Goal: Task Accomplishment & Management: Manage account settings

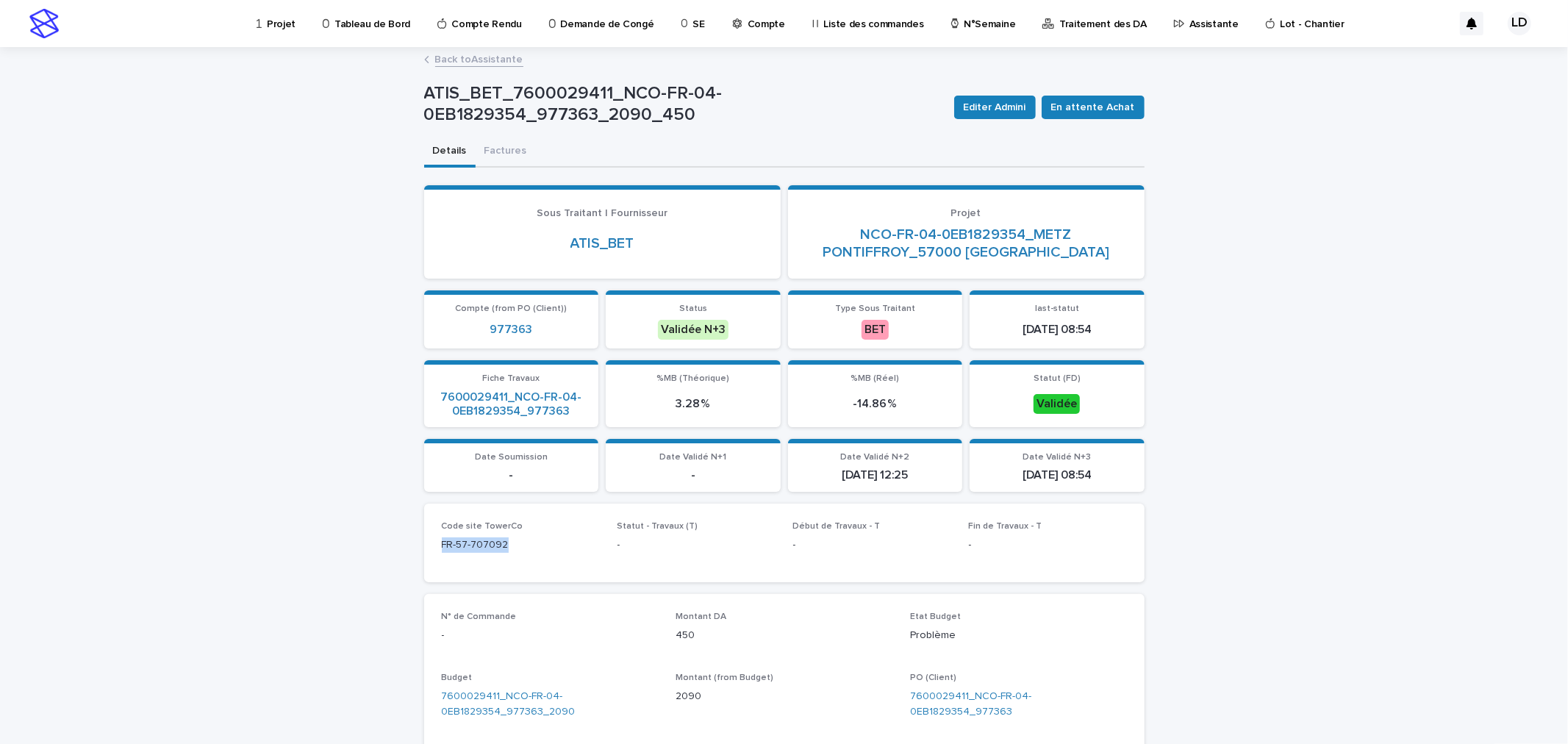
drag, startPoint x: 524, startPoint y: 548, endPoint x: 403, endPoint y: 544, distance: 121.1
click at [403, 544] on div "Loading... Saving… Loading... Saving… ATIS_BET_7600029411_NCO-FR-04-0EB1829354_…" at bounding box center [784, 708] width 1568 height 1319
copy p "FR-57-707092"
drag, startPoint x: 1107, startPoint y: 693, endPoint x: 968, endPoint y: 691, distance: 139.0
click at [968, 691] on div "N° de Commande - Montant DA 450 Etat Budget Problème Budget 7600029411_NCO-FR-0…" at bounding box center [784, 732] width 720 height 278
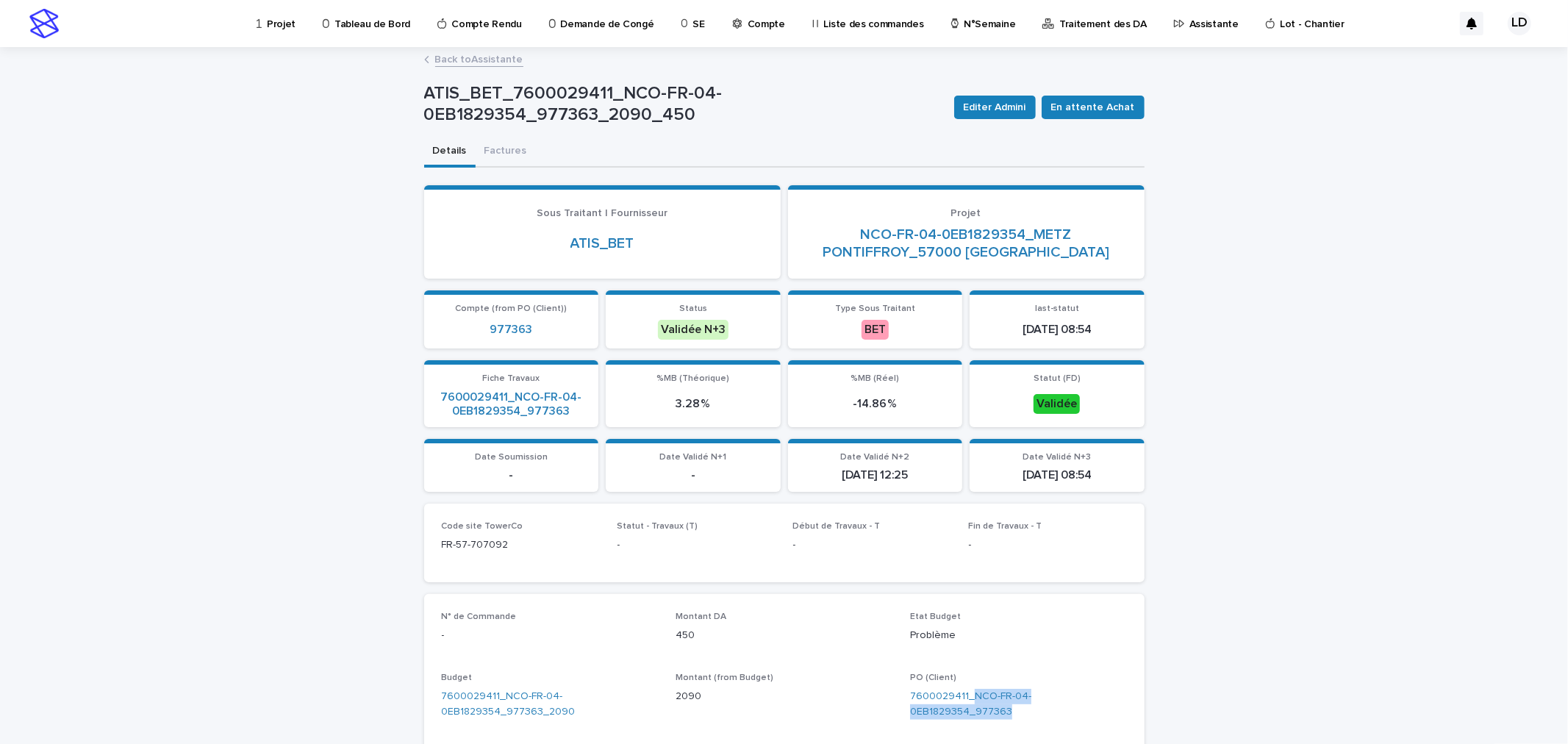
copy link "NCO-FR-04-0EB1829354_977363"
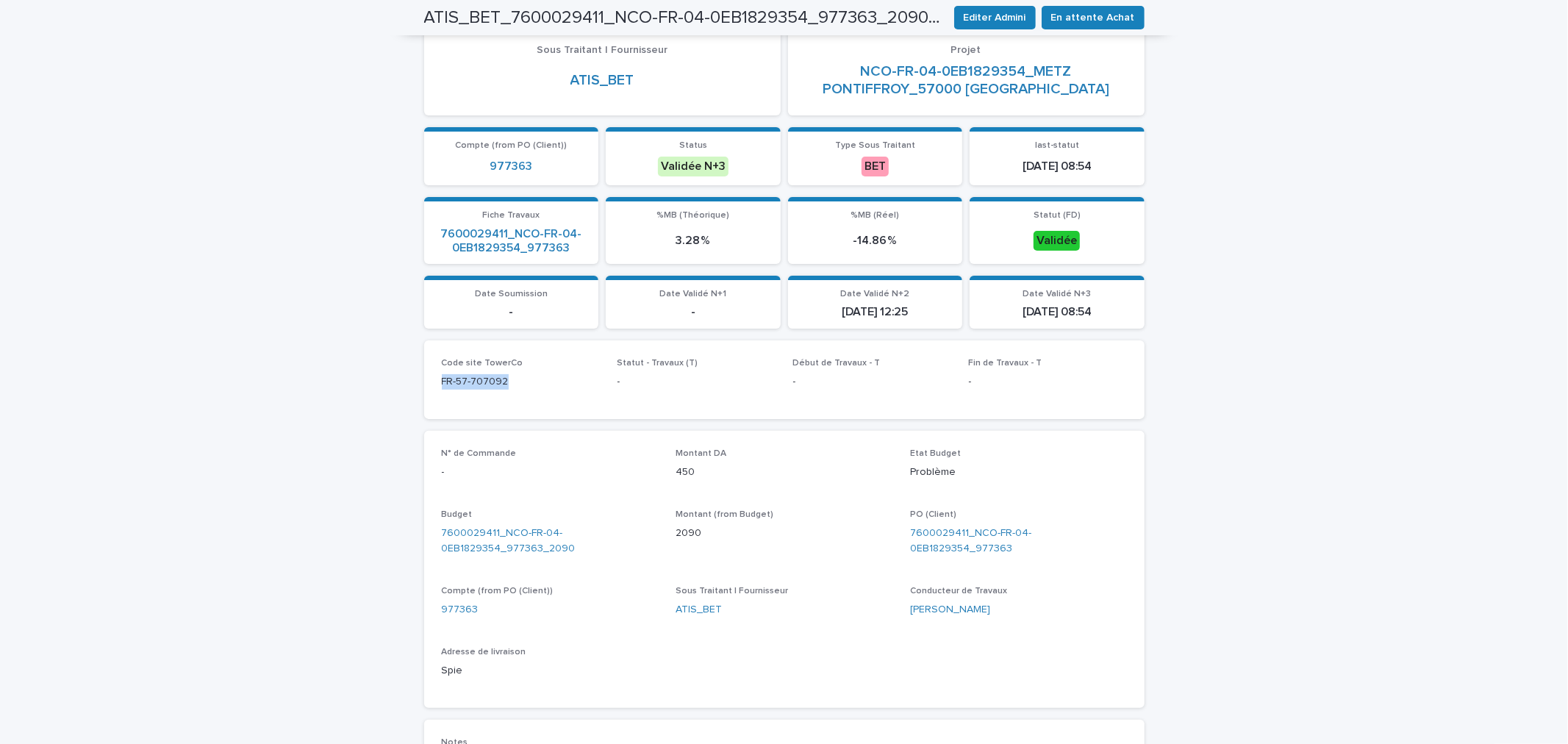
drag, startPoint x: 518, startPoint y: 377, endPoint x: 418, endPoint y: 385, distance: 100.3
click at [424, 385] on div "Code site TowerCo FR-57-707092 Statut - Travaux (T) - Début de Travaux - T - Fi…" at bounding box center [784, 379] width 720 height 78
copy p "FR-57-707092"
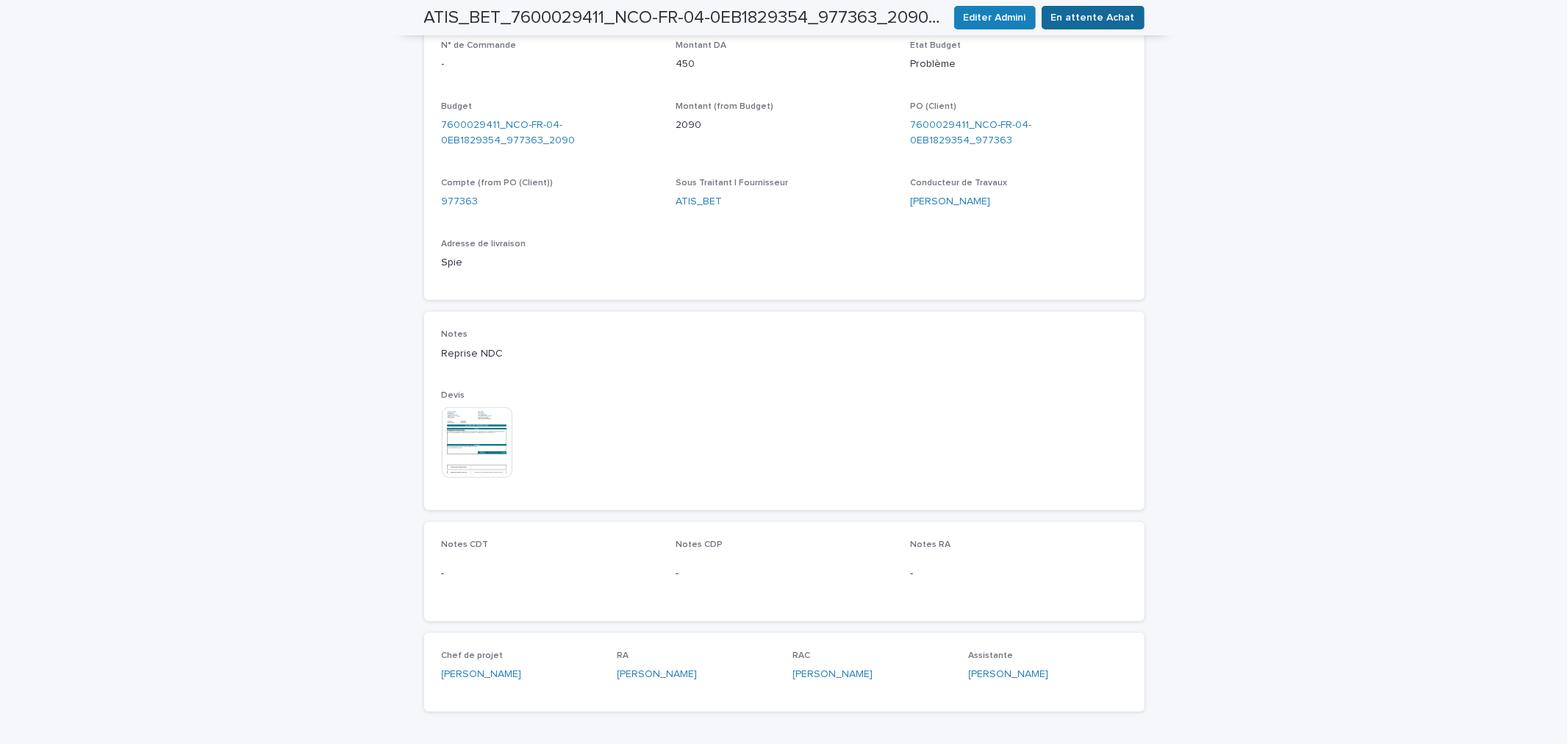
click at [1083, 21] on span "En attente Achat" at bounding box center [1093, 17] width 84 height 15
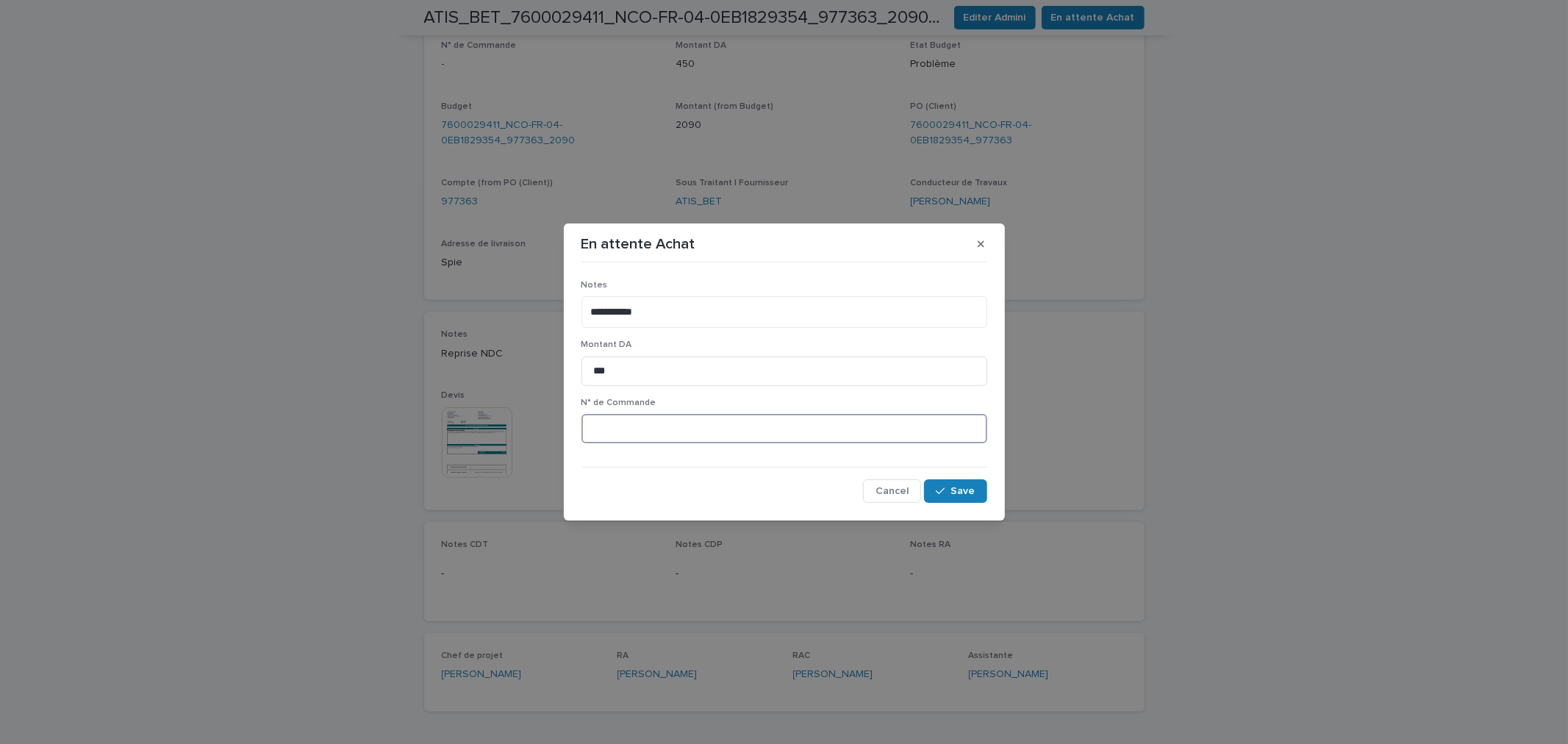
click at [660, 428] on input at bounding box center [784, 429] width 405 height 30
paste input "*******"
type input "********"
click at [943, 493] on icon "button" at bounding box center [940, 491] width 9 height 10
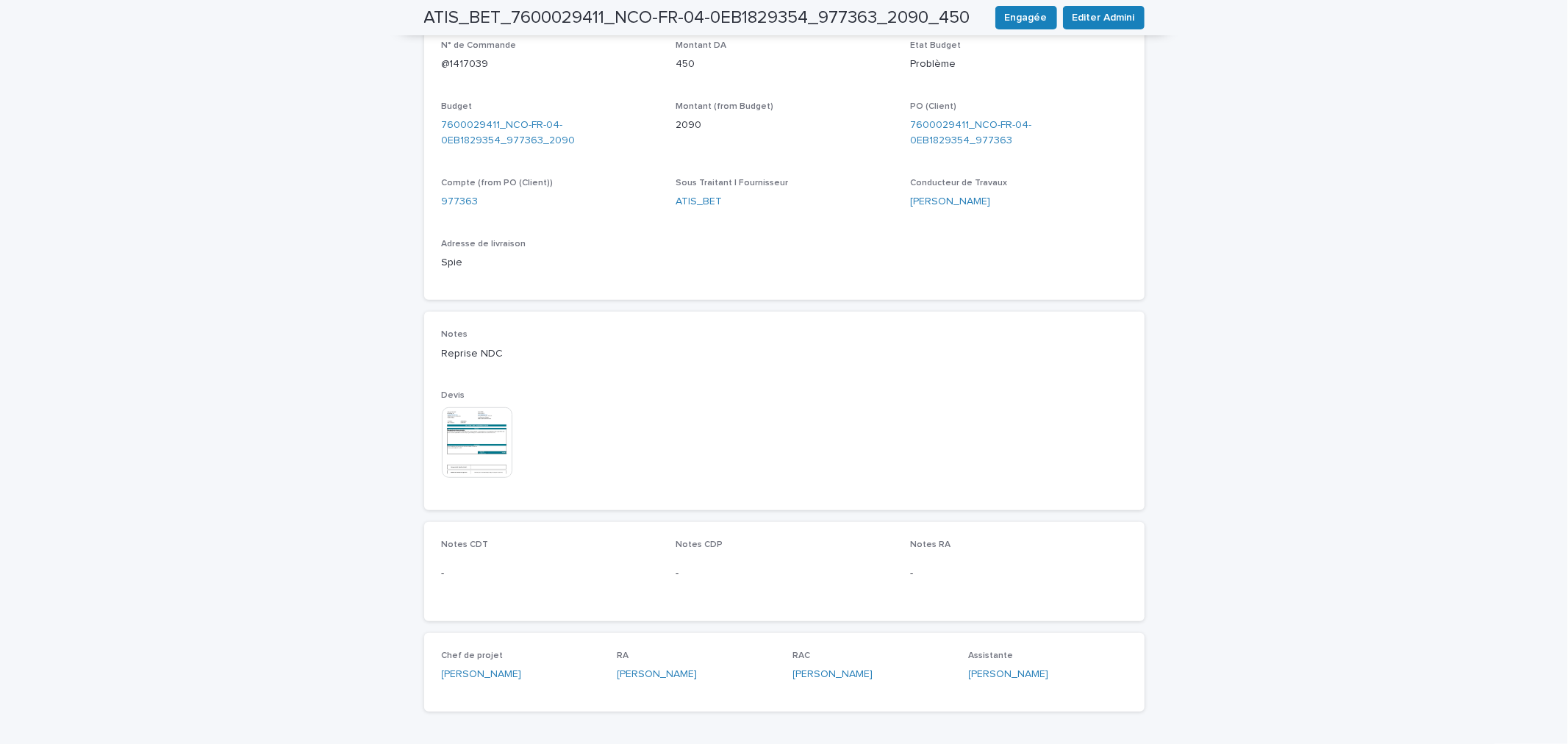
click at [1279, 486] on div "Loading... Saving… Loading... Saving… ATIS_BET_7600029411_NCO-FR-04-0EB1829354_…" at bounding box center [784, 137] width 1568 height 1319
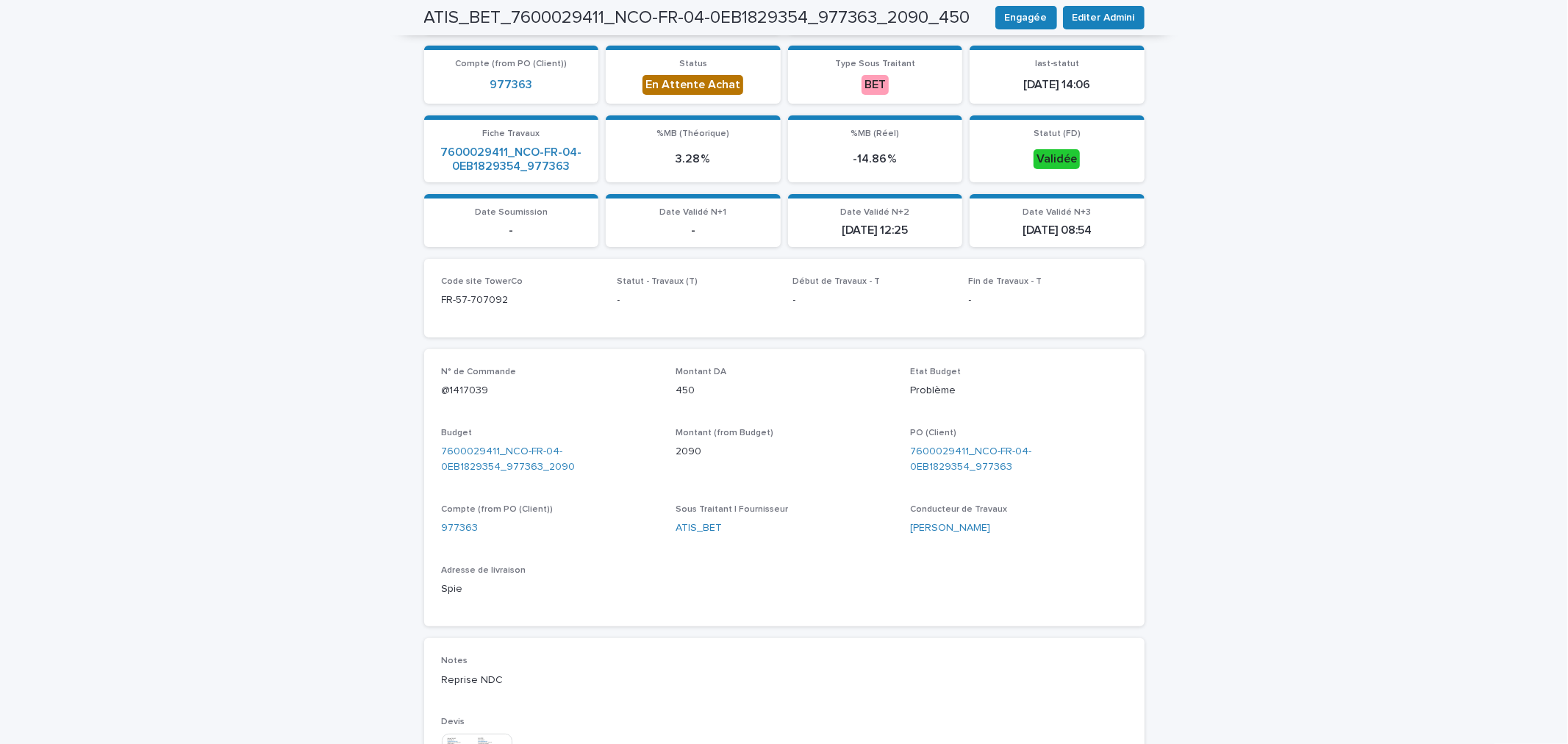
scroll to position [0, 0]
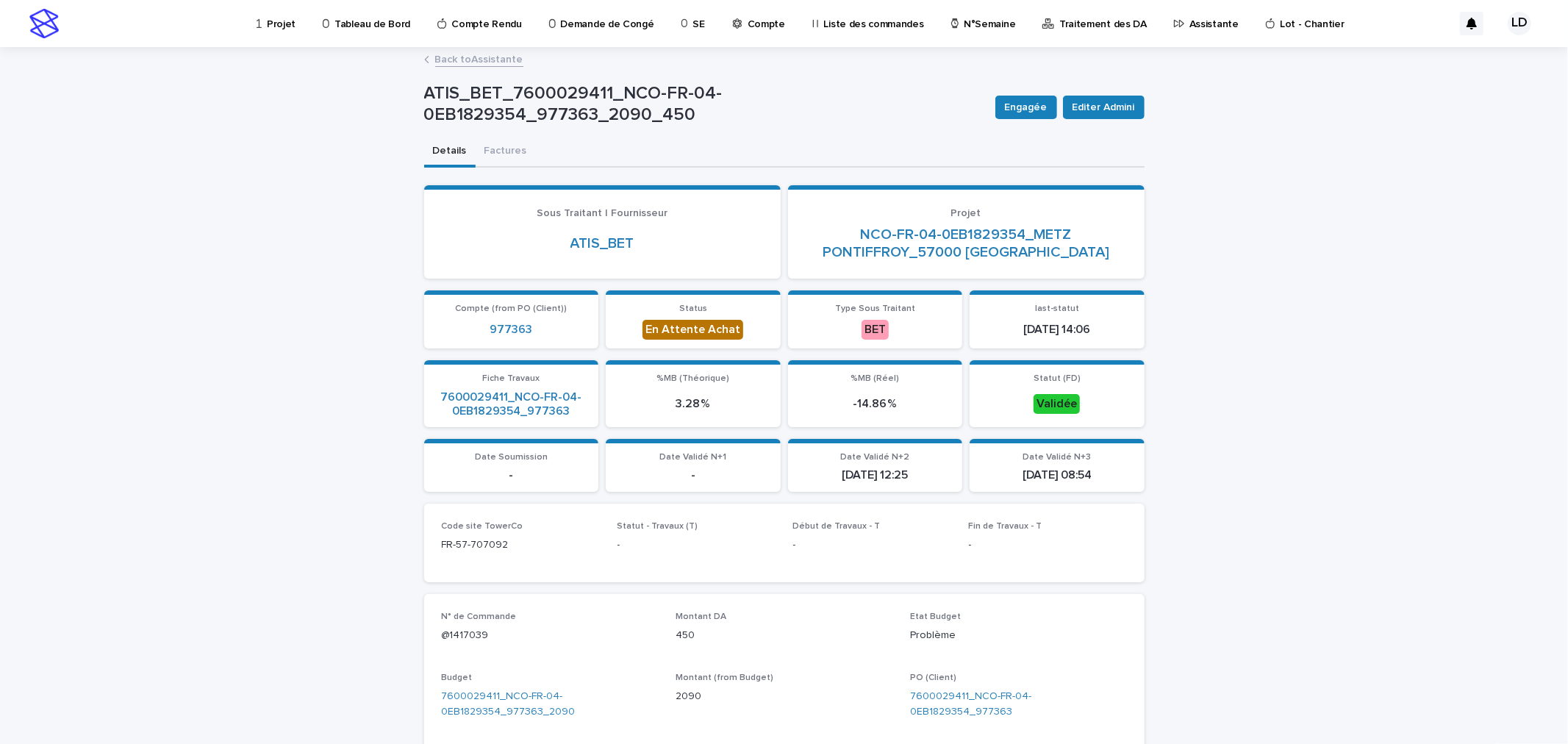
click at [497, 57] on link "Back to Assistante" at bounding box center [479, 57] width 88 height 17
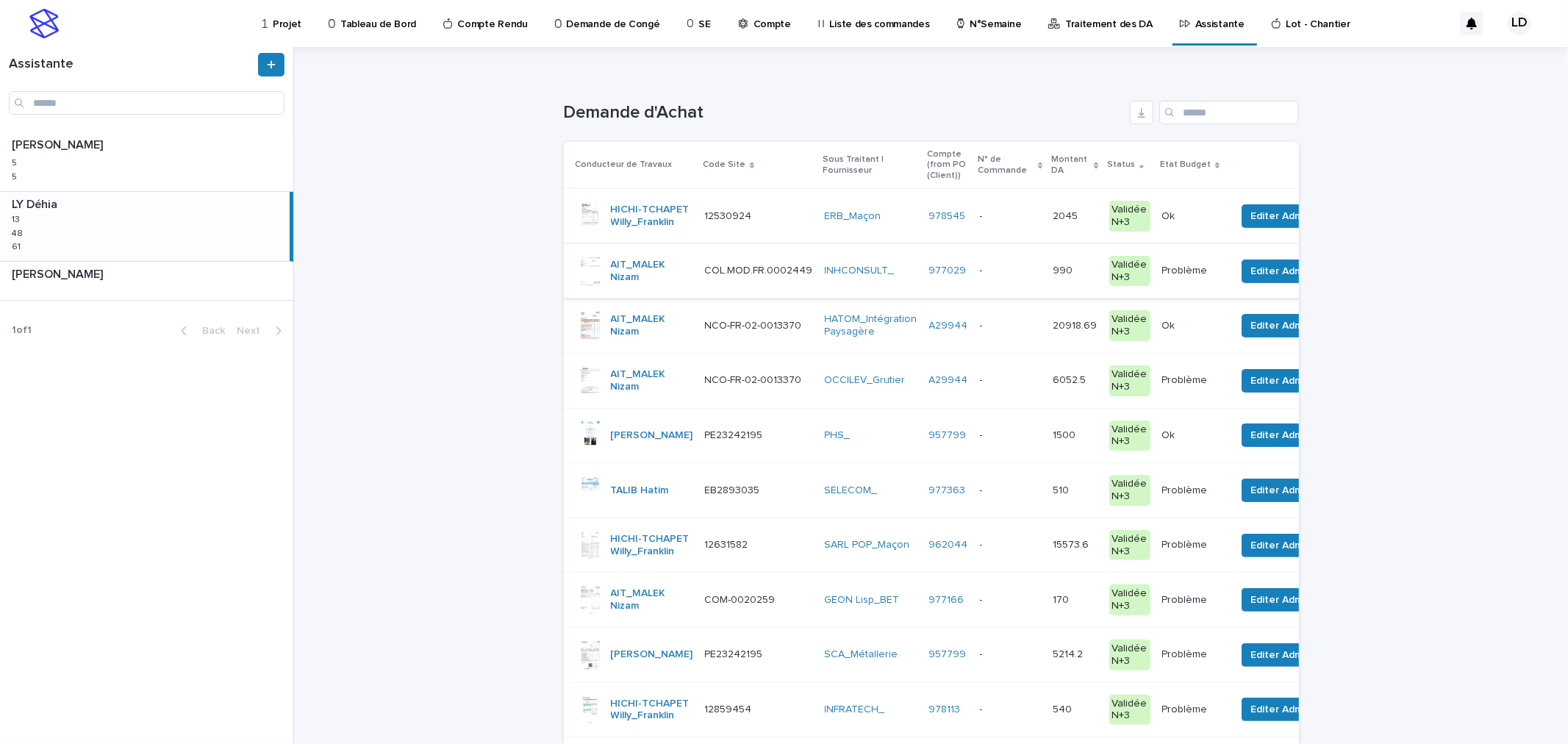
scroll to position [164, 0]
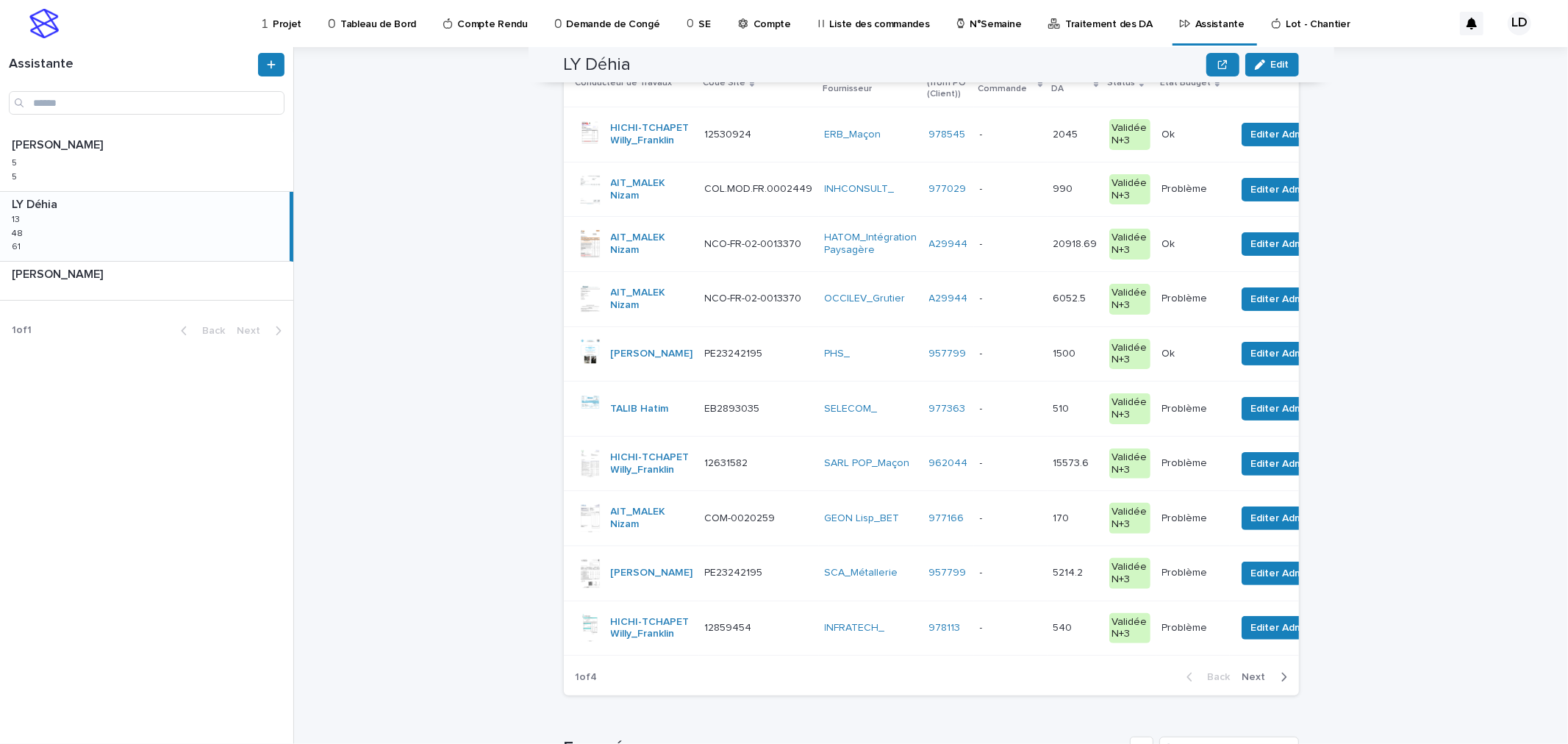
click at [1242, 682] on span "Next" at bounding box center [1257, 677] width 32 height 10
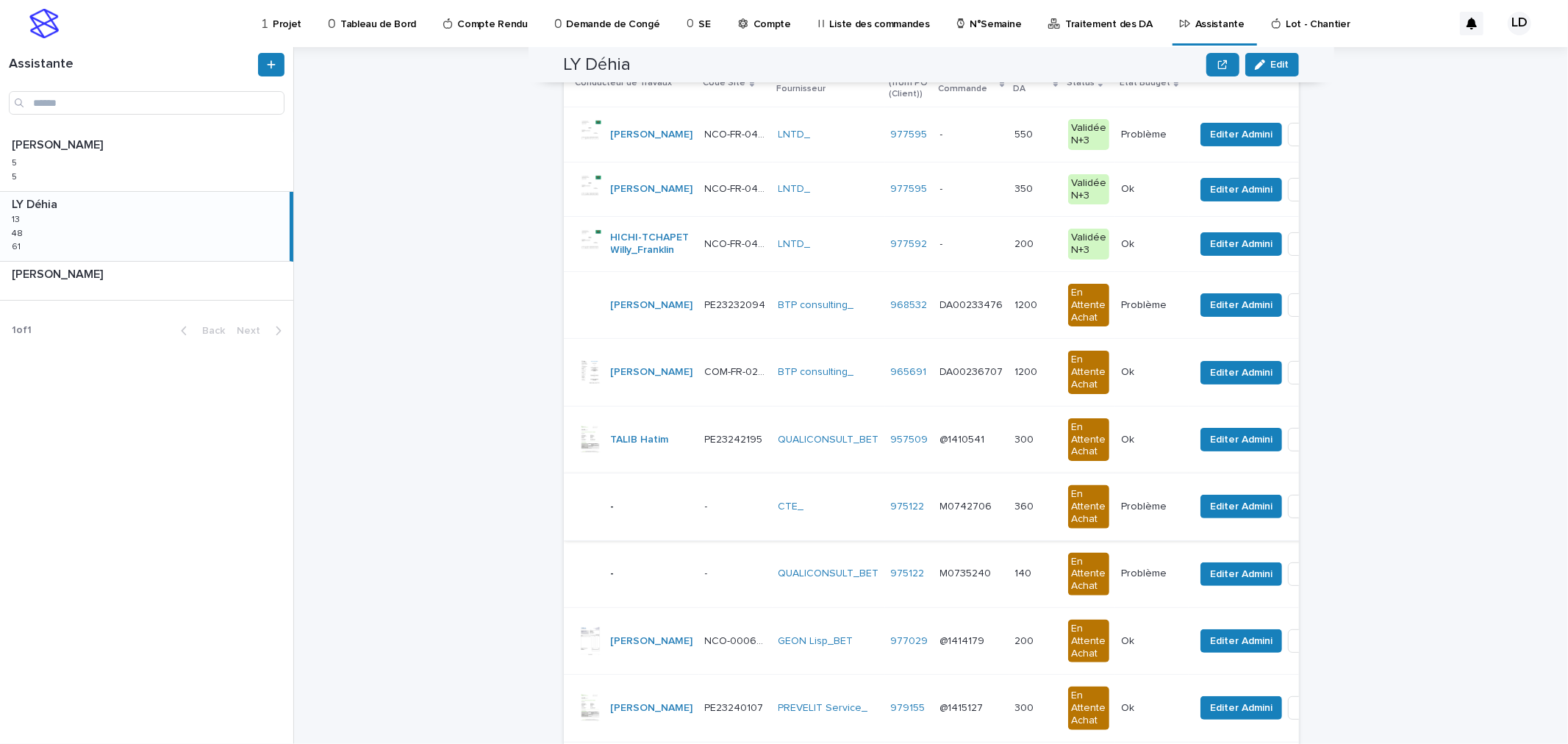
scroll to position [0, 0]
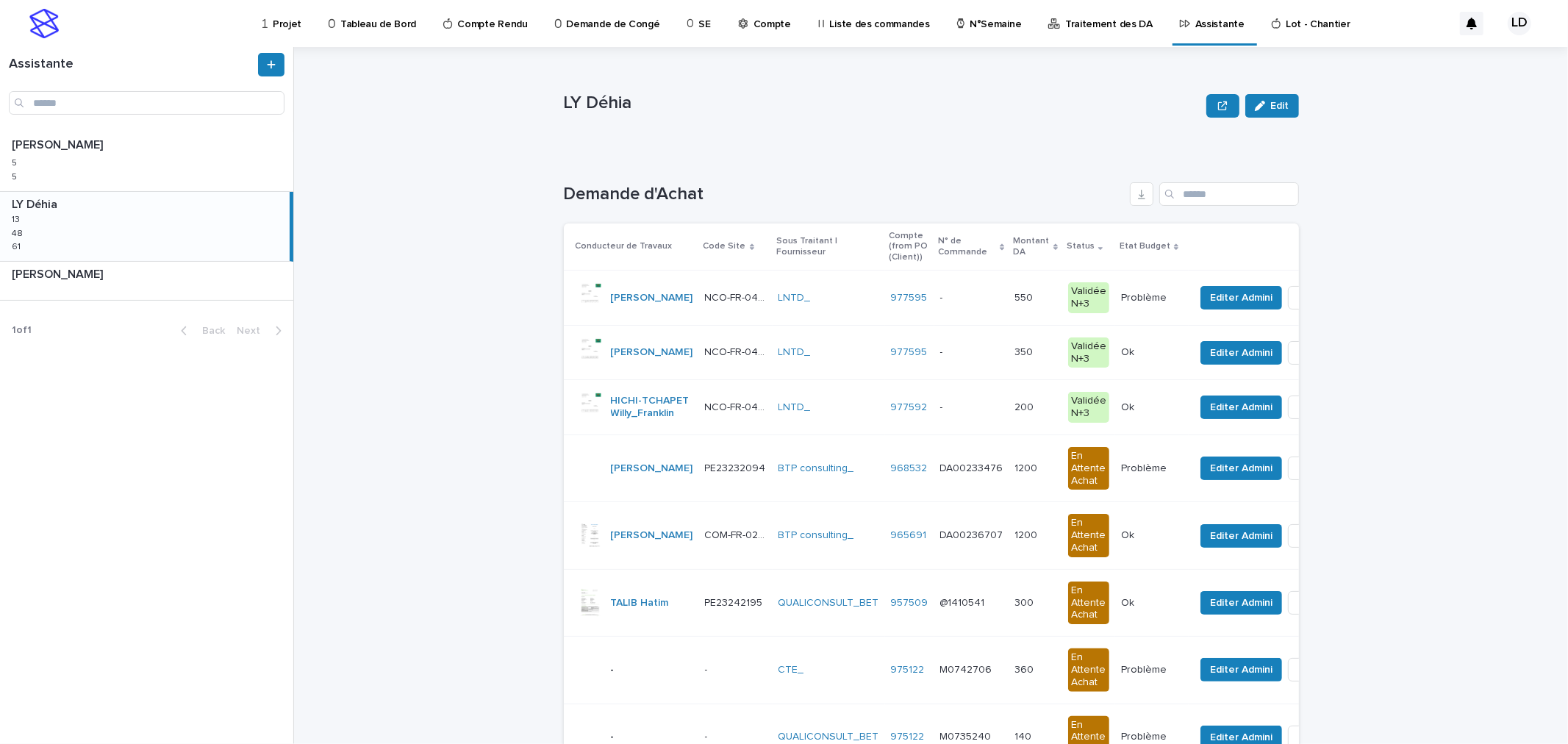
click at [811, 311] on td "LNTD_" at bounding box center [828, 298] width 112 height 55
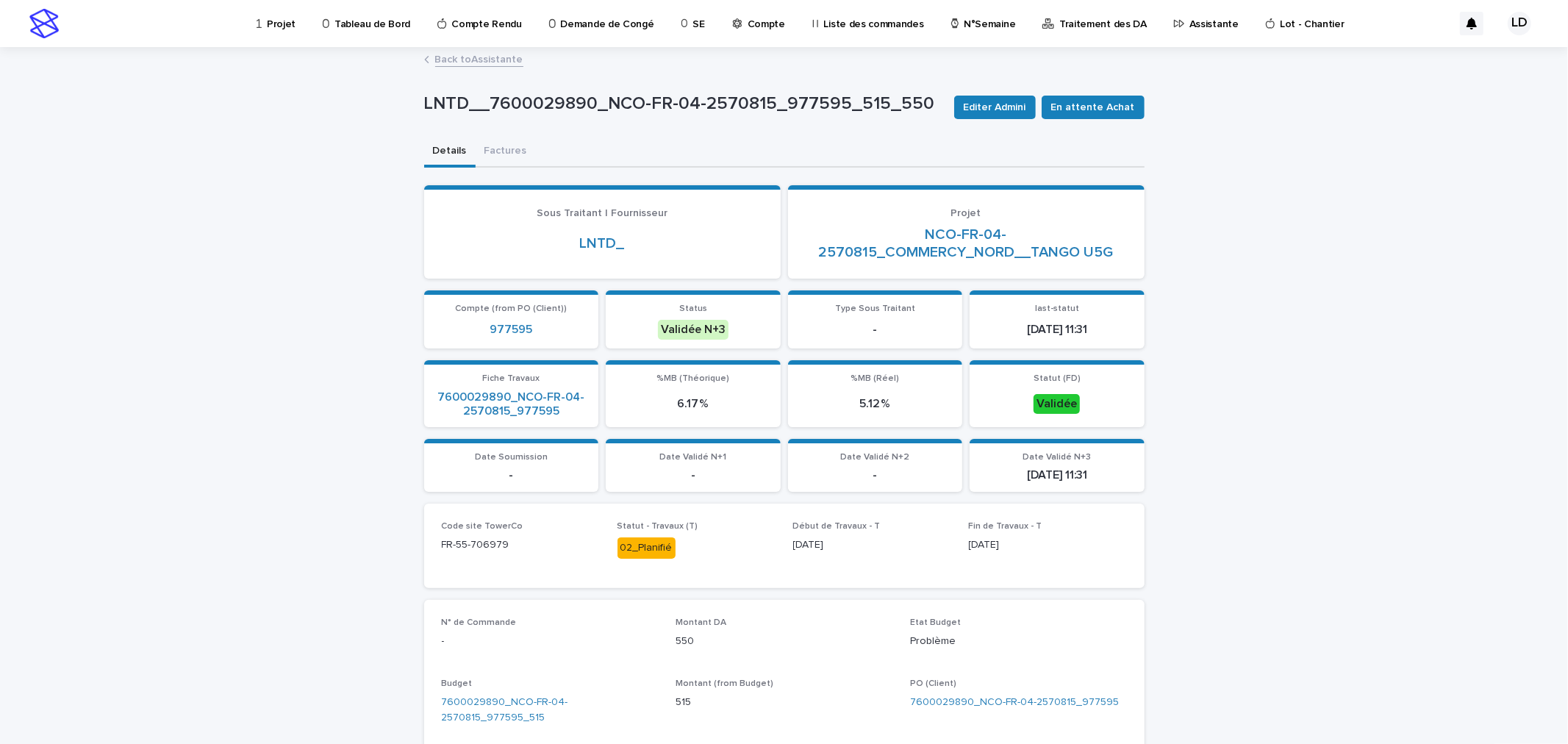
scroll to position [408, 0]
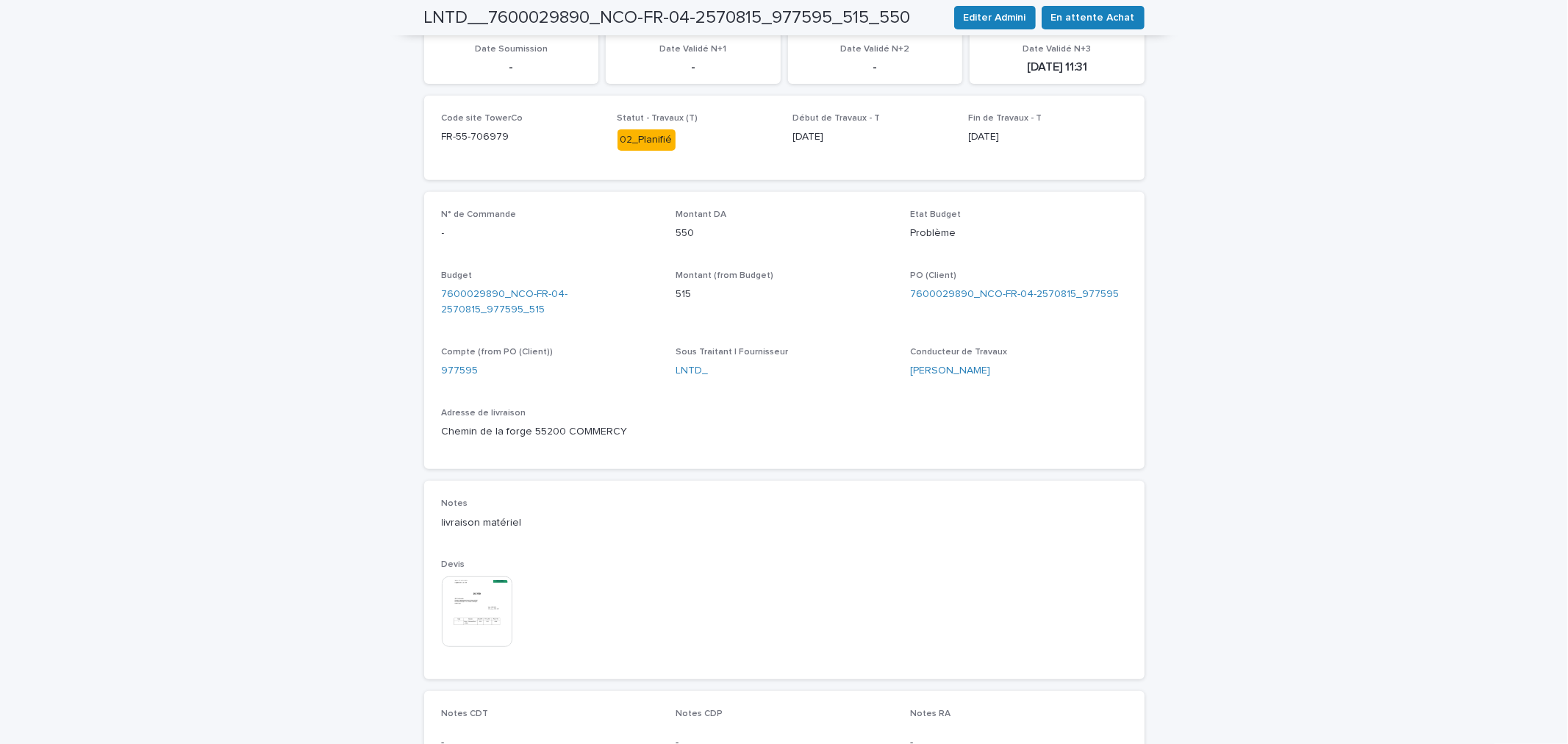
click at [457, 584] on img at bounding box center [477, 611] width 70 height 70
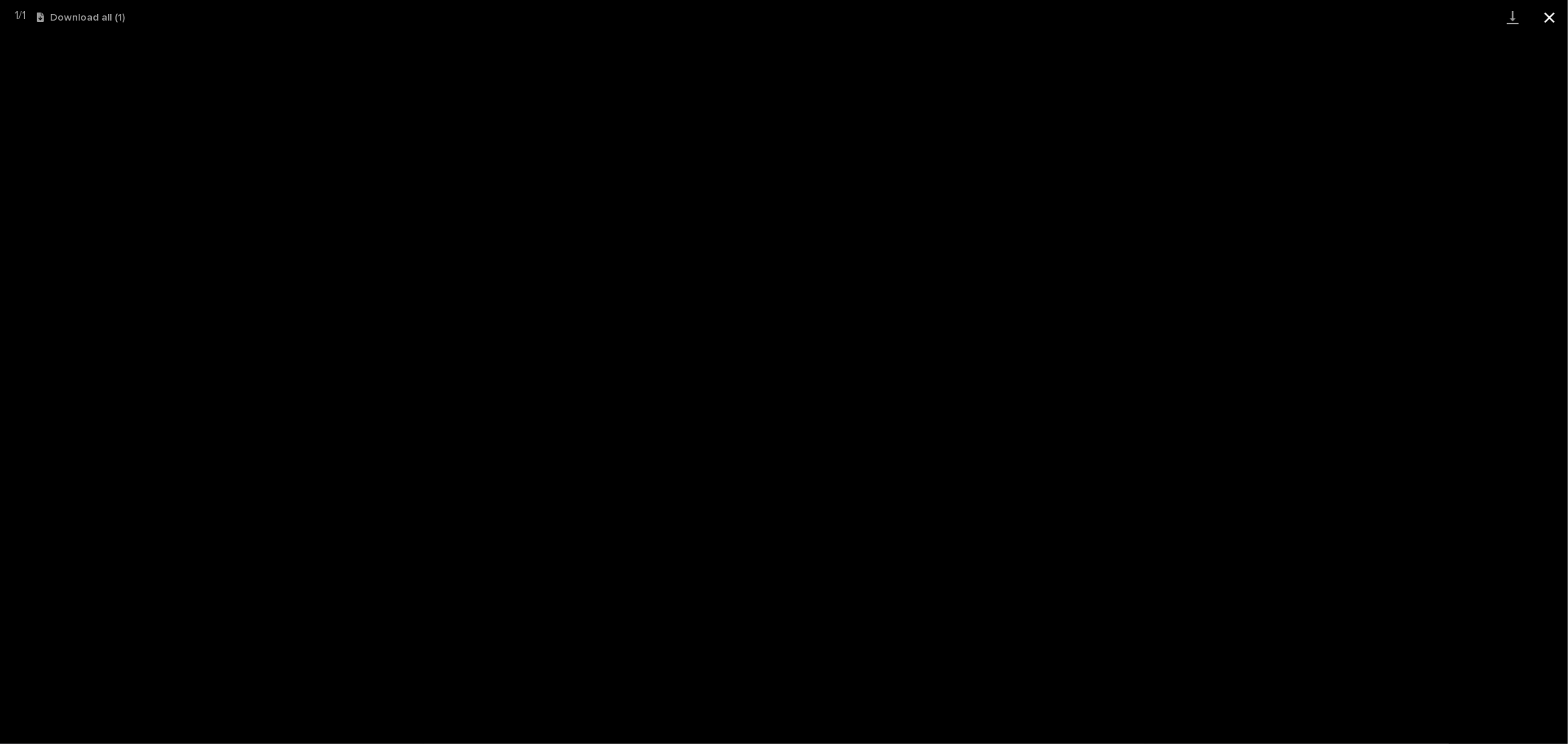
click at [1544, 19] on button "Close gallery" at bounding box center [1549, 17] width 37 height 35
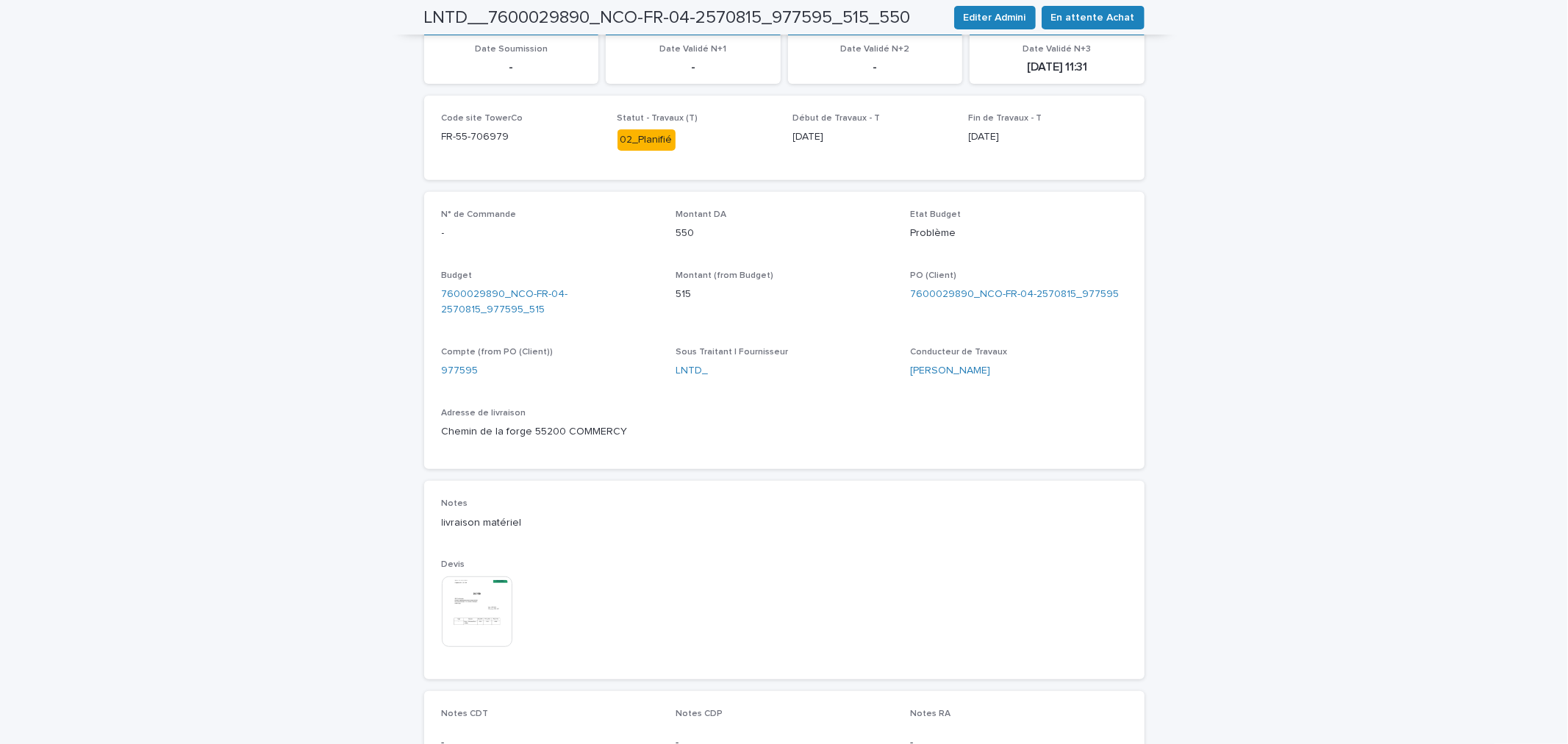
scroll to position [0, 0]
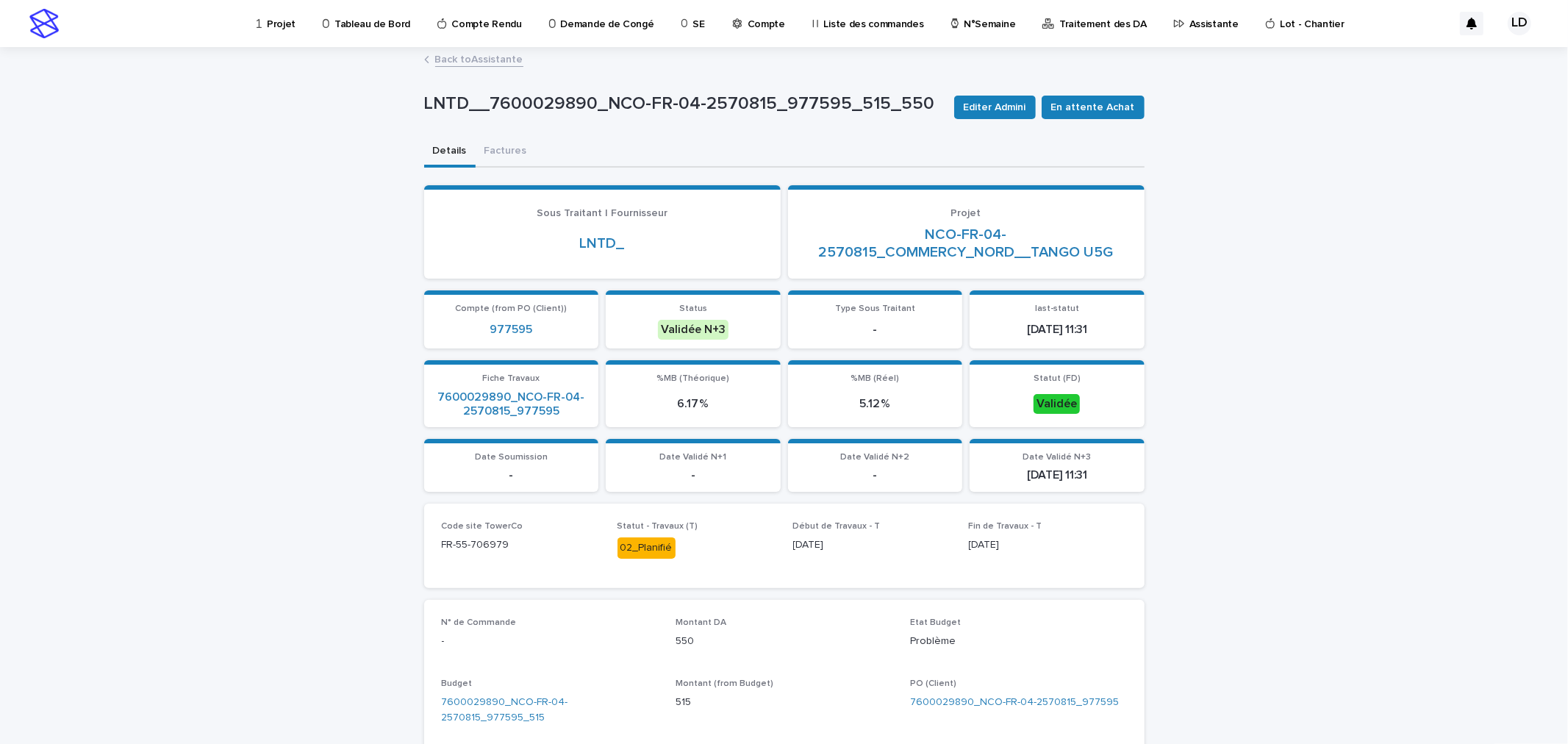
click at [453, 60] on link "Back to Assistante" at bounding box center [479, 57] width 88 height 17
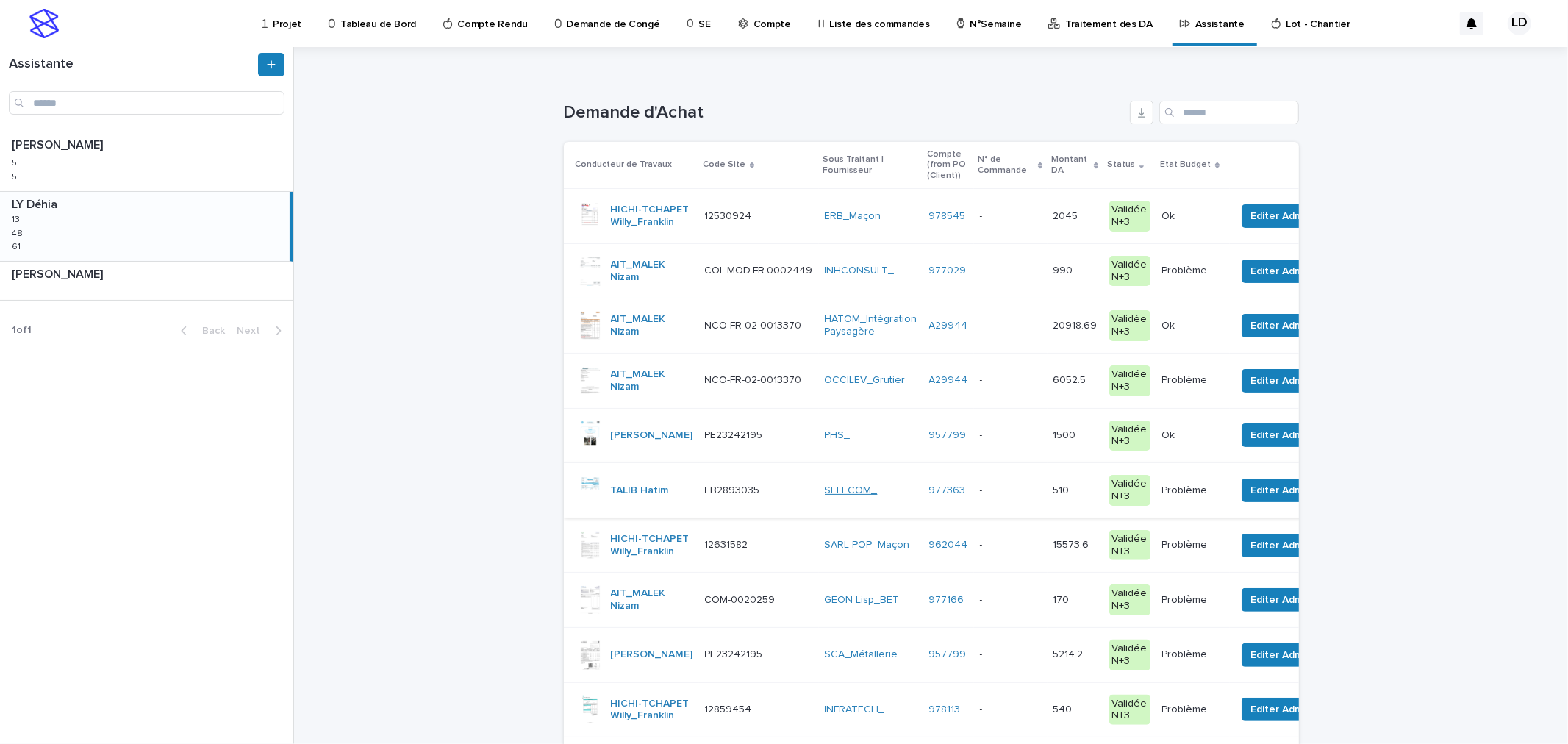
scroll to position [164, 0]
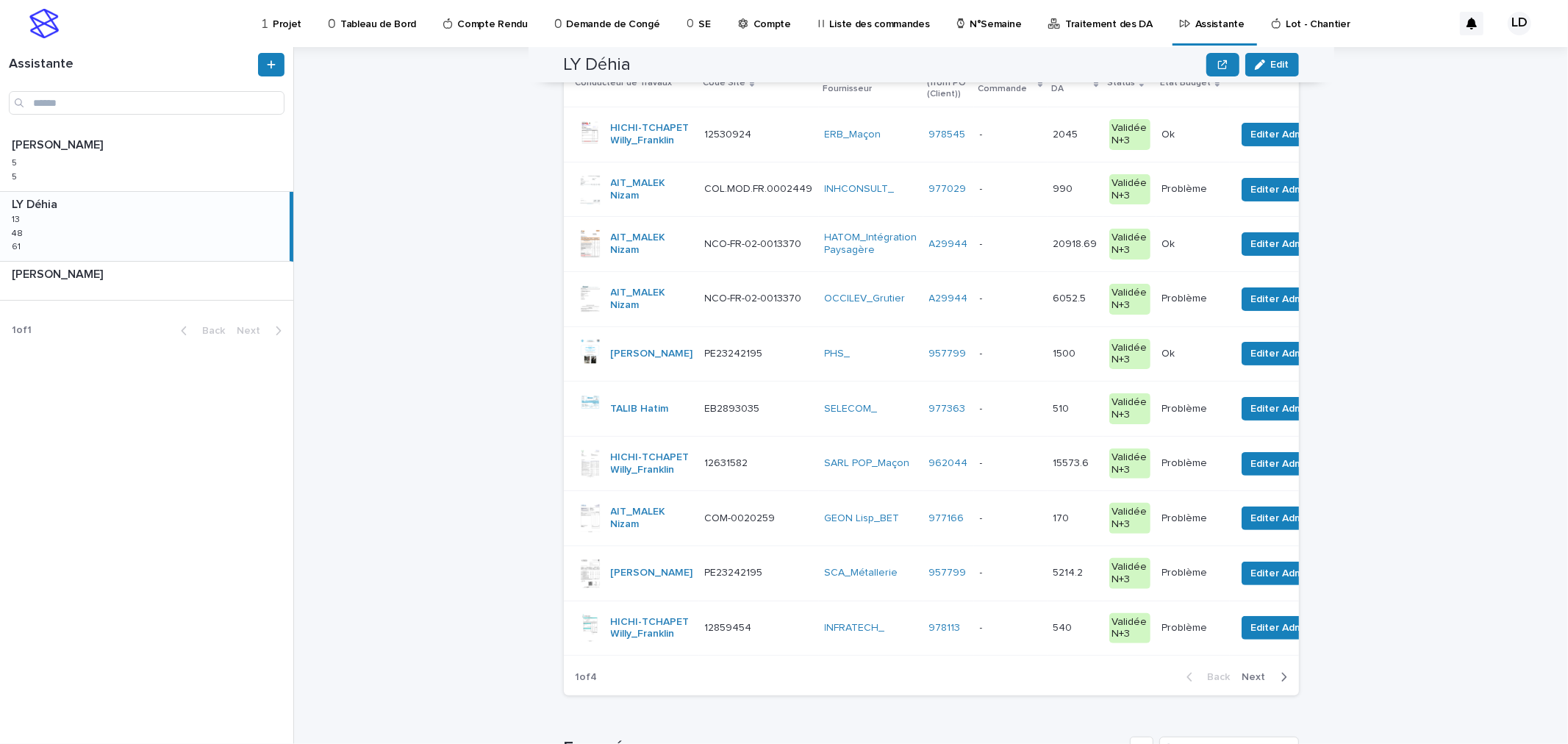
click at [826, 546] on td "GEON Lisp_BET" at bounding box center [871, 518] width 104 height 55
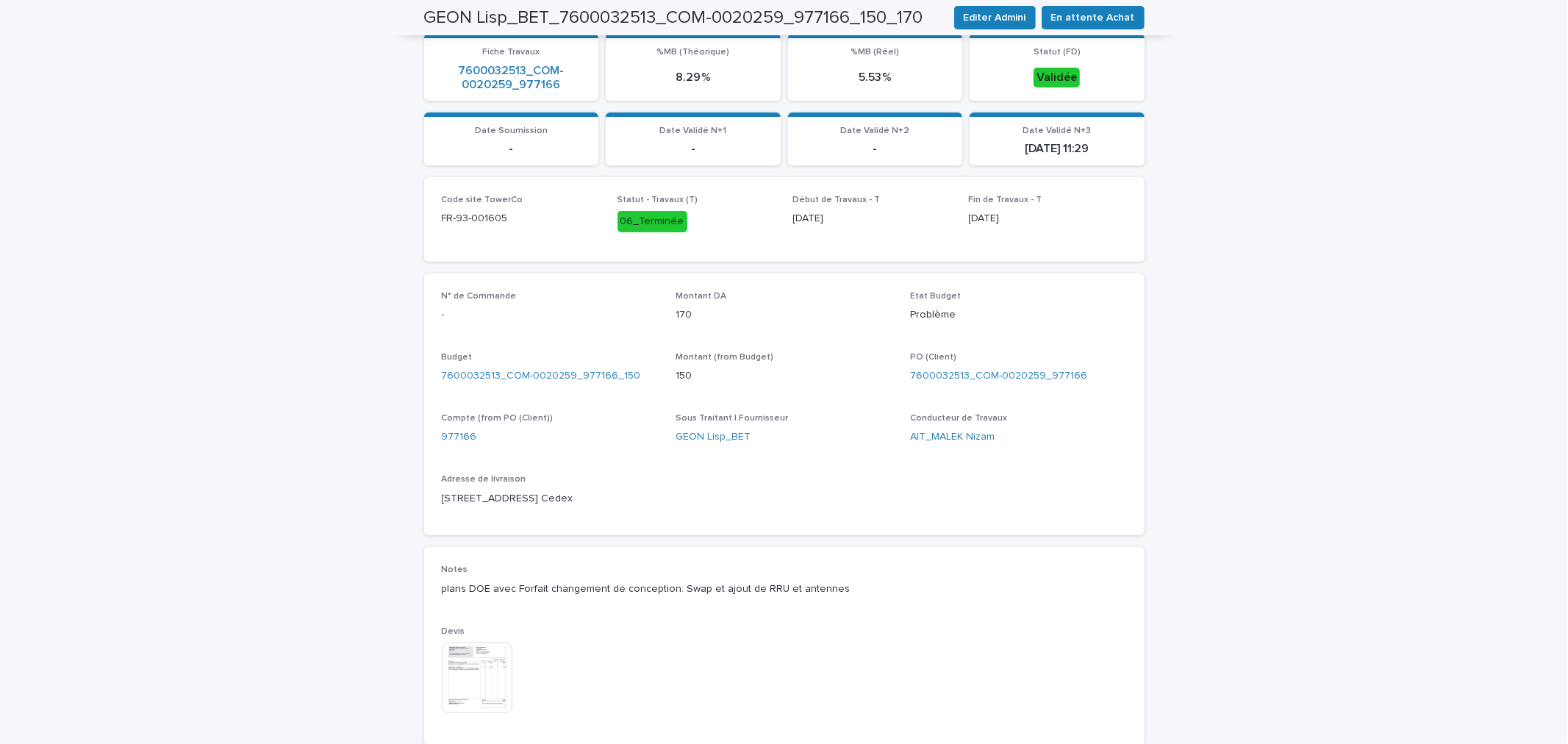
scroll to position [408, 0]
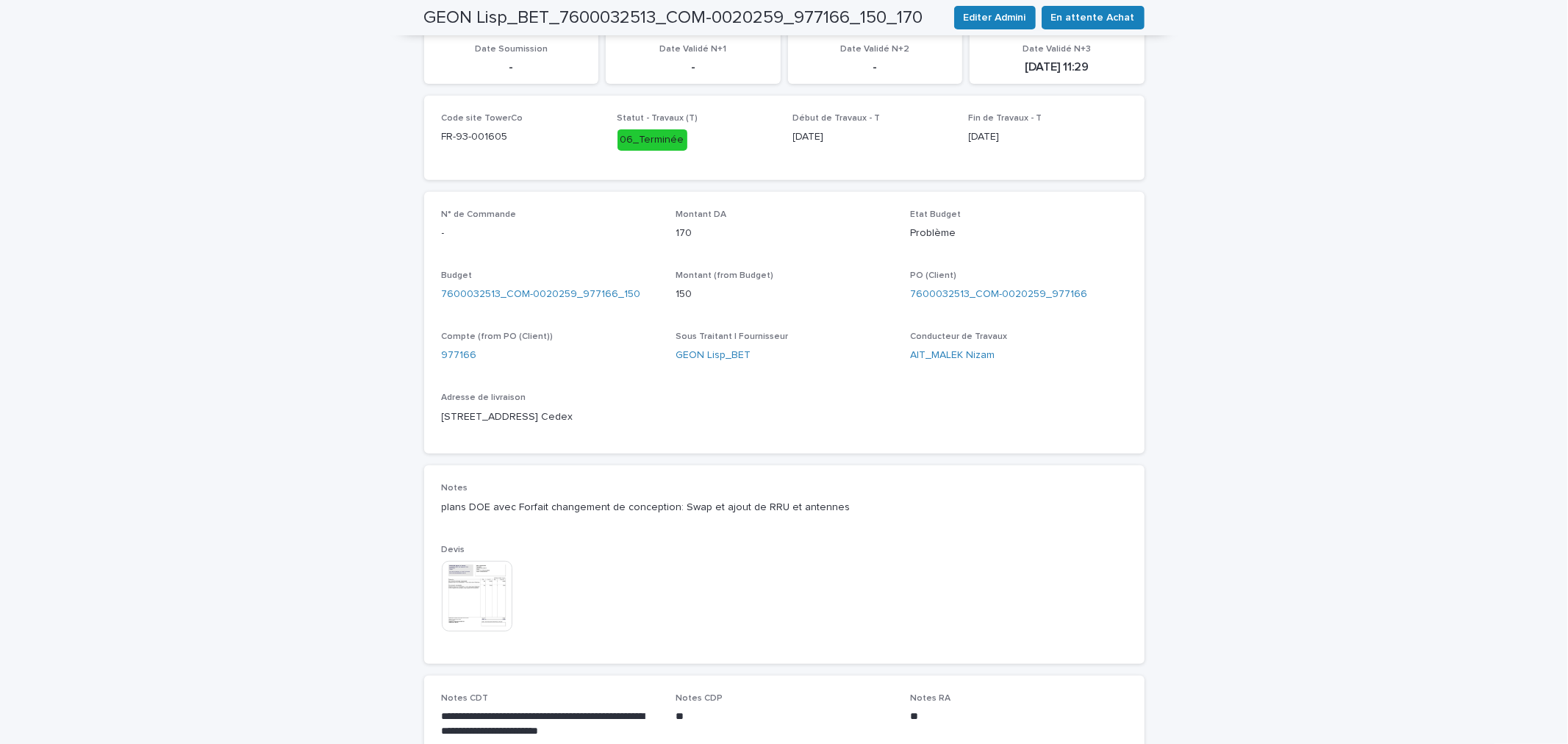
click at [482, 613] on img at bounding box center [477, 595] width 70 height 70
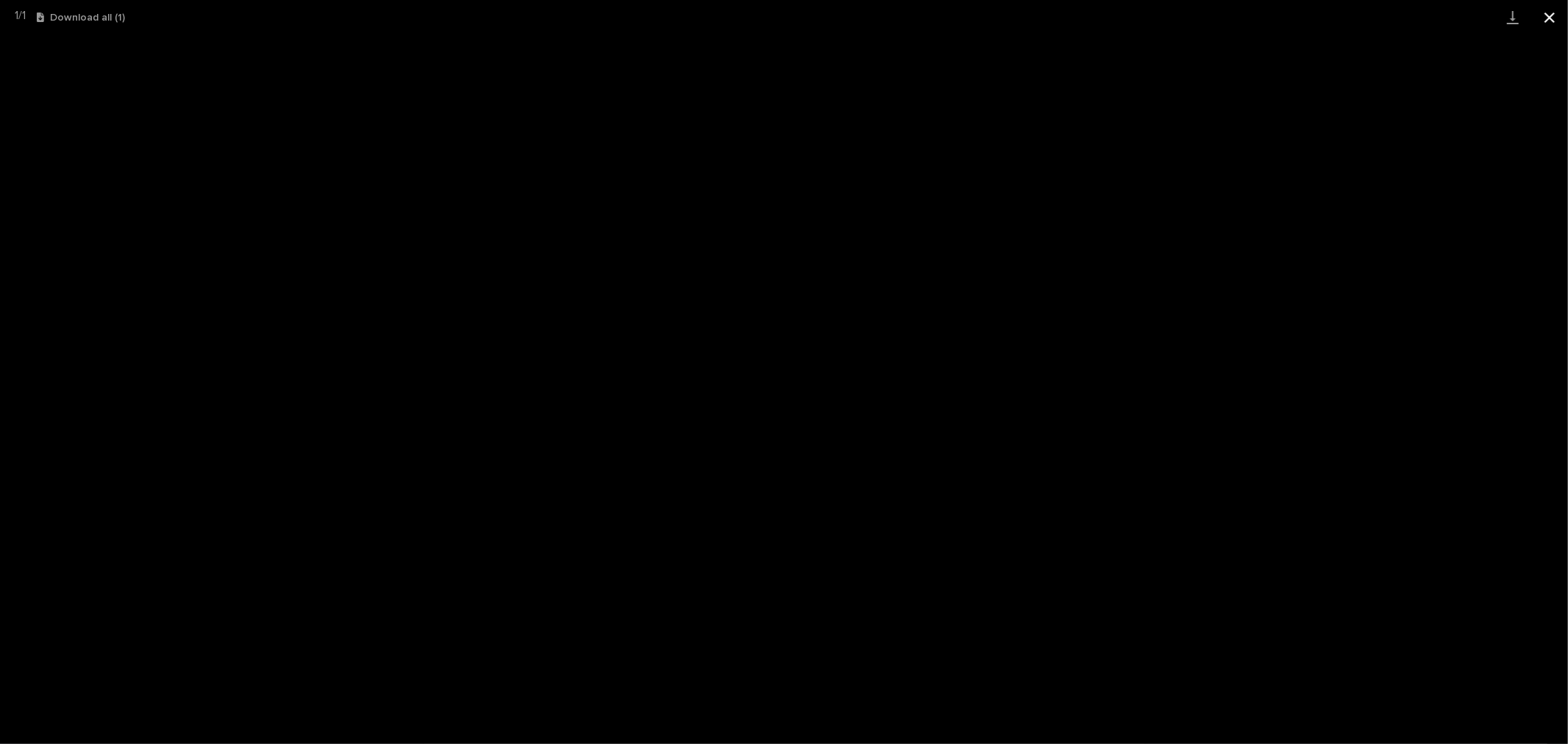
drag, startPoint x: 1551, startPoint y: 21, endPoint x: 1558, endPoint y: 20, distance: 7.1
click at [1551, 21] on button "Close gallery" at bounding box center [1549, 17] width 37 height 35
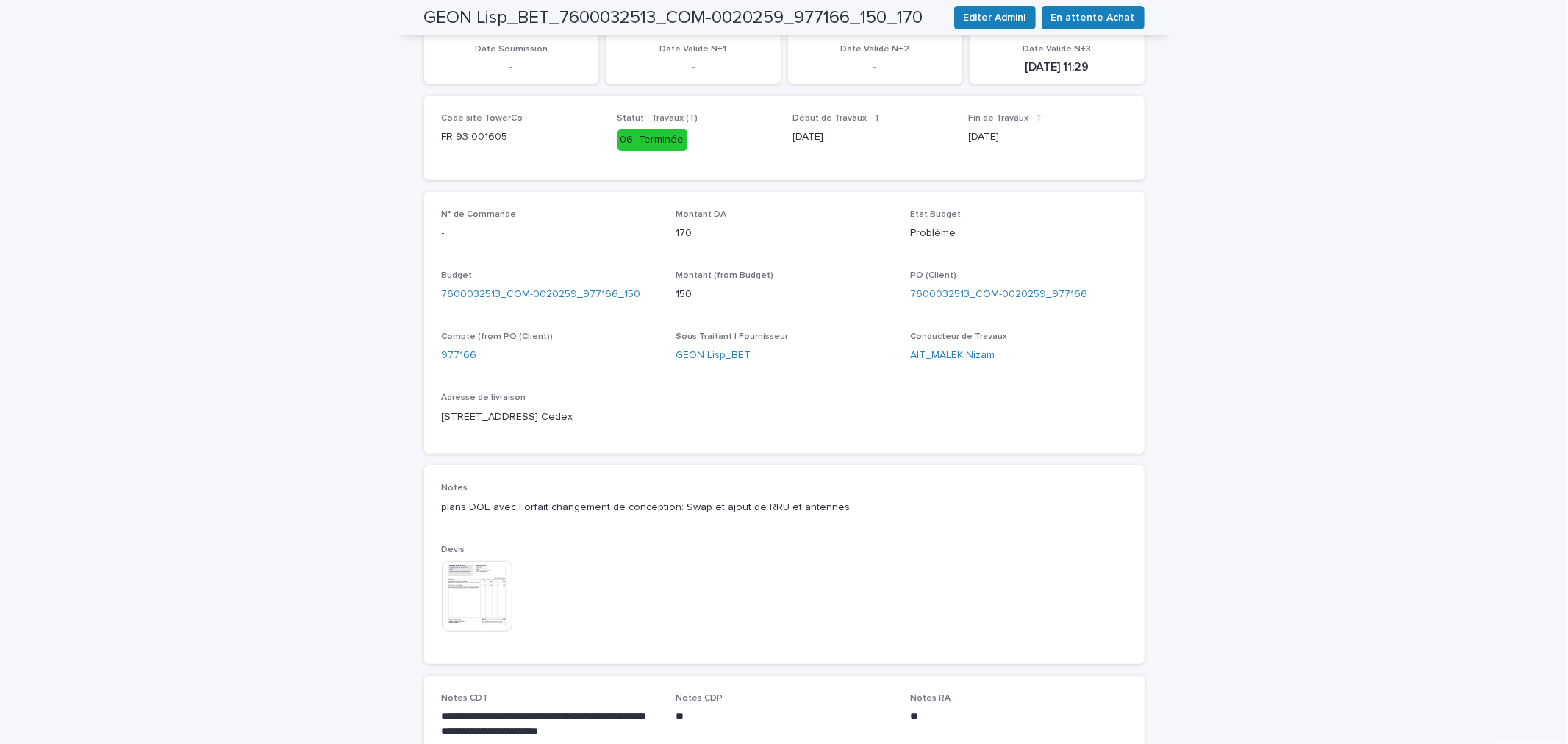
scroll to position [0, 0]
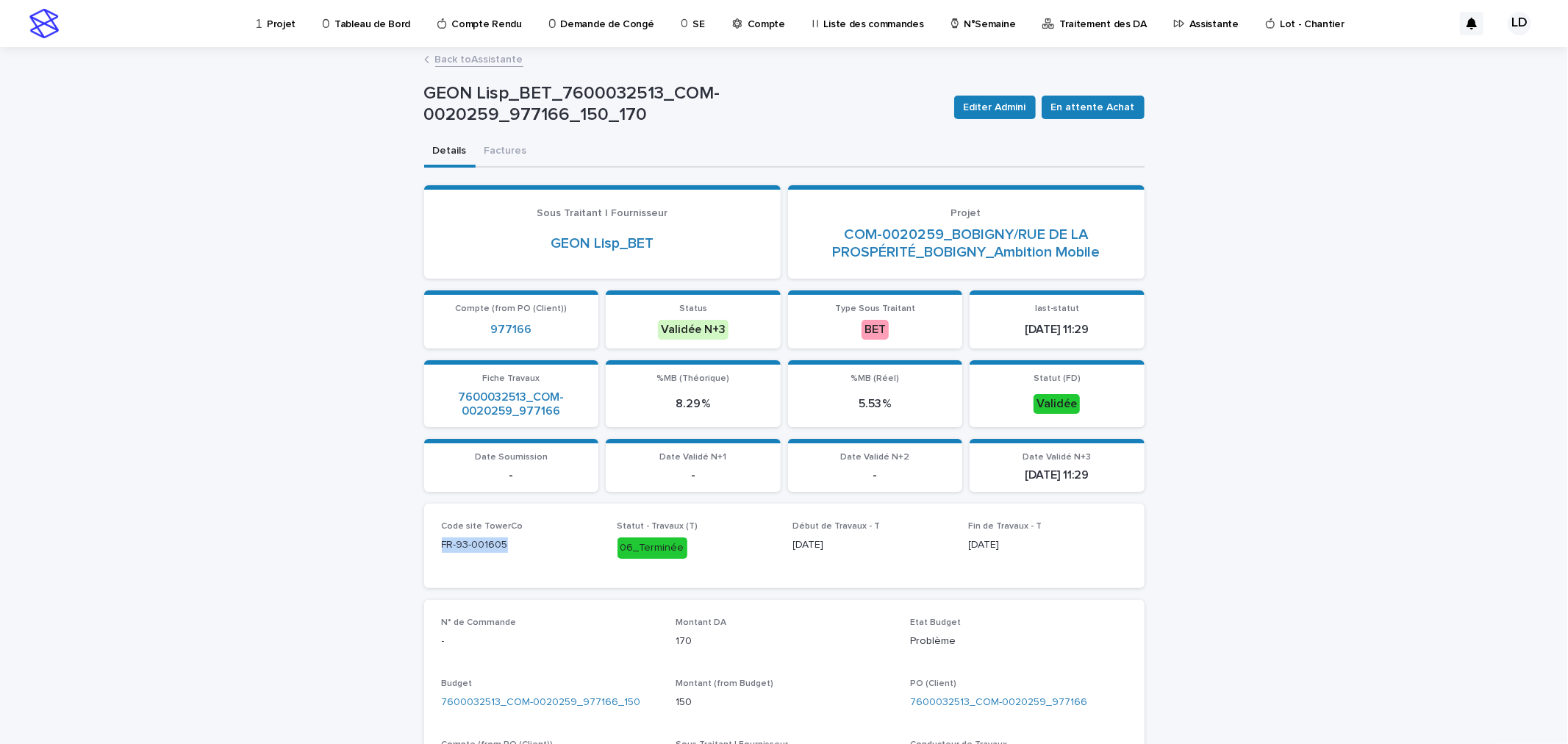
drag, startPoint x: 500, startPoint y: 546, endPoint x: 434, endPoint y: 553, distance: 66.4
click at [434, 553] on div "Code site TowerCo FR-93-001605 Statut - Travaux (T) 06_Terminée Début de Travau…" at bounding box center [784, 546] width 720 height 84
copy p "FR-93-001605"
drag, startPoint x: 1083, startPoint y: 695, endPoint x: 968, endPoint y: 694, distance: 115.0
click at [968, 694] on div "7600032513_COM-0020259_977166" at bounding box center [1018, 702] width 217 height 16
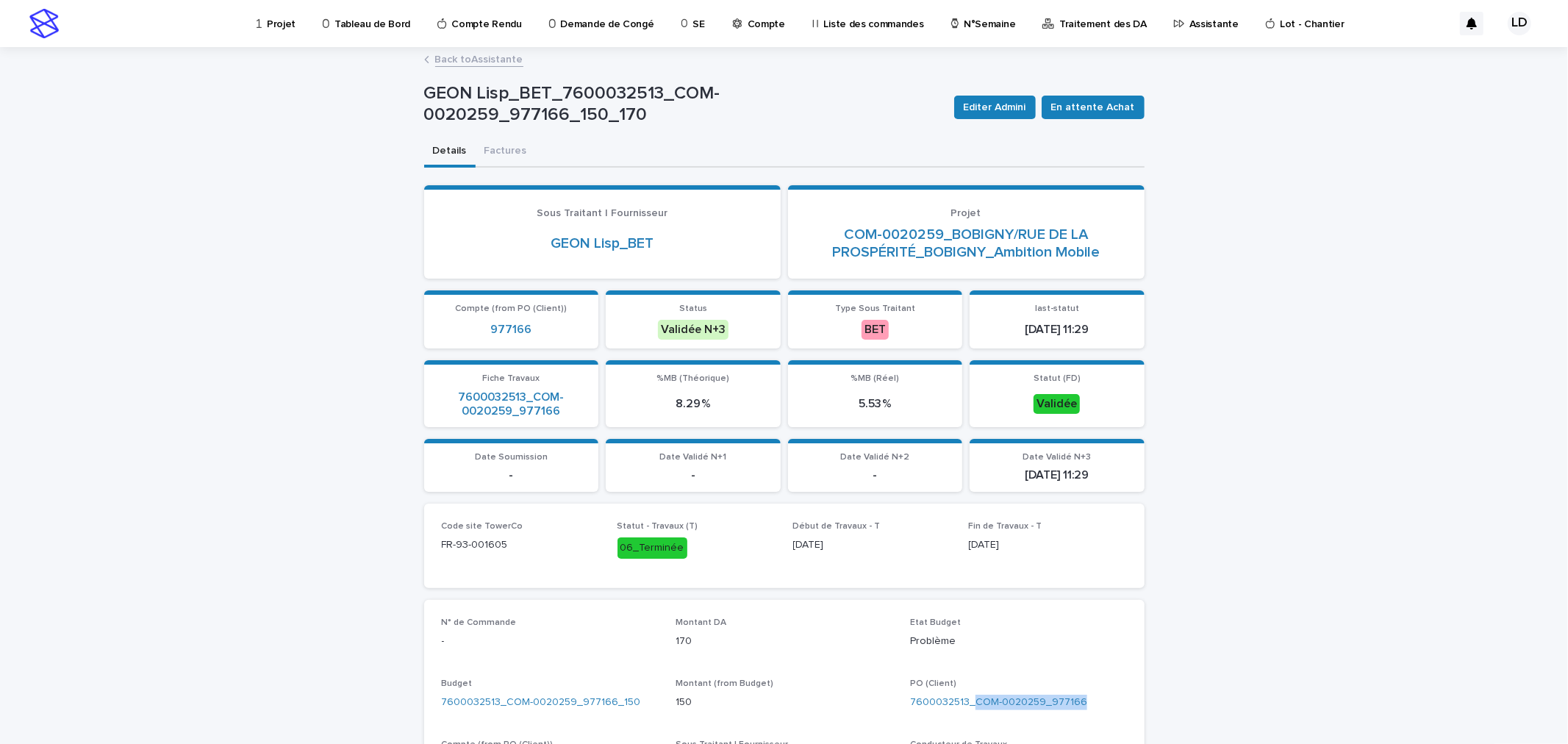
copy link "COM-0020259_977166"
click at [1114, 101] on span "En attente Achat" at bounding box center [1093, 107] width 84 height 15
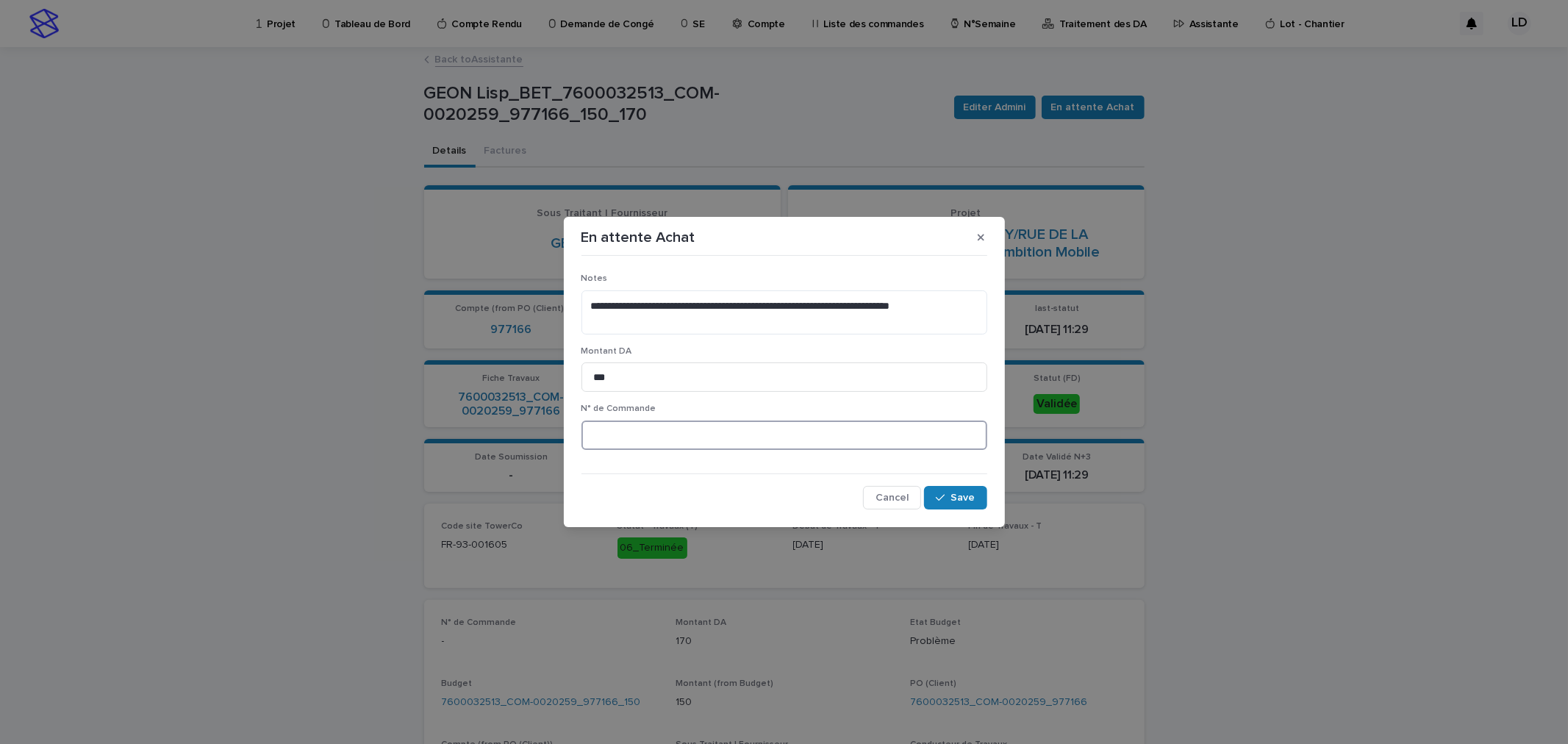
click at [647, 439] on input at bounding box center [784, 435] width 405 height 30
paste input "*******"
type input "********"
click at [953, 494] on span "Save" at bounding box center [963, 498] width 24 height 10
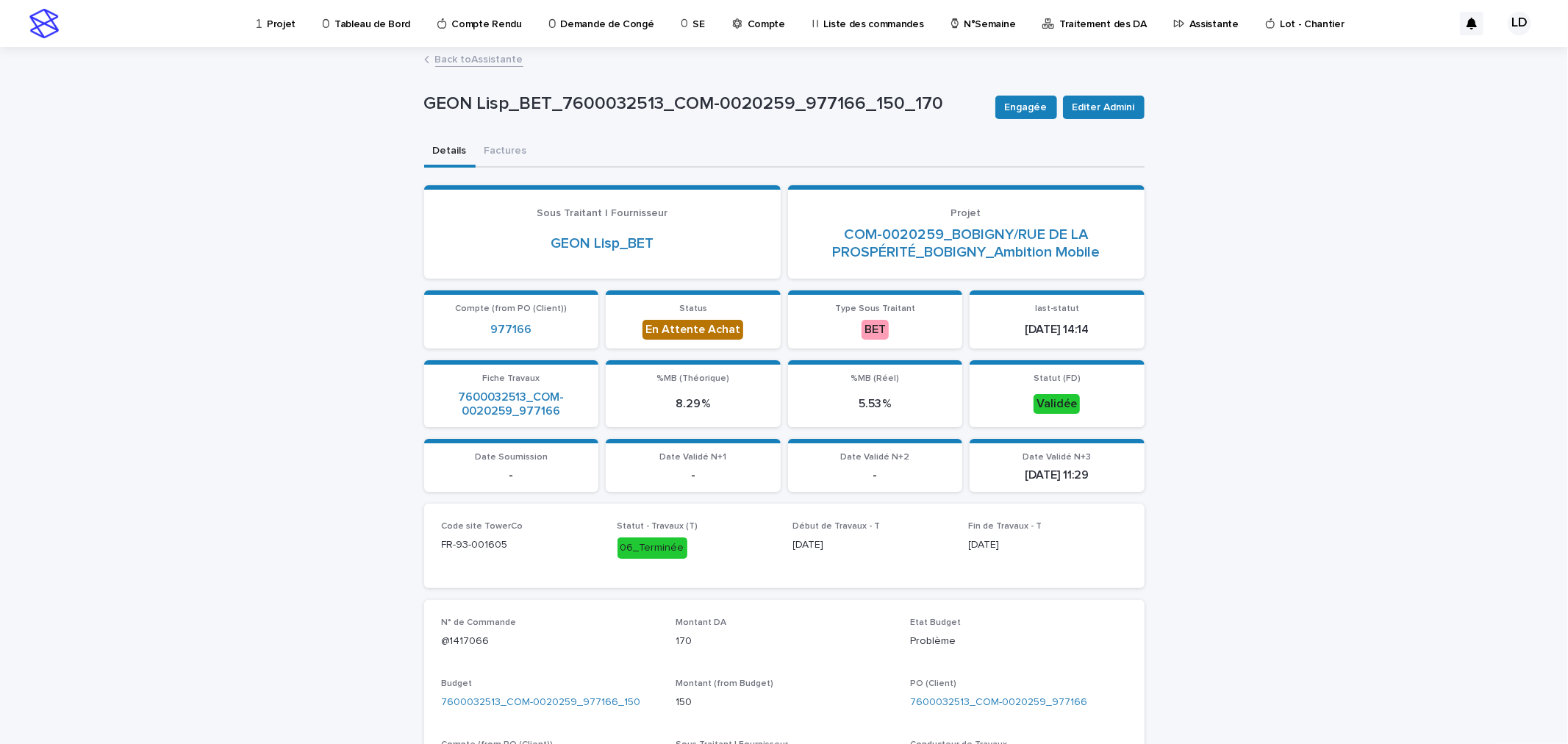
click at [1189, 20] on p "Assistante" at bounding box center [1214, 15] width 50 height 30
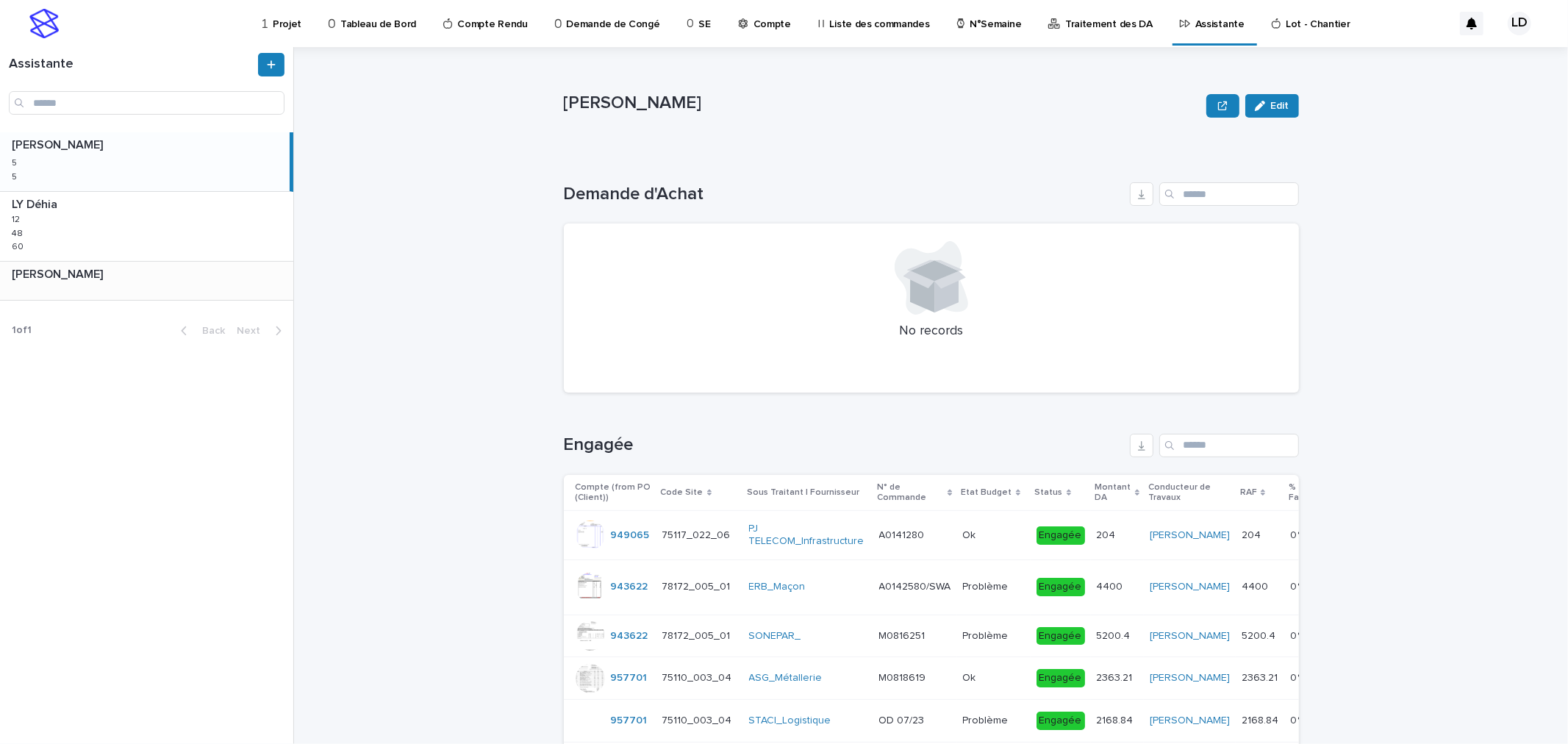
drag, startPoint x: 164, startPoint y: 235, endPoint x: 218, endPoint y: 280, distance: 70.3
click at [164, 235] on div "LY Déhia LY Déhia 12 12 48 48 60 60" at bounding box center [146, 225] width 293 height 69
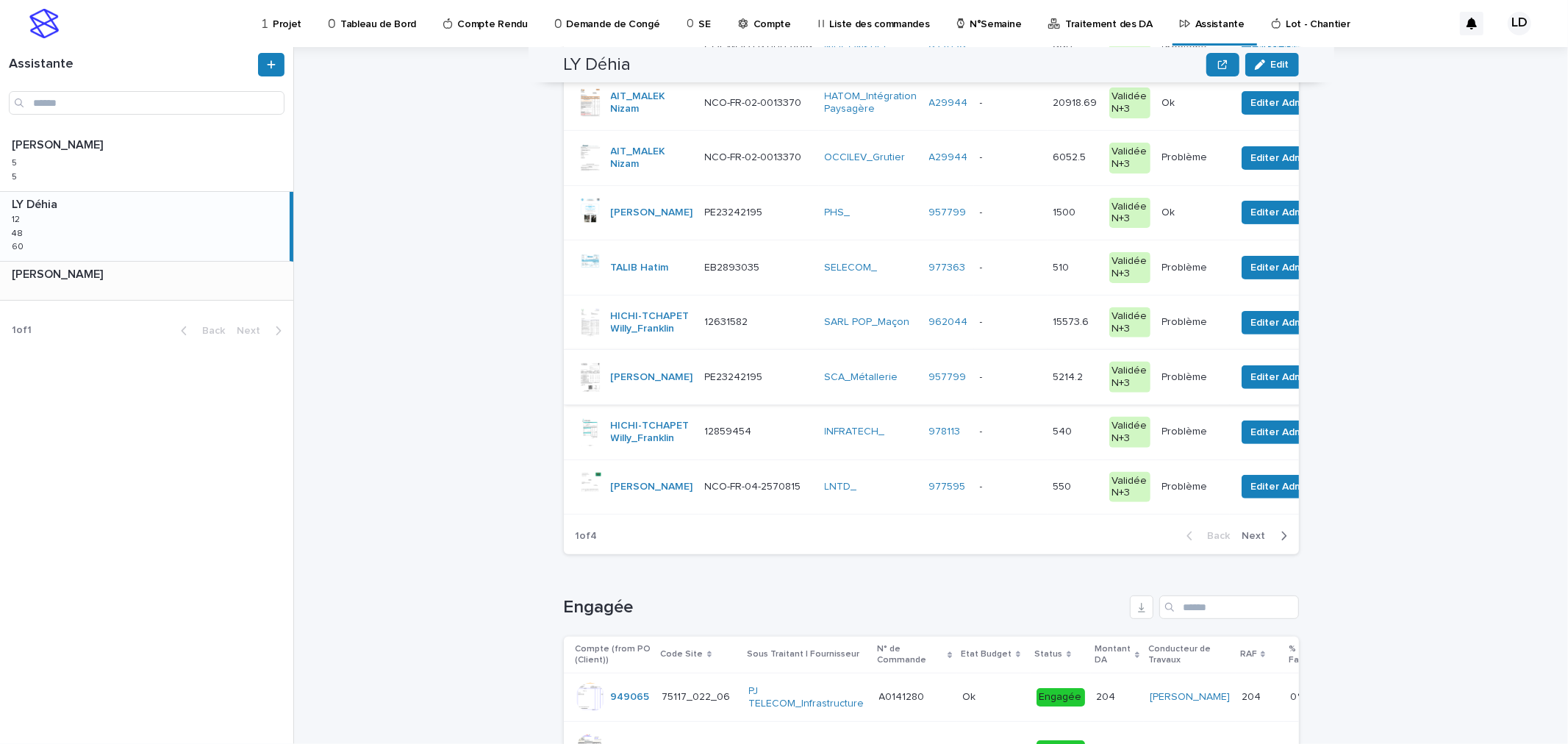
scroll to position [141, 0]
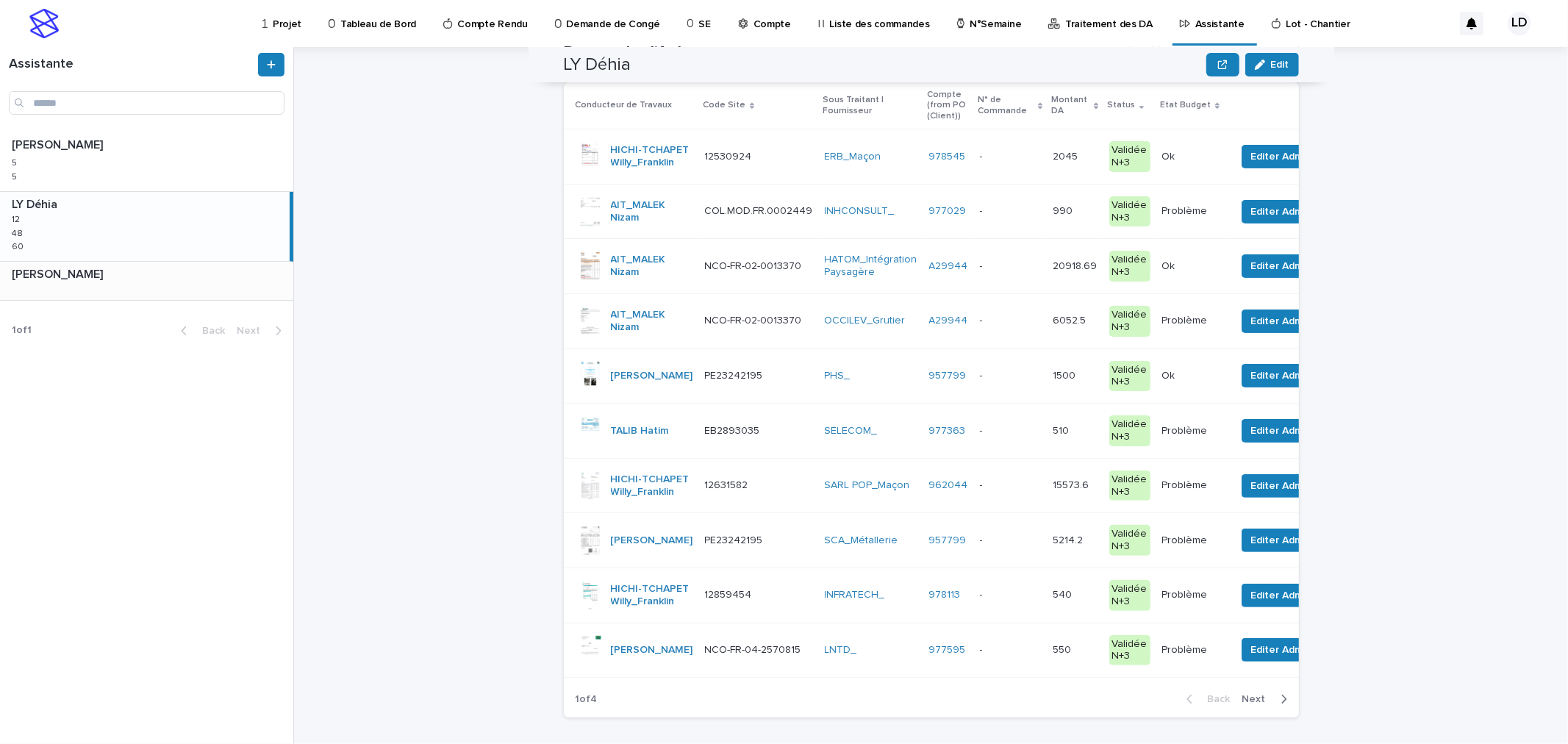
click at [825, 285] on div "HATOM_Intégration Paysagère" at bounding box center [871, 266] width 92 height 37
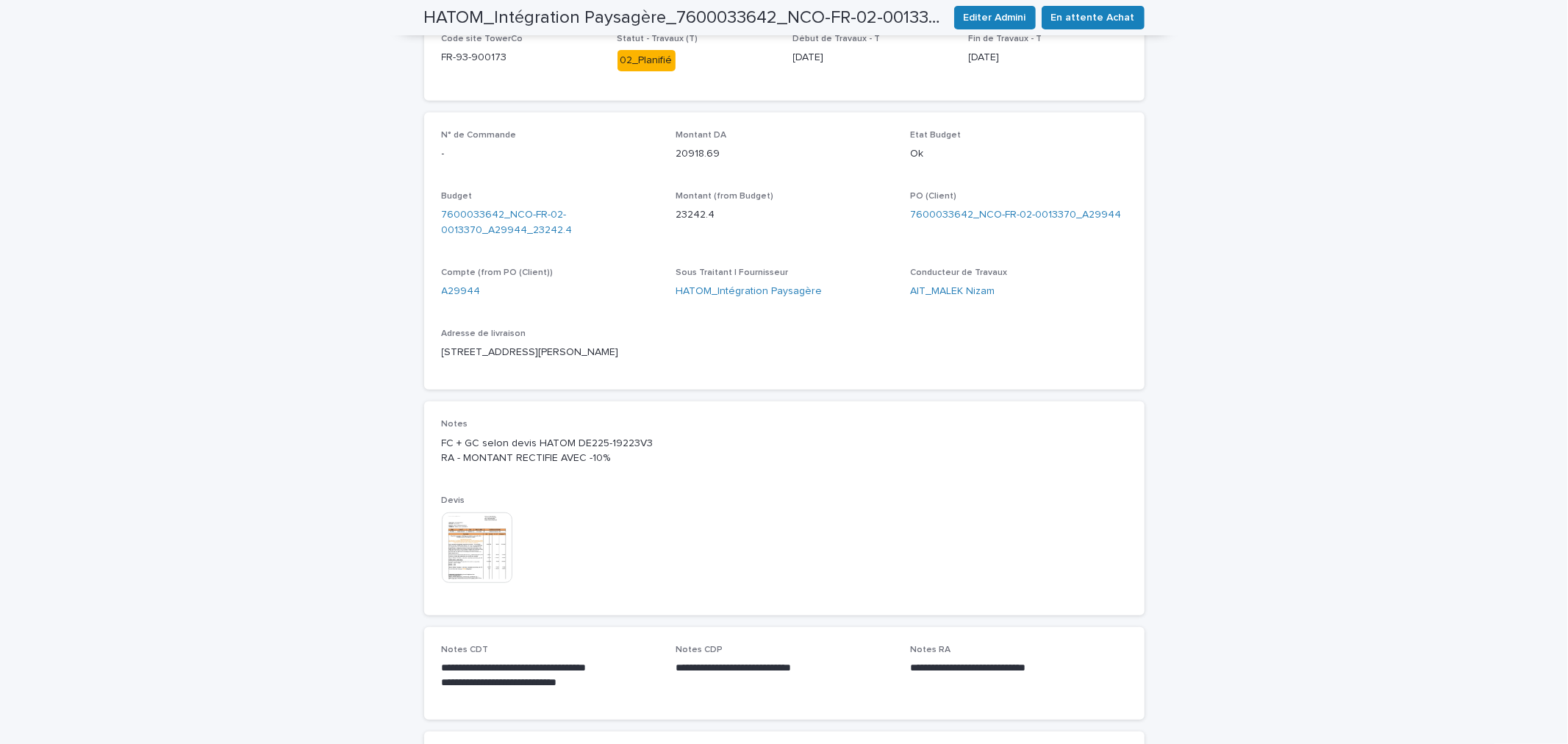
scroll to position [669, 0]
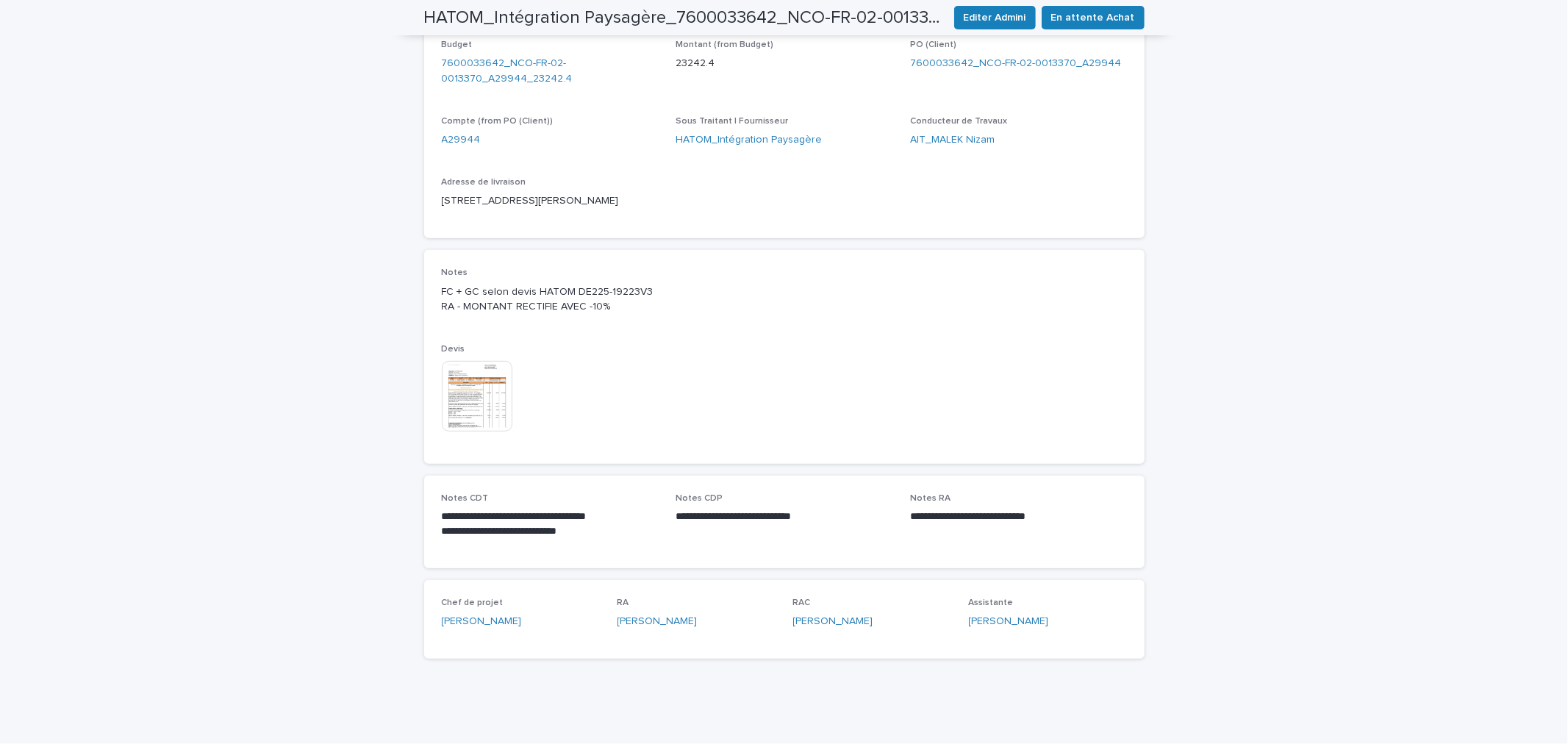
click at [479, 395] on img at bounding box center [477, 396] width 70 height 70
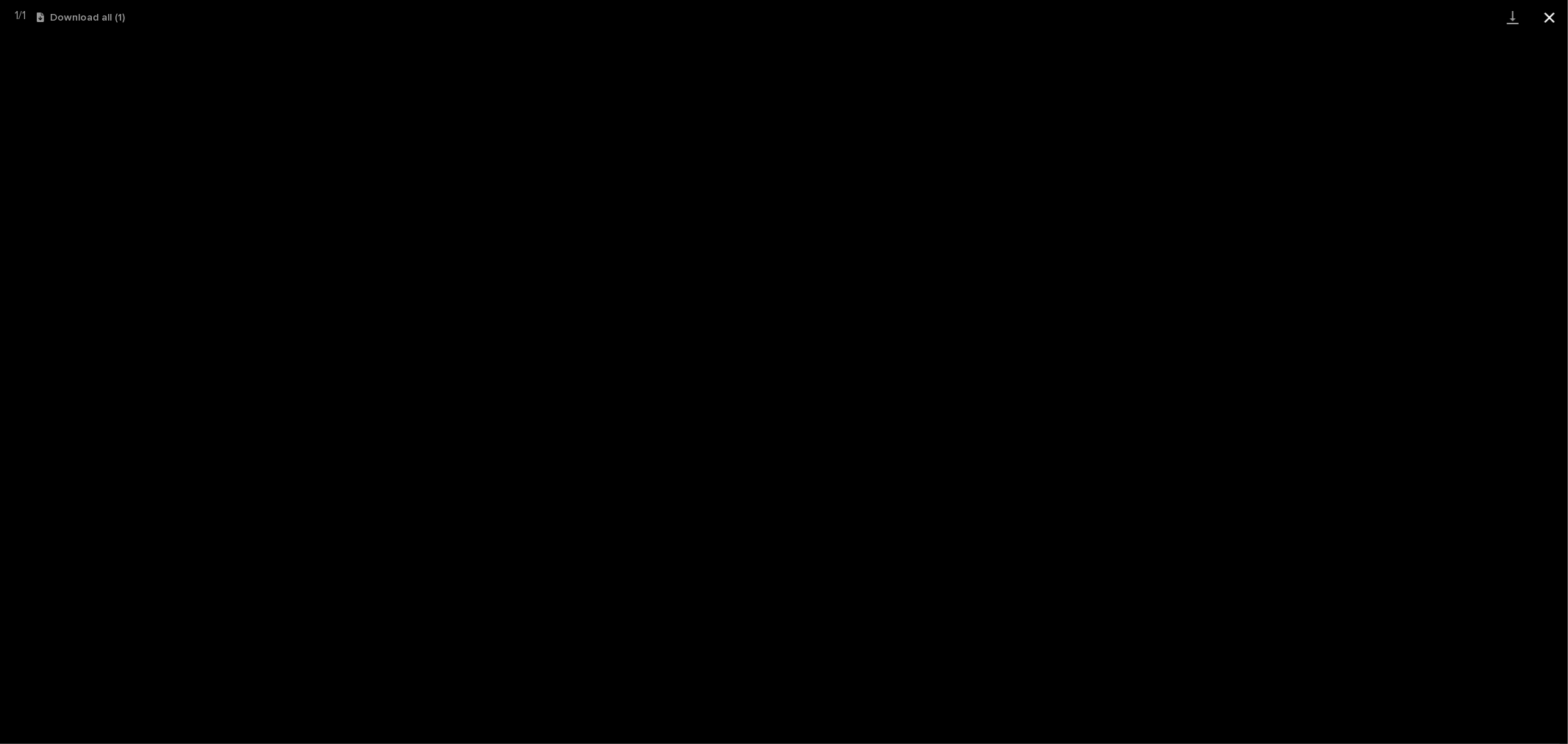
click at [1554, 12] on button "Close gallery" at bounding box center [1549, 17] width 37 height 35
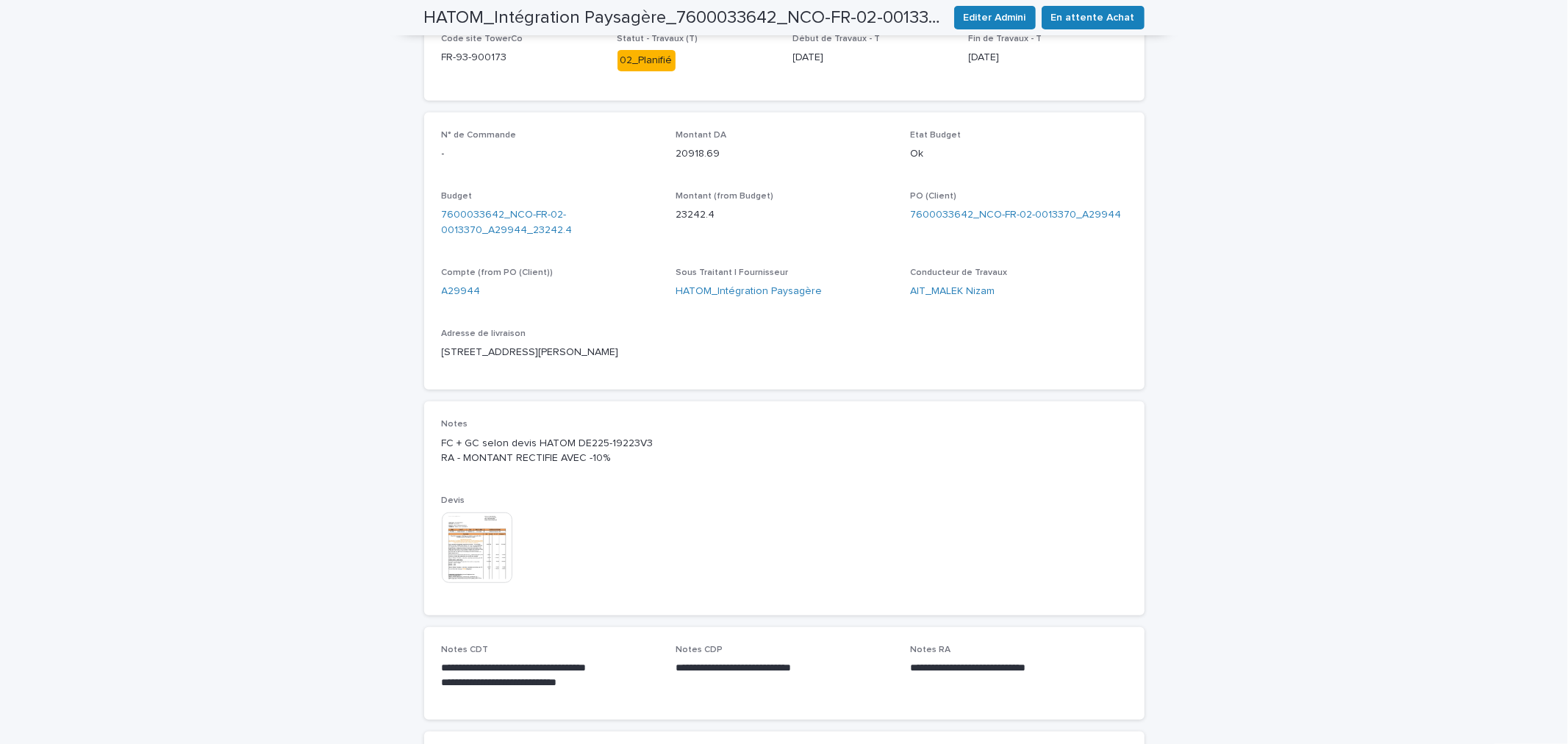
scroll to position [342, 0]
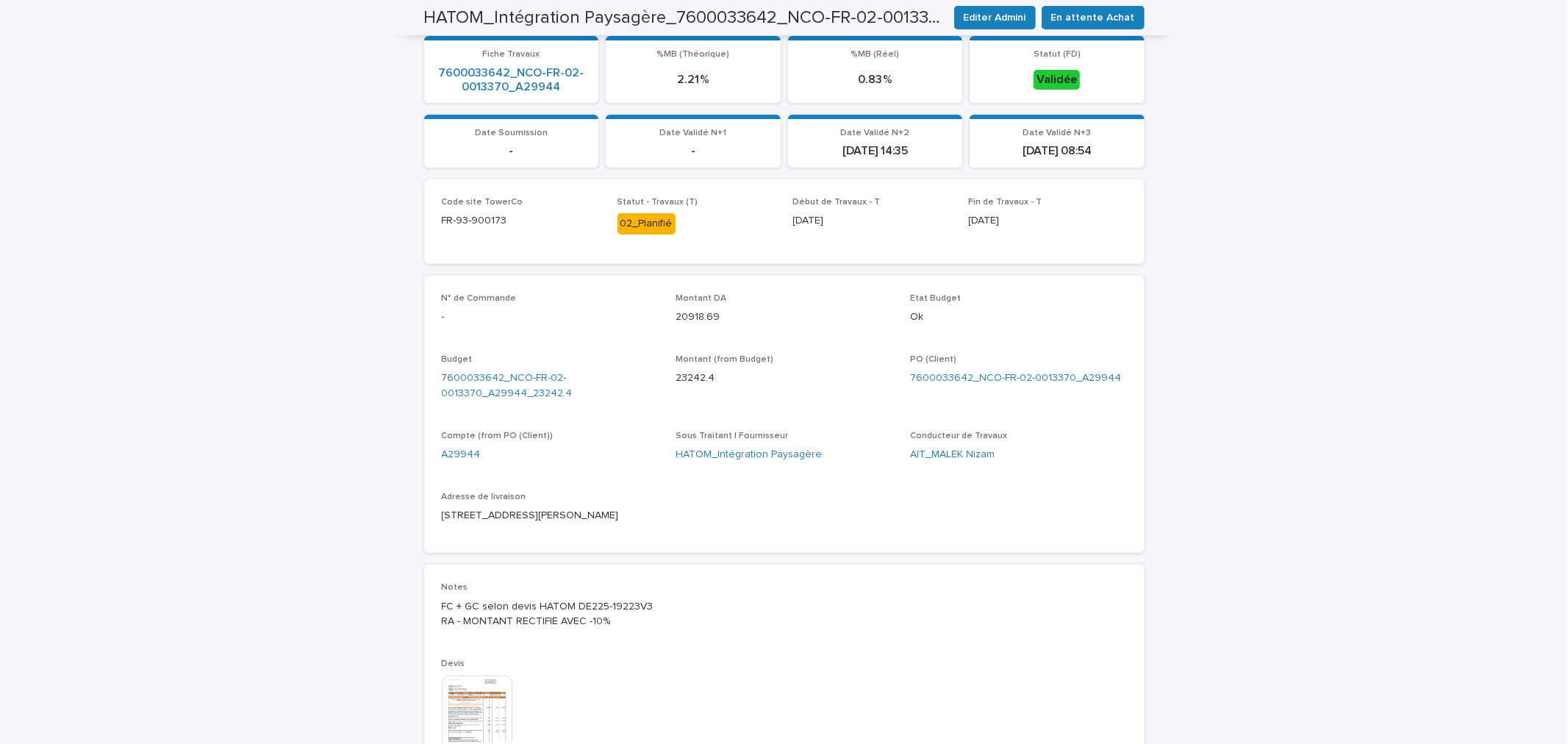
click at [432, 614] on div "Notes FC + GC selon devis HATOM DE225-19223V3 RA - MONTANT RECTIFIE AVEC -10% D…" at bounding box center [784, 671] width 720 height 213
drag, startPoint x: 432, startPoint y: 614, endPoint x: 472, endPoint y: 623, distance: 41.0
click at [472, 623] on div "Notes FC + GC selon devis HATOM DE225-19223V3 RA - MONTANT RECTIFIE AVEC -10% D…" at bounding box center [784, 671] width 720 height 213
copy p "FC + GC"
click at [1078, 22] on span "En attente Achat" at bounding box center [1093, 17] width 84 height 15
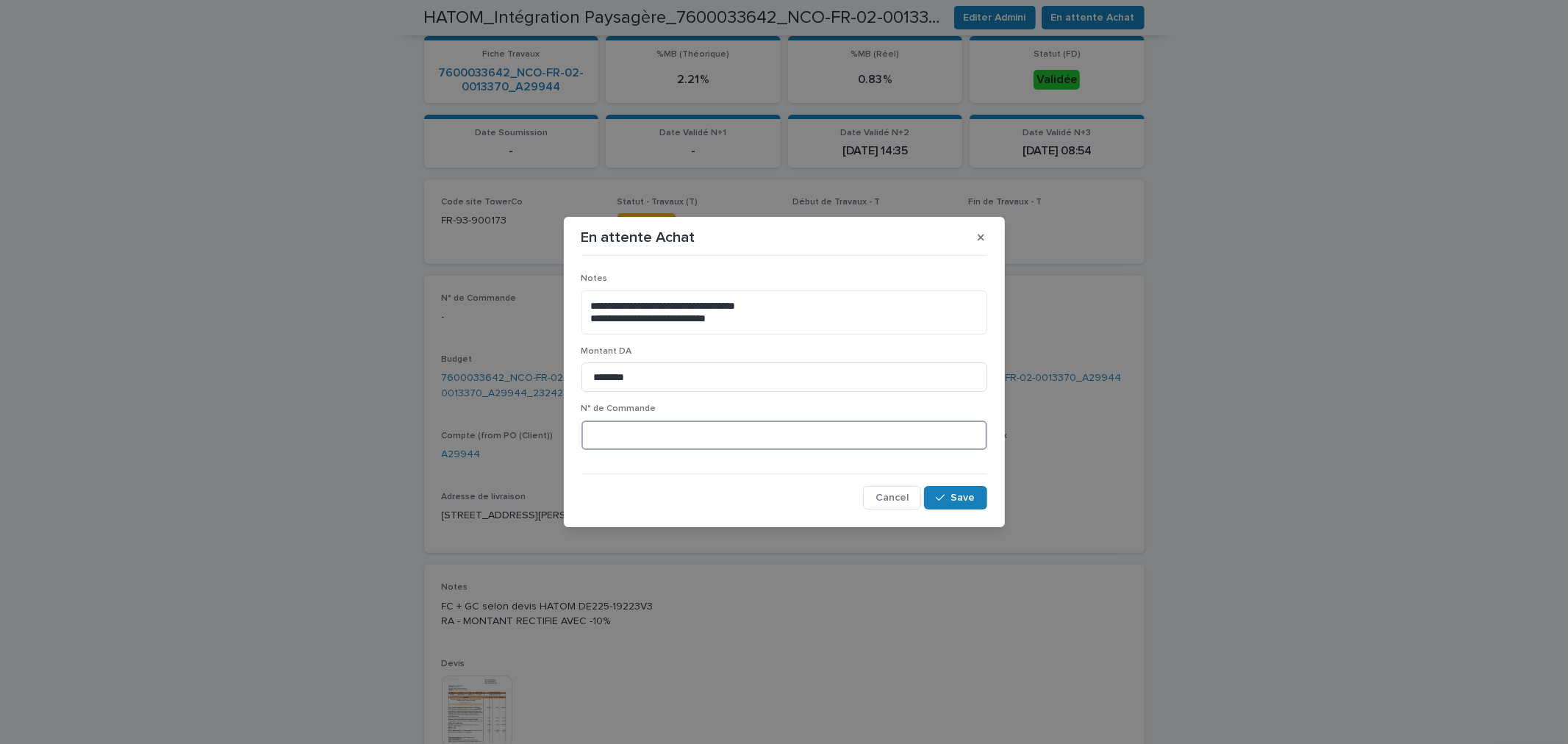
click at [612, 439] on input at bounding box center [784, 435] width 405 height 30
type input "*"
paste input "*******"
type input "*********"
click at [973, 499] on span "Save" at bounding box center [963, 498] width 24 height 10
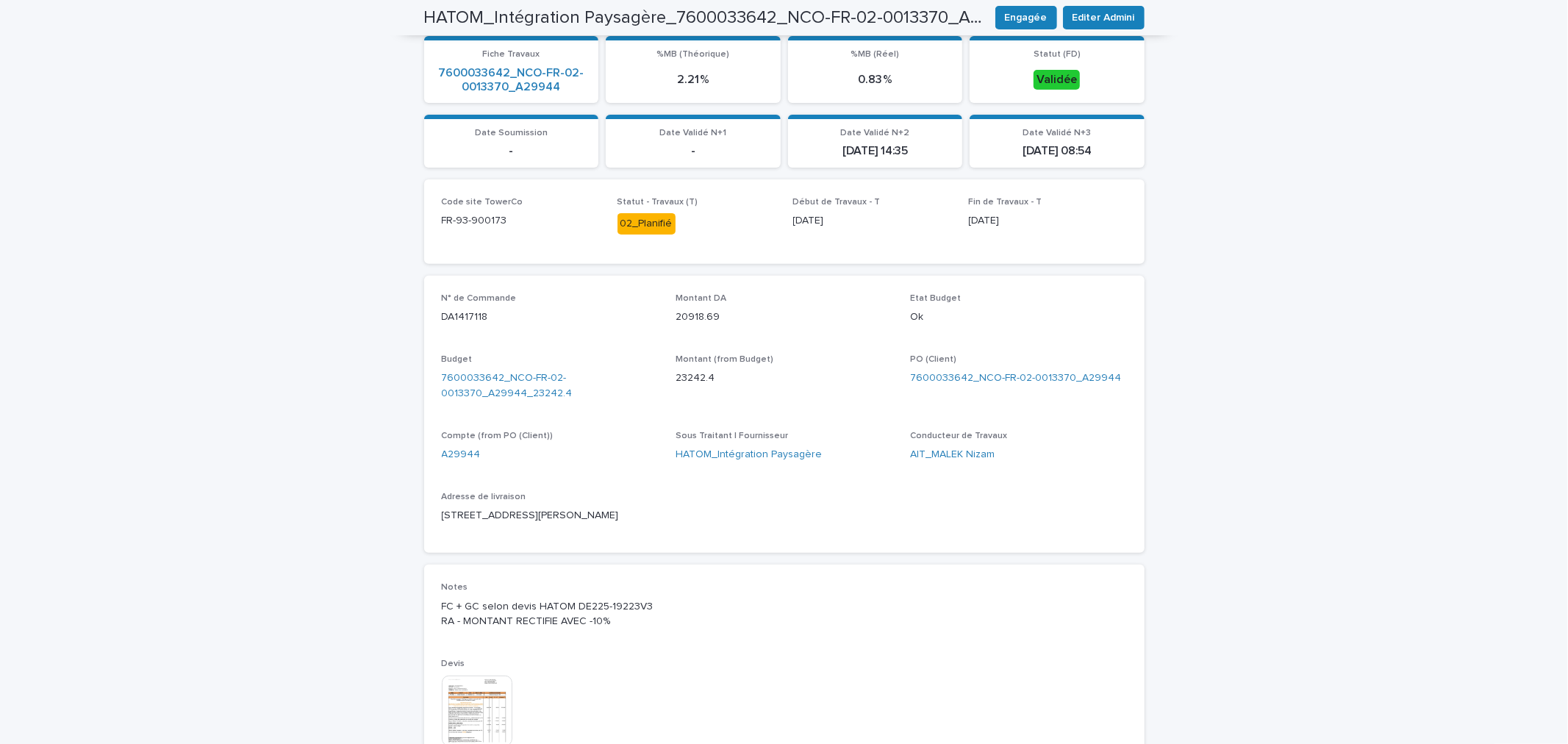
scroll to position [0, 0]
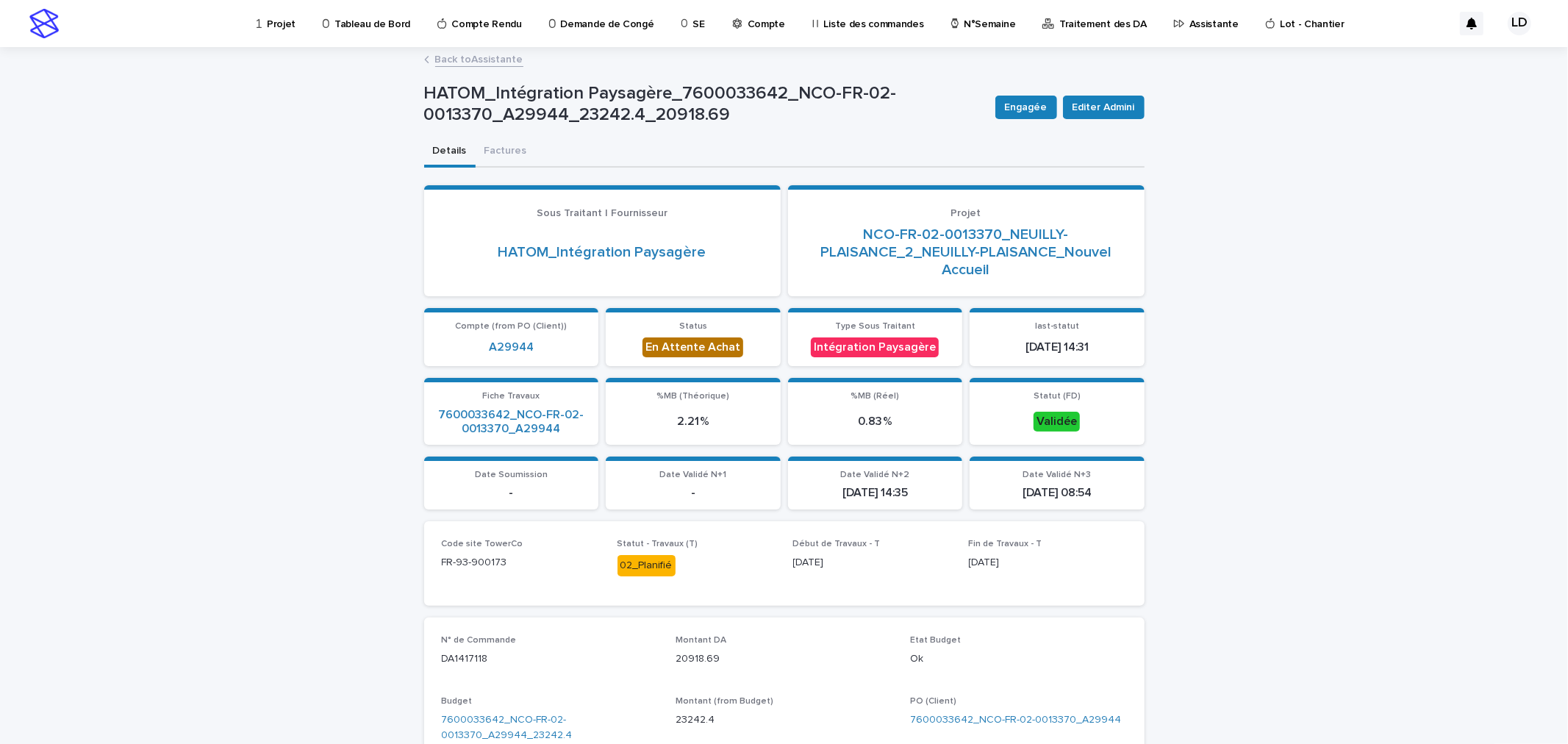
click at [474, 55] on link "Back to Assistante" at bounding box center [479, 57] width 88 height 17
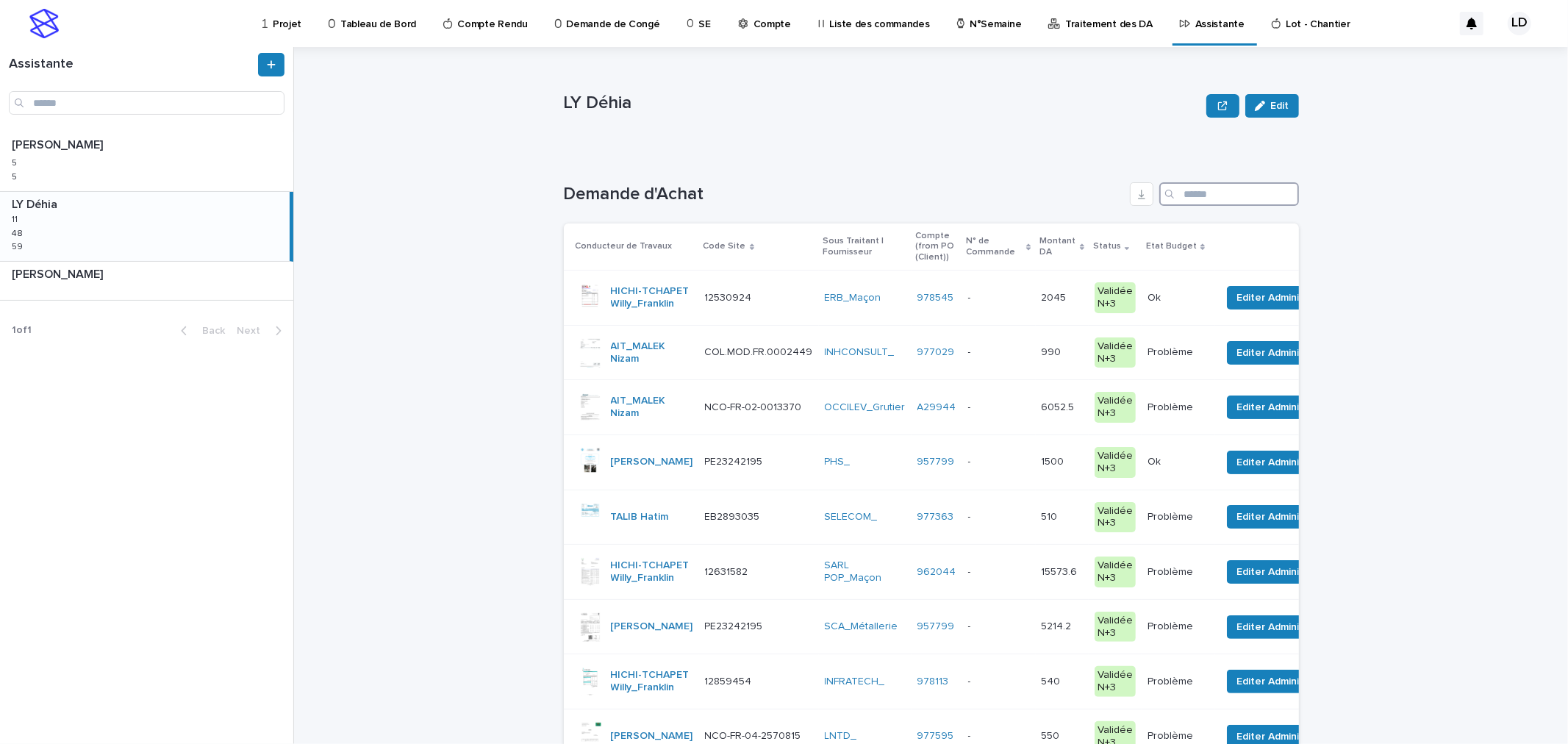
click at [1223, 199] on input "Search" at bounding box center [1229, 193] width 139 height 23
paste input "**********"
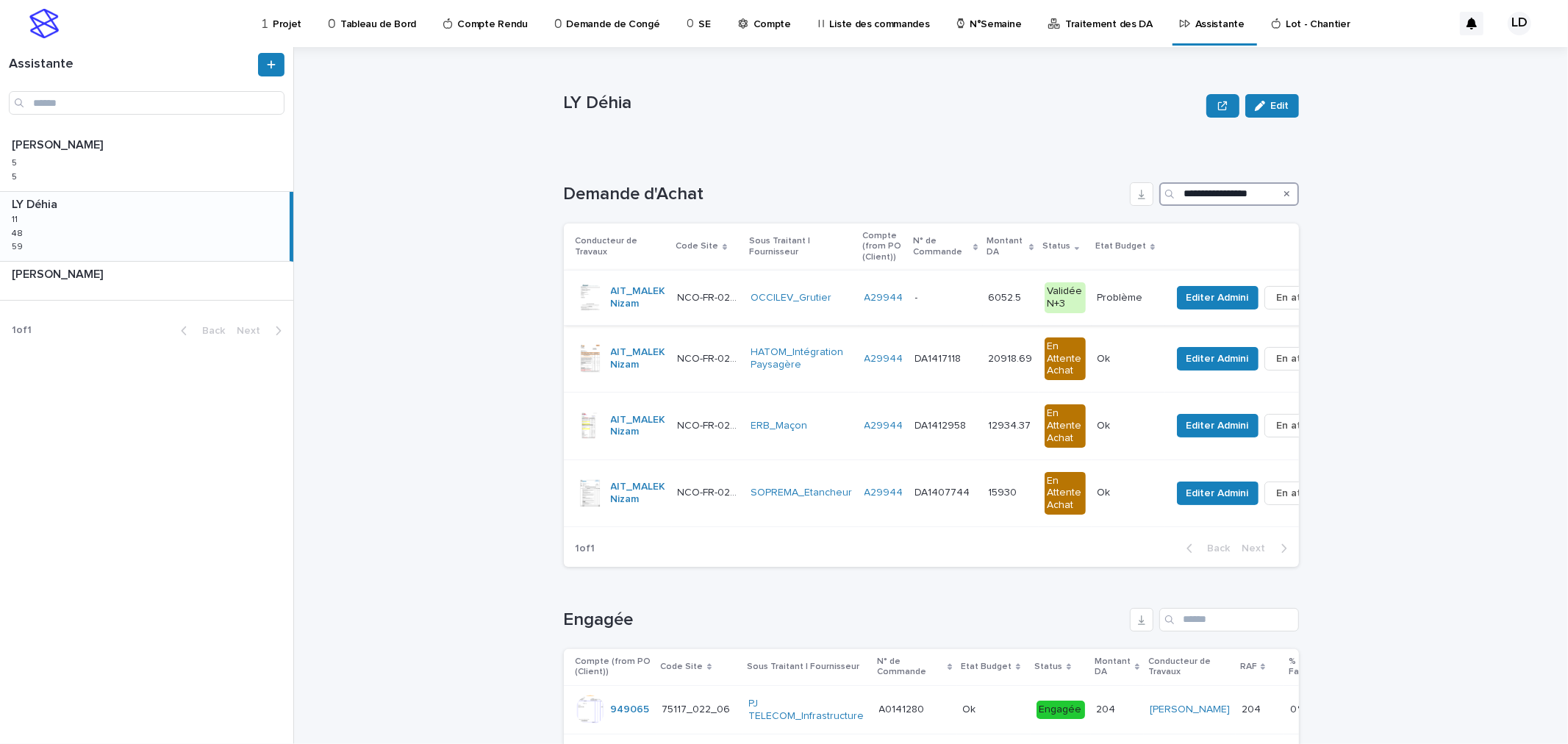
type input "**********"
click at [888, 318] on td "A29944" at bounding box center [884, 298] width 50 height 55
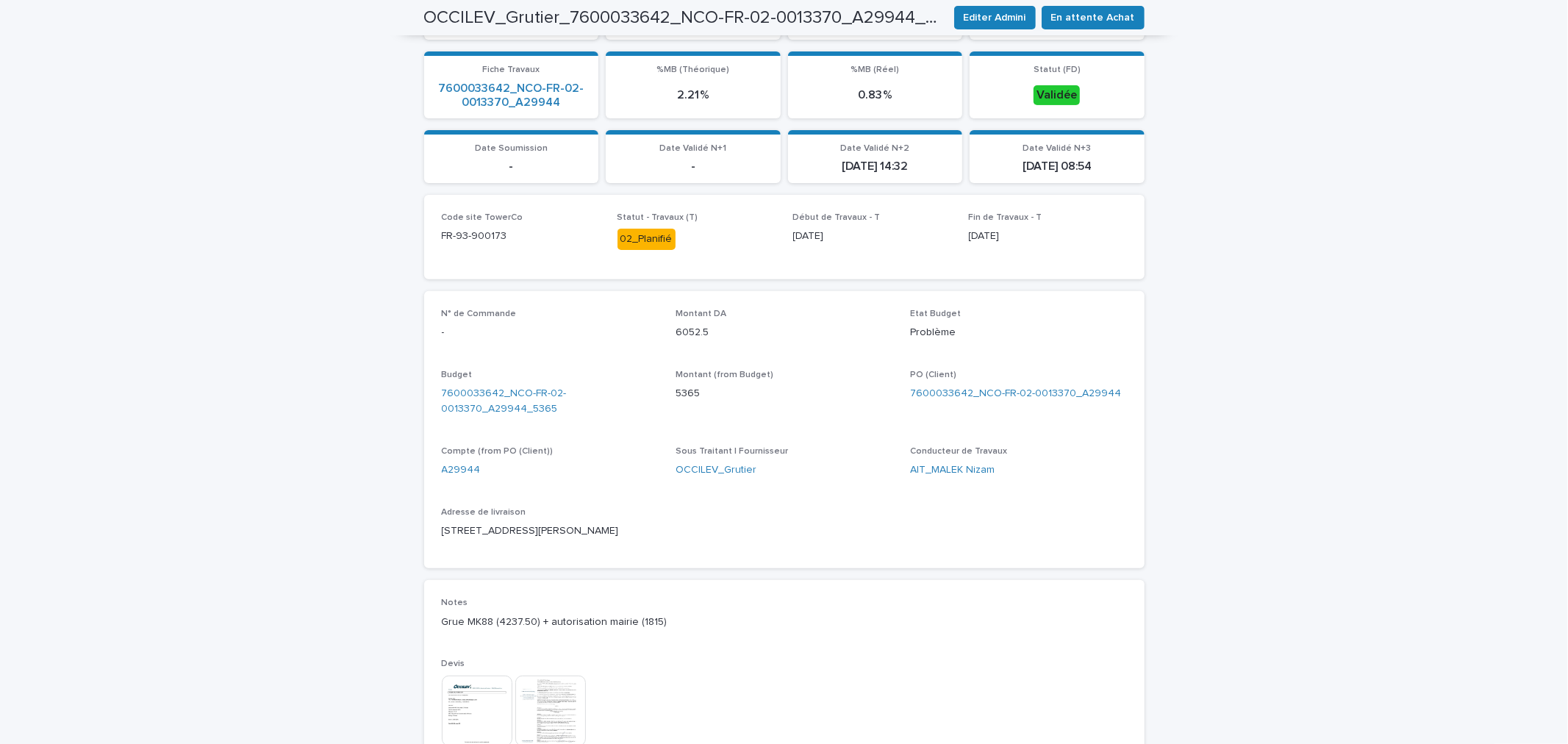
scroll to position [408, 0]
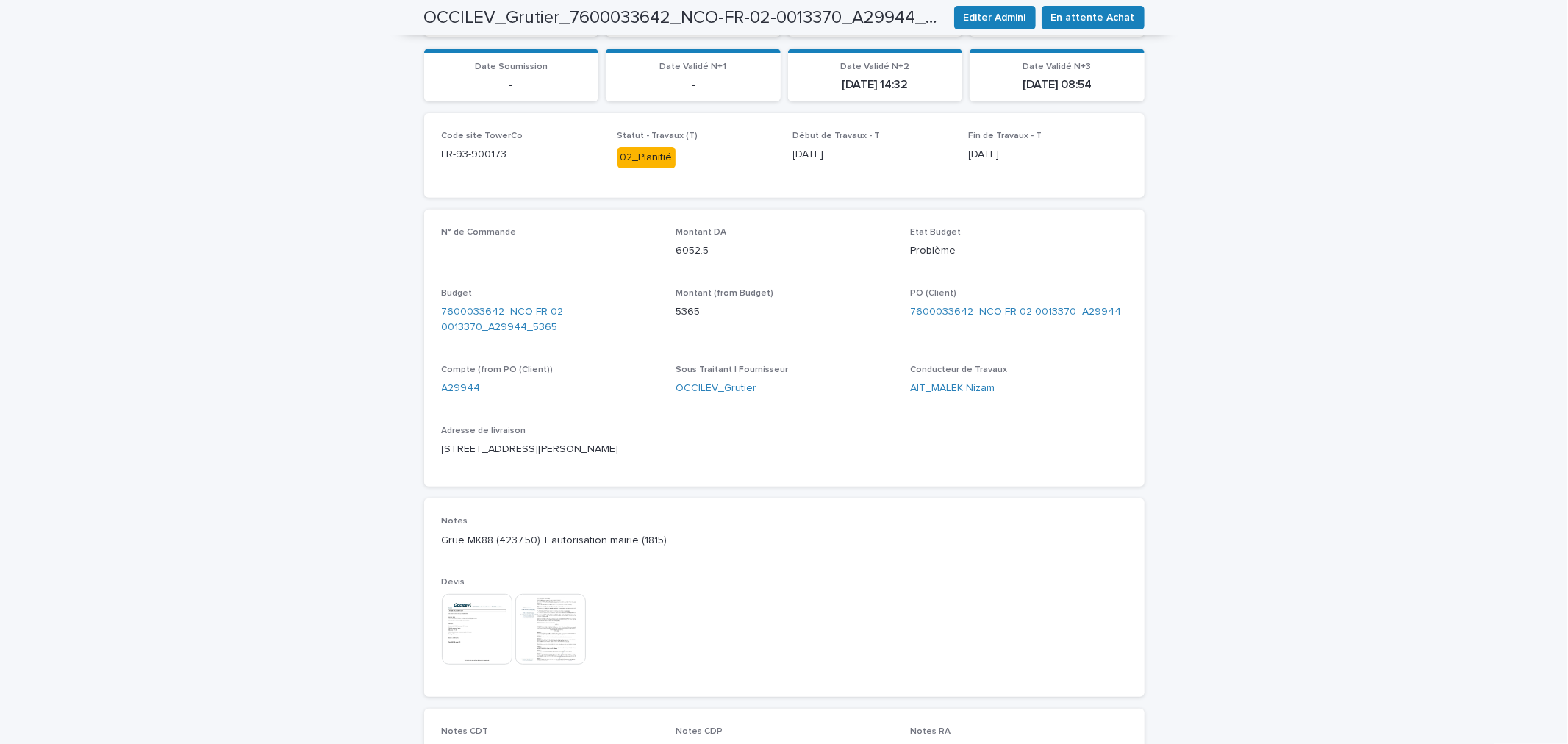
click at [488, 646] on img at bounding box center [477, 628] width 70 height 70
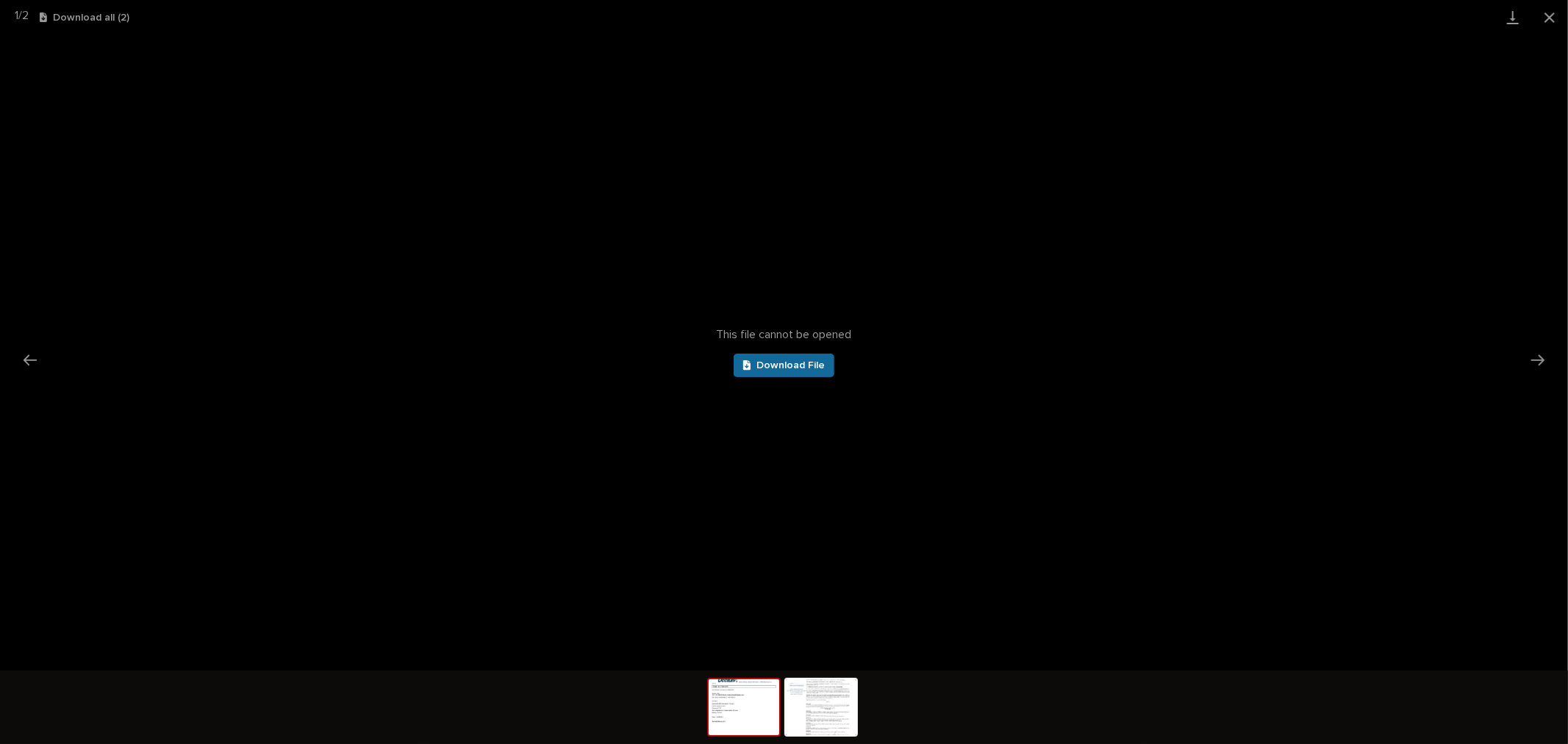
scroll to position [0, 0]
click at [797, 370] on span "Download File" at bounding box center [790, 365] width 69 height 10
click at [932, 186] on div "This file cannot be opened Download File" at bounding box center [784, 352] width 1568 height 636
click at [1555, 18] on button "Close gallery" at bounding box center [1549, 17] width 37 height 35
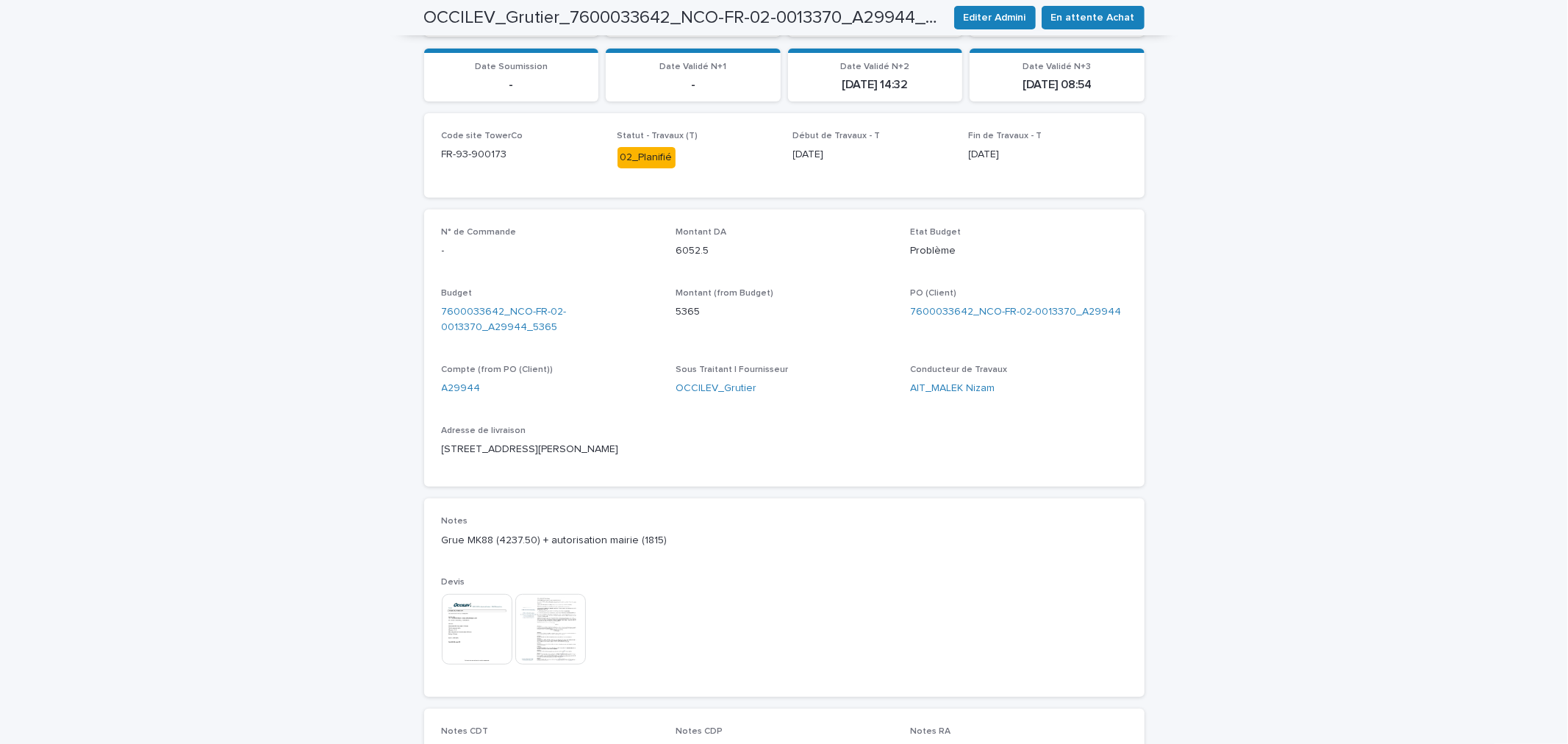
click at [534, 645] on img at bounding box center [550, 628] width 70 height 70
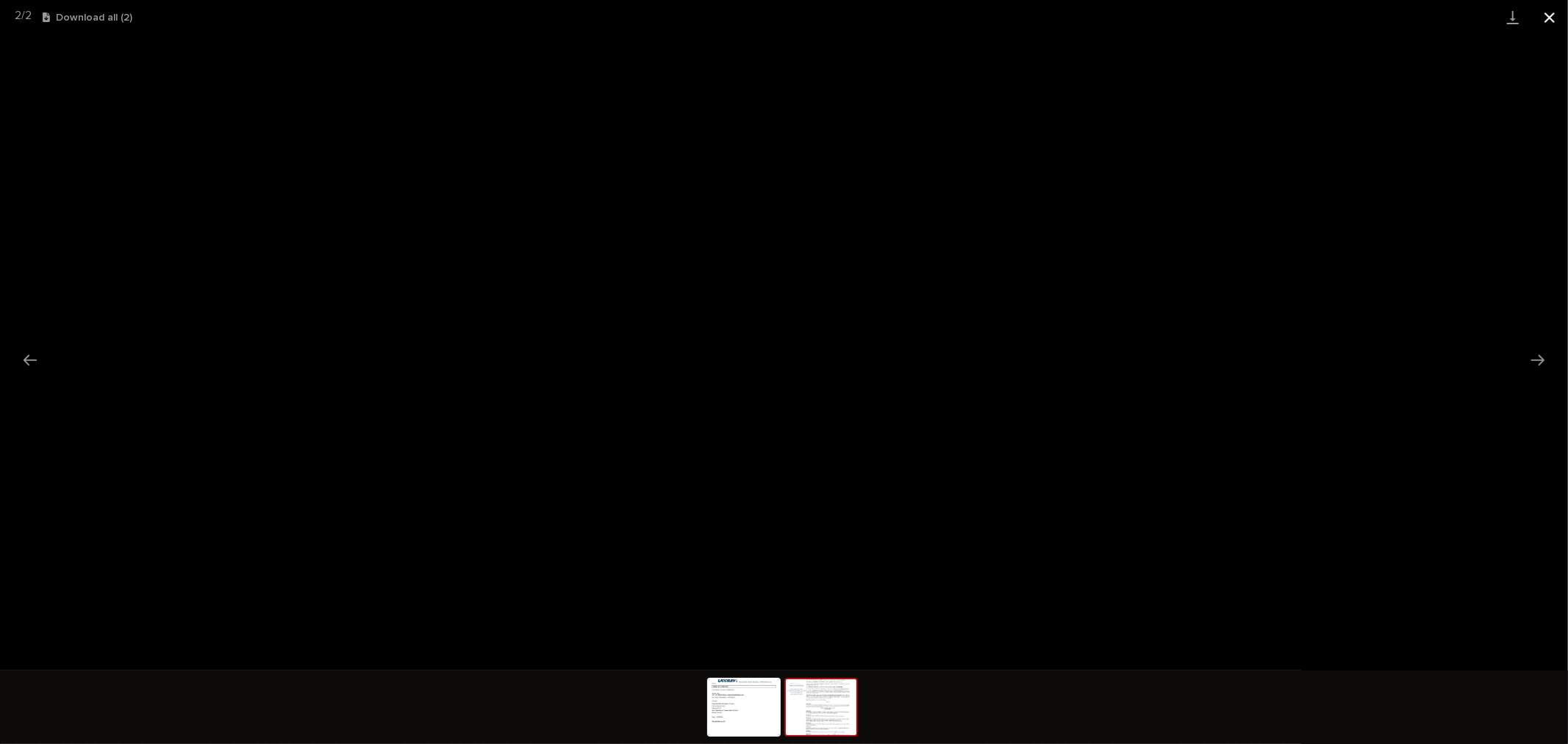
click at [1545, 17] on button "Close gallery" at bounding box center [1549, 17] width 37 height 35
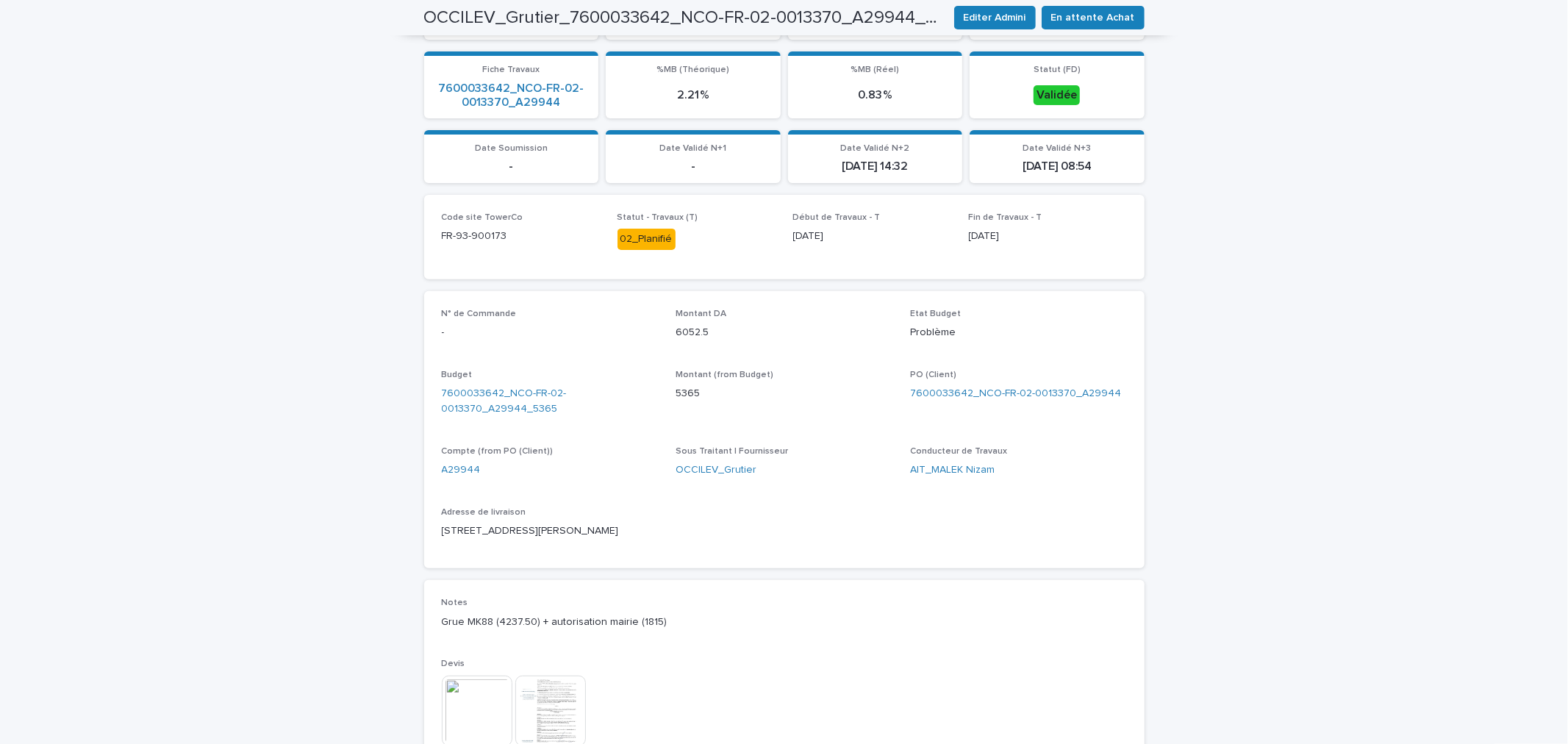
scroll to position [408, 0]
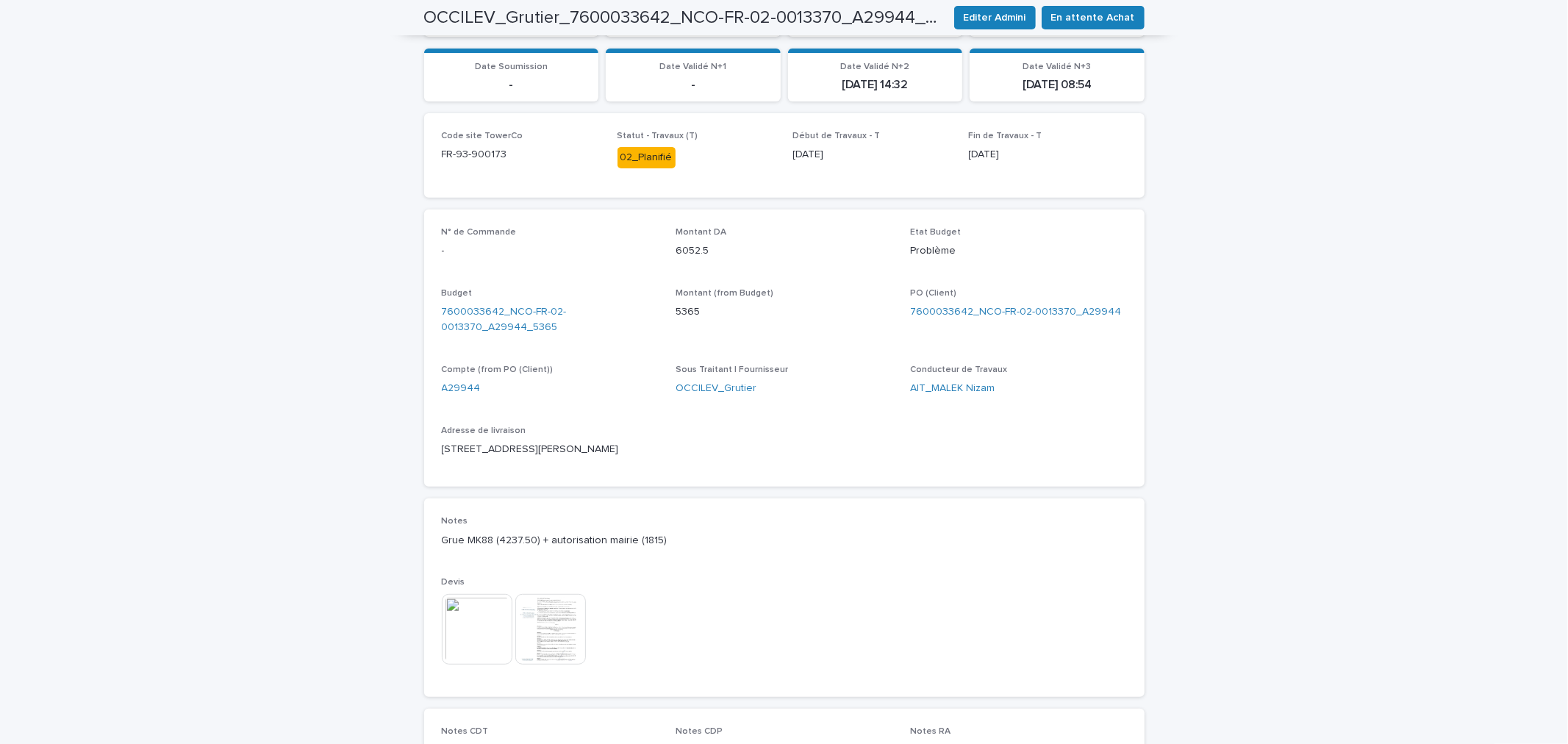
click at [541, 660] on img at bounding box center [550, 628] width 70 height 70
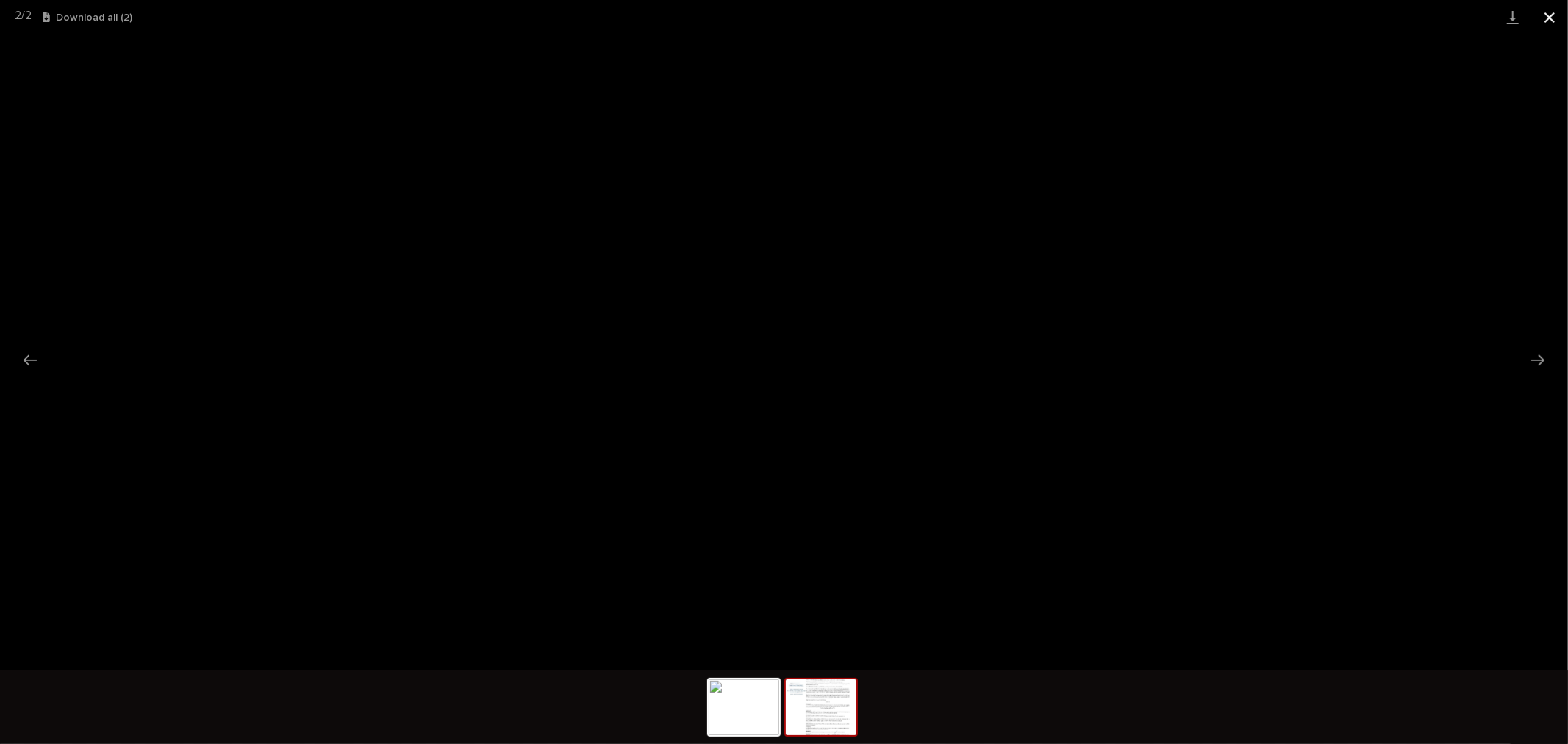
click at [1539, 16] on button "Close gallery" at bounding box center [1549, 17] width 37 height 35
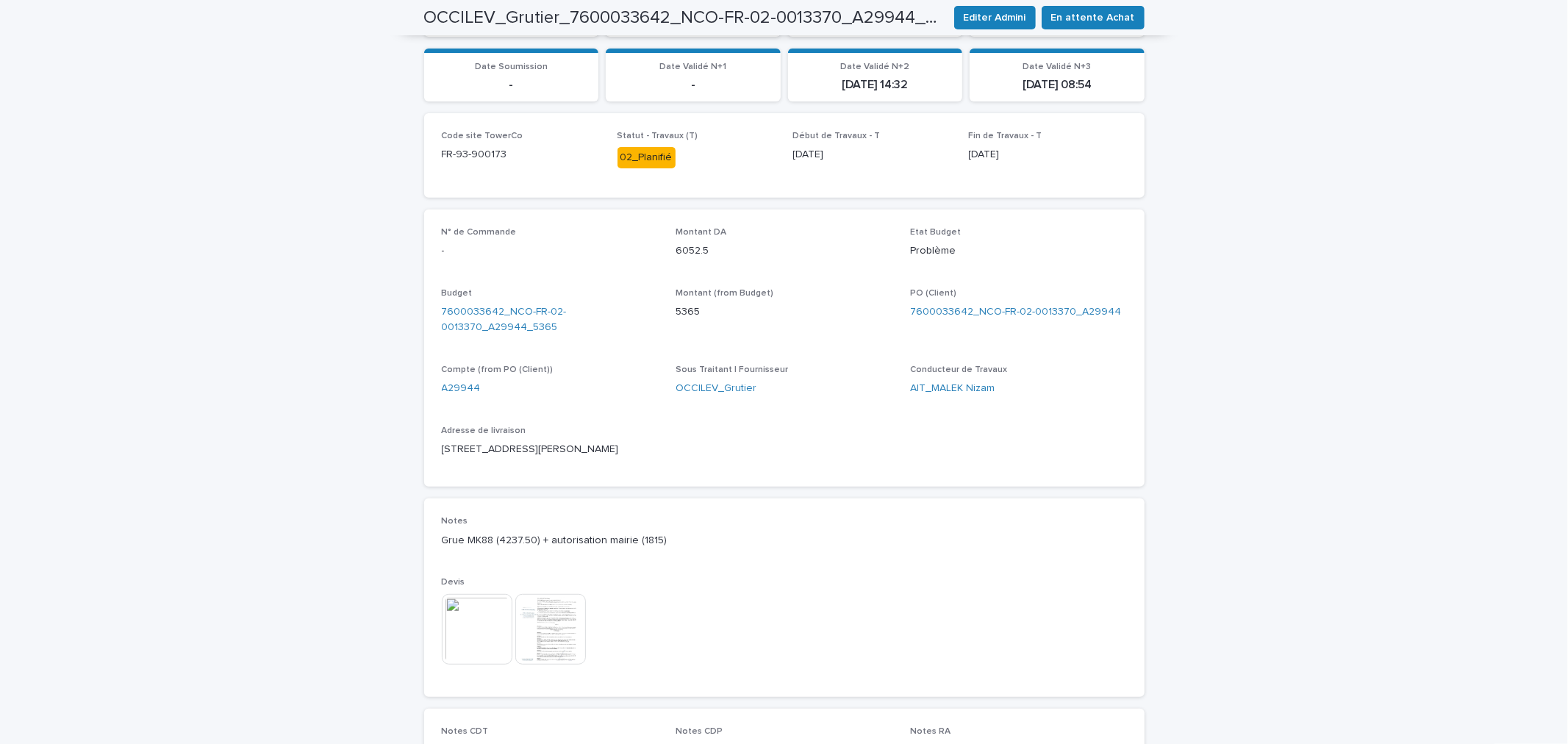
click at [488, 652] on img at bounding box center [477, 628] width 70 height 70
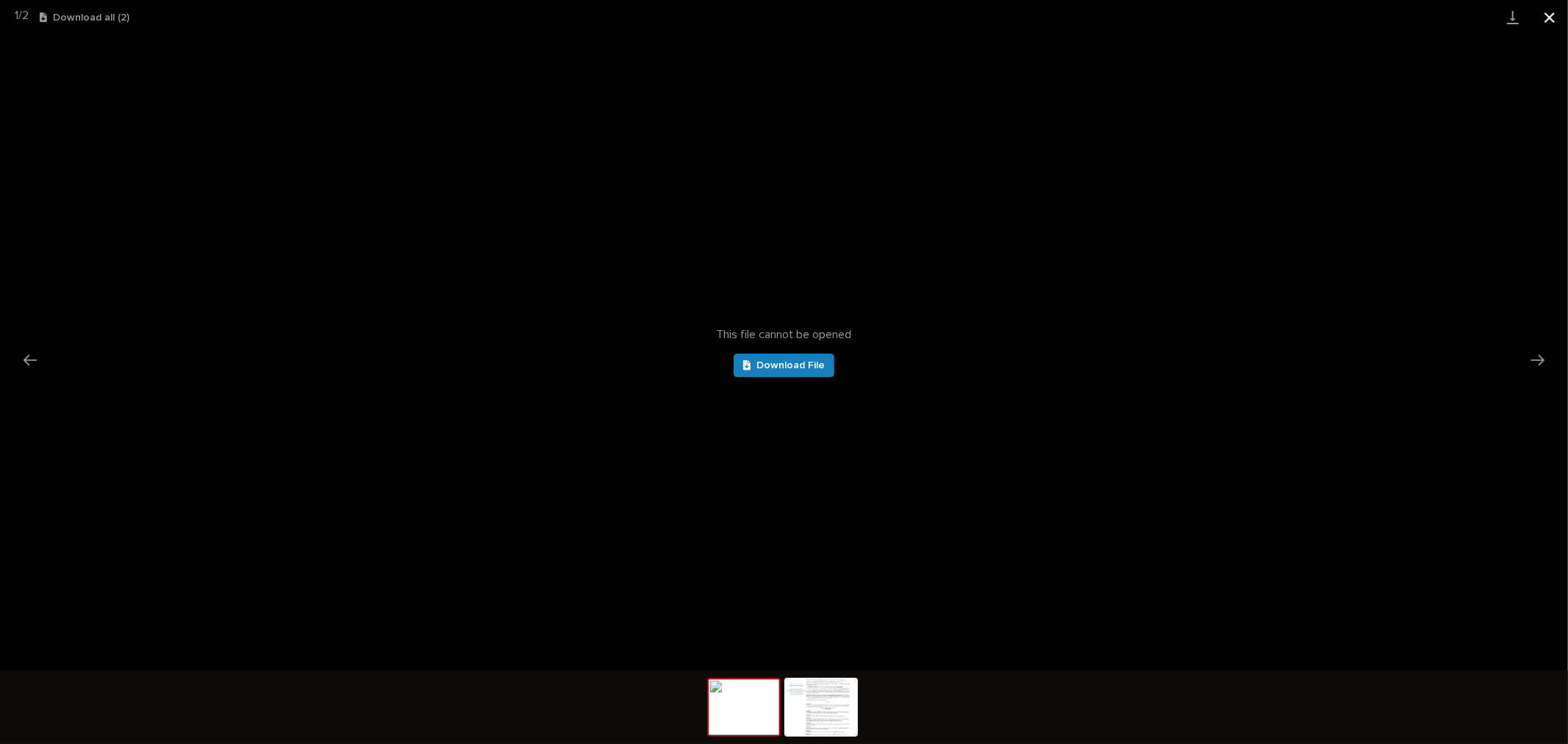
click at [1544, 16] on button "Close gallery" at bounding box center [1549, 17] width 37 height 35
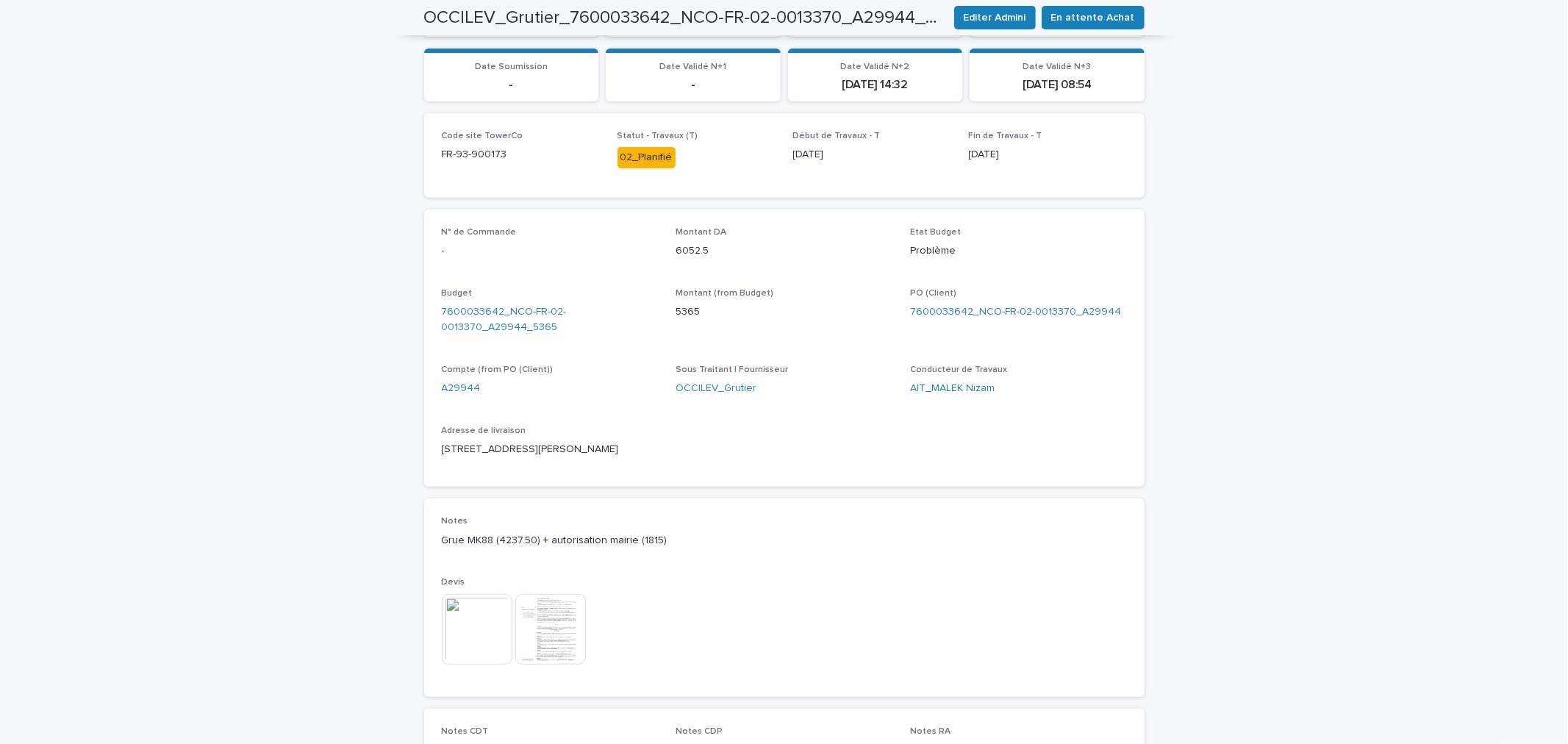
click at [560, 644] on img at bounding box center [550, 628] width 70 height 70
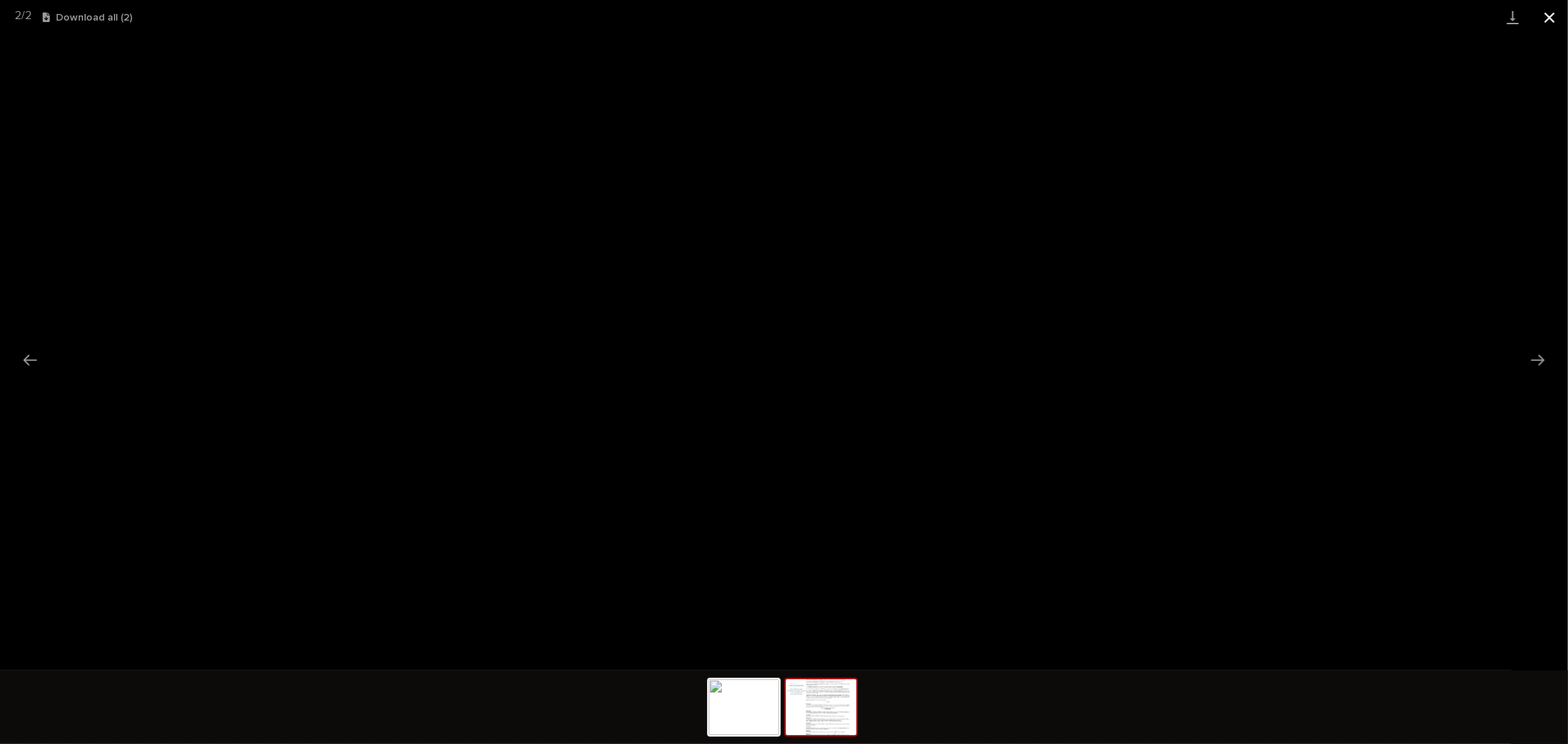
click at [1546, 20] on button "Close gallery" at bounding box center [1549, 17] width 37 height 35
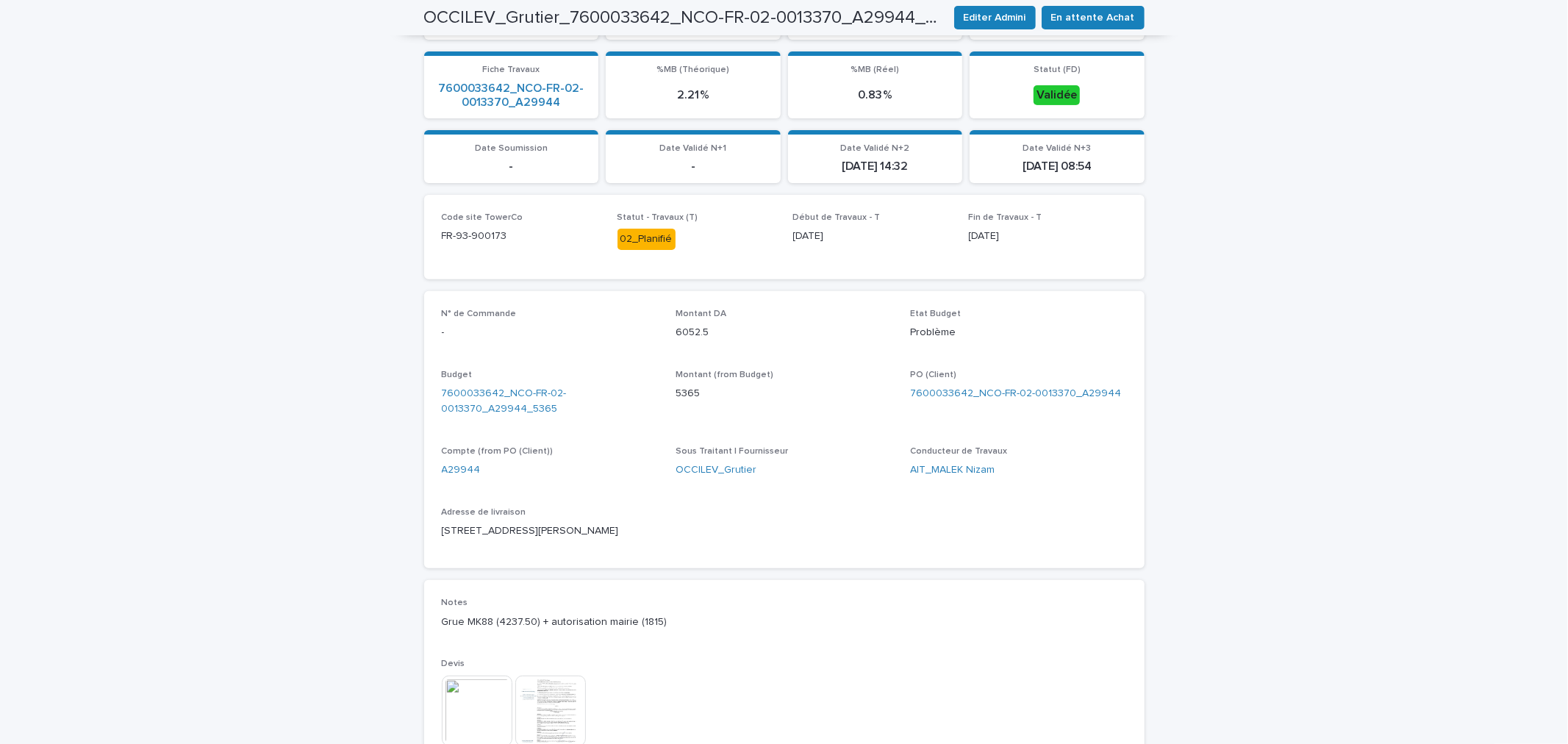
scroll to position [490, 0]
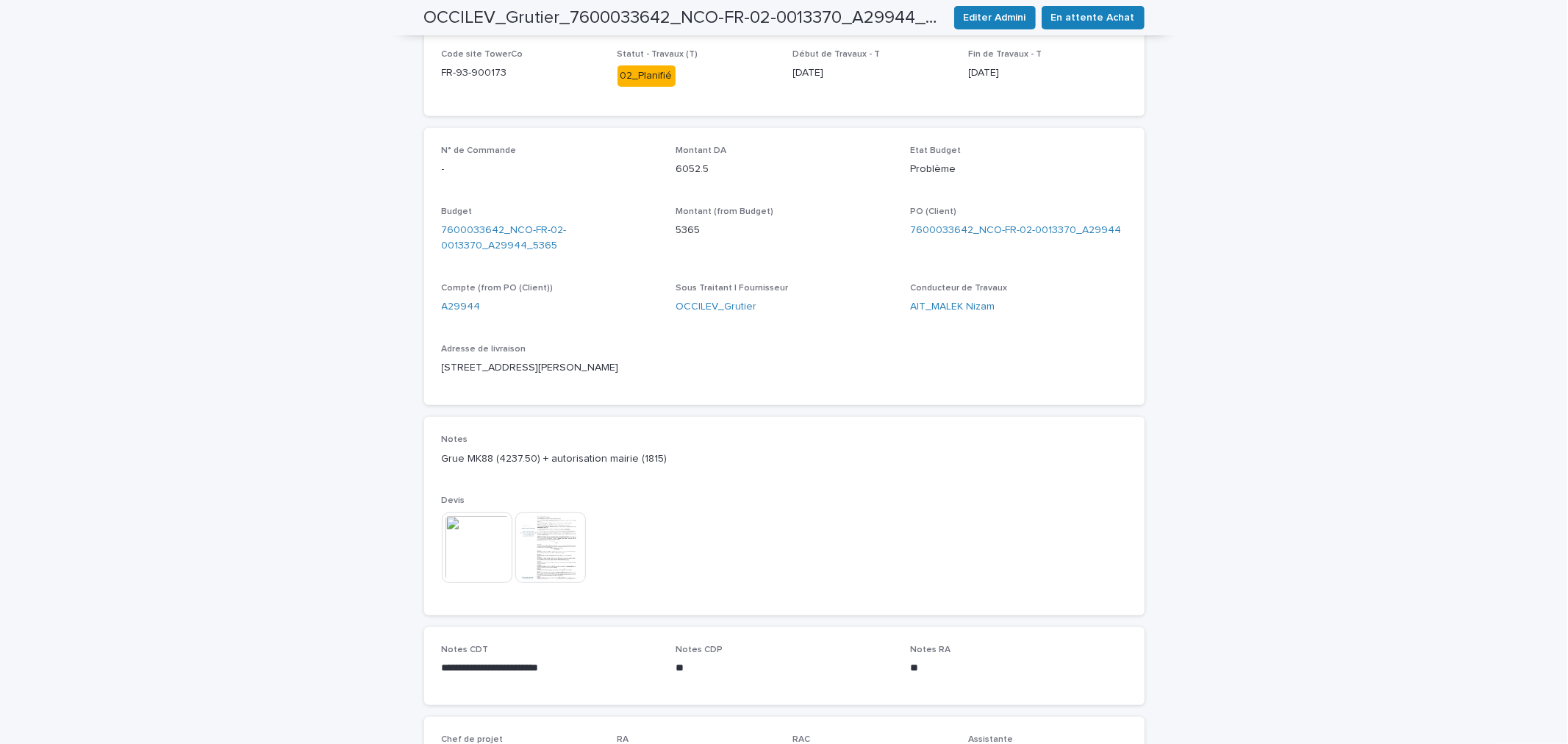
click at [546, 566] on img at bounding box center [550, 547] width 70 height 70
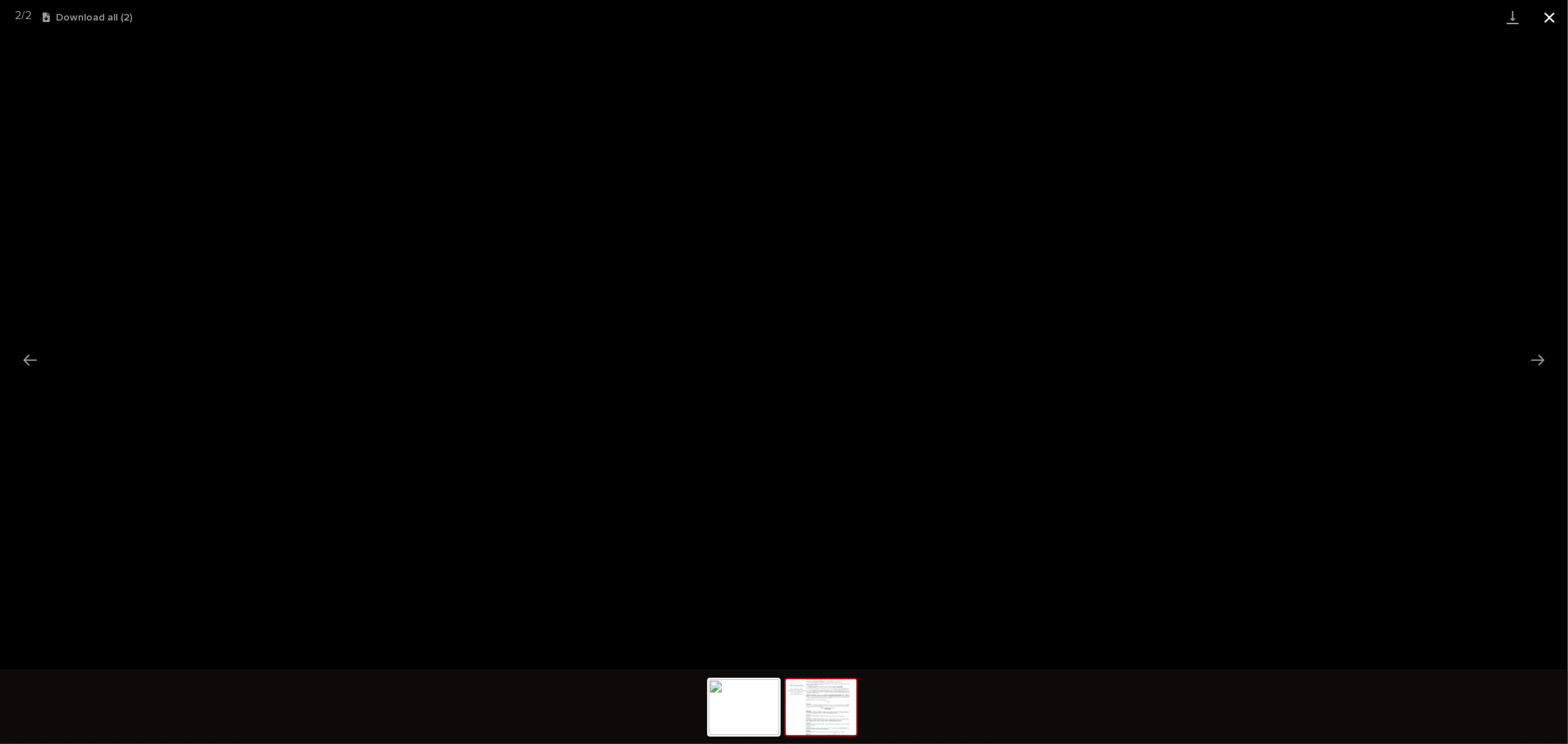
click at [1549, 24] on button "Close gallery" at bounding box center [1549, 17] width 37 height 35
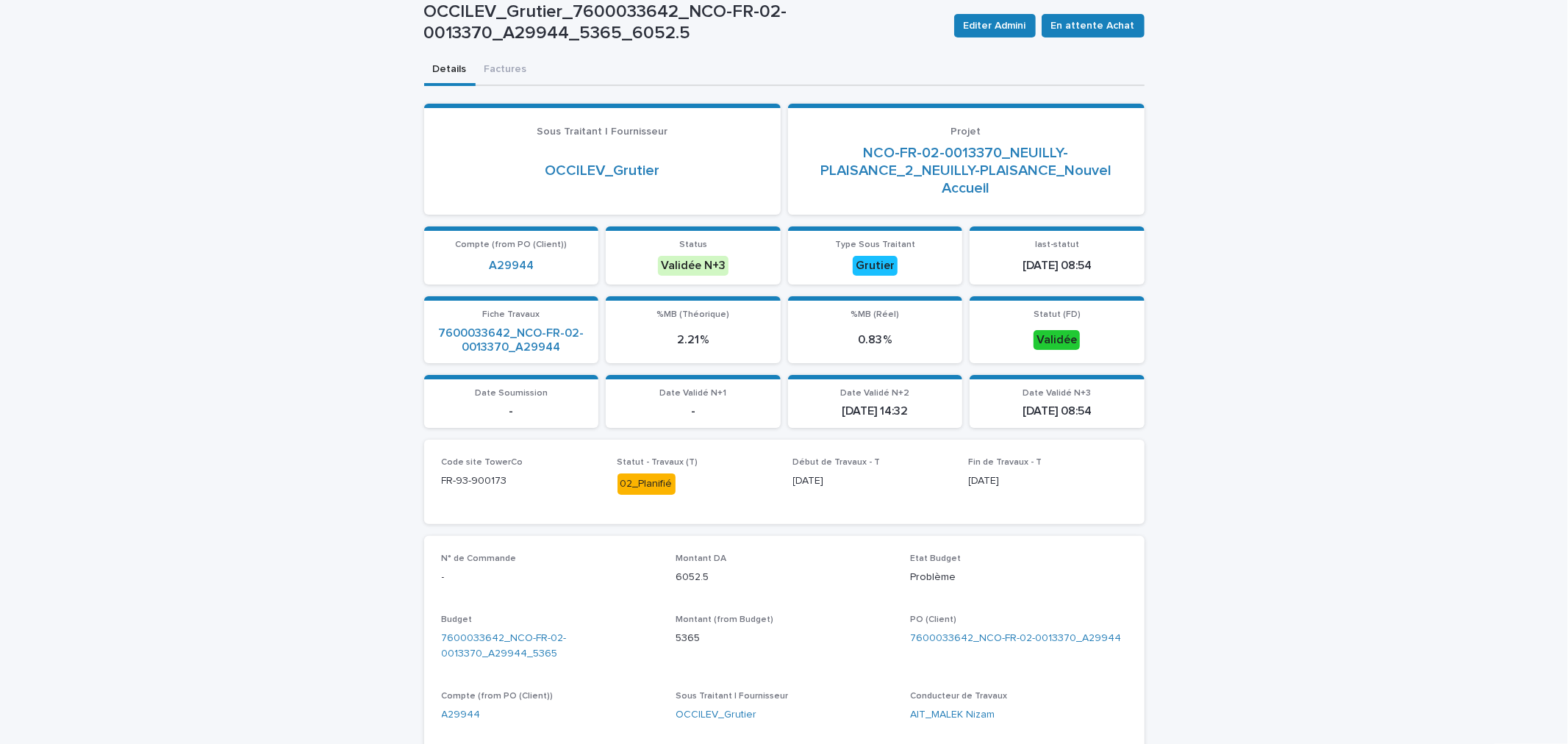
scroll to position [0, 0]
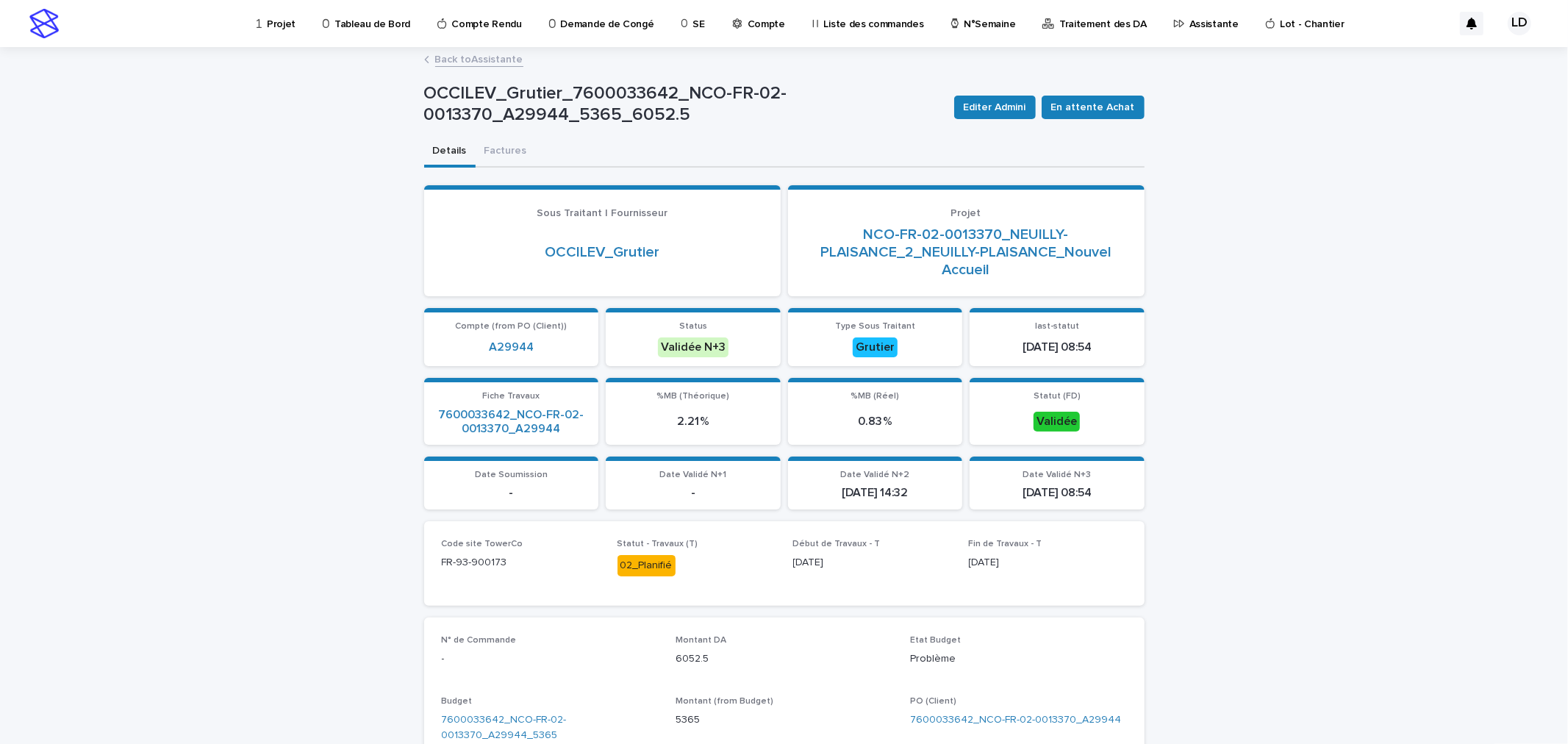
click at [447, 57] on link "Back to Assistante" at bounding box center [479, 57] width 88 height 17
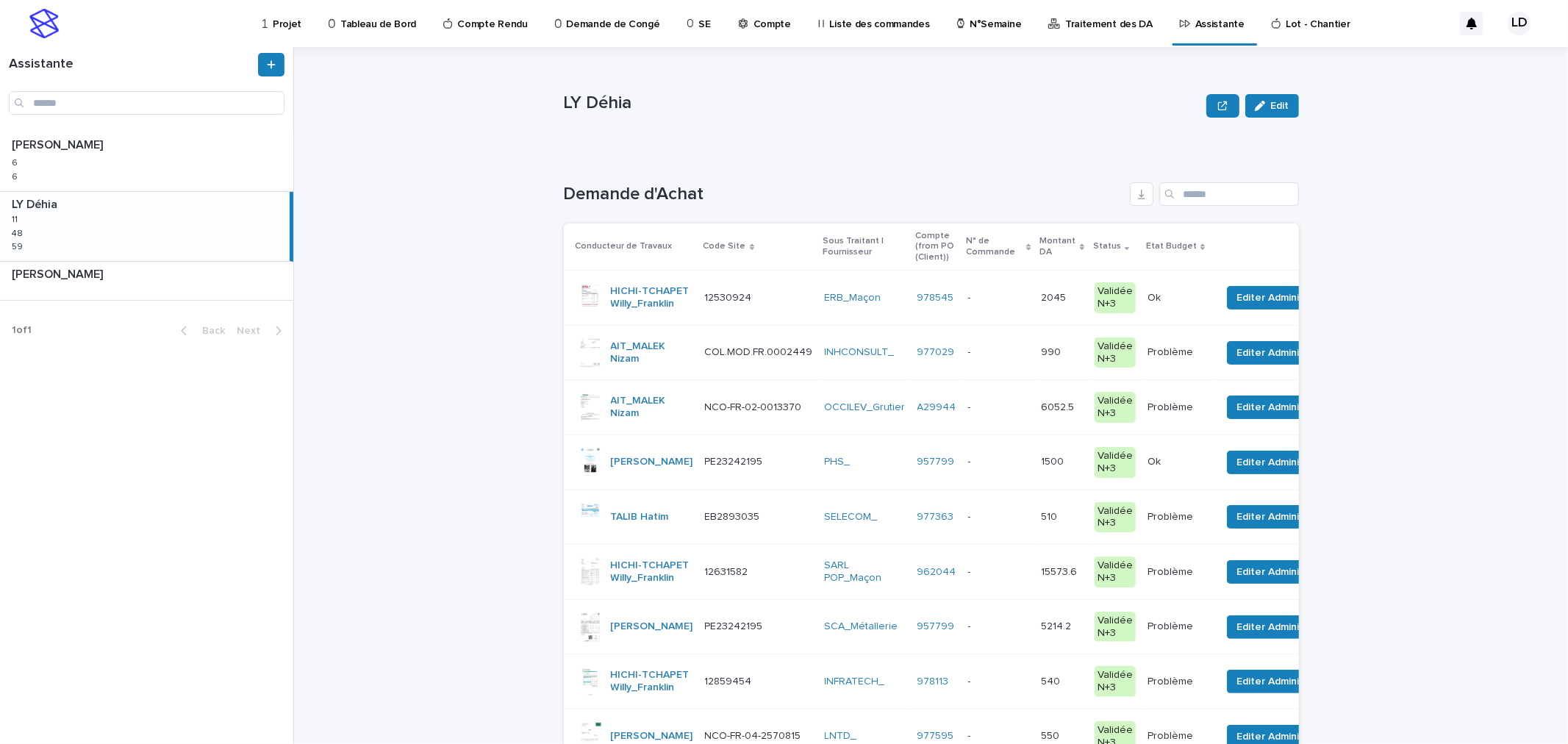
click at [699, 432] on td "NCO-FR-02-0013370 NCO-FR-02-0013370" at bounding box center [759, 407] width 120 height 55
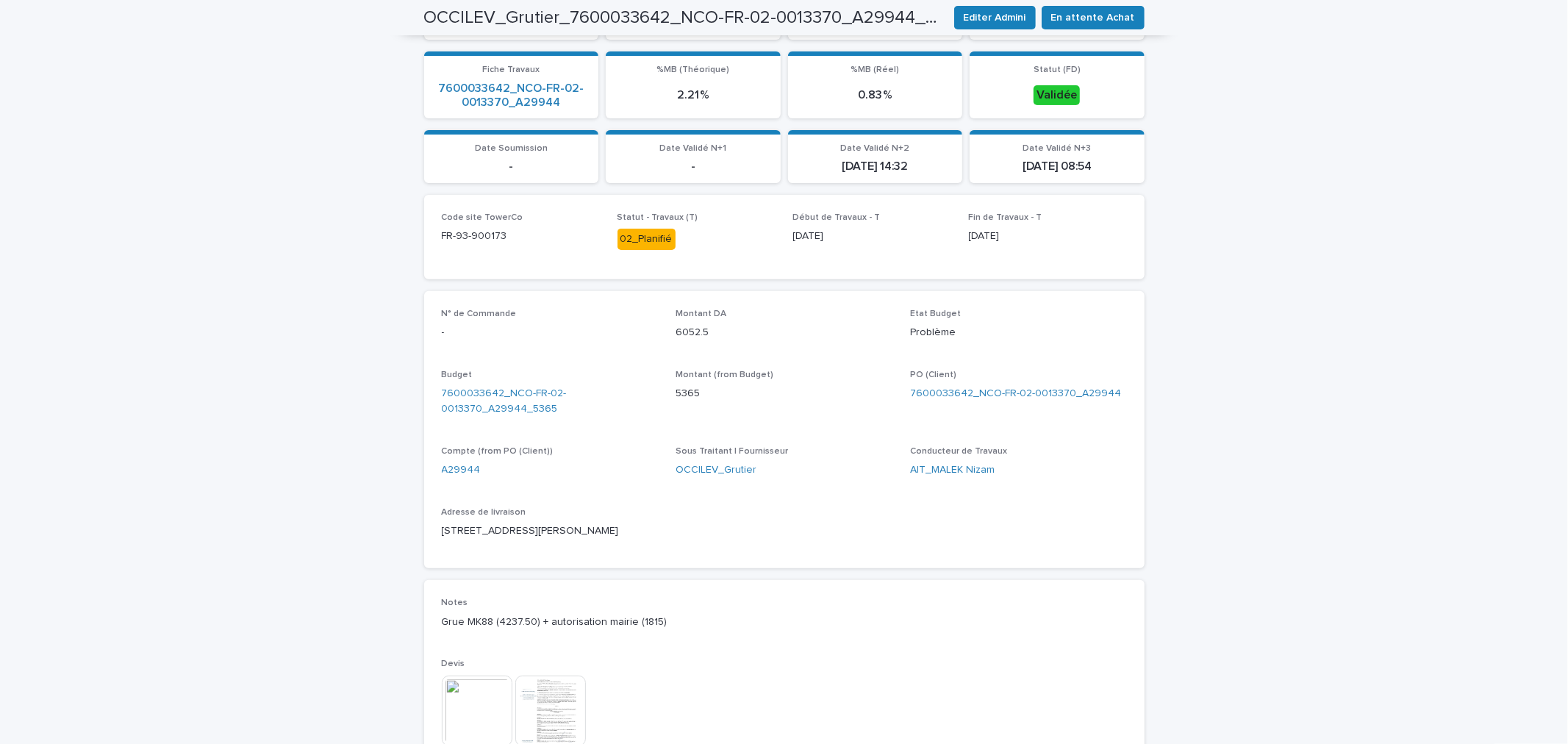
scroll to position [571, 0]
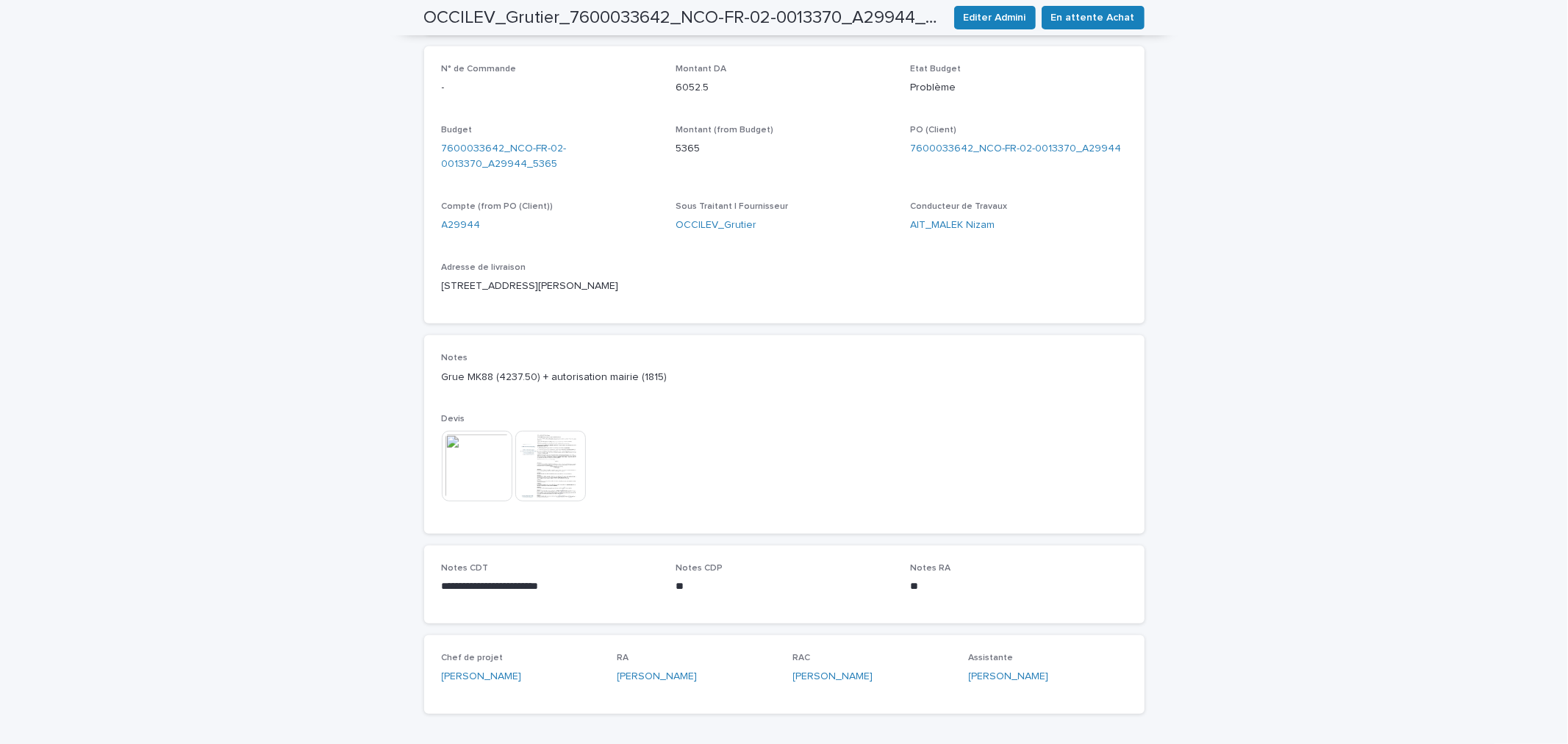
click at [550, 475] on img at bounding box center [550, 466] width 70 height 70
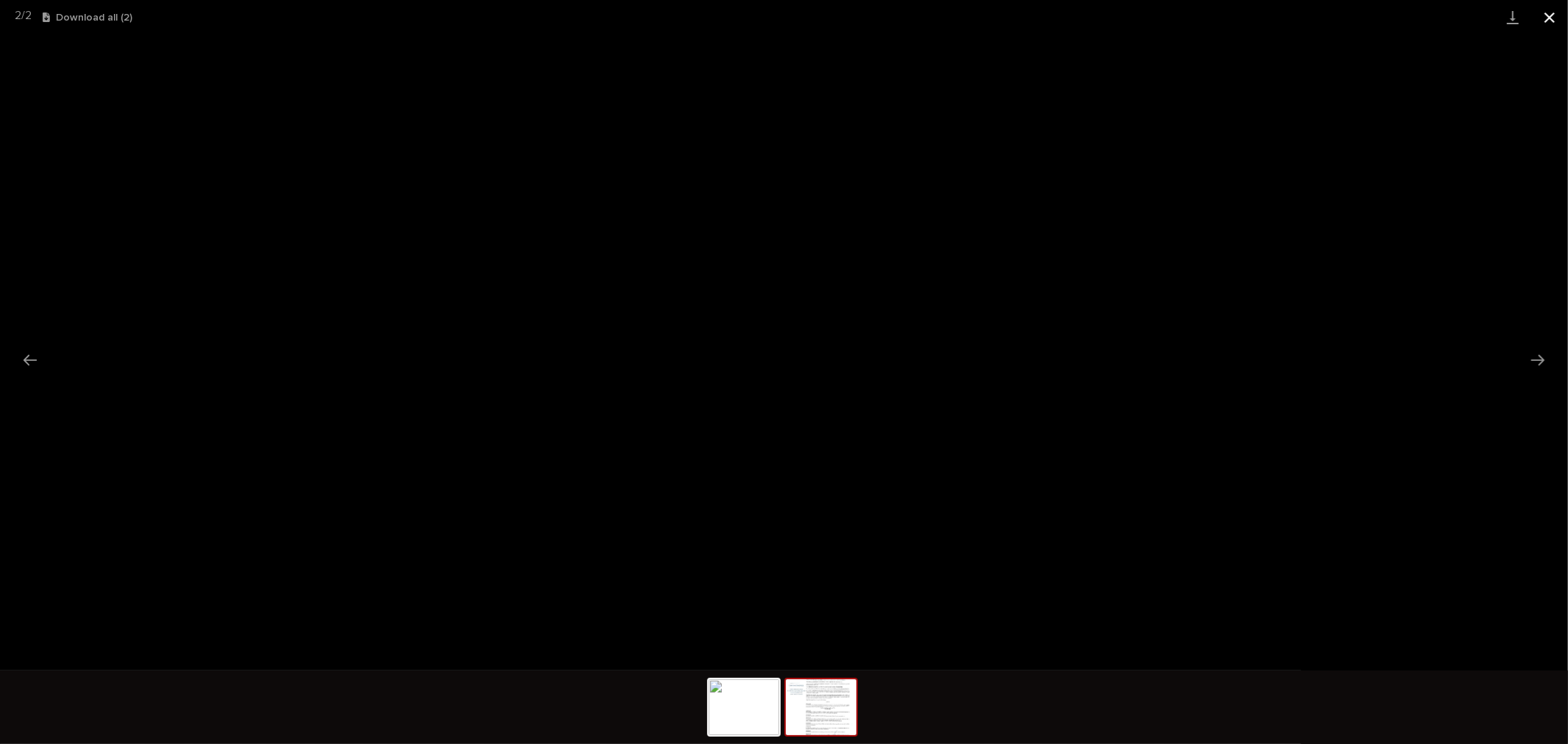
click at [1548, 17] on button "Close gallery" at bounding box center [1549, 17] width 37 height 35
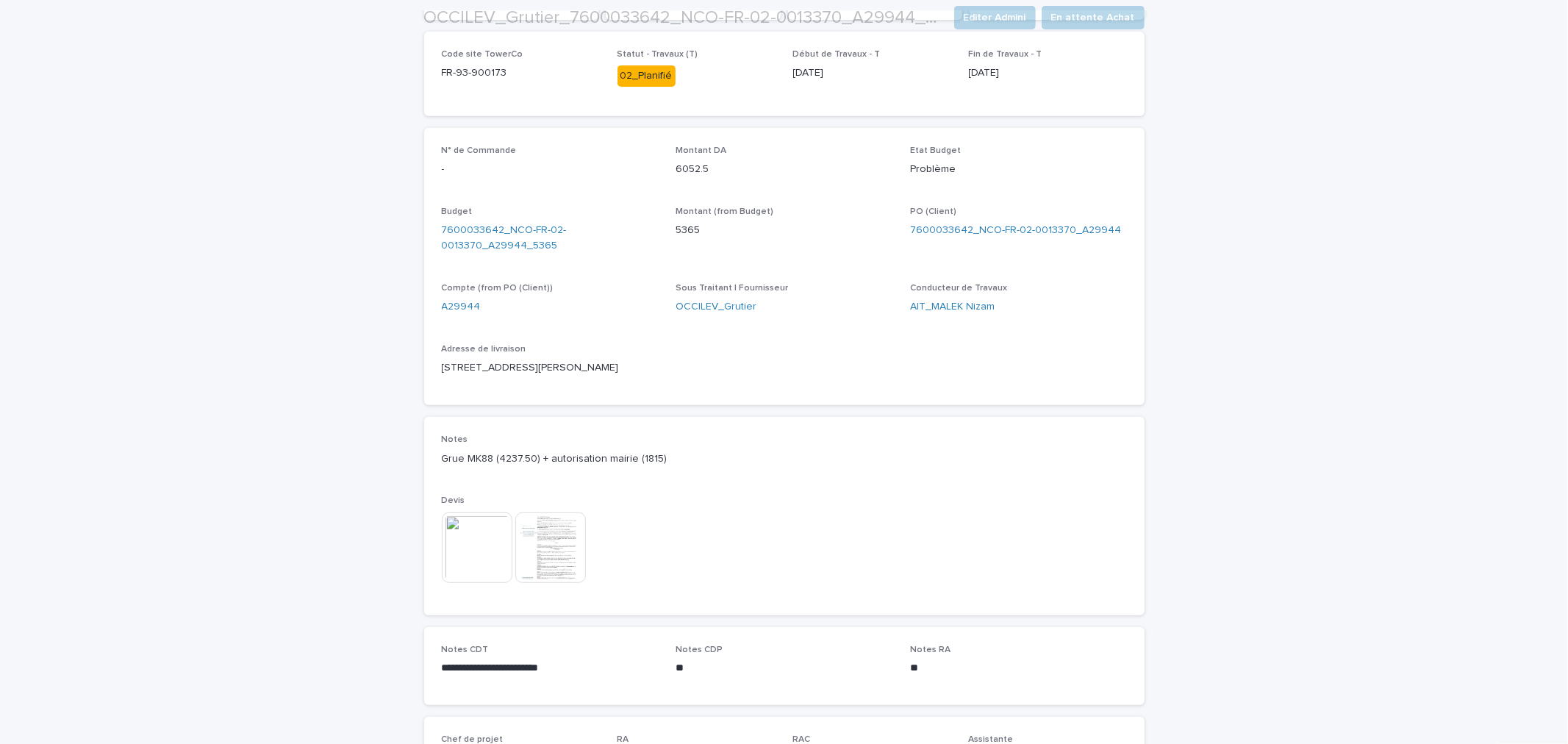
scroll to position [638, 0]
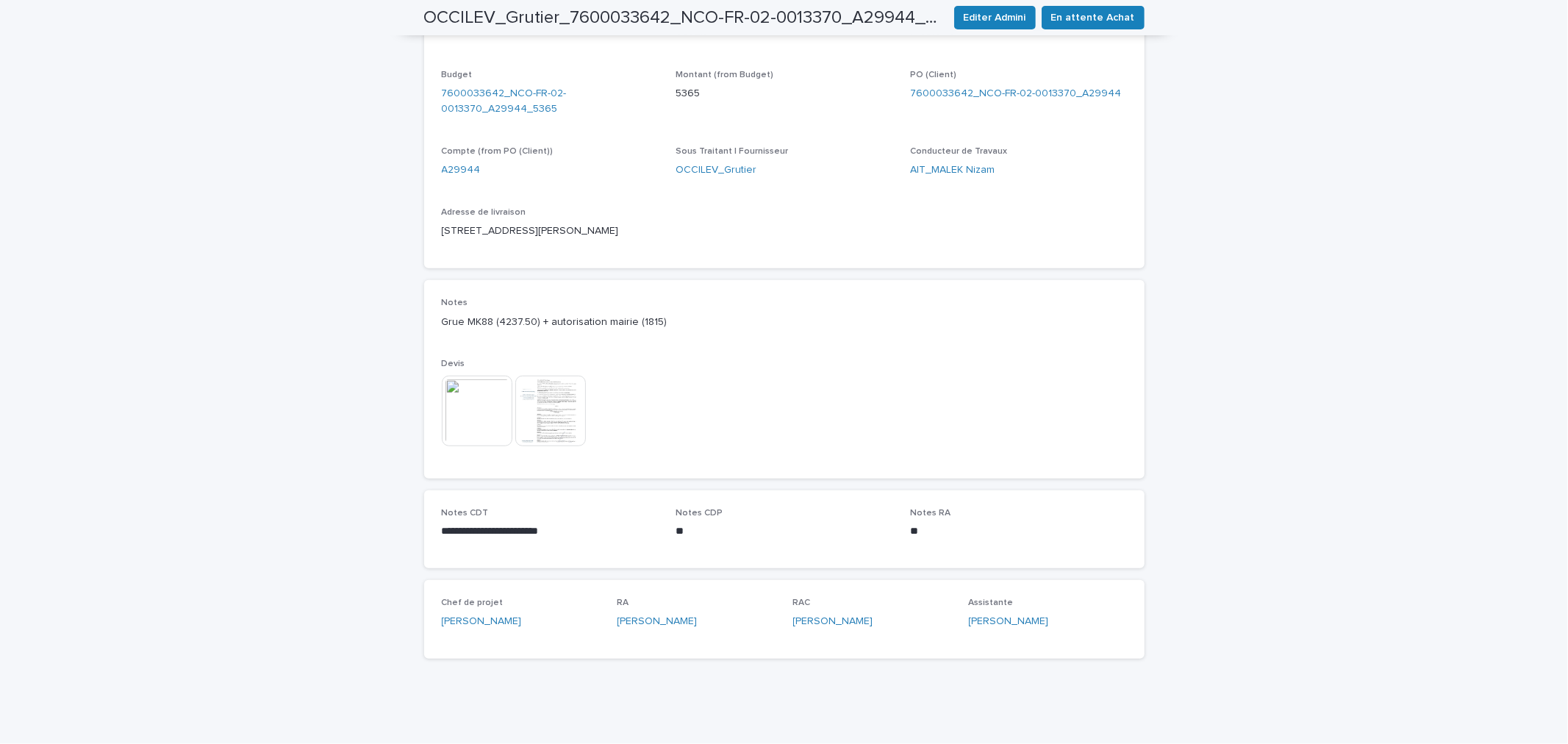
click at [562, 428] on img at bounding box center [550, 411] width 70 height 70
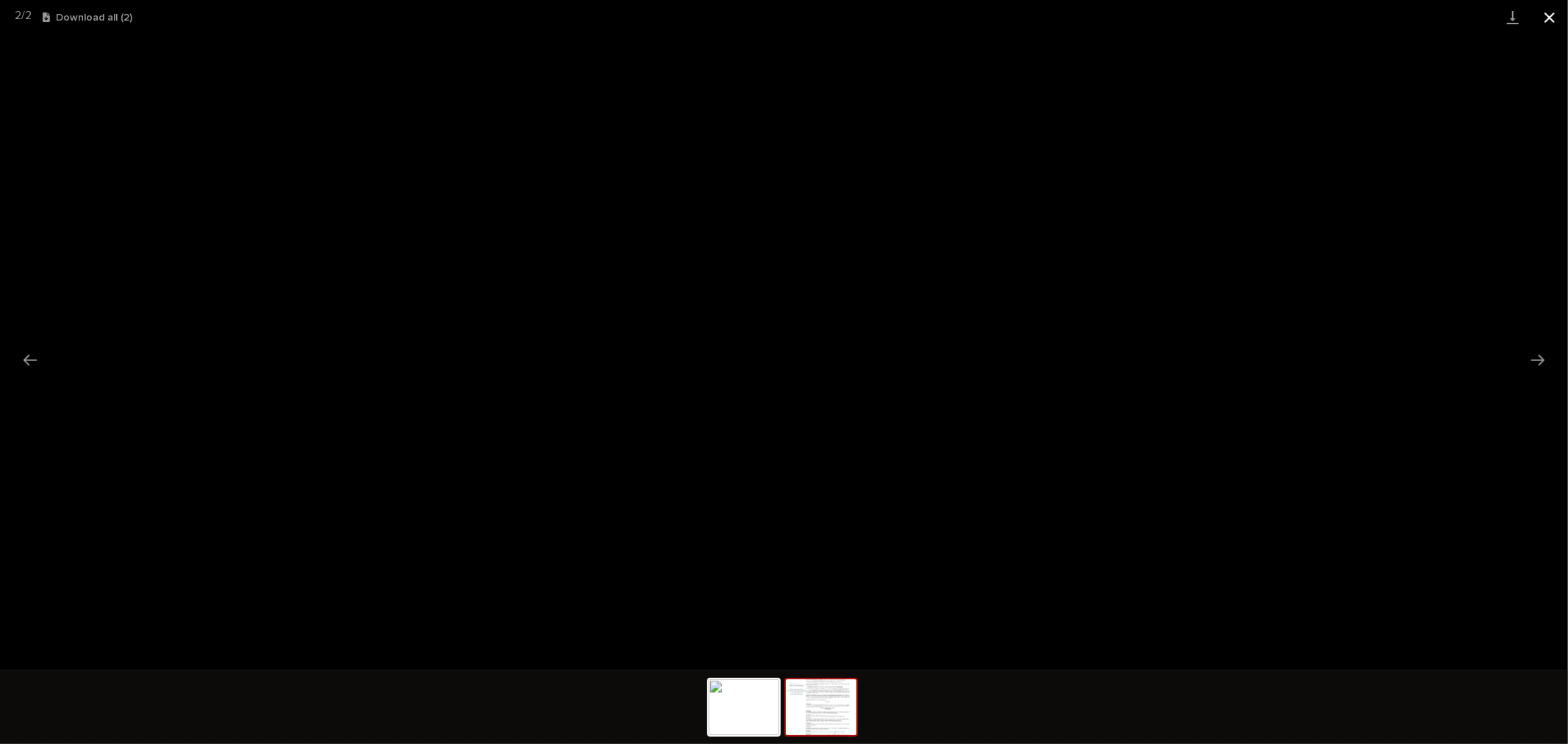
click at [1545, 13] on button "Close gallery" at bounding box center [1549, 17] width 37 height 35
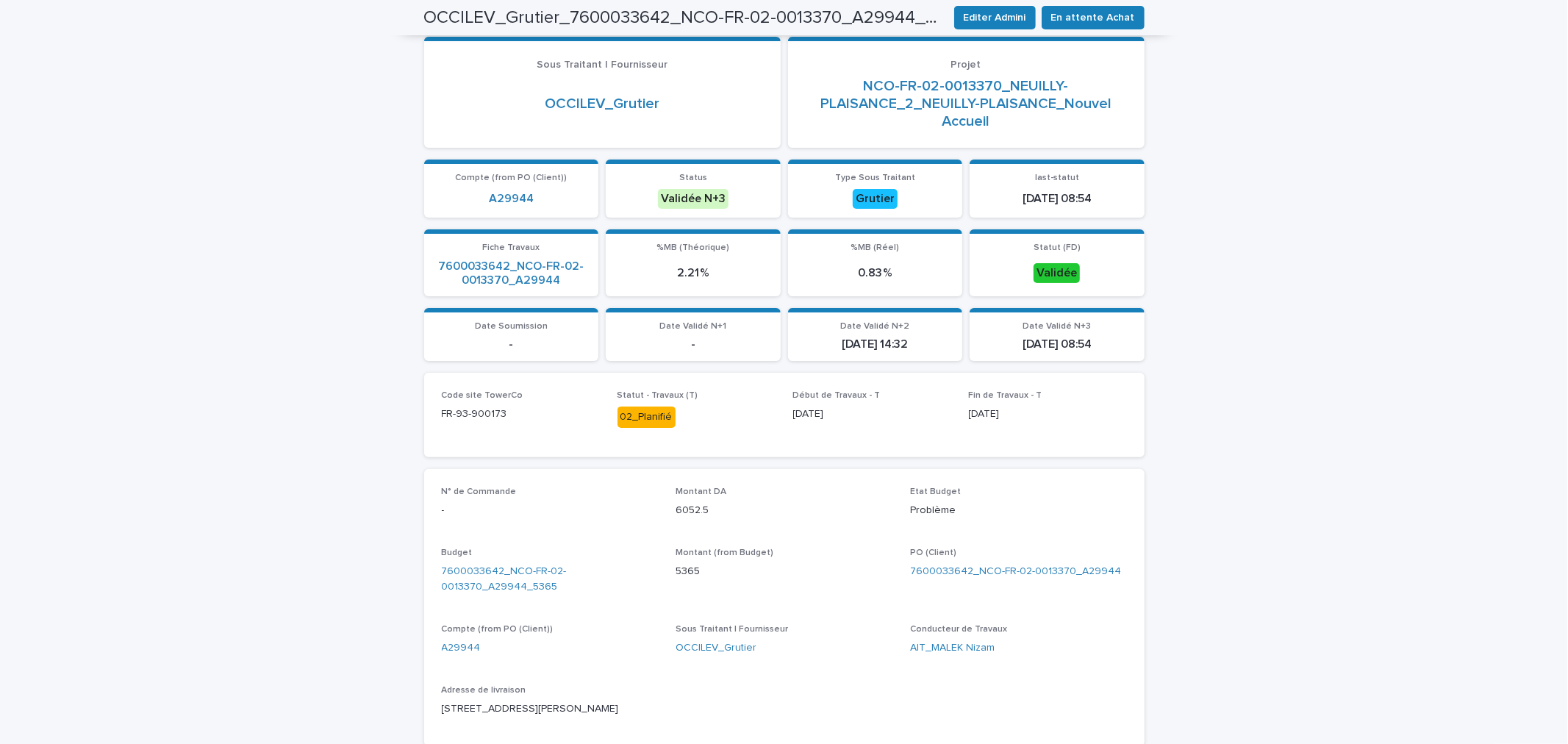
scroll to position [0, 0]
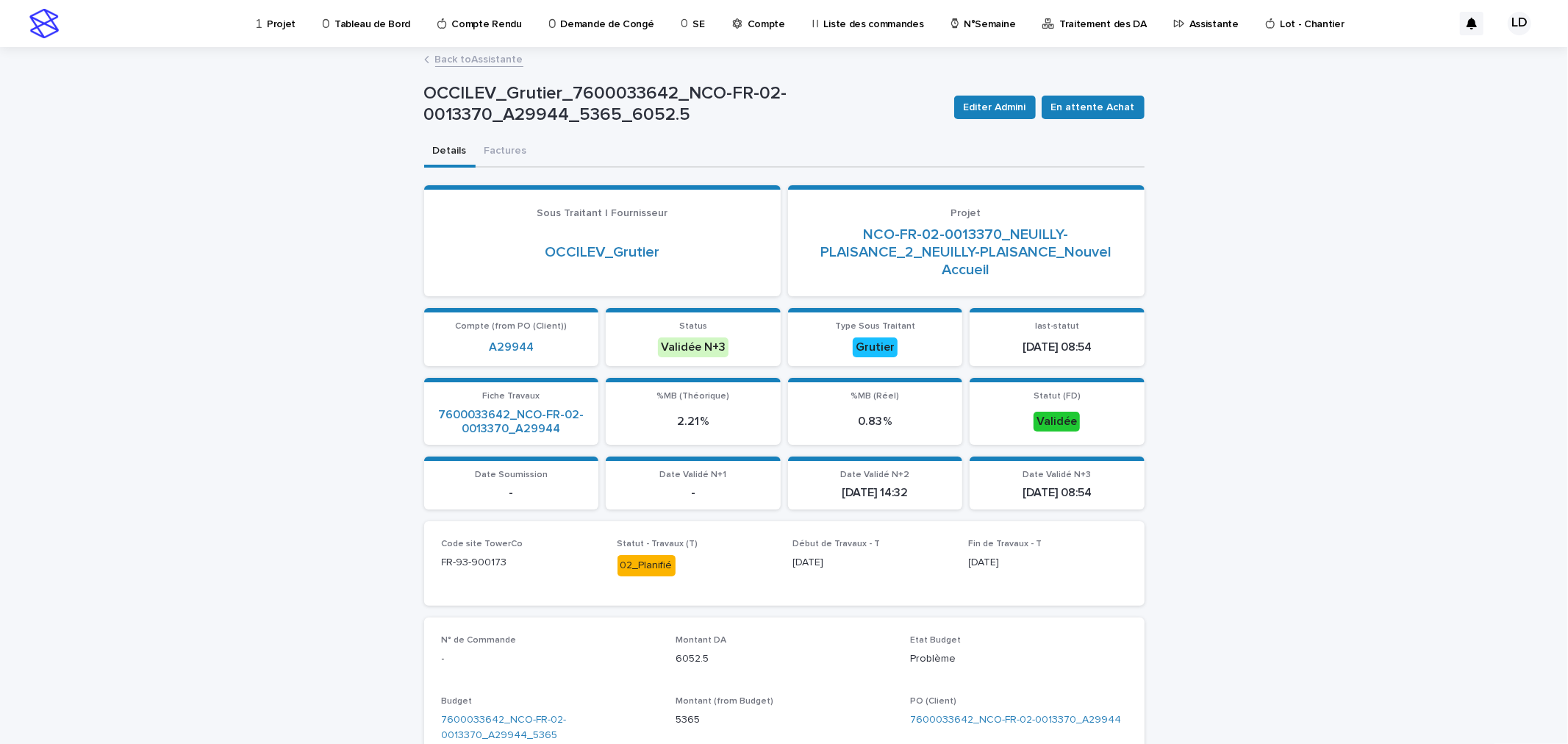
click at [466, 57] on link "Back to Assistante" at bounding box center [479, 57] width 88 height 17
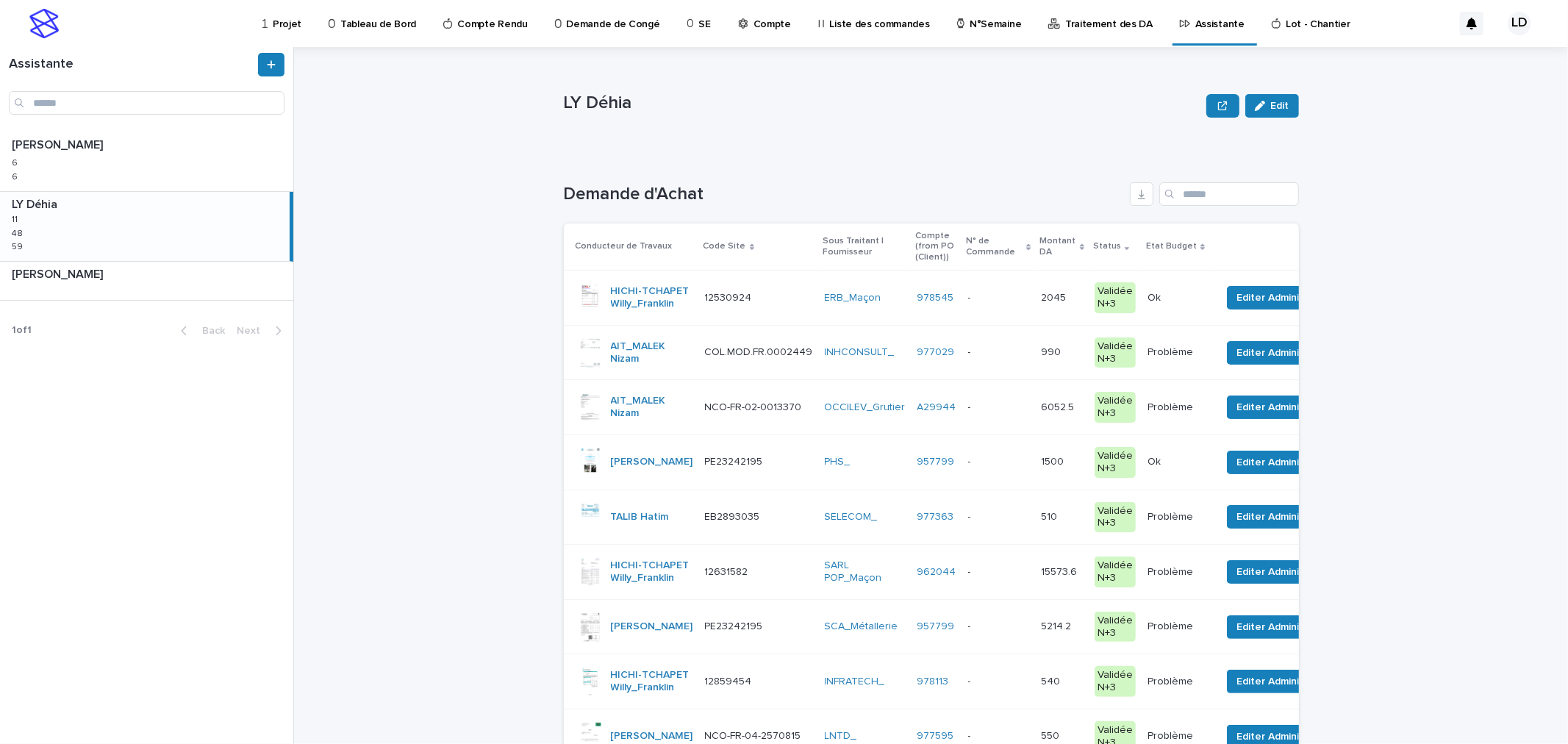
click at [819, 376] on td "INHCONSULT_" at bounding box center [865, 352] width 92 height 55
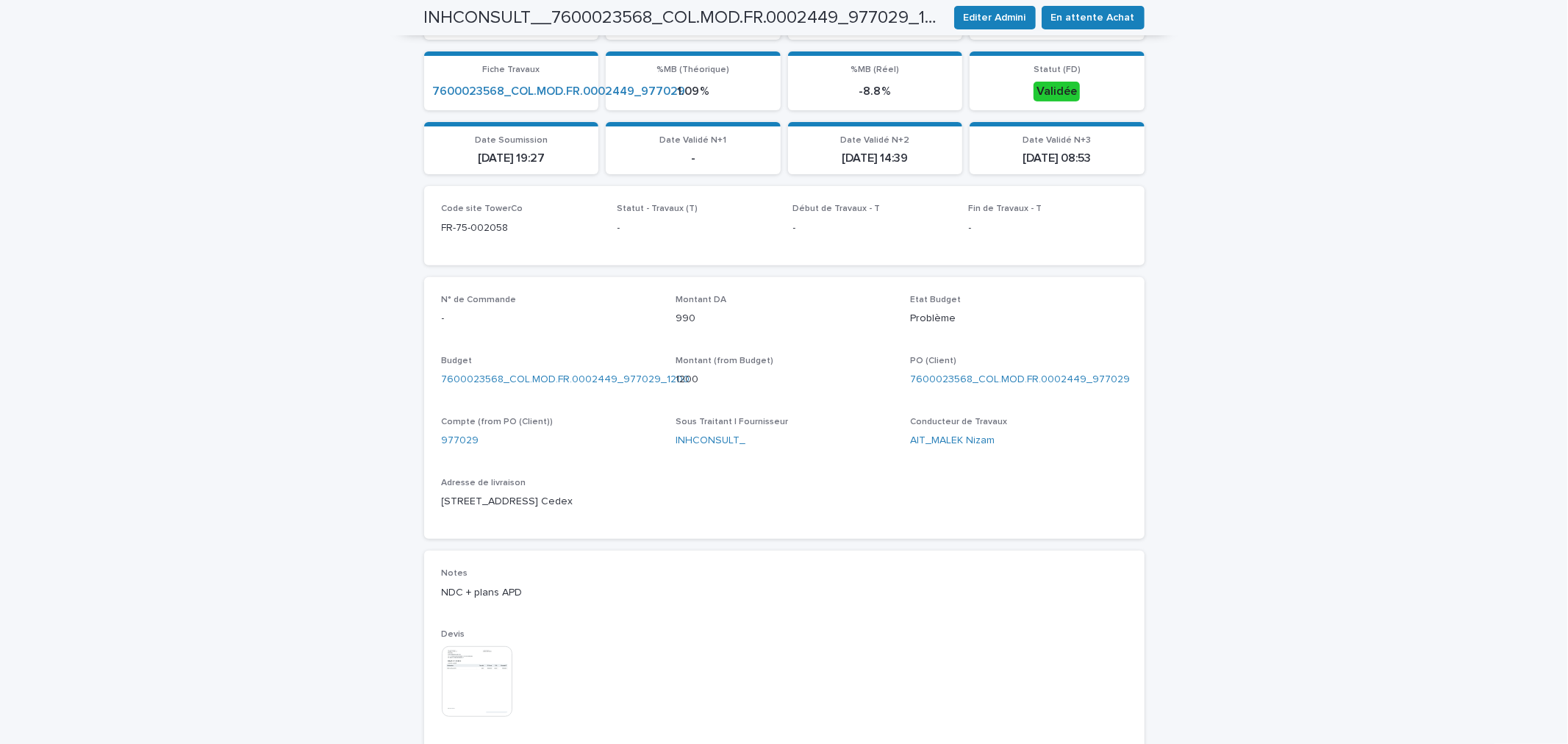
scroll to position [571, 0]
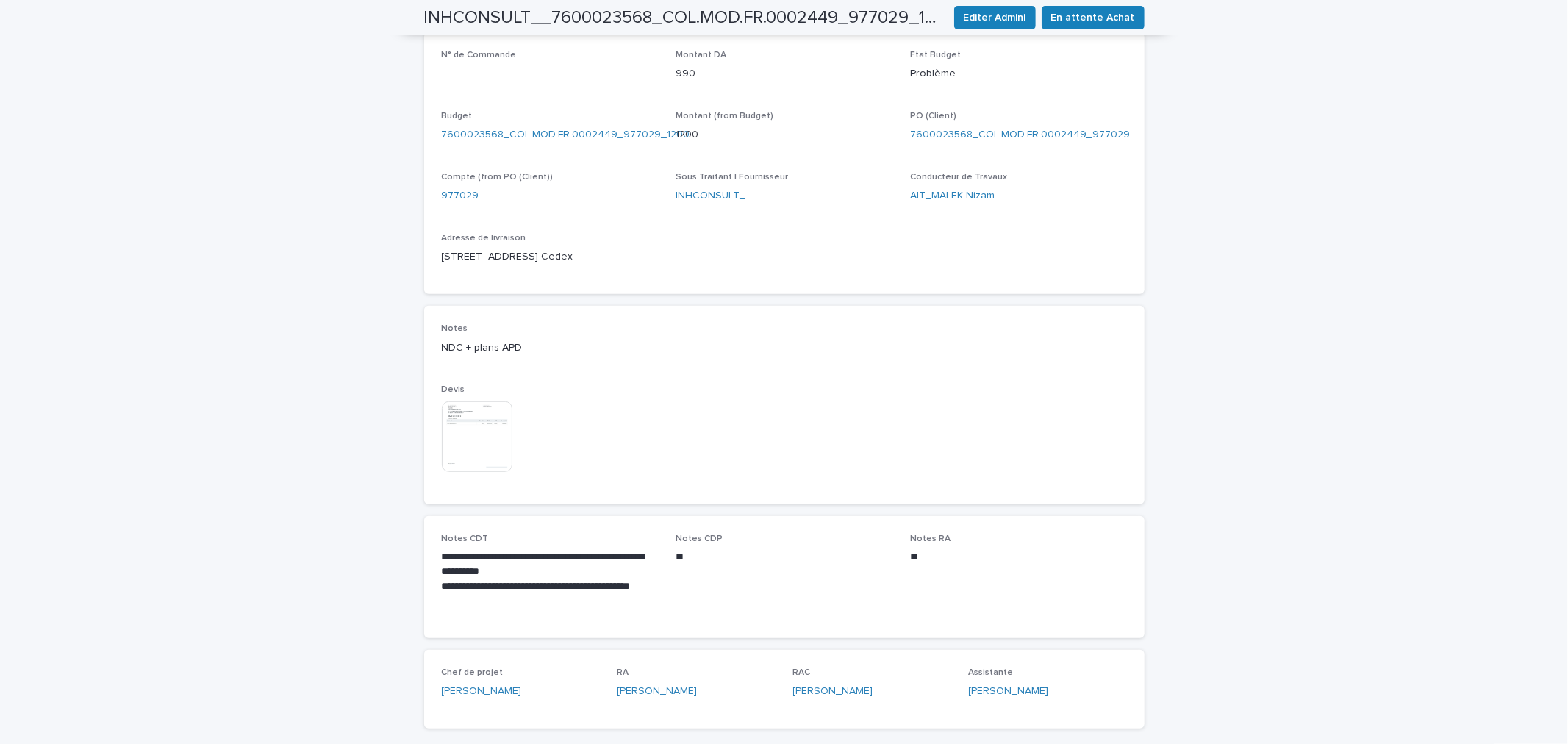
click at [461, 428] on img at bounding box center [477, 436] width 70 height 70
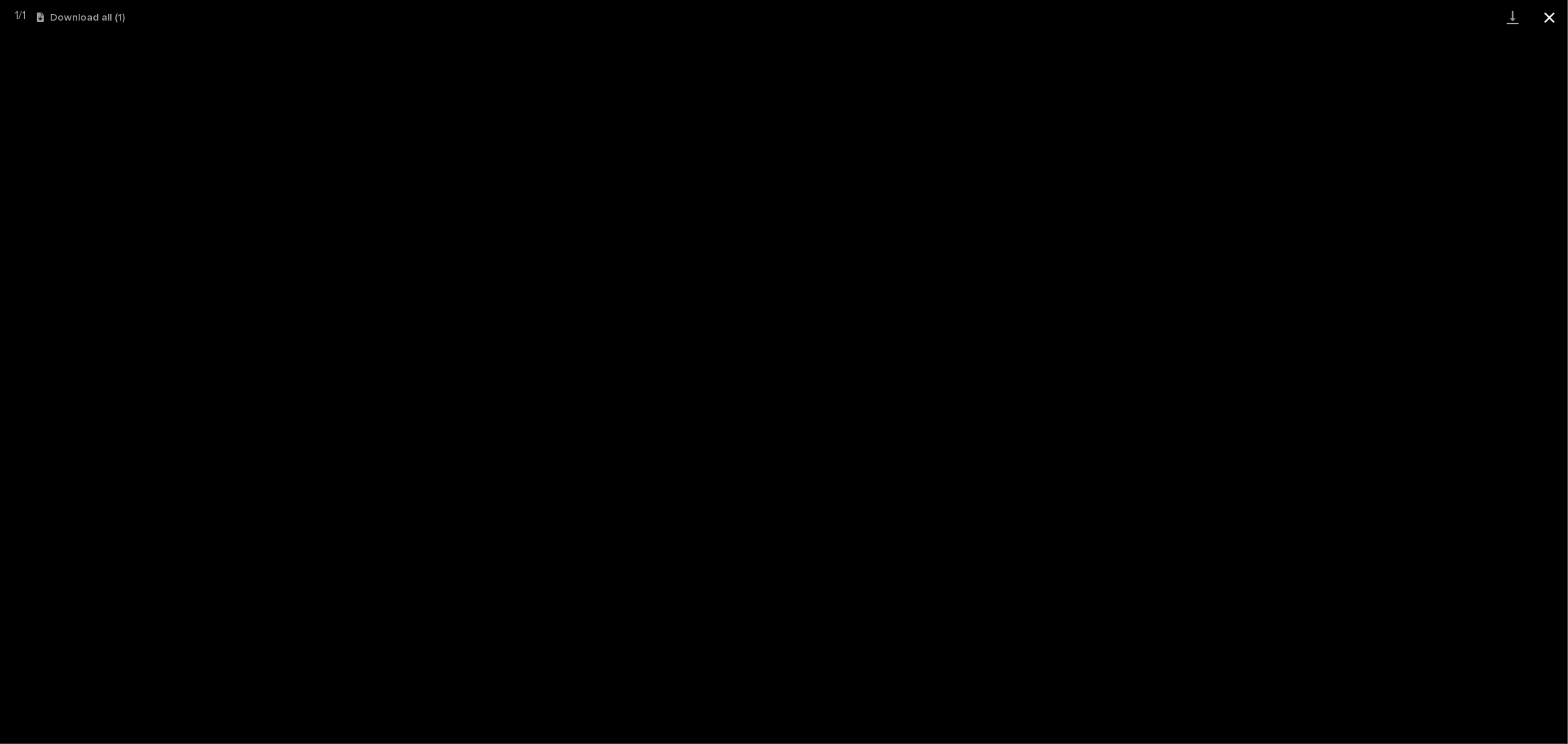
click at [1549, 21] on button "Close gallery" at bounding box center [1549, 17] width 37 height 35
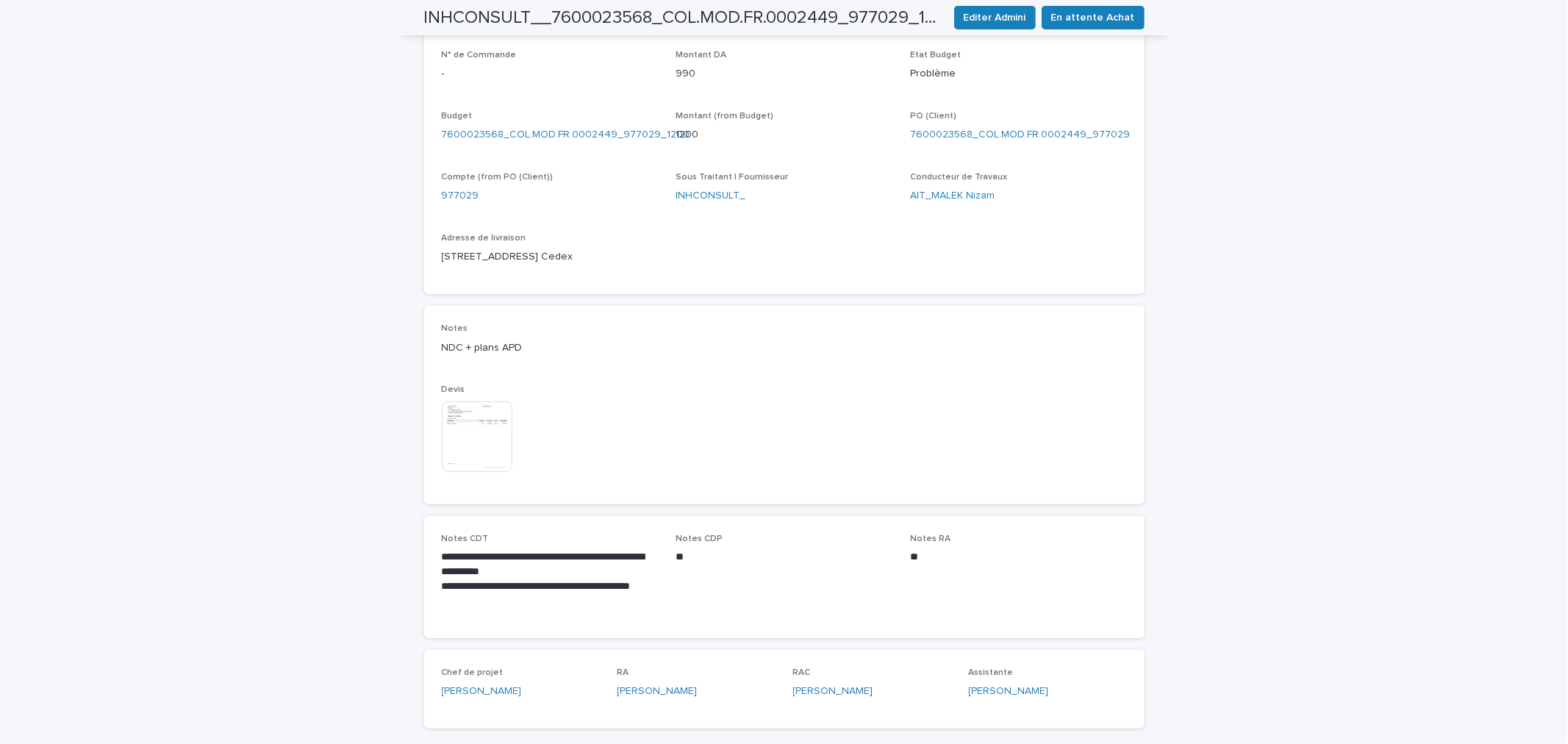
scroll to position [245, 0]
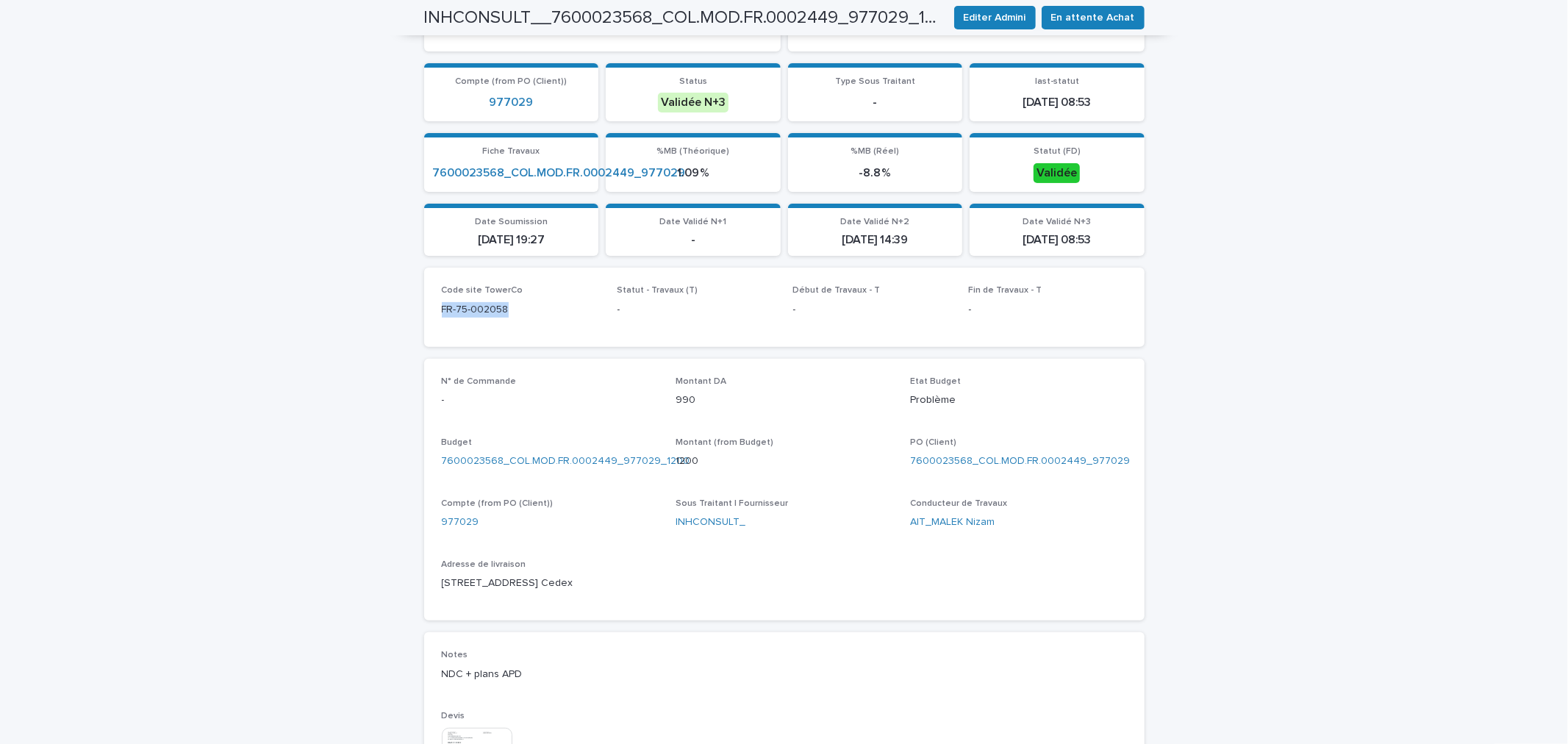
drag, startPoint x: 530, startPoint y: 306, endPoint x: 365, endPoint y: 305, distance: 165.0
click at [365, 305] on div "Loading... Saving… Loading... Saving… INHCONSULT__7600023568_COL.MOD.FR.0002449…" at bounding box center [784, 472] width 1568 height 1337
copy p "FR-75-002058"
drag, startPoint x: 1121, startPoint y: 457, endPoint x: 970, endPoint y: 457, distance: 151.0
click at [970, 457] on div "N° de Commande - Montant DA 990 Etat Budget Problème Budget 7600023568_COL.MOD.…" at bounding box center [784, 490] width 720 height 263
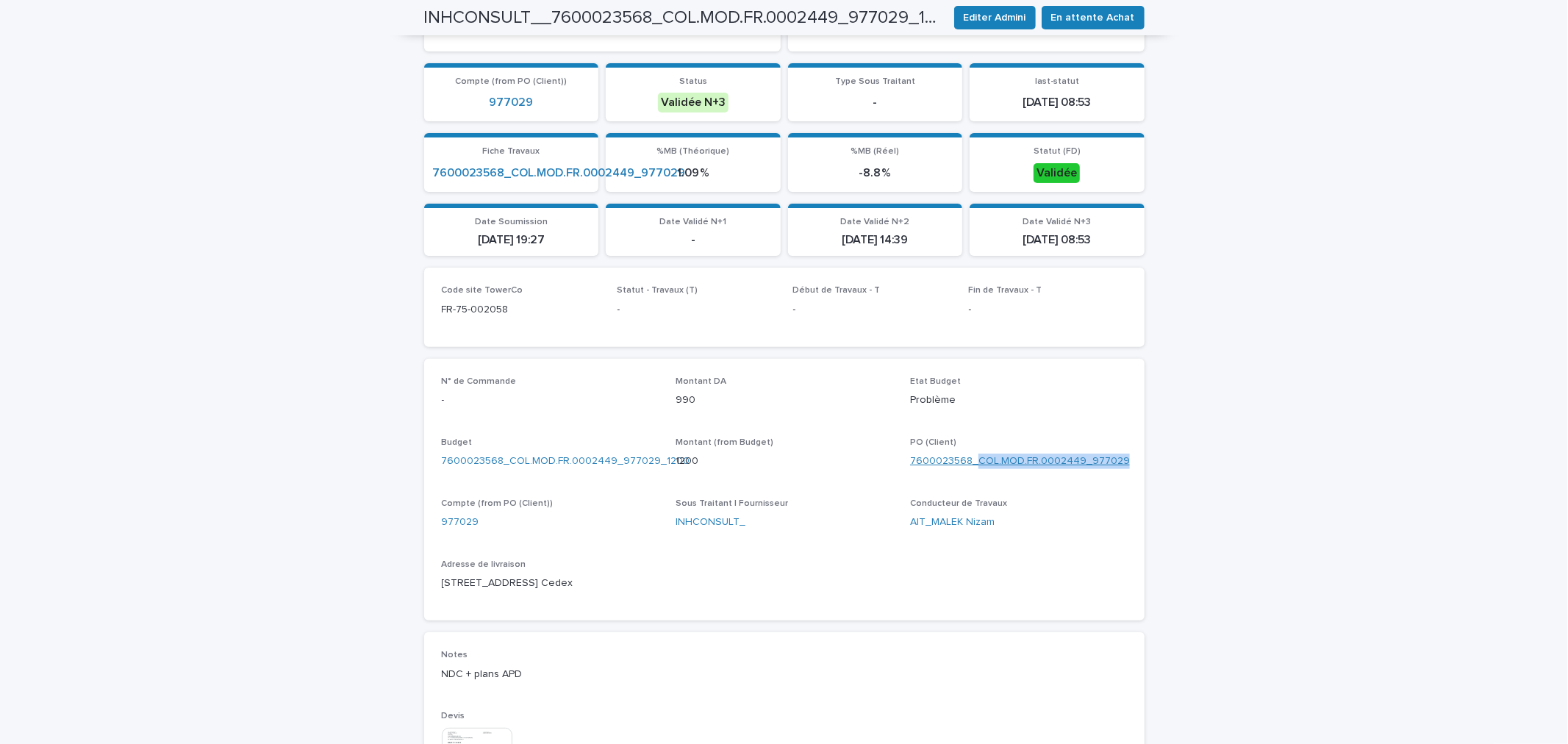
copy link "COL.MOD.FR.0002449_977029"
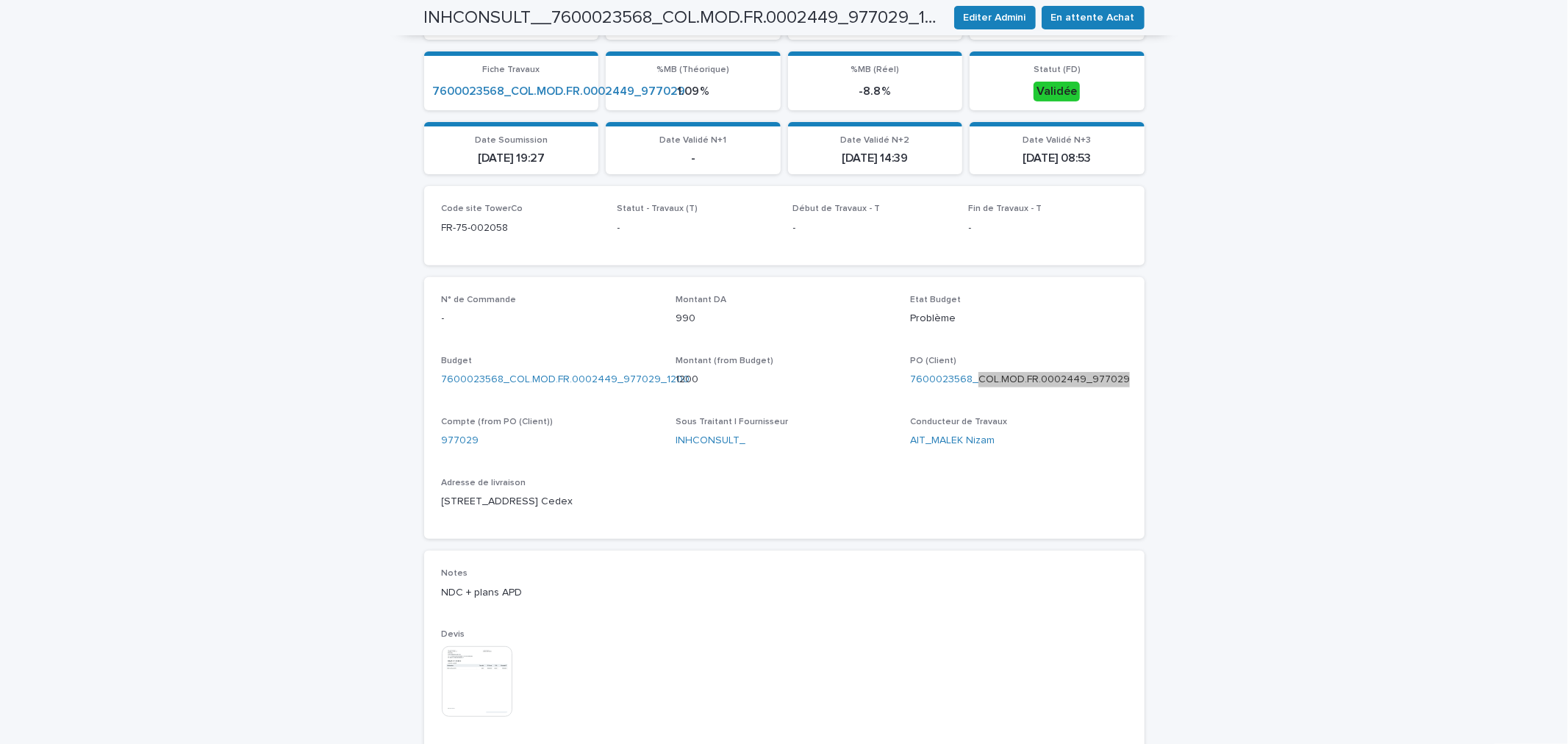
scroll to position [0, 0]
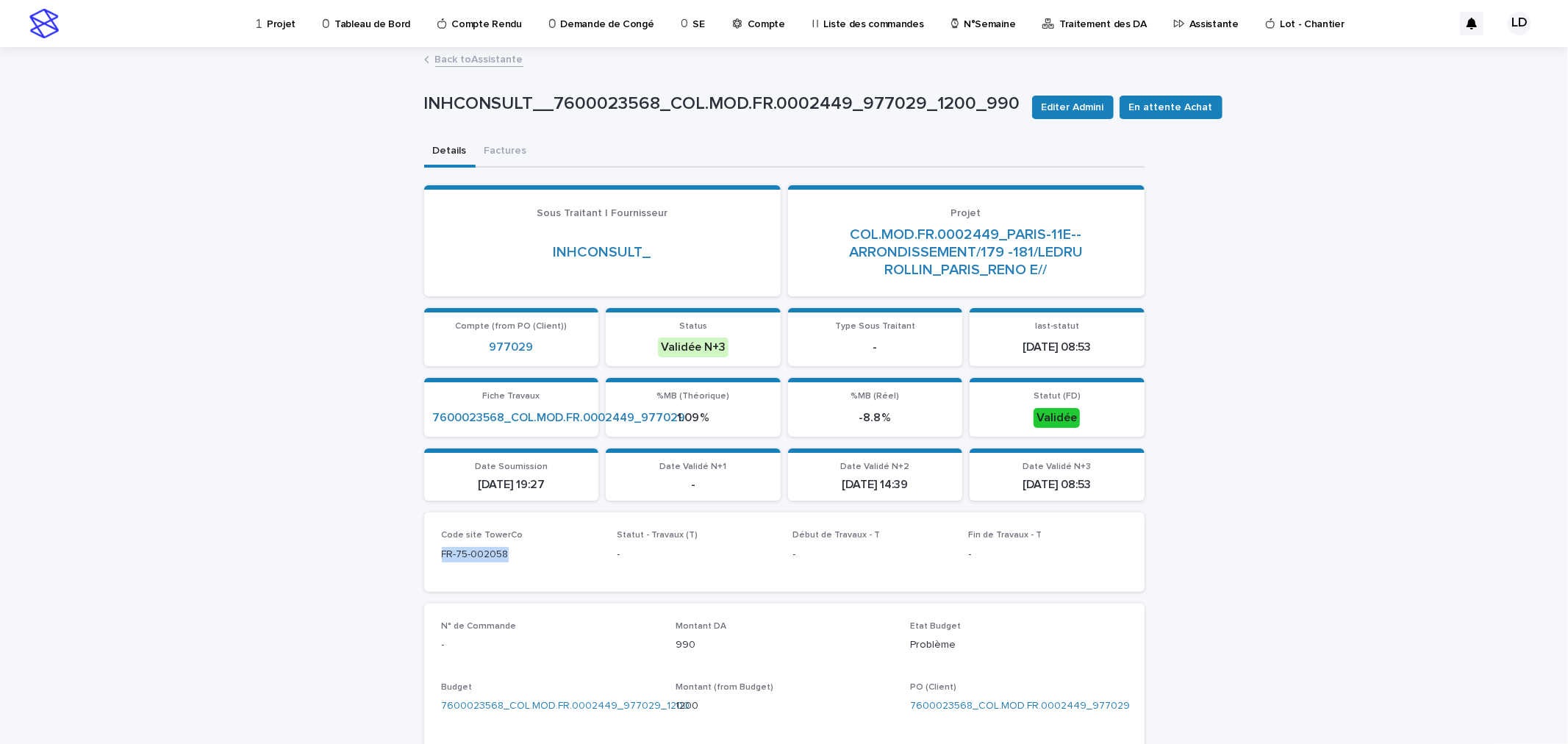
drag, startPoint x: 510, startPoint y: 547, endPoint x: 412, endPoint y: 560, distance: 98.9
click at [417, 560] on div "Loading... Saving… Loading... Saving… INHCONSULT__7600023568_COL.MOD.FR.0002449…" at bounding box center [784, 698] width 735 height 1299
copy p "FR-75-002058"
click at [1152, 106] on span "En attente Achat" at bounding box center [1170, 107] width 84 height 15
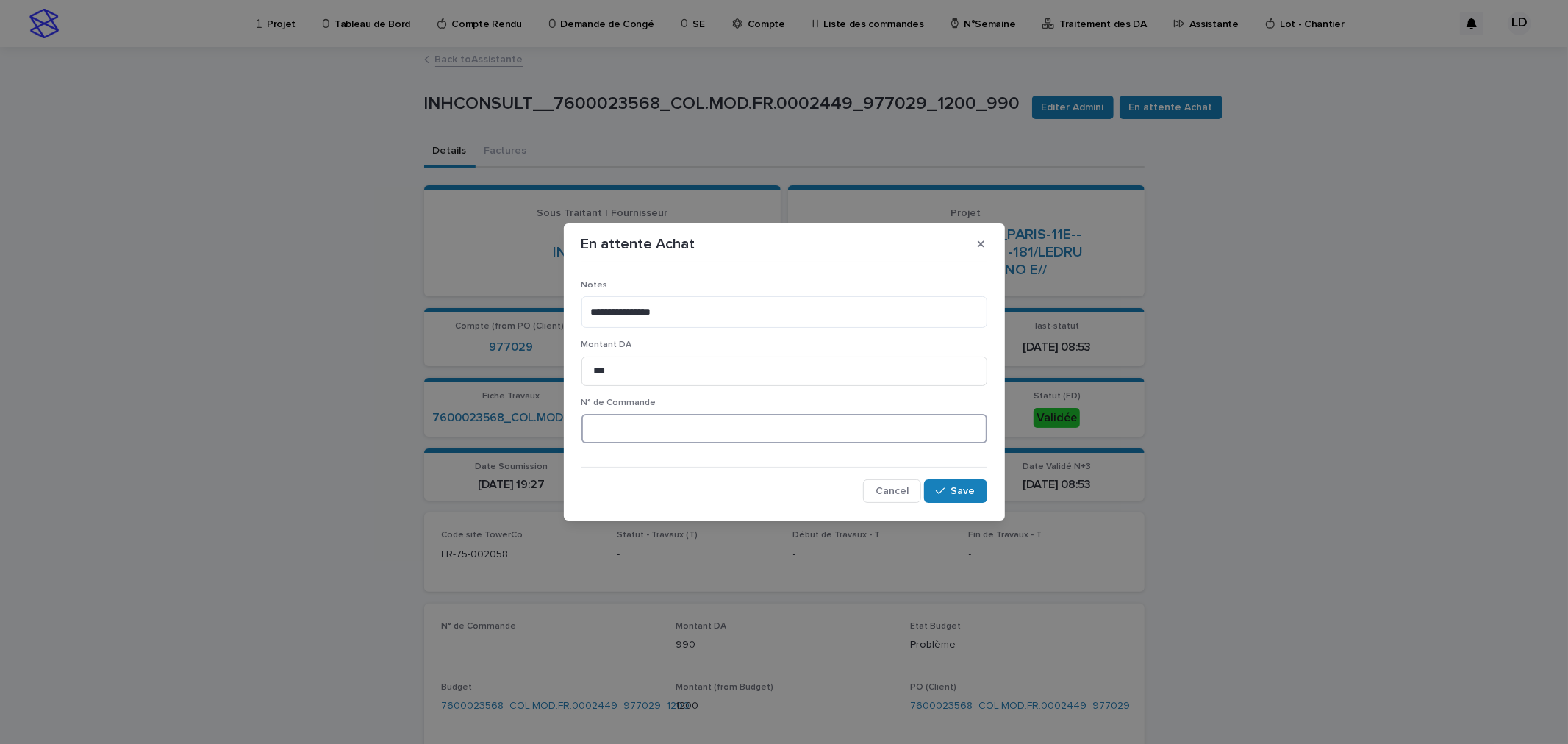
click at [712, 432] on input at bounding box center [784, 429] width 405 height 30
paste input "*******"
type input "********"
click at [968, 490] on span "Save" at bounding box center [963, 491] width 24 height 10
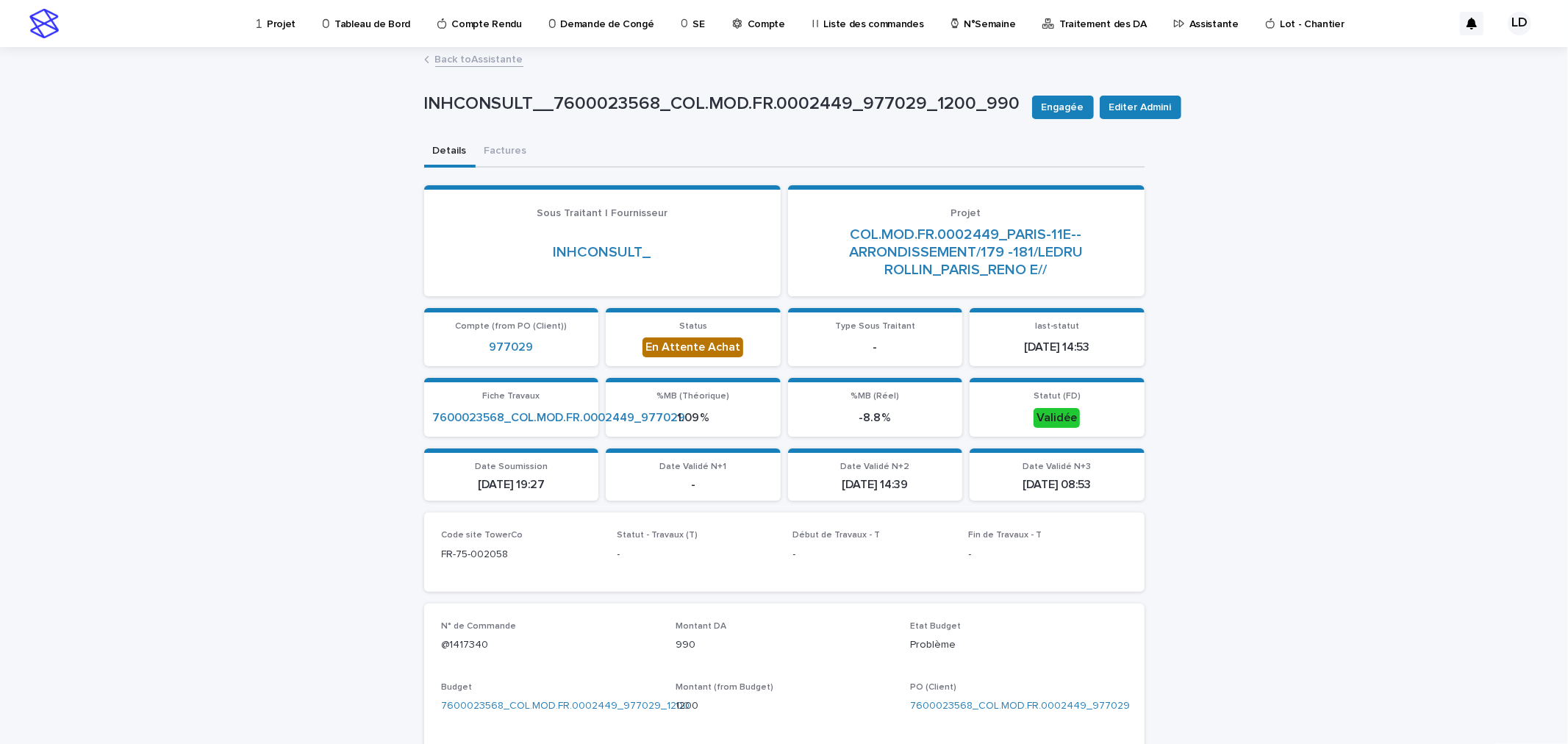
click at [1193, 22] on p "Assistante" at bounding box center [1214, 15] width 50 height 30
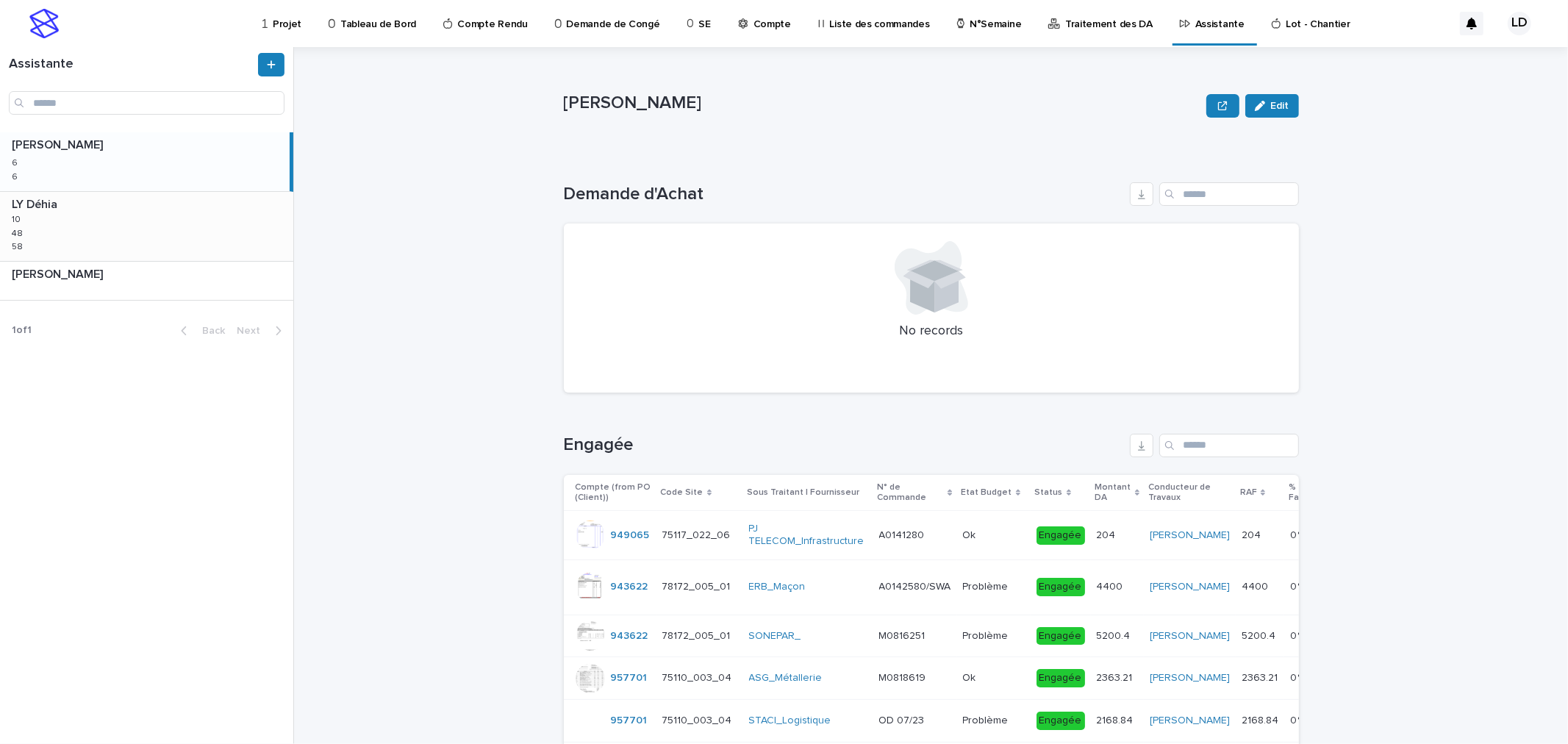
click at [230, 231] on div "LY Déhia LY Déhia 10 10 48 48 58 58" at bounding box center [146, 225] width 293 height 69
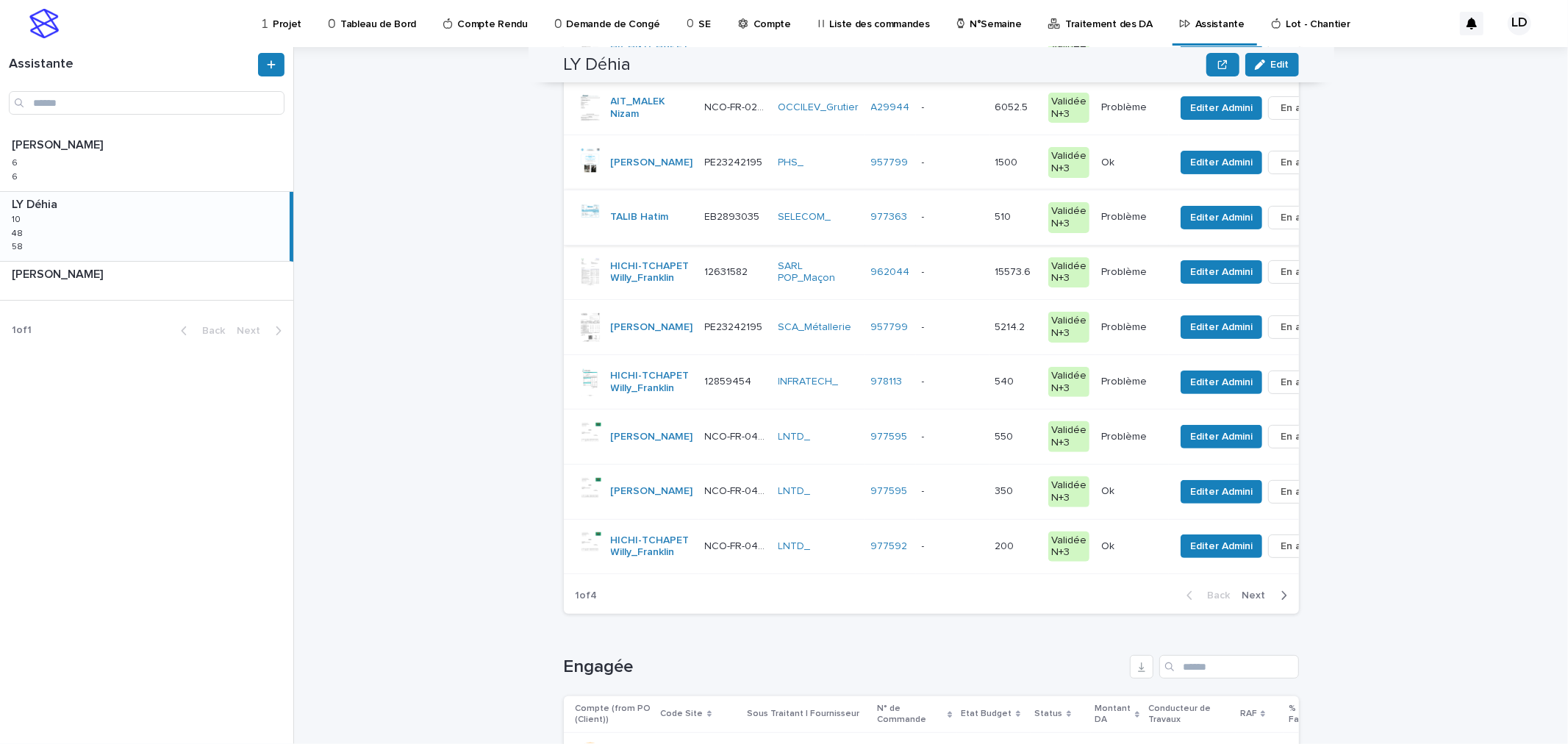
scroll to position [164, 0]
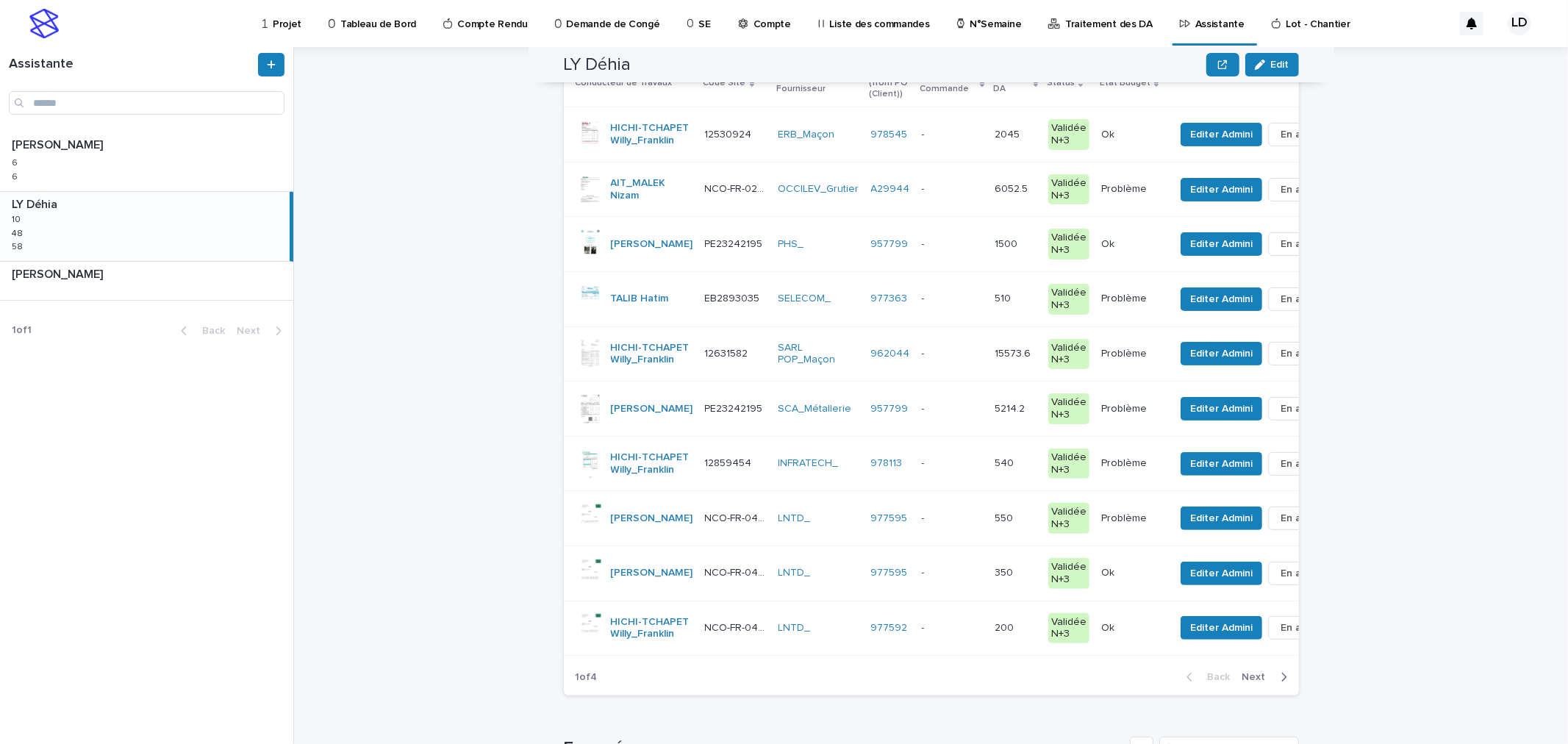
click at [915, 381] on td "- -" at bounding box center [952, 353] width 73 height 55
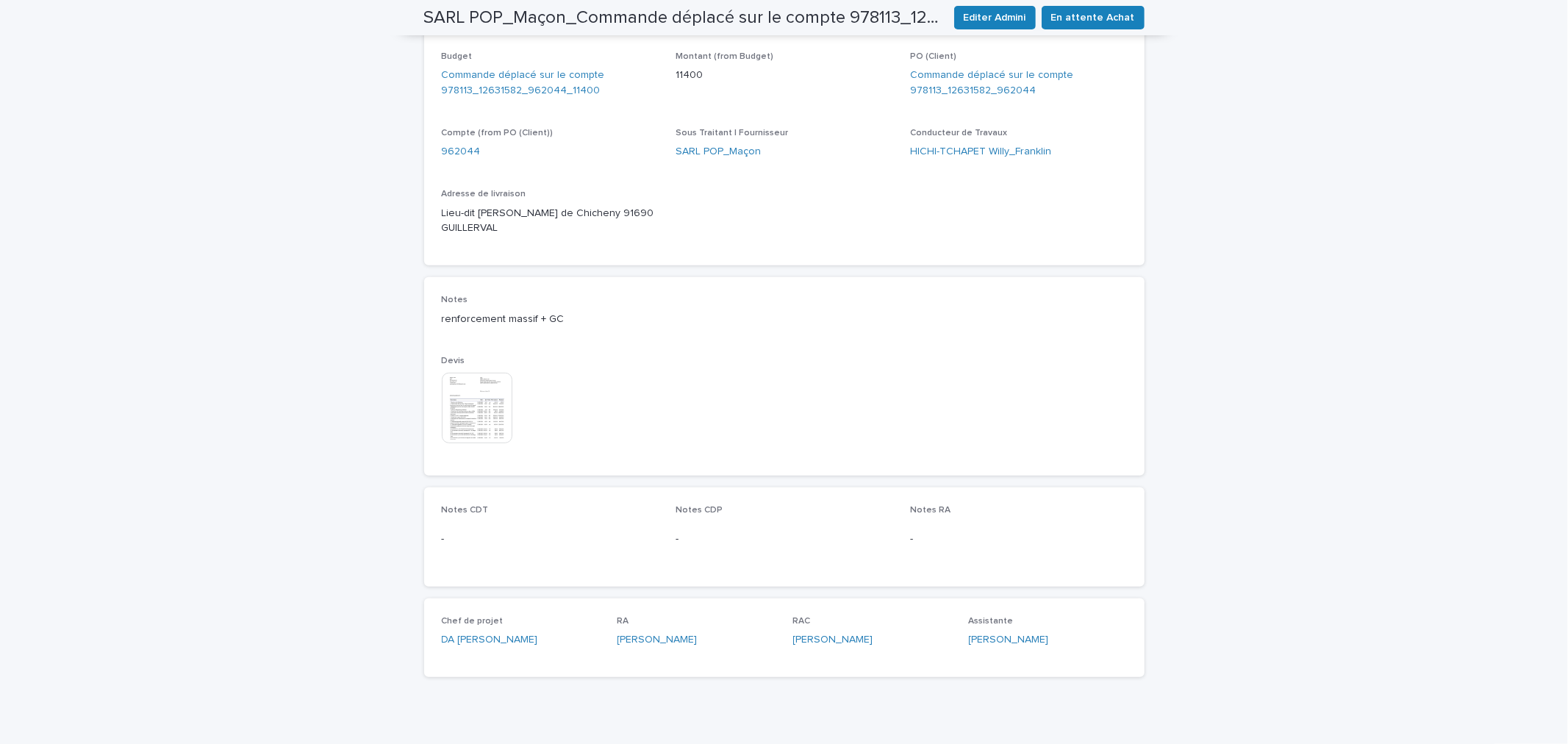
scroll to position [541, 0]
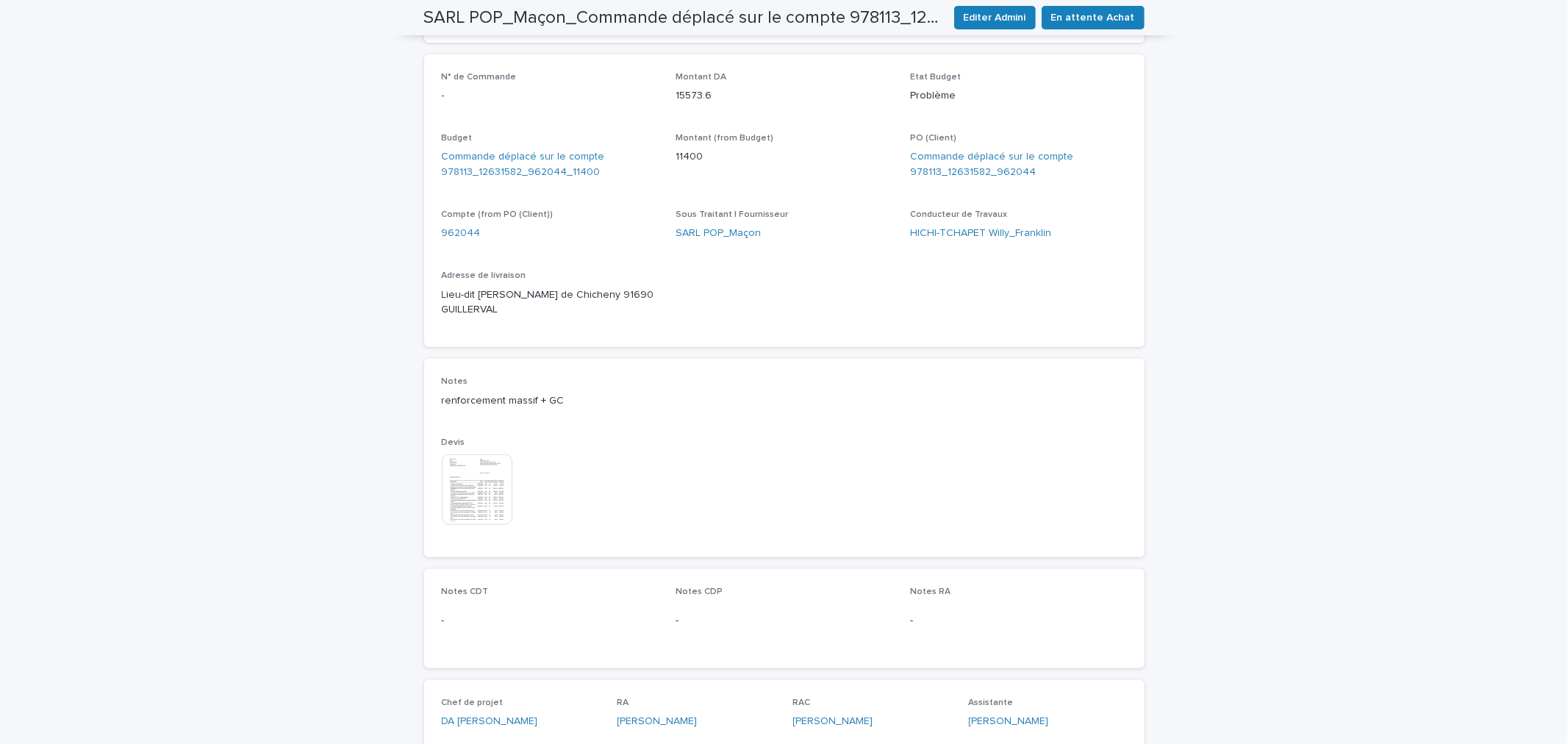
click at [472, 471] on img at bounding box center [477, 489] width 70 height 70
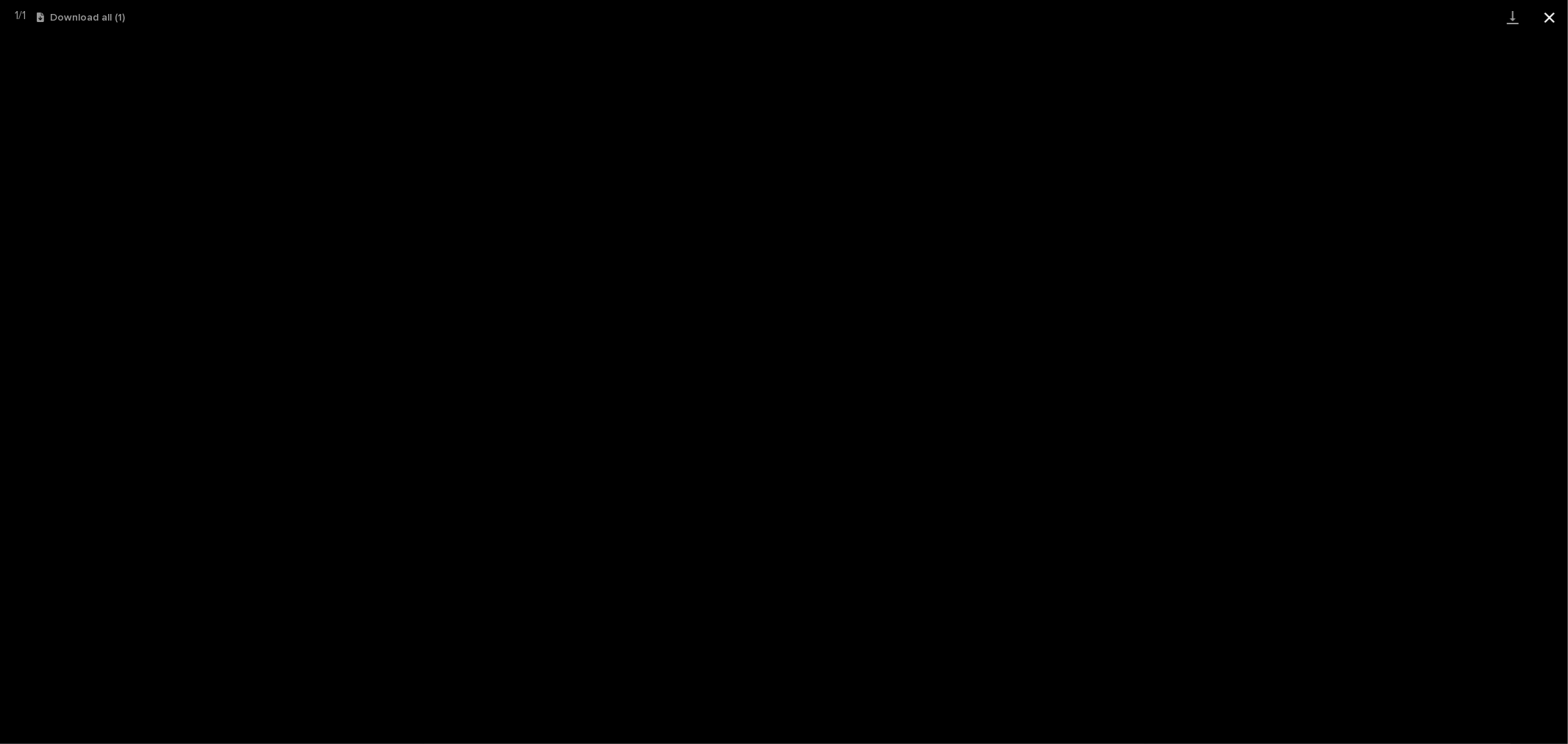
click at [1545, 12] on button "Close gallery" at bounding box center [1549, 17] width 37 height 35
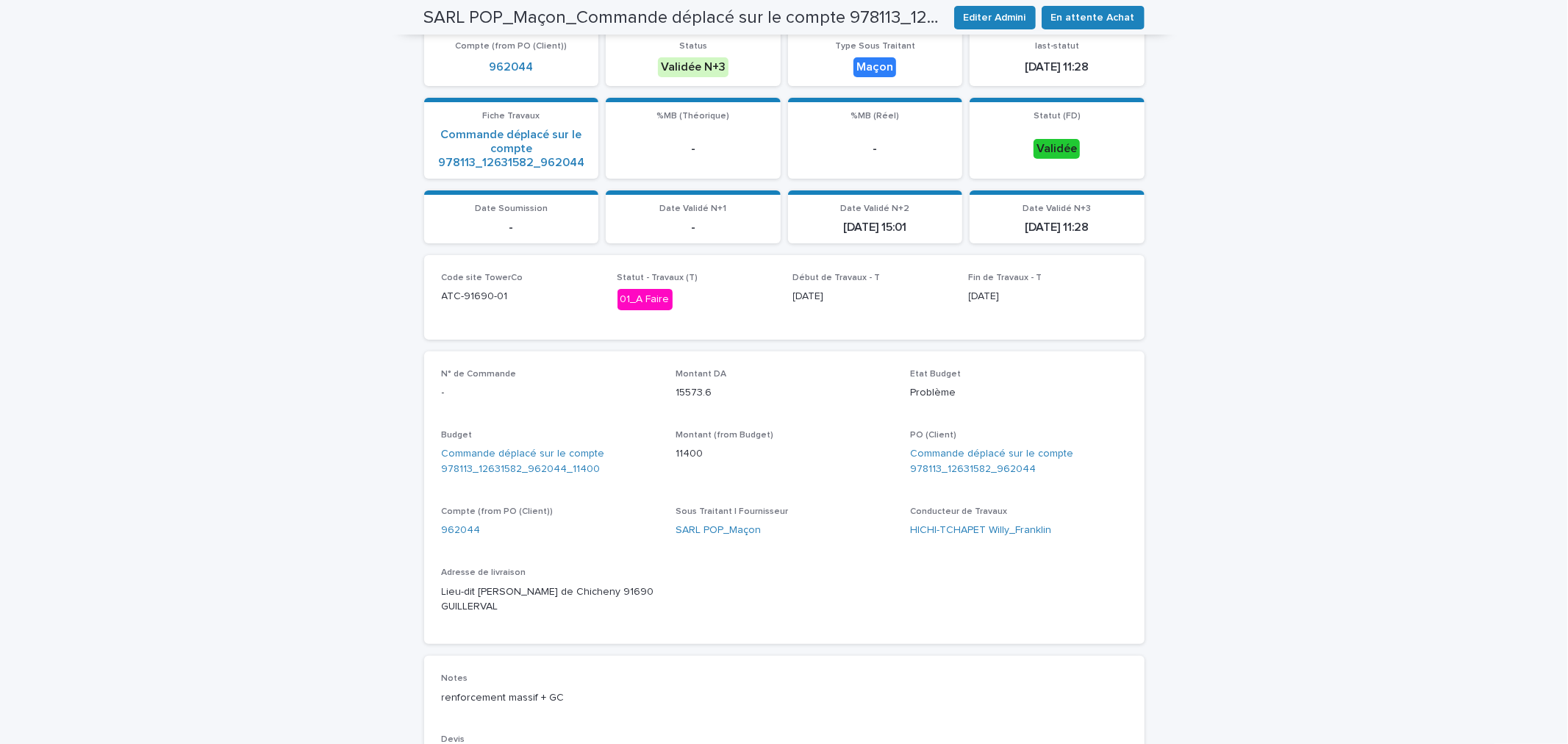
scroll to position [0, 0]
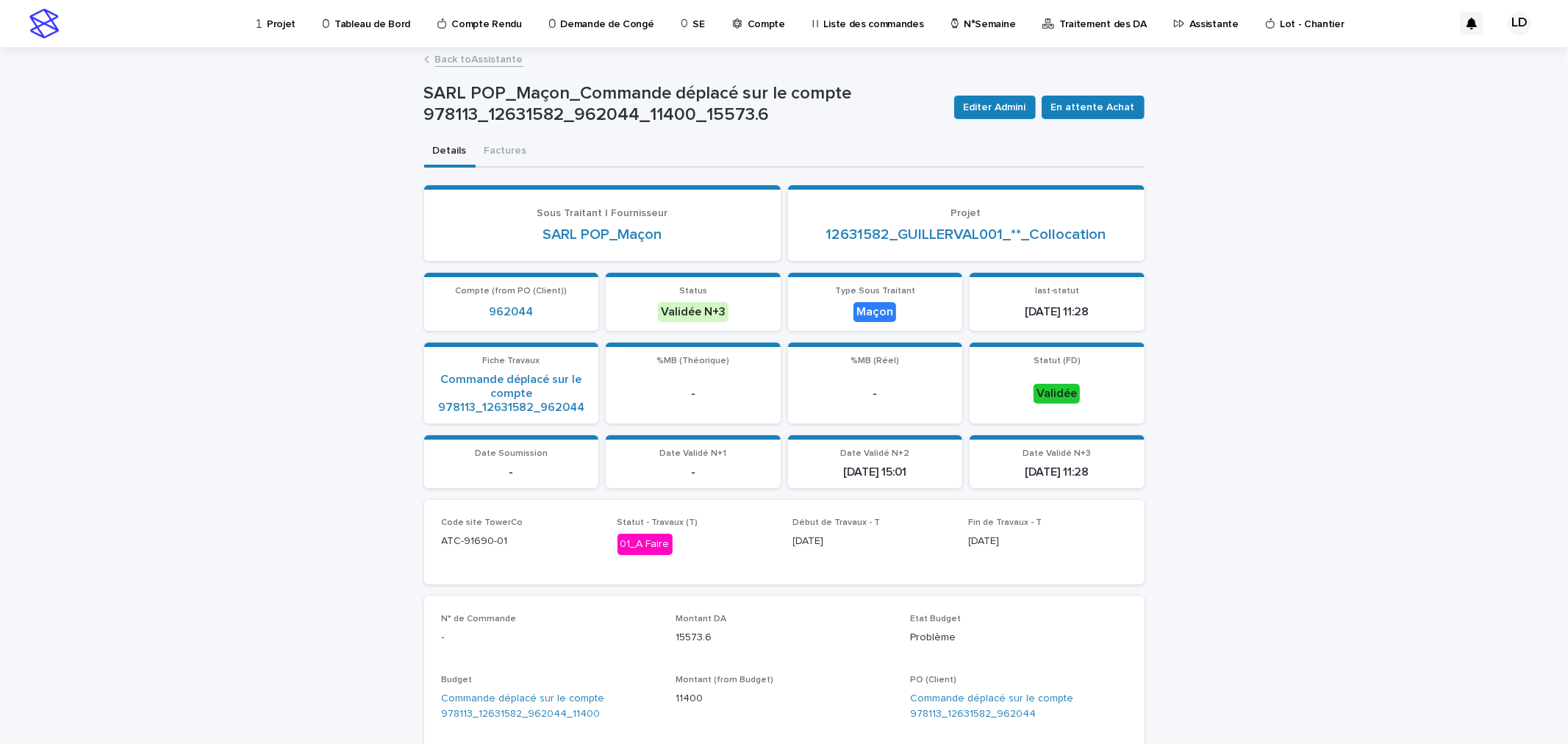
click at [1189, 25] on p "Assistante" at bounding box center [1214, 15] width 50 height 30
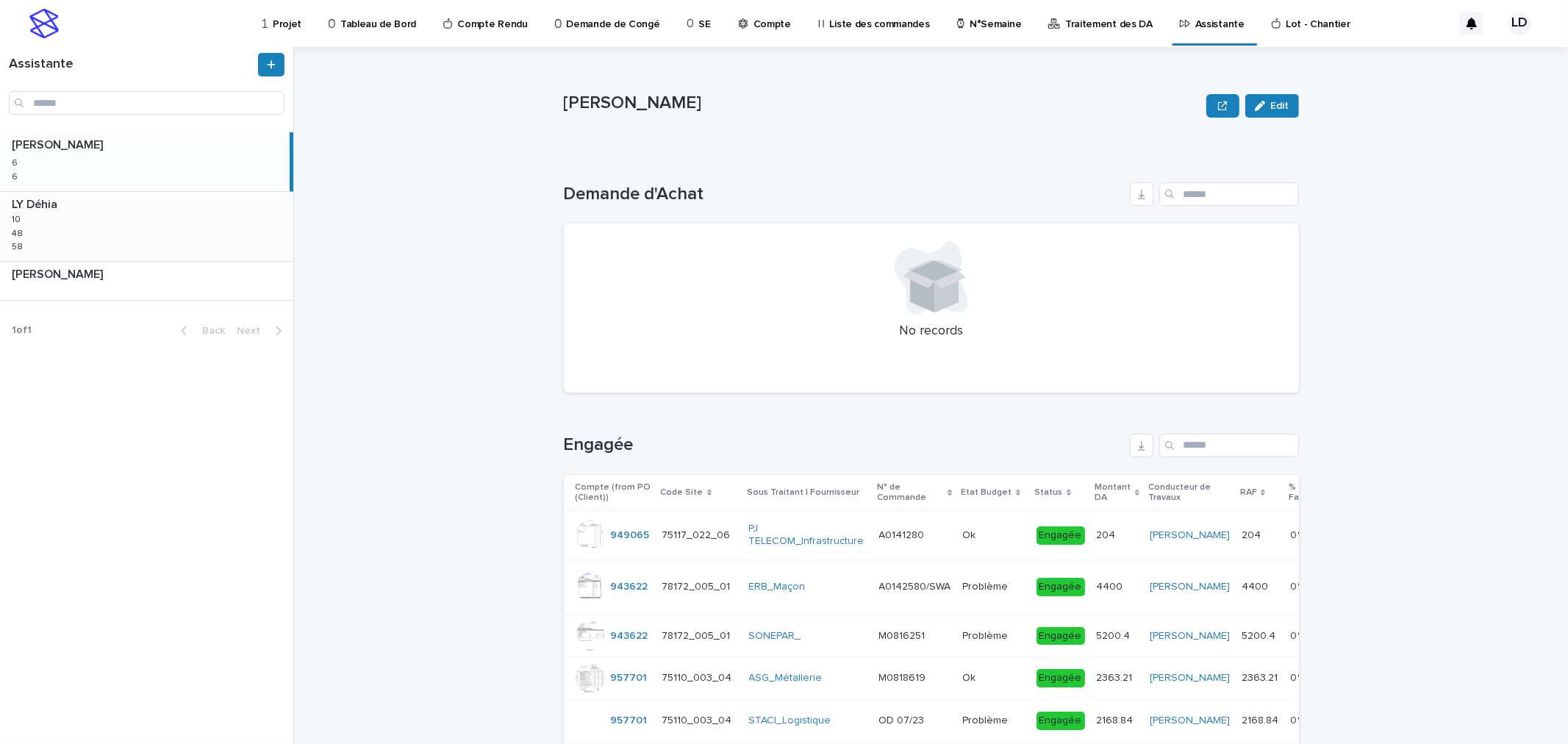
click at [228, 239] on div "LY Déhia LY Déhia 10 10 48 48 58 58" at bounding box center [146, 225] width 293 height 69
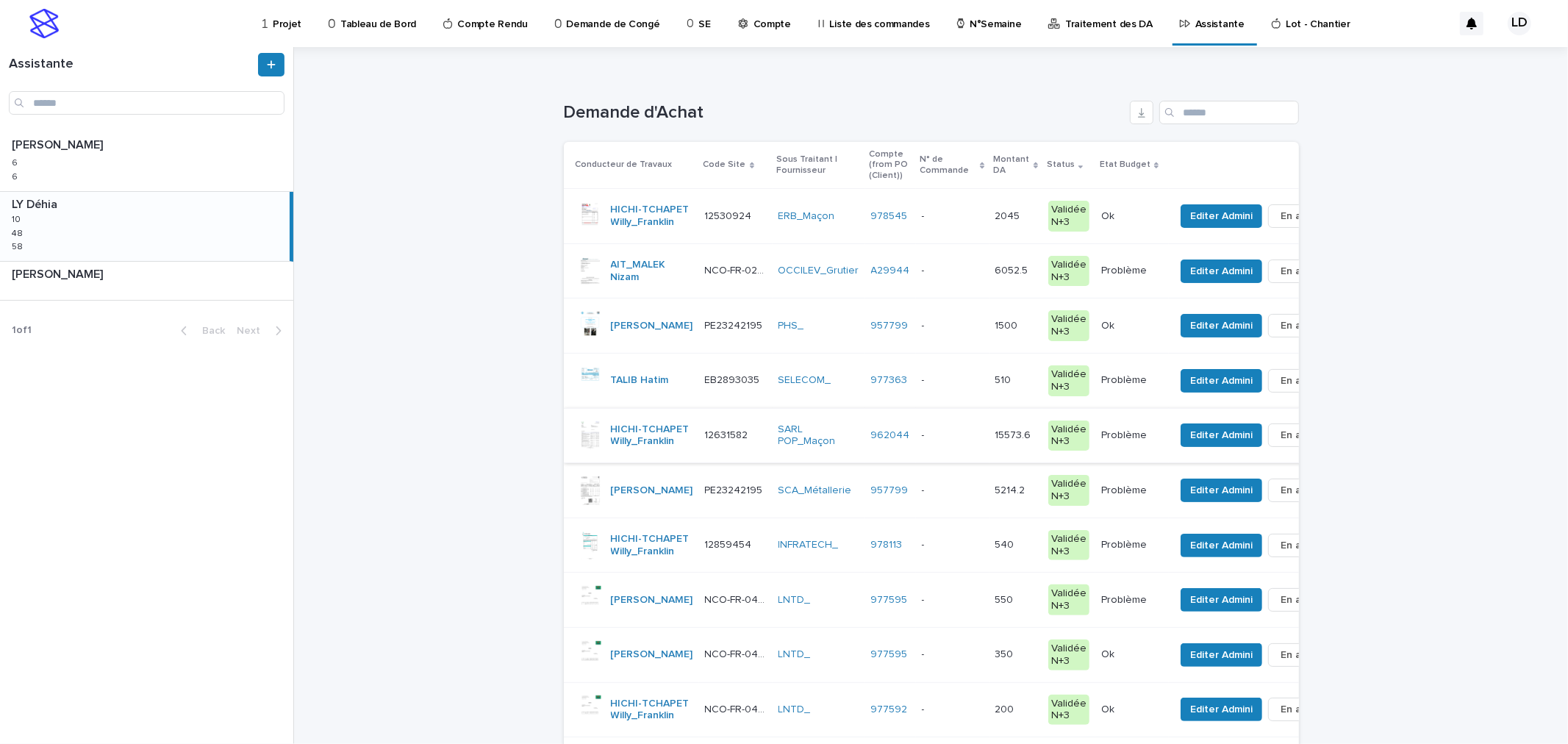
scroll to position [164, 0]
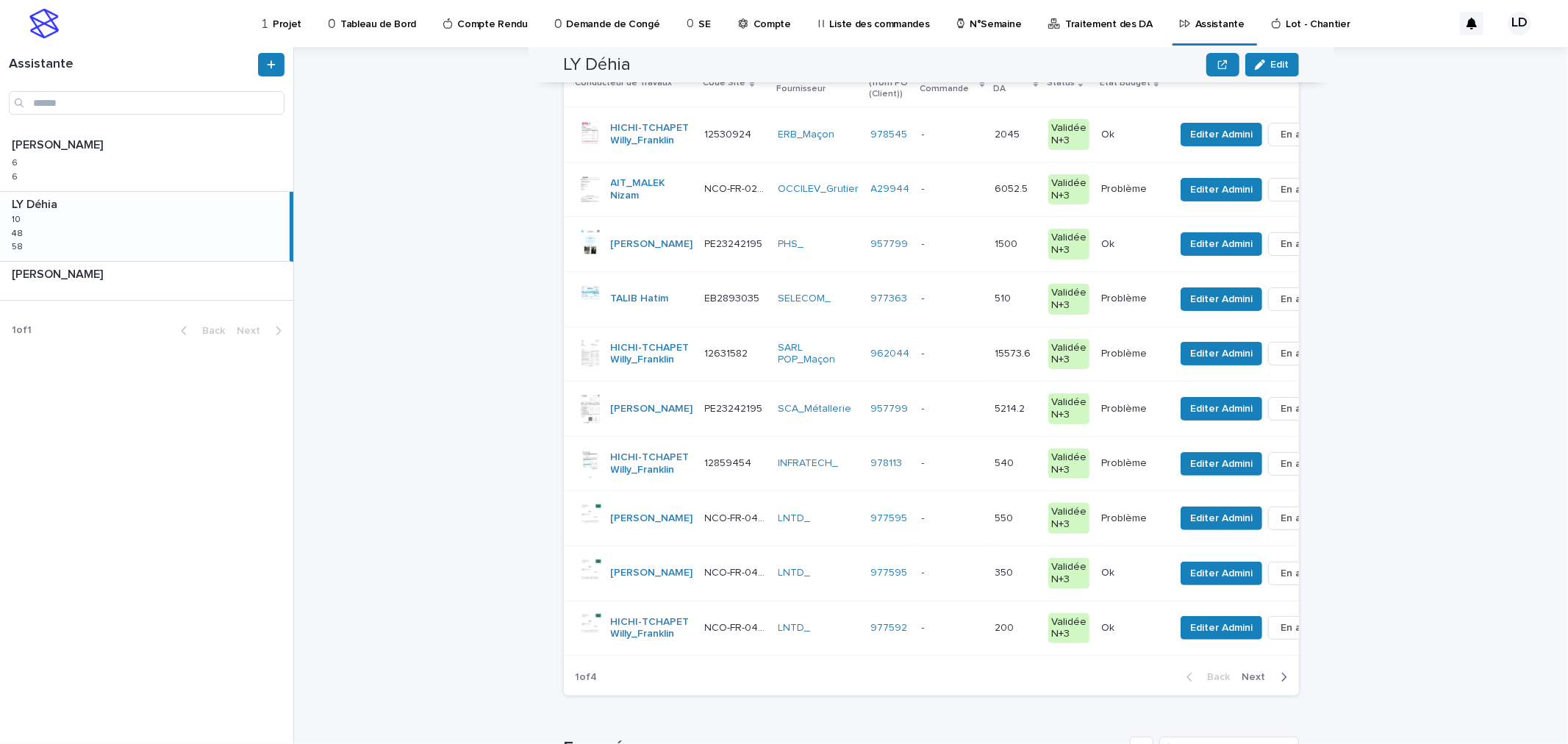
click at [797, 437] on td "SCA_Métallerie" at bounding box center [819, 408] width 92 height 55
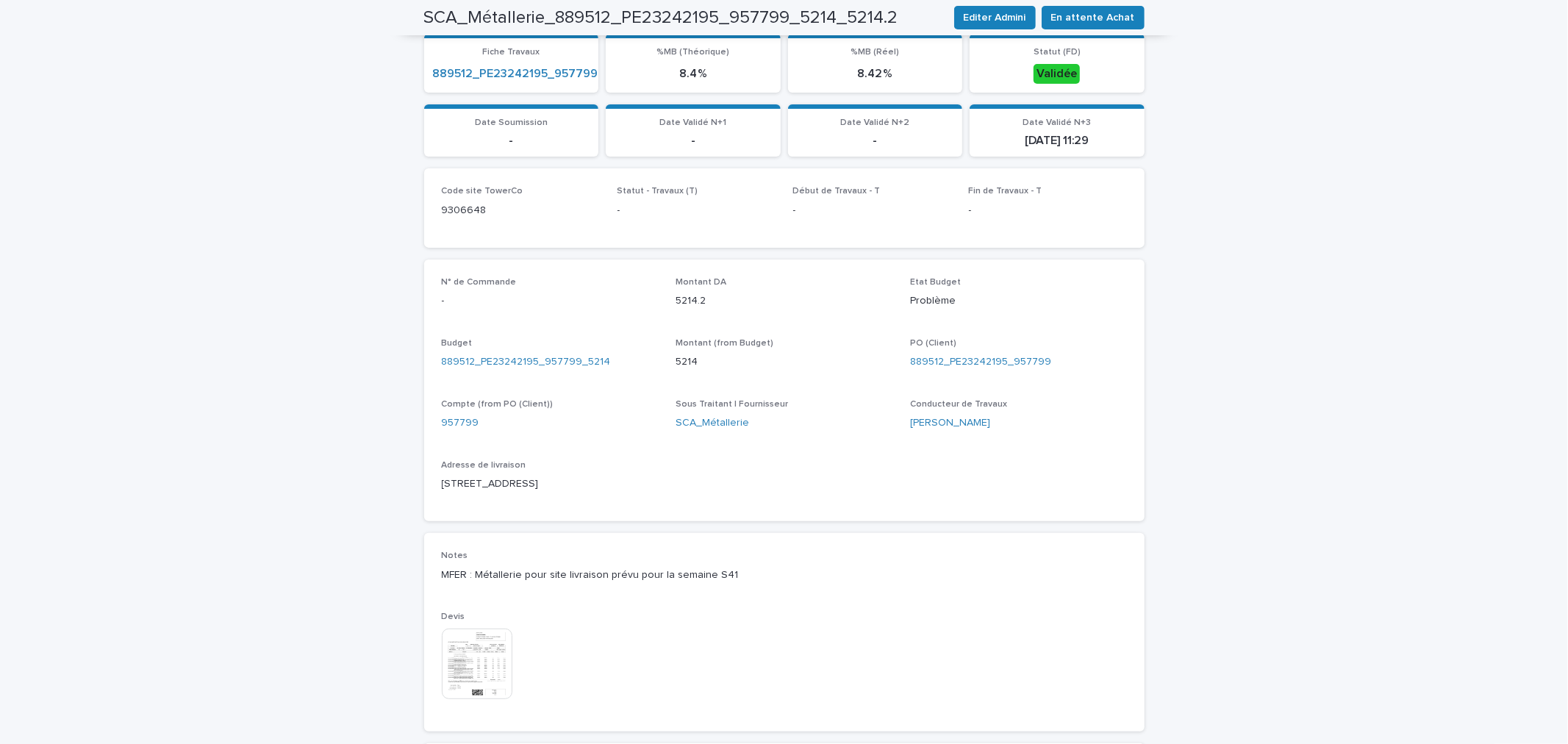
scroll to position [408, 0]
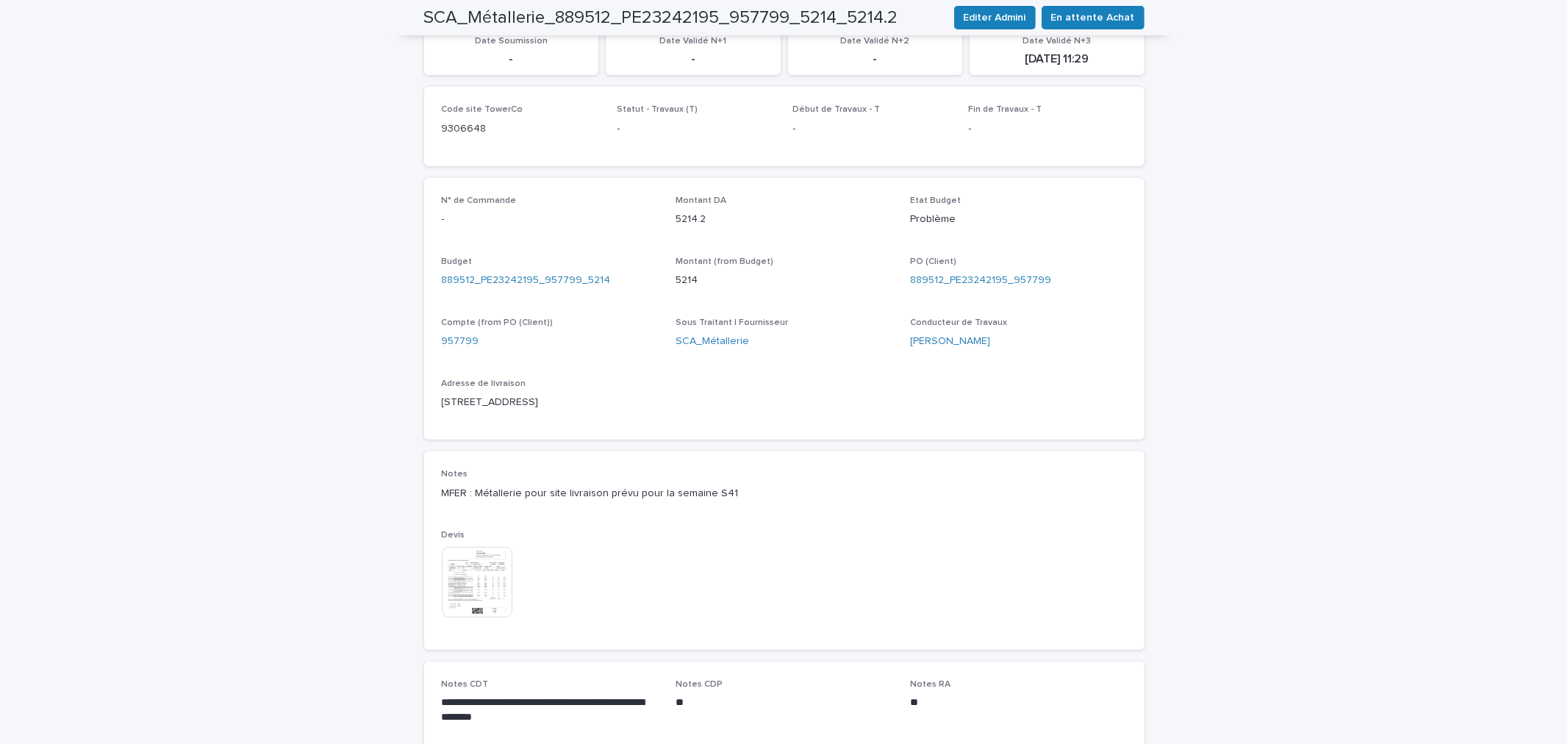
click at [468, 572] on img at bounding box center [477, 581] width 70 height 70
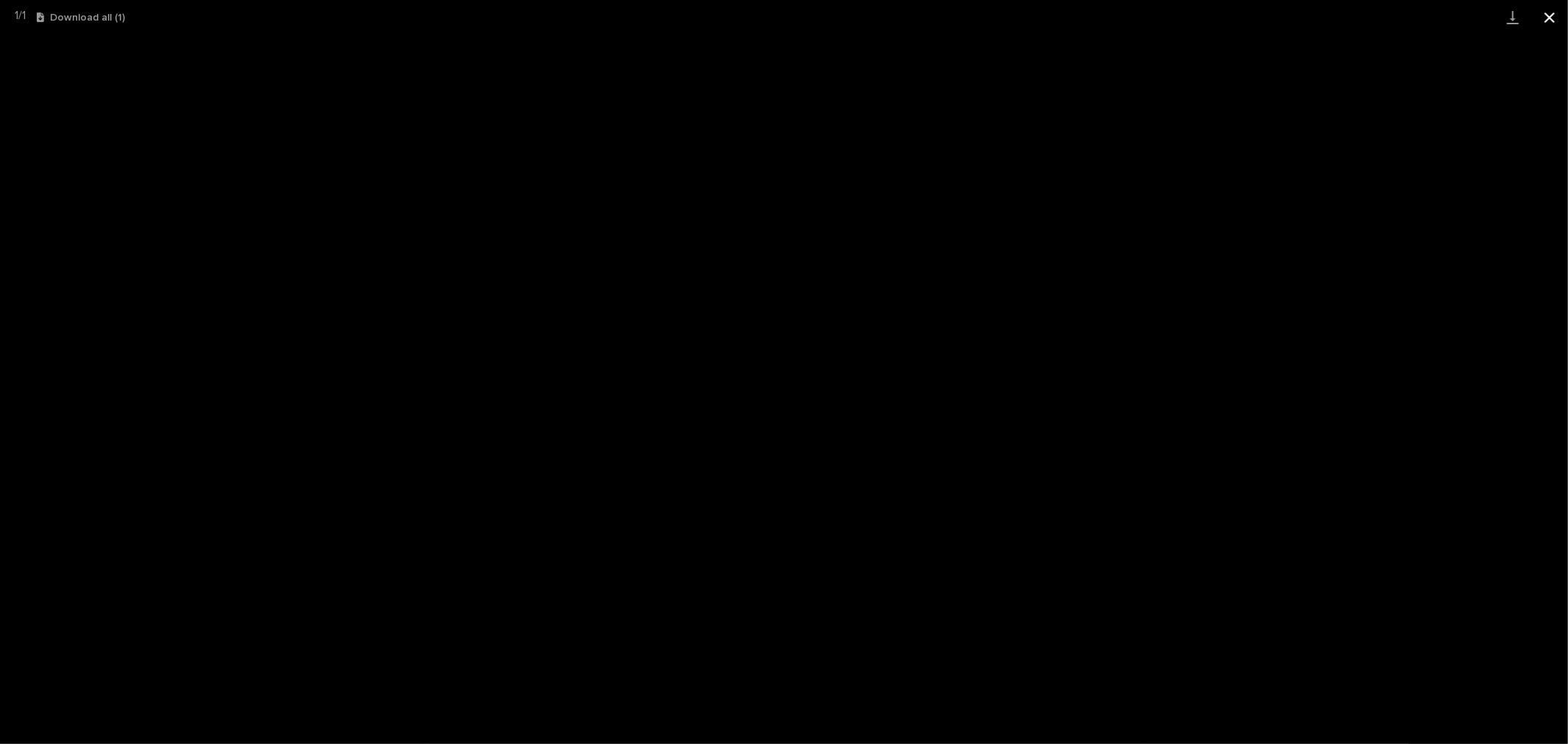
click at [1554, 16] on button "Close gallery" at bounding box center [1549, 17] width 37 height 35
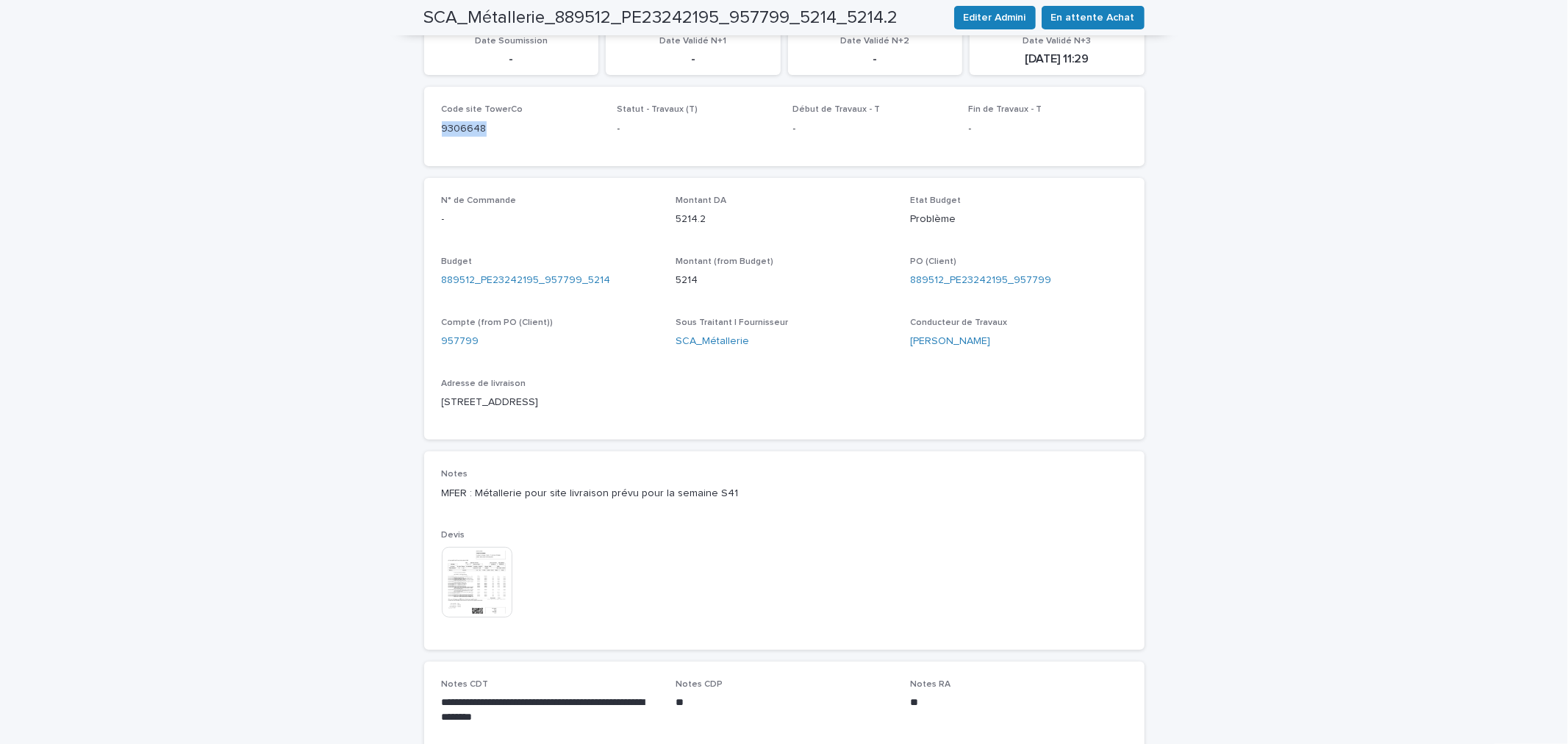
drag, startPoint x: 513, startPoint y: 133, endPoint x: 423, endPoint y: 127, distance: 90.2
click at [424, 127] on div "Code site TowerCo 9306648 Statut - Travaux (T) - Début de Travaux - T - Fin de …" at bounding box center [784, 126] width 720 height 78
copy p "9306648"
drag, startPoint x: 613, startPoint y: 279, endPoint x: 474, endPoint y: 281, distance: 139.0
click at [474, 281] on div "889512_PE23242195_957799_5214" at bounding box center [550, 280] width 217 height 16
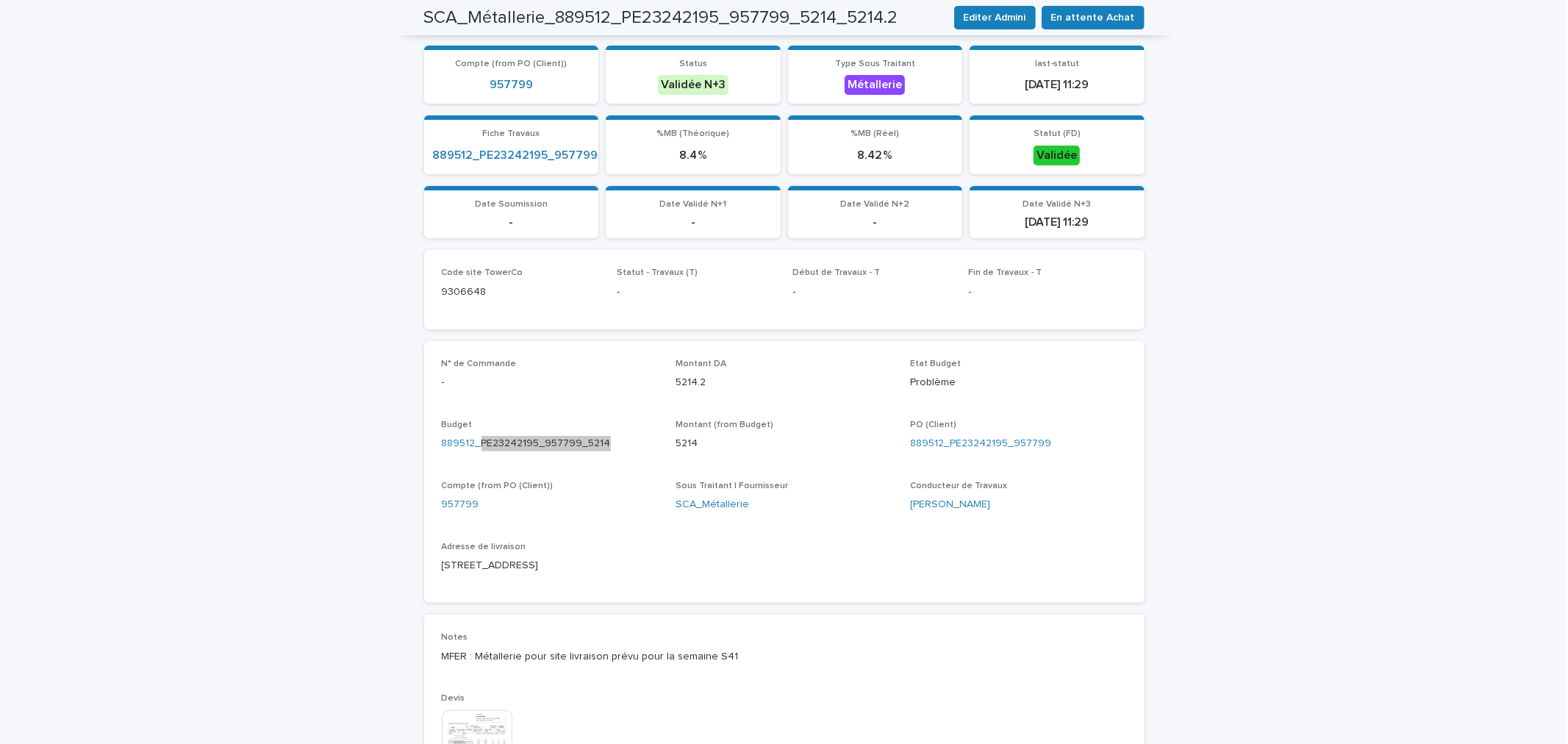
scroll to position [0, 0]
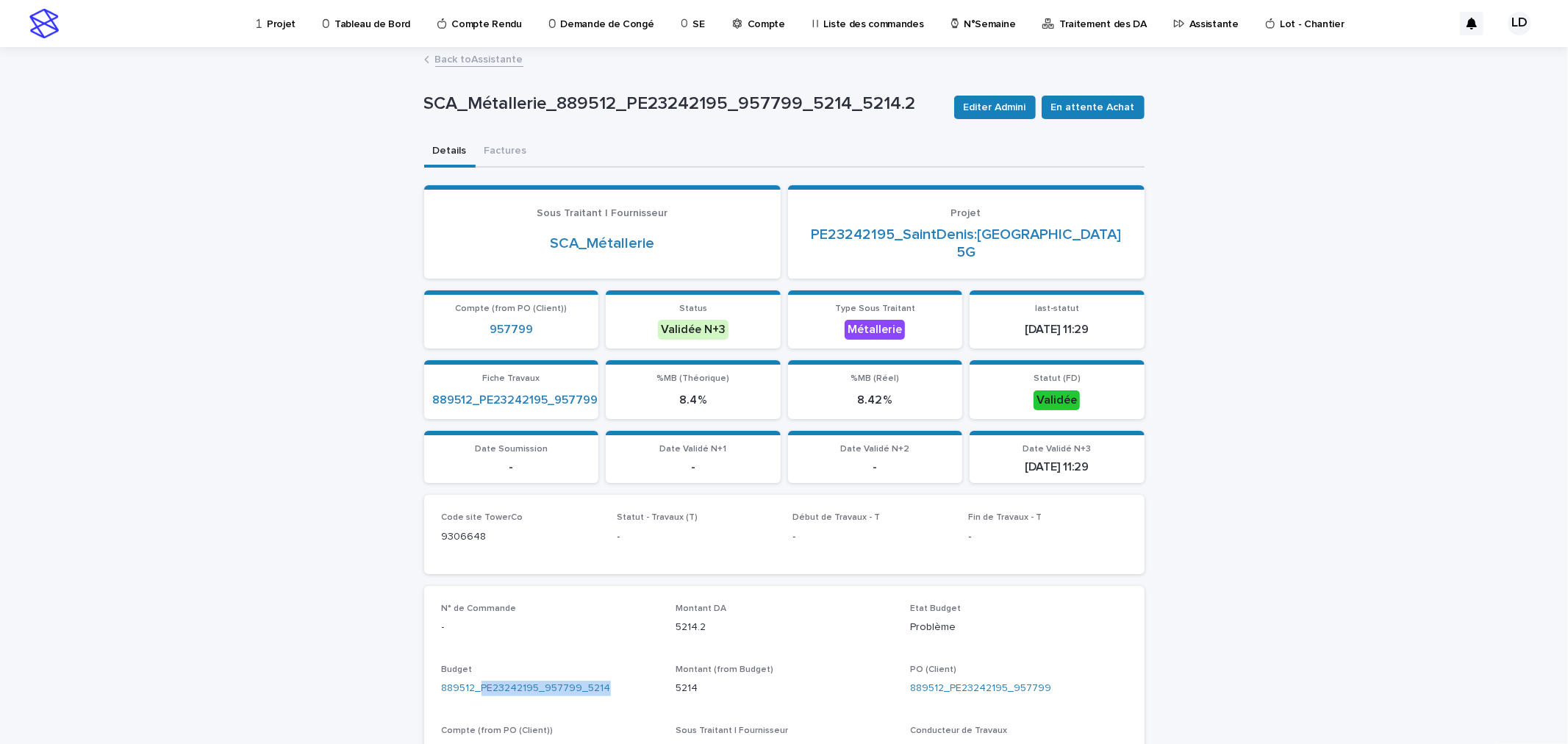
click at [1189, 23] on p "Assistante" at bounding box center [1214, 15] width 50 height 30
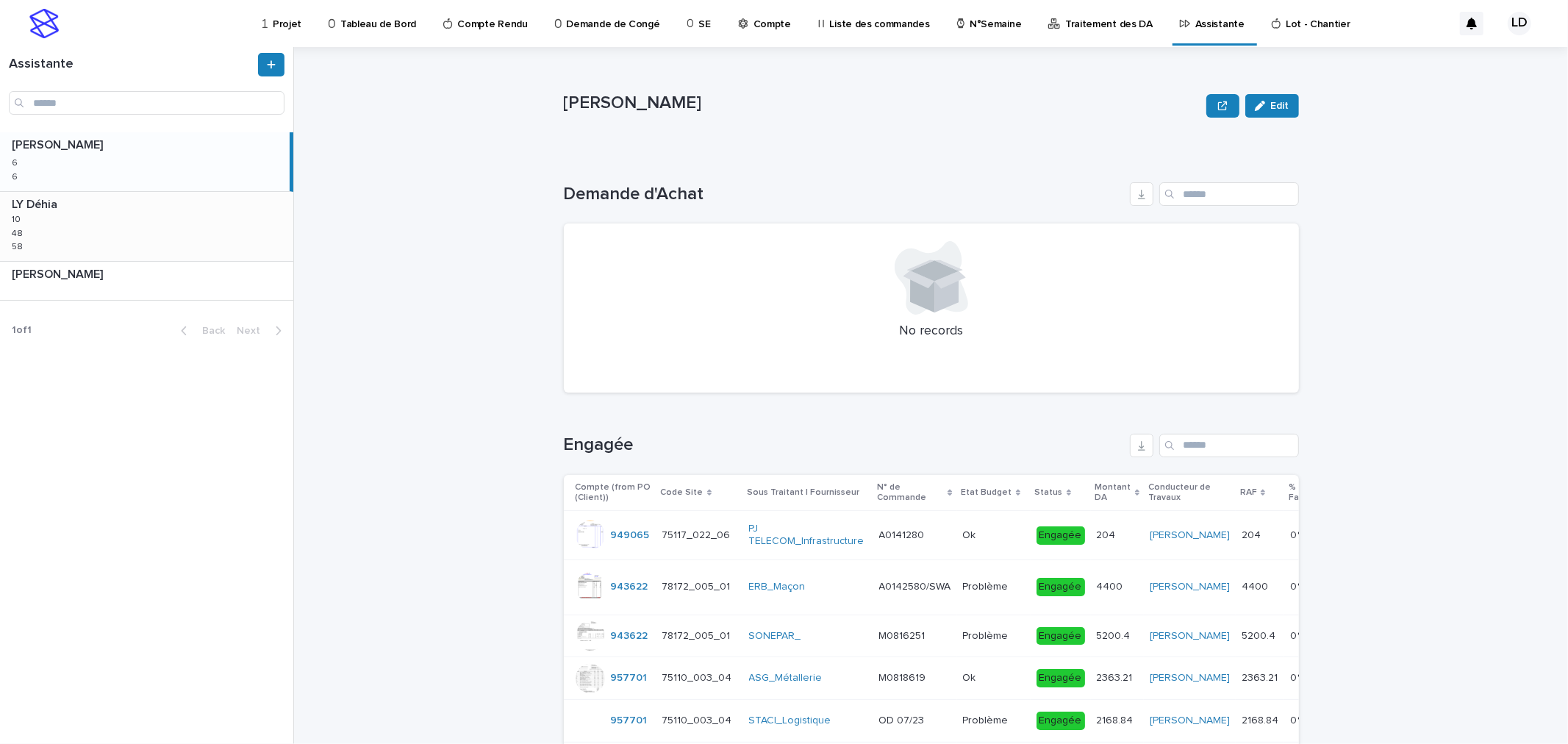
click at [100, 233] on div "LY Déhia LY Déhia 10 10 48 48 58 58" at bounding box center [146, 225] width 293 height 69
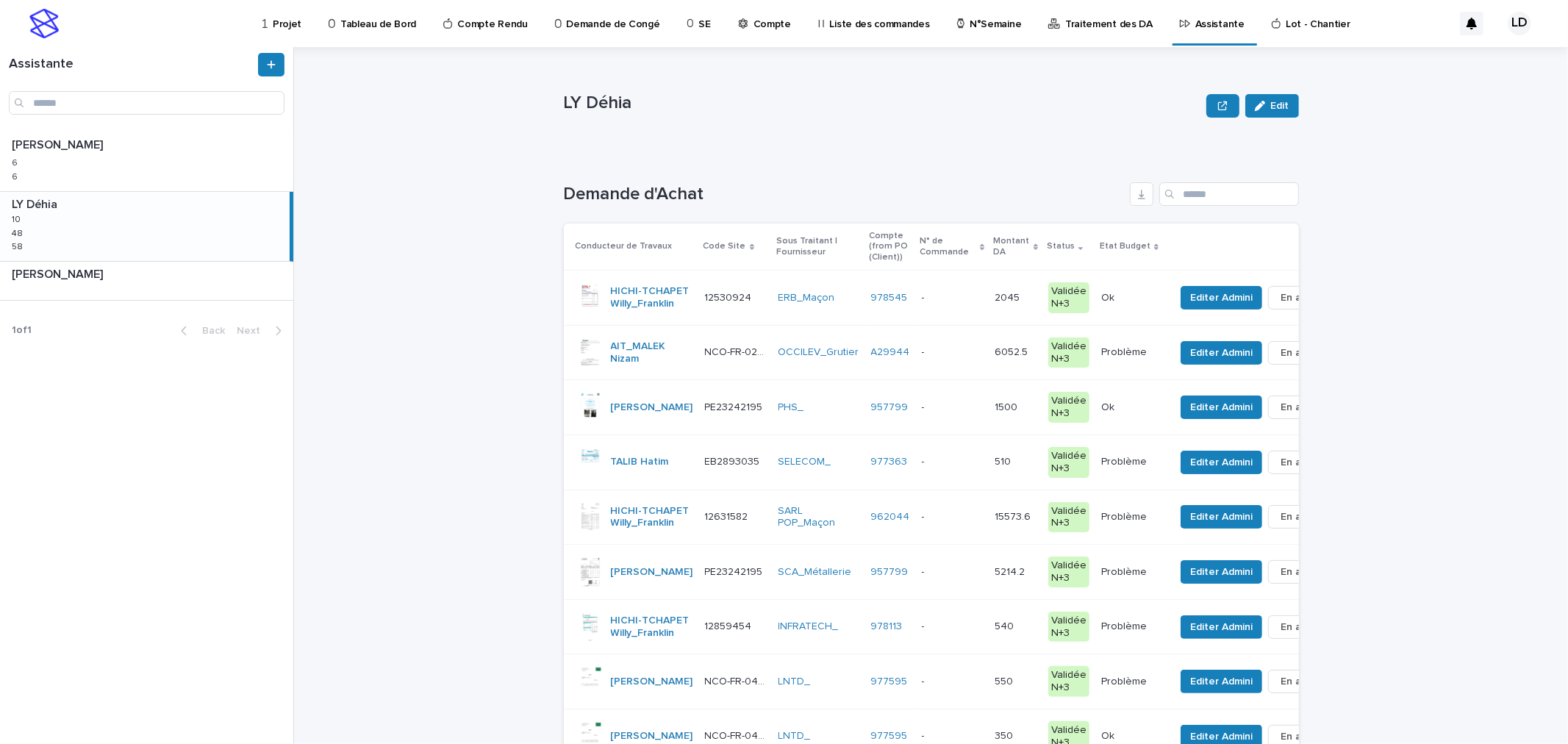
scroll to position [82, 0]
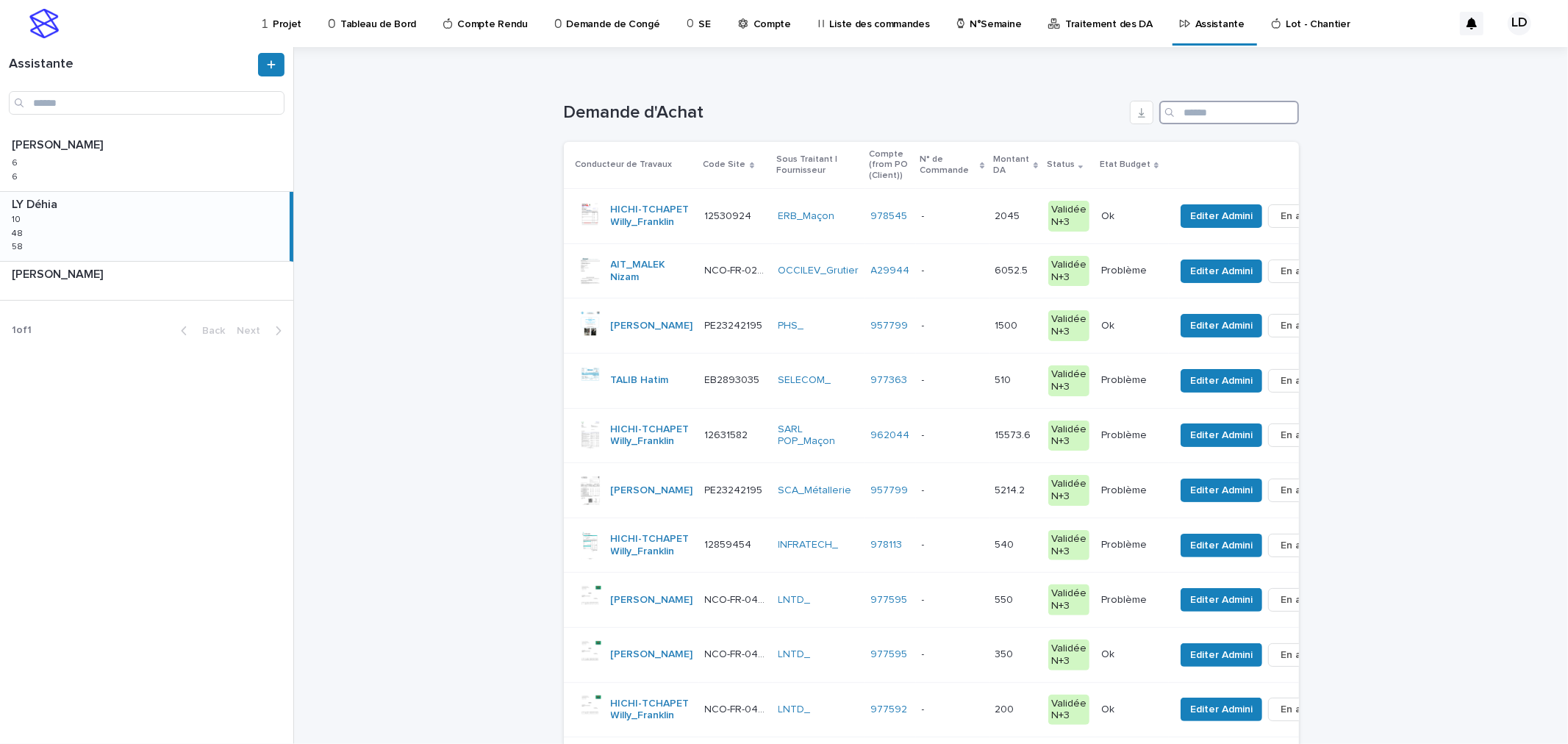
click at [1205, 111] on input "Search" at bounding box center [1229, 112] width 139 height 23
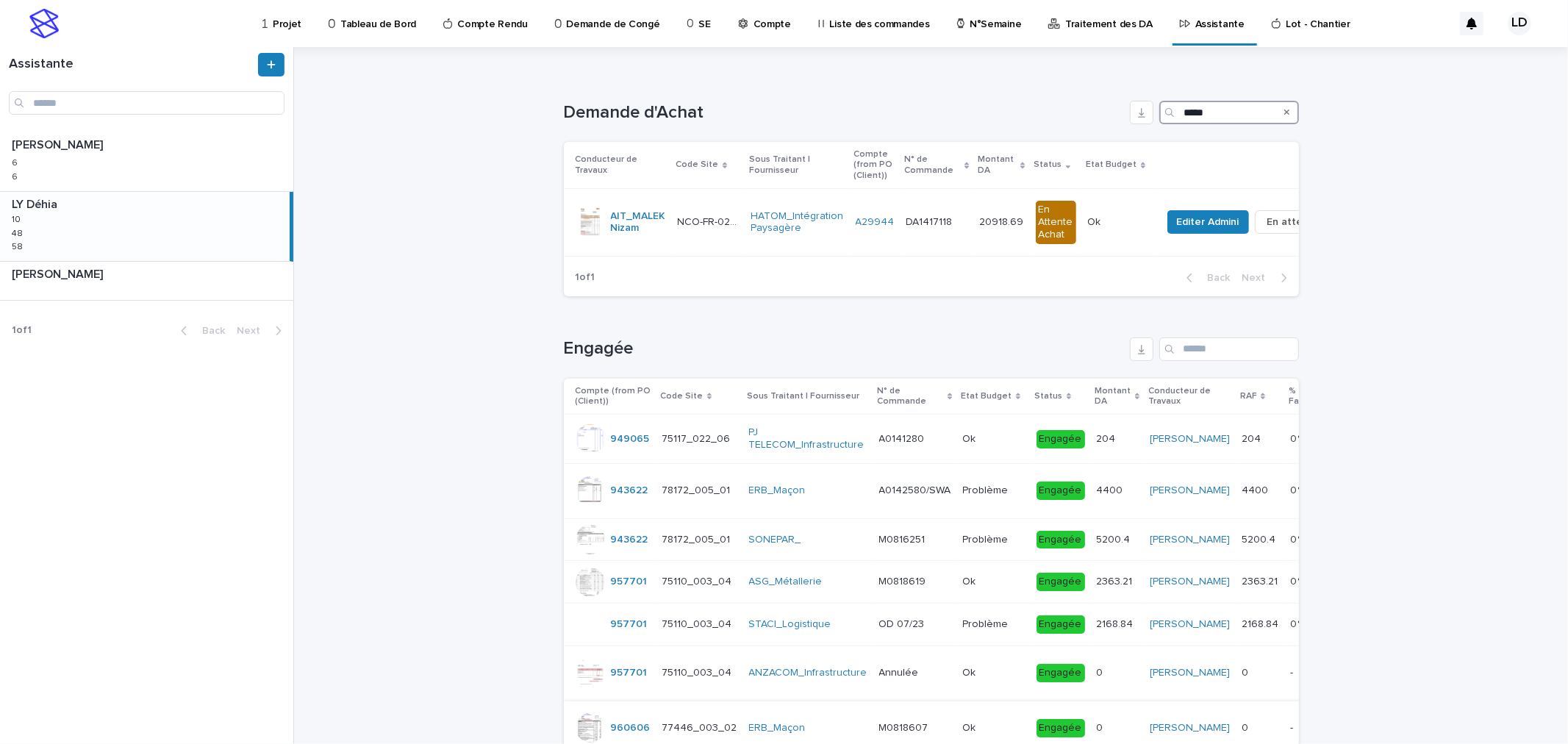
type input "*****"
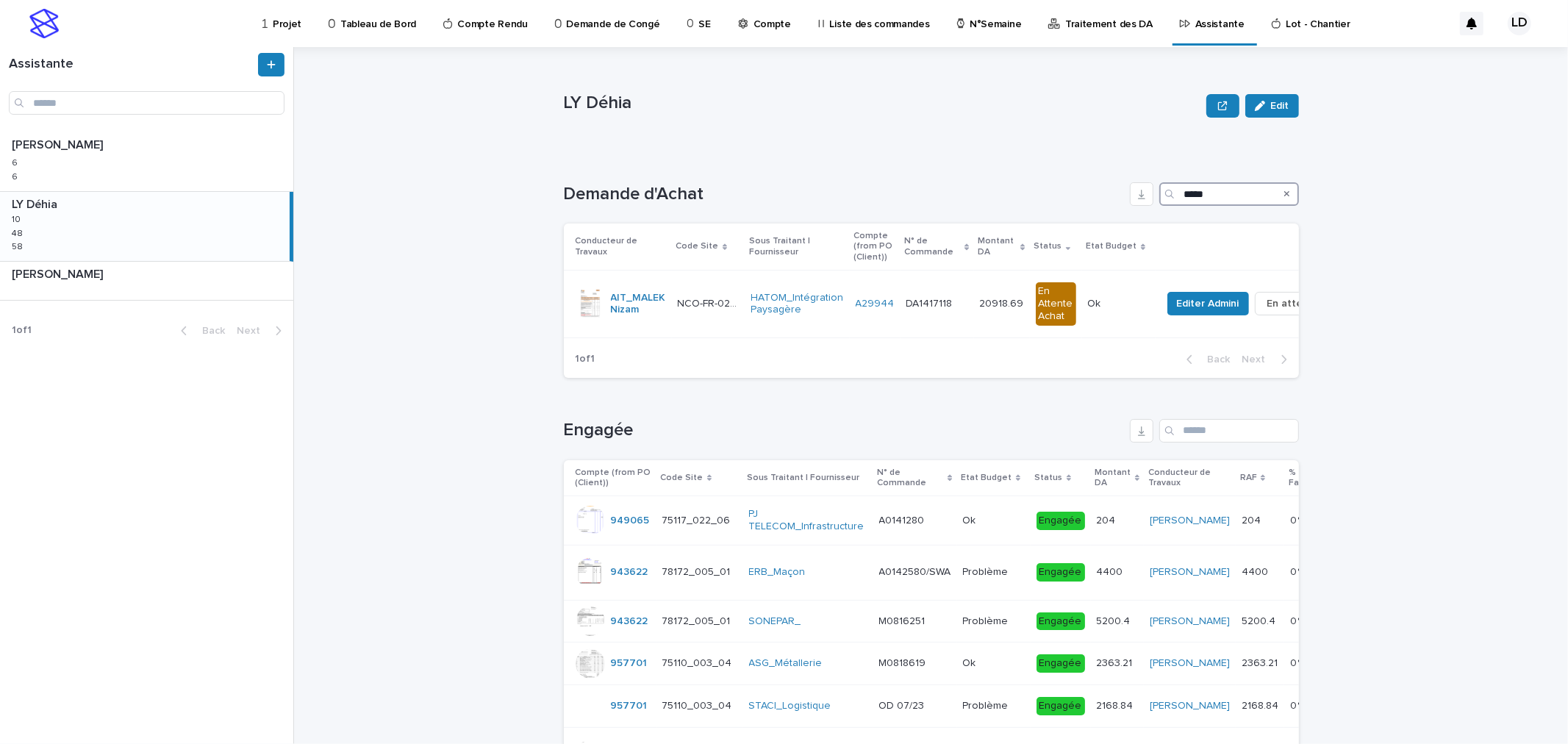
drag, startPoint x: 1217, startPoint y: 195, endPoint x: 1090, endPoint y: 195, distance: 127.0
click at [1090, 195] on div "Demande d'Achat *****" at bounding box center [931, 193] width 735 height 23
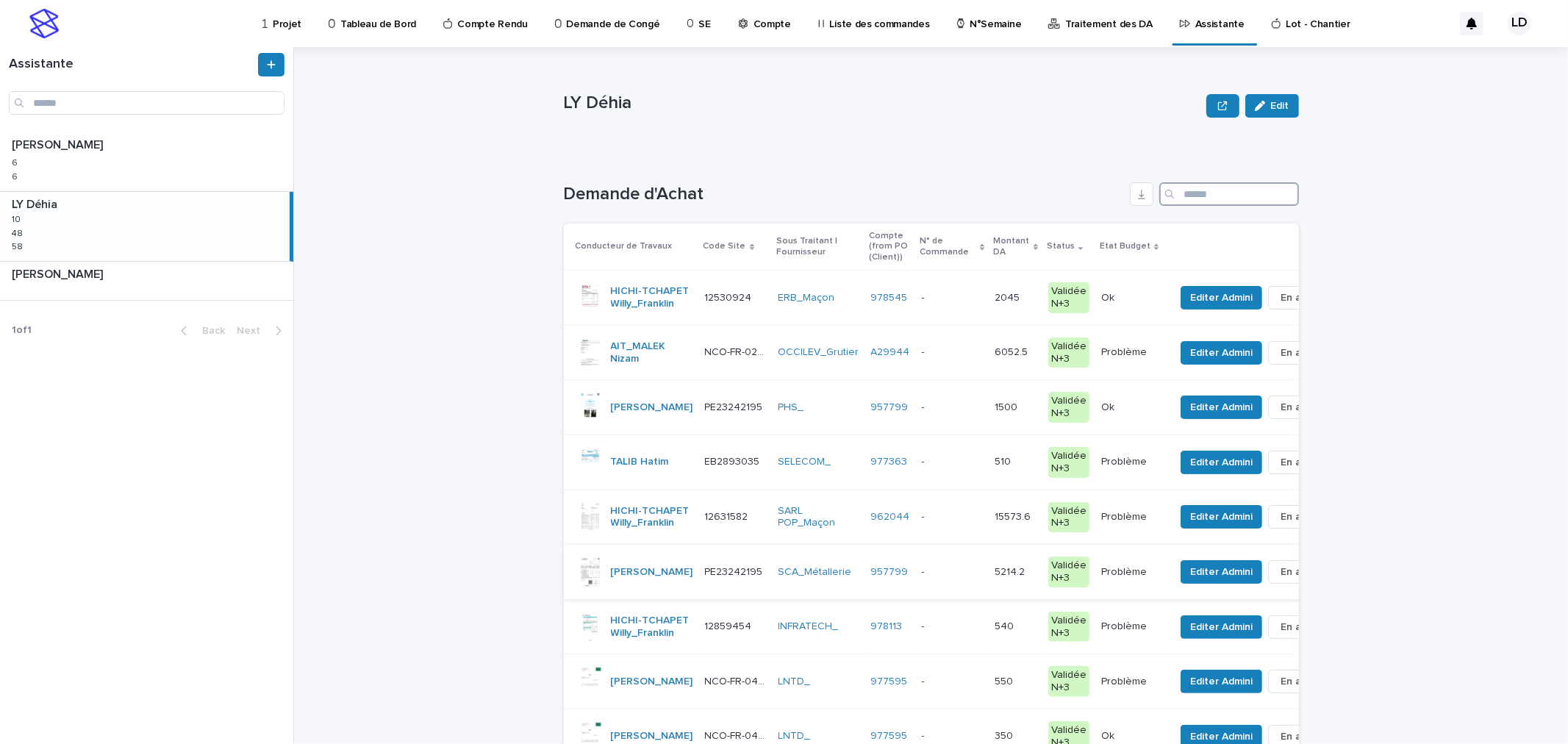
scroll to position [82, 0]
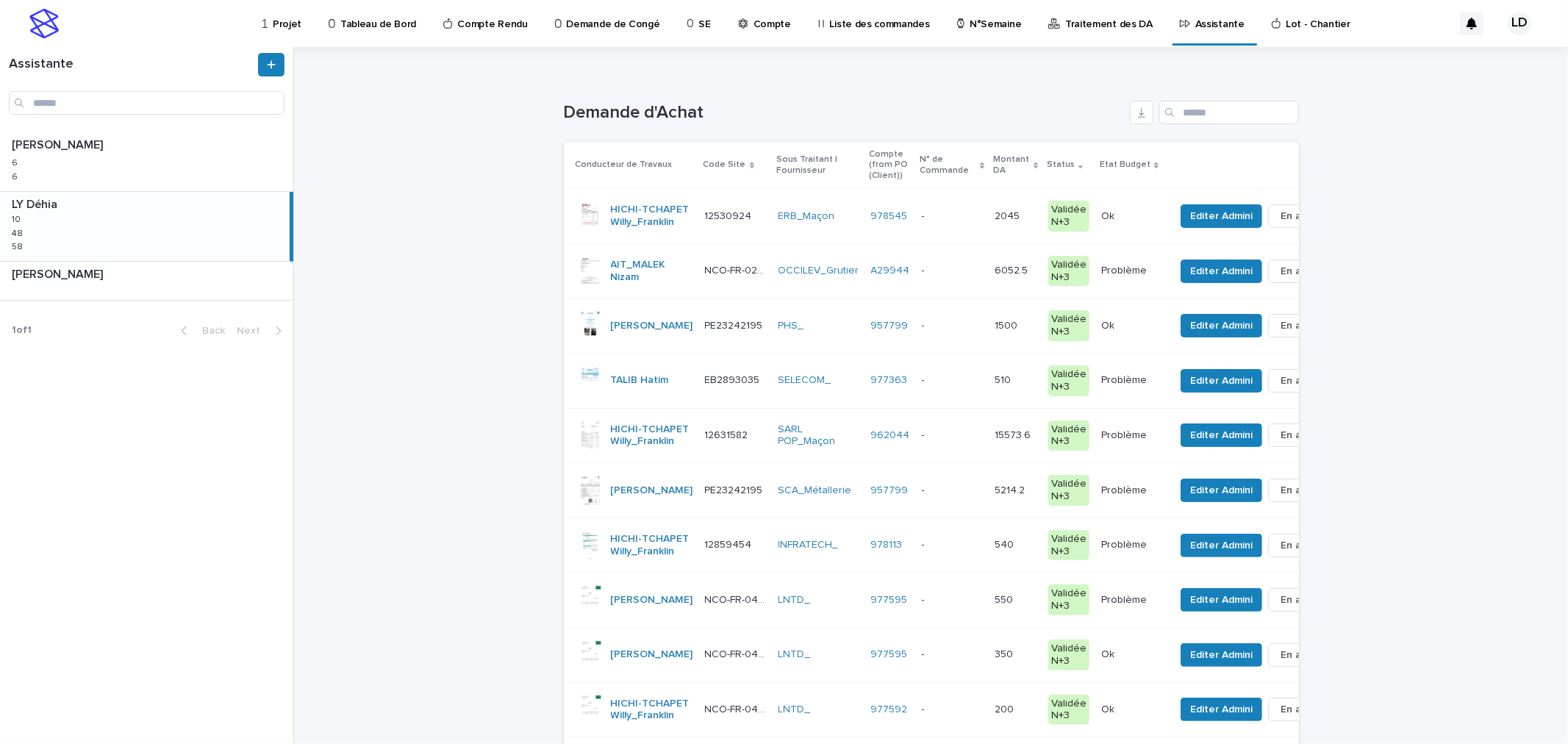
click at [817, 518] on td "SCA_Métallerie" at bounding box center [819, 490] width 92 height 55
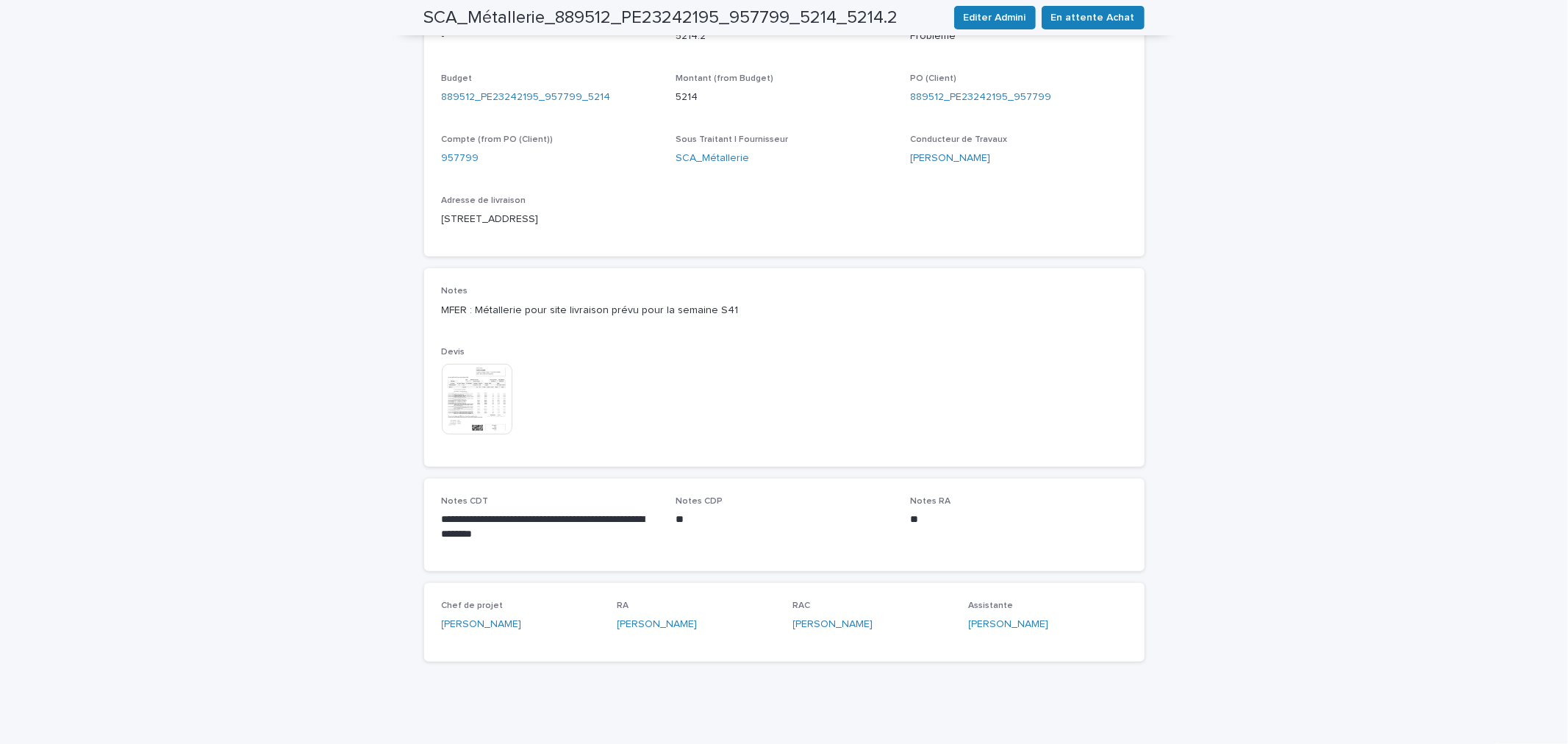
scroll to position [101, 0]
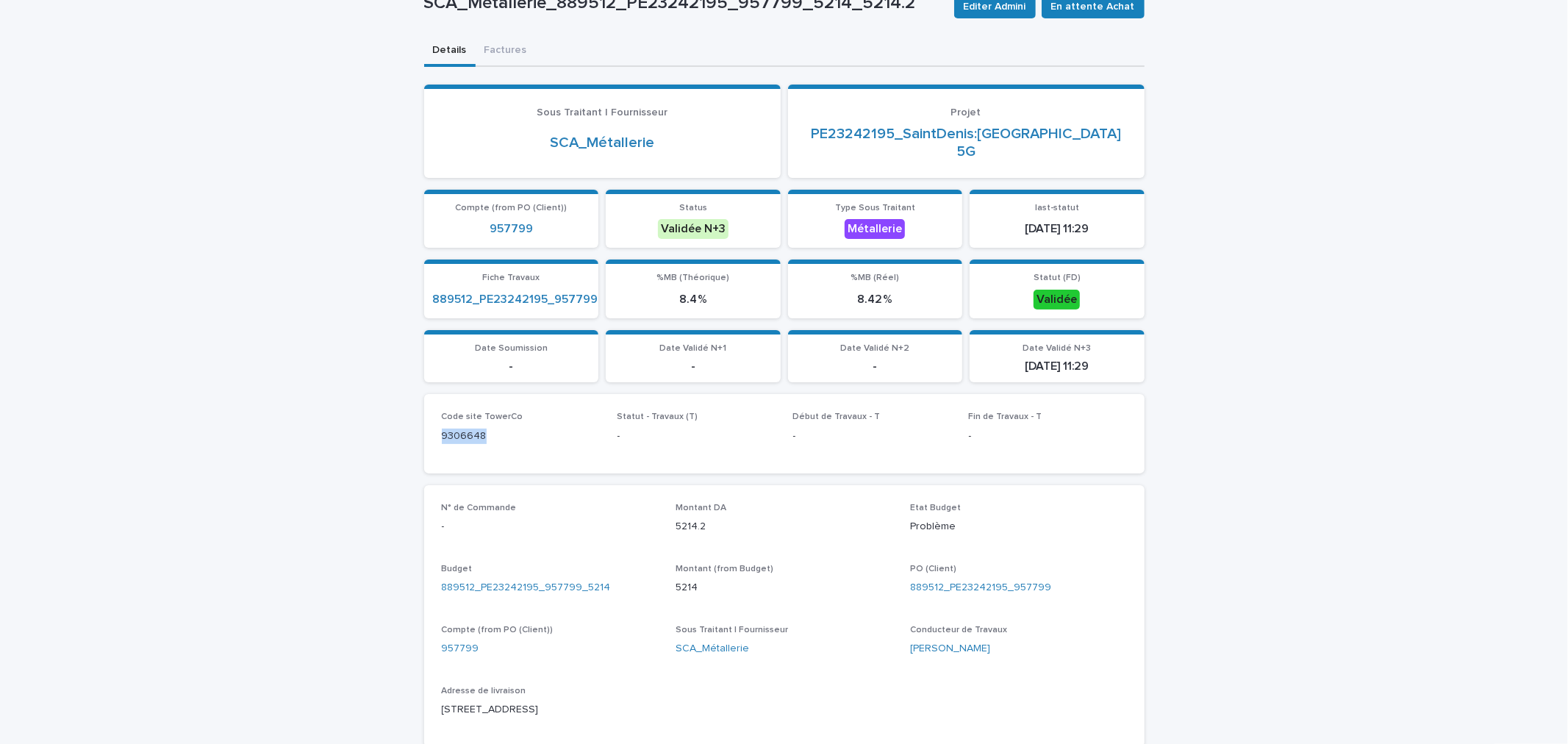
drag, startPoint x: 494, startPoint y: 432, endPoint x: 417, endPoint y: 439, distance: 77.3
click at [424, 439] on div "Code site TowerCo 9306648 Statut - Travaux (T) - Début de Travaux - T - Fin de …" at bounding box center [784, 433] width 720 height 78
drag, startPoint x: 1062, startPoint y: 578, endPoint x: 945, endPoint y: 584, distance: 117.2
click at [945, 584] on div "889512_PE23242195_957799" at bounding box center [1018, 587] width 217 height 16
click at [1412, 439] on div "Loading... Saving… Loading... Saving… SCA_Métallerie_889512_PE23242195_957799_5…" at bounding box center [784, 592] width 1568 height 1289
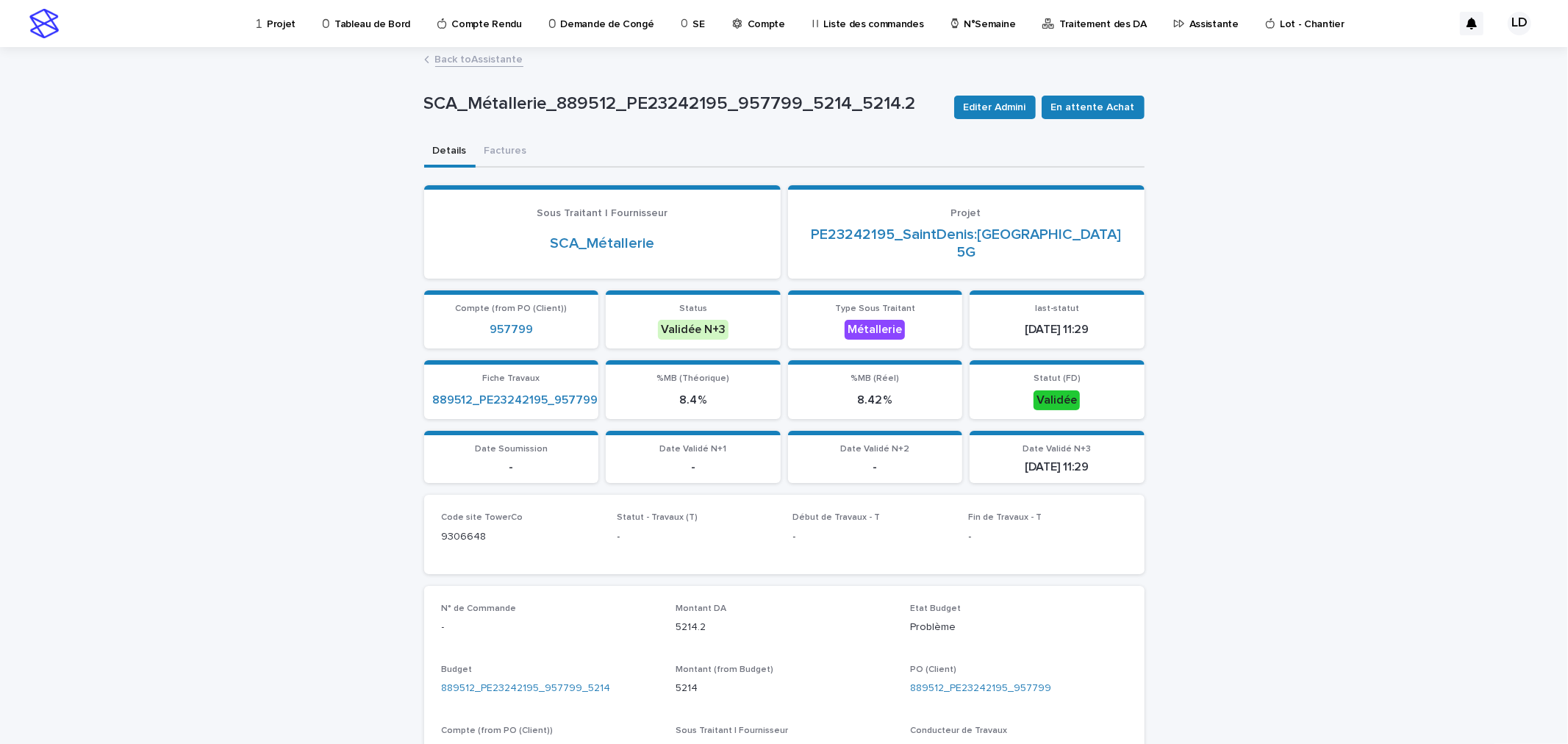
scroll to position [164, 0]
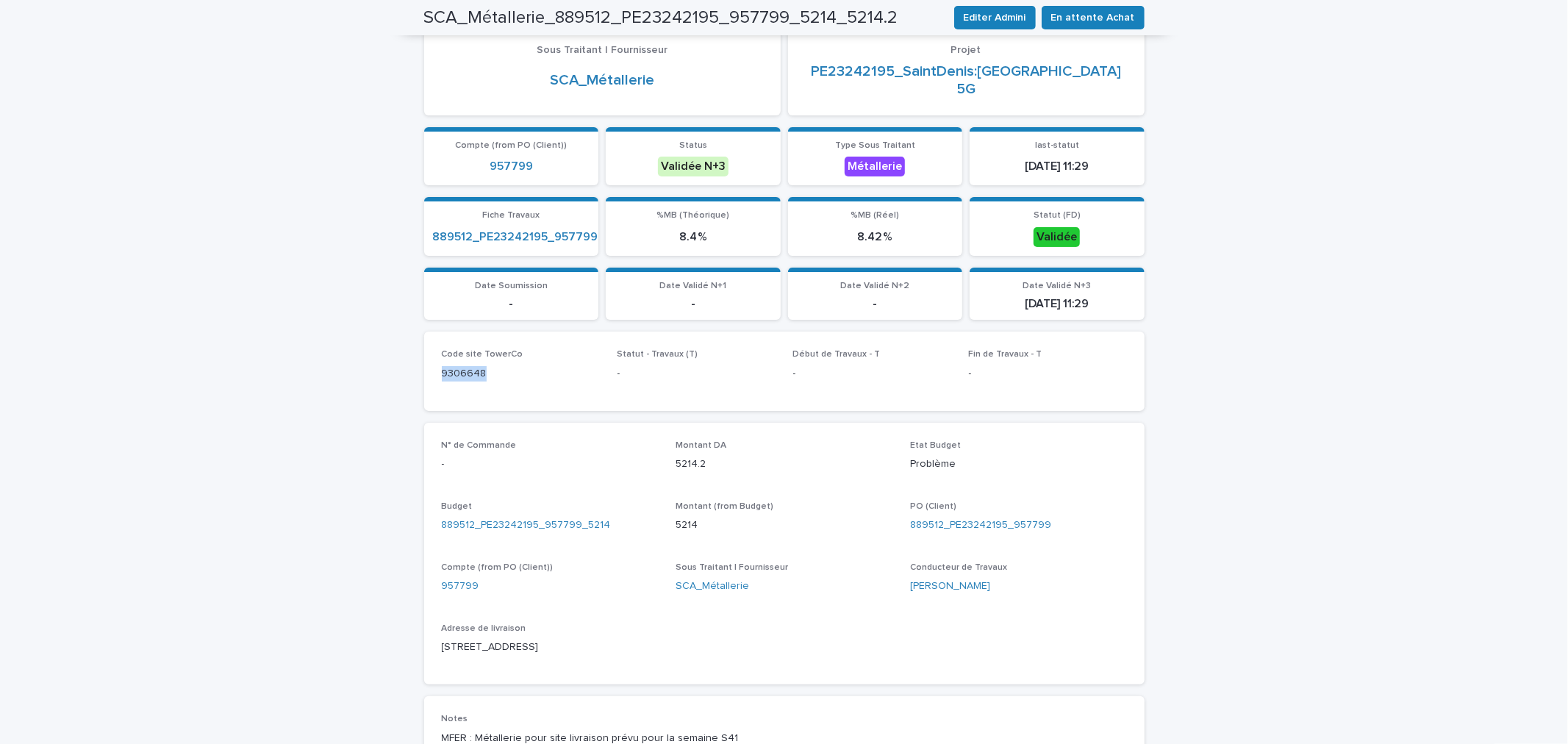
drag, startPoint x: 490, startPoint y: 367, endPoint x: 424, endPoint y: 375, distance: 66.5
click at [424, 375] on div "Code site TowerCo 9306648 Statut - Travaux (T) - Début de Travaux - T - Fin de …" at bounding box center [784, 371] width 720 height 78
drag, startPoint x: 1057, startPoint y: 519, endPoint x: 944, endPoint y: 520, distance: 113.0
click at [944, 520] on div "889512_PE23242195_957799" at bounding box center [1018, 526] width 217 height 16
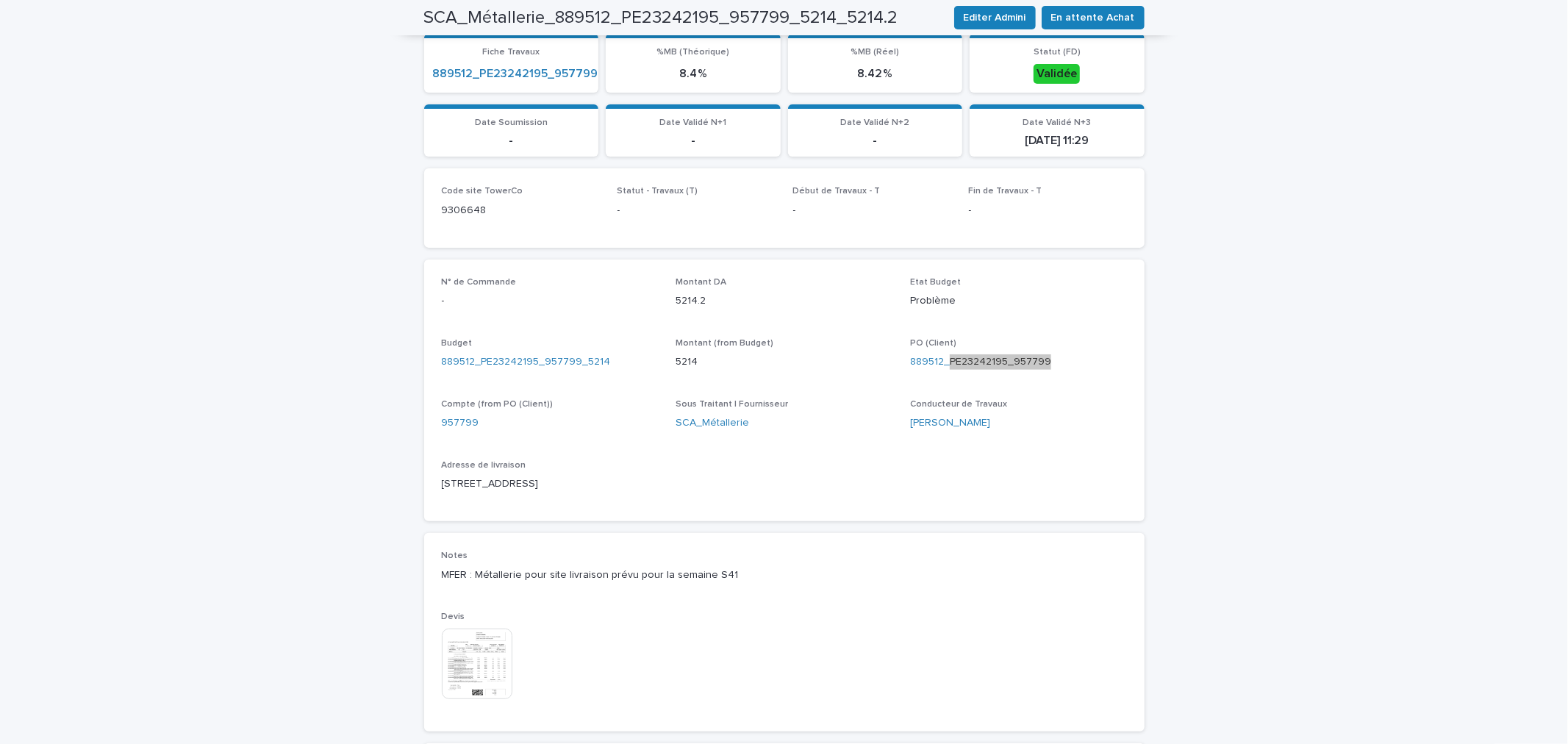
scroll to position [0, 0]
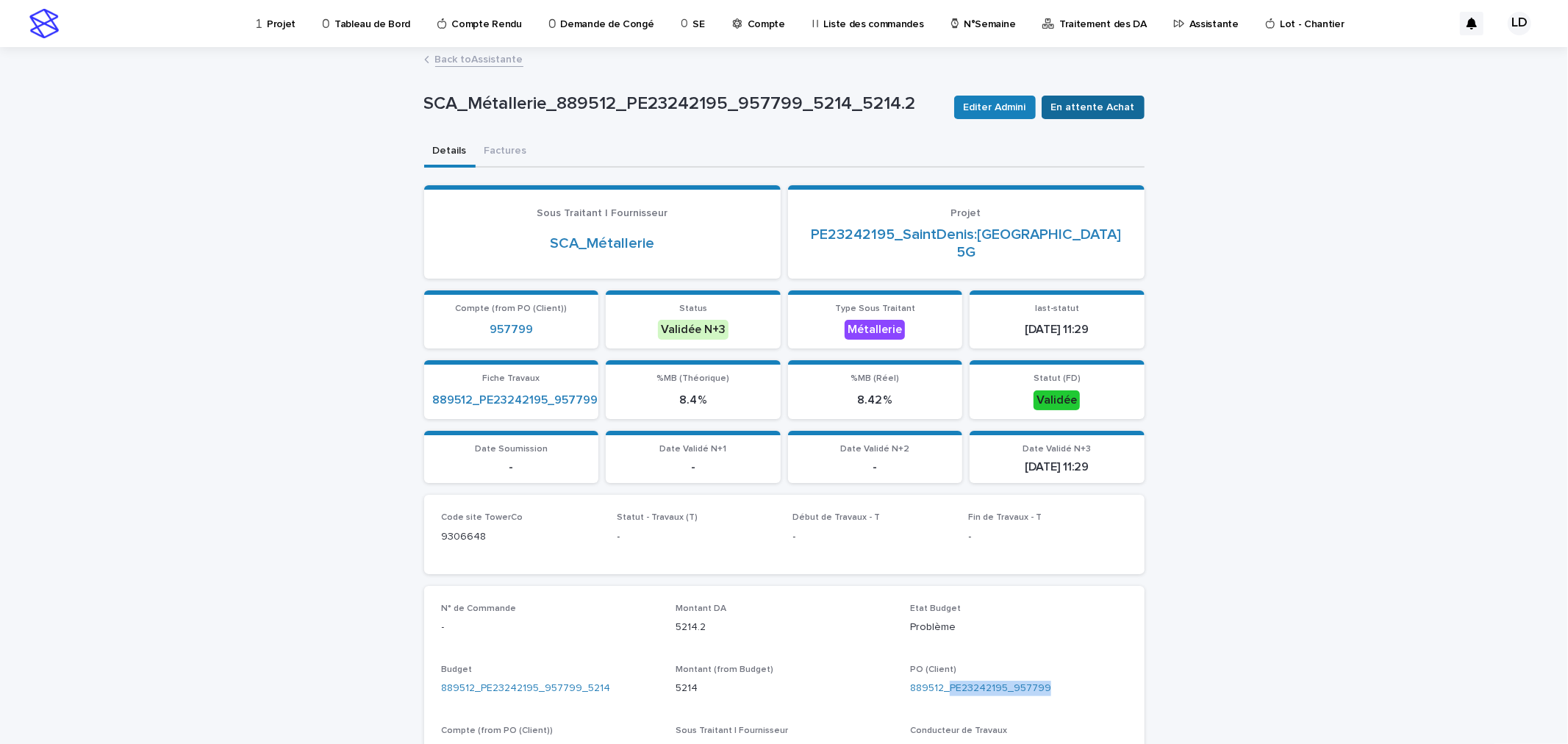
click at [1085, 106] on span "En attente Achat" at bounding box center [1093, 107] width 84 height 15
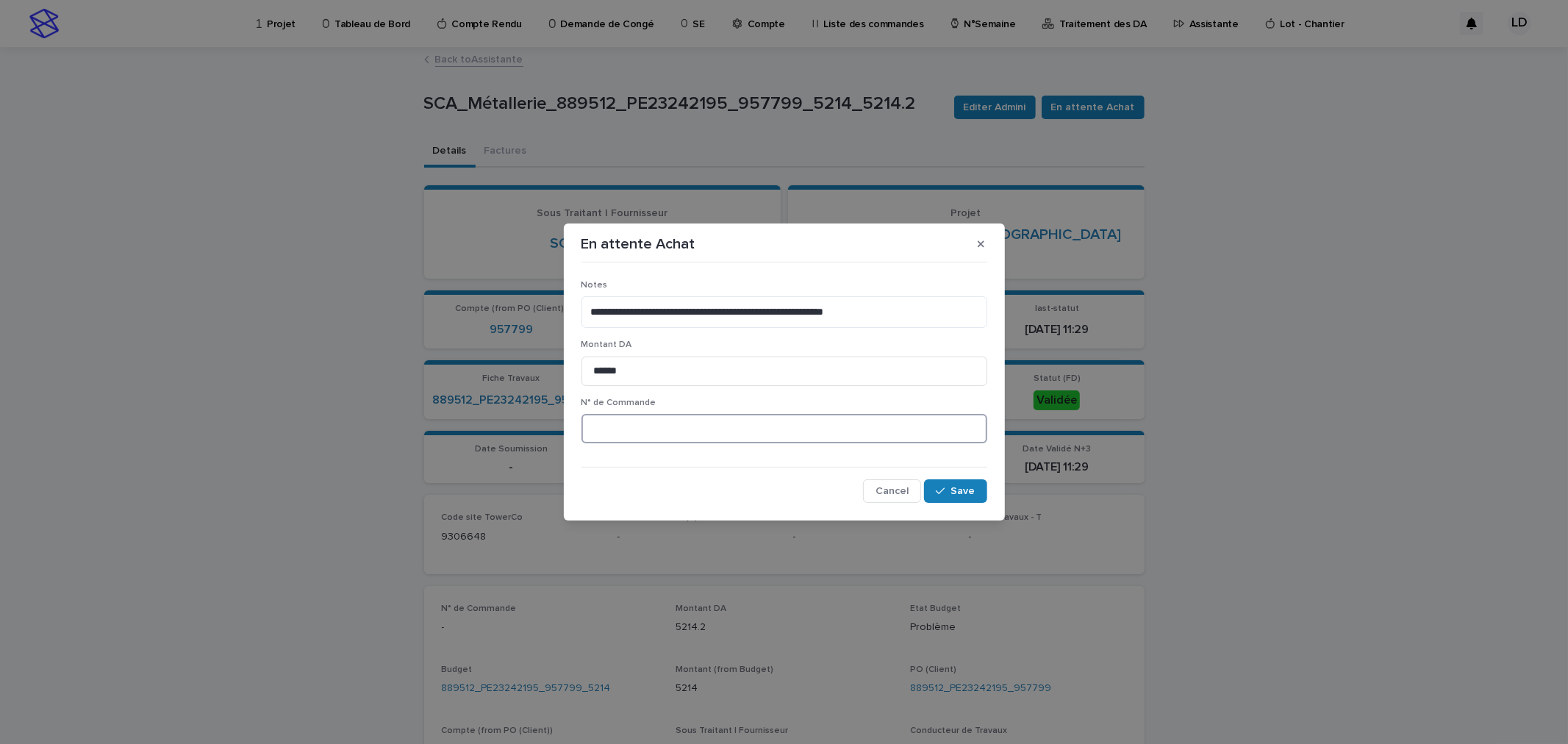
click at [694, 434] on input at bounding box center [784, 429] width 405 height 30
paste input "*******"
type input "********"
click at [968, 494] on span "Save" at bounding box center [963, 491] width 24 height 10
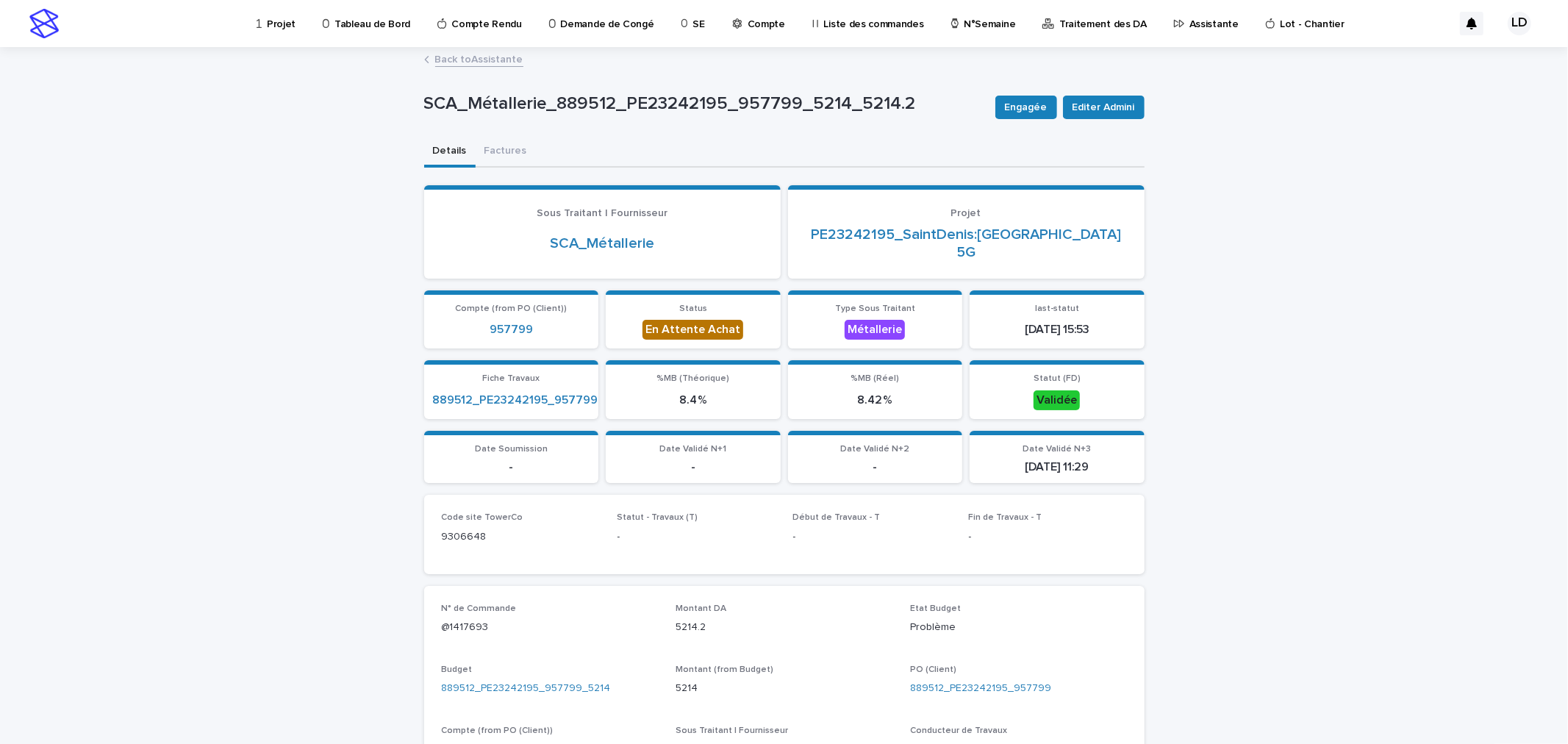
click at [438, 60] on link "Back to Assistante" at bounding box center [479, 57] width 88 height 17
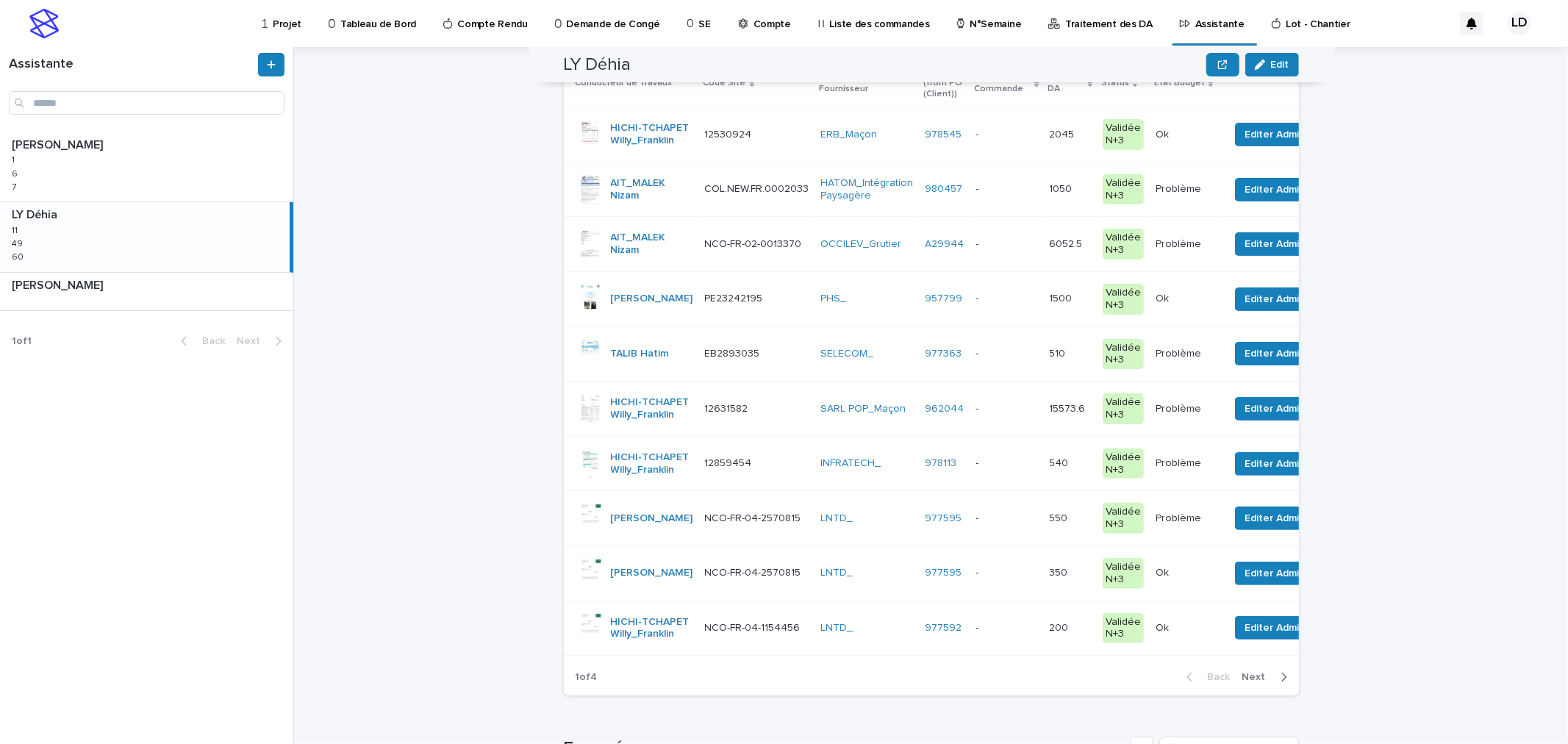
scroll to position [82, 0]
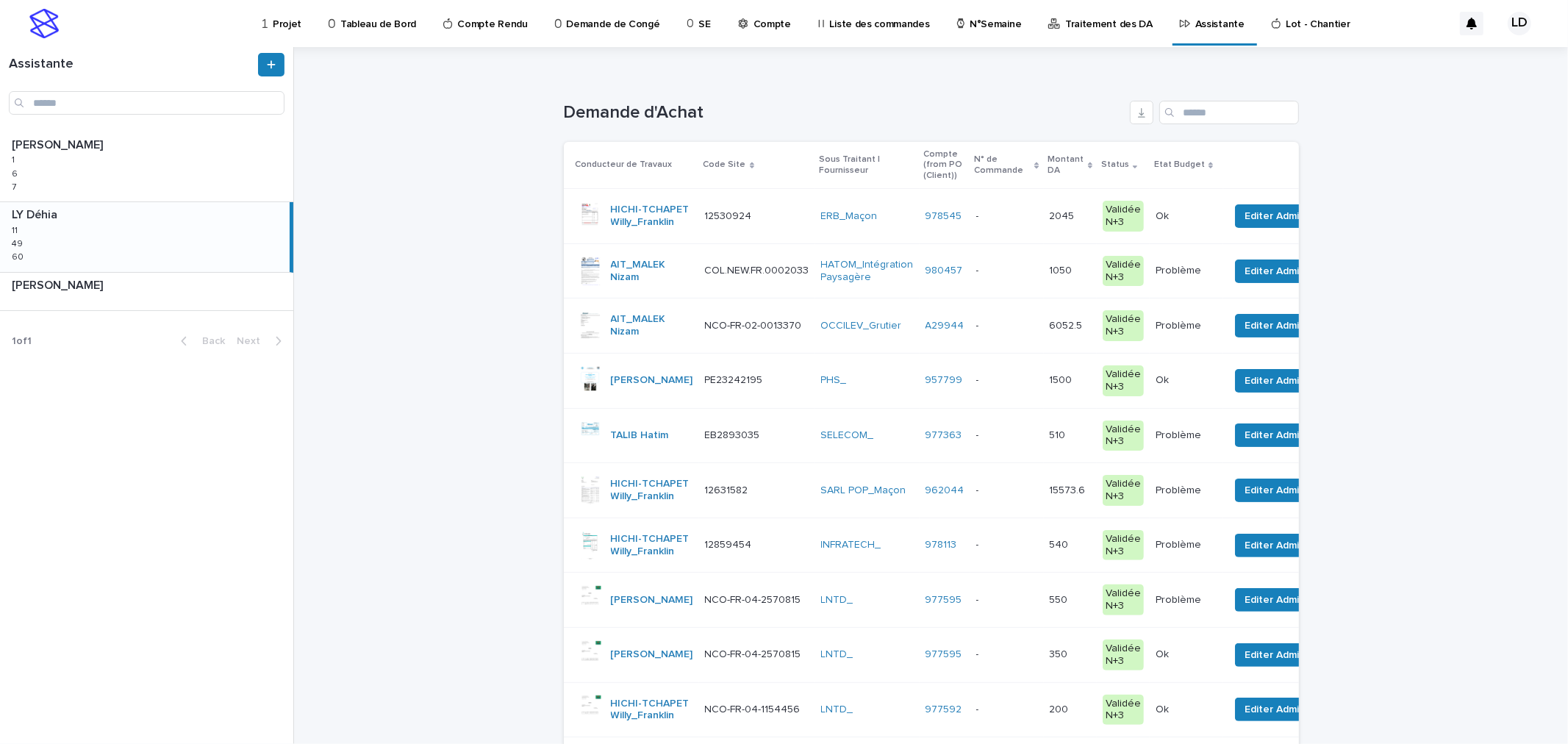
click at [836, 518] on td "SARL POP_Maçon" at bounding box center [868, 490] width 104 height 55
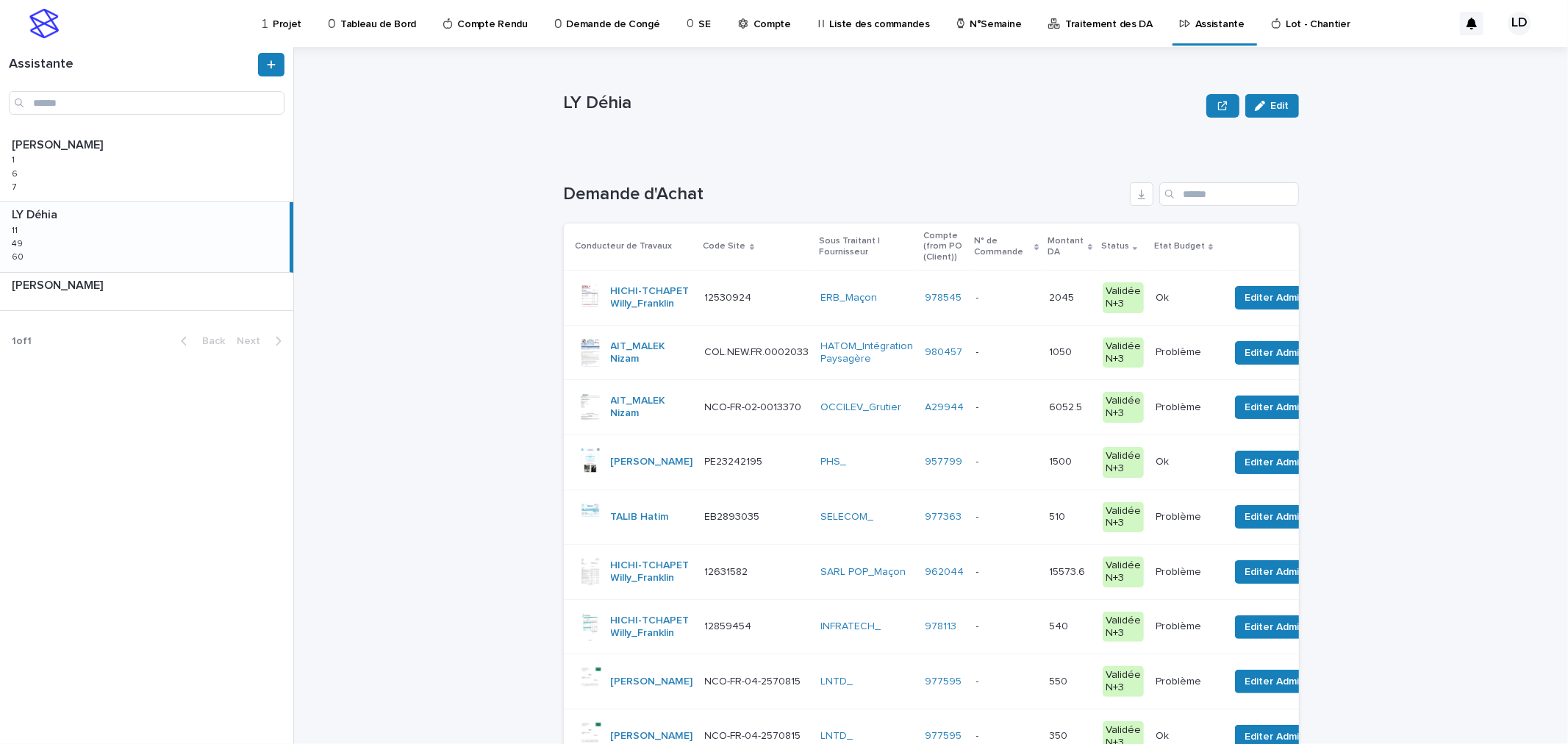
click at [774, 380] on td "COL.NEW.FR.0002033 COL.NEW.FR.0002033" at bounding box center [756, 352] width 116 height 55
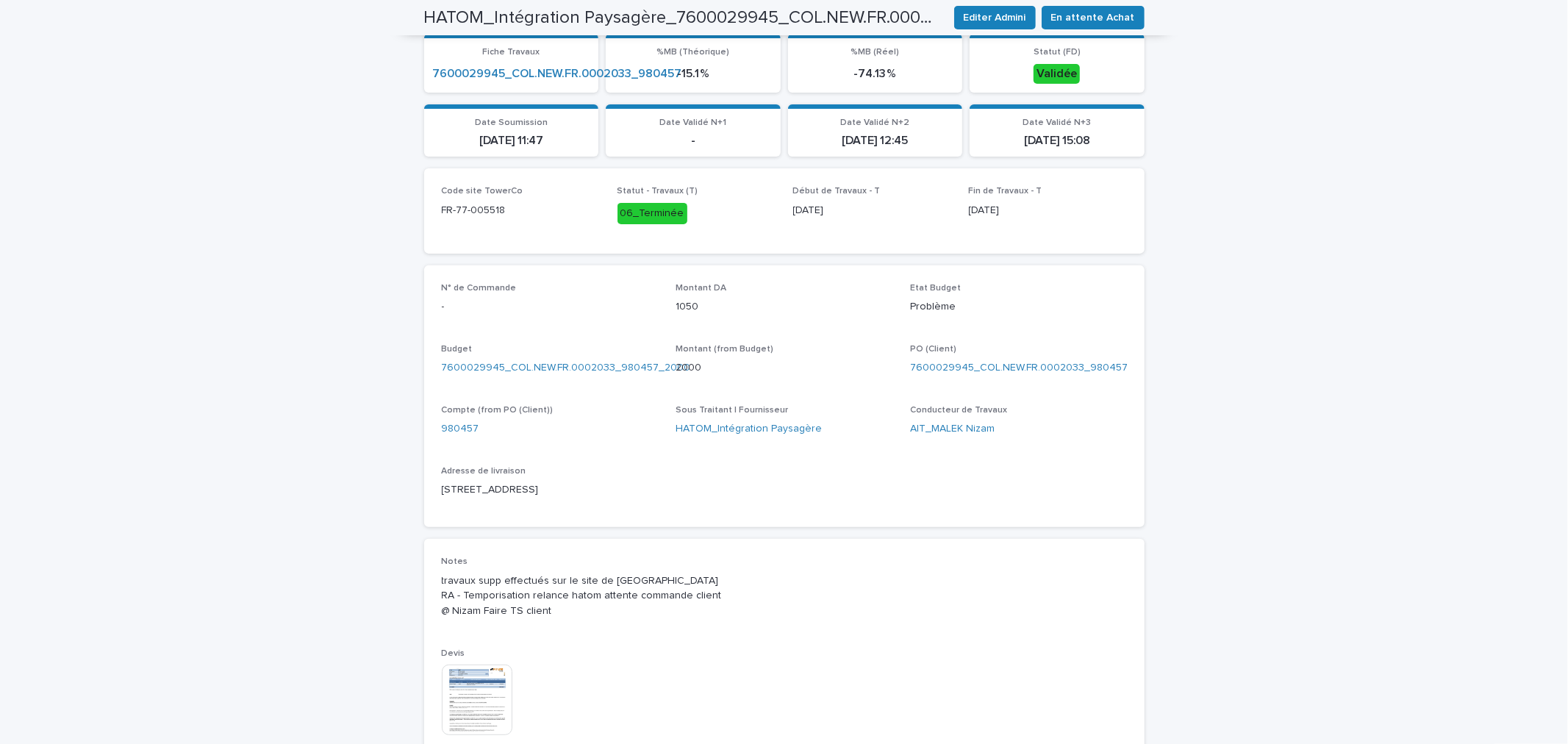
scroll to position [490, 0]
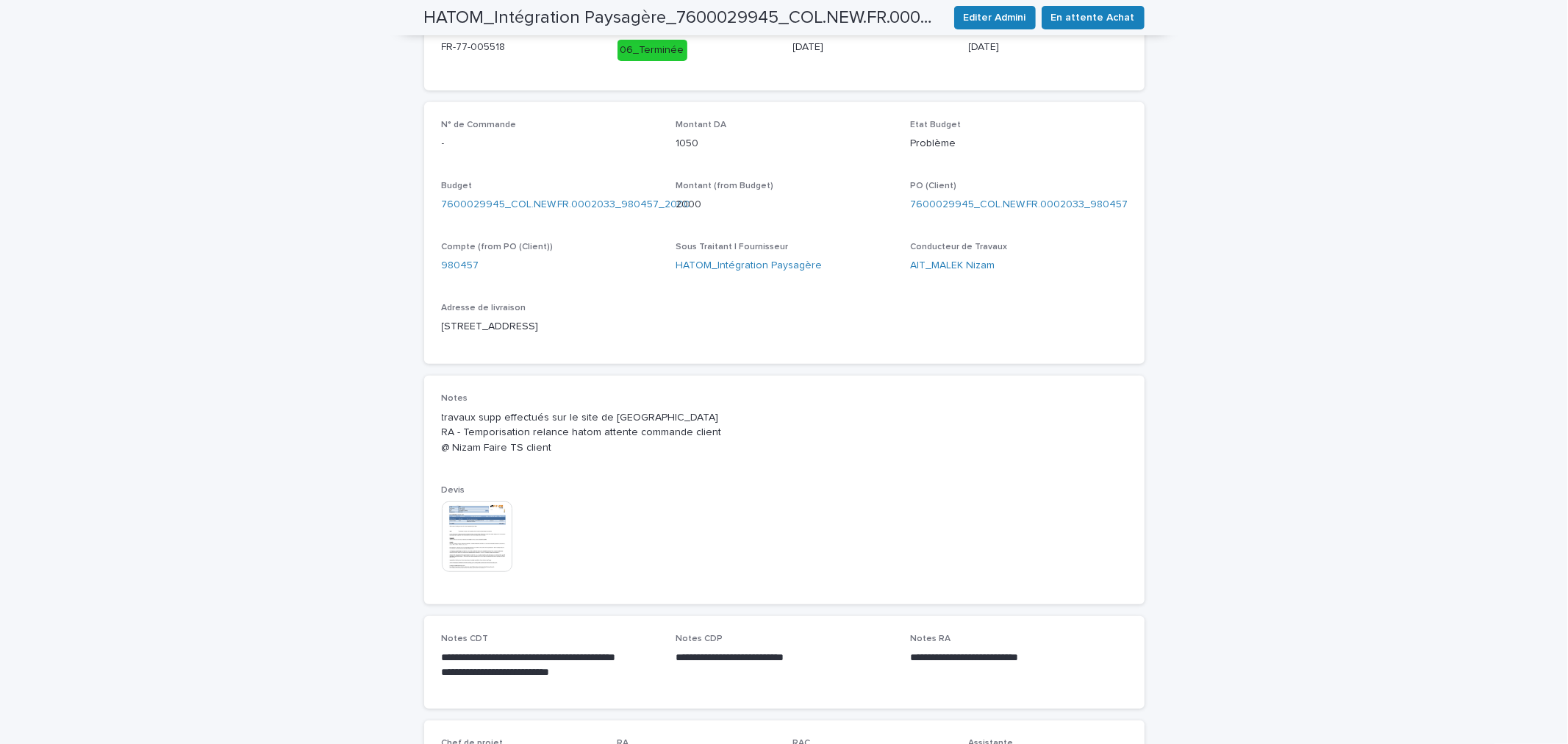
click at [467, 551] on img at bounding box center [477, 536] width 70 height 70
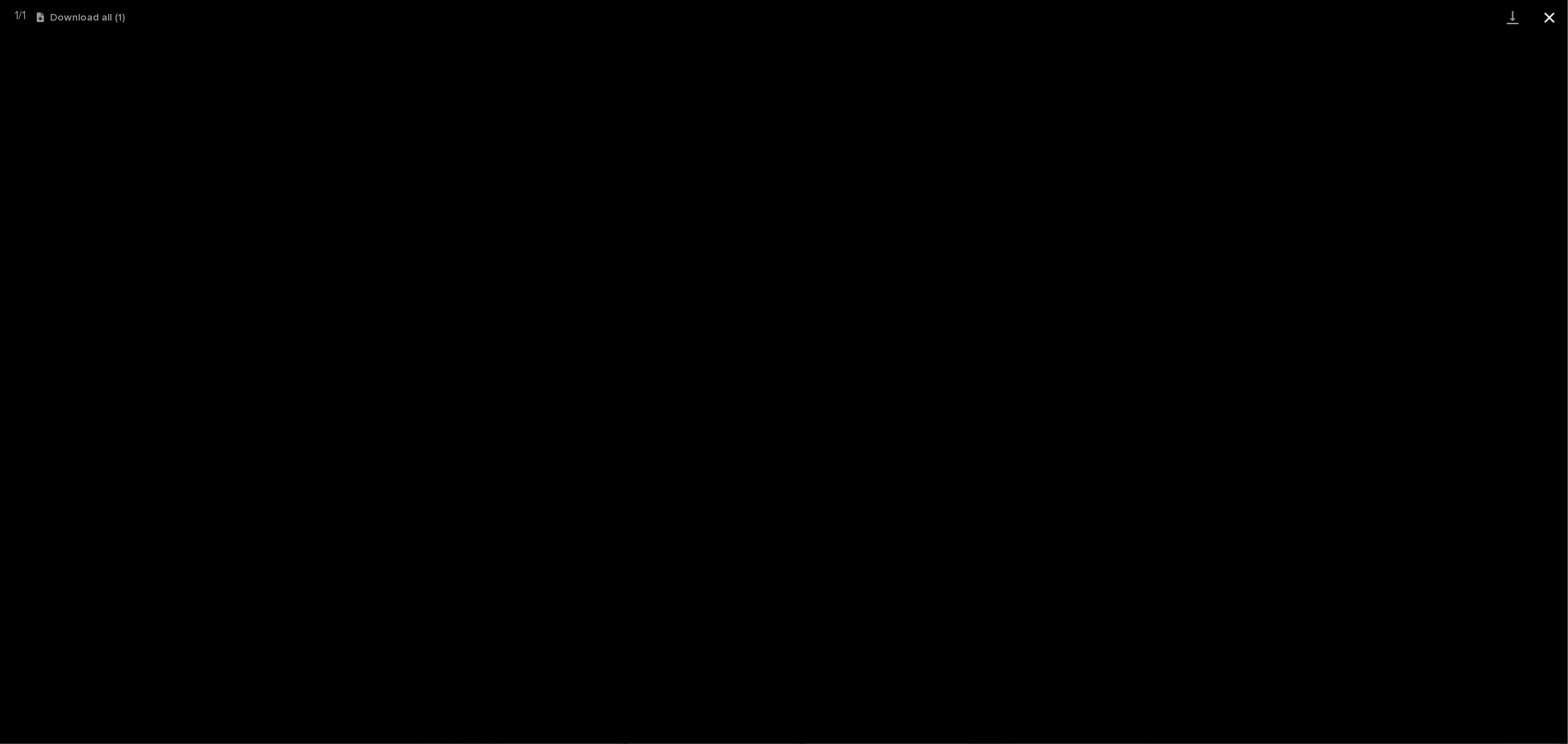
click at [1547, 19] on button "Close gallery" at bounding box center [1549, 17] width 37 height 35
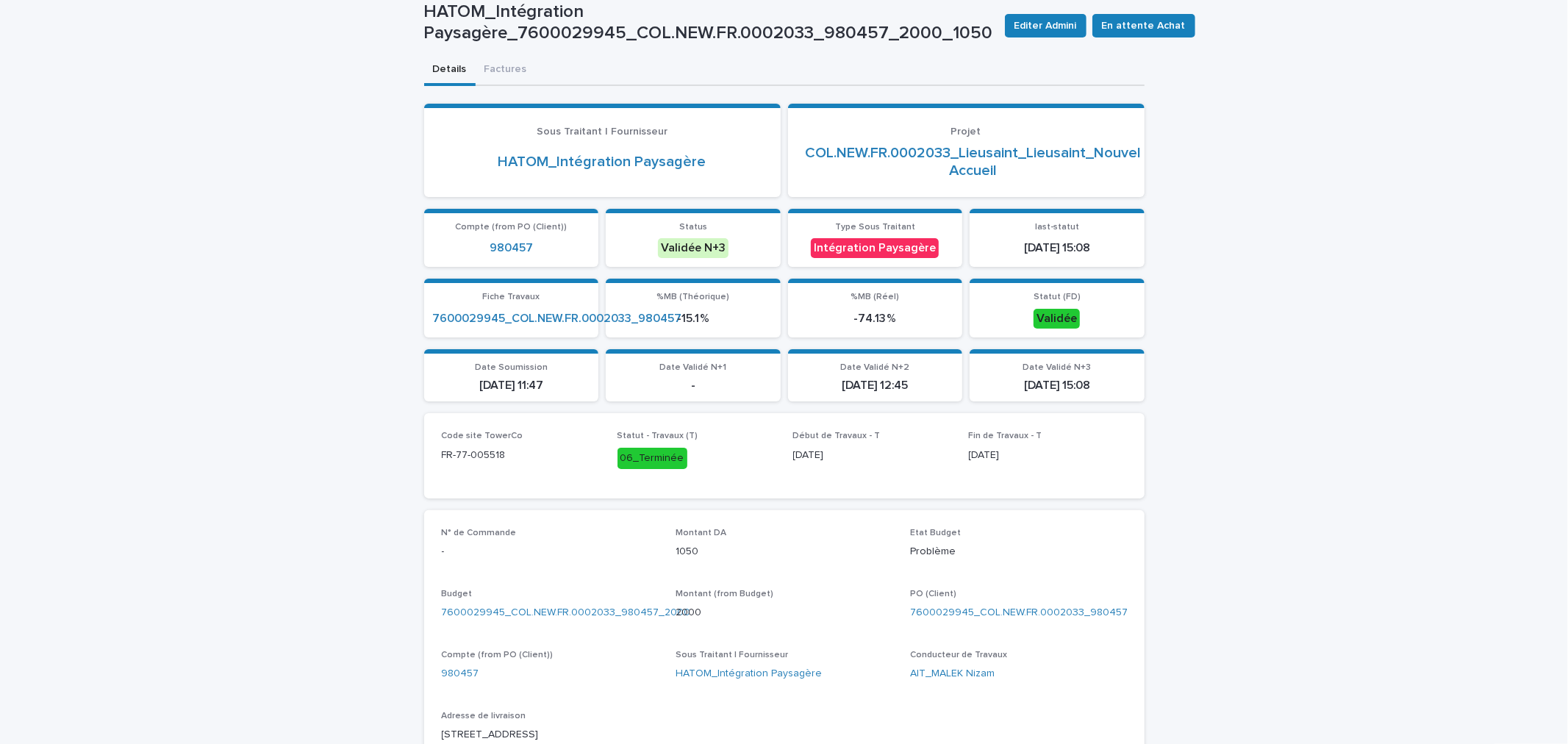
scroll to position [164, 0]
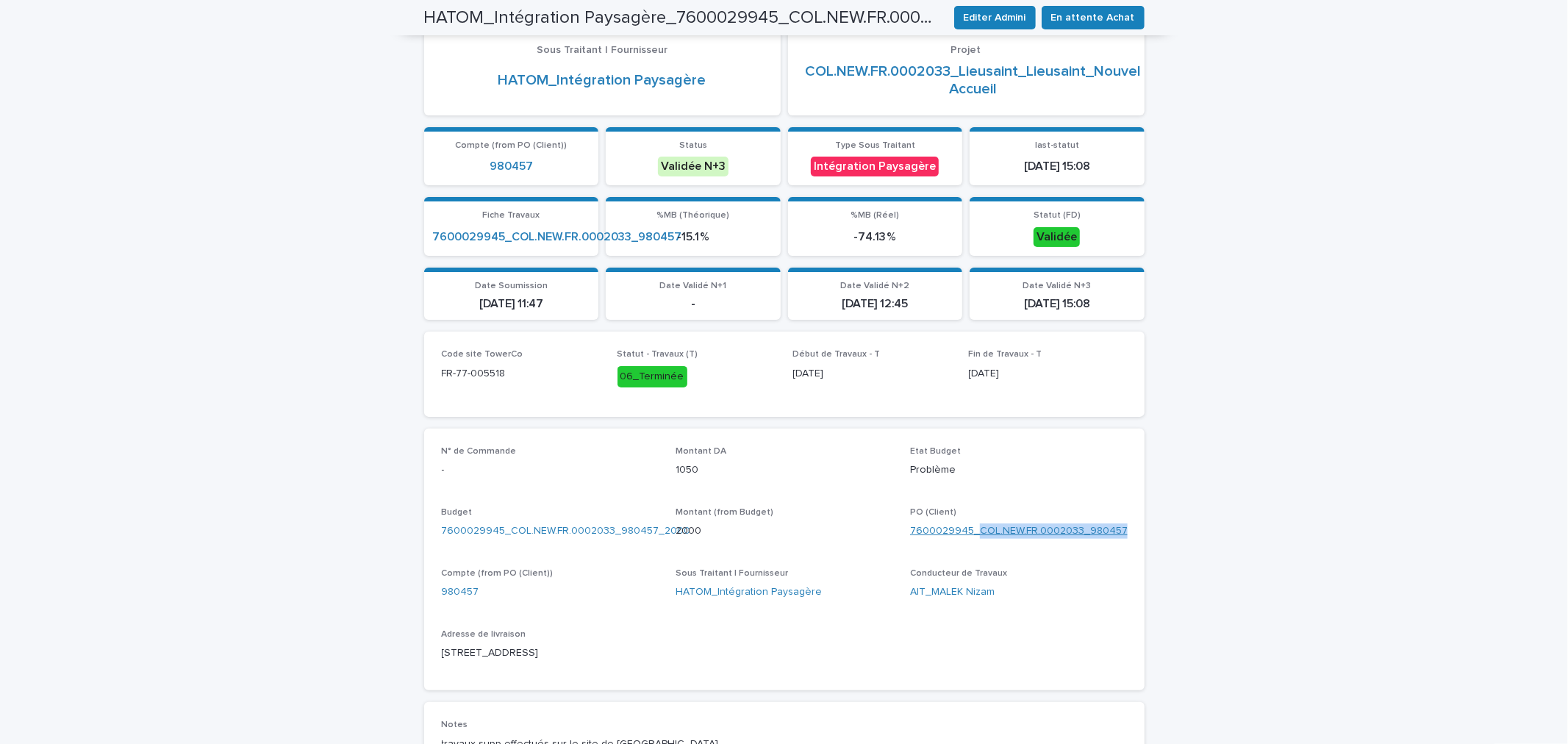
drag, startPoint x: 1128, startPoint y: 523, endPoint x: 972, endPoint y: 523, distance: 156.0
click at [972, 523] on div "N° de Commande - Montant DA 1050 Etat Budget Problème Budget 7600029945_COL.NEW…" at bounding box center [784, 560] width 720 height 263
drag, startPoint x: 659, startPoint y: 647, endPoint x: 593, endPoint y: 640, distance: 66.4
click at [593, 640] on div "N° de Commande - Montant DA 1050 Etat Budget Problème Budget 7600029945_COL.NEW…" at bounding box center [784, 560] width 685 height 227
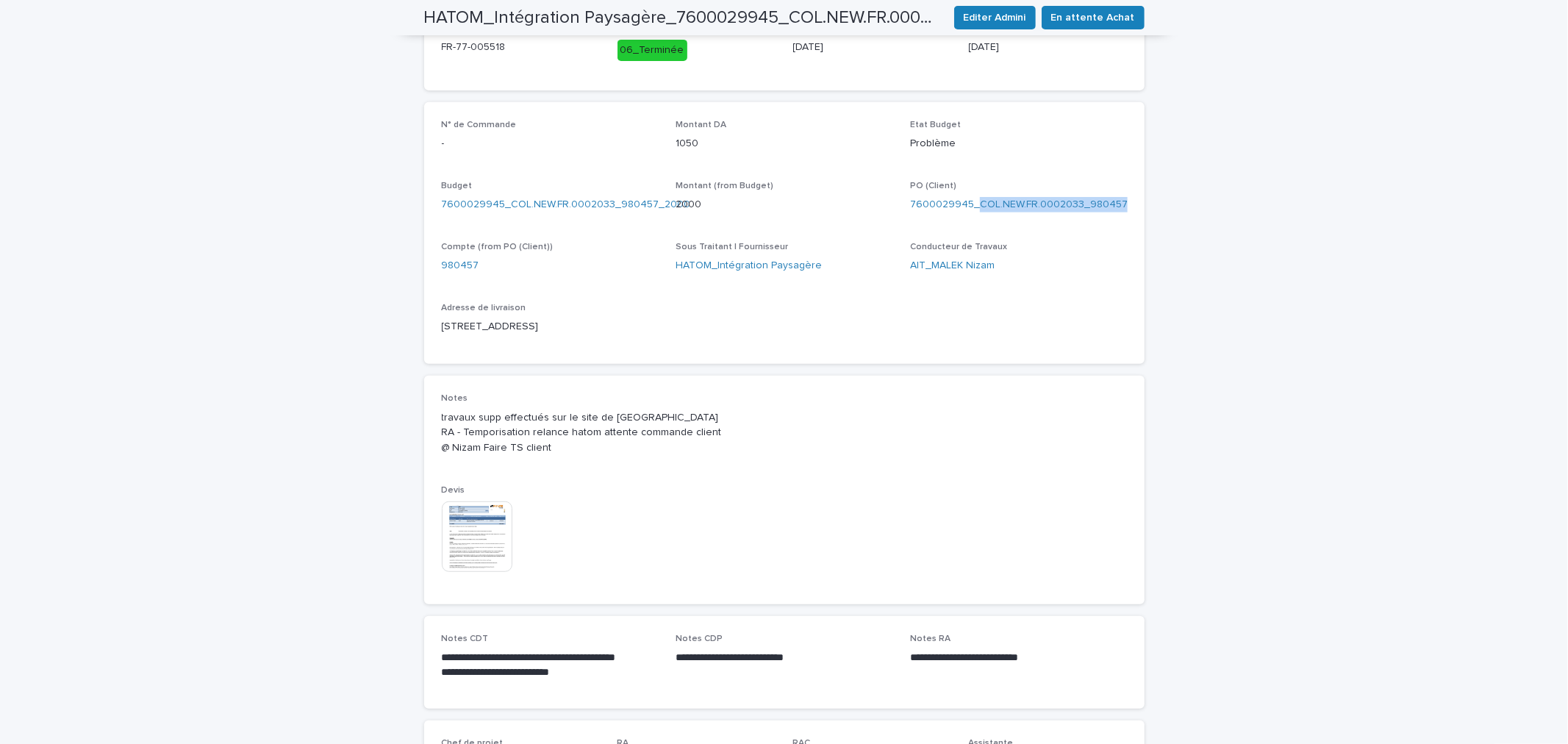
click at [471, 540] on img at bounding box center [477, 536] width 70 height 70
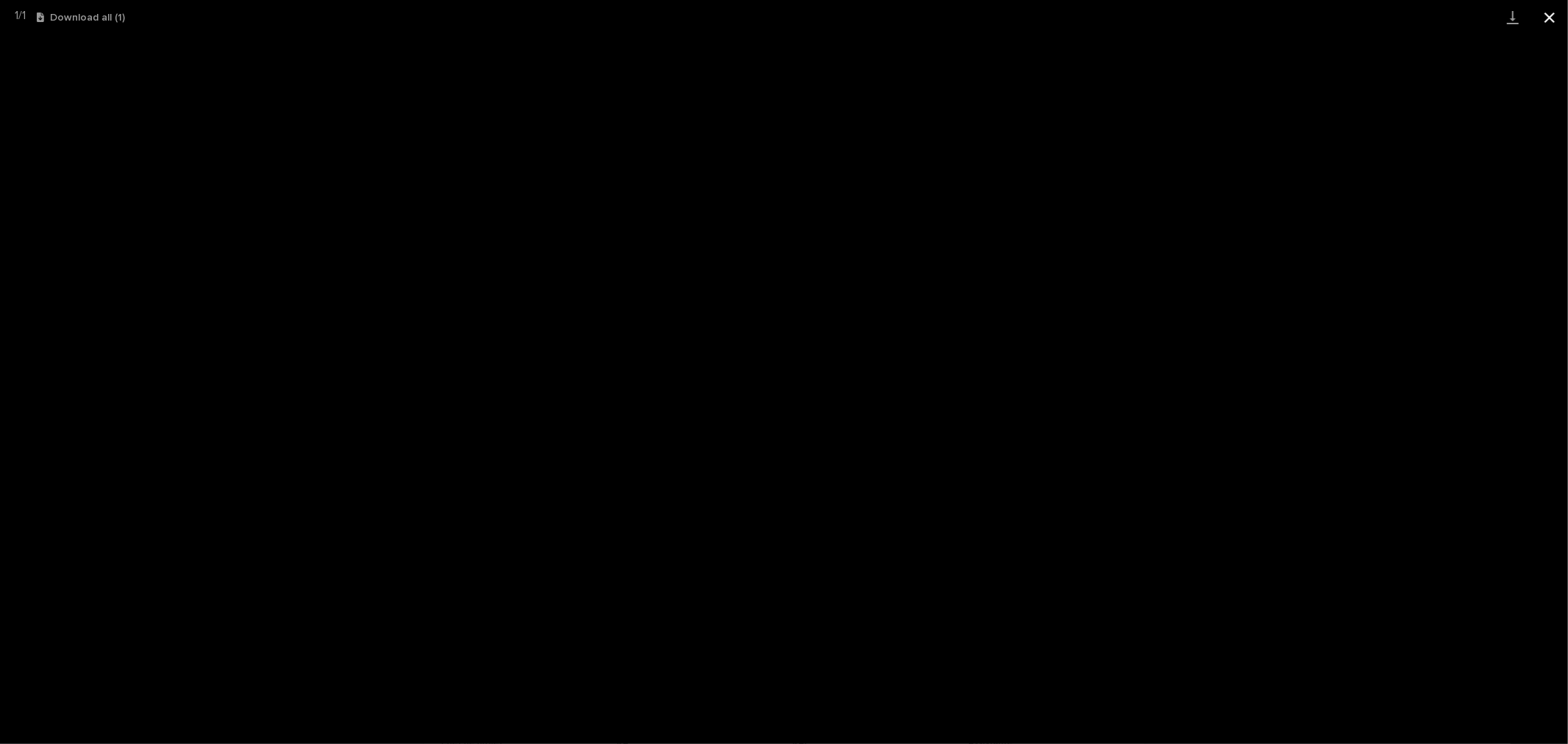
click at [1551, 19] on button "Close gallery" at bounding box center [1549, 17] width 37 height 35
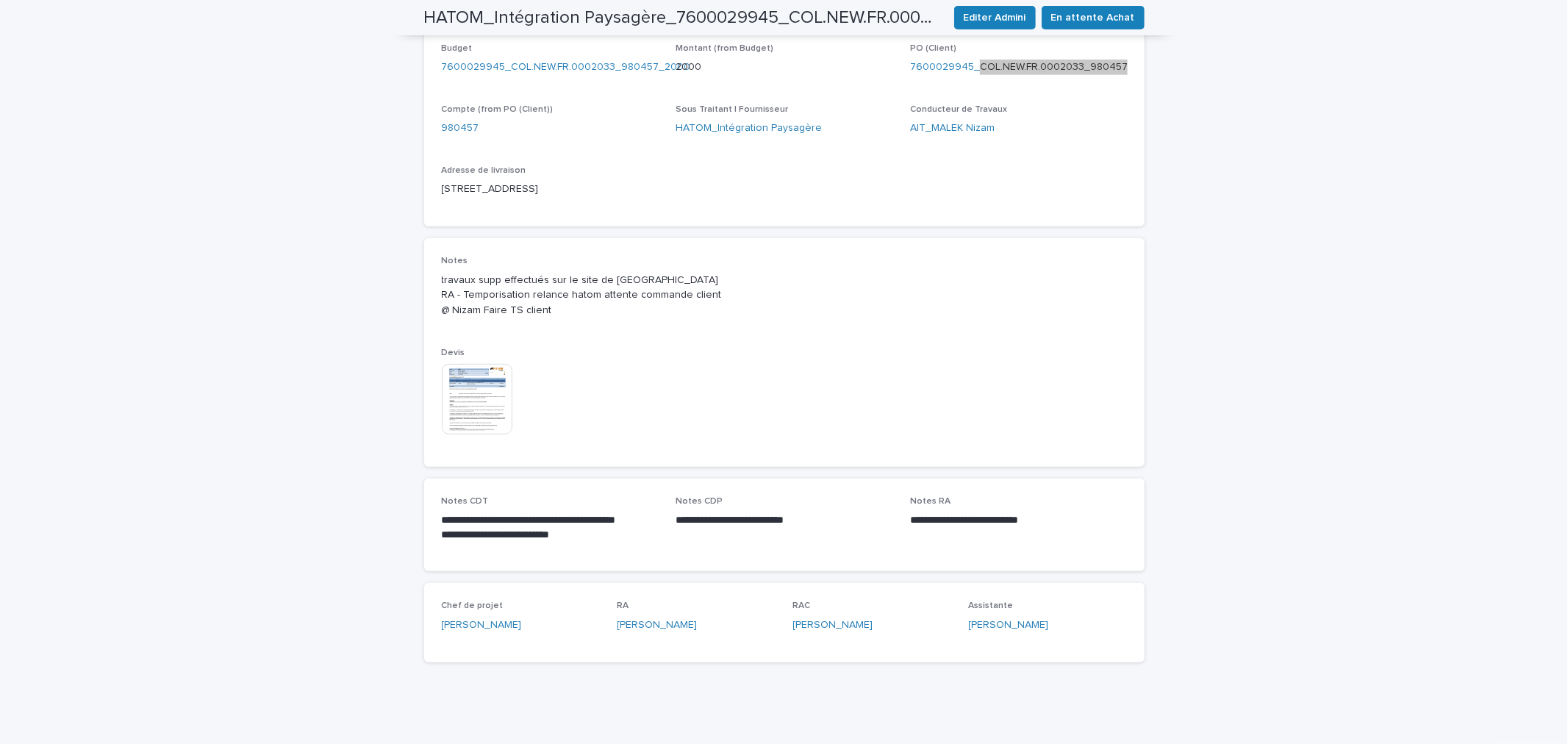
scroll to position [546, 0]
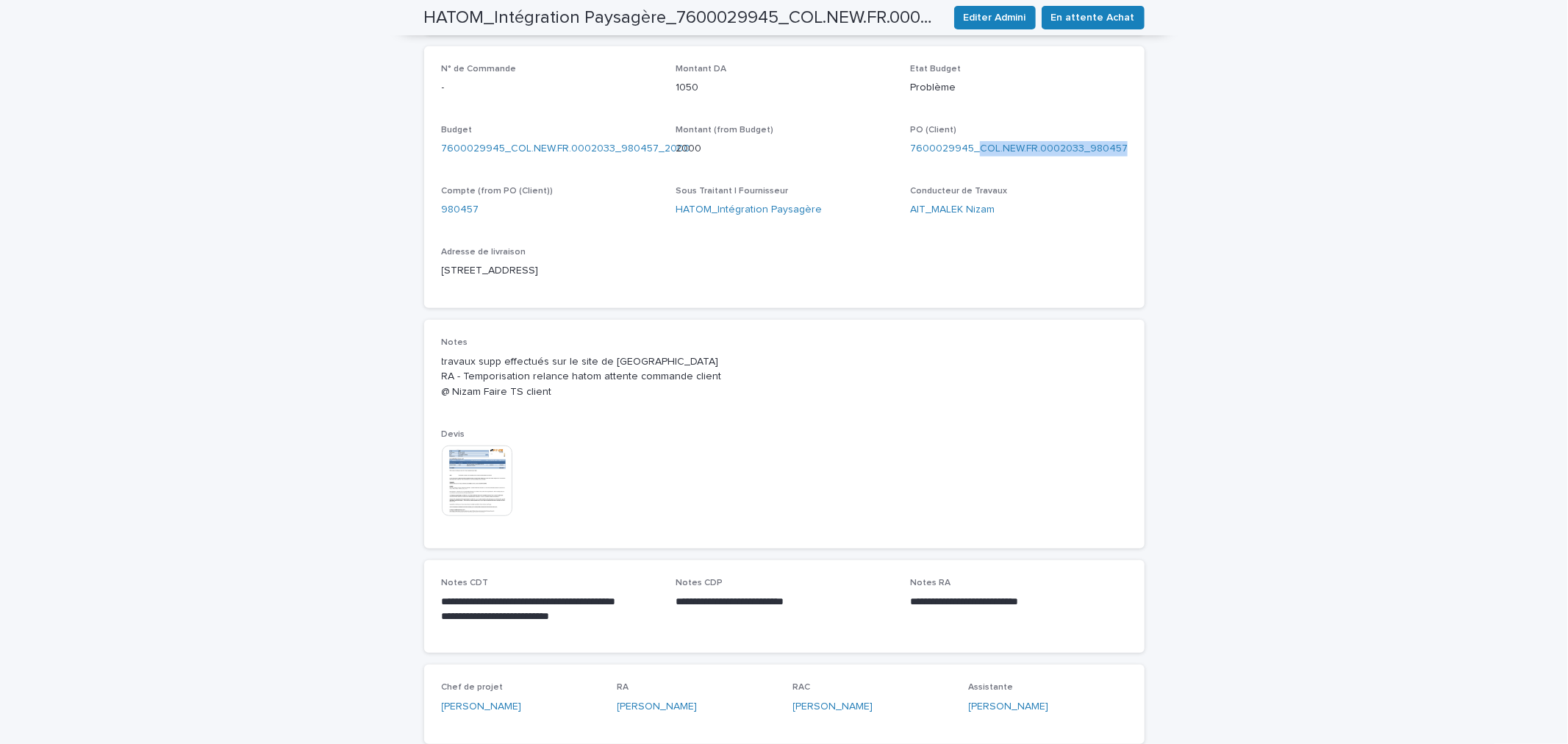
click at [686, 277] on div "N° de Commande - Montant DA 1050 Etat Budget Problème Budget 7600029945_COL.NEW…" at bounding box center [784, 177] width 685 height 227
drag, startPoint x: 655, startPoint y: 268, endPoint x: 428, endPoint y: 271, distance: 227.0
click at [428, 271] on div "N° de Commande - Montant DA 1050 Etat Budget Problème Budget 7600029945_COL.NEW…" at bounding box center [784, 178] width 720 height 263
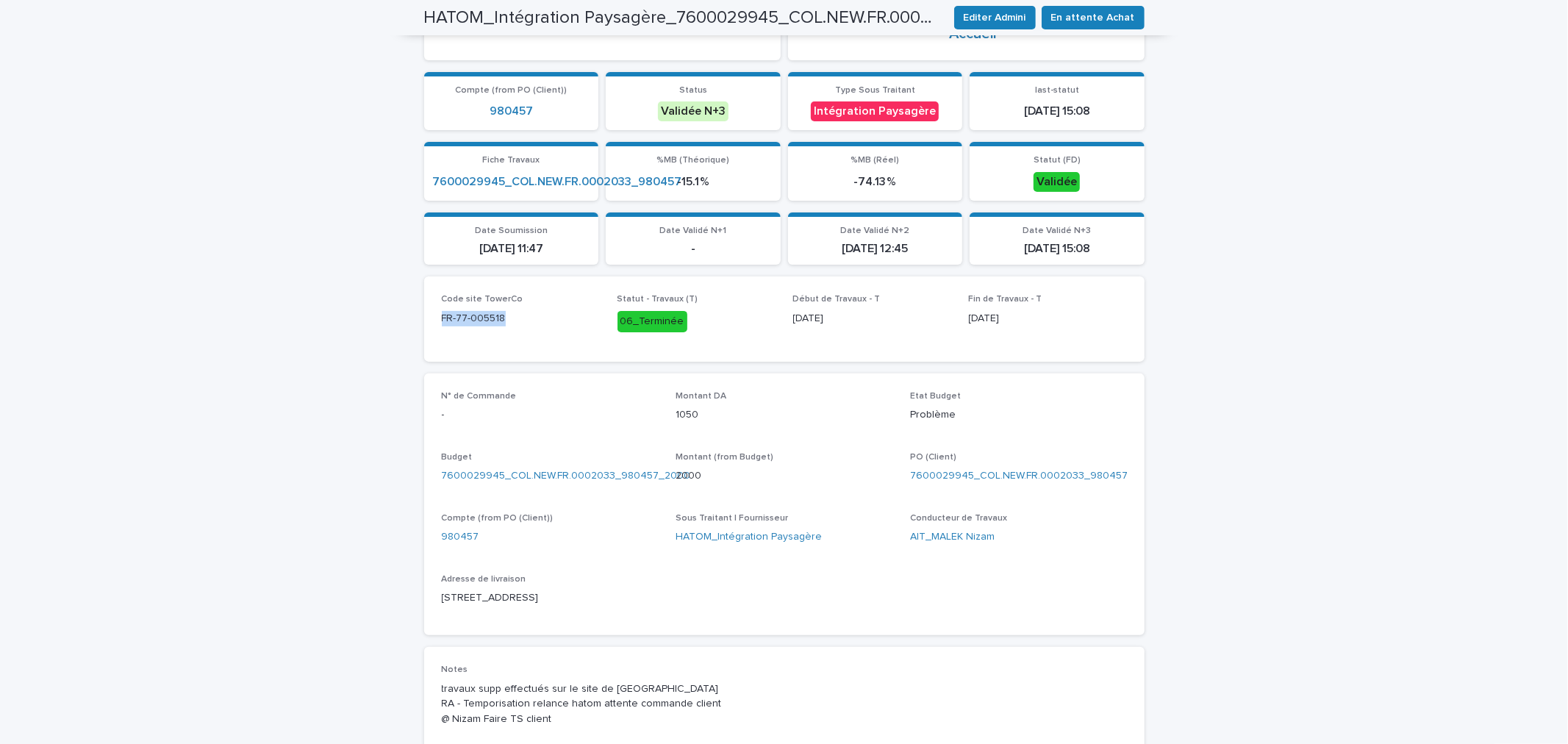
drag, startPoint x: 459, startPoint y: 312, endPoint x: 407, endPoint y: 314, distance: 52.0
click at [407, 314] on div "Loading... Saving… Loading... Saving… HATOM_Intégration Paysagère_7600029945_CO…" at bounding box center [784, 493] width 1568 height 1326
drag, startPoint x: 1122, startPoint y: 467, endPoint x: 971, endPoint y: 479, distance: 151.5
click at [971, 479] on div "N° de Commande - Montant DA 1050 Etat Budget Problème Budget 7600029945_COL.NEW…" at bounding box center [784, 505] width 720 height 263
click at [1076, 17] on span "En attente Achat" at bounding box center [1093, 17] width 84 height 15
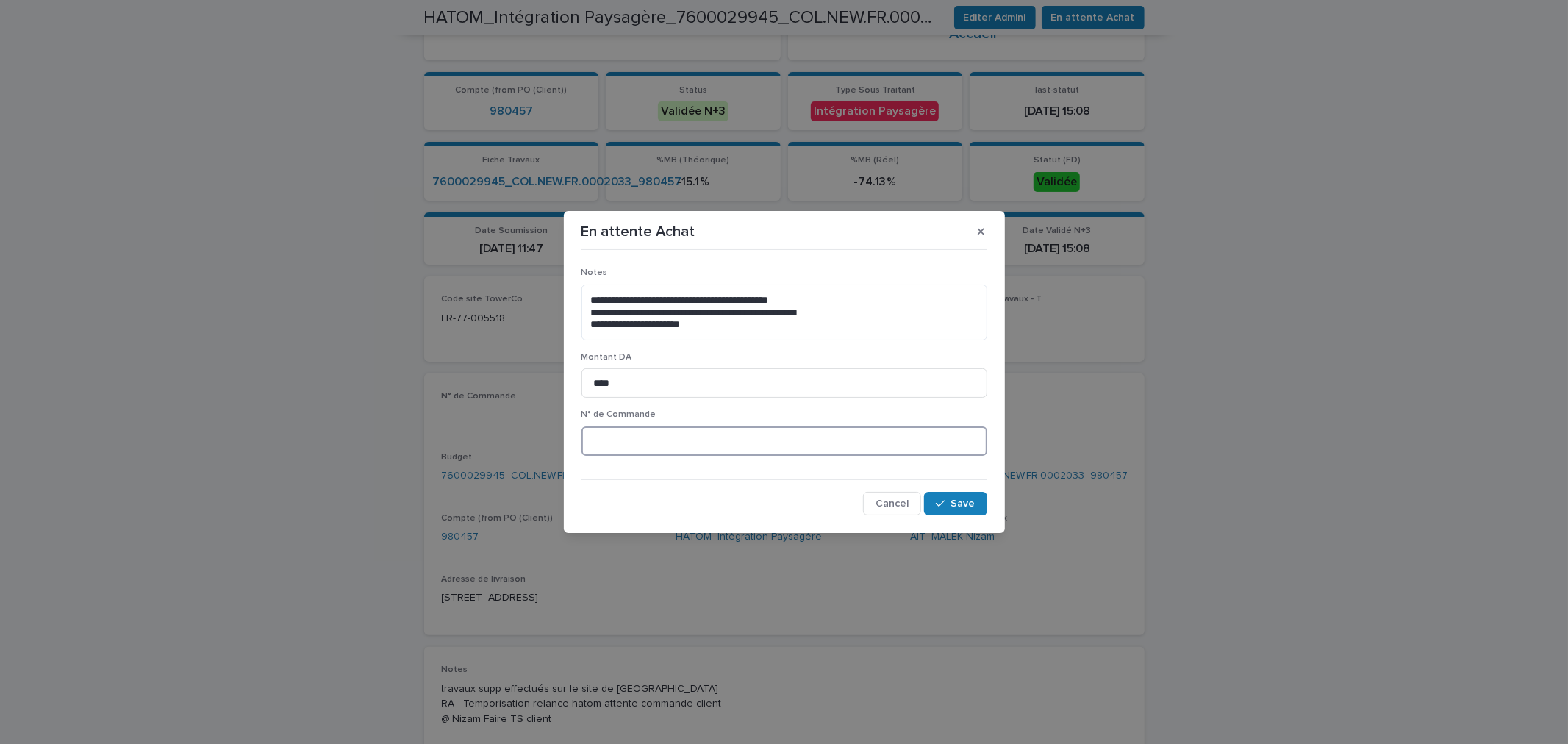
click at [614, 439] on input at bounding box center [784, 441] width 405 height 30
paste input "*******"
type input "*********"
click at [960, 496] on button "Save" at bounding box center [955, 503] width 63 height 23
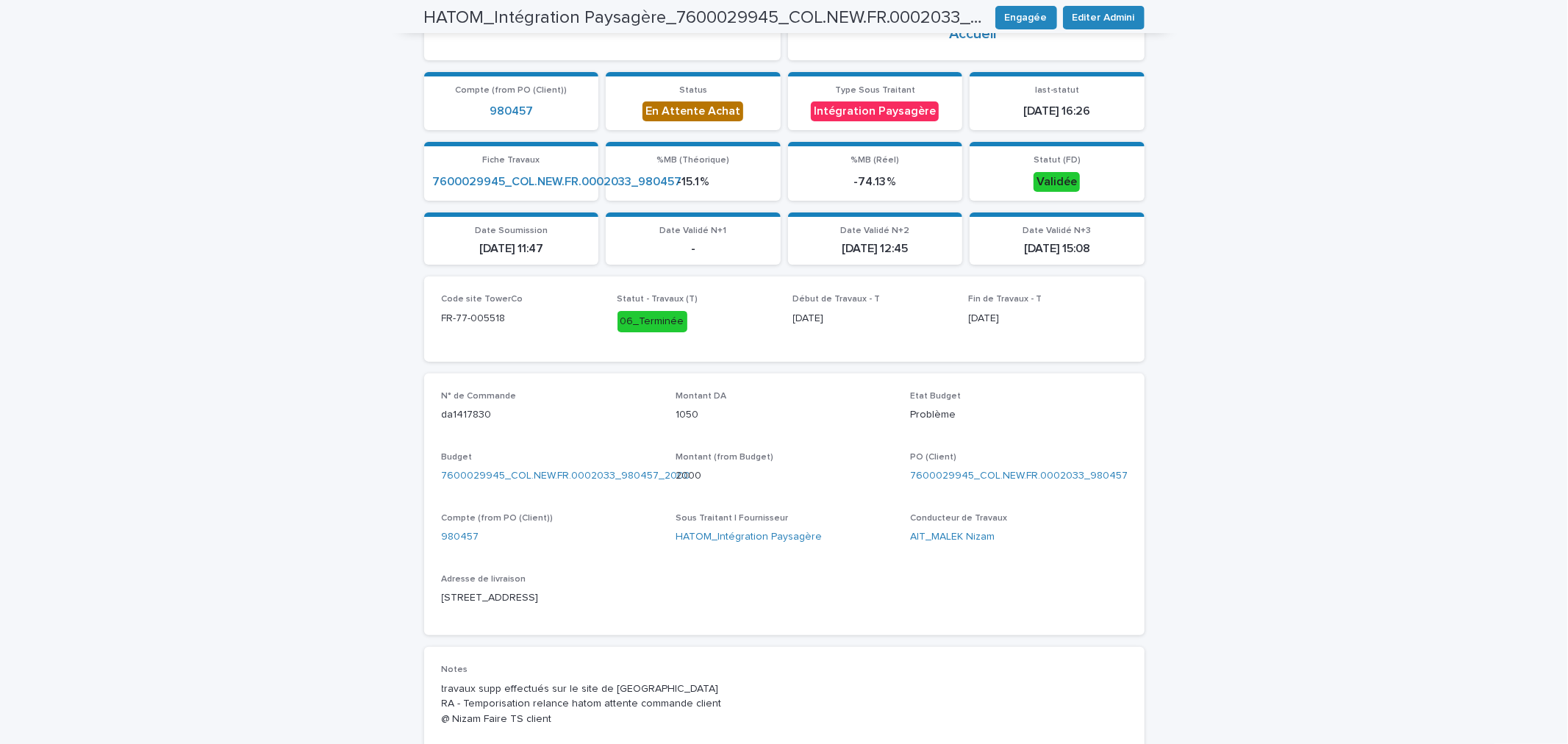
scroll to position [0, 0]
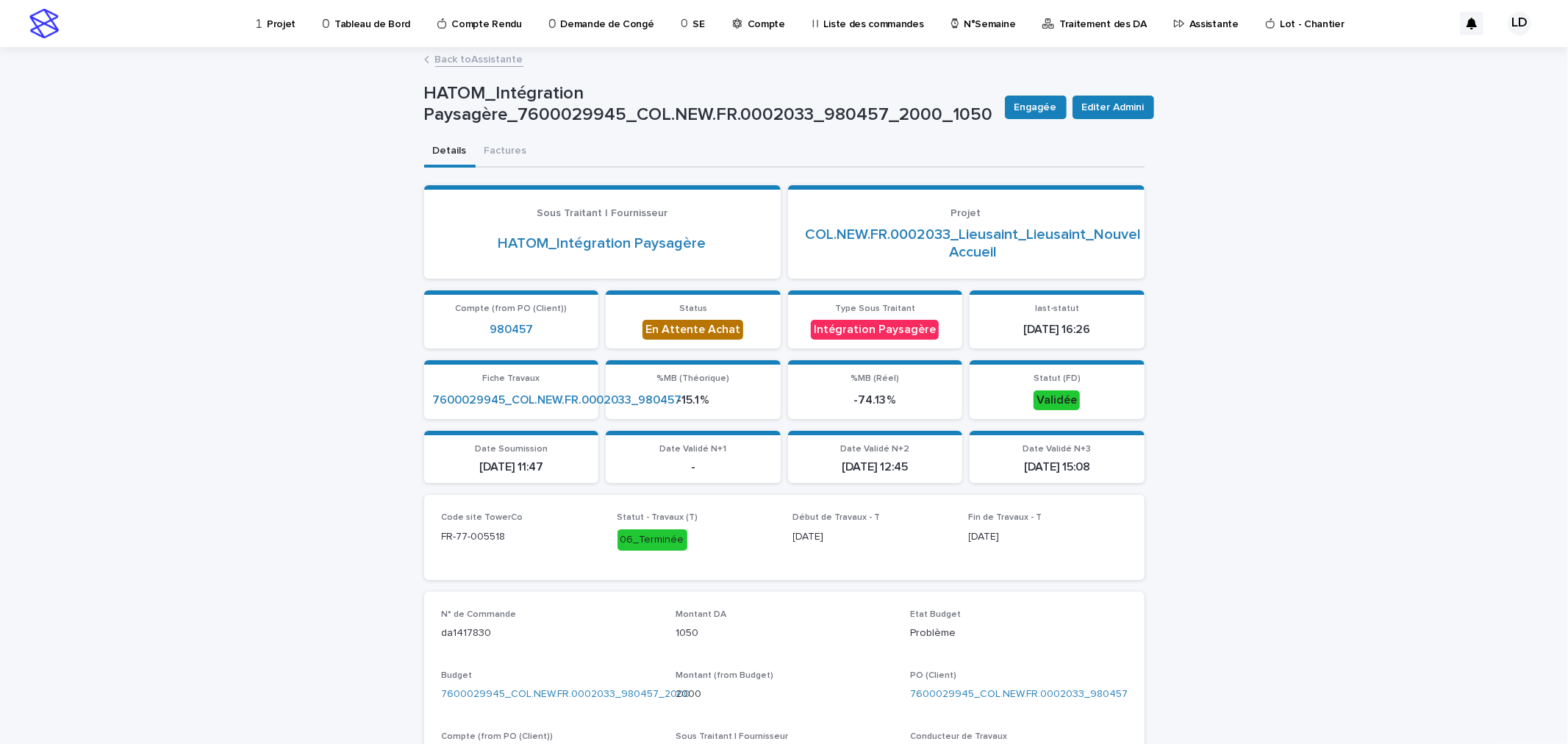
click at [1189, 26] on p "Assistante" at bounding box center [1214, 15] width 50 height 30
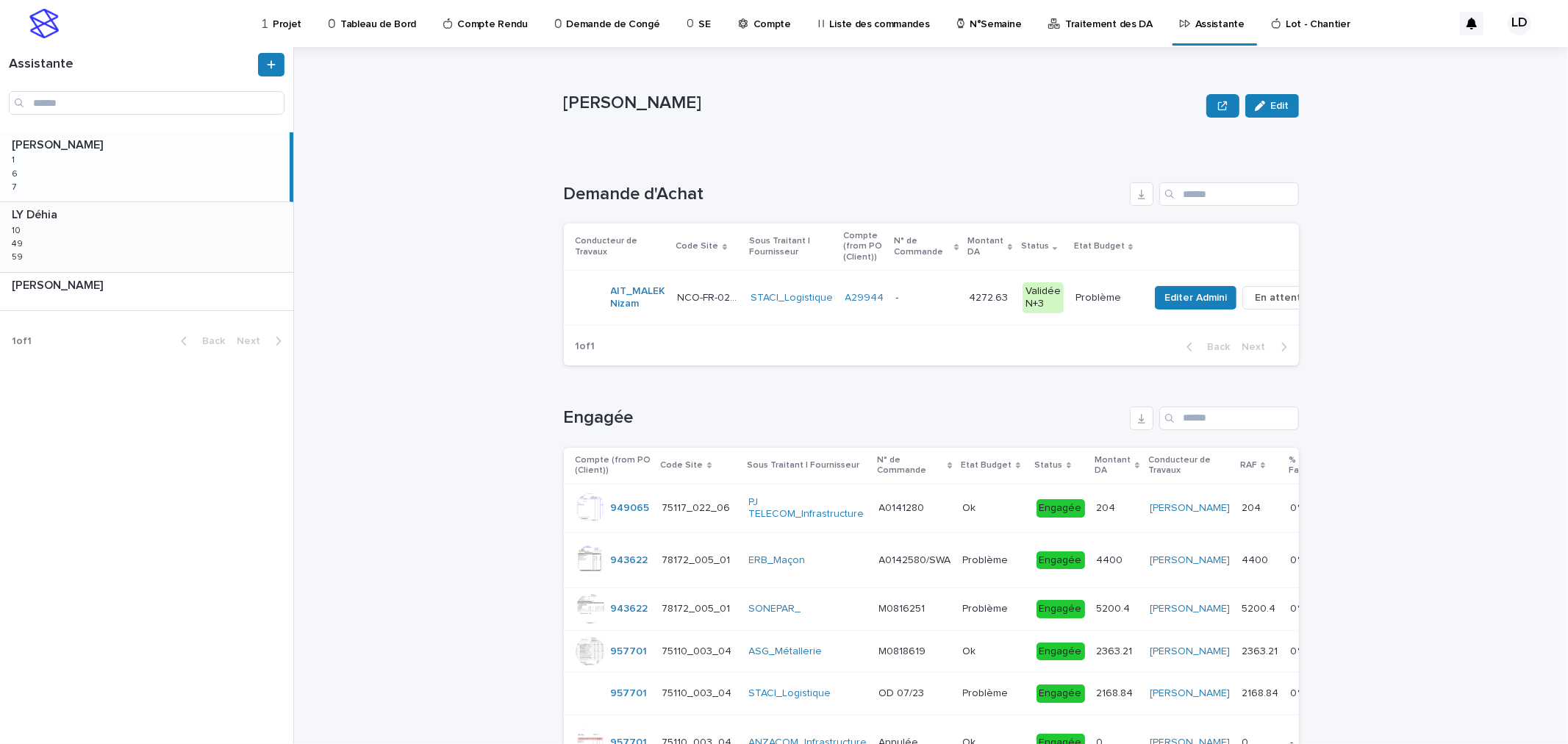
click at [174, 246] on div "LY Déhia LY Déhia 10 10 49 49 59 59" at bounding box center [146, 236] width 293 height 69
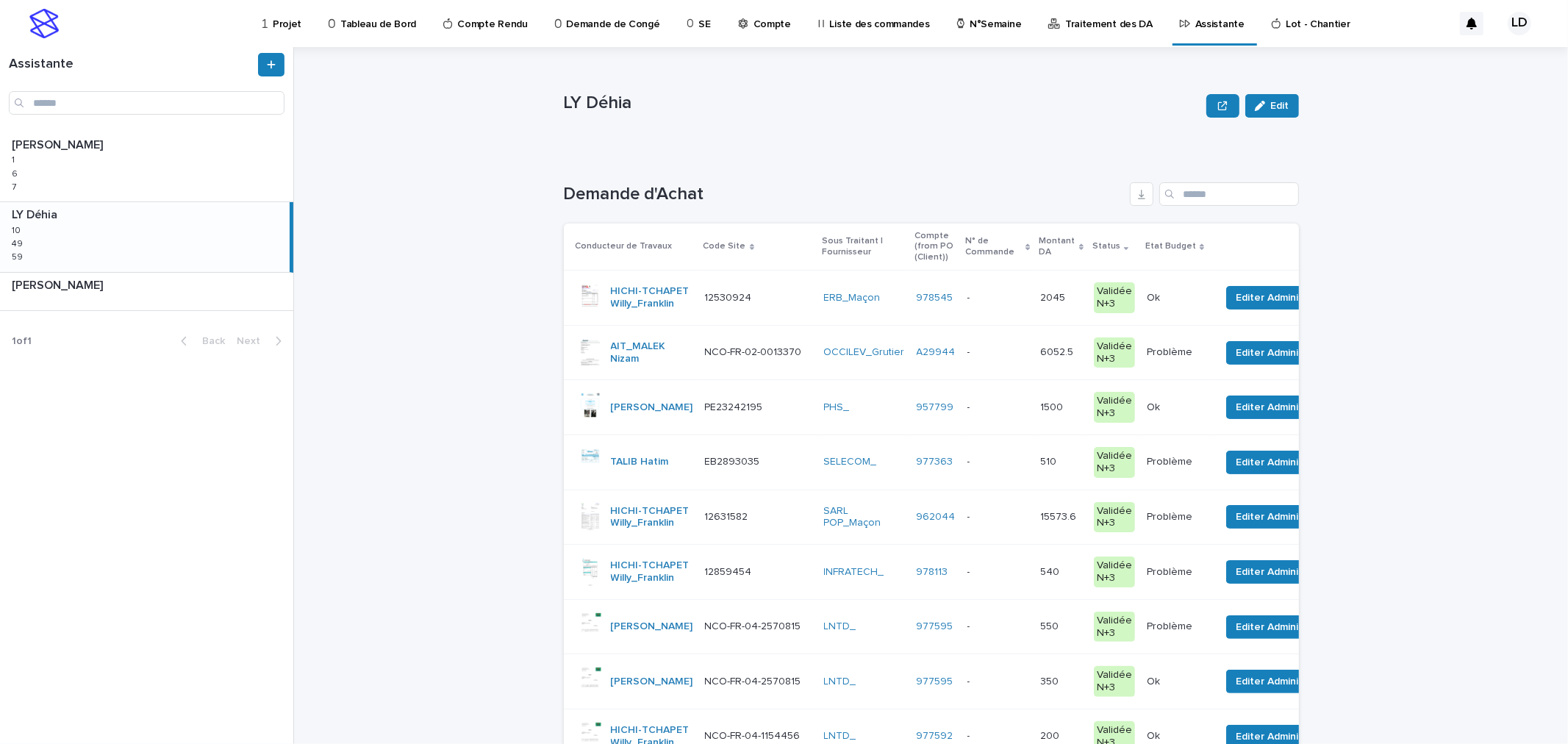
click at [1214, 229] on th at bounding box center [1343, 247] width 258 height 47
click at [1180, 197] on input "Search" at bounding box center [1229, 193] width 139 height 23
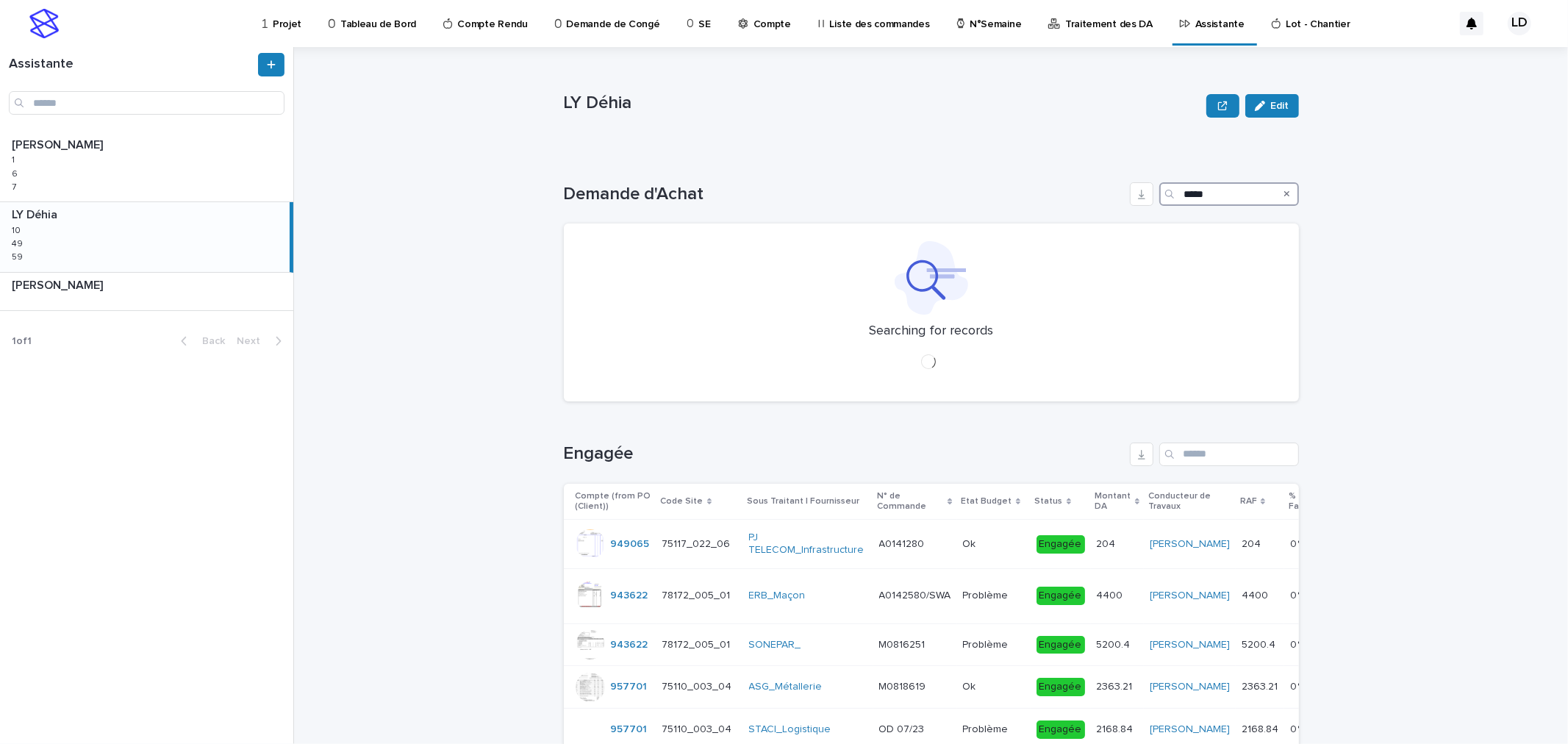
type input "*****"
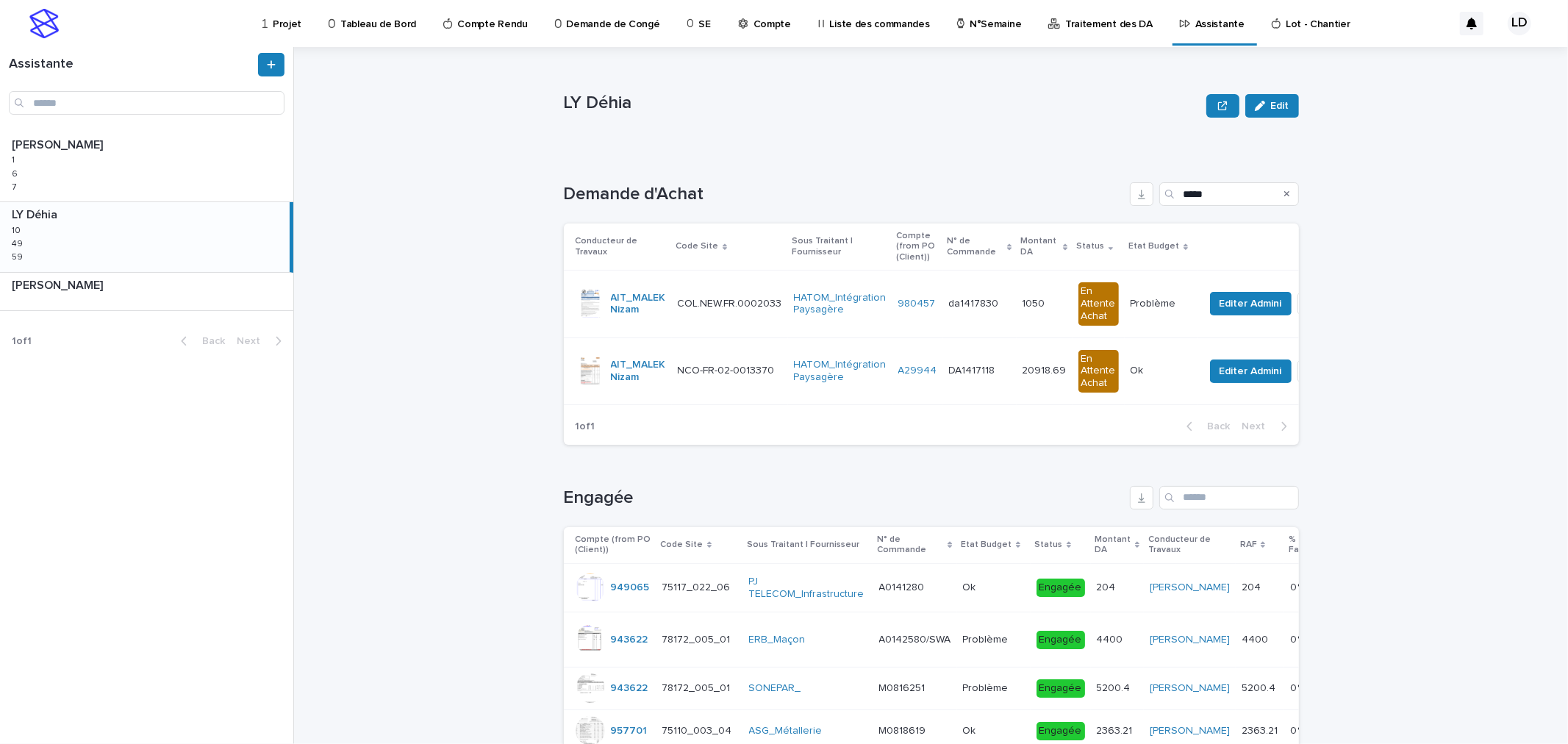
click at [875, 391] on td "HATOM_Intégration Paysagère" at bounding box center [840, 371] width 104 height 67
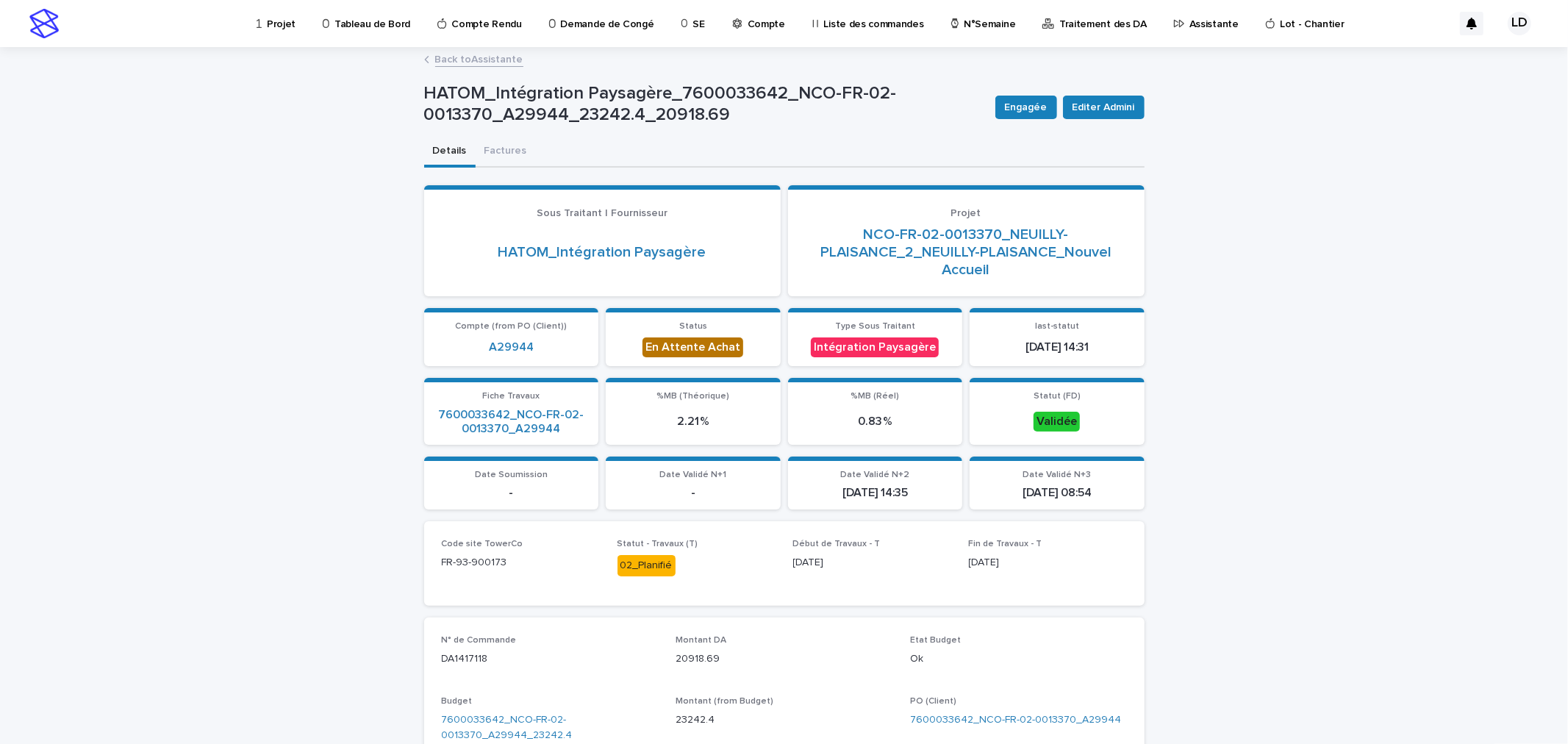
click at [466, 62] on link "Back to Assistante" at bounding box center [479, 57] width 88 height 17
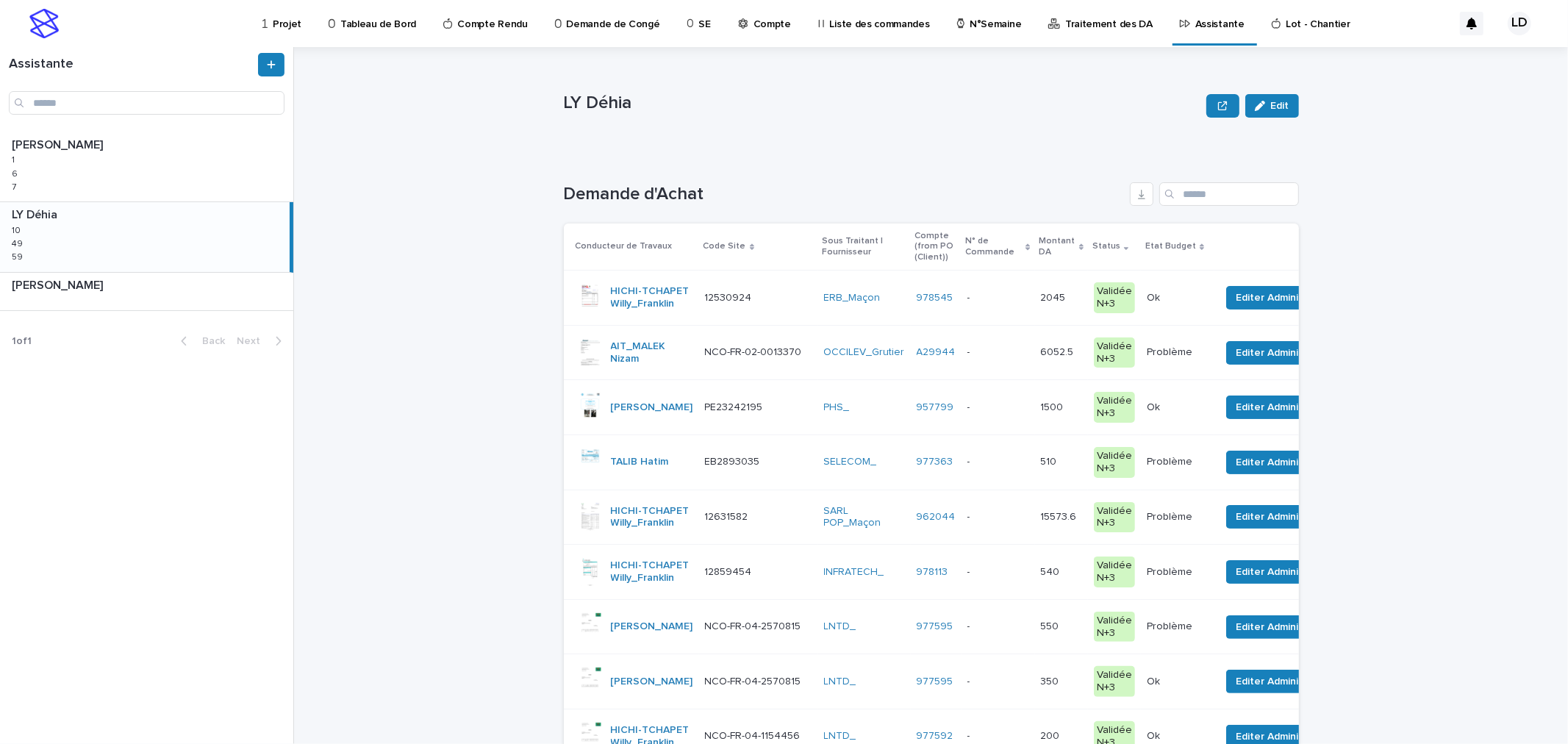
scroll to position [490, 0]
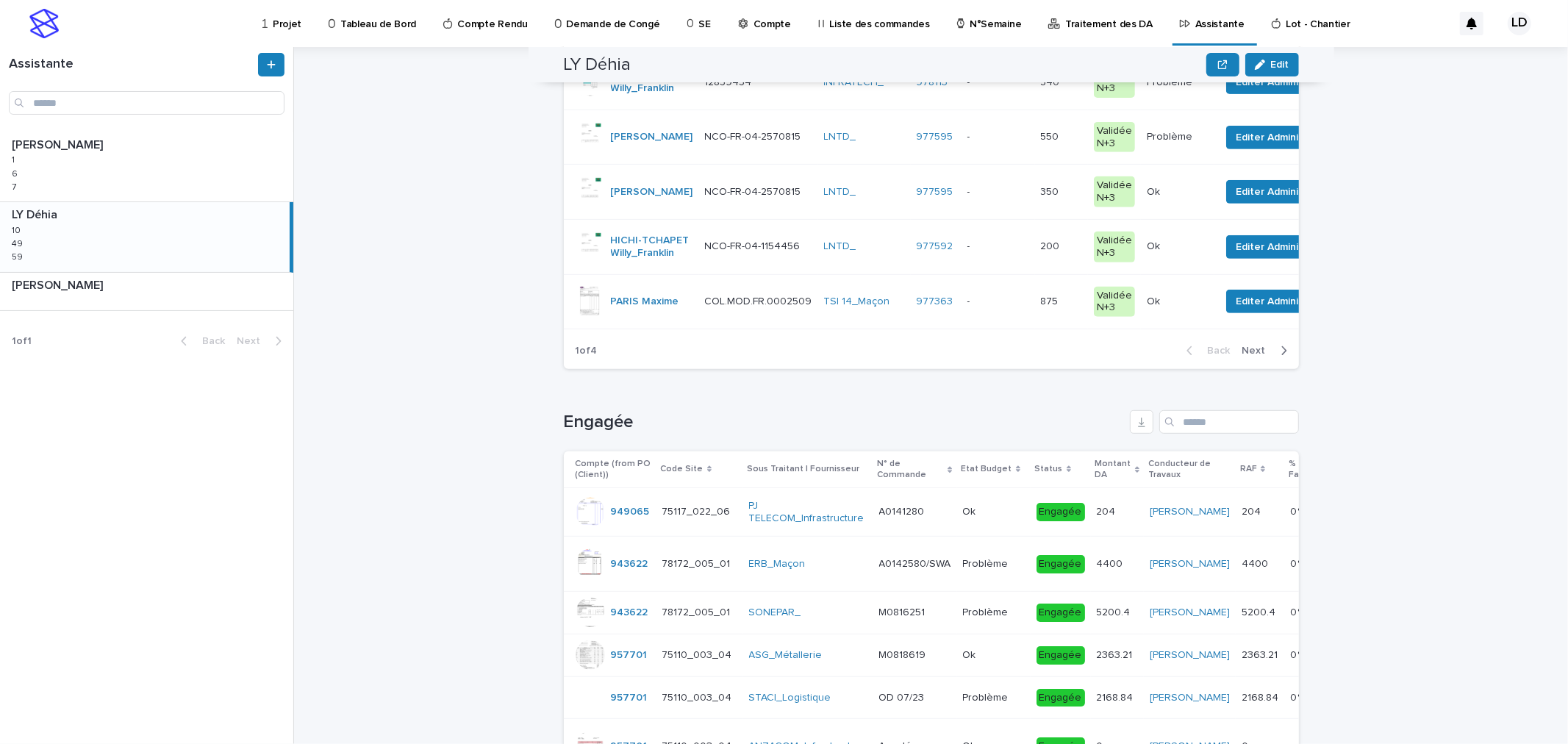
click at [1097, 21] on p "Traitement des DA" at bounding box center [1109, 15] width 88 height 30
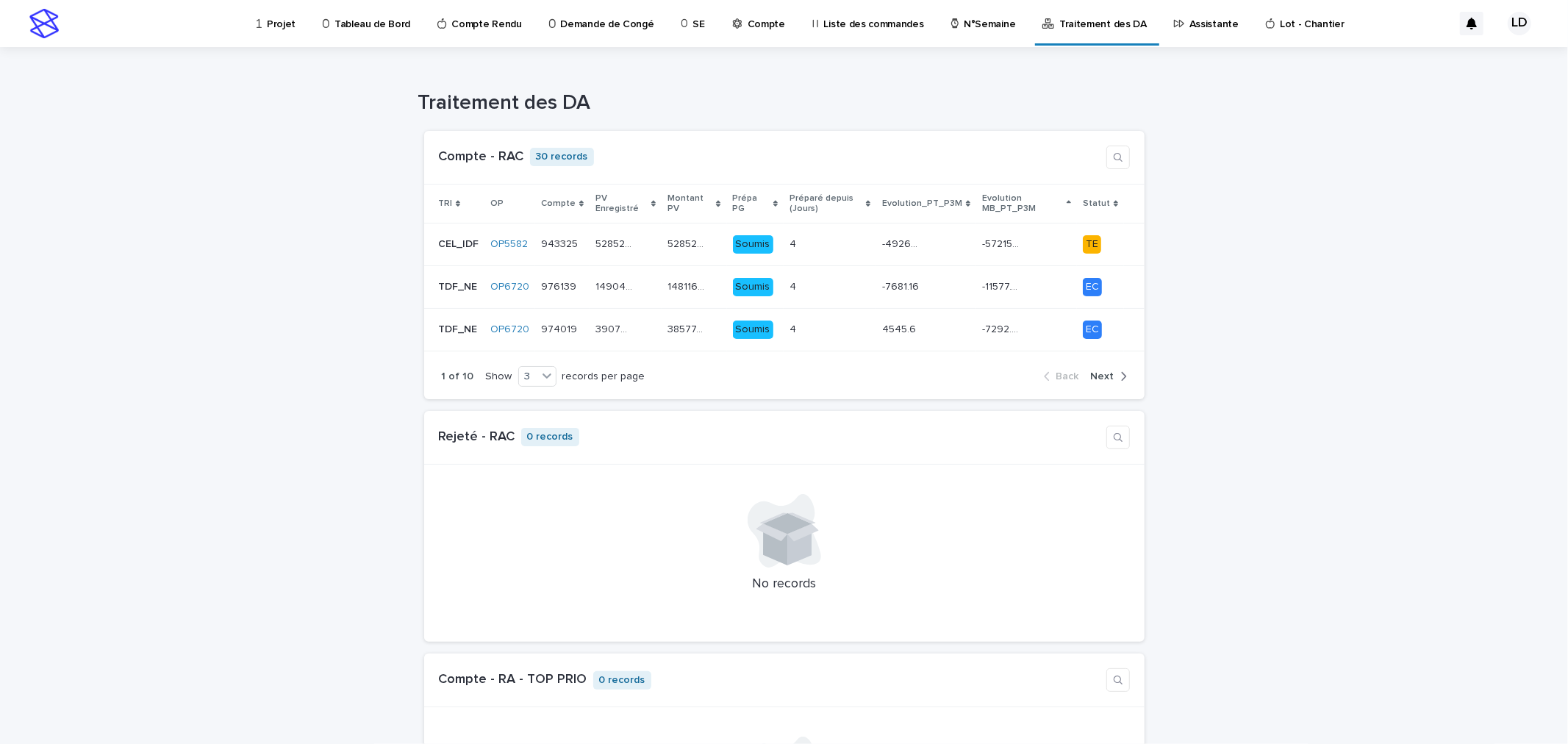
click at [1189, 23] on p "Assistante" at bounding box center [1214, 15] width 50 height 30
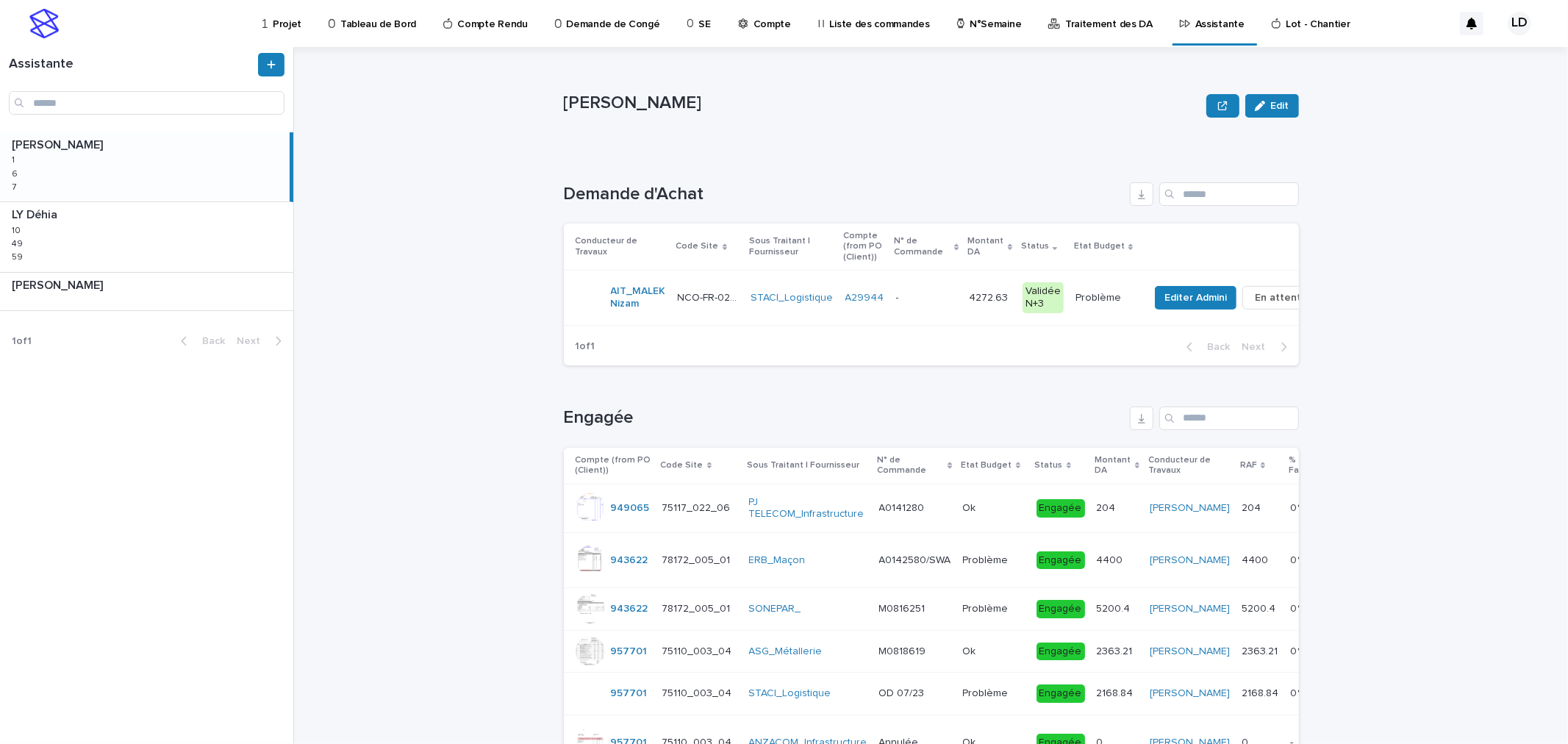
click at [275, 23] on p "Projet" at bounding box center [286, 15] width 29 height 30
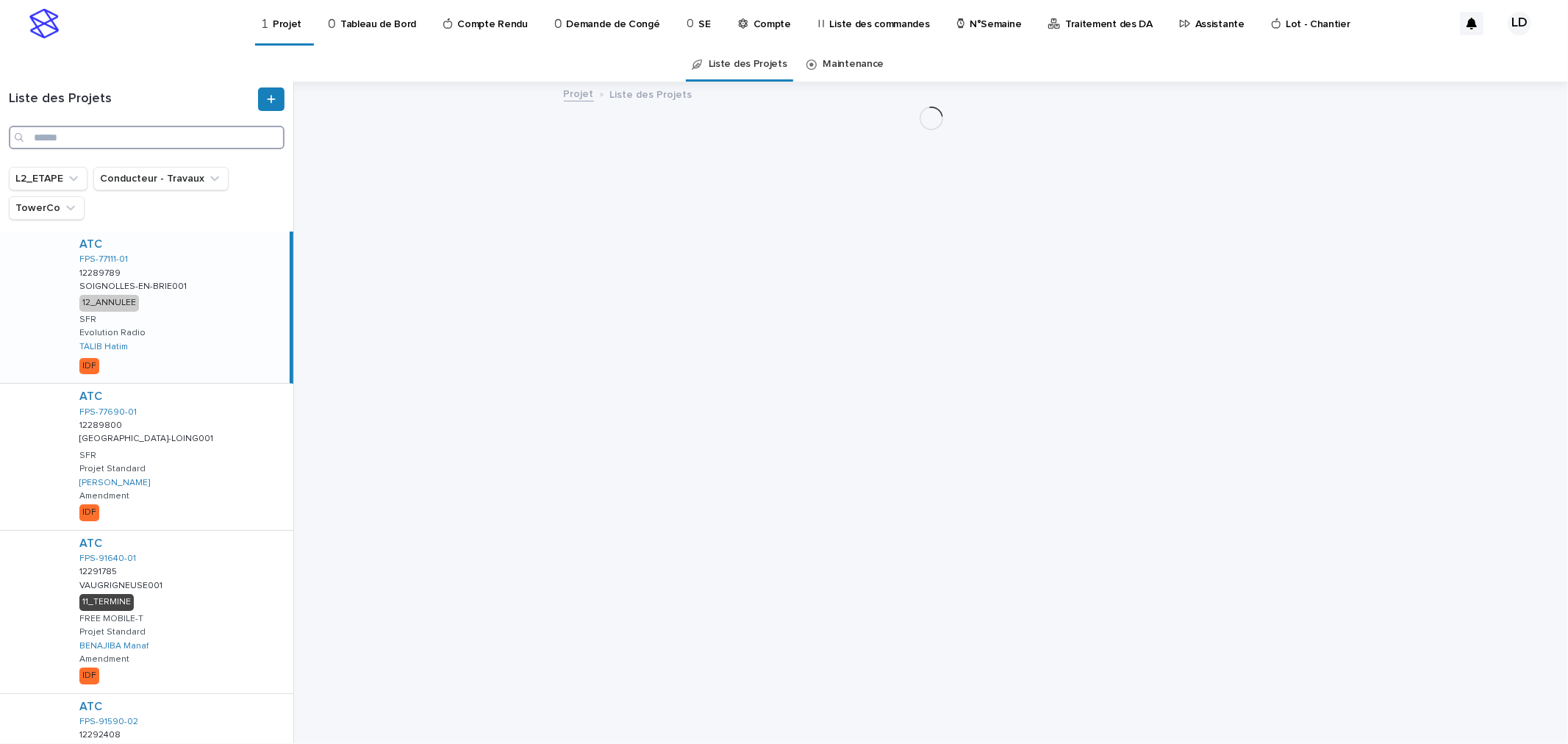
click at [111, 137] on input "Search" at bounding box center [146, 137] width 276 height 23
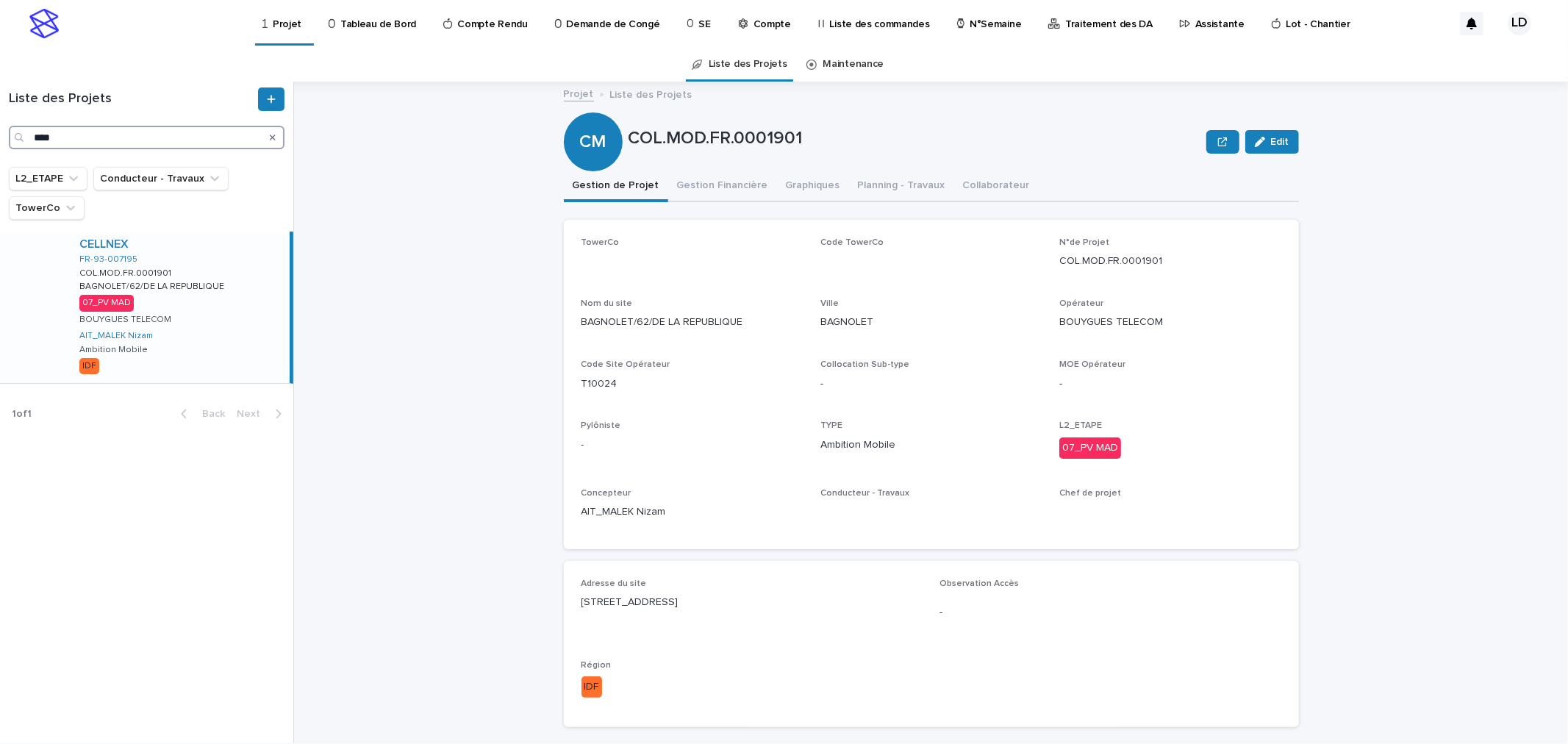
type input "****"
click at [190, 333] on div "CELLNEX FR-93-007195 COL.MOD.FR.0001901 COL.MOD.FR.0001901 BAGNOLET/62/DE LA RE…" at bounding box center [178, 307] width 222 height 151
click at [687, 185] on button "Gestion Financière" at bounding box center [722, 186] width 109 height 30
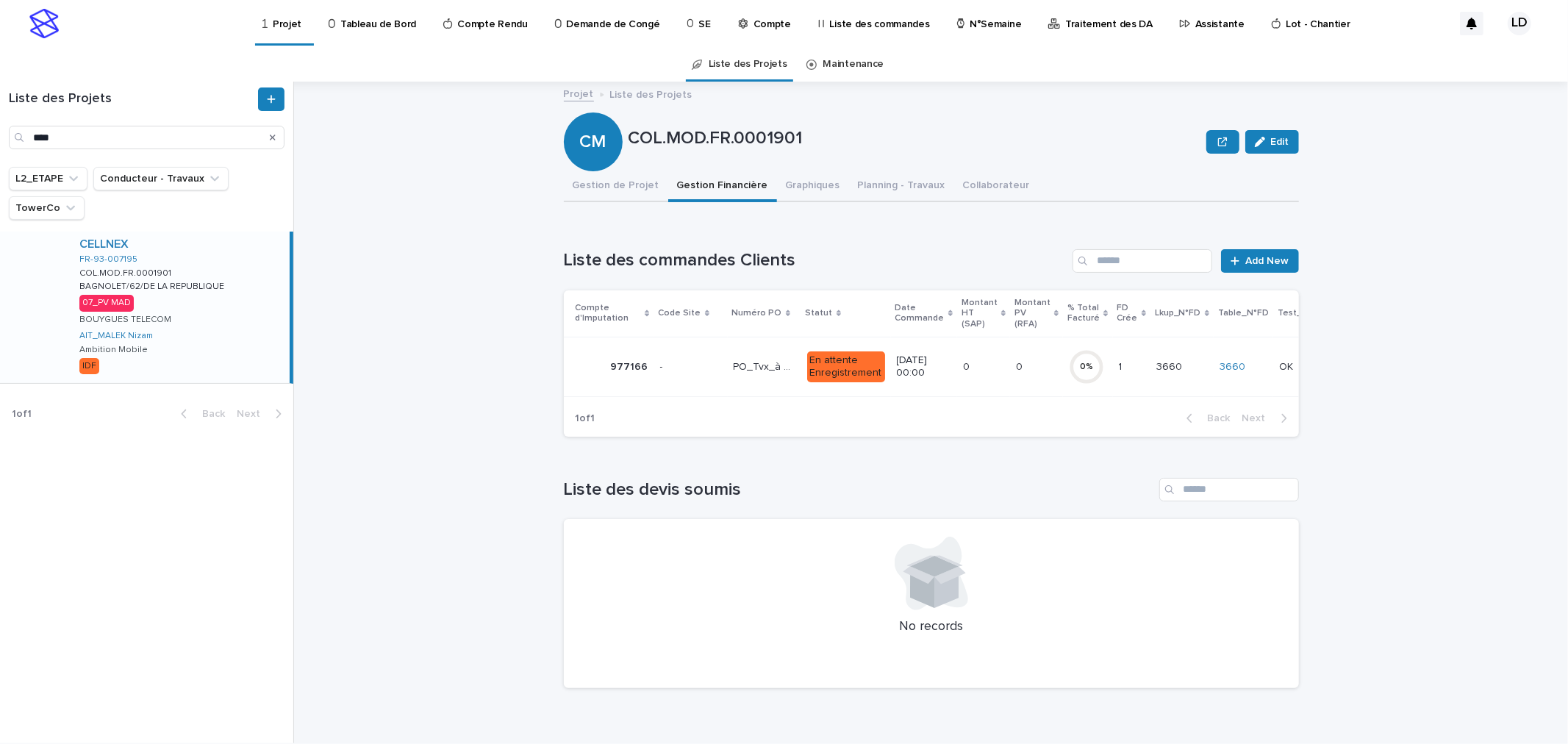
click at [713, 380] on td "- -" at bounding box center [691, 366] width 73 height 59
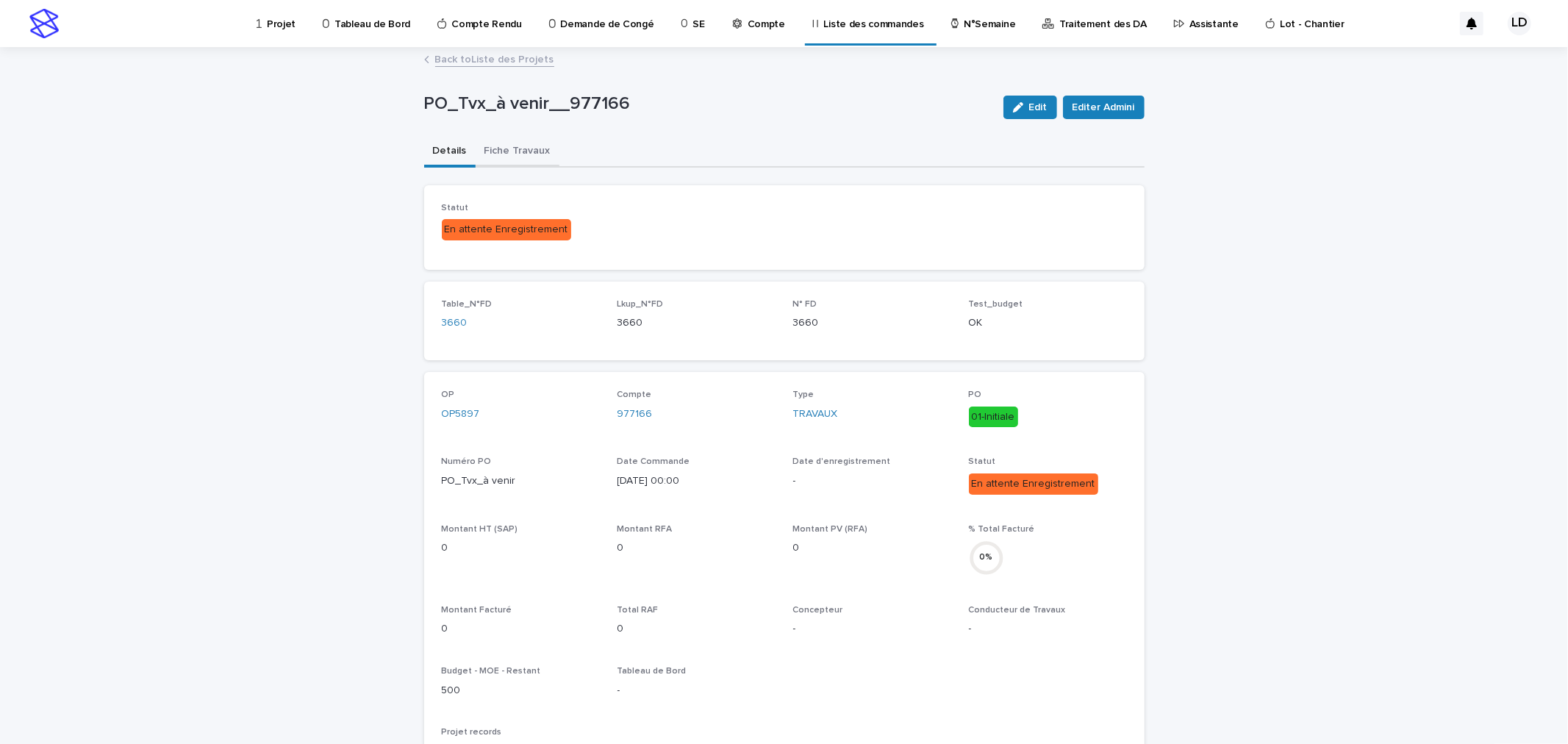
click at [522, 154] on button "Fiche Travaux" at bounding box center [517, 151] width 84 height 30
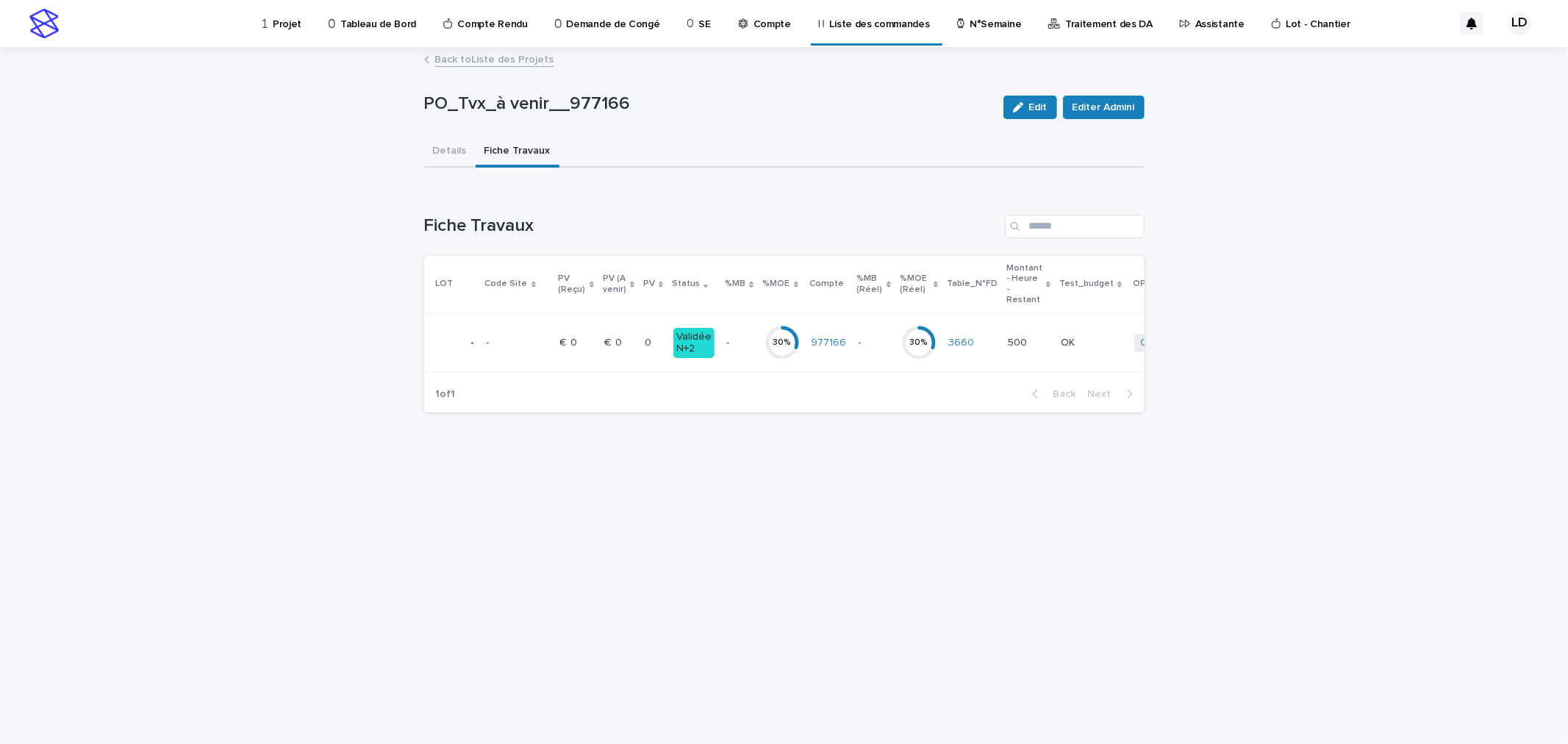
click at [639, 359] on td "0 0" at bounding box center [653, 343] width 29 height 59
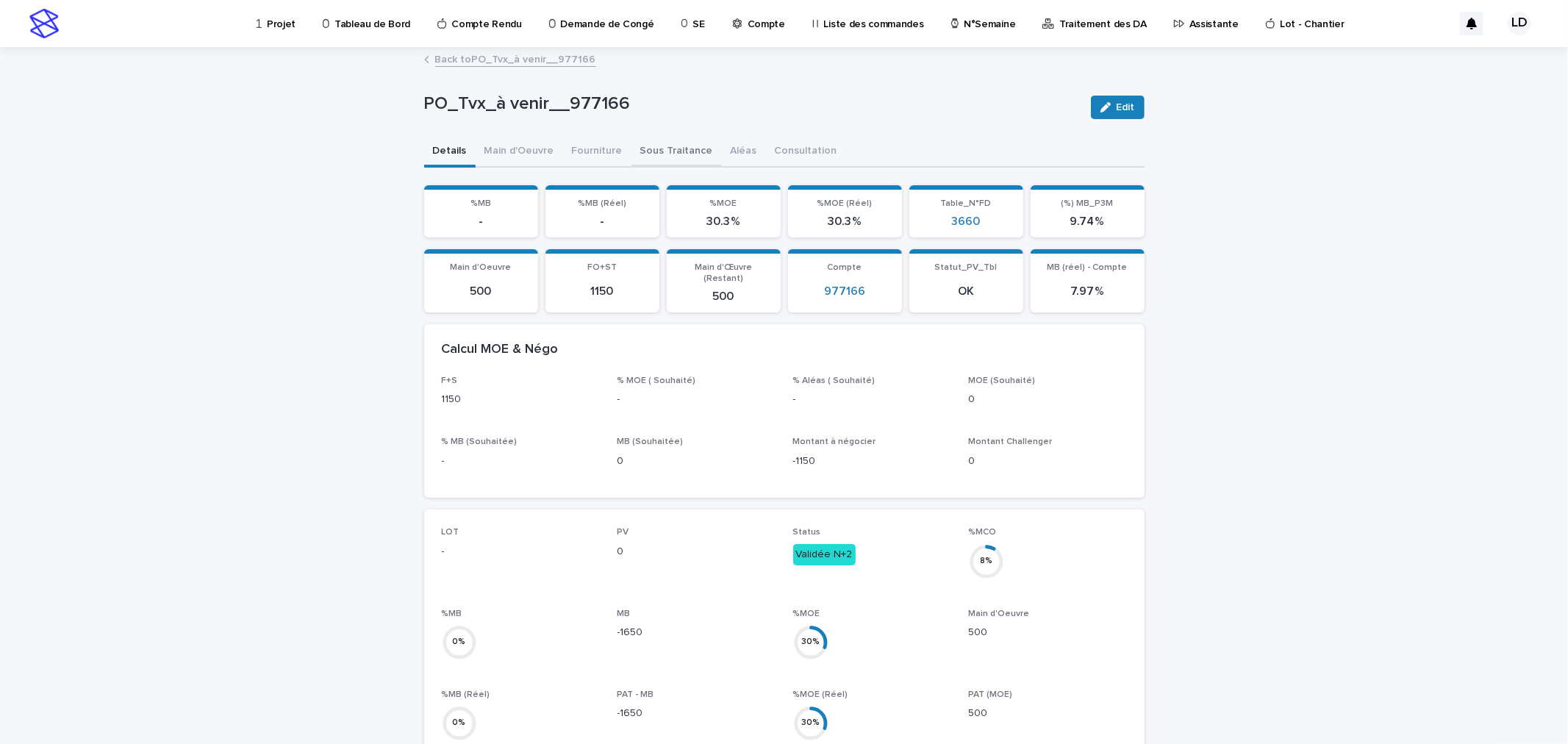
click at [673, 152] on button "Sous Traitance" at bounding box center [677, 151] width 90 height 30
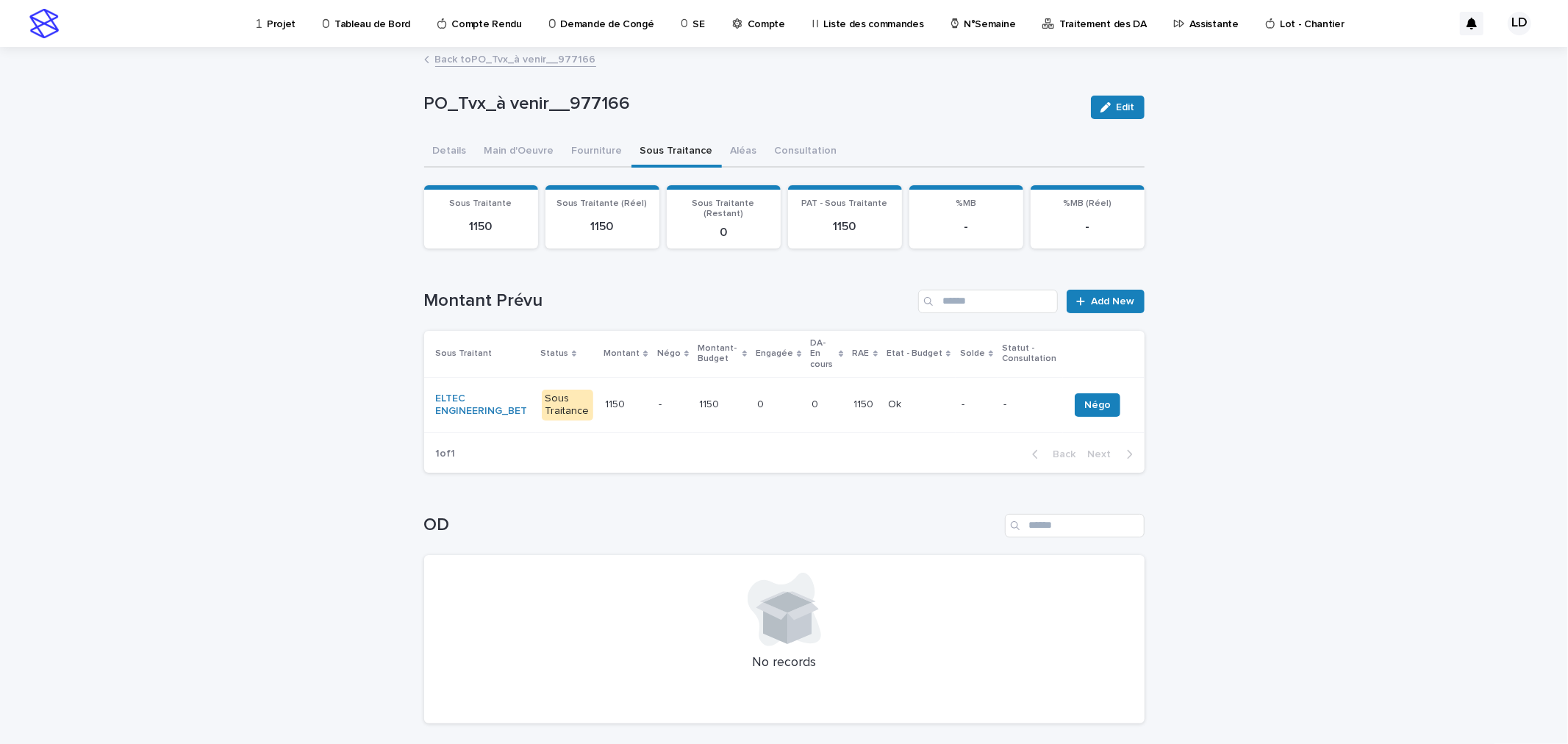
click at [693, 399] on td "1150 1150" at bounding box center [721, 404] width 58 height 55
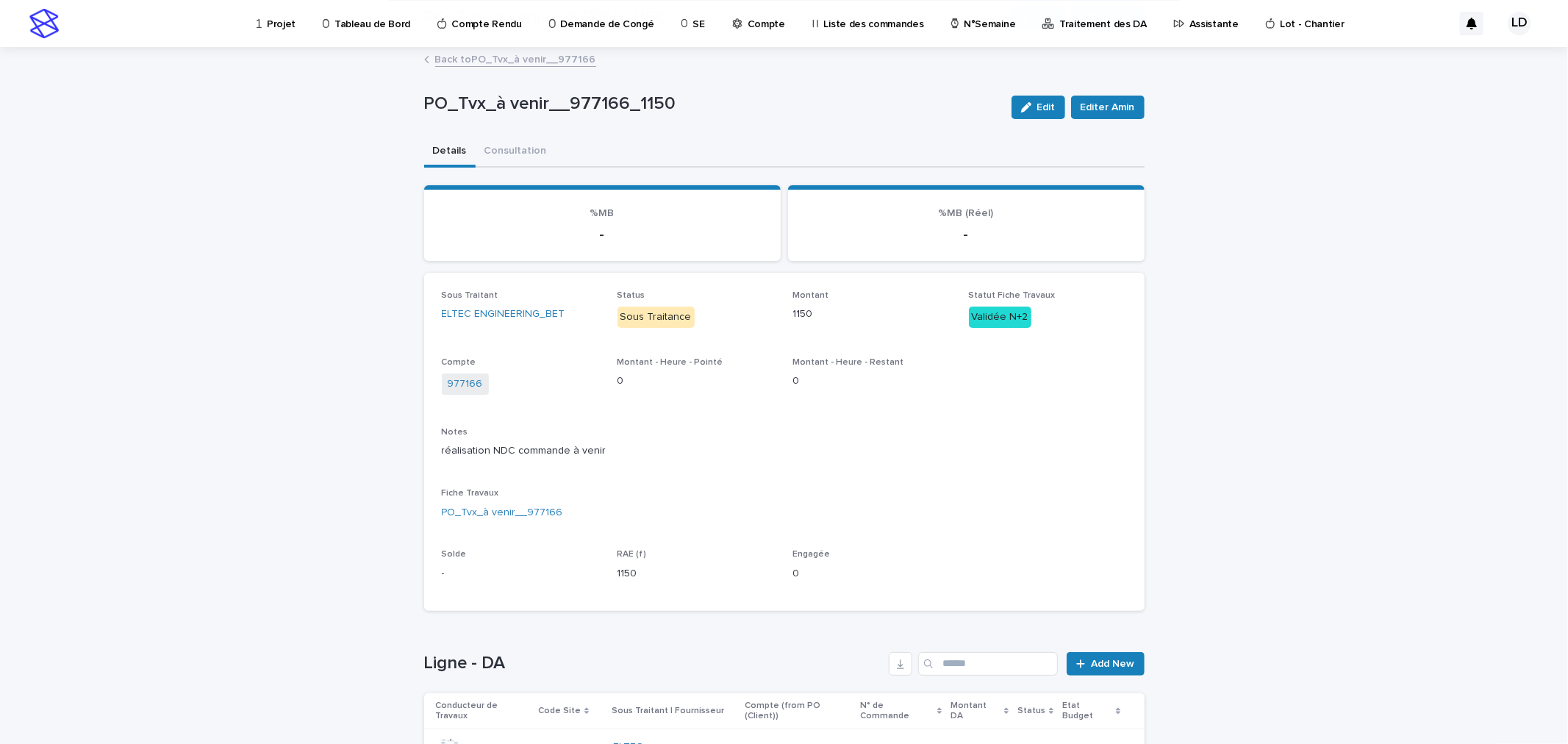
scroll to position [140, 0]
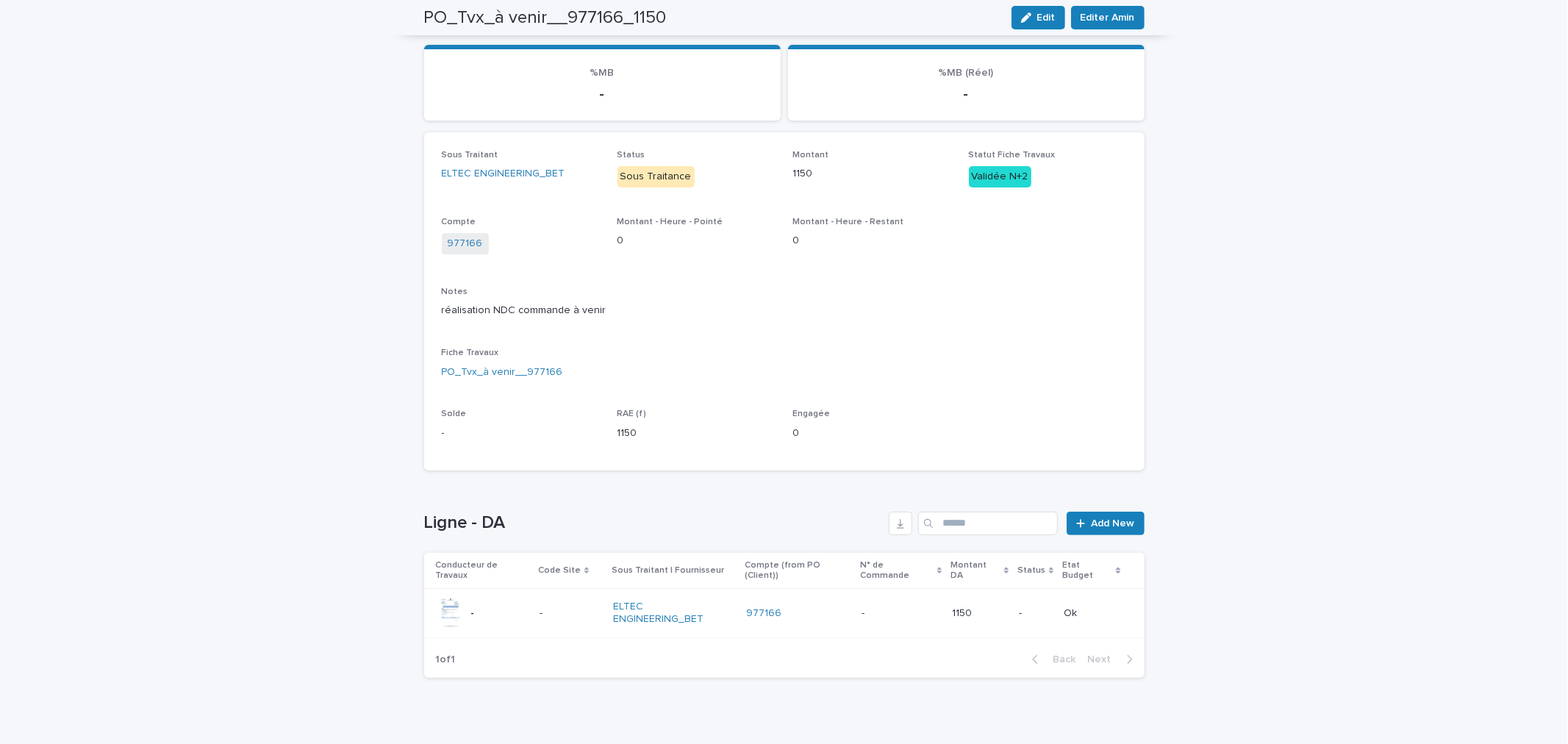
click at [816, 620] on div "Conducteur de Travaux Code Site Sous Traitant | Fournisseur Compte (from PO (Cl…" at bounding box center [784, 596] width 720 height 88
click at [797, 615] on td "977166" at bounding box center [798, 613] width 116 height 50
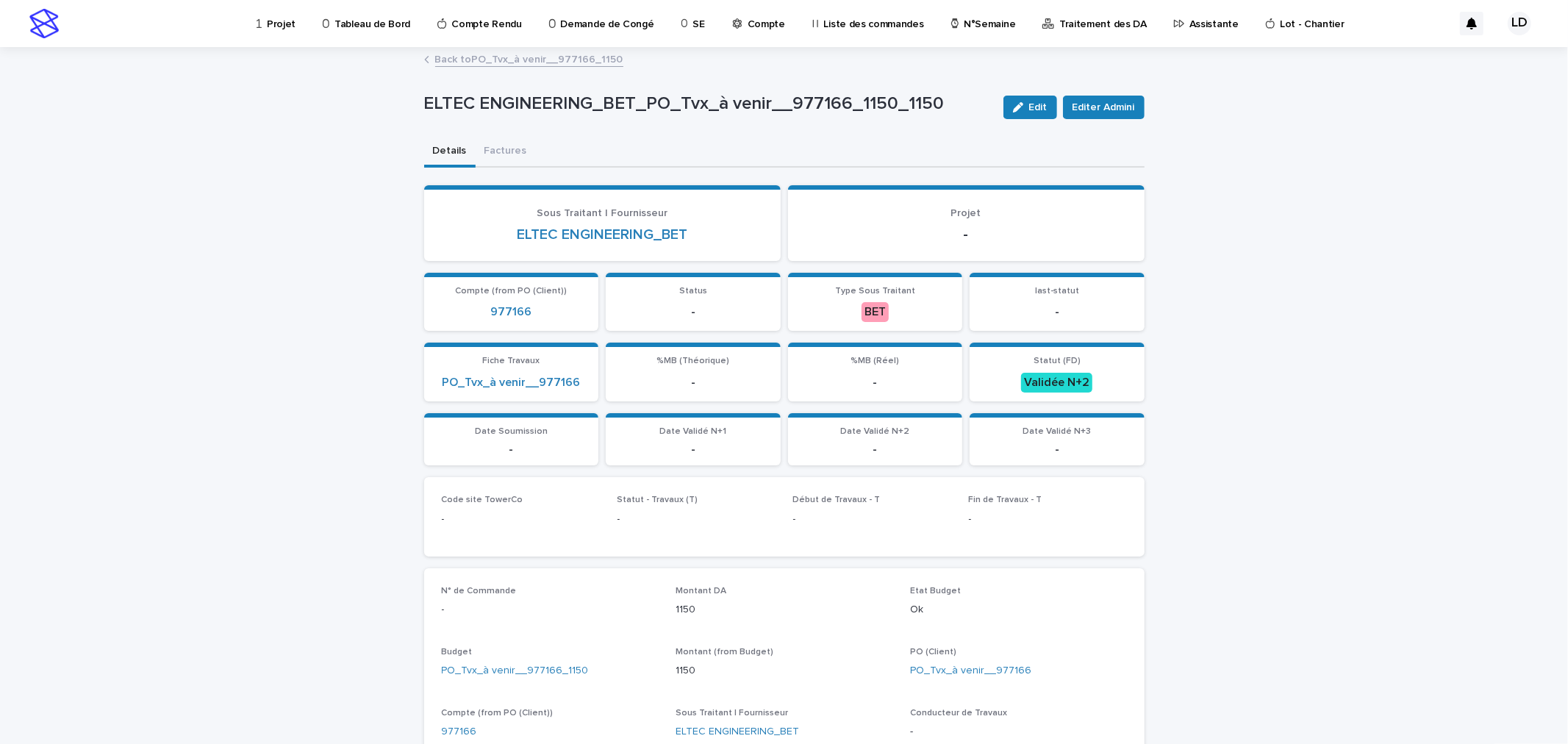
click at [564, 60] on link "Back to PO_Tvx_à venir__977166_1150" at bounding box center [529, 57] width 188 height 17
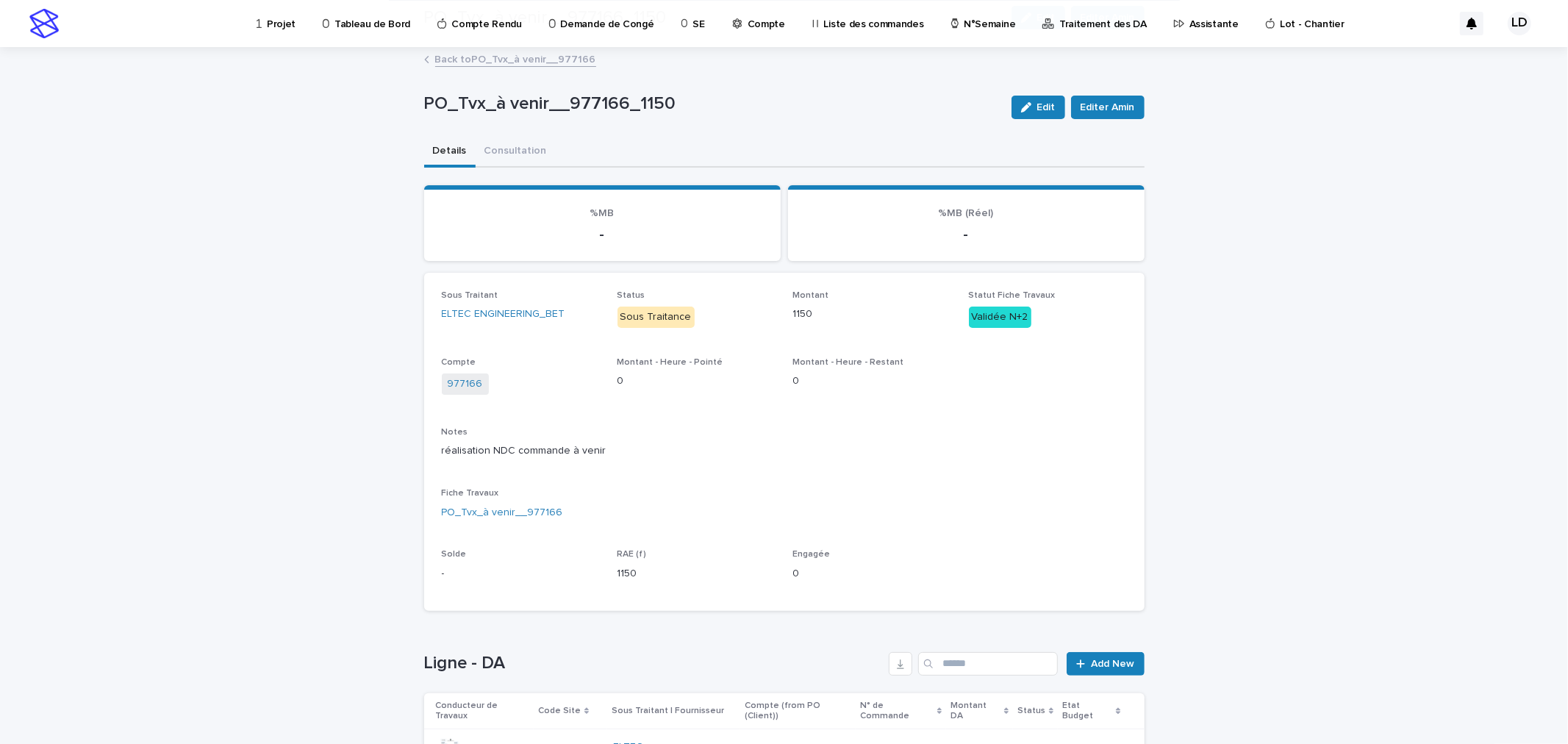
scroll to position [140, 0]
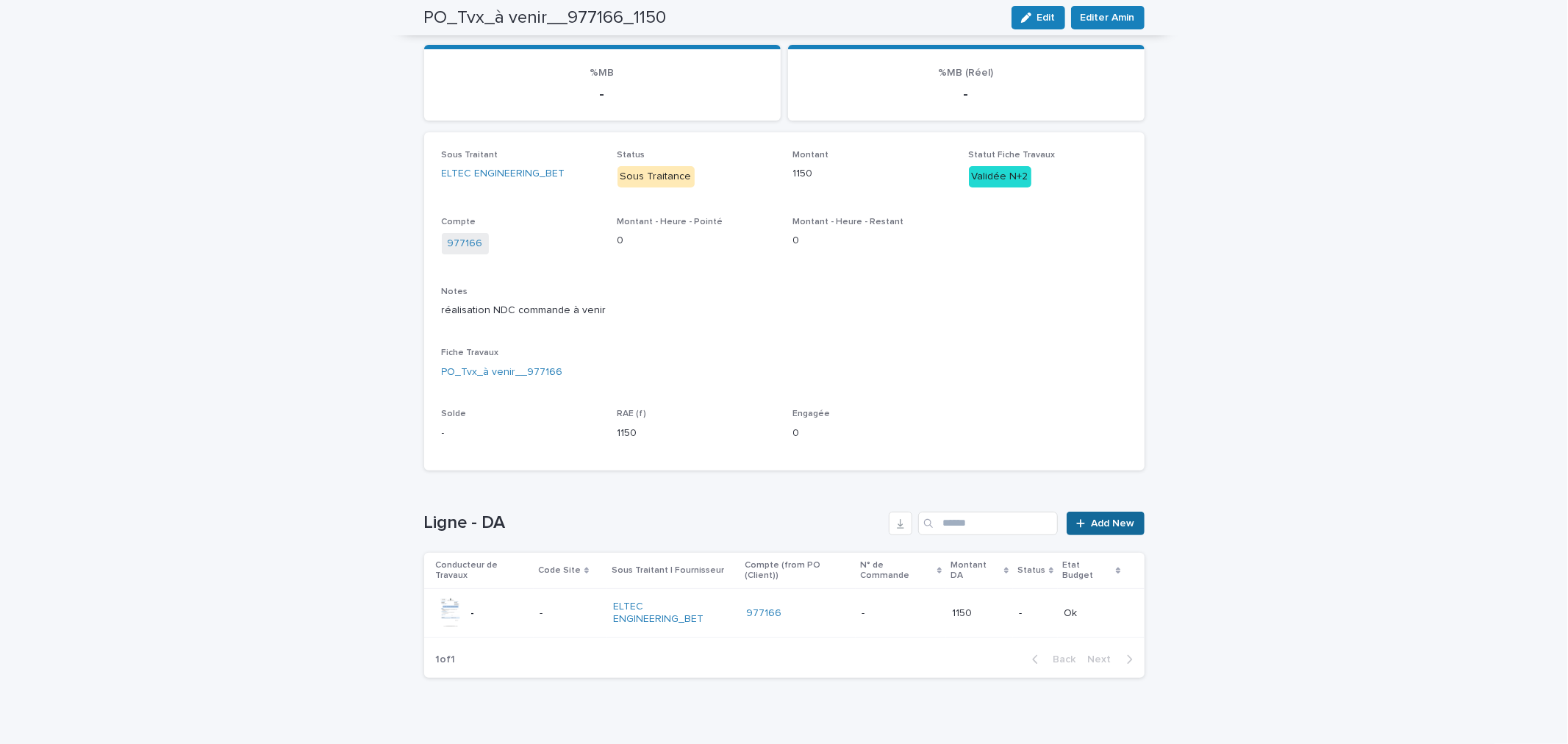
click at [1076, 526] on icon at bounding box center [1081, 523] width 9 height 10
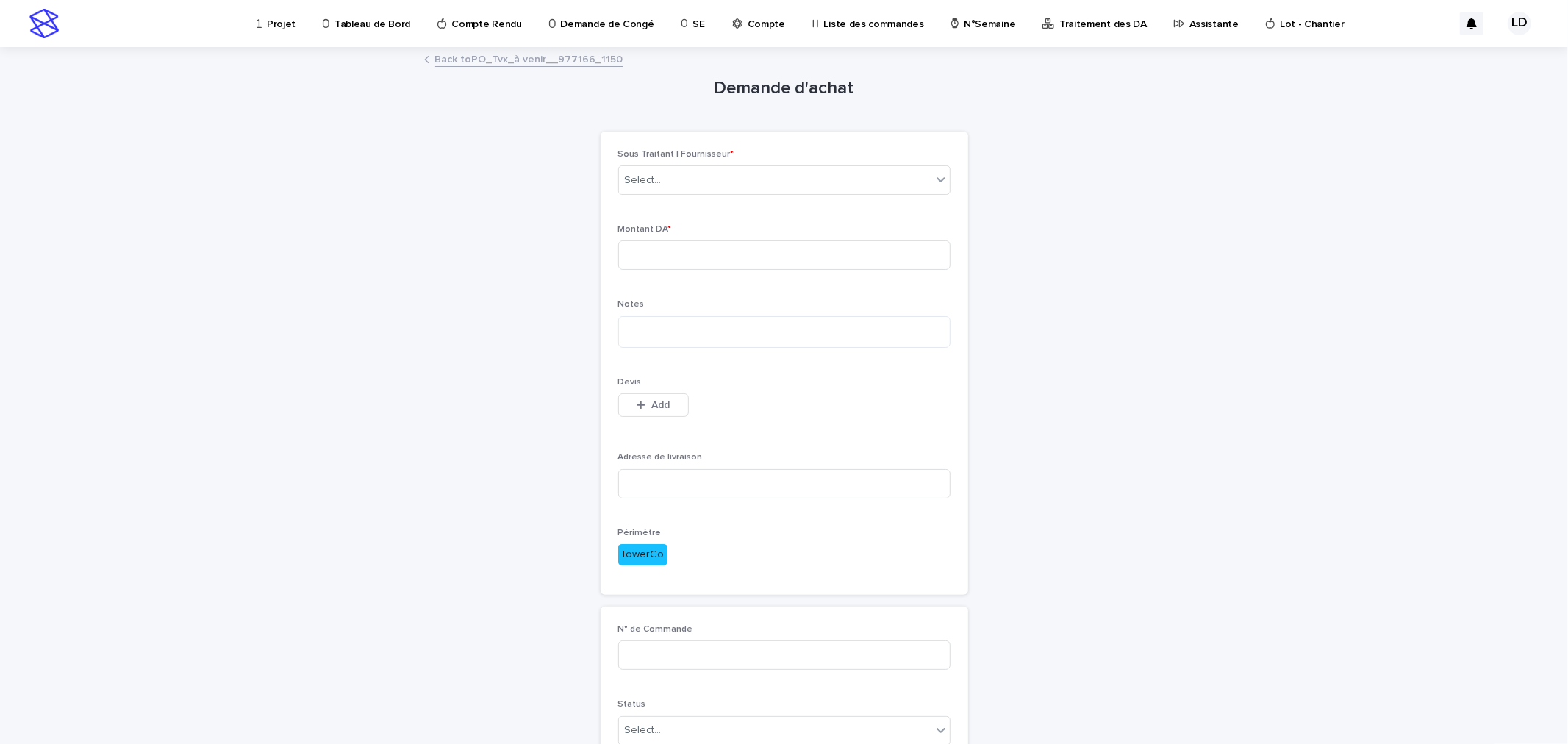
click at [452, 56] on link "Back to PO_Tvx_à venir__977166_1150" at bounding box center [529, 57] width 188 height 17
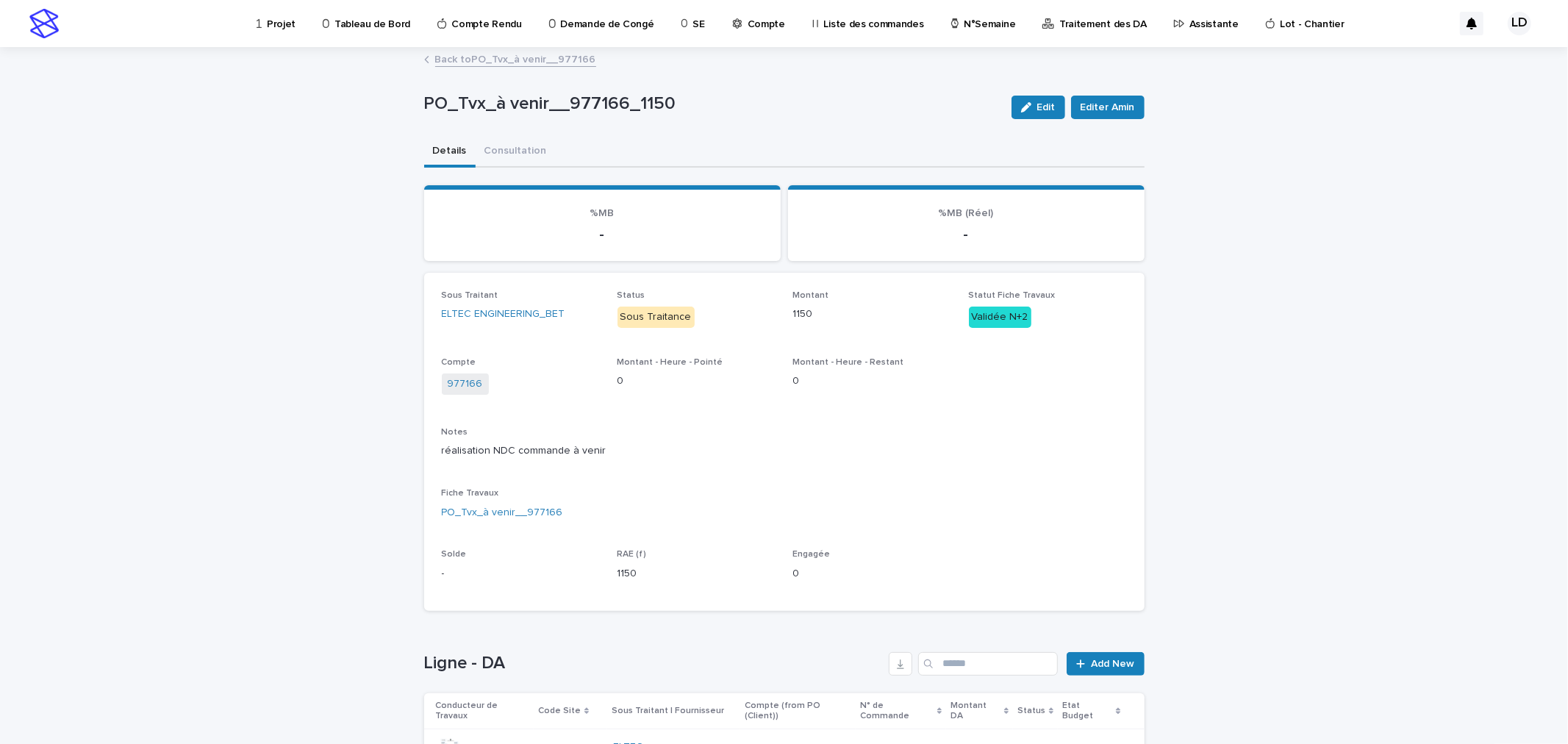
click at [459, 64] on link "Back to PO_Tvx_à venir__977166" at bounding box center [515, 57] width 161 height 17
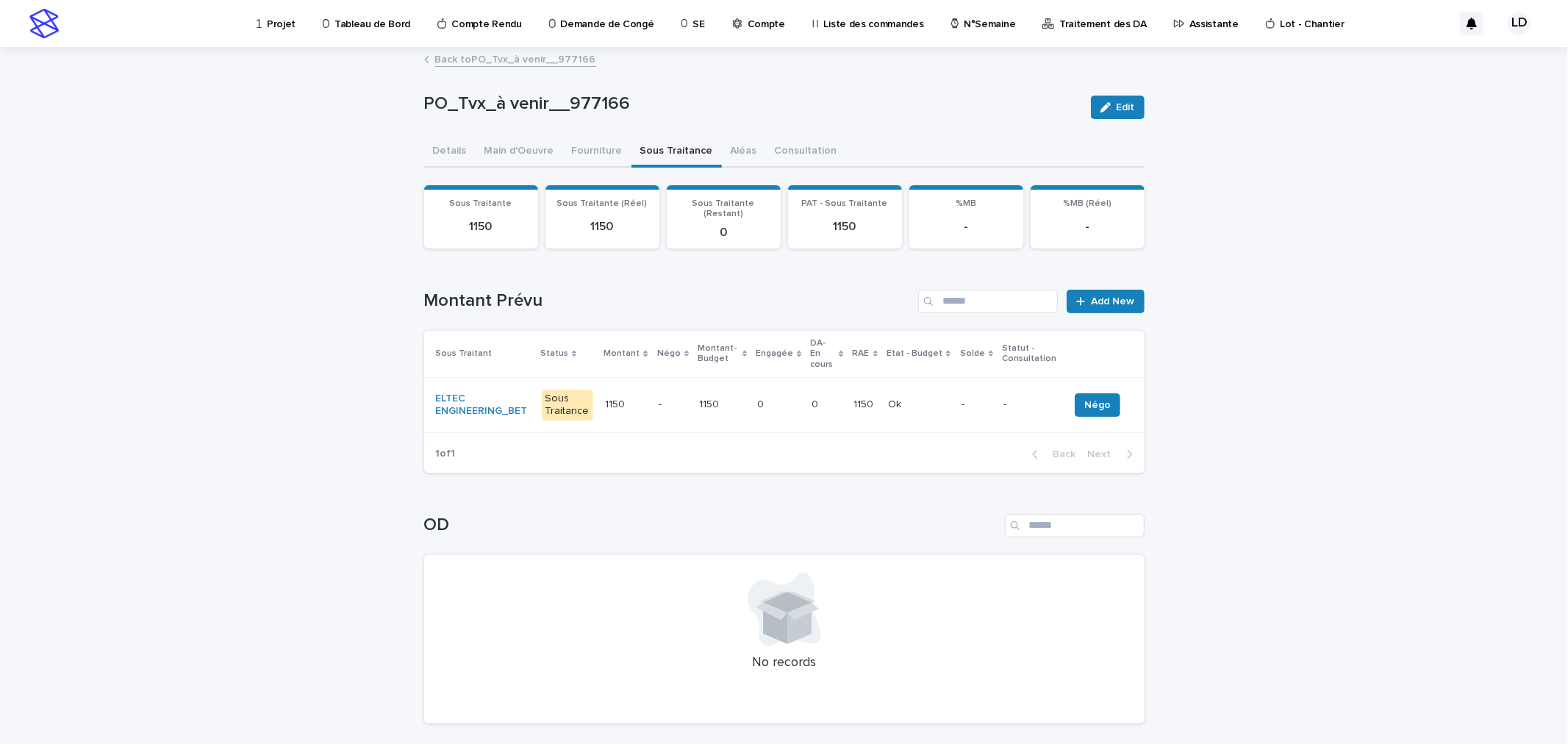
click at [733, 399] on td "1150 1150" at bounding box center [721, 404] width 58 height 55
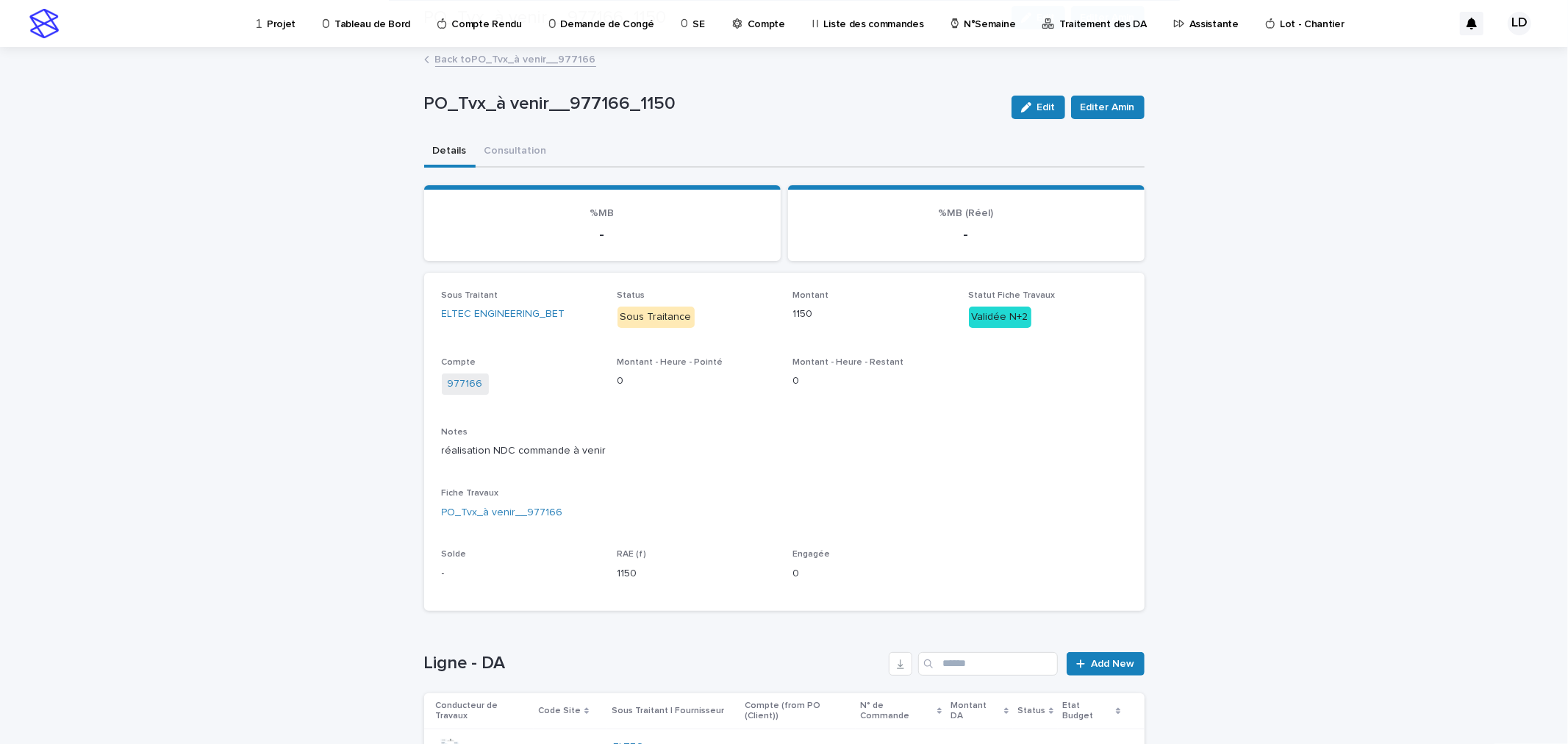
scroll to position [140, 0]
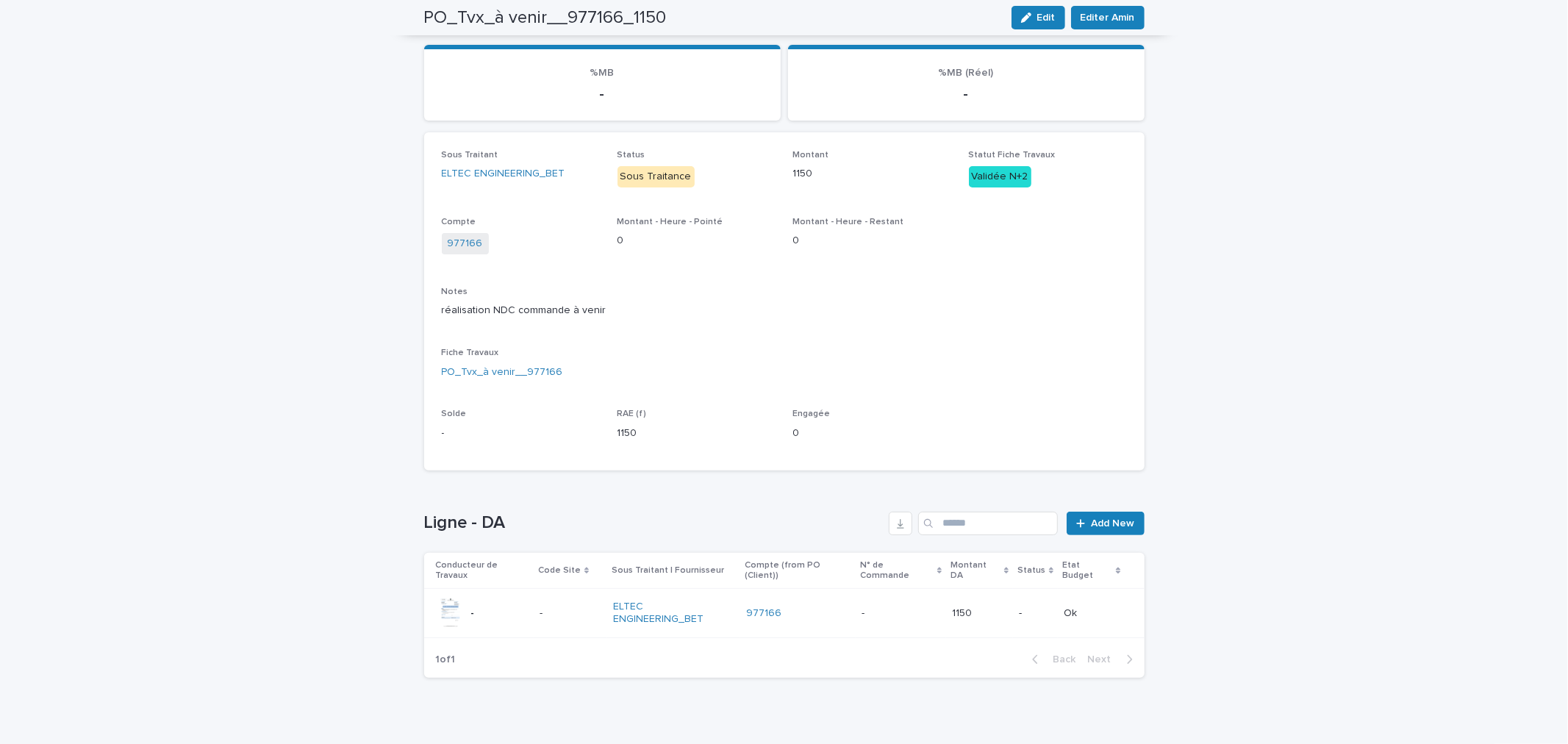
click at [794, 607] on div "977166" at bounding box center [797, 613] width 104 height 12
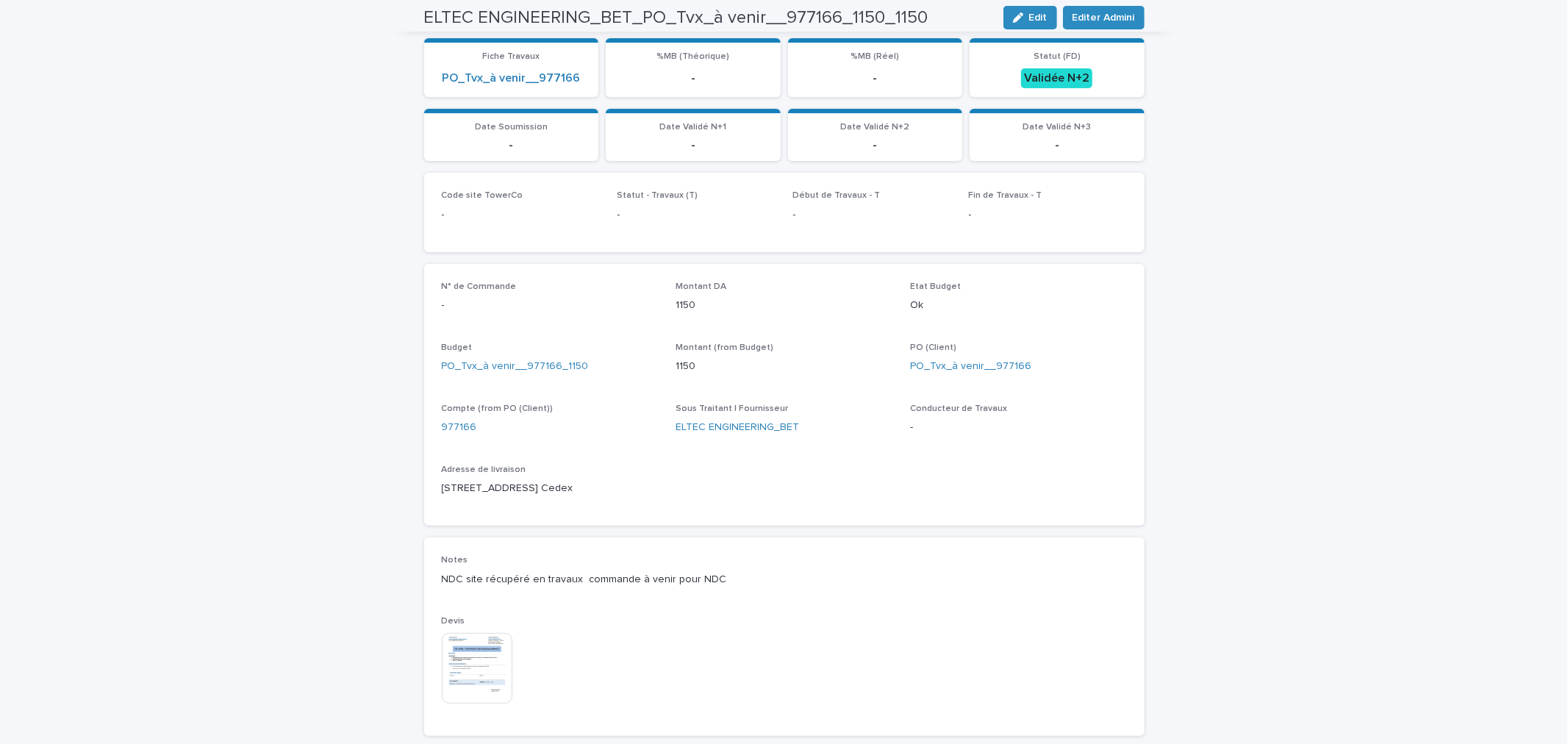
scroll to position [59, 0]
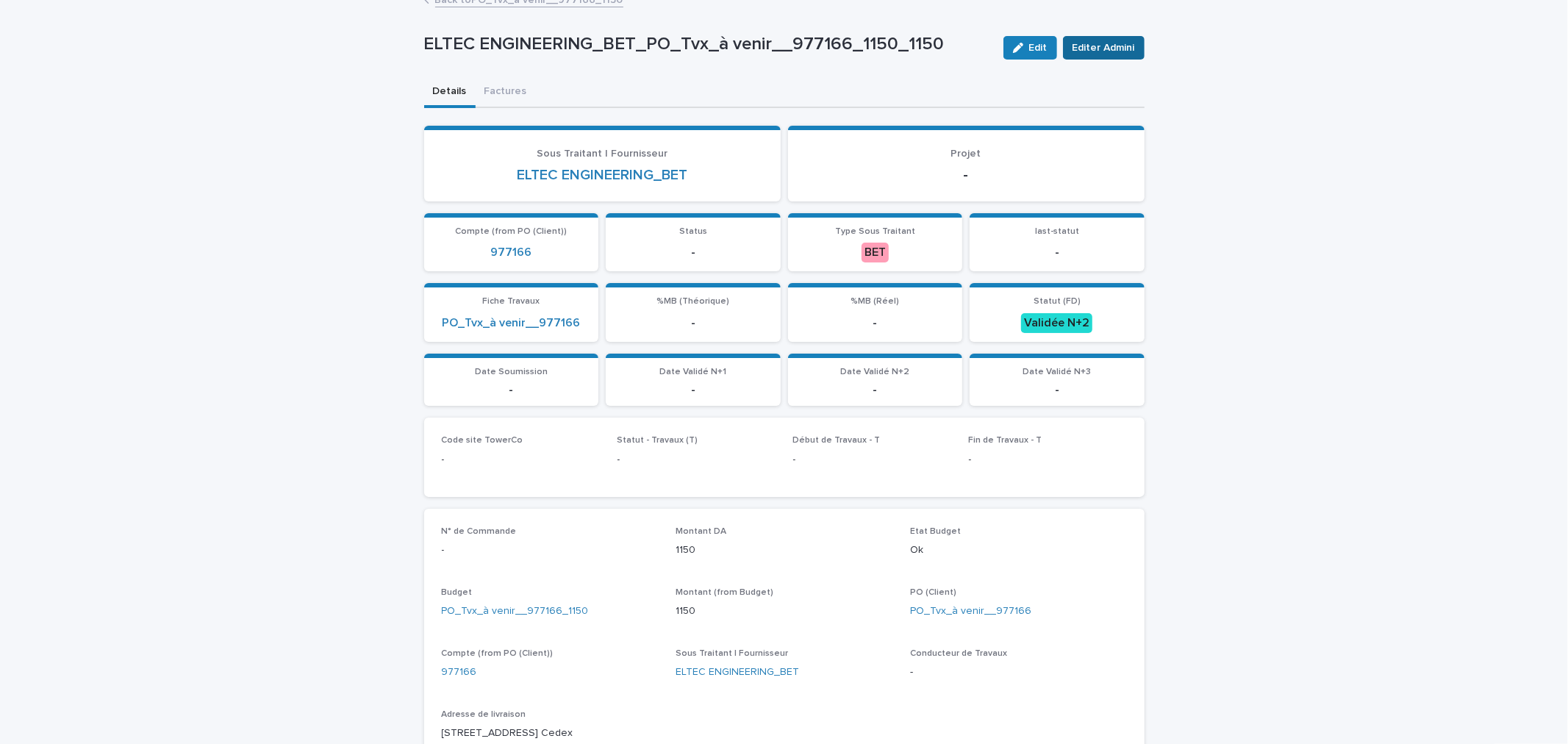
click at [1089, 45] on span "Editer Admini" at bounding box center [1103, 47] width 63 height 15
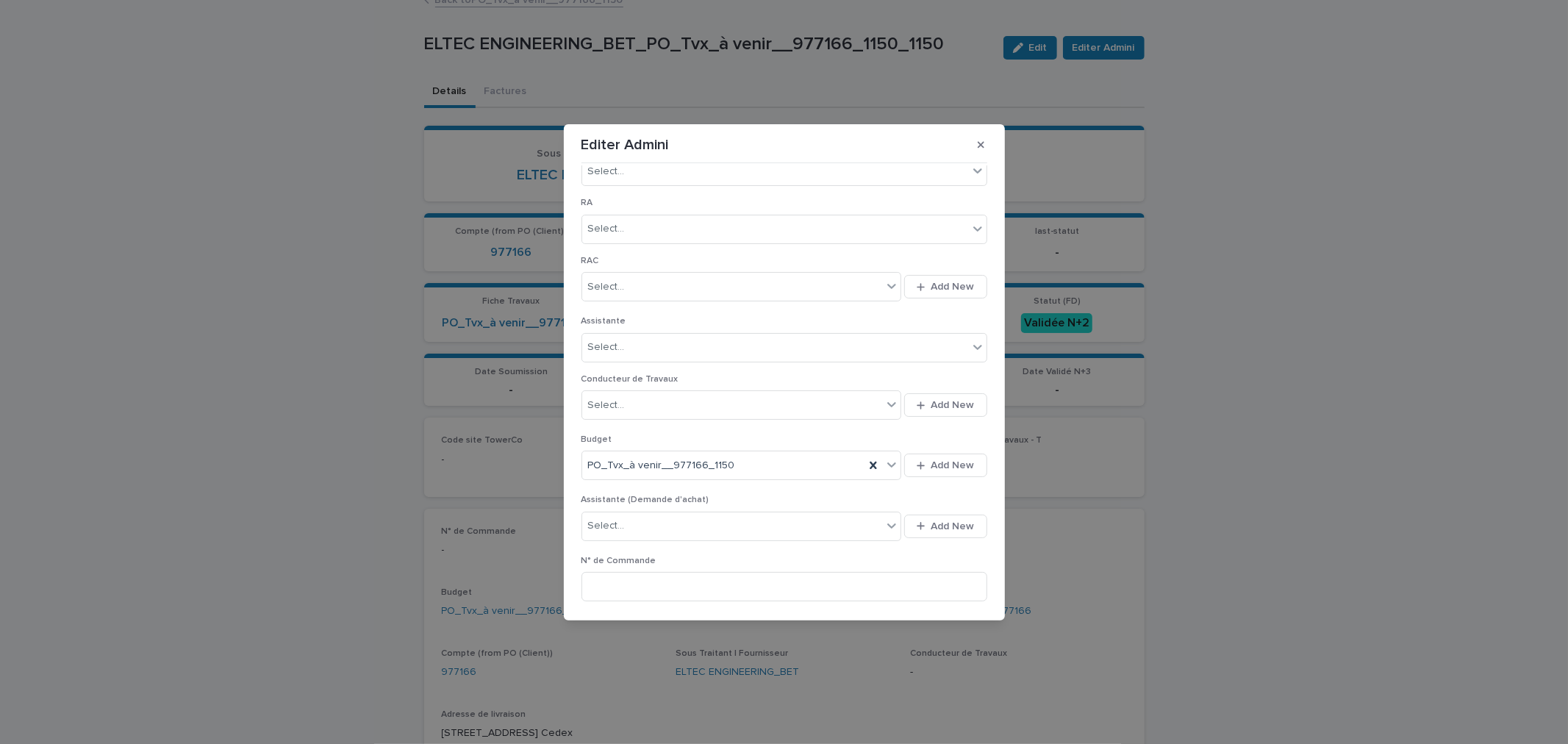
scroll to position [560, 0]
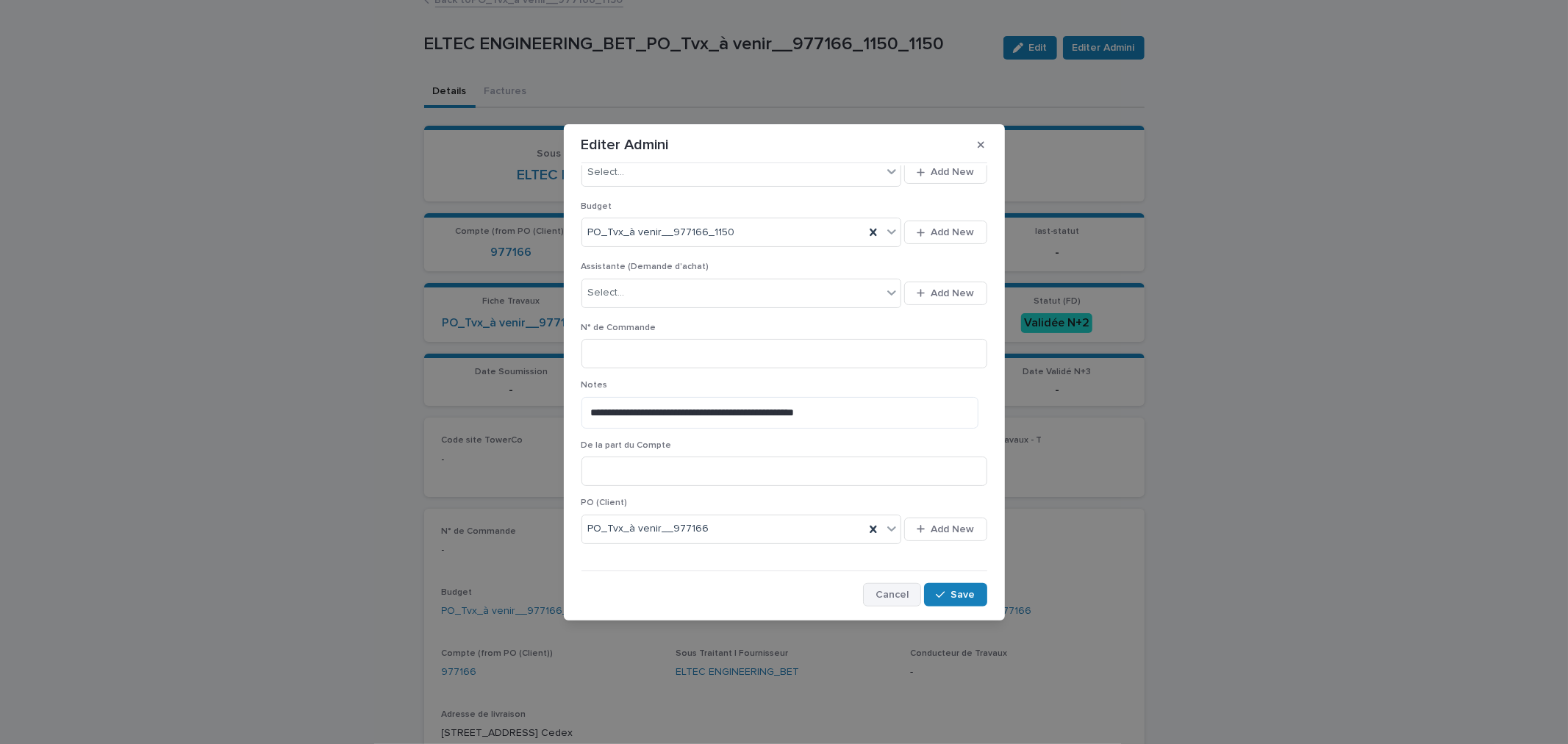
click at [892, 593] on span "Cancel" at bounding box center [892, 594] width 33 height 10
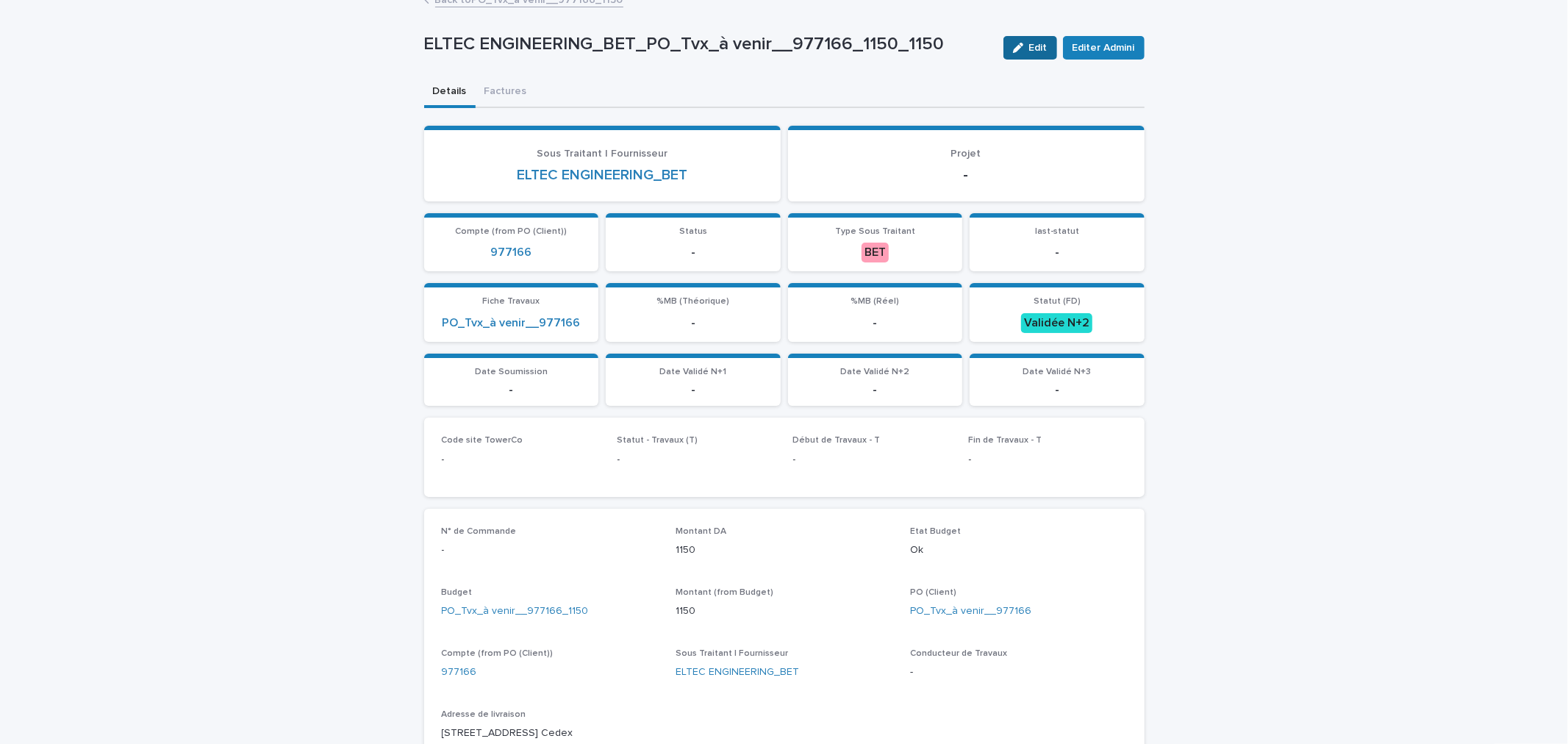
click at [1029, 45] on span "Edit" at bounding box center [1037, 48] width 18 height 10
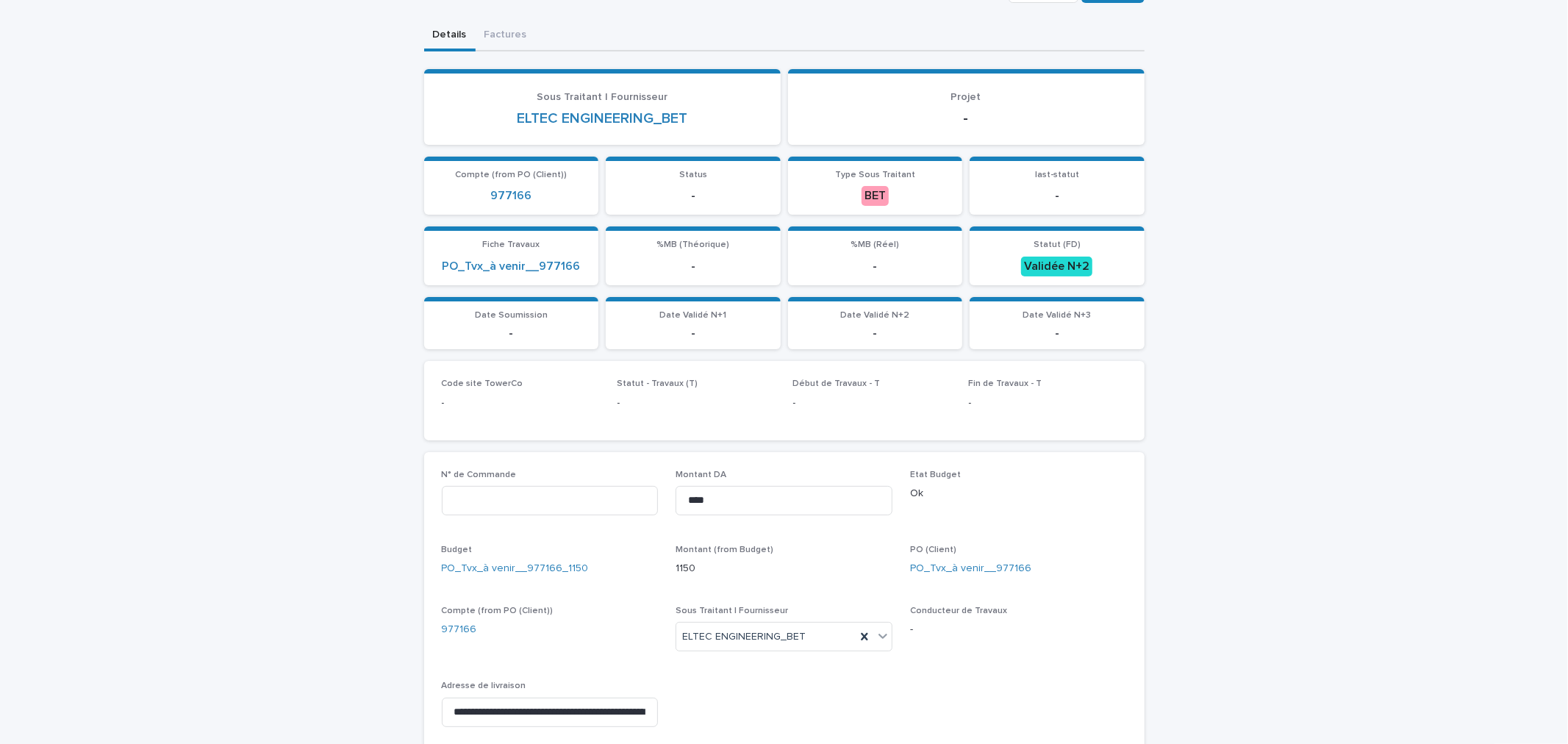
scroll to position [0, 0]
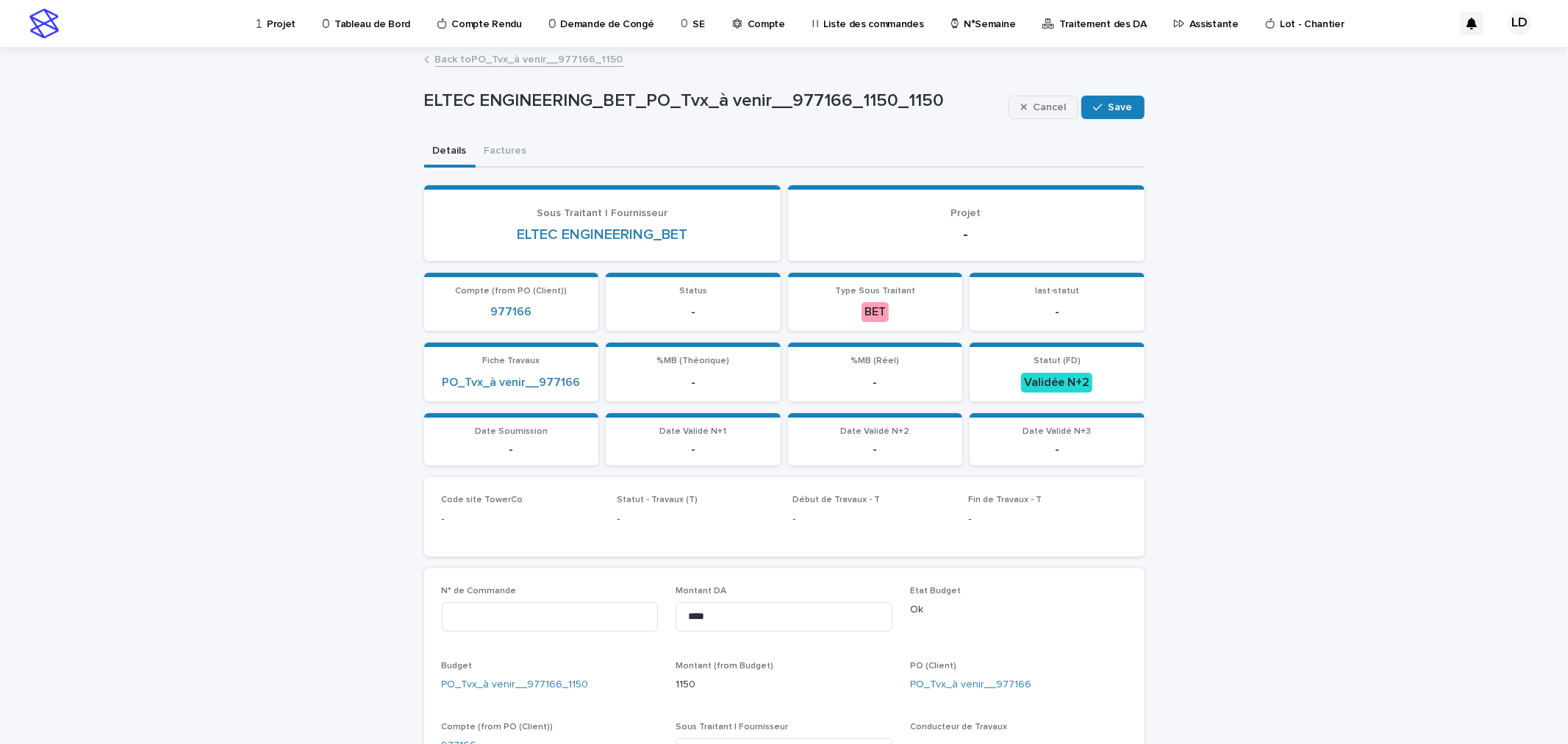
click at [1048, 104] on span "Cancel" at bounding box center [1049, 107] width 33 height 10
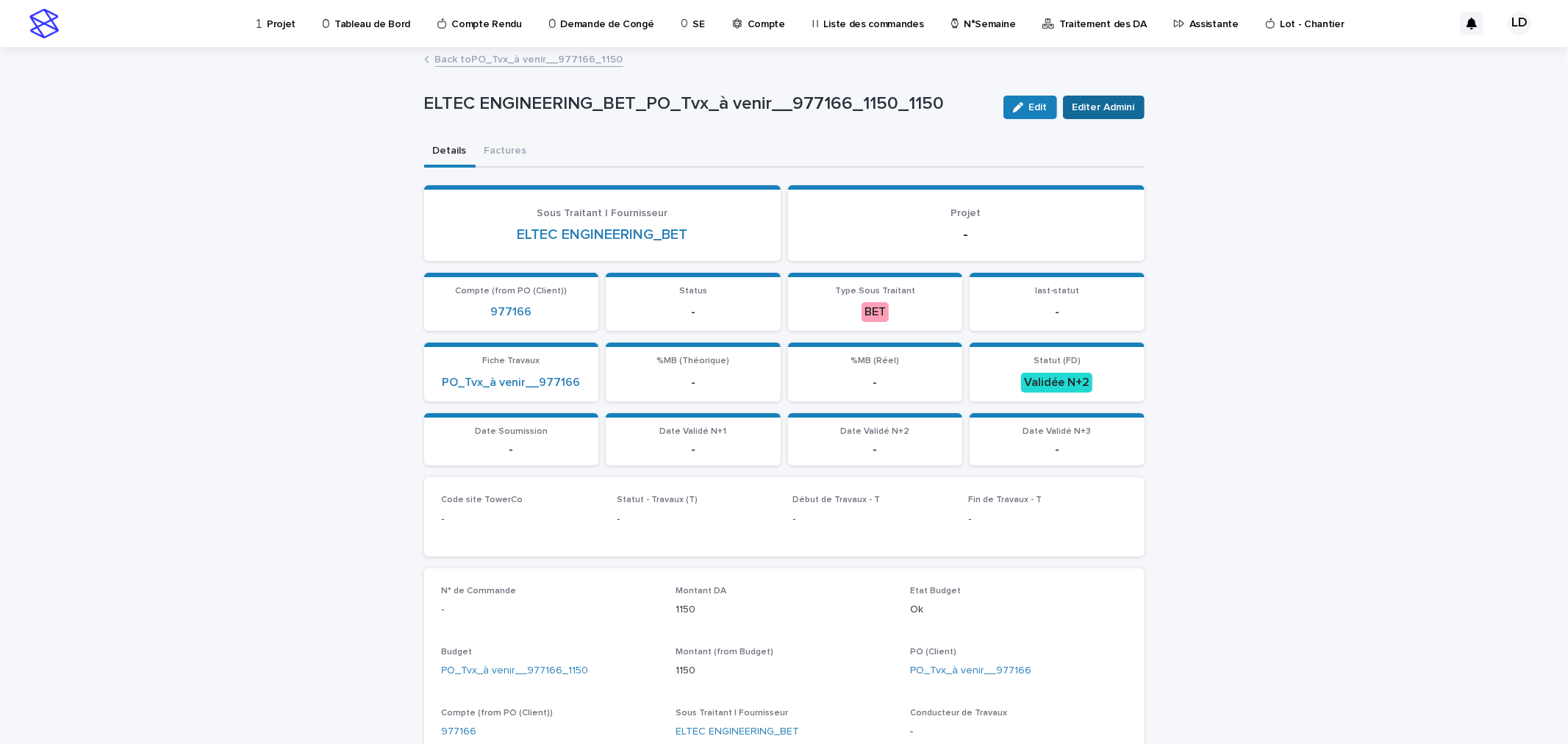
click at [1091, 104] on span "Editer Admini" at bounding box center [1103, 107] width 63 height 15
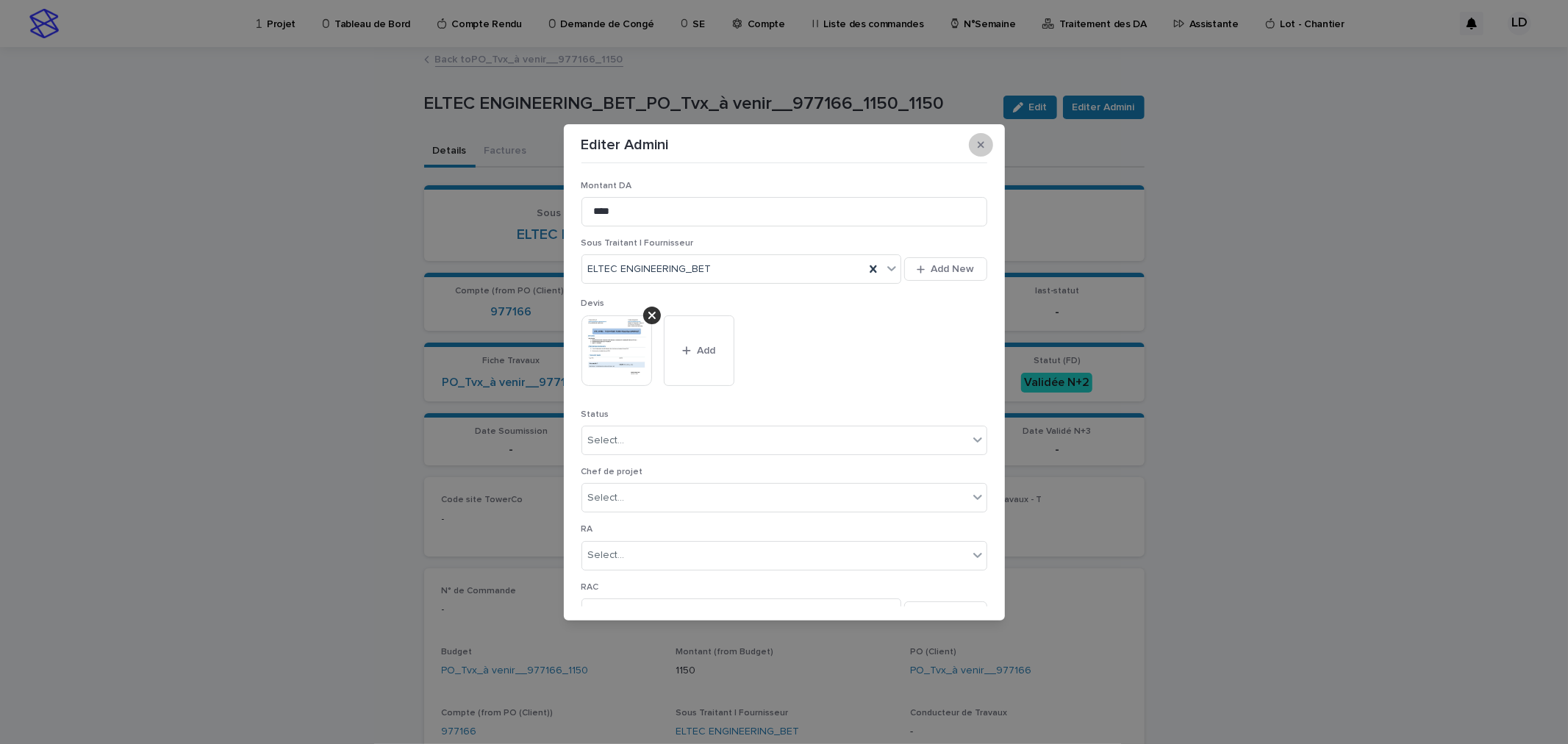
click at [983, 143] on button "button" at bounding box center [981, 144] width 24 height 23
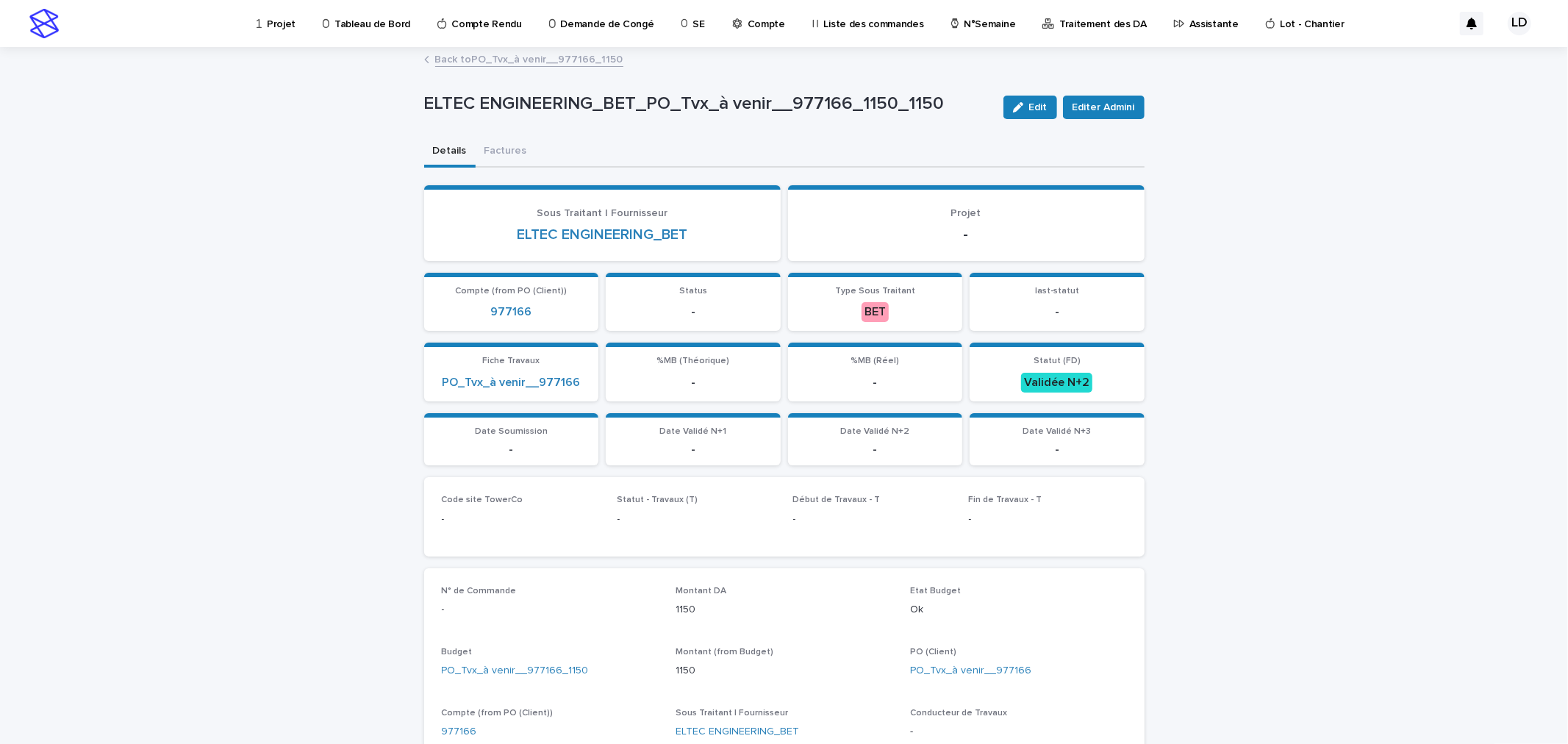
click at [1261, 252] on div "Loading... Saving… Loading... Saving… ELTEC ENGINEERING_BET_PO_Tvx_à venir__977…" at bounding box center [784, 687] width 1568 height 1278
click at [497, 61] on link "Back to PO_Tvx_à venir__977166_1150" at bounding box center [529, 57] width 188 height 17
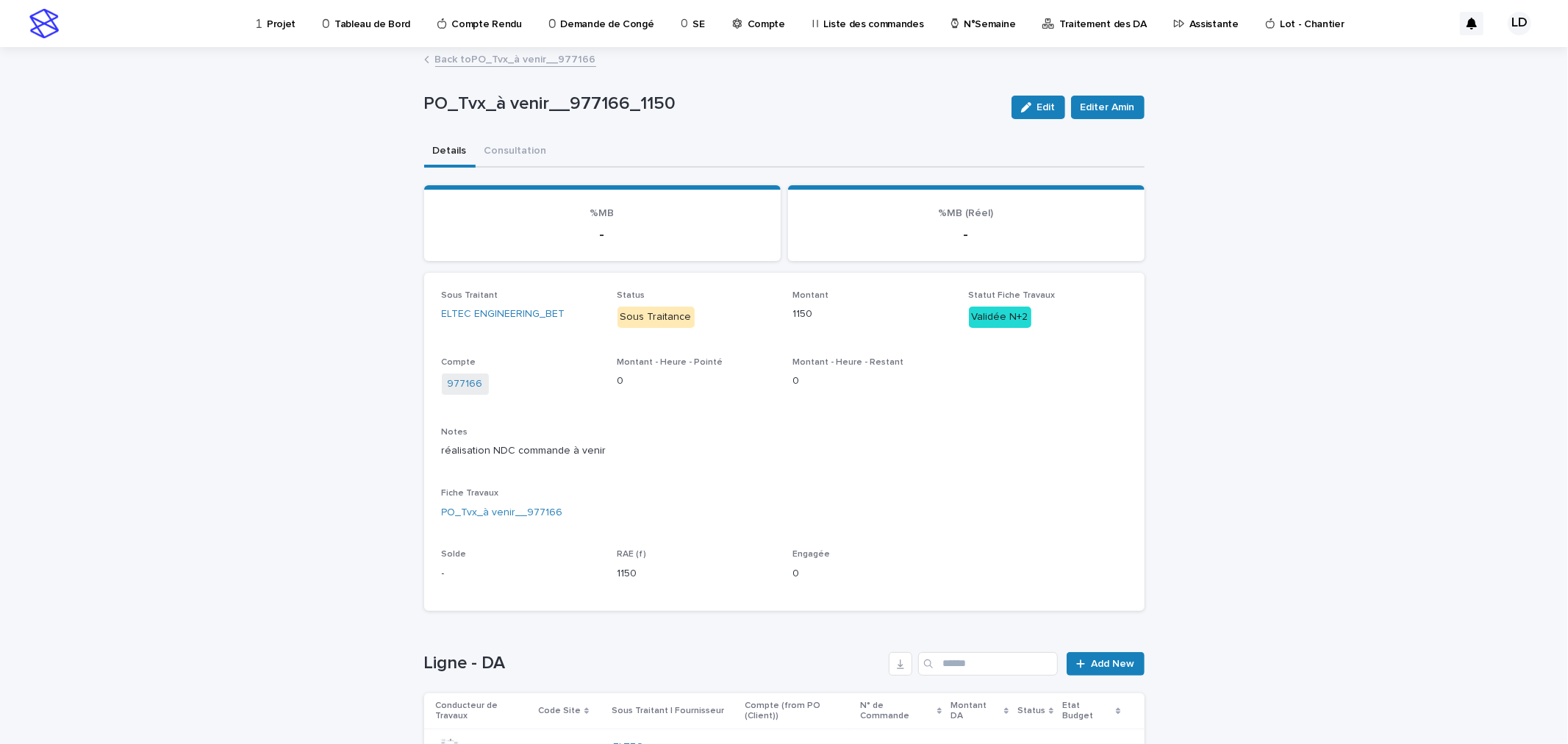
click at [499, 61] on link "Back to PO_Tvx_à venir__977166" at bounding box center [515, 57] width 161 height 17
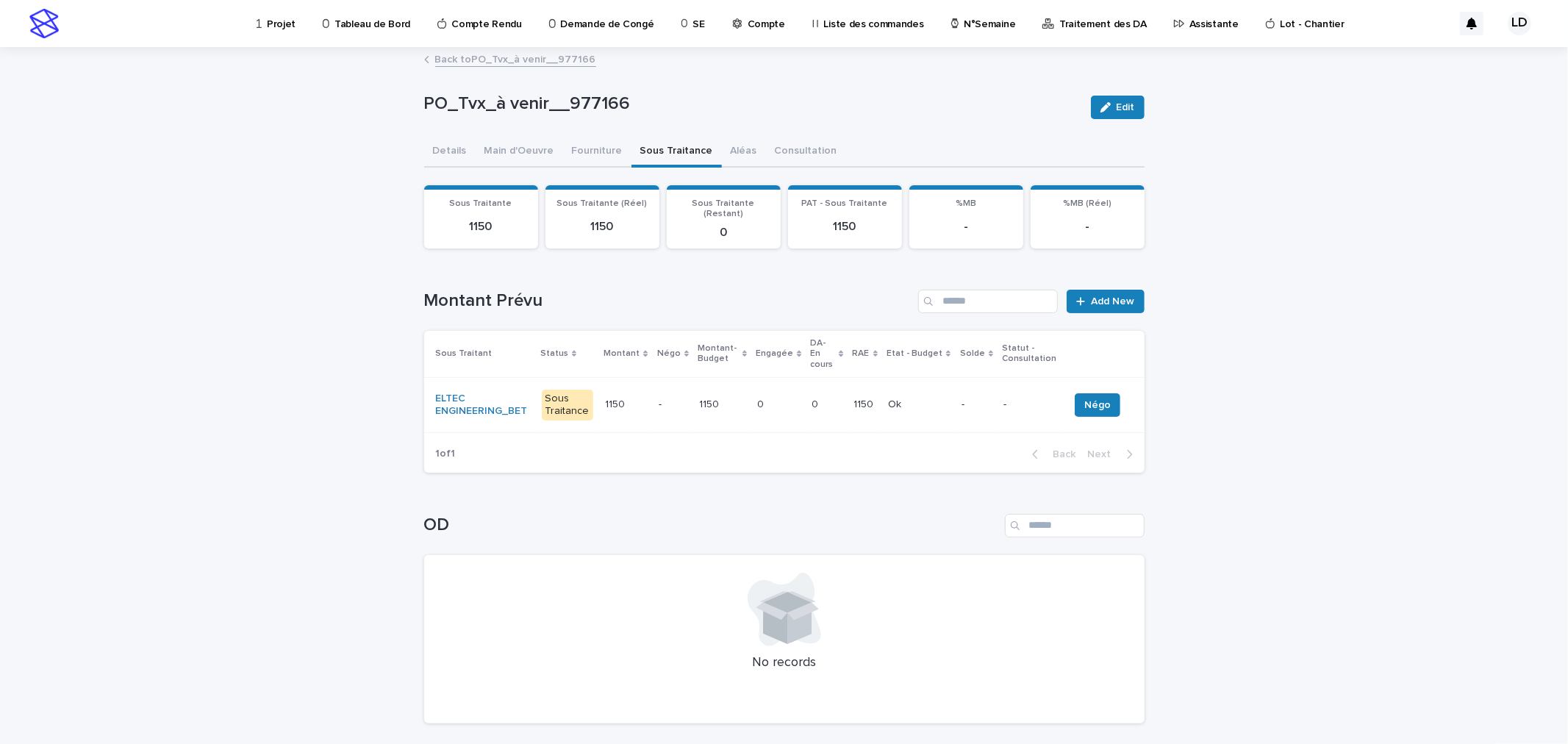
click at [657, 403] on td "-" at bounding box center [673, 404] width 40 height 55
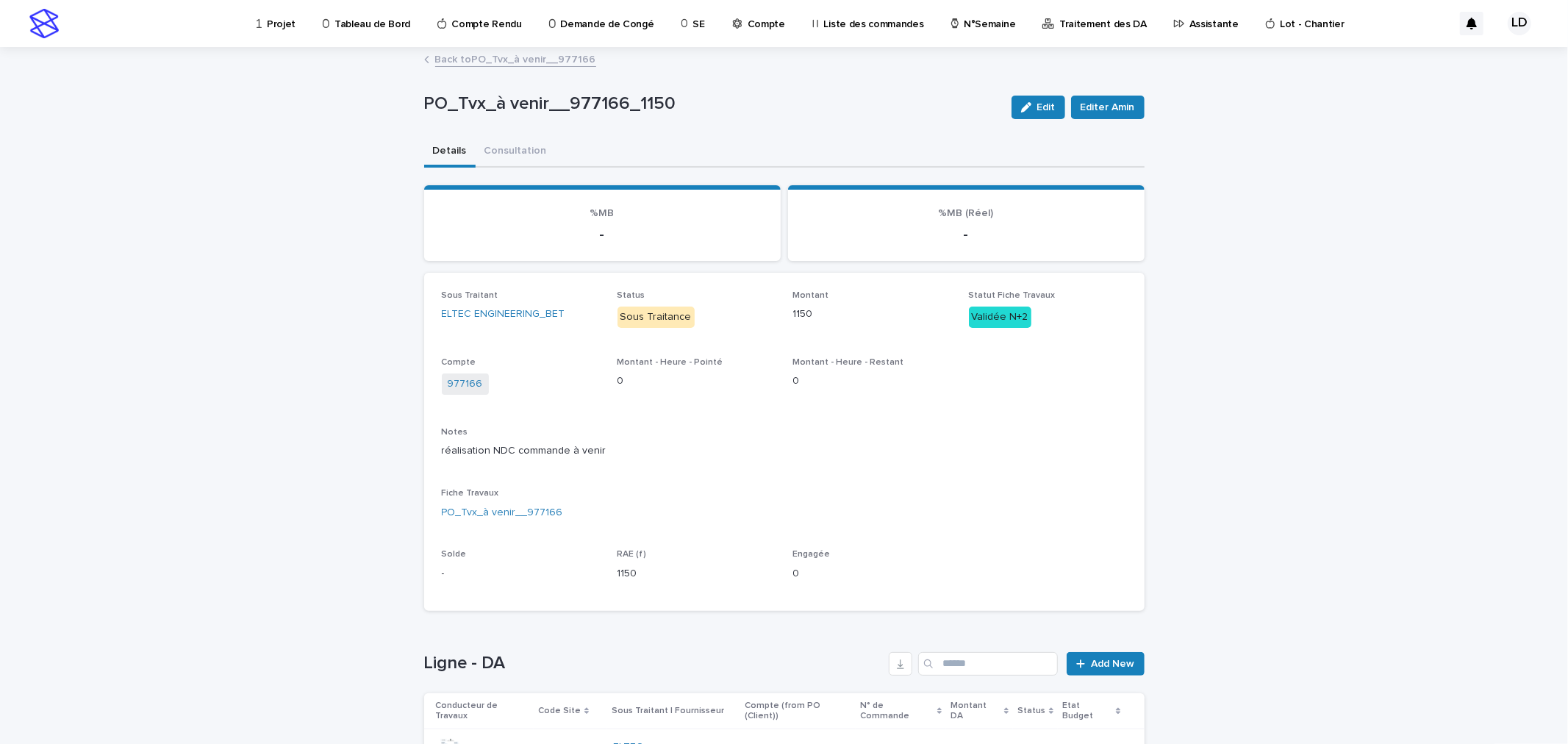
scroll to position [140, 0]
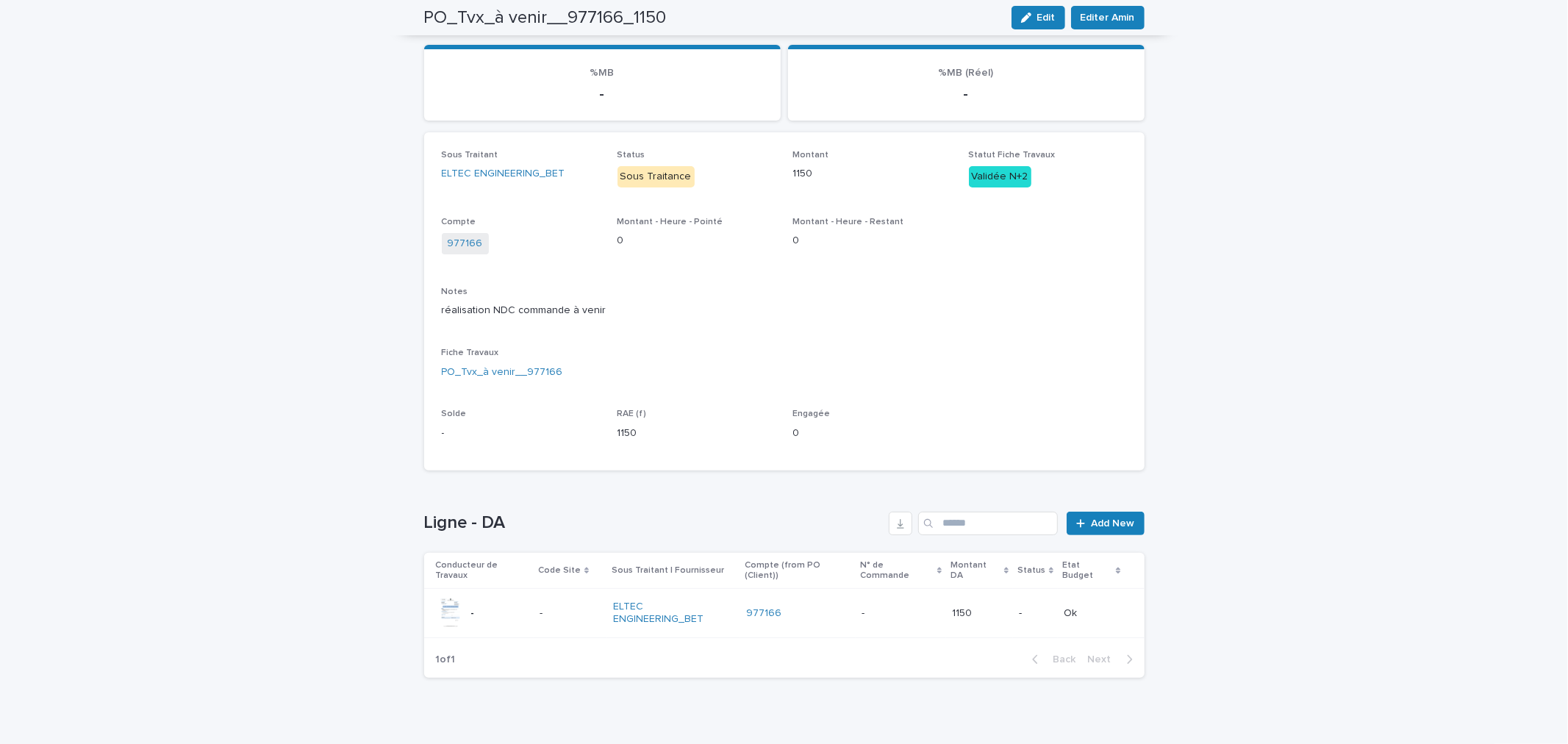
click at [791, 616] on td "977166" at bounding box center [798, 613] width 116 height 50
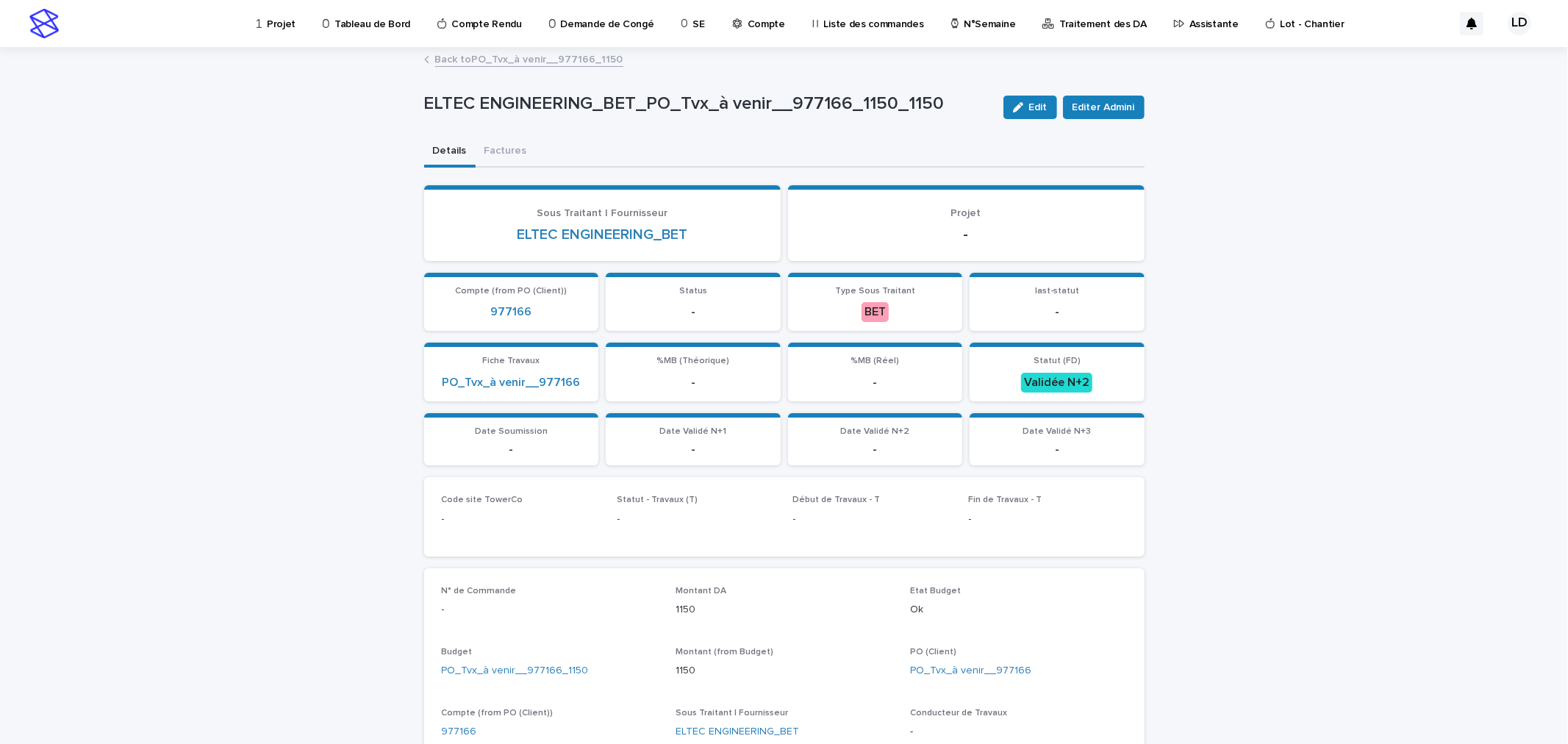
click at [488, 60] on link "Back to PO_Tvx_à venir__977166_1150" at bounding box center [529, 57] width 188 height 17
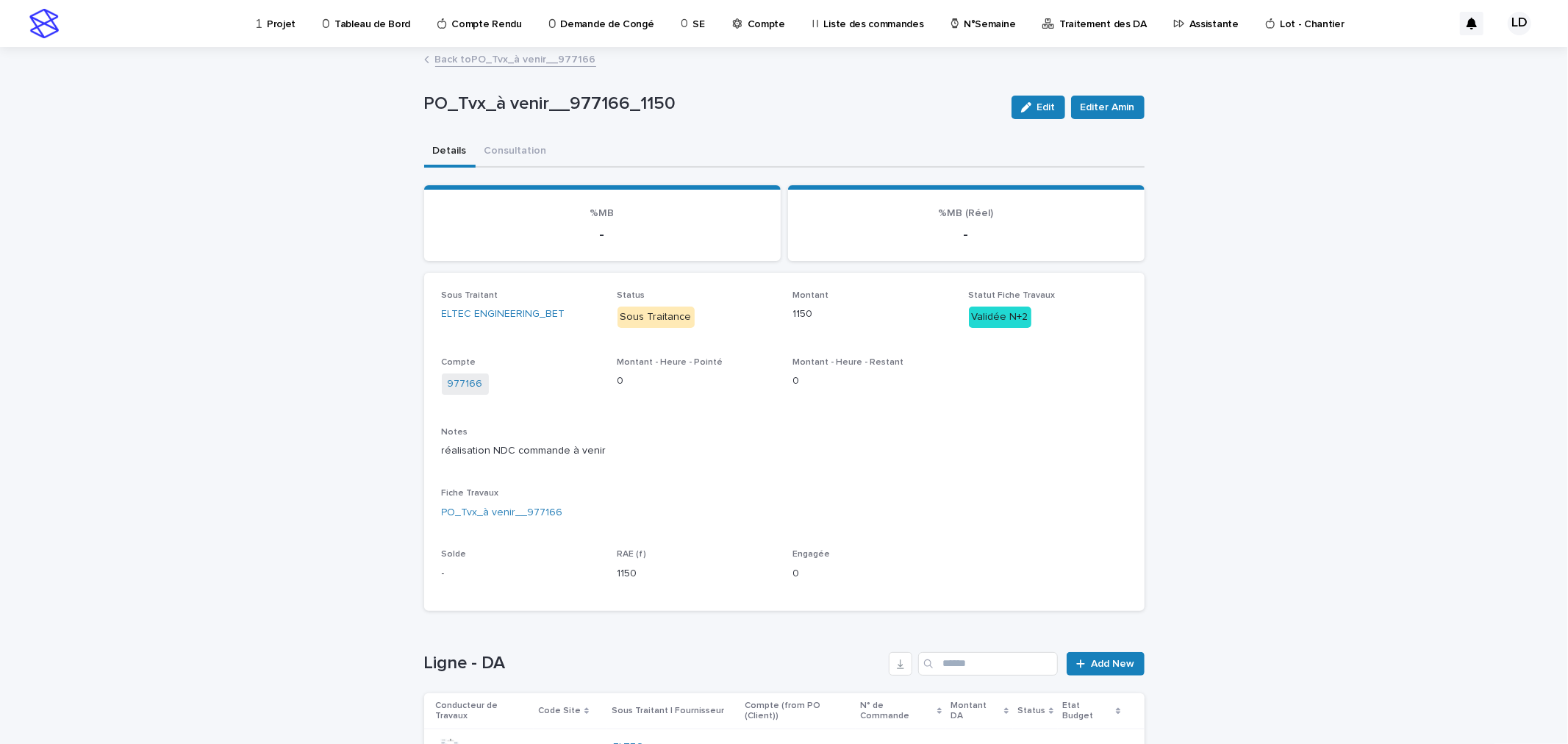
scroll to position [140, 0]
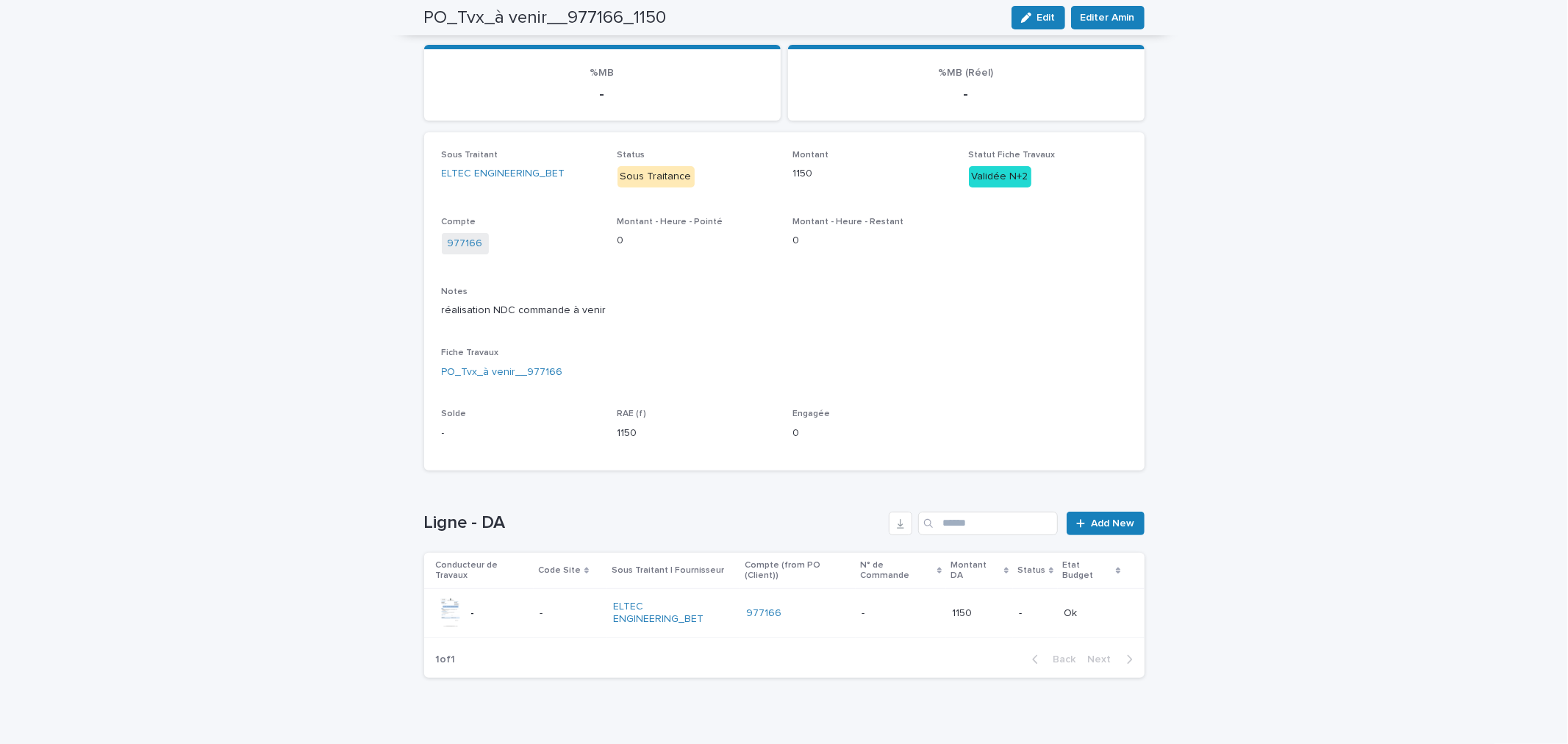
click at [693, 608] on div "ELTEC ENGINEERING_BET" at bounding box center [673, 613] width 121 height 37
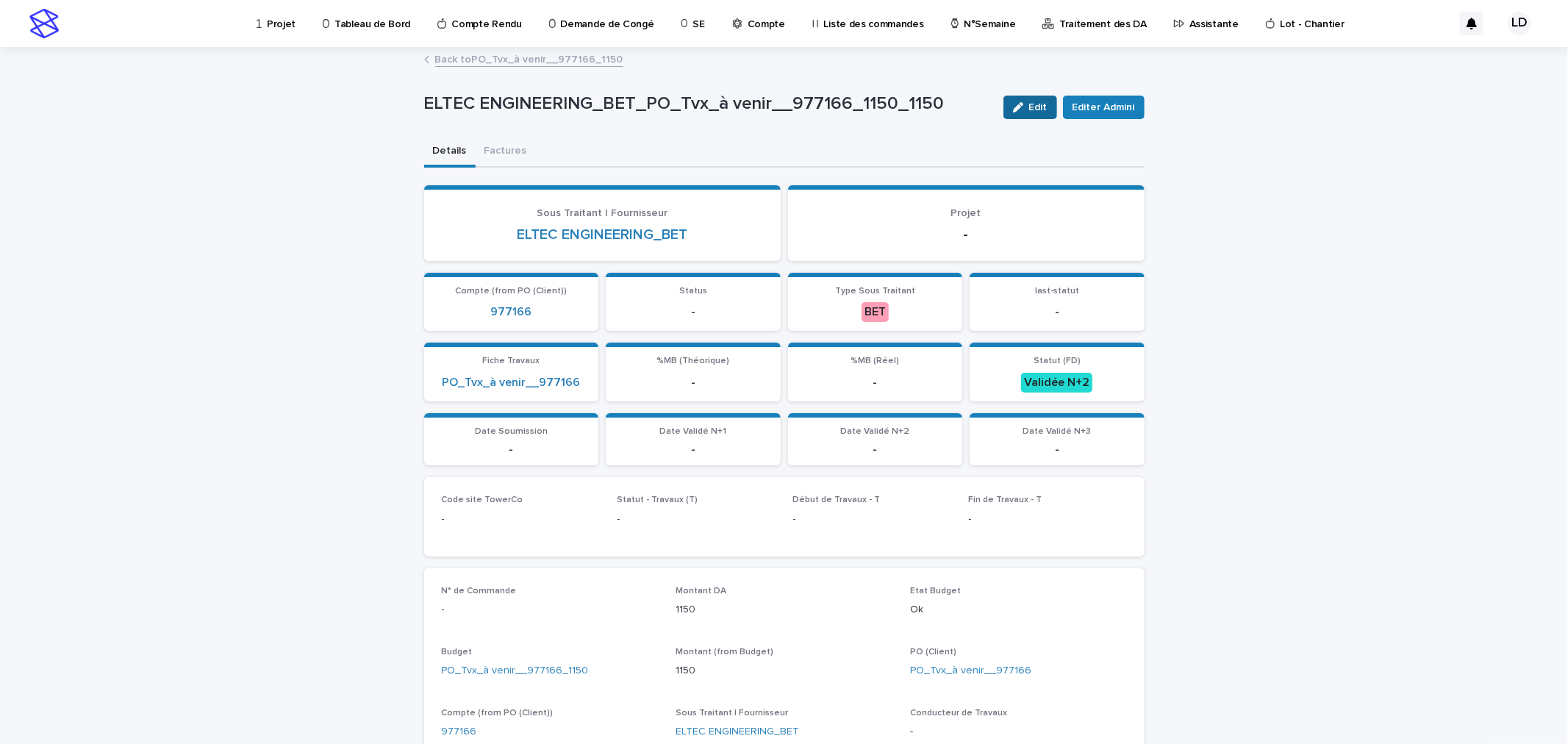
click at [1018, 106] on div "button" at bounding box center [1021, 107] width 17 height 10
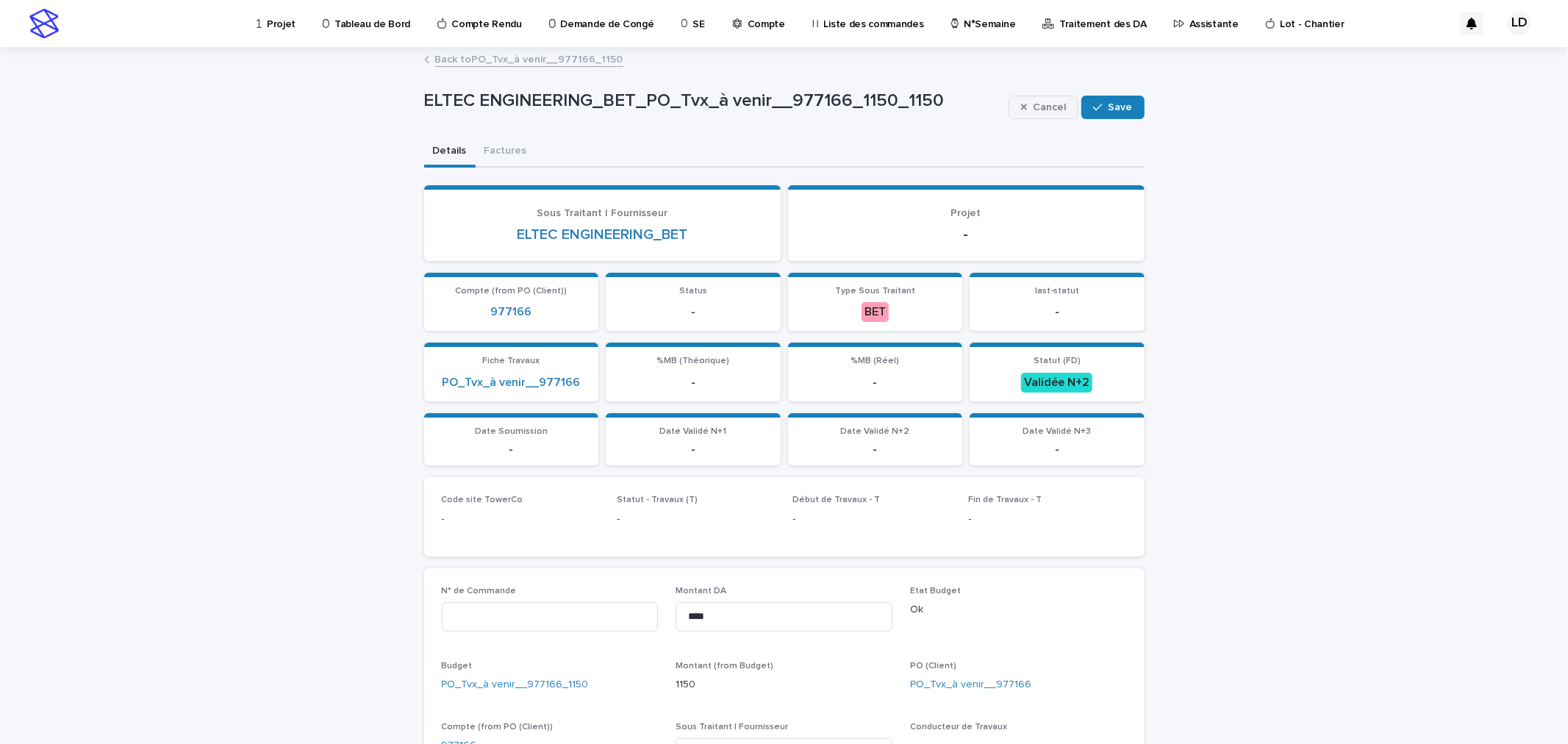
click at [1037, 105] on span "Cancel" at bounding box center [1049, 107] width 33 height 10
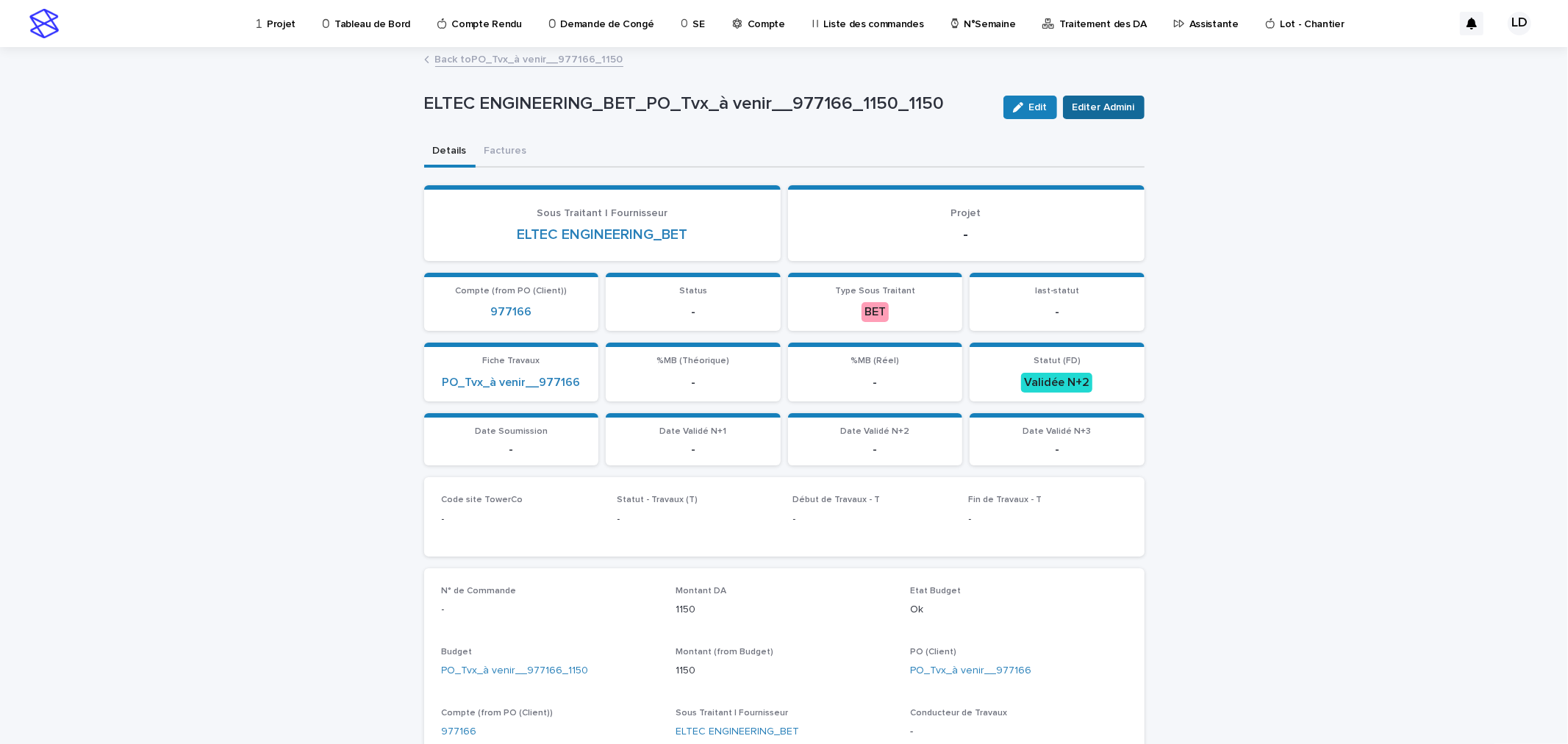
click at [1098, 109] on span "Editer Admini" at bounding box center [1103, 107] width 63 height 15
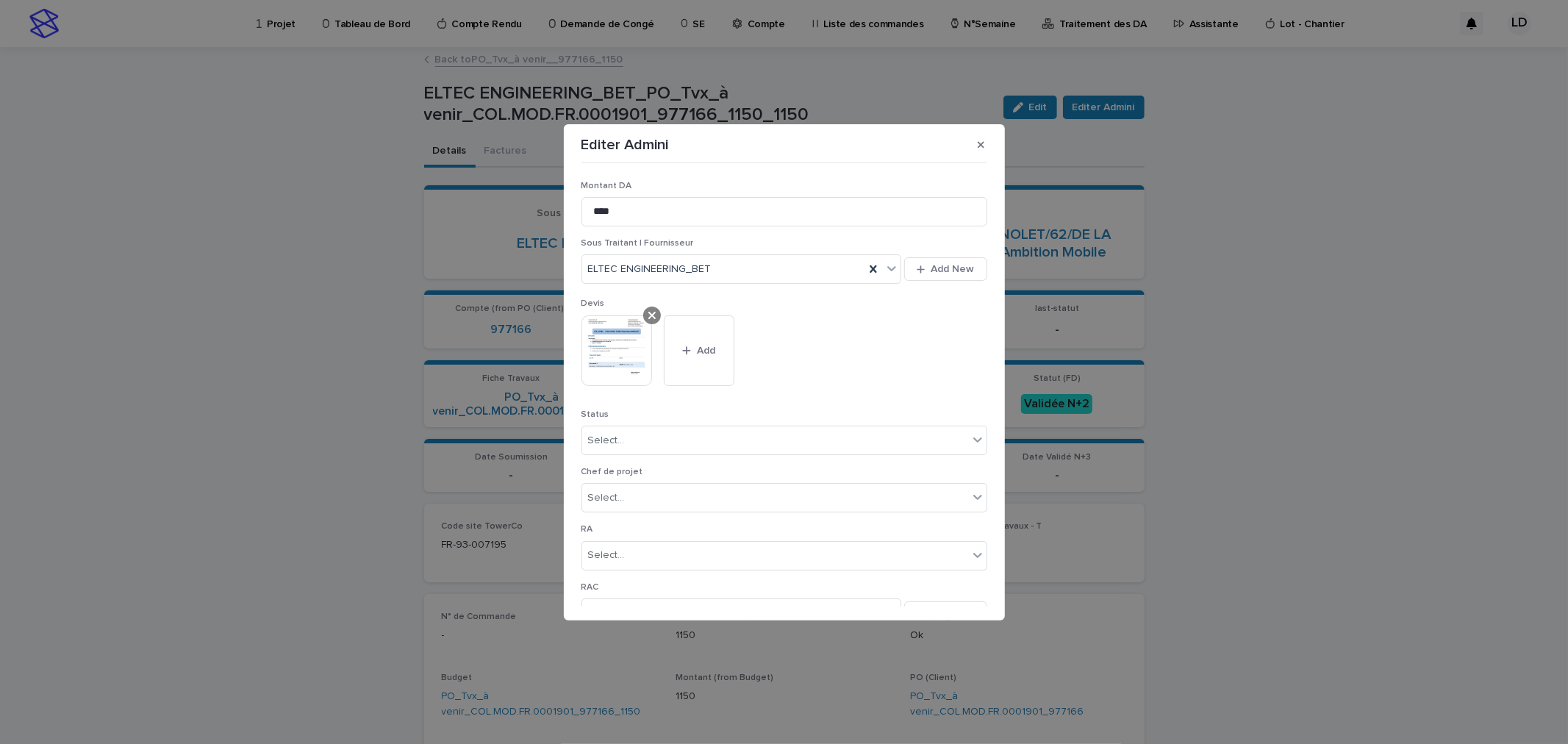
click at [653, 316] on icon at bounding box center [652, 315] width 7 height 7
click at [869, 272] on icon at bounding box center [873, 269] width 7 height 7
drag, startPoint x: 650, startPoint y: 218, endPoint x: 580, endPoint y: 215, distance: 70.1
click at [581, 215] on input "****" at bounding box center [784, 211] width 405 height 30
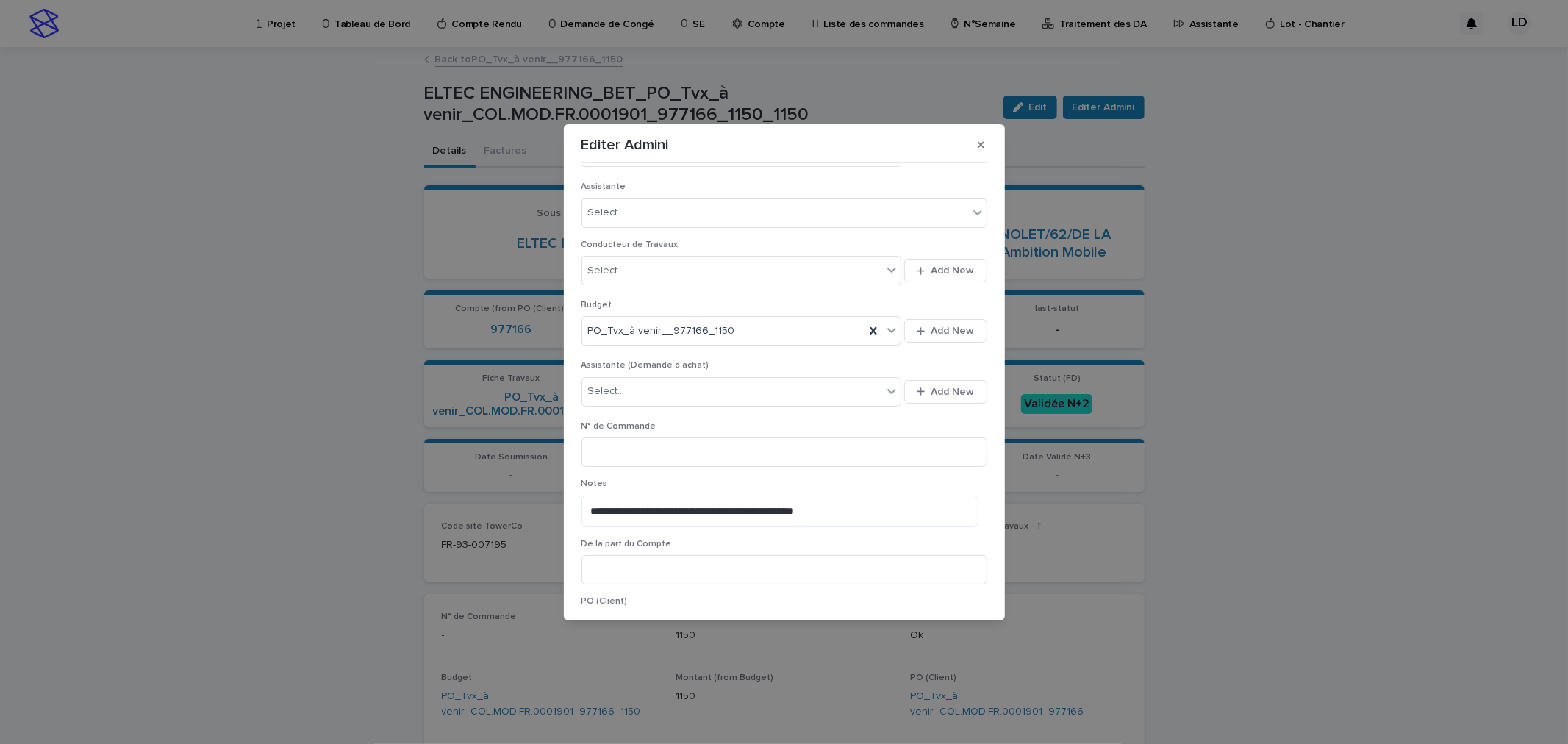
scroll to position [507, 0]
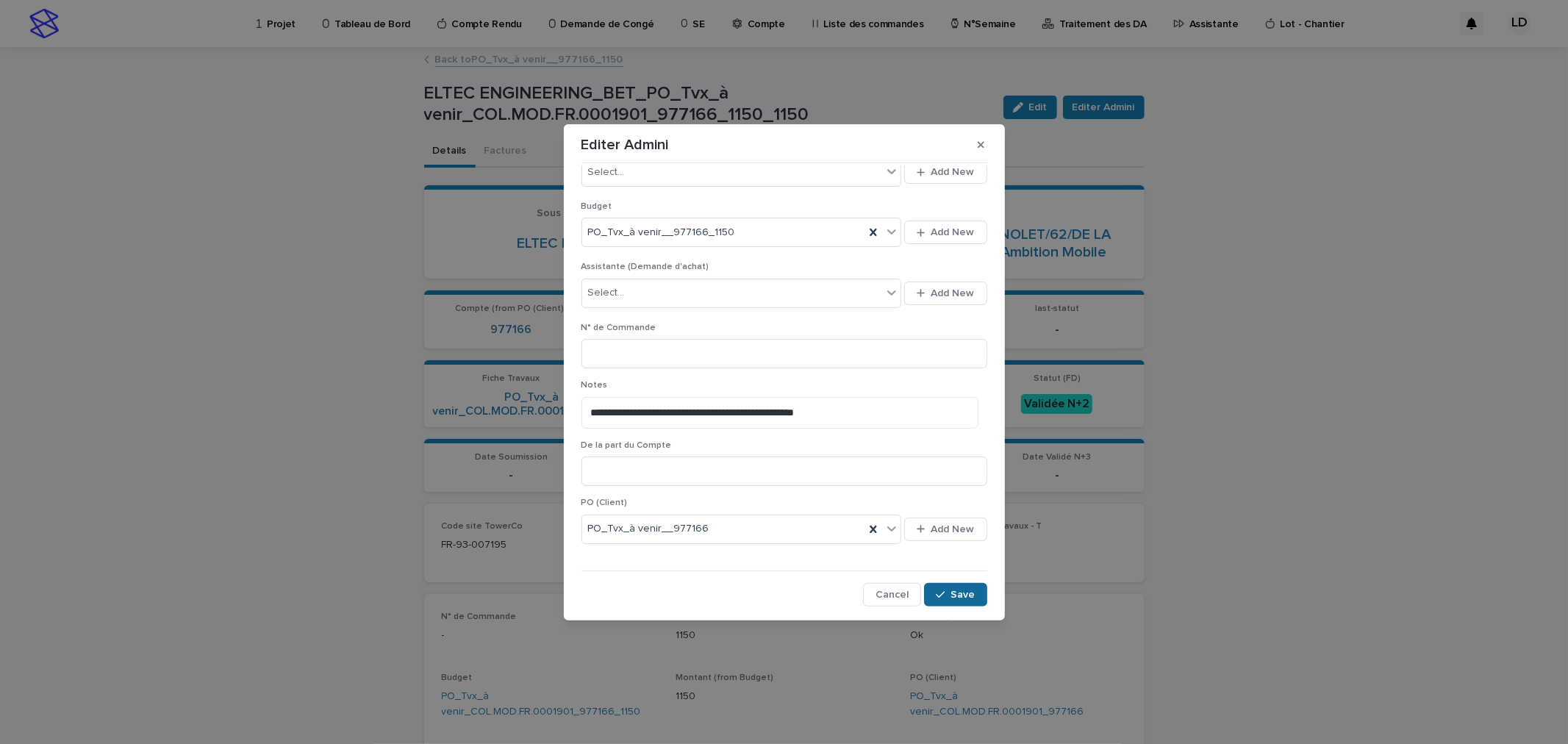
click at [935, 593] on icon "button" at bounding box center [940, 594] width 9 height 10
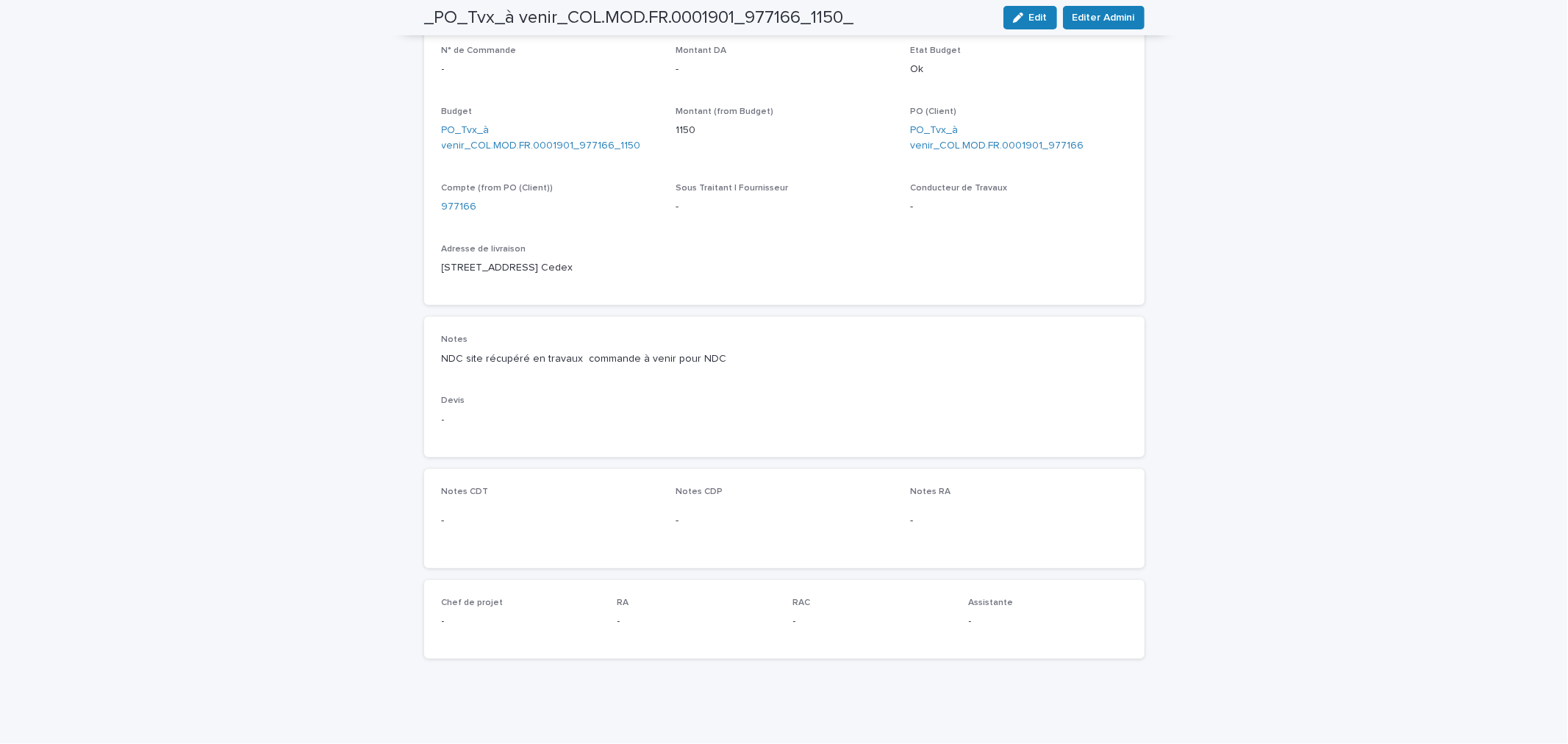
scroll to position [0, 0]
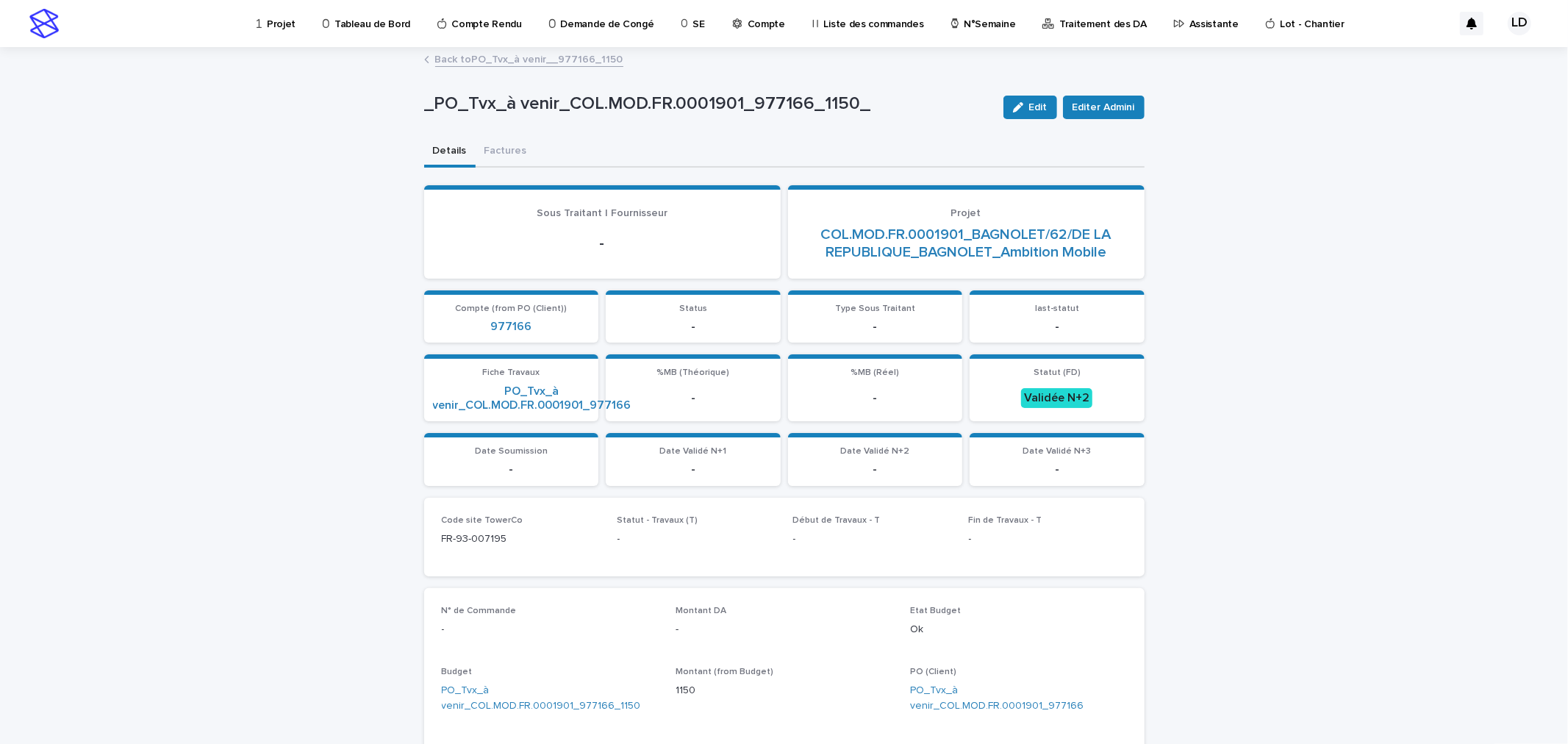
click at [479, 62] on link "Back to PO_Tvx_à venir__977166_1150" at bounding box center [529, 57] width 188 height 17
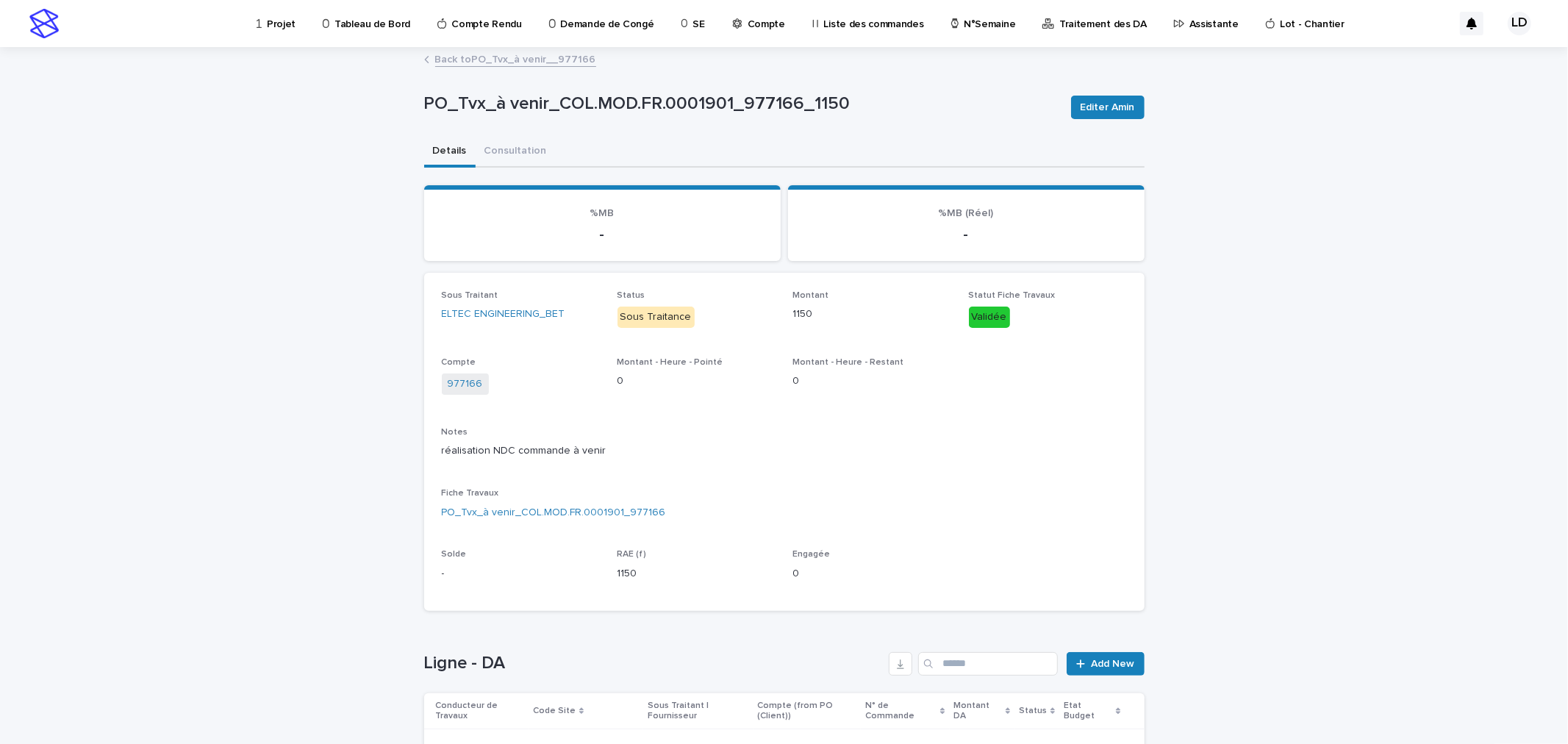
click at [496, 59] on link "Back to PO_Tvx_à venir__977166" at bounding box center [515, 57] width 161 height 17
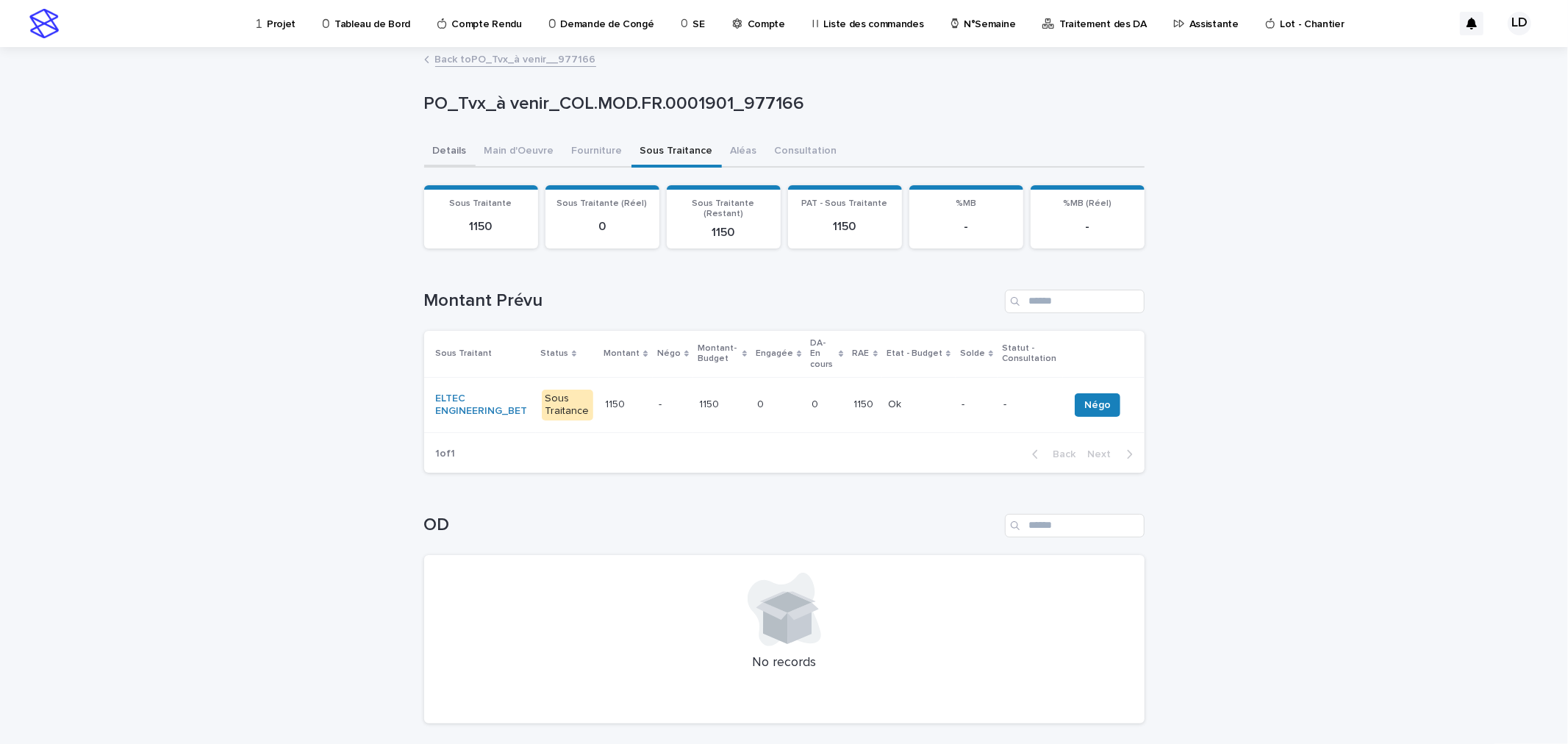
click at [442, 162] on button "Details" at bounding box center [449, 151] width 51 height 30
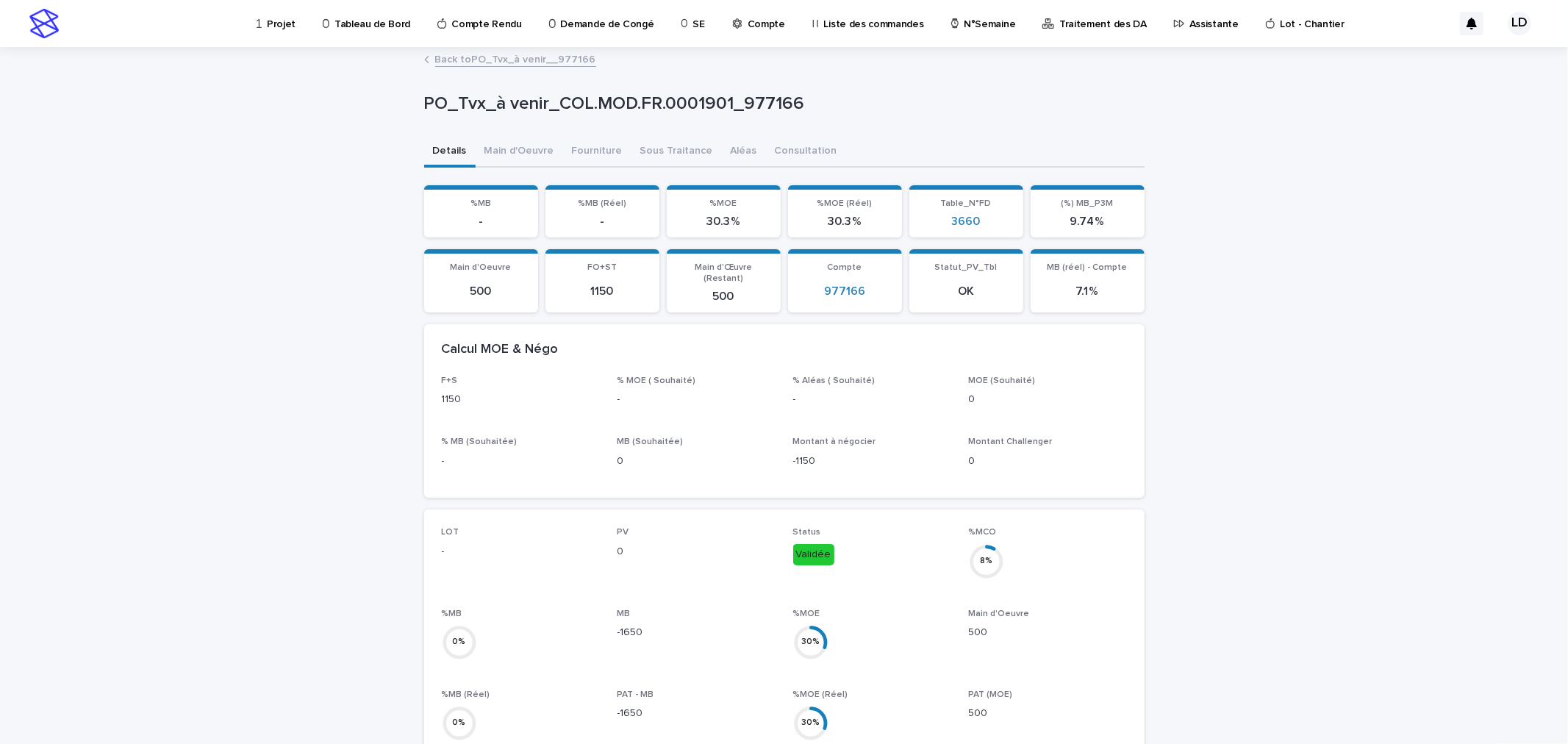
click at [456, 70] on div "Back to PO_Tvx_à venir__977166" at bounding box center [784, 60] width 735 height 21
click at [285, 18] on p "Projet" at bounding box center [281, 15] width 29 height 30
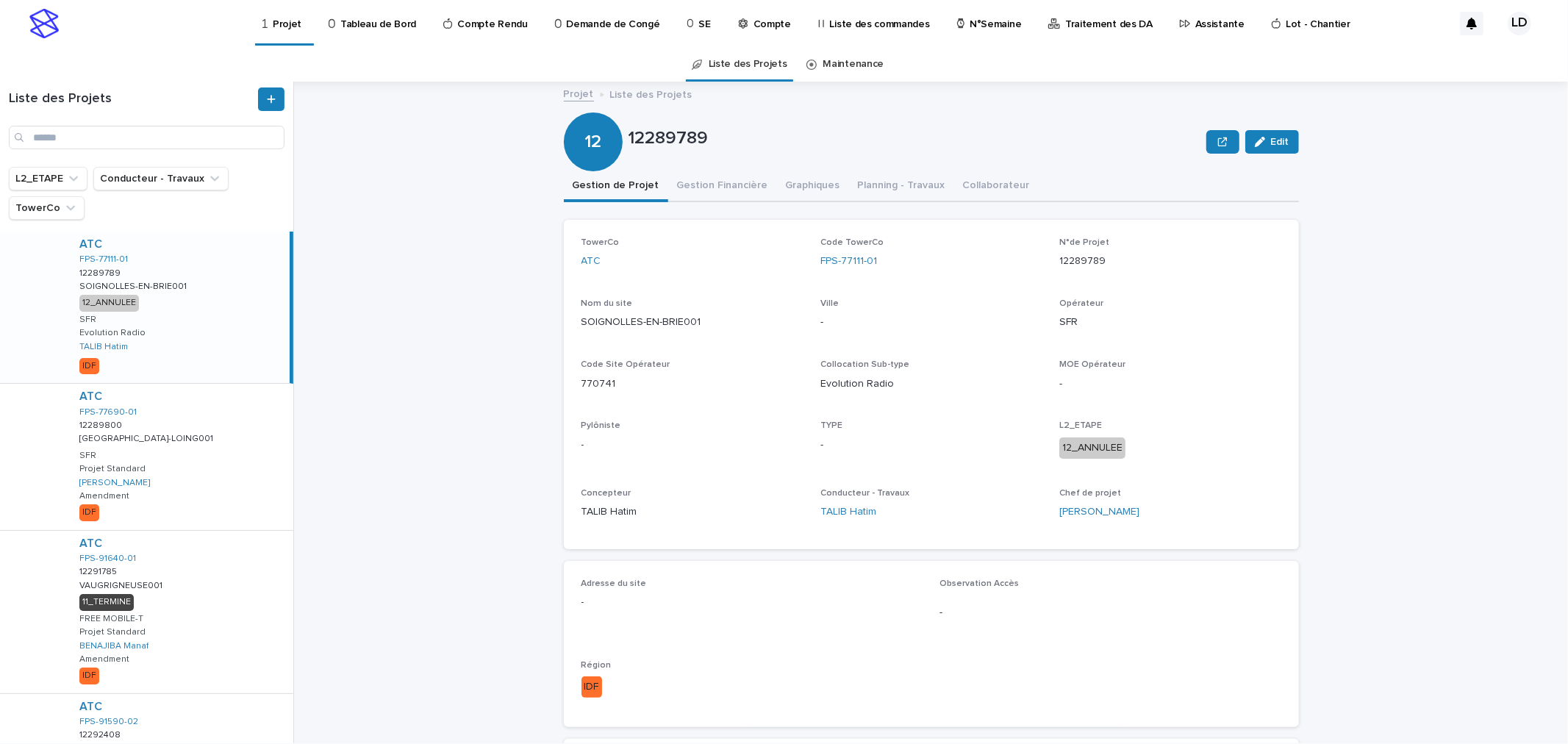
click at [1195, 23] on p "Assistante" at bounding box center [1219, 15] width 50 height 30
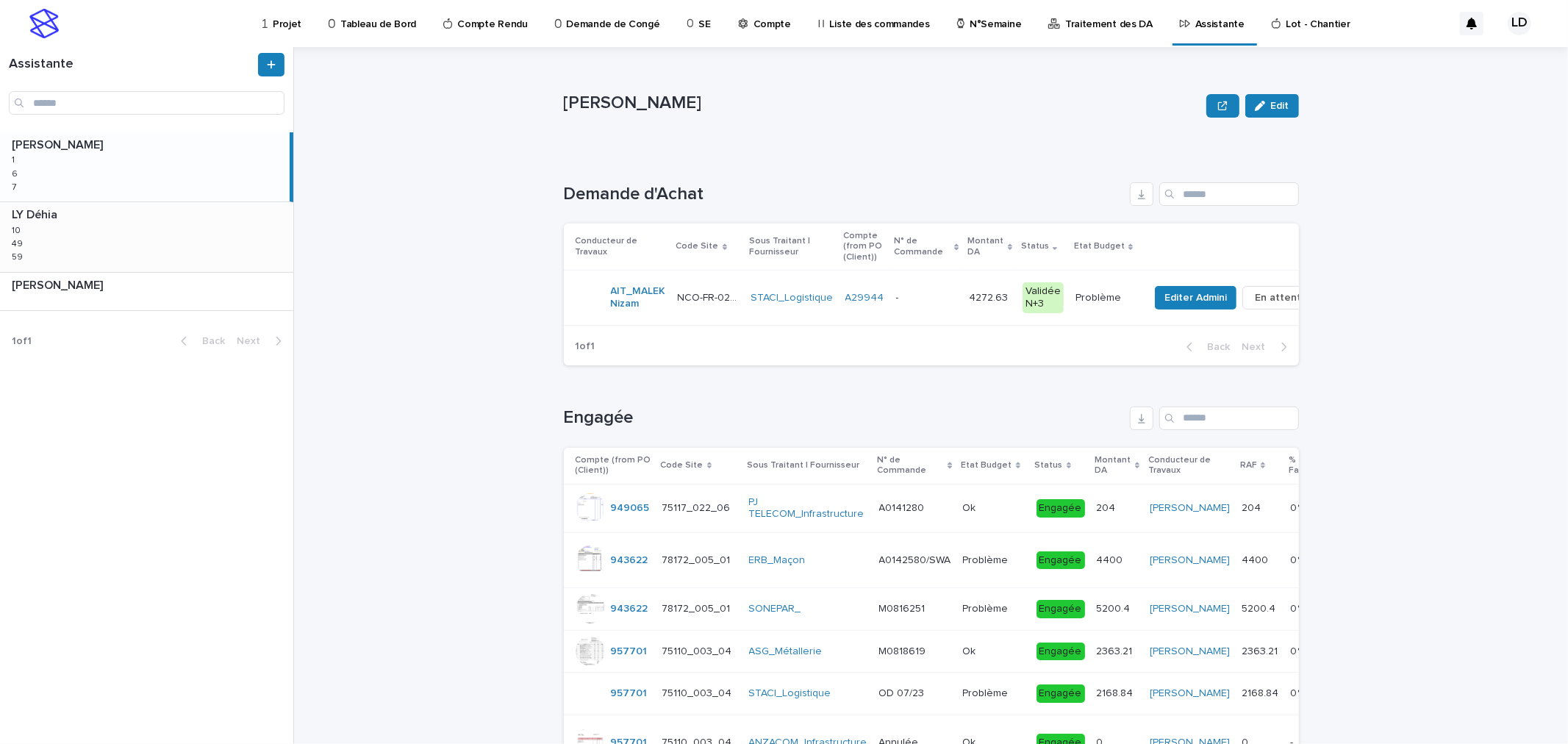
drag, startPoint x: 133, startPoint y: 251, endPoint x: 218, endPoint y: 240, distance: 85.7
click at [133, 251] on div "LY Déhia LY Déhia 10 10 49 49 59 59" at bounding box center [146, 236] width 293 height 69
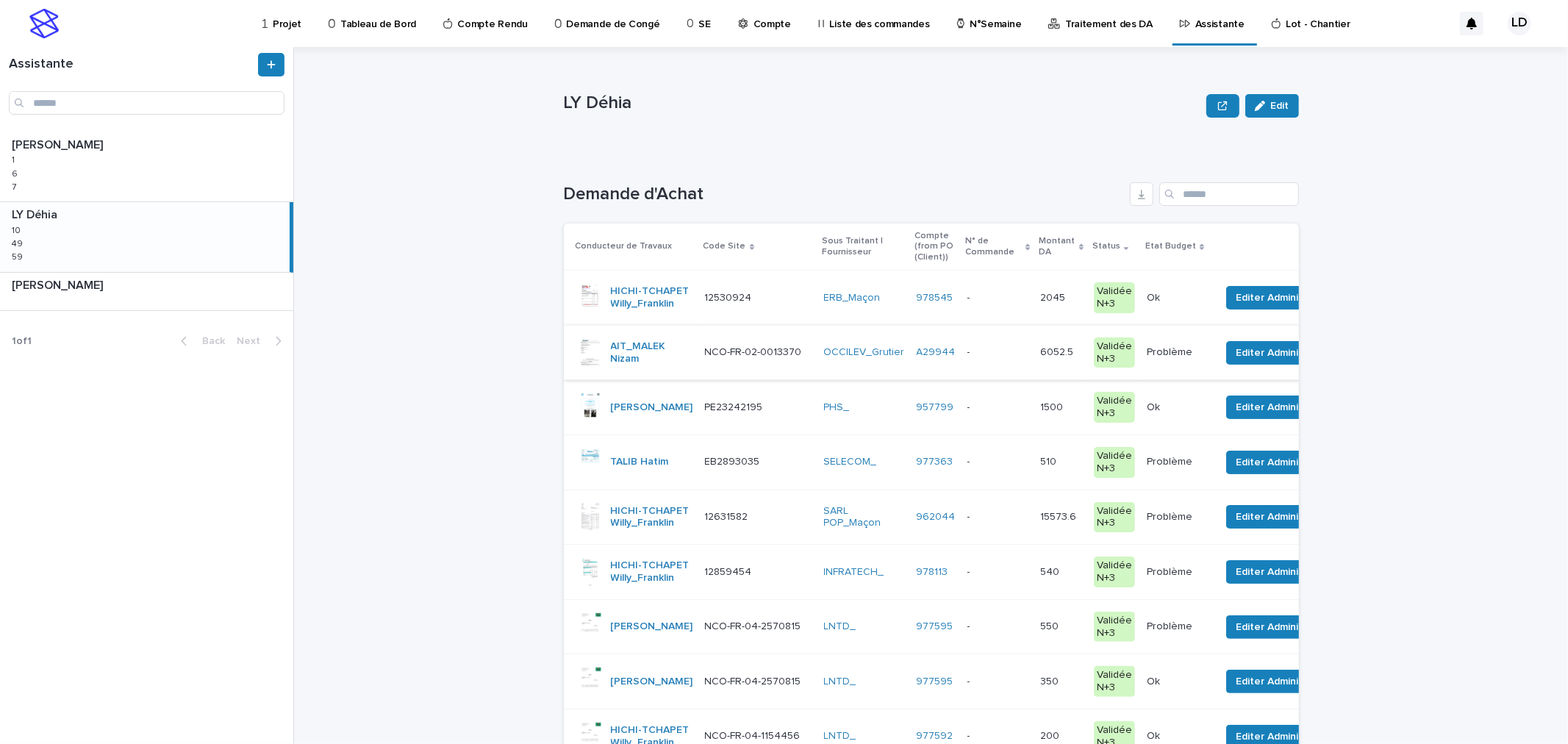
scroll to position [82, 0]
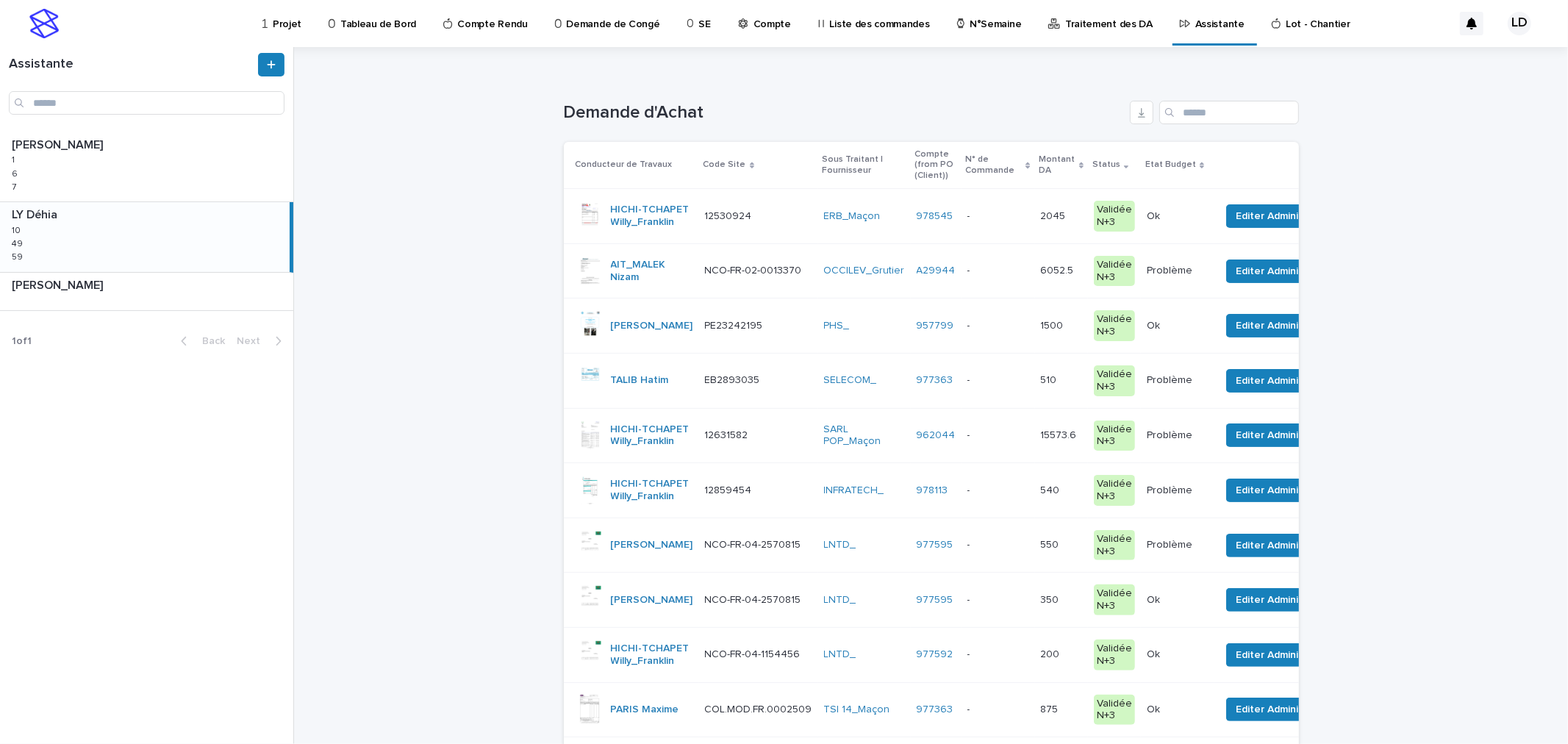
click at [868, 463] on td "SARL POP_Maçon" at bounding box center [864, 435] width 92 height 55
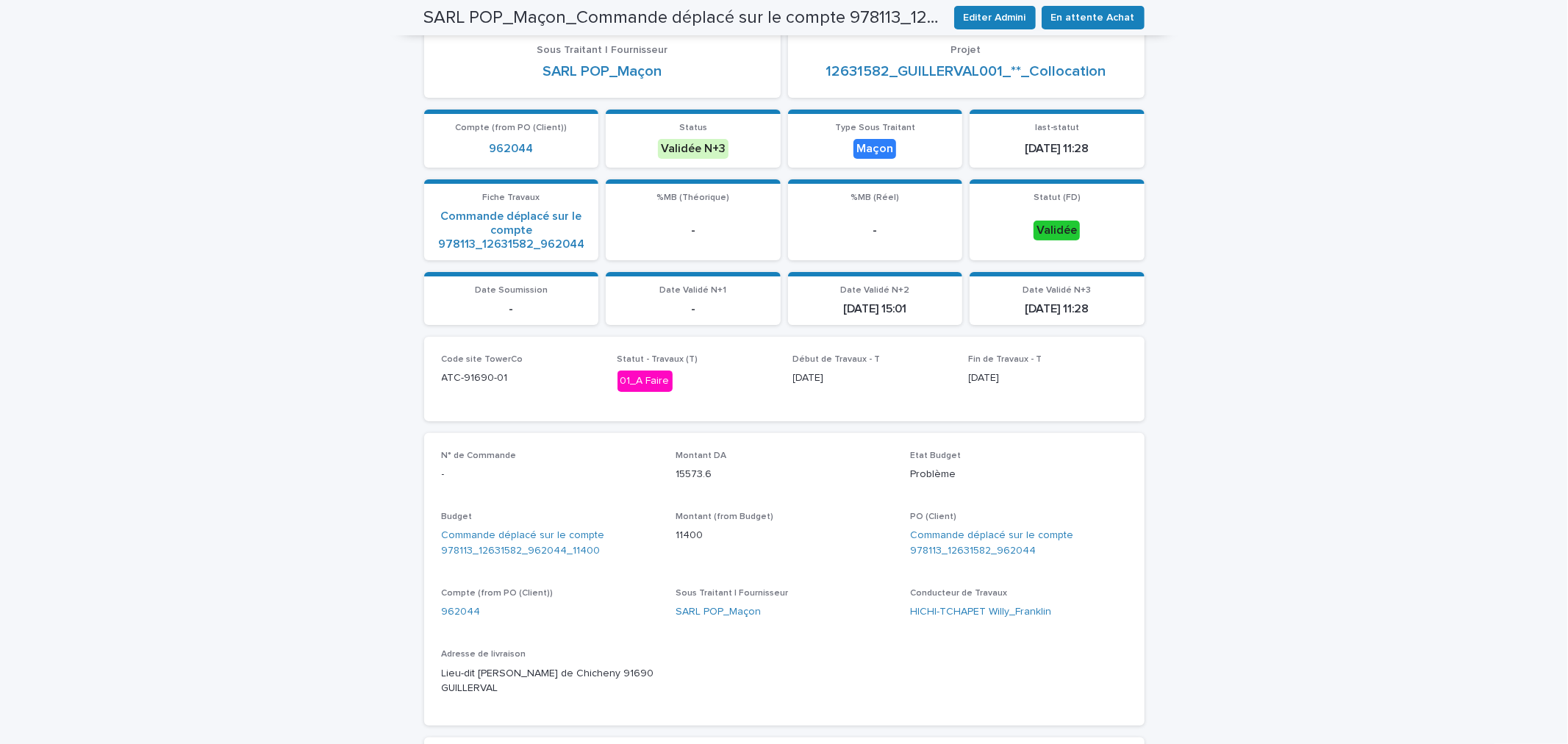
scroll to position [408, 0]
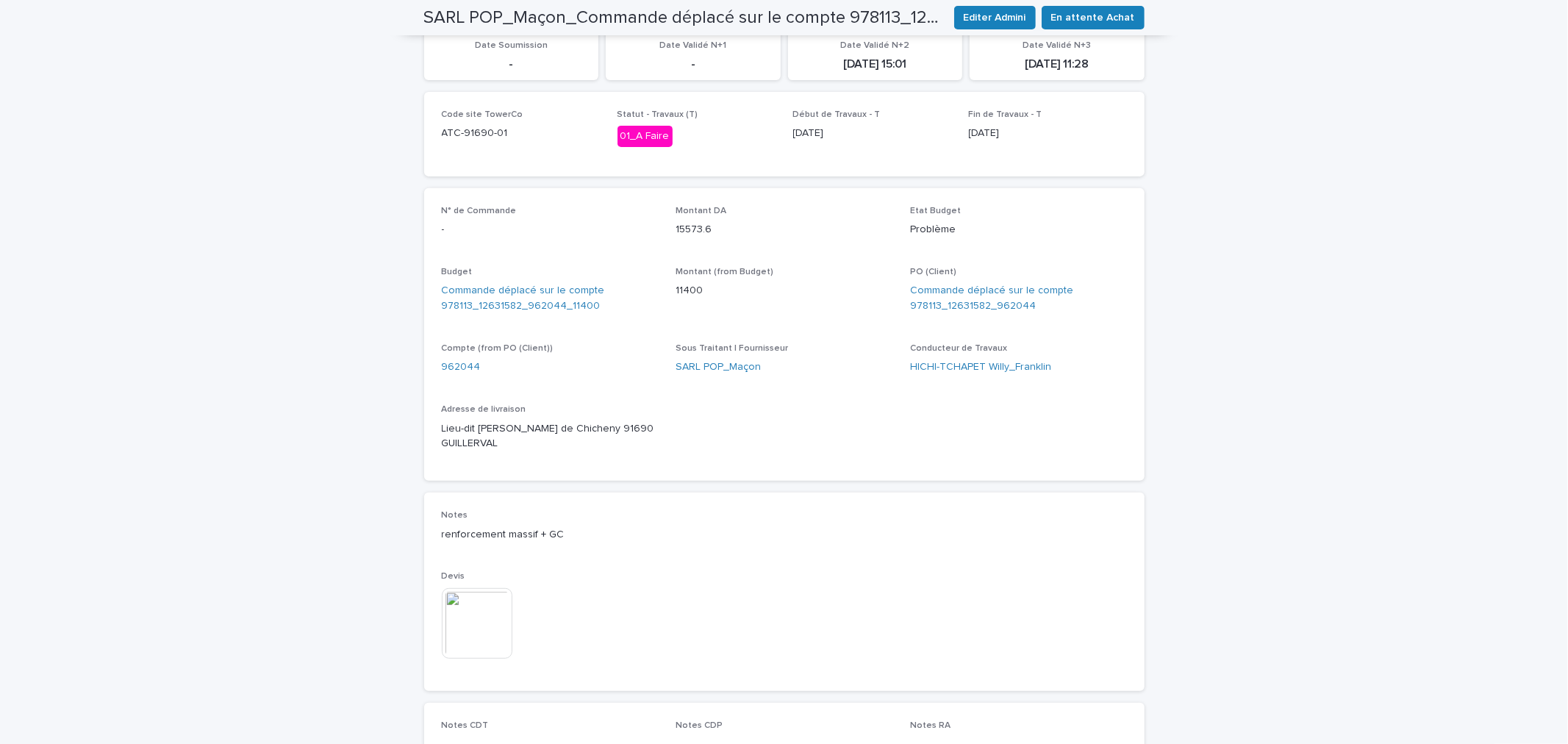
click at [451, 601] on img at bounding box center [477, 623] width 70 height 70
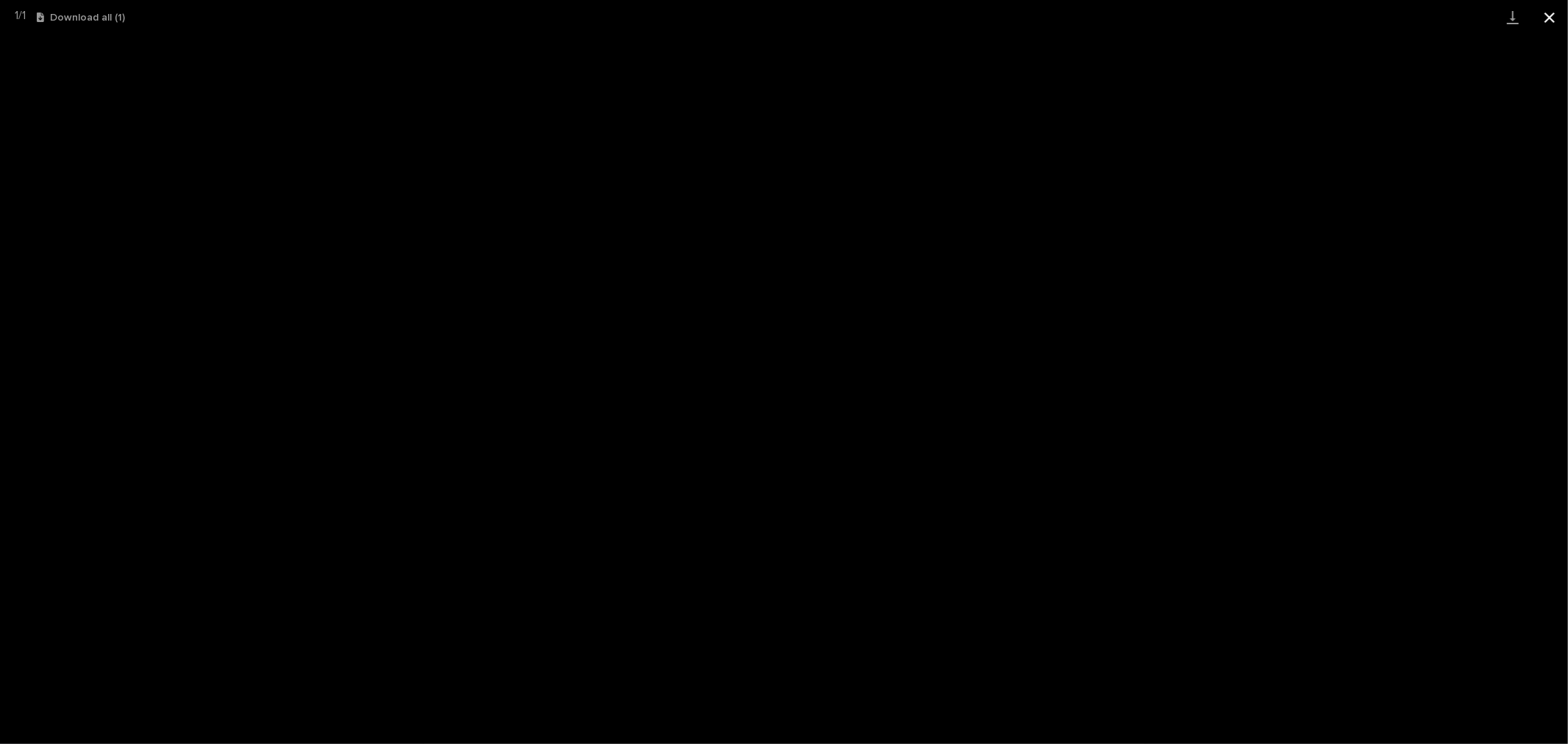
click at [1545, 12] on button "Close gallery" at bounding box center [1549, 17] width 37 height 35
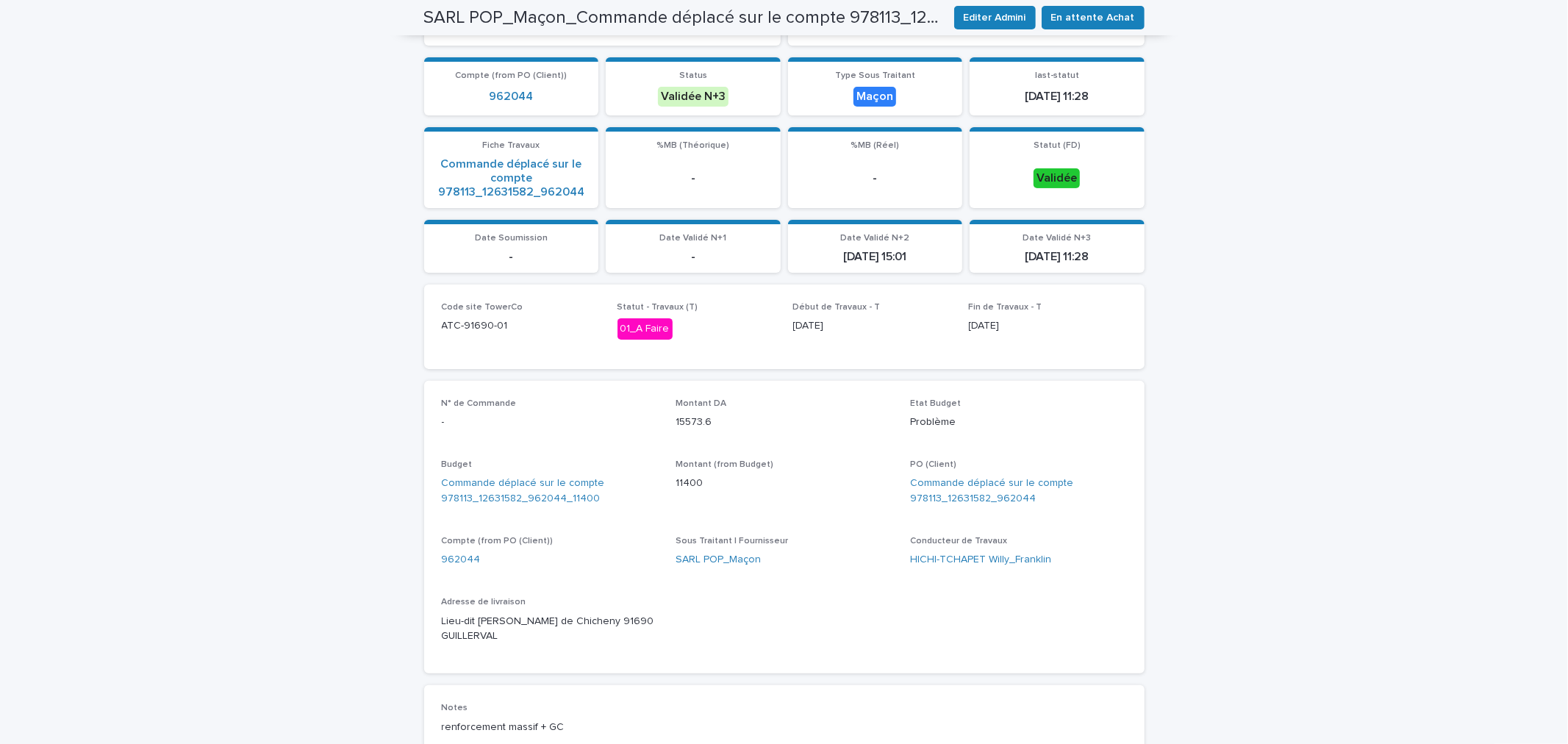
scroll to position [52, 0]
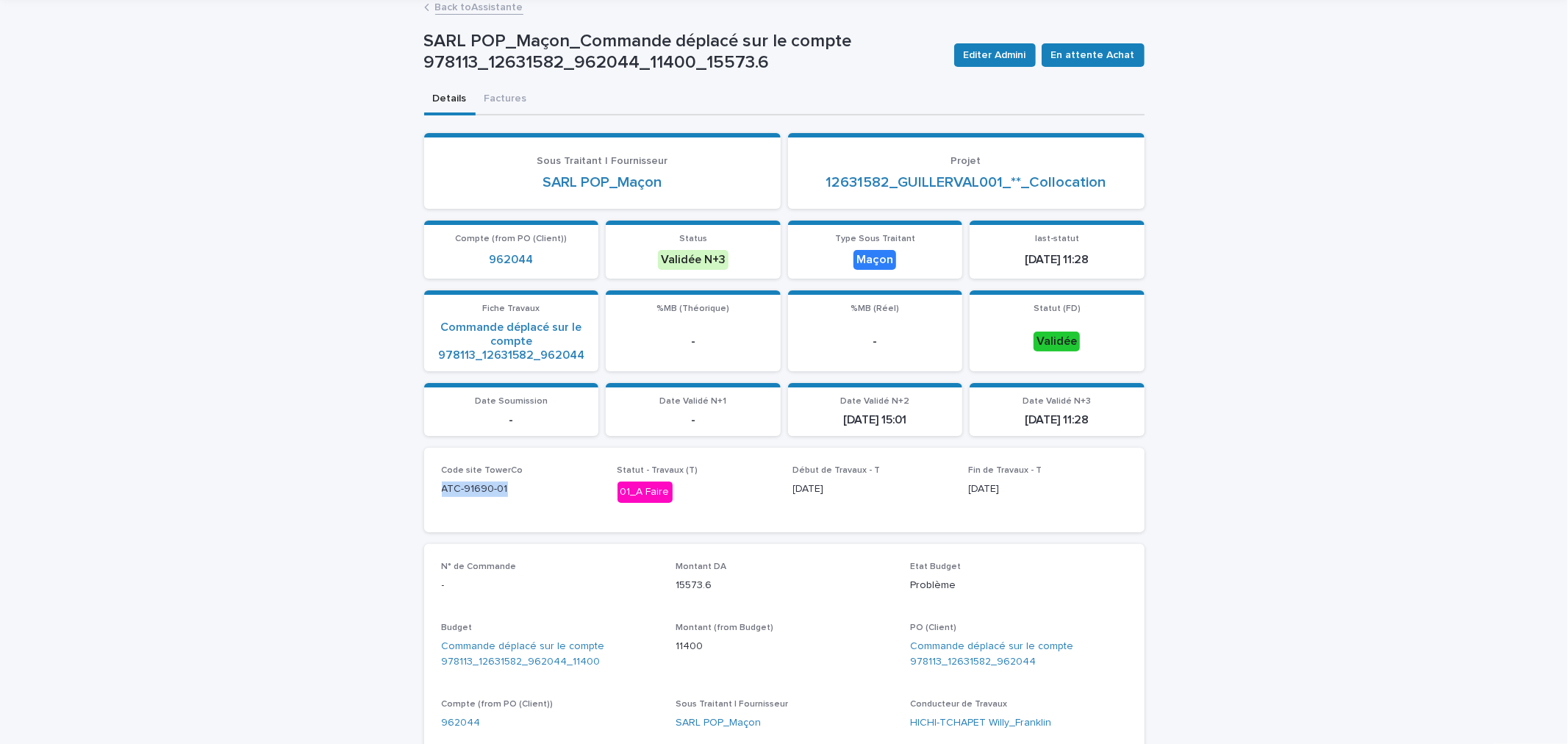
drag, startPoint x: 508, startPoint y: 483, endPoint x: 419, endPoint y: 486, distance: 89.1
click at [424, 486] on div "Code site TowerCo ATC-91690-01 Statut - Travaux (T) 01_A Faire Début de Travaux…" at bounding box center [784, 489] width 720 height 84
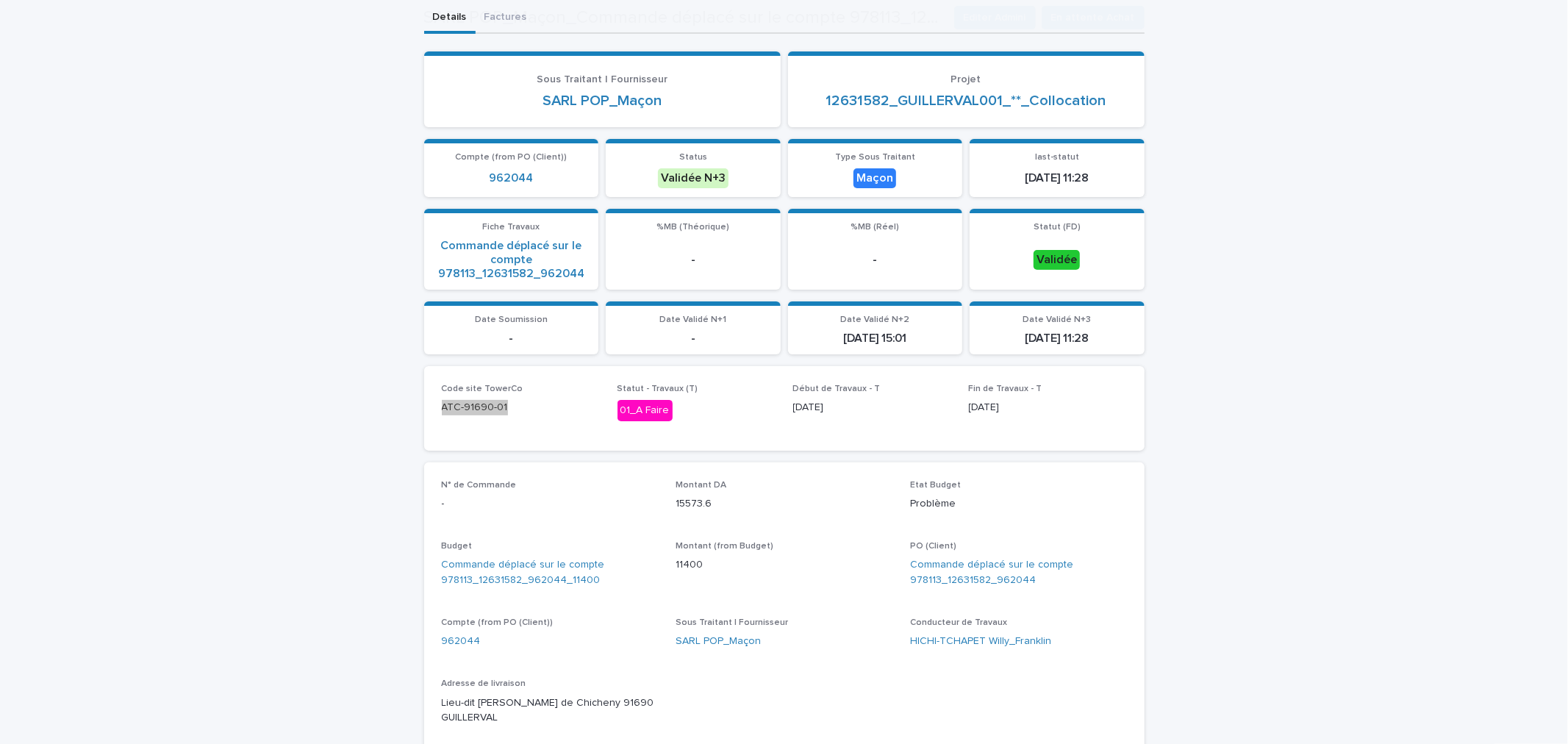
scroll to position [541, 0]
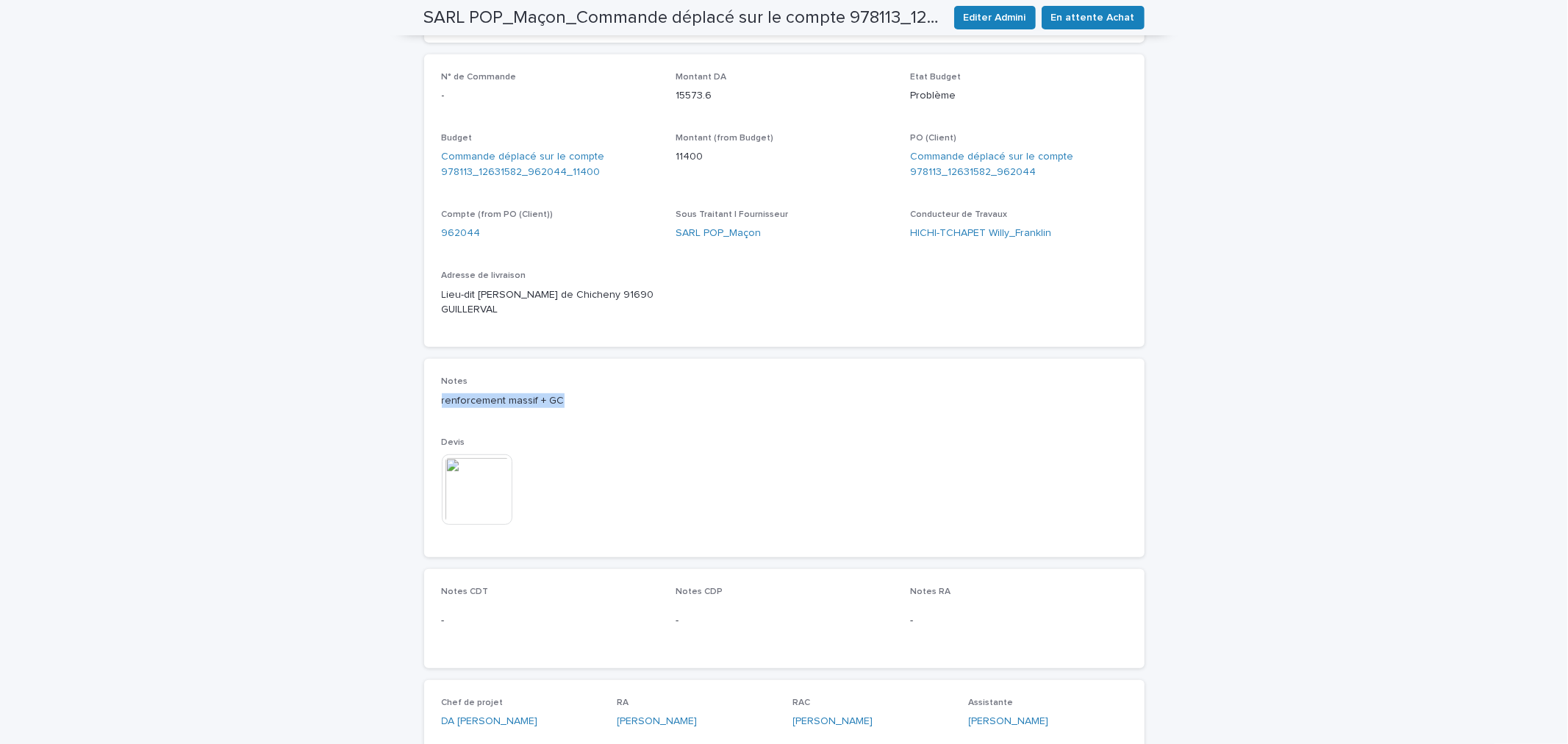
drag, startPoint x: 516, startPoint y: 378, endPoint x: 390, endPoint y: 378, distance: 126.0
click at [390, 378] on div "Loading... Saving… Loading... Saving… SARL POP_Maçon_Commande déplacé sur le co…" at bounding box center [784, 175] width 1568 height 1337
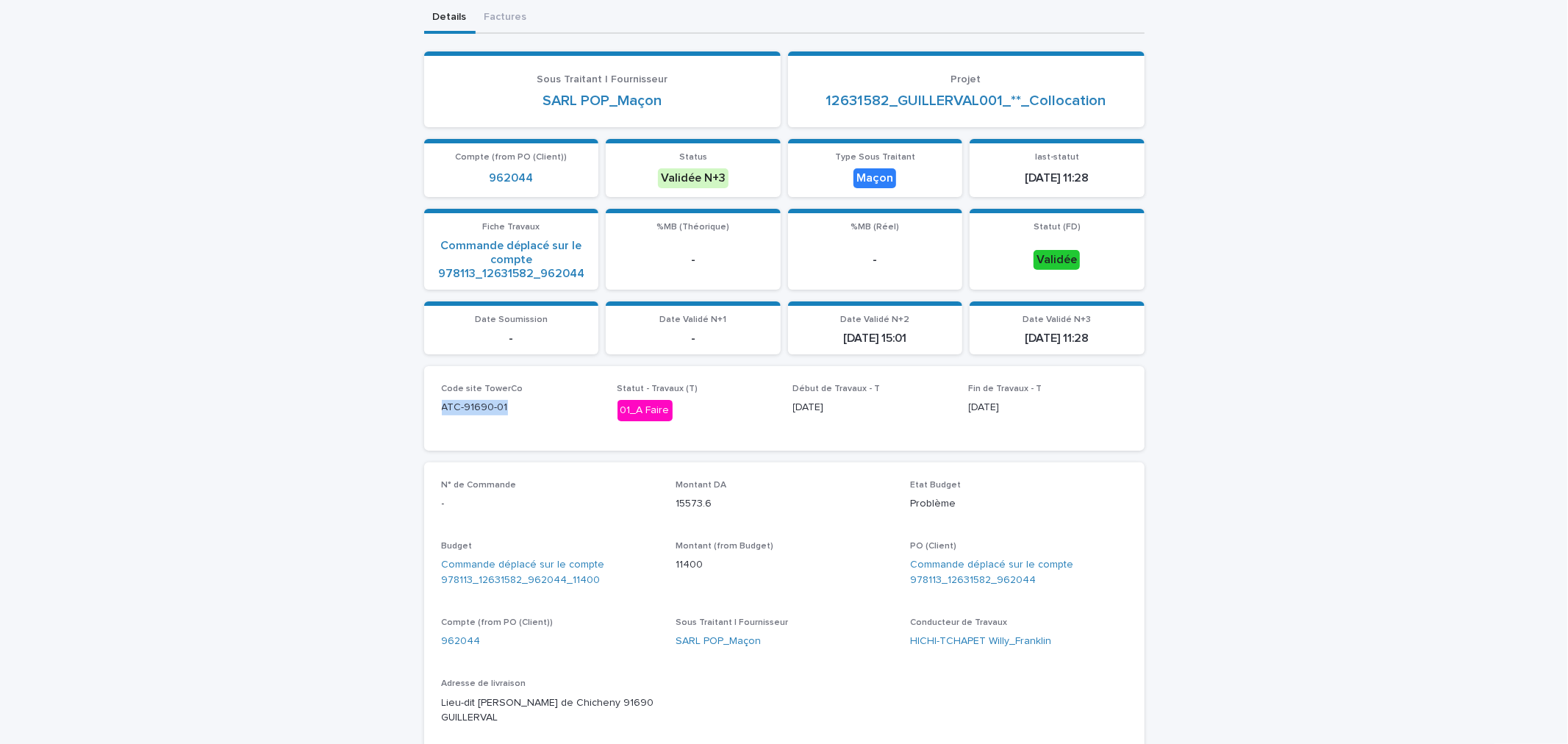
drag, startPoint x: 499, startPoint y: 403, endPoint x: 431, endPoint y: 408, distance: 68.2
click at [431, 408] on div "Code site TowerCo ATC-91690-01 Statut - Travaux (T) 01_A Faire Début de Travaux…" at bounding box center [784, 408] width 720 height 84
click at [523, 419] on div "Code site TowerCo ATC-91690-01" at bounding box center [521, 406] width 158 height 44
drag, startPoint x: 520, startPoint y: 407, endPoint x: 405, endPoint y: 406, distance: 115.0
click at [405, 406] on div "Loading... Saving… Loading... Saving… SARL POP_Maçon_Commande déplacé sur le co…" at bounding box center [784, 583] width 1568 height 1337
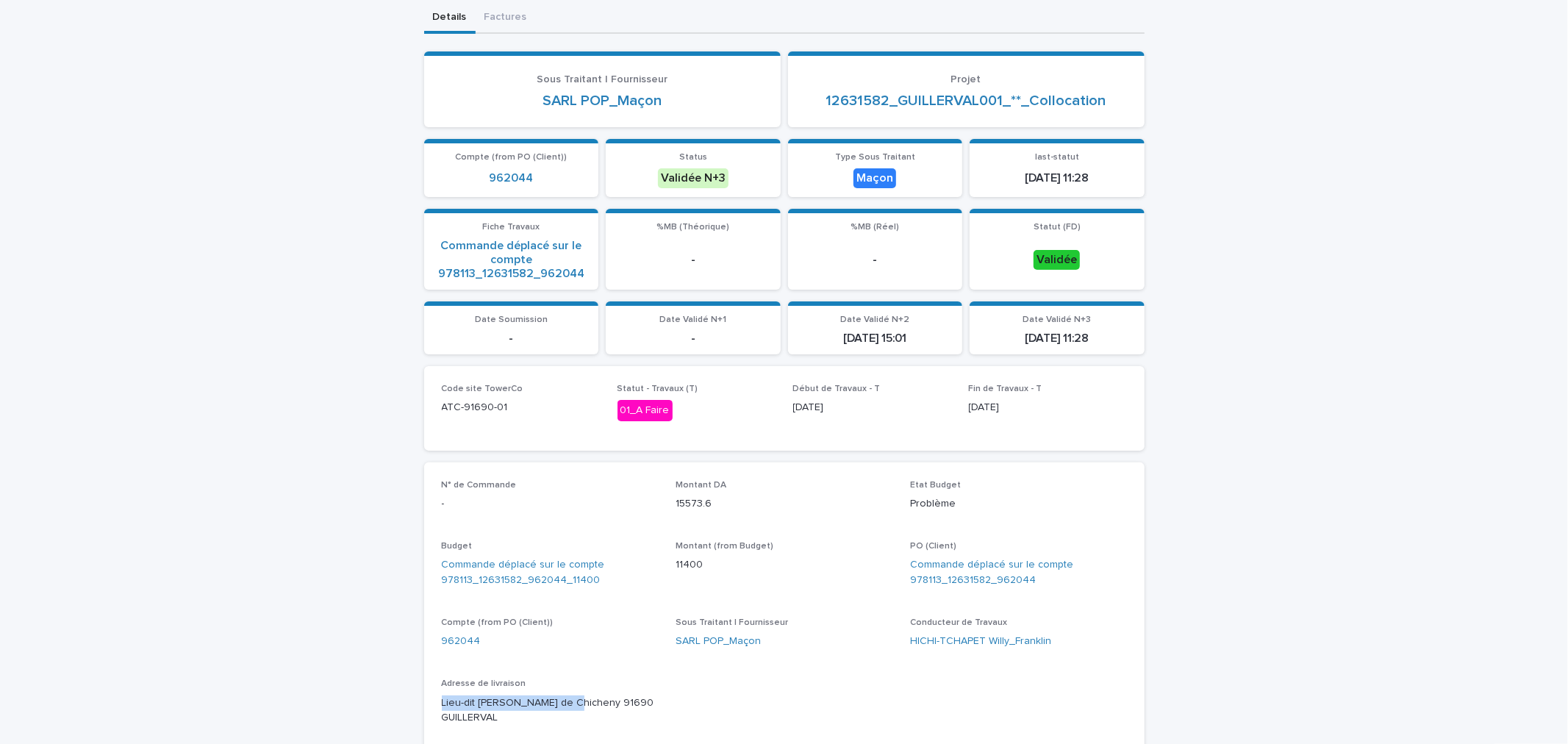
drag, startPoint x: 560, startPoint y: 701, endPoint x: 353, endPoint y: 697, distance: 207.0
click at [353, 697] on div "Loading... Saving… Loading... Saving… SARL POP_Maçon_Commande déplacé sur le co…" at bounding box center [784, 583] width 1568 height 1337
drag, startPoint x: 502, startPoint y: 406, endPoint x: 433, endPoint y: 409, distance: 69.1
click at [433, 409] on div "Code site TowerCo ATC-91690-01 Statut - Travaux (T) 01_A Faire Début de Travaux…" at bounding box center [784, 408] width 720 height 84
click at [1073, 600] on div "N° de Commande - Montant DA 15573.6 Etat Budget Problème Budget Commande déplac…" at bounding box center [784, 609] width 685 height 258
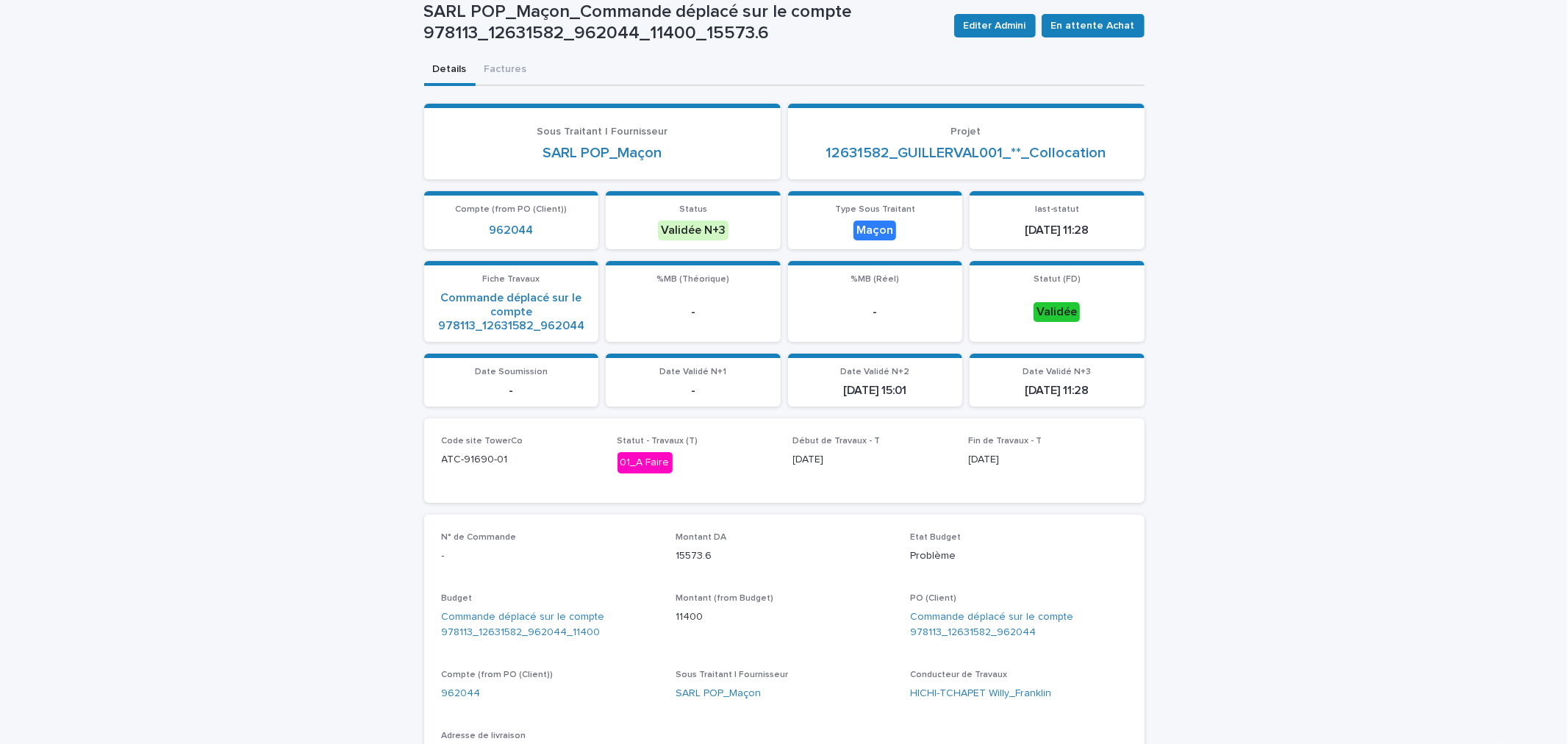
scroll to position [408, 0]
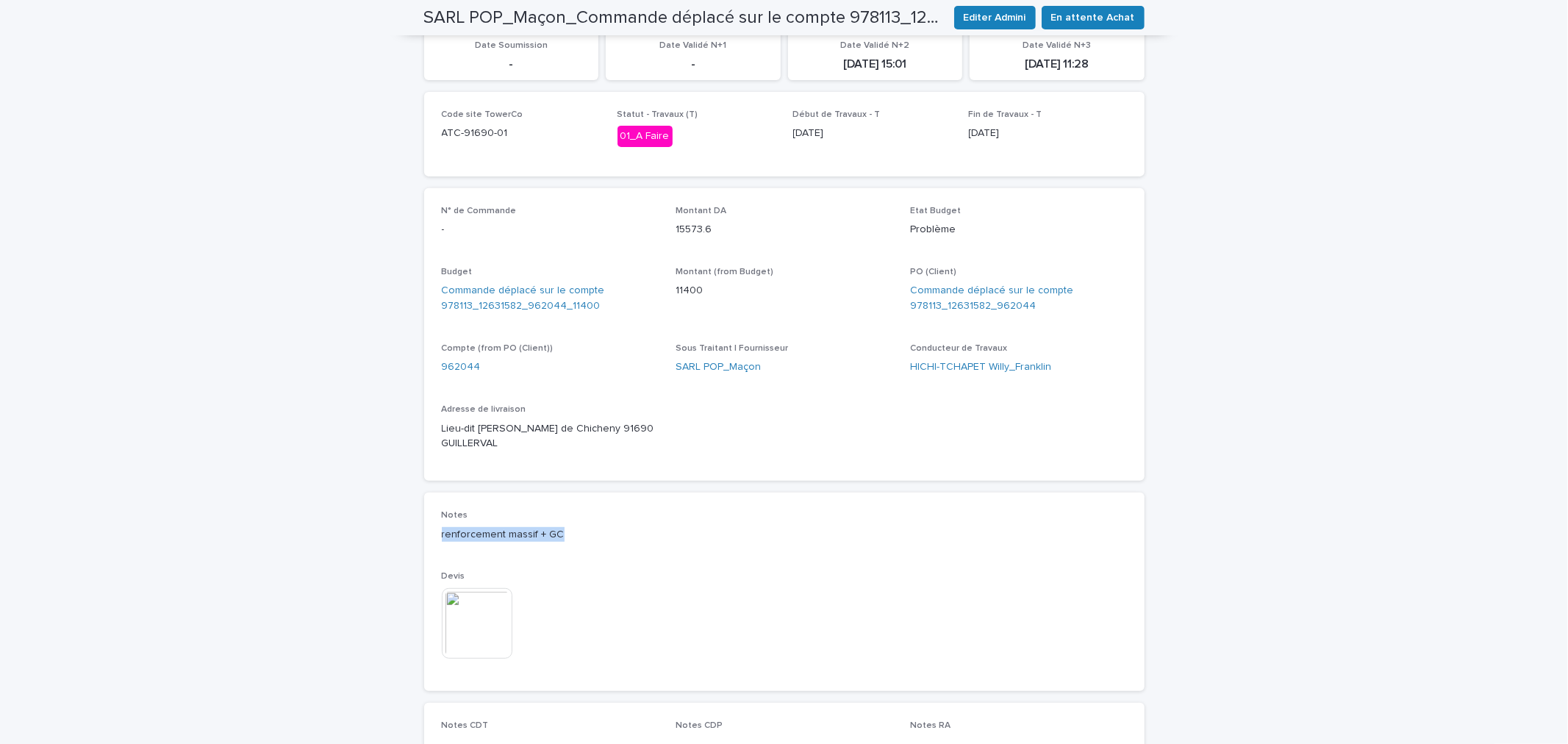
drag, startPoint x: 555, startPoint y: 515, endPoint x: 422, endPoint y: 522, distance: 133.2
click at [424, 522] on div "Notes renforcement massif + GC Devis This file cannot be opened Download File" at bounding box center [784, 592] width 720 height 198
drag, startPoint x: 645, startPoint y: 427, endPoint x: 405, endPoint y: 432, distance: 240.1
click at [405, 432] on div "Loading... Saving… Loading... Saving… SARL POP_Maçon_Commande déplacé sur le co…" at bounding box center [784, 309] width 1568 height 1337
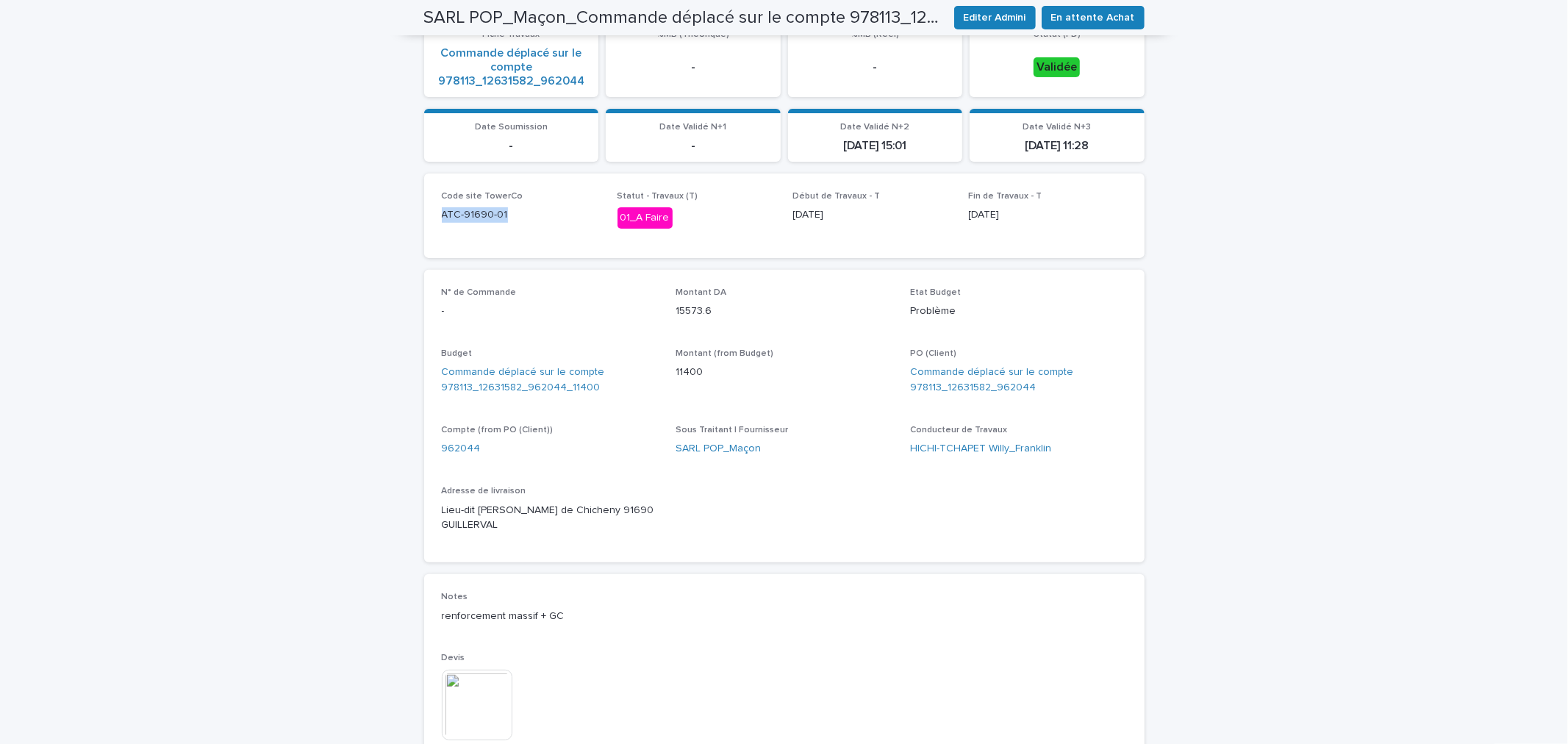
drag, startPoint x: 506, startPoint y: 210, endPoint x: 423, endPoint y: 215, distance: 83.2
click at [424, 215] on div "Code site TowerCo ATC-91690-01 Statut - Travaux (T) 01_A Faire Début de Travaux…" at bounding box center [784, 215] width 720 height 84
click at [1042, 385] on link "Commande déplacé sur le compte 978113_12631582_962044" at bounding box center [1018, 379] width 217 height 30
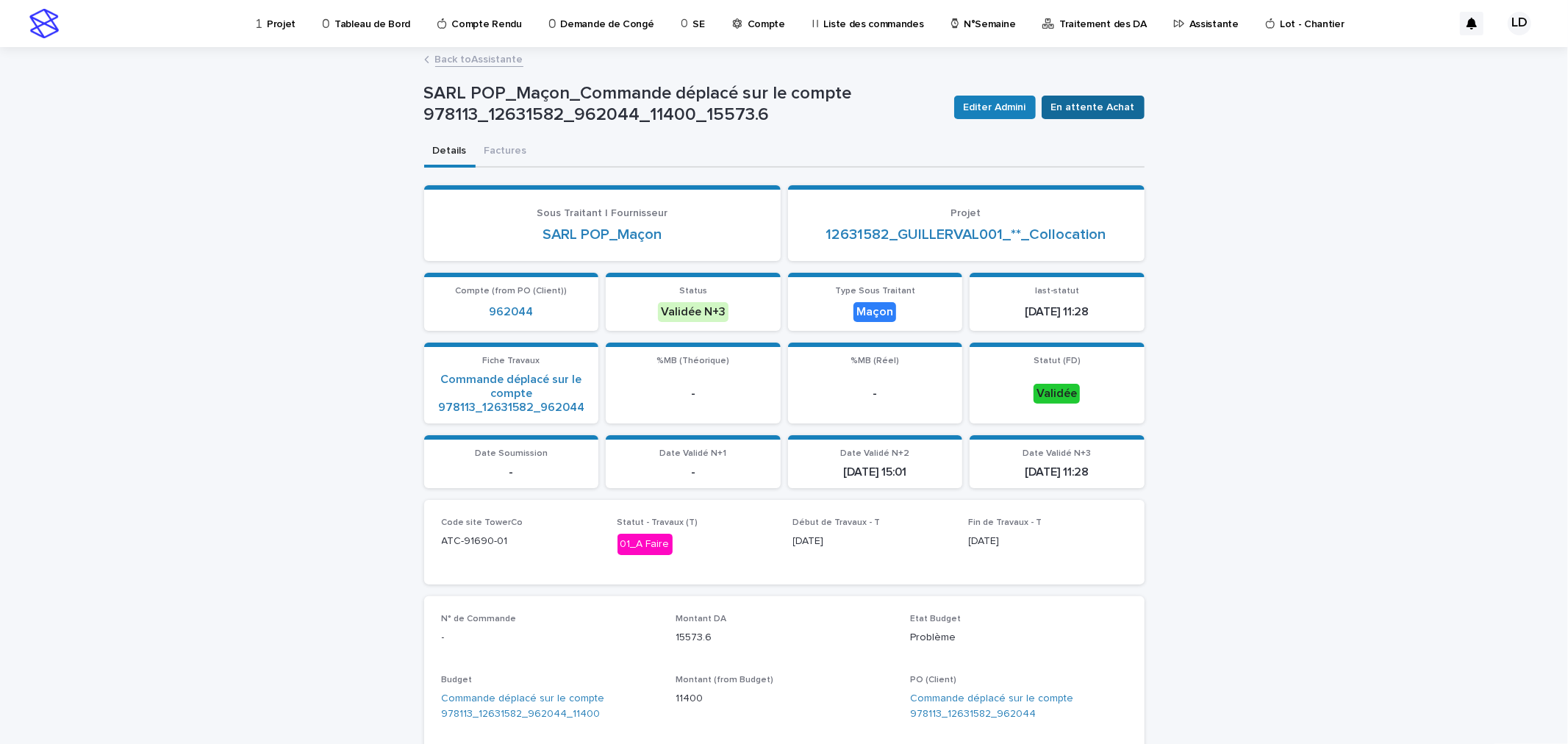
click at [1104, 105] on span "En attente Achat" at bounding box center [1093, 107] width 84 height 15
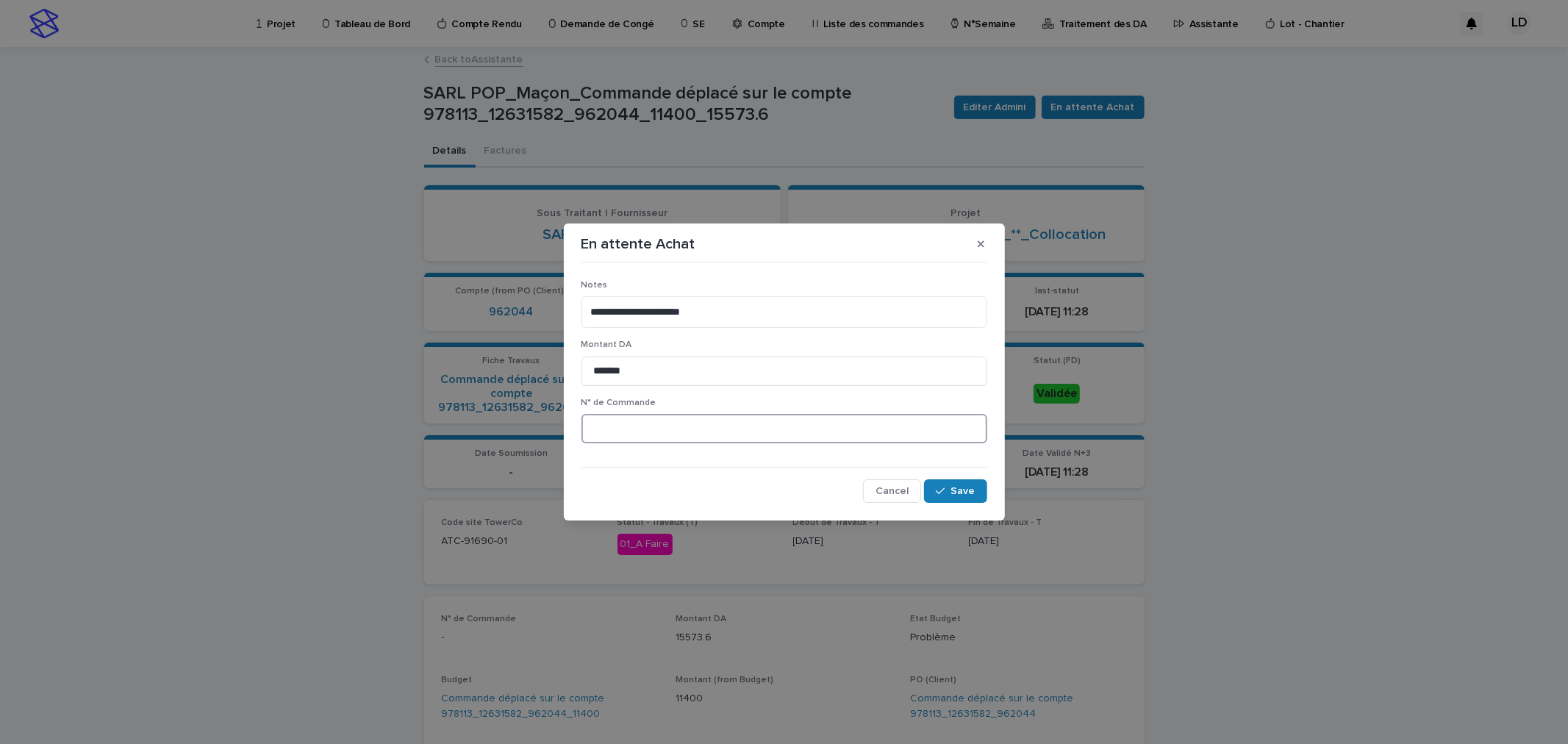
click at [608, 439] on input at bounding box center [784, 429] width 405 height 30
type input "*"
paste input "*******"
type input "*********"
click at [967, 494] on span "Save" at bounding box center [963, 491] width 24 height 10
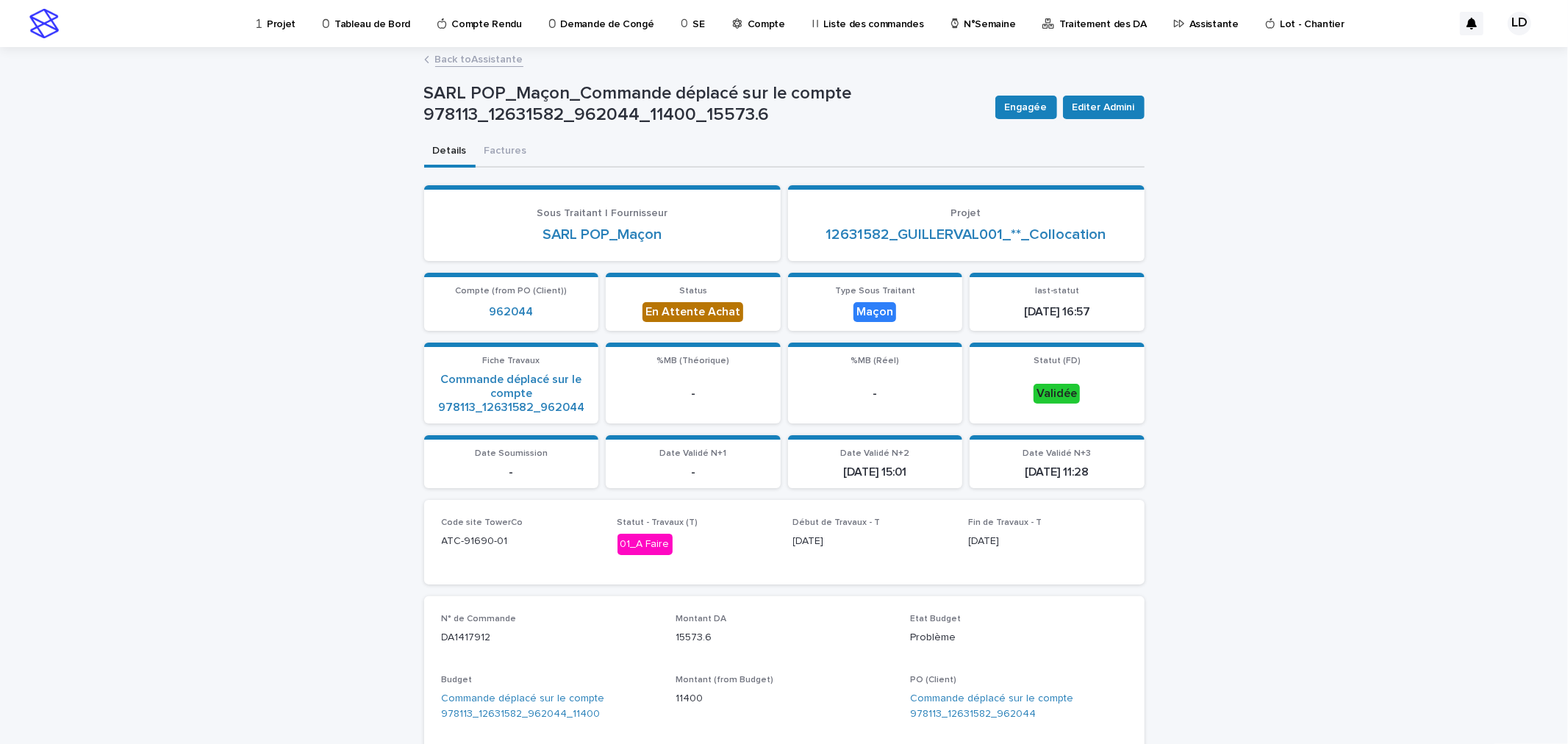
click at [1189, 21] on p "Assistante" at bounding box center [1214, 15] width 50 height 30
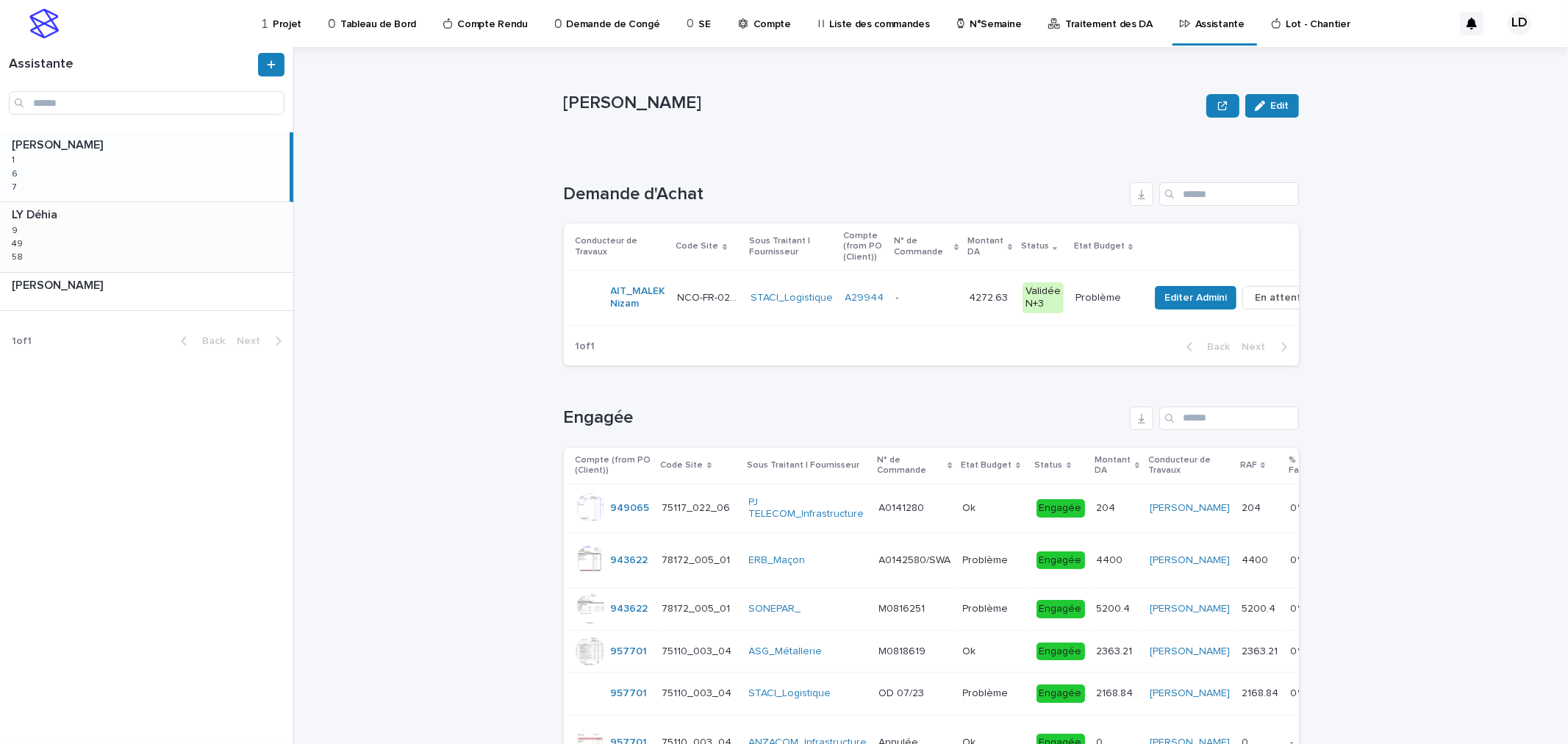
click at [188, 231] on div "LY Déhia LY Déhia 9 9 49 49 58 58" at bounding box center [146, 236] width 293 height 69
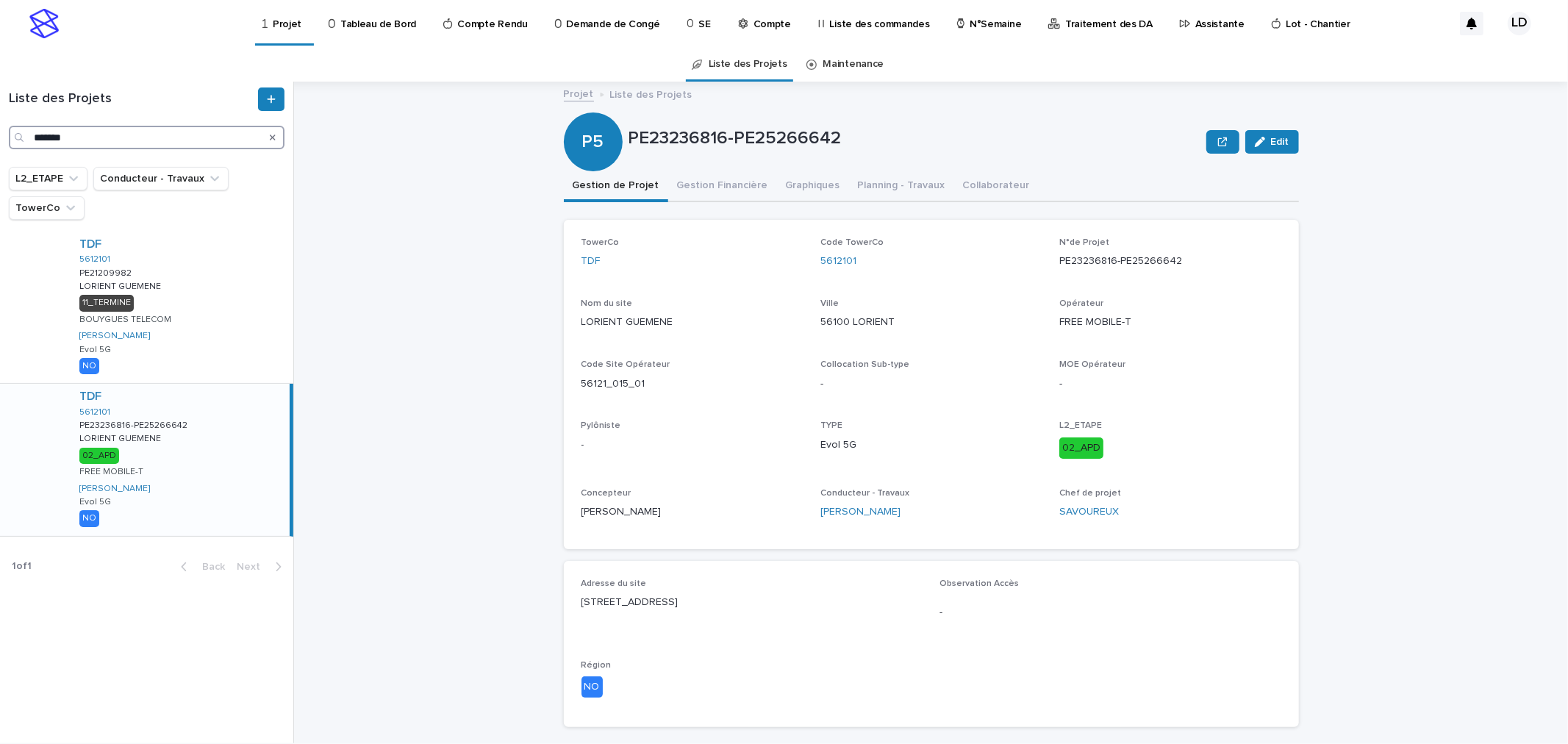
drag, startPoint x: 50, startPoint y: 136, endPoint x: 0, endPoint y: 120, distance: 52.5
click at [0, 120] on div "Liste des Projets *******" at bounding box center [146, 118] width 293 height 62
paste input "*****"
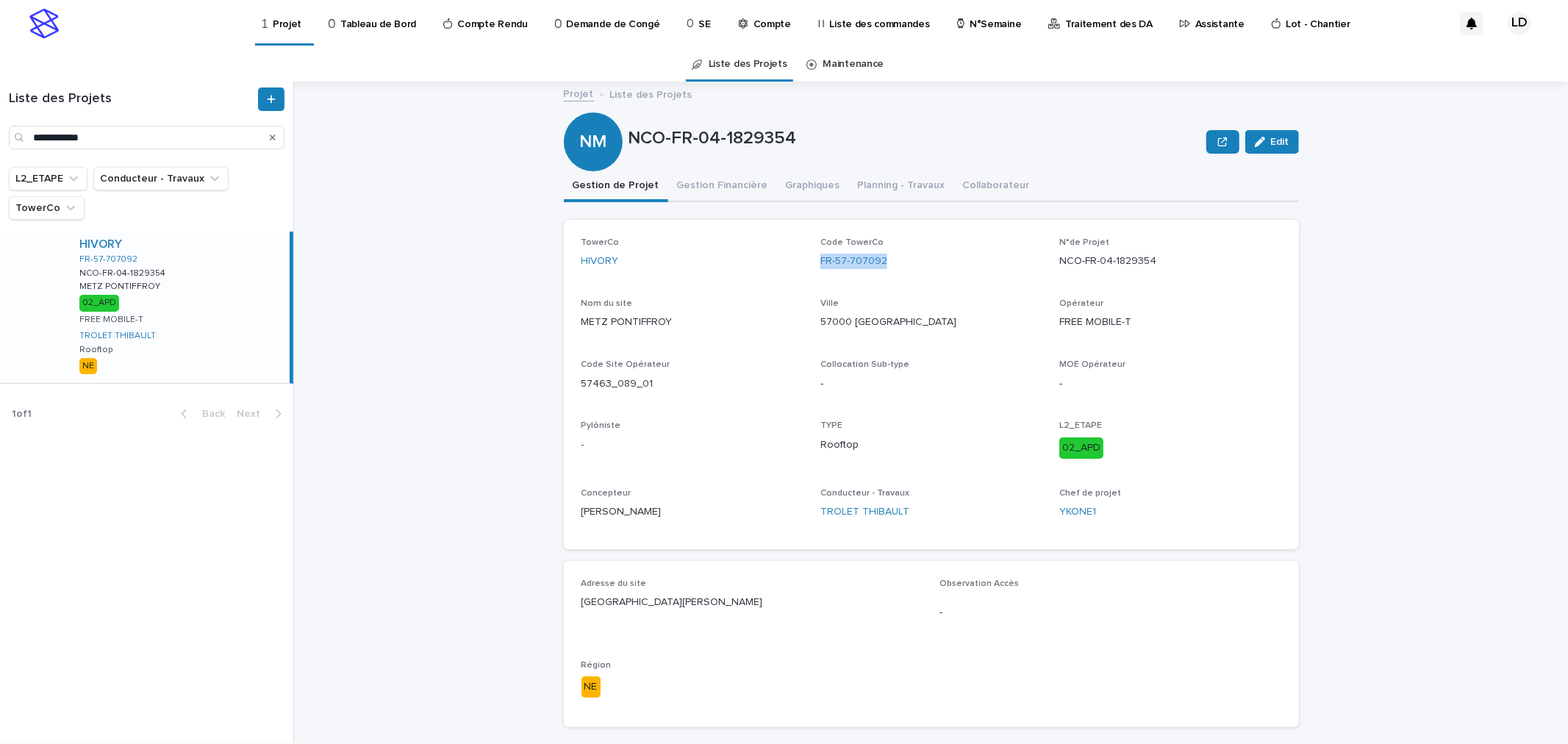
drag, startPoint x: 892, startPoint y: 258, endPoint x: 810, endPoint y: 260, distance: 82.0
click at [810, 260] on div "TowerCo HIVORY Code TowerCo FR-57-707092 N°de Projet NCO-FR-04-1829354 Nom du s…" at bounding box center [931, 385] width 700 height 294
copy link "FR-57-707092"
drag, startPoint x: 1171, startPoint y: 258, endPoint x: 1049, endPoint y: 265, distance: 122.2
click at [1049, 265] on div "TowerCo HIVORY Code TowerCo FR-57-707092 N°de Projet NCO-FR-04-1829354 Nom du s…" at bounding box center [931, 385] width 700 height 294
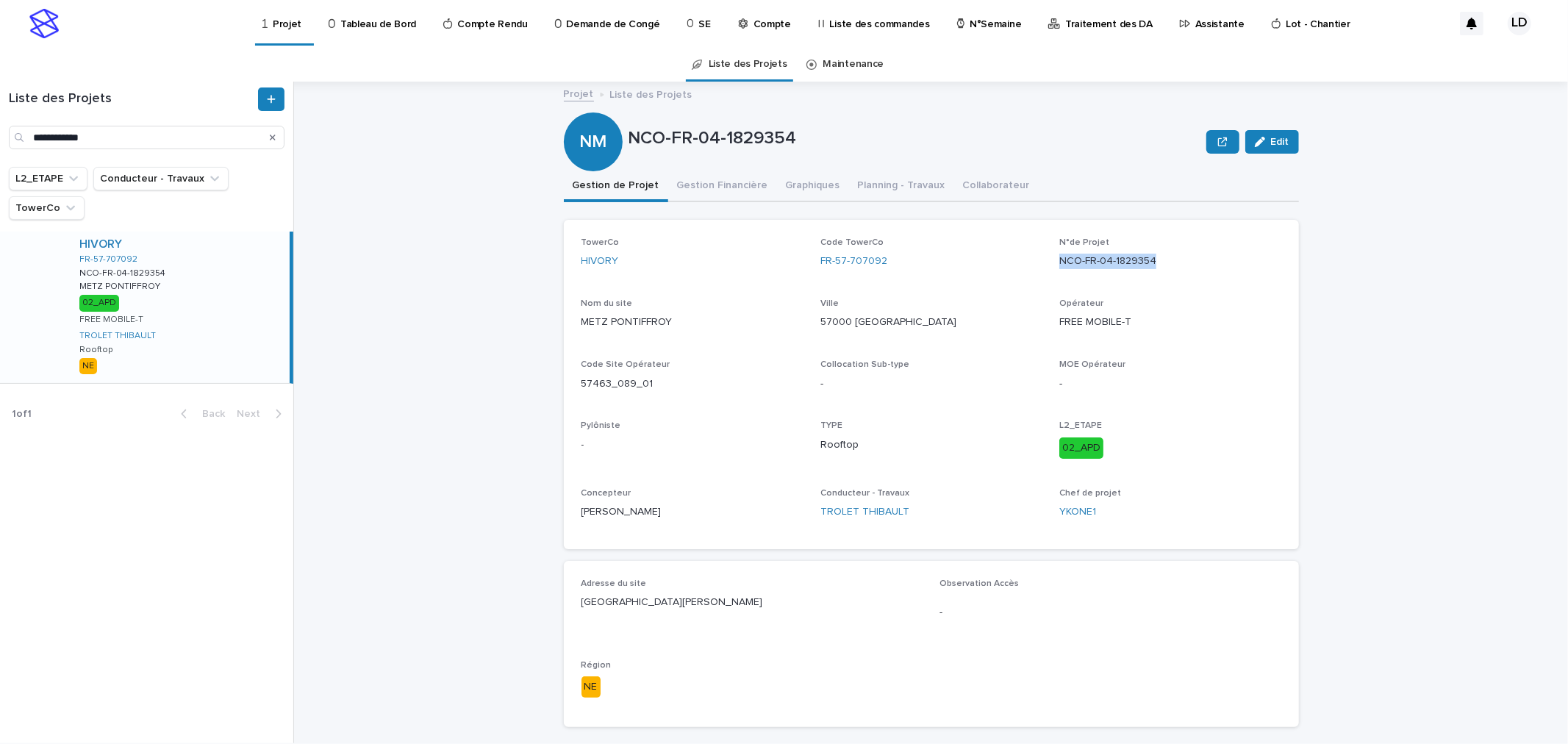
copy p "NCO-FR-04-1829354"
drag, startPoint x: 717, startPoint y: 601, endPoint x: 566, endPoint y: 599, distance: 151.0
click at [566, 599] on div "Adresse du site Rue Saint Ferroy 57000 METZ Observation Accès - Région NE" at bounding box center [931, 643] width 735 height 166
copy p "Rue Saint Ferroy 57000 METZ"
drag, startPoint x: 123, startPoint y: 135, endPoint x: 0, endPoint y: 128, distance: 123.2
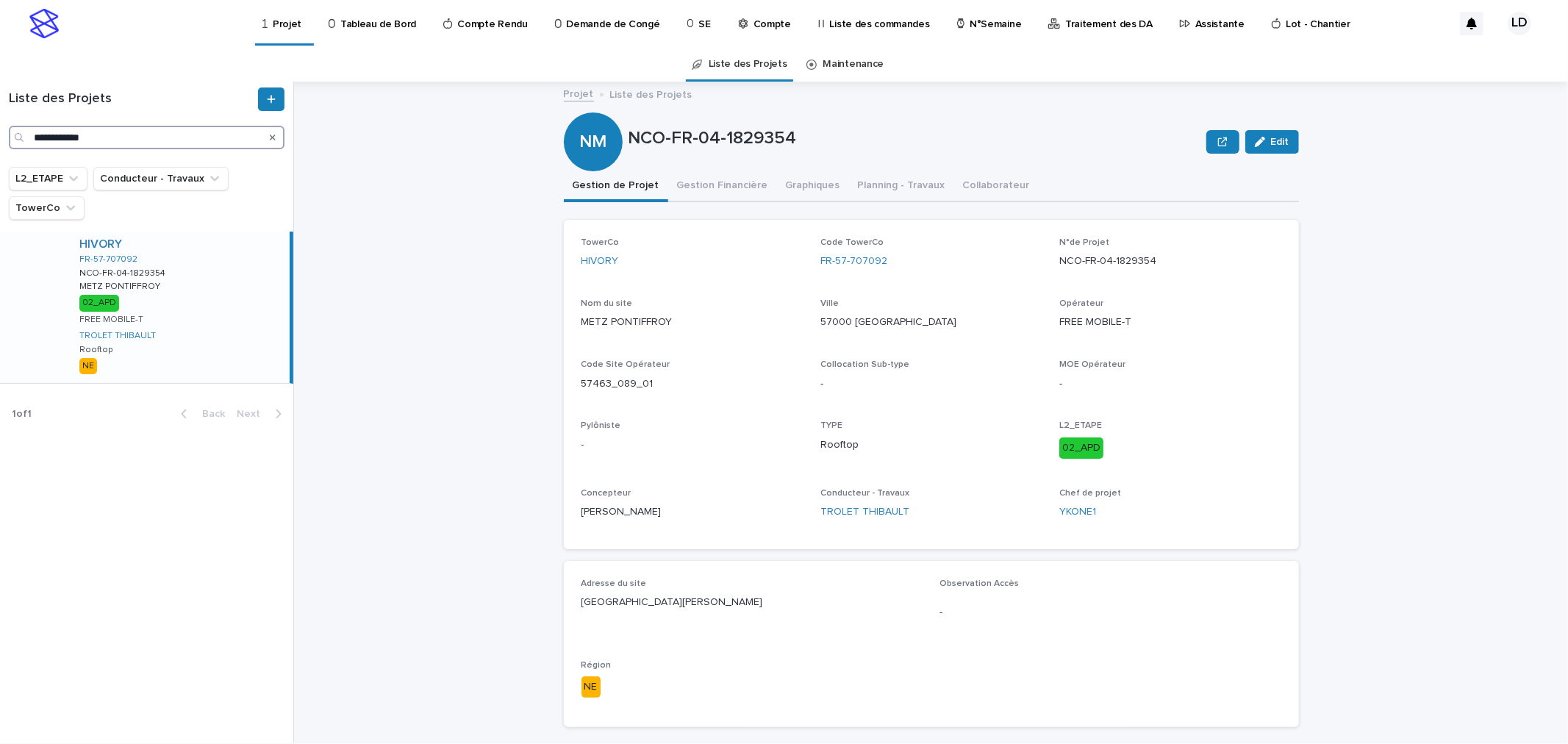
click at [0, 129] on div "**********" at bounding box center [146, 118] width 293 height 62
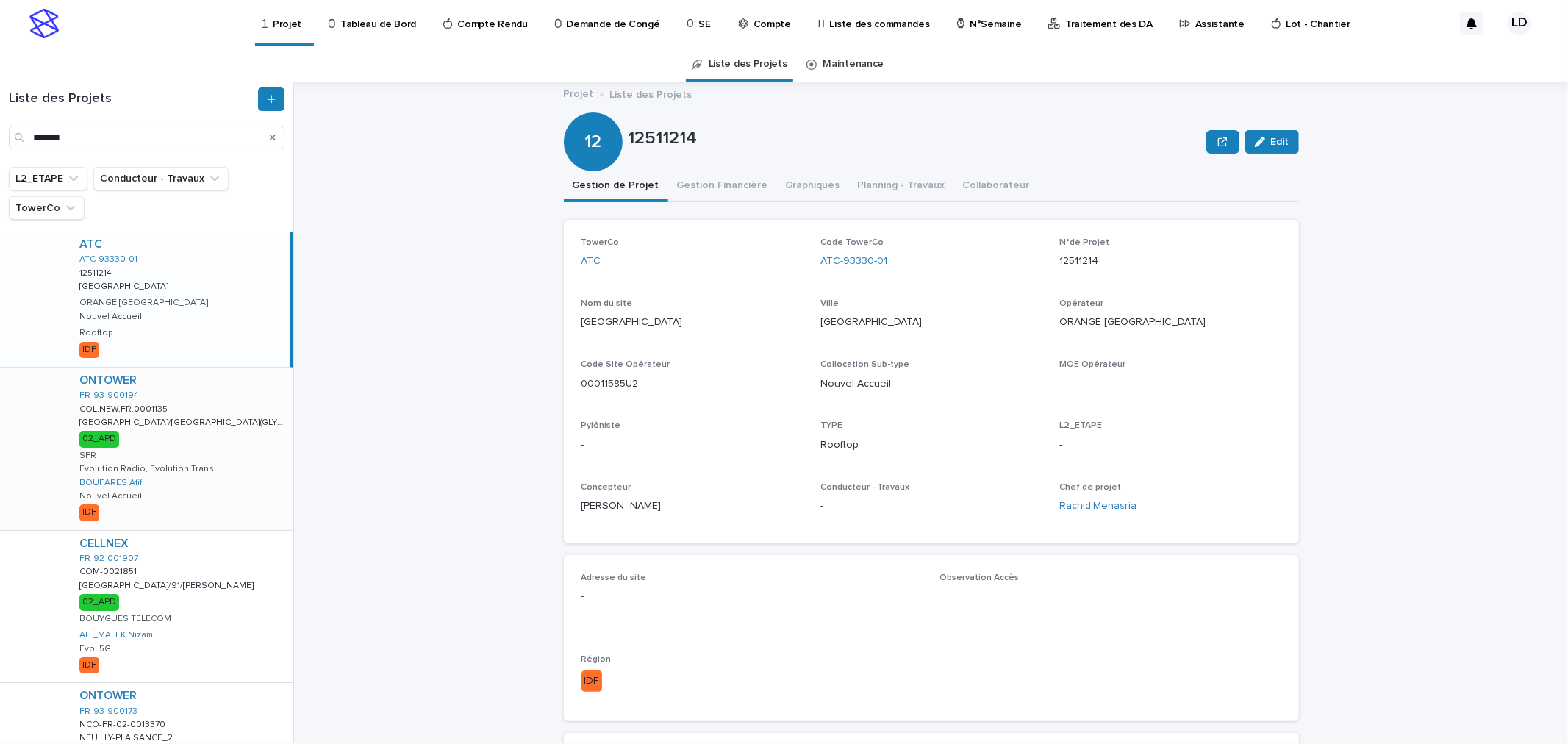
click at [207, 442] on div "ONTOWER FR-93-900194 COL.NEW.FR.0001135 COL.NEW.FR.0001135 NEUILLY/MARNE(GLYCIN…" at bounding box center [180, 448] width 225 height 163
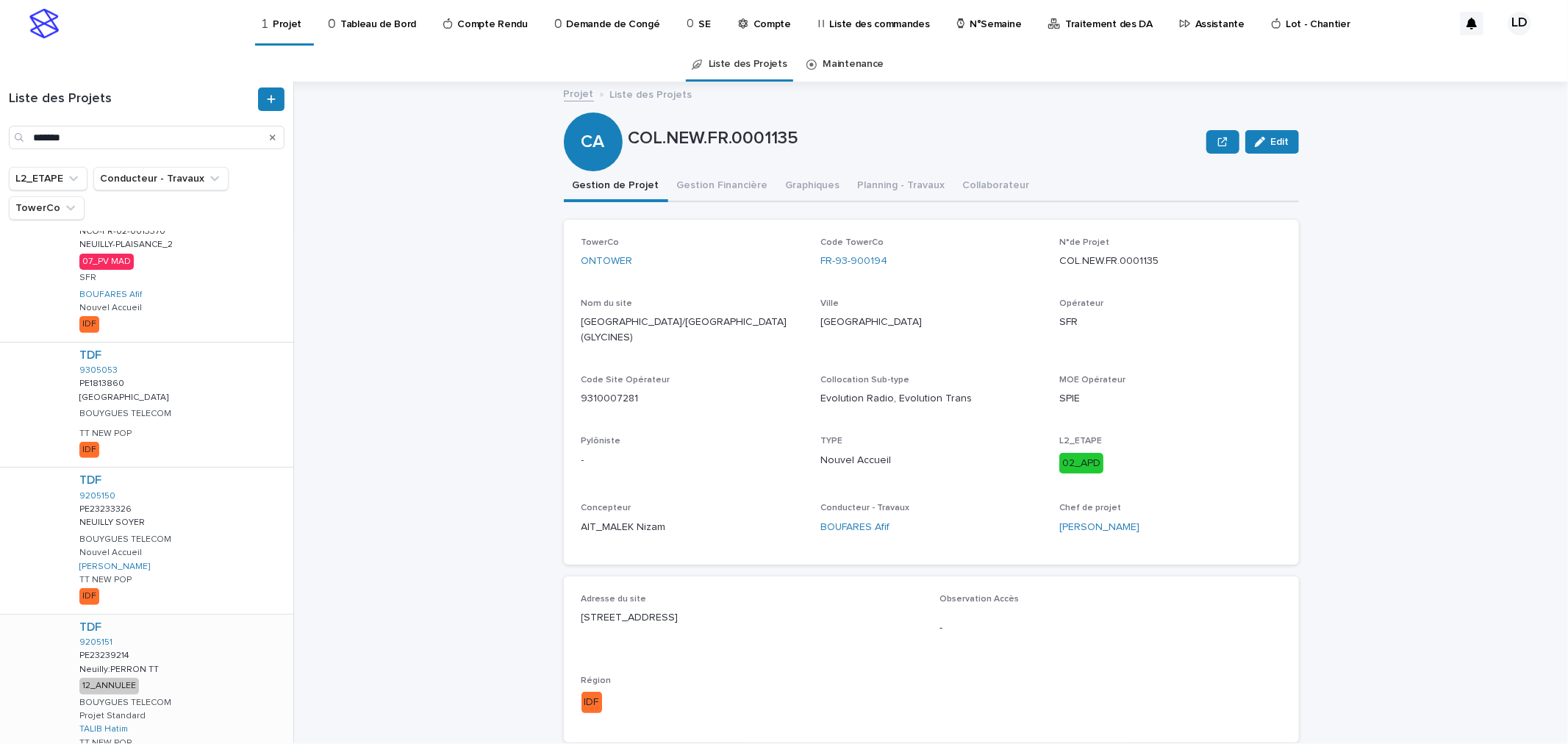
scroll to position [412, 0]
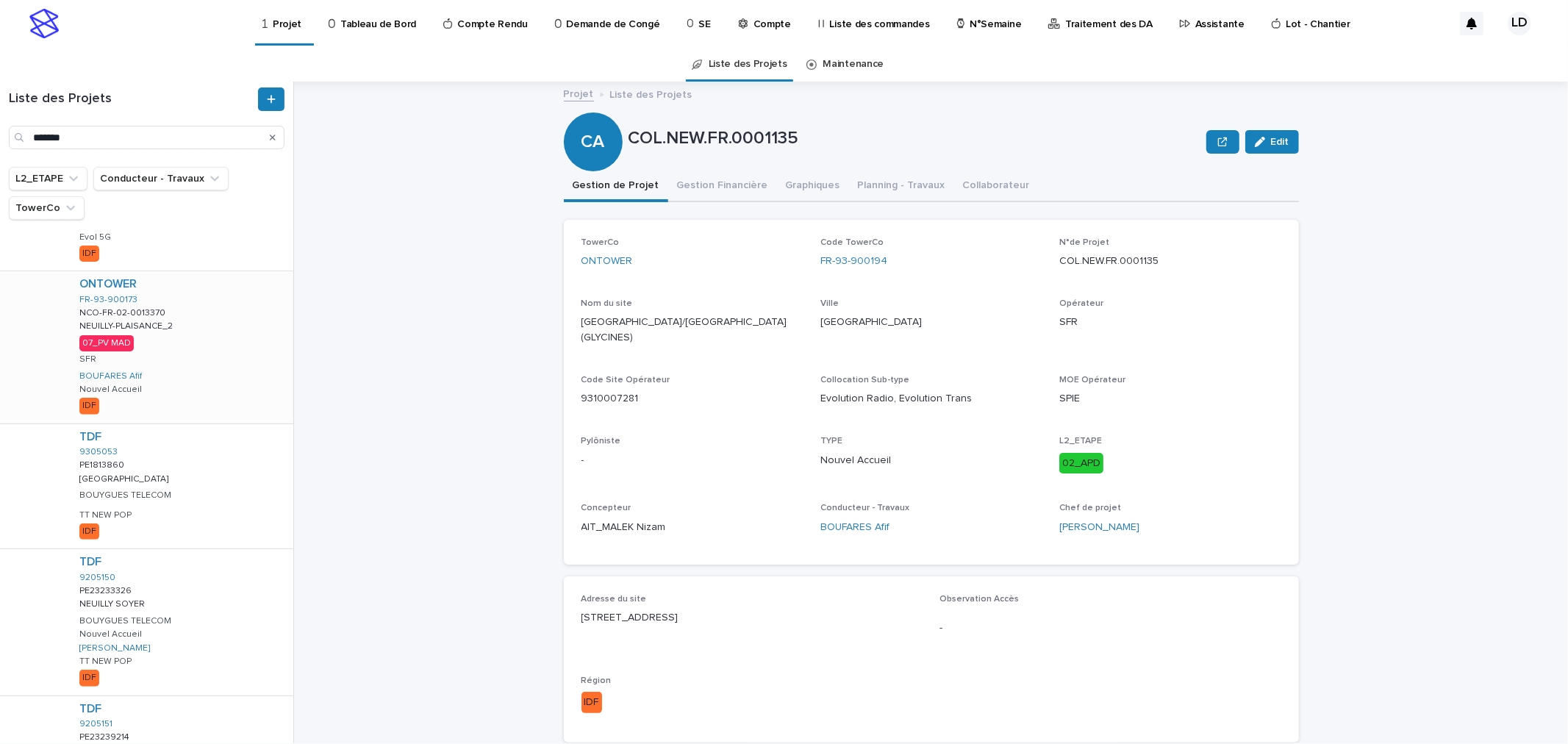
click at [207, 387] on div "ONTOWER FR-93-900173 NCO-FR-02-0013370 NCO-FR-02-0013370 NEUILLY-PLAISANCE_2 NE…" at bounding box center [180, 347] width 225 height 151
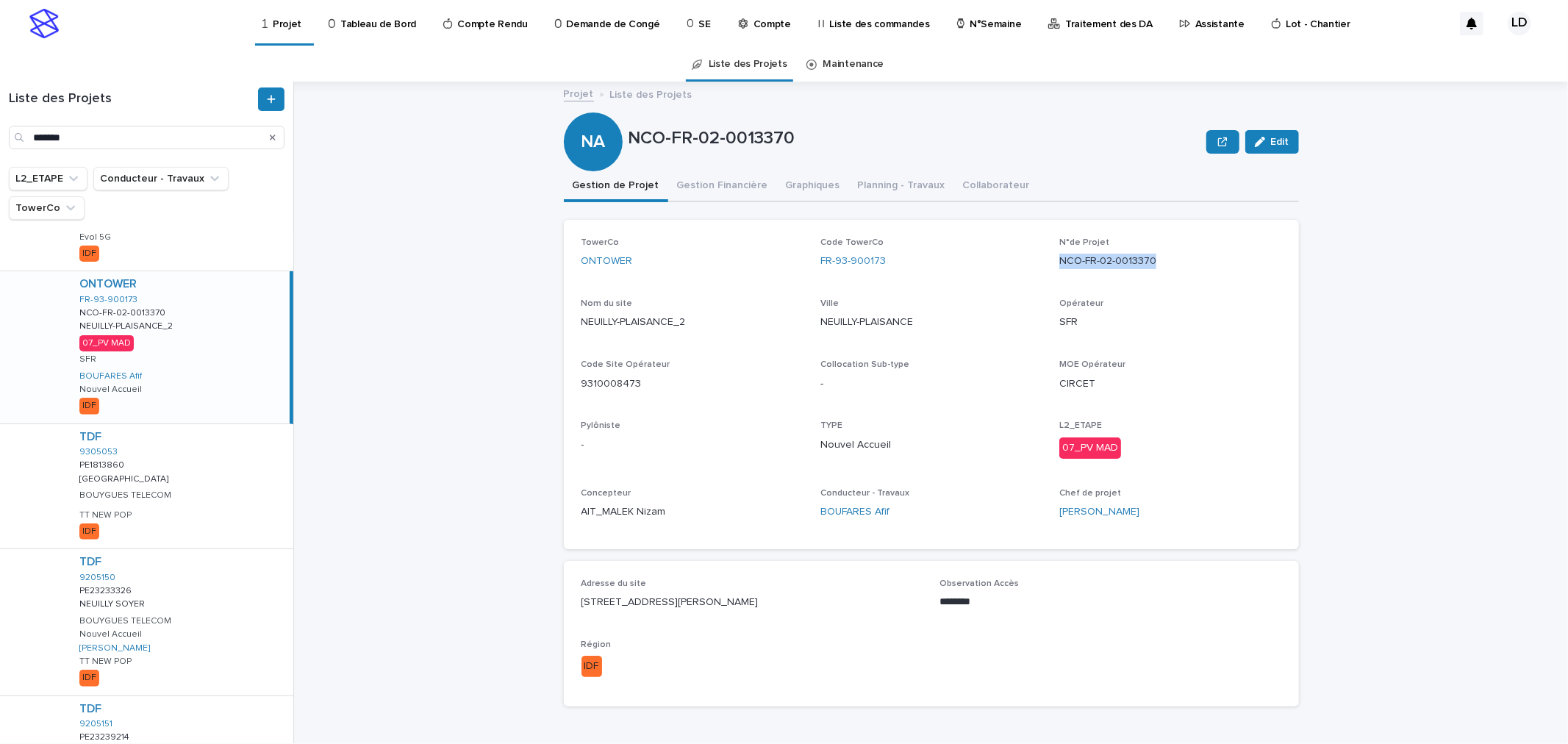
drag, startPoint x: 1152, startPoint y: 261, endPoint x: 1045, endPoint y: 272, distance: 107.6
click at [1045, 272] on div "TowerCo ONTOWER Code TowerCo FR-93-900173 N°de Projet NCO-FR-02-0013370 Nom du …" at bounding box center [931, 385] width 700 height 294
copy p "NCO-FR-02-0013370"
drag, startPoint x: 83, startPoint y: 136, endPoint x: 0, endPoint y: 114, distance: 85.9
click at [0, 114] on div "Liste des Projets *******" at bounding box center [146, 118] width 293 height 62
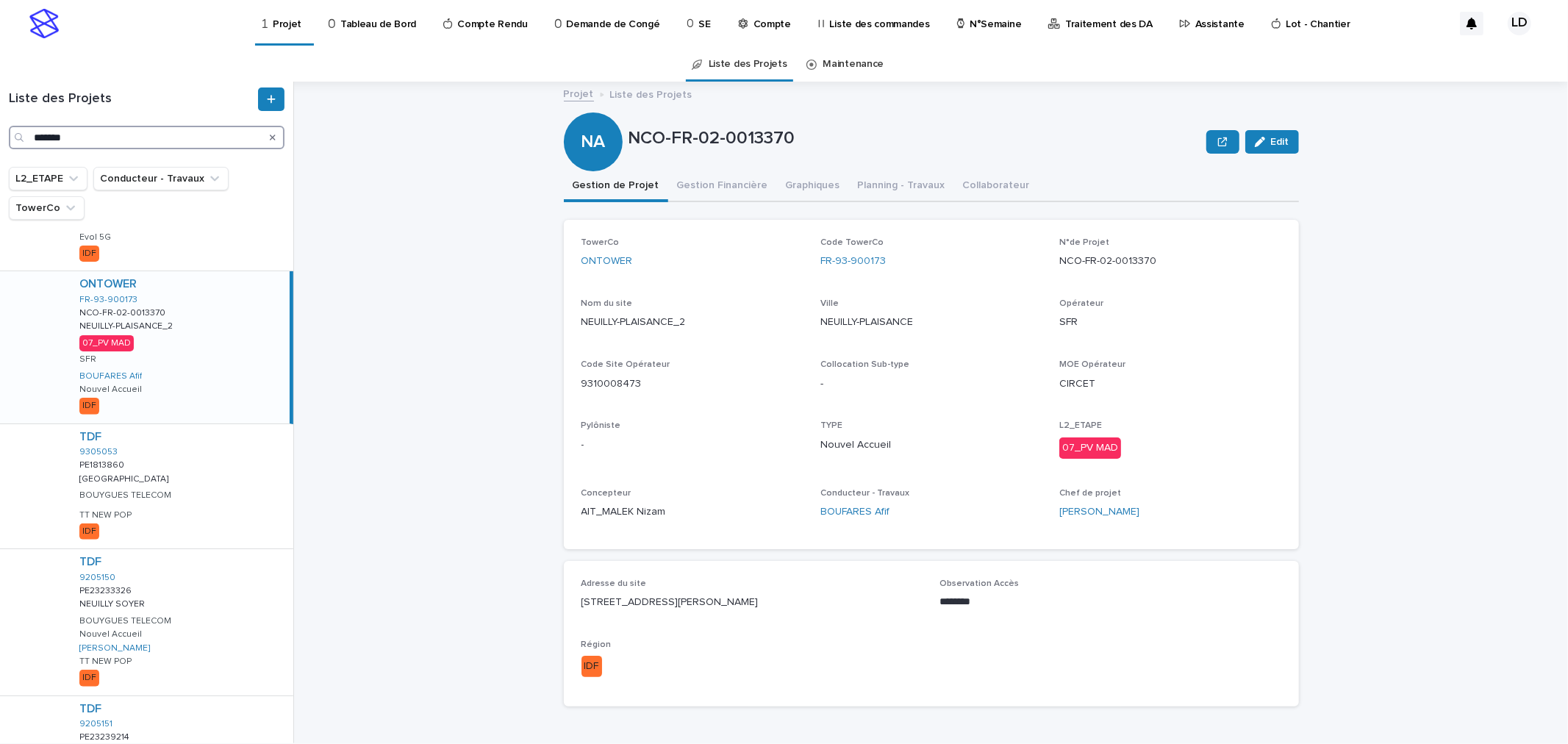
paste input "*****"
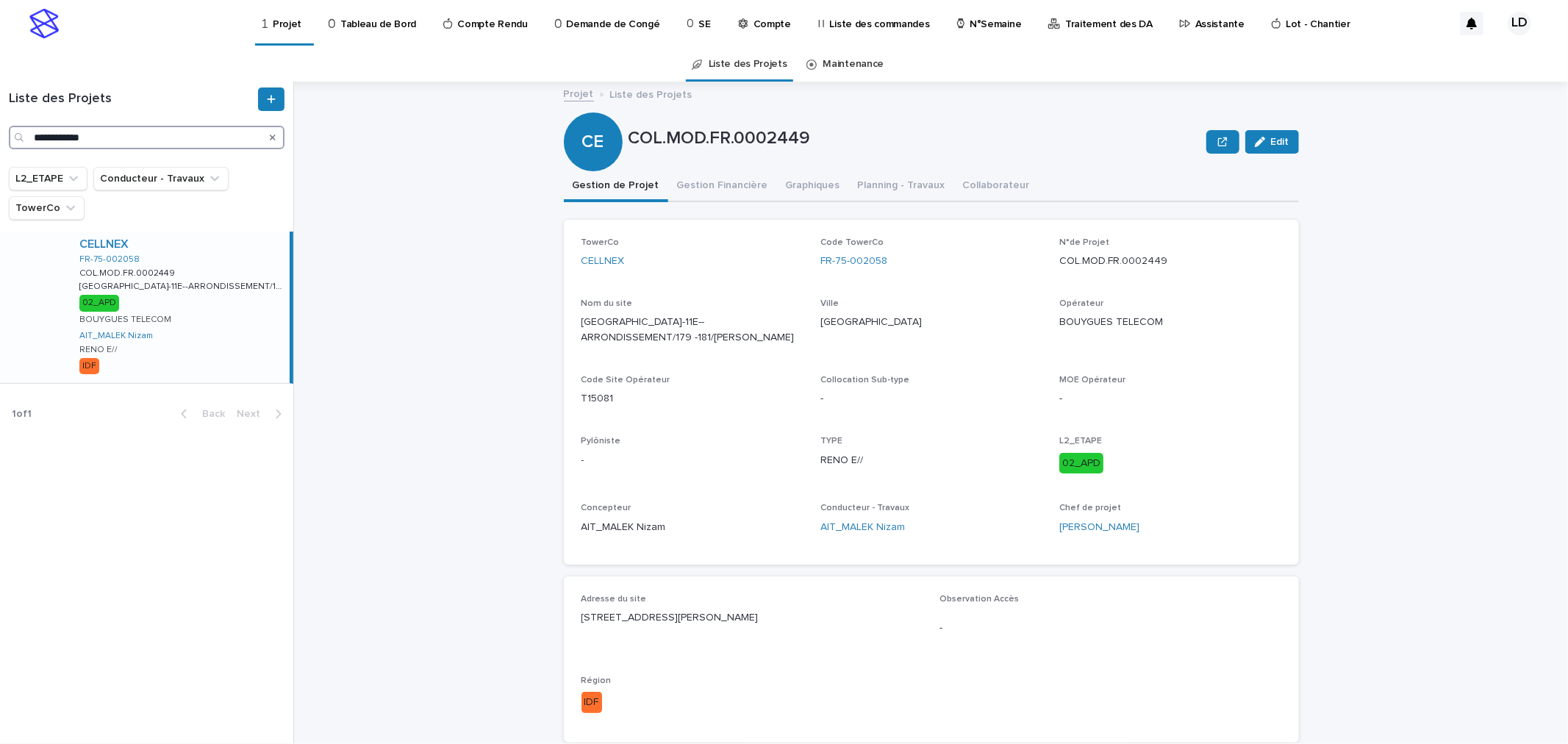
type input "**********"
drag, startPoint x: 758, startPoint y: 612, endPoint x: 545, endPoint y: 626, distance: 213.5
click at [545, 626] on div "Projet Liste des Projets COL.MOD.FR.0002449 Edit CE COL.MOD.FR.0002449 Edit Sor…" at bounding box center [939, 412] width 1256 height 661
copy p "179 -181 rue LEDRU ROLLIN, 75011 PARIS"
drag, startPoint x: 848, startPoint y: 263, endPoint x: 805, endPoint y: 263, distance: 43.0
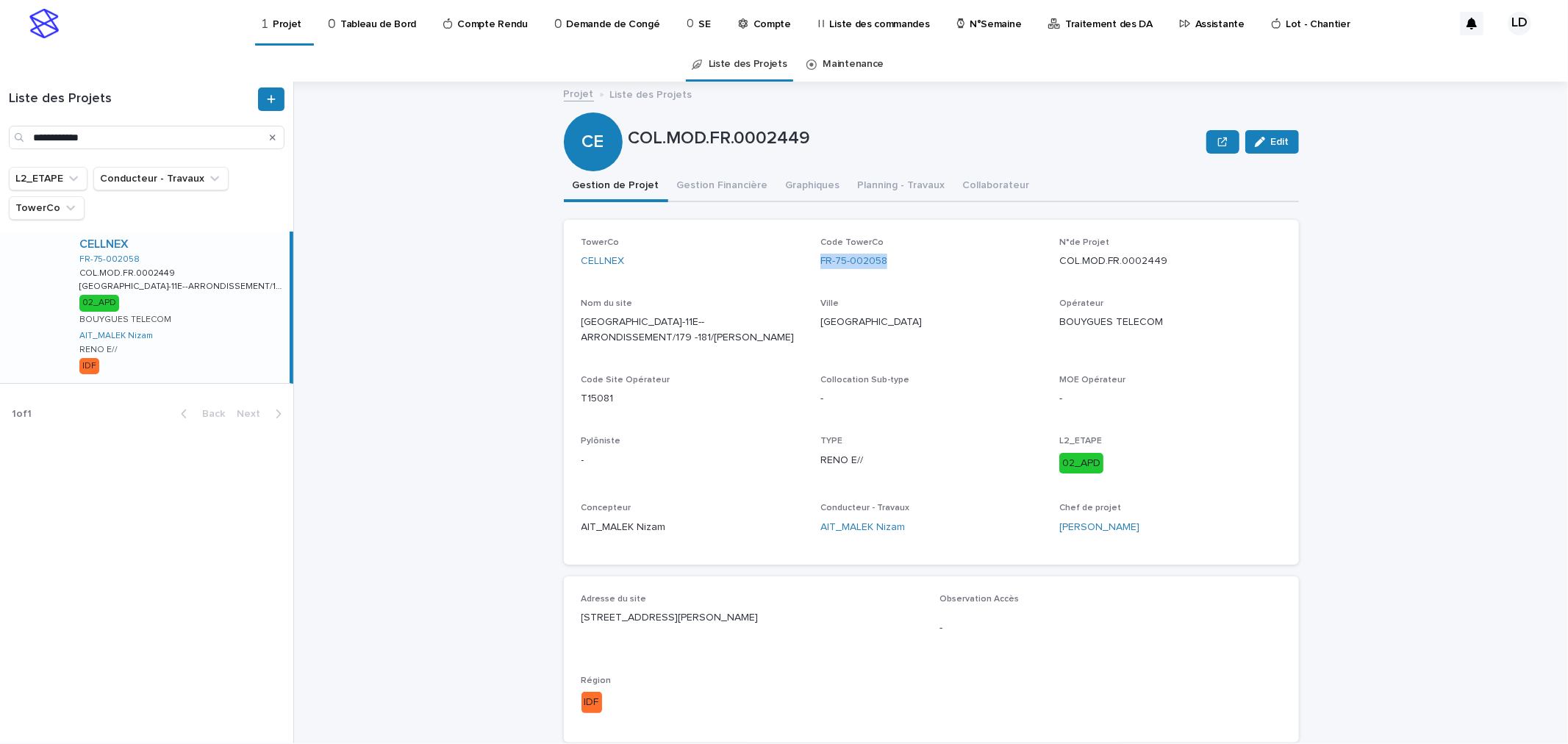
click at [805, 263] on div "TowerCo CELLNEX Code TowerCo FR-75-002058 N°de Projet COL.MOD.FR.0002449 Nom du…" at bounding box center [931, 392] width 700 height 310
copy link "FR-75-002058"
drag, startPoint x: 1156, startPoint y: 263, endPoint x: 1052, endPoint y: 268, distance: 104.1
click at [1052, 268] on div "TowerCo CELLNEX Code TowerCo FR-75-002058 N°de Projet COL.MOD.FR.0002449 Nom du…" at bounding box center [931, 392] width 700 height 310
copy p "COL.MOD.FR.0002449"
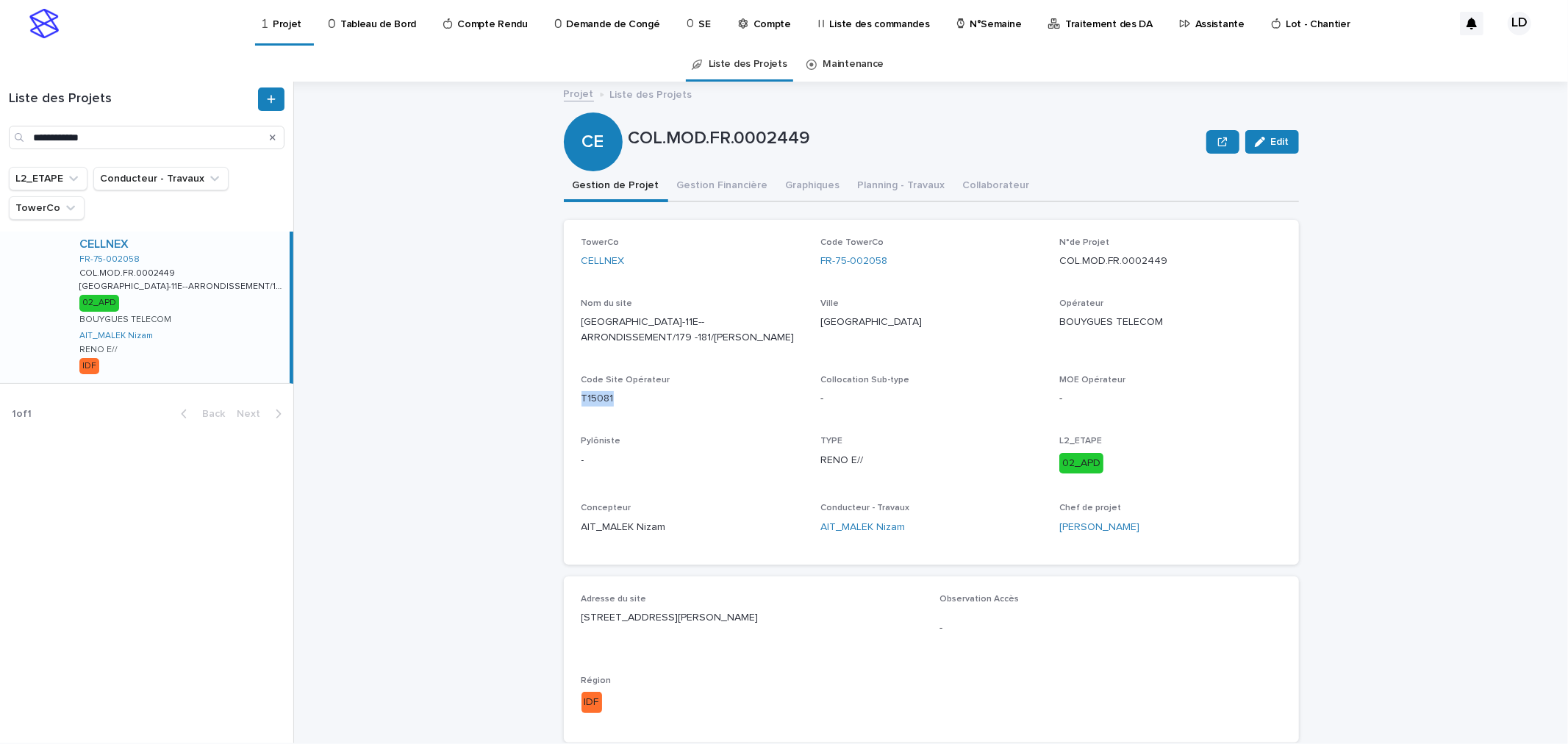
drag, startPoint x: 617, startPoint y: 399, endPoint x: 556, endPoint y: 400, distance: 61.0
click at [556, 400] on div "Projet Liste des Projets COL.MOD.FR.0002449 Edit CE COL.MOD.FR.0002449 Edit Sor…" at bounding box center [939, 412] width 1256 height 661
copy p "T15081"
drag, startPoint x: 107, startPoint y: 132, endPoint x: 0, endPoint y: 132, distance: 107.0
click at [0, 132] on div "**********" at bounding box center [146, 118] width 293 height 62
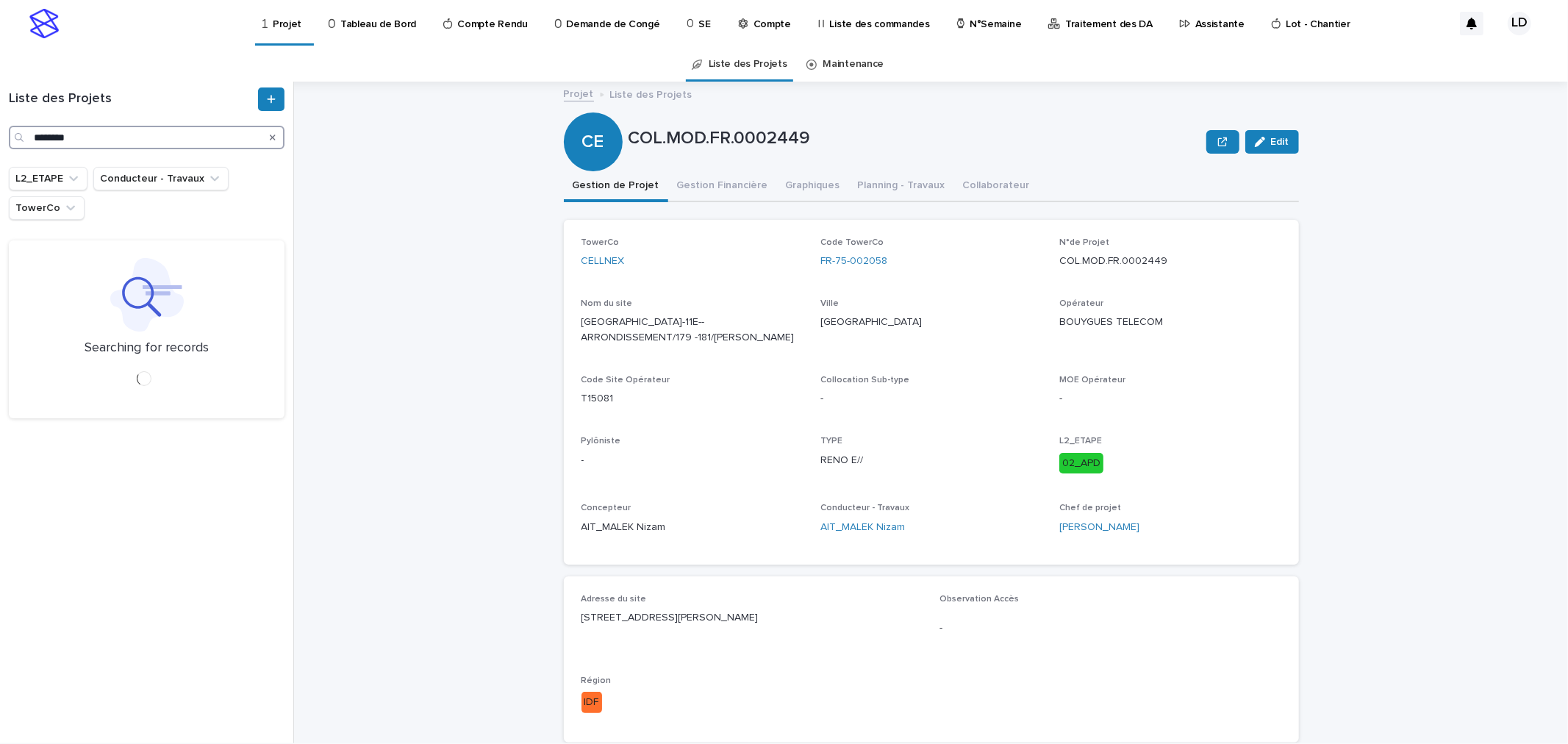
type input "********"
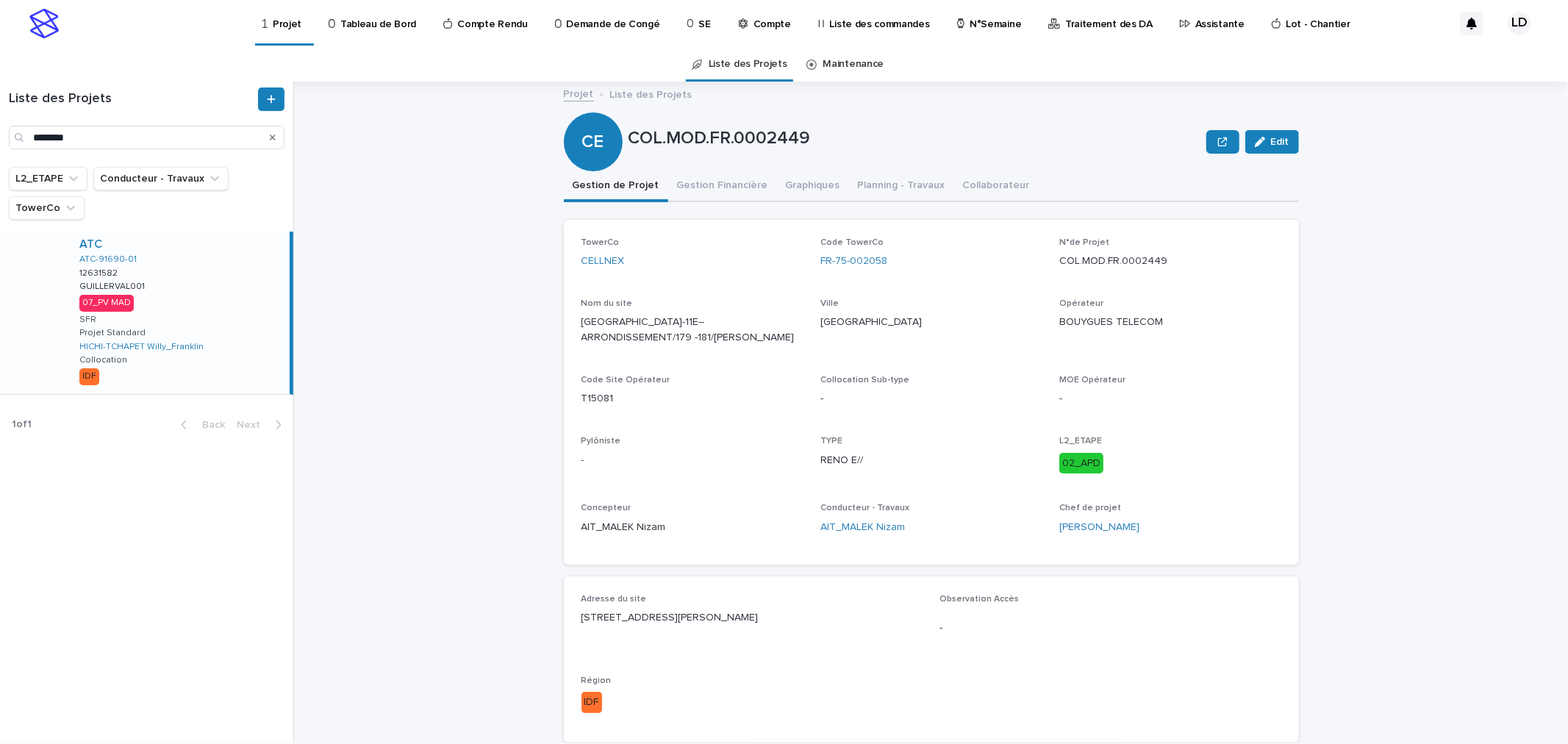
click at [203, 307] on div "ATC ATC-91690-01 12631582 12631582 GUILLERVAL001 GUILLERVAL001 07_PV MAD SFR Pr…" at bounding box center [178, 312] width 222 height 163
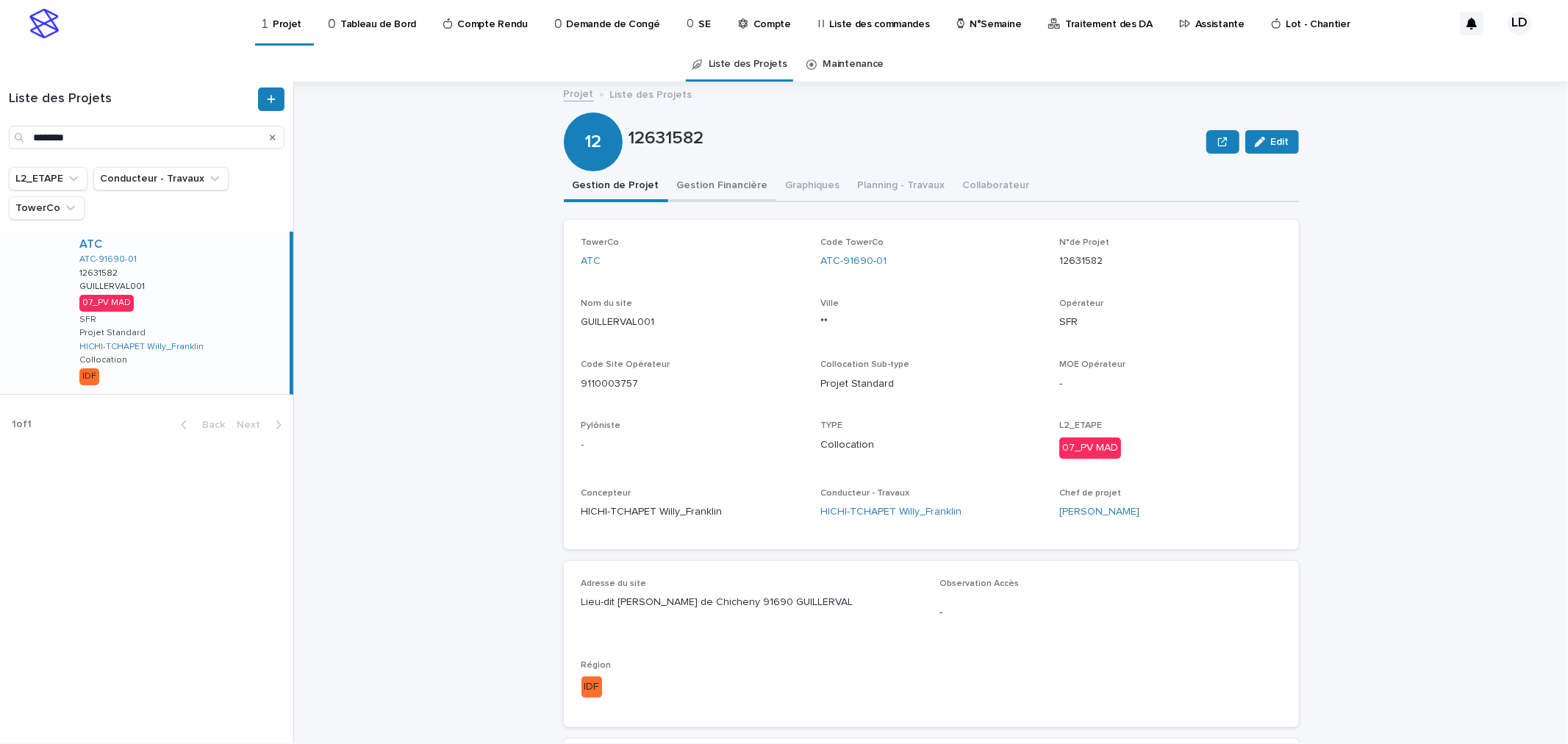
click at [717, 182] on button "Gestion Financière" at bounding box center [722, 186] width 109 height 30
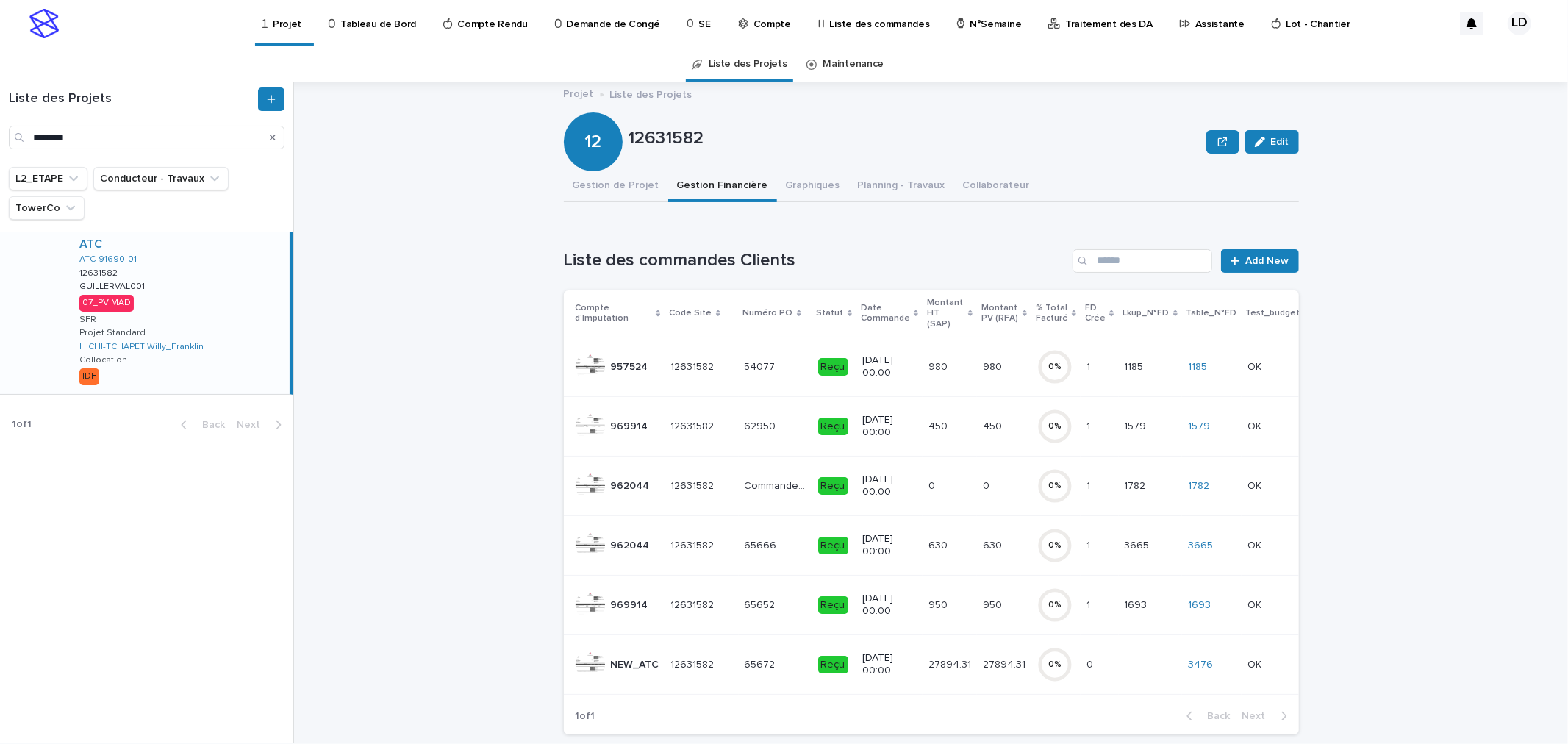
click at [751, 672] on td "65672 65672" at bounding box center [775, 664] width 73 height 59
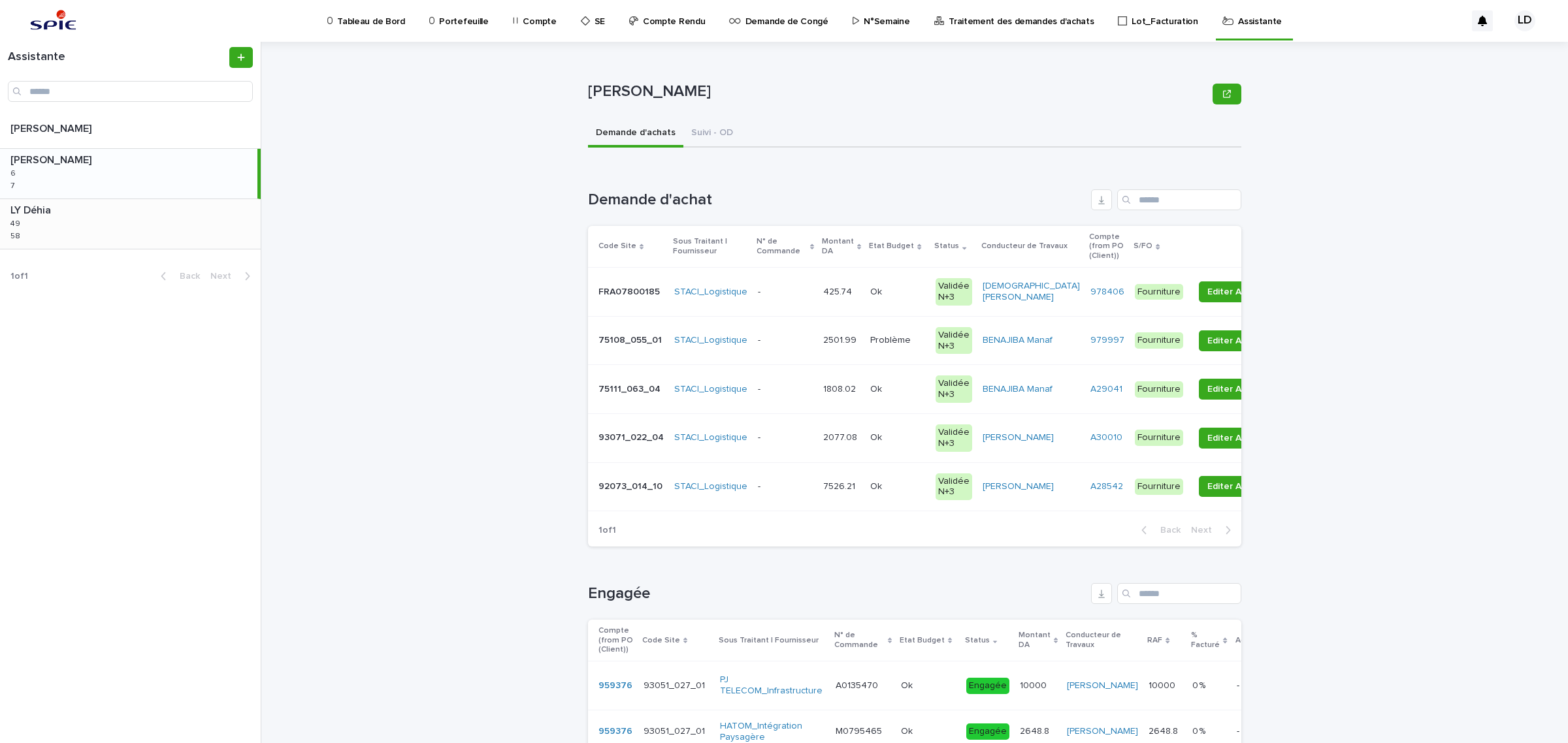
click at [92, 230] on div "LY Déhia LY Déhia 49 49 58 58" at bounding box center [130, 224] width 261 height 49
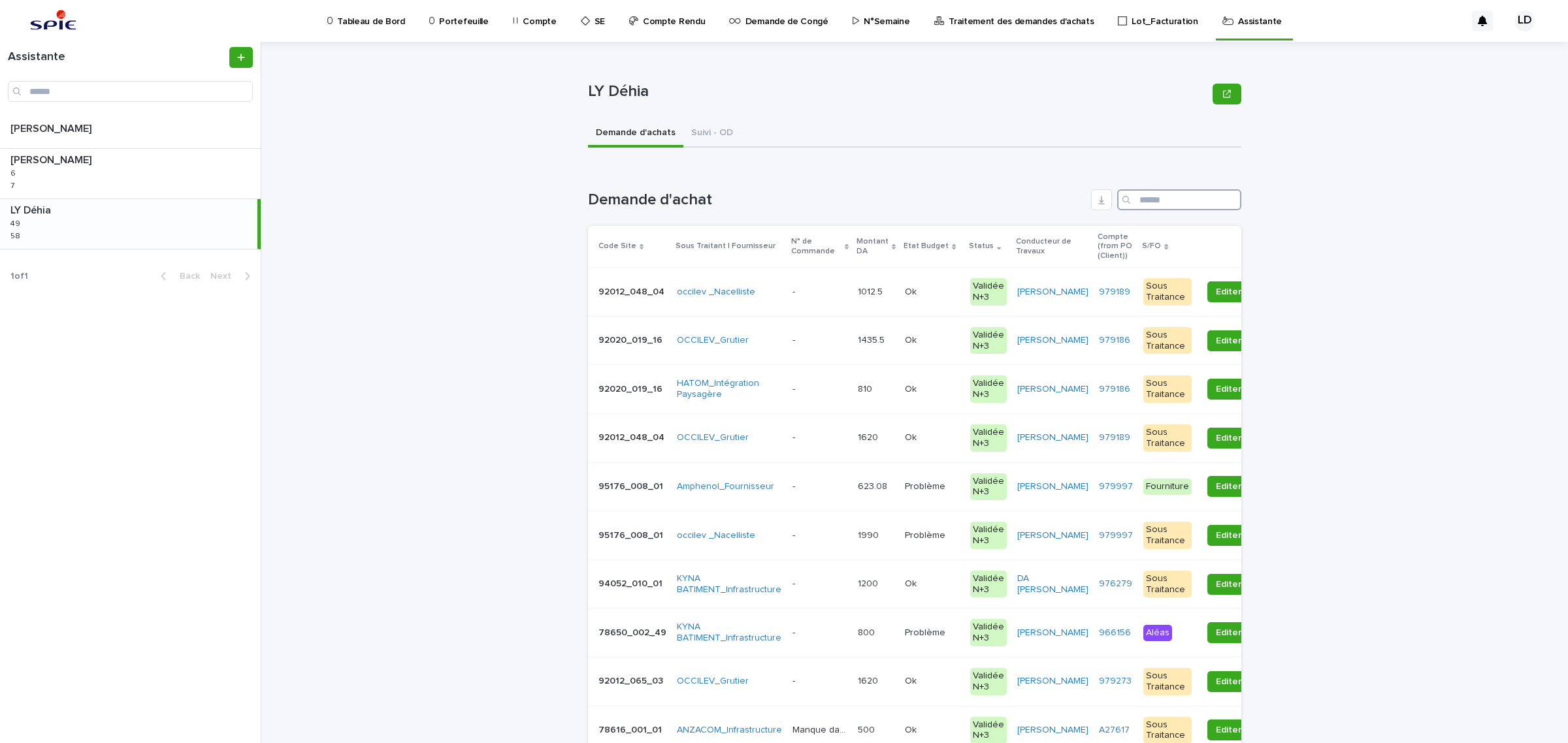
click at [1144, 199] on input "Search" at bounding box center [1179, 199] width 124 height 21
type input "*"
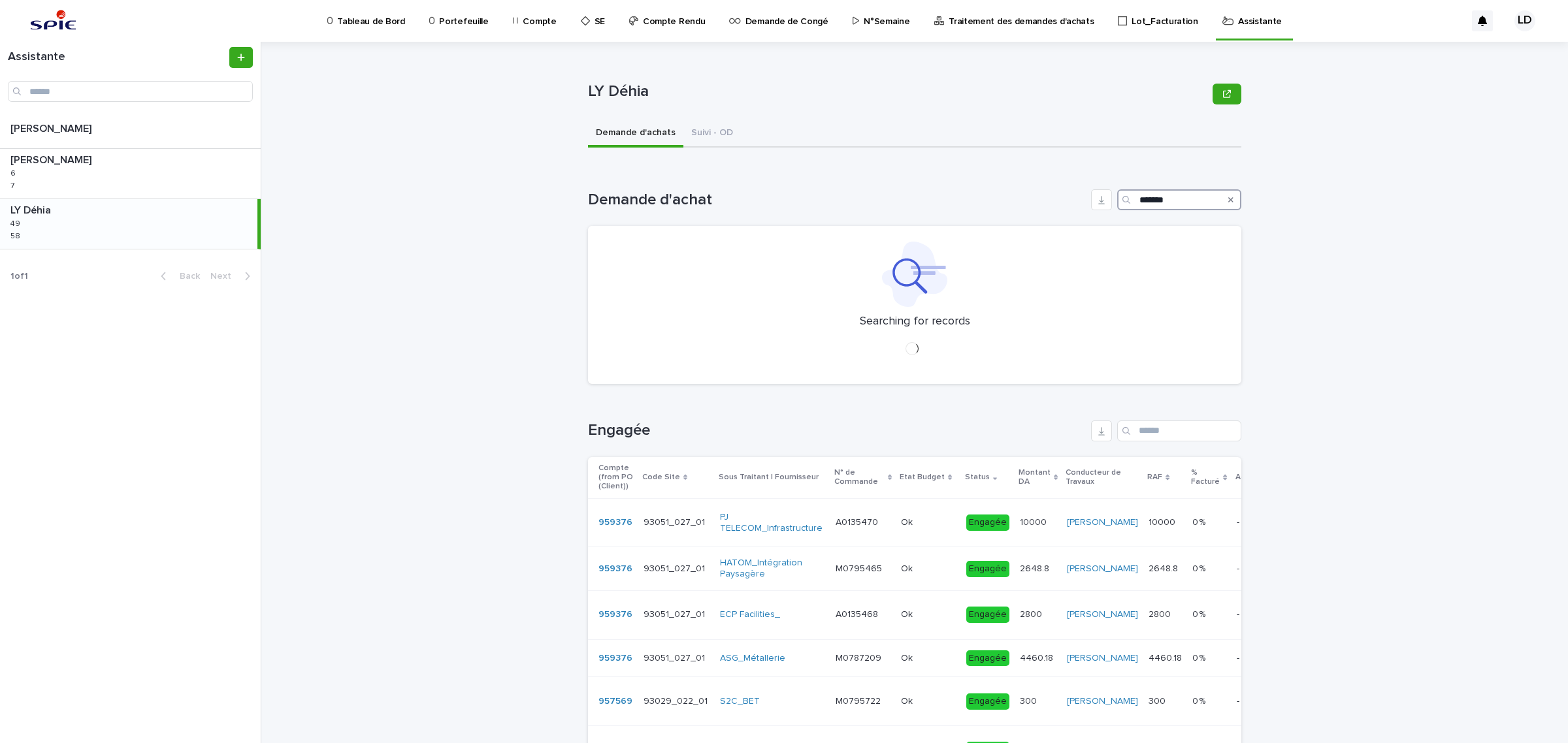
type input "*******"
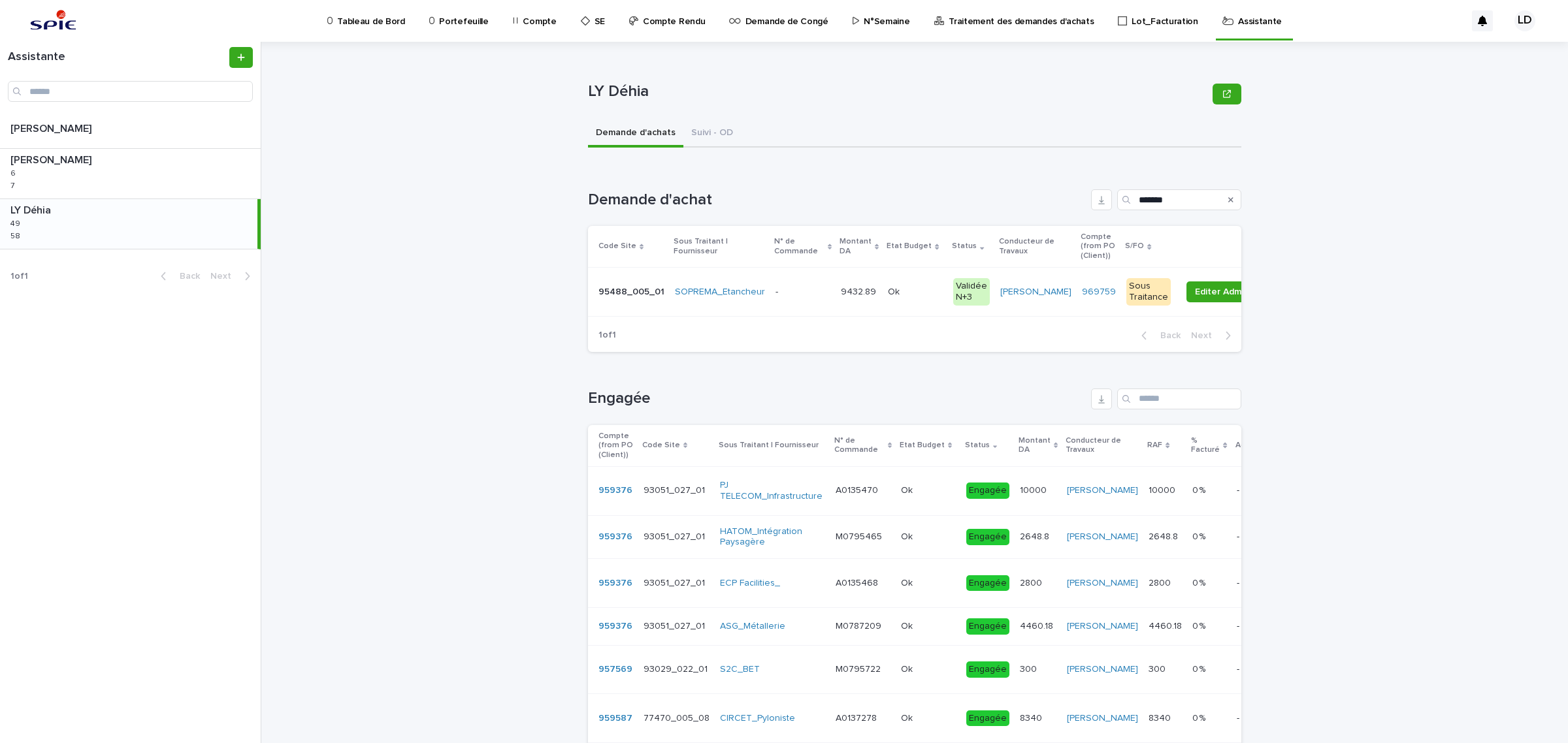
click at [860, 312] on td "9432.89 9432.89" at bounding box center [859, 291] width 47 height 49
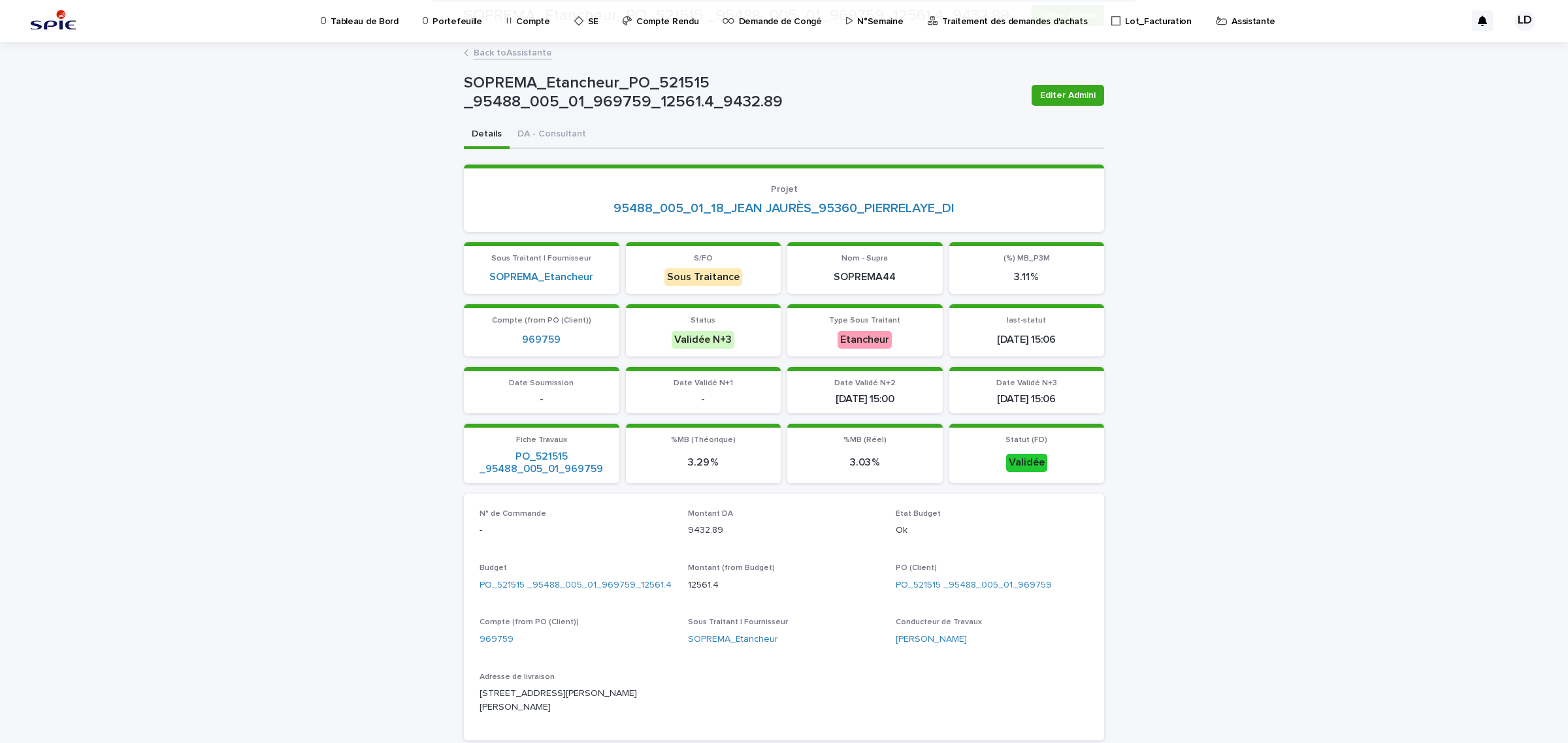
scroll to position [326, 0]
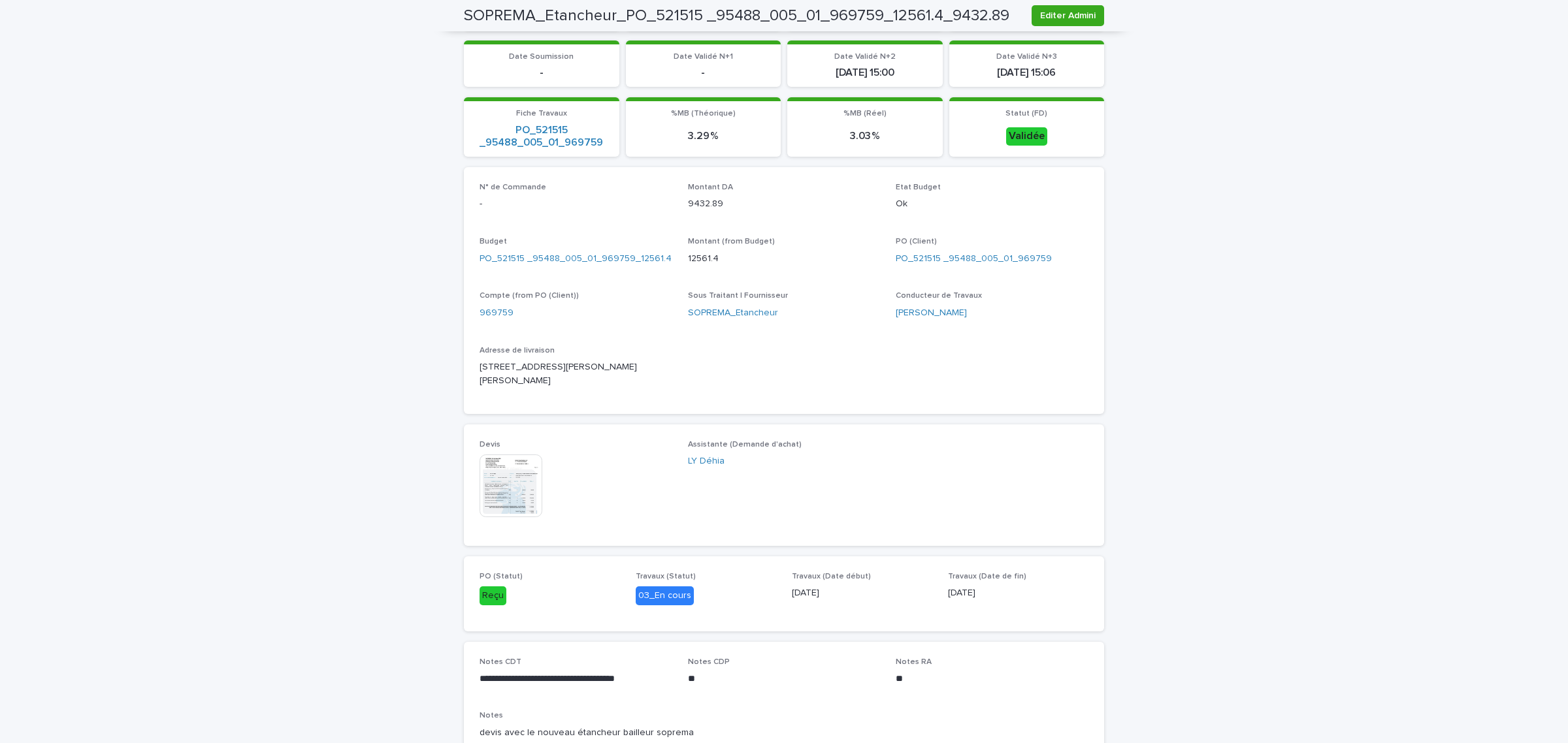
click at [503, 475] on img at bounding box center [511, 486] width 63 height 63
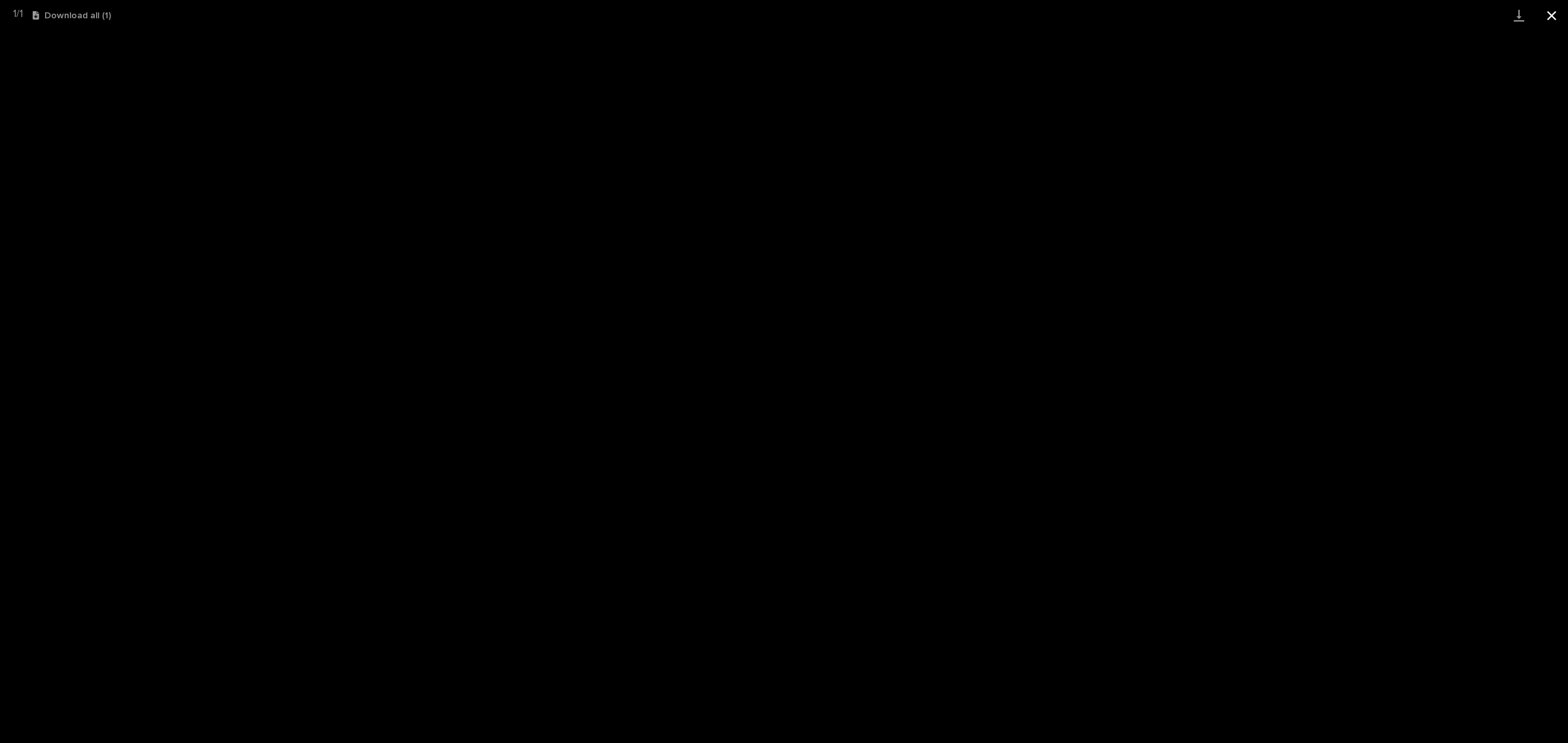
click at [1549, 15] on button "Close gallery" at bounding box center [1552, 15] width 32 height 31
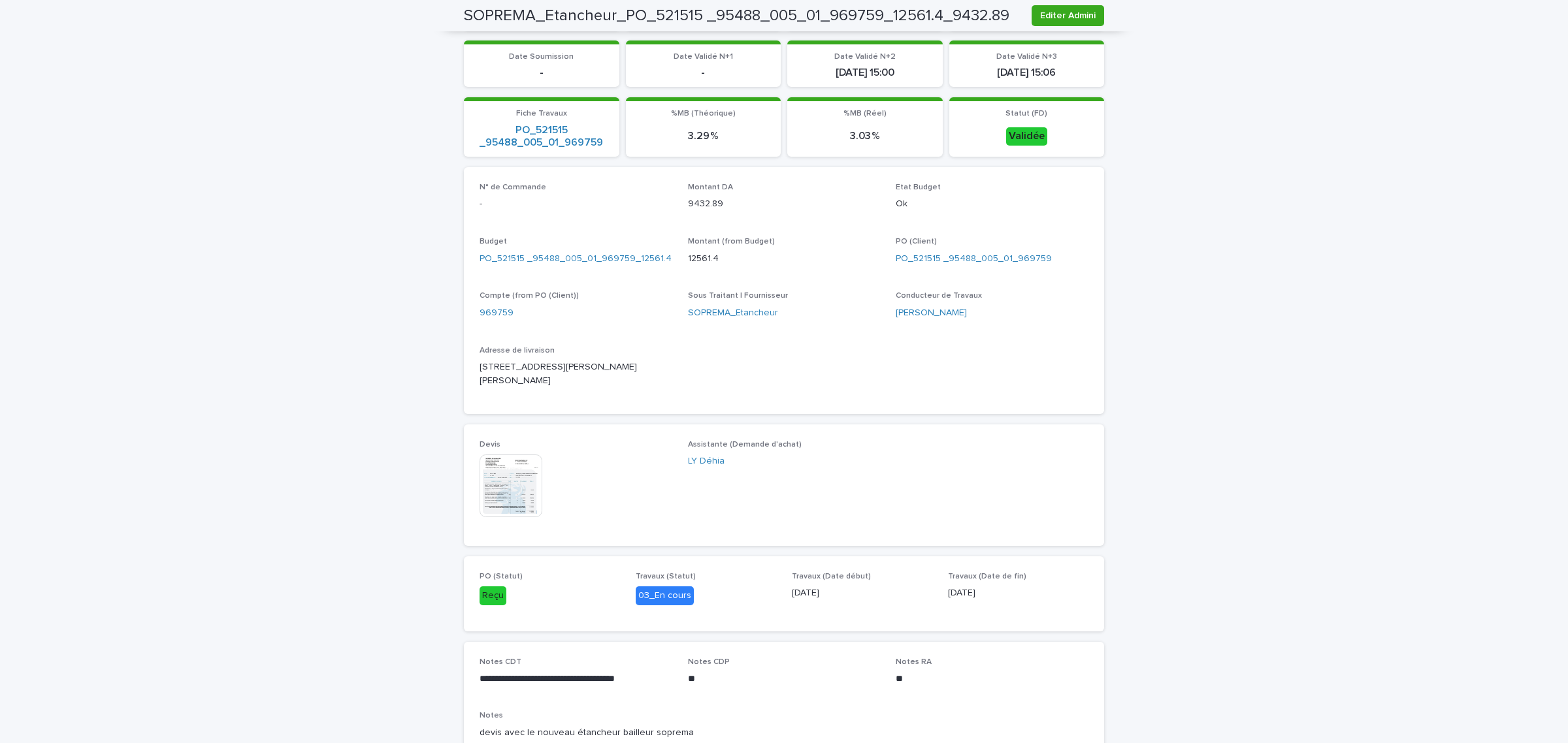
scroll to position [163, 0]
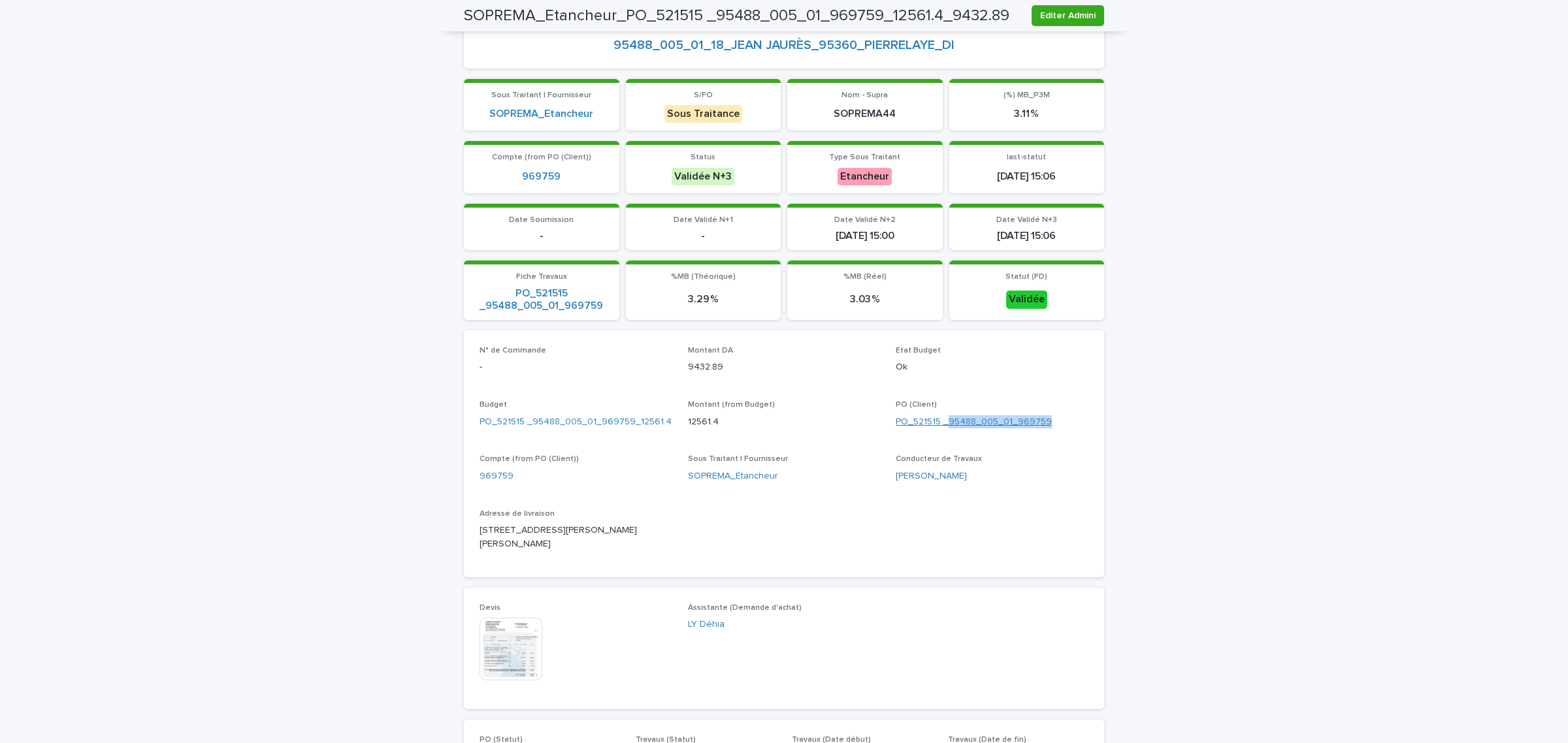
drag, startPoint x: 1049, startPoint y: 416, endPoint x: 945, endPoint y: 416, distance: 104.0
click at [945, 416] on div "PO_521515 _95488_005_01_969759" at bounding box center [992, 422] width 193 height 14
copy link "95488_005_01_969759"
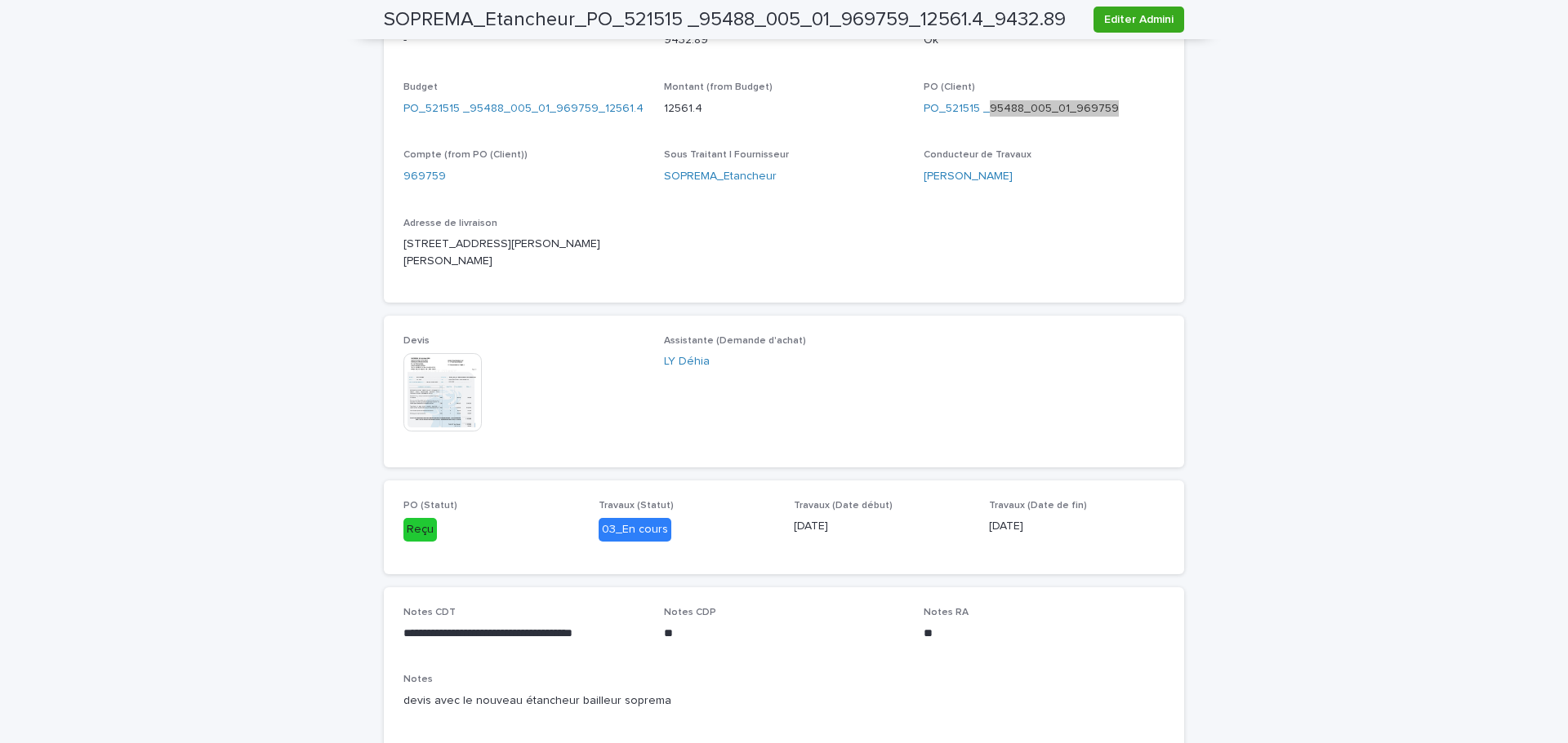
scroll to position [378, 0]
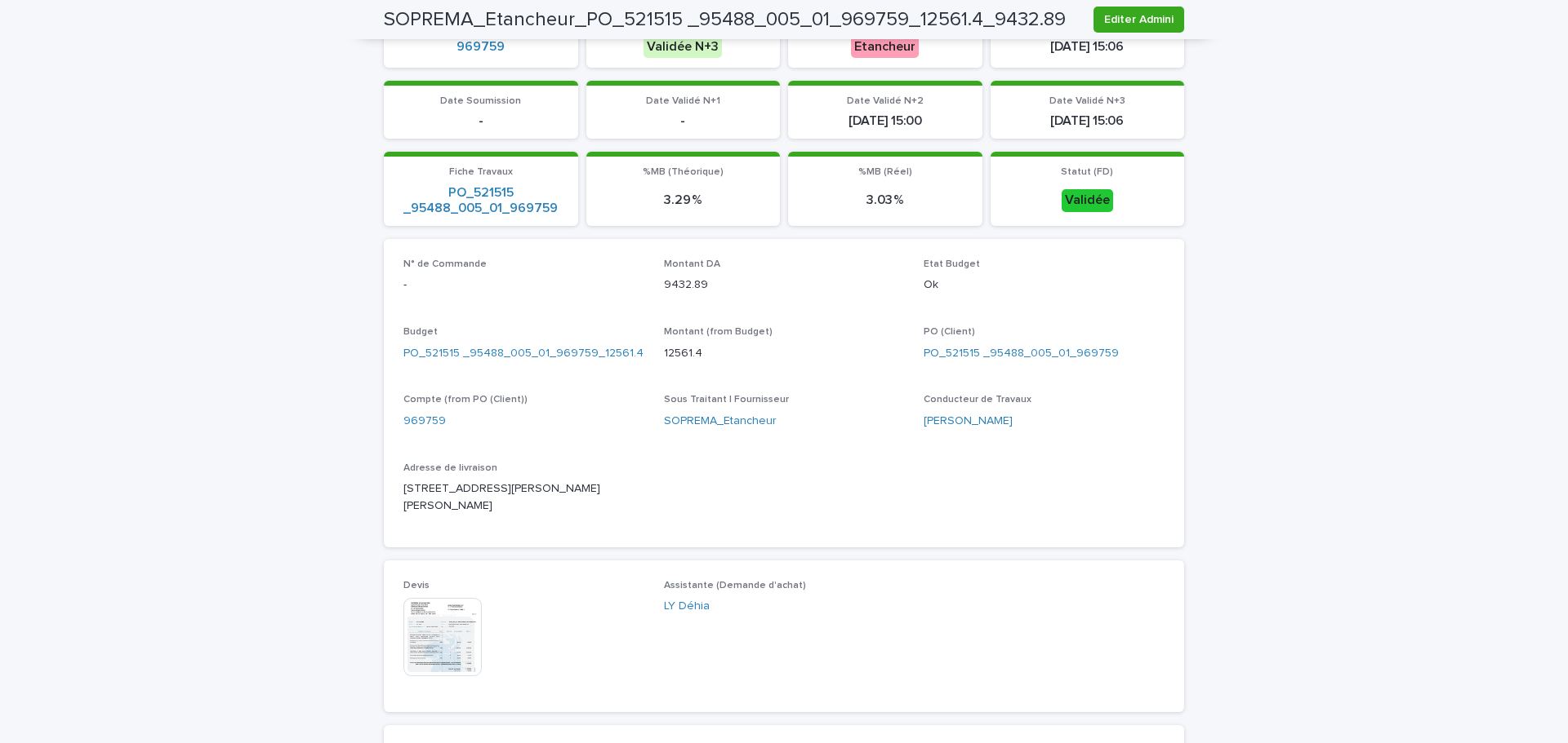
click at [1121, 396] on p "Conducteur de Travaux" at bounding box center [1043, 400] width 241 height 12
drag, startPoint x: 1118, startPoint y: 355, endPoint x: 985, endPoint y: 355, distance: 133.0
click at [985, 355] on div "PO_521515 _95488_005_01_969759" at bounding box center [1043, 354] width 241 height 17
copy link "95488_005_01_969759"
drag, startPoint x: 484, startPoint y: 489, endPoint x: 370, endPoint y: 489, distance: 114.0
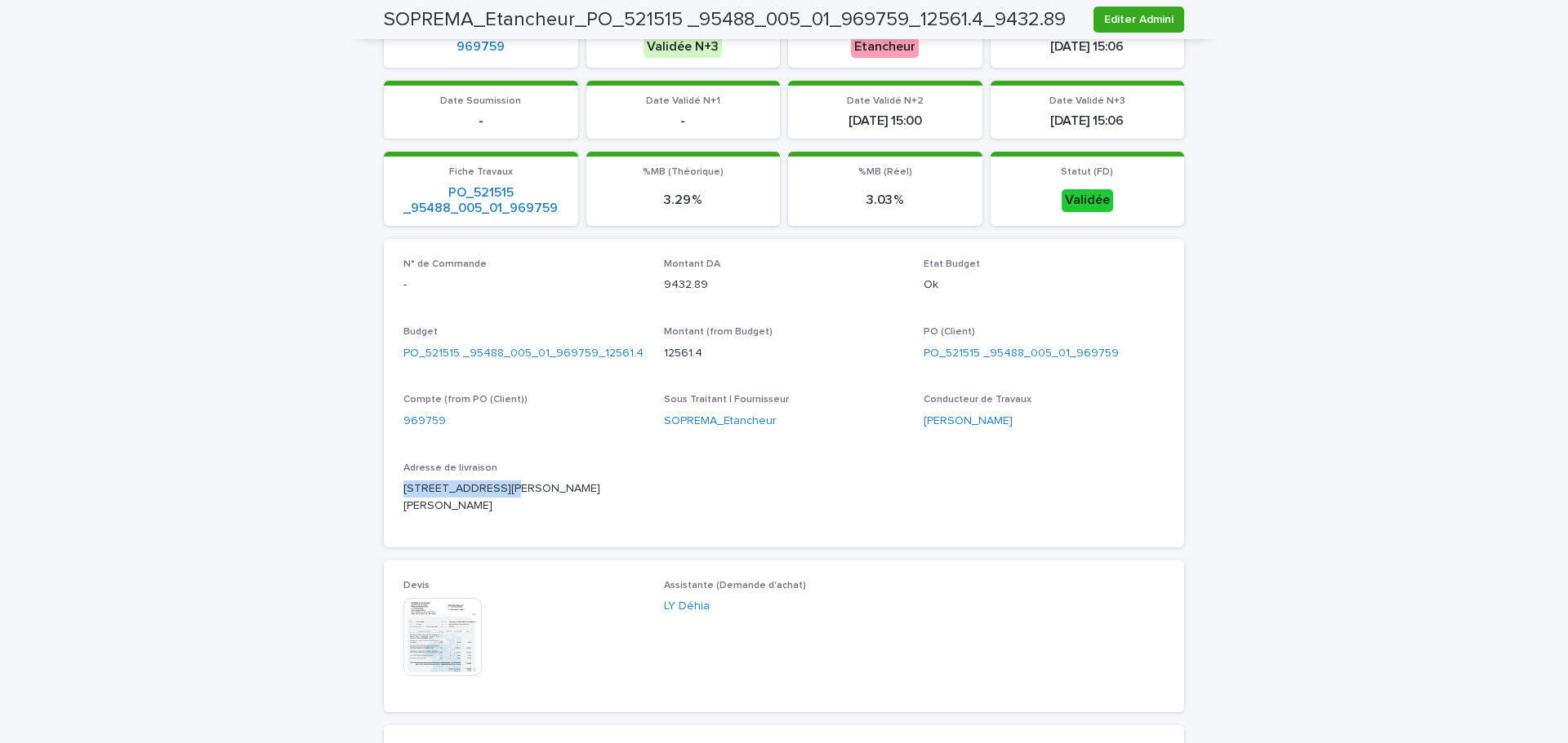
click at [376, 489] on div "Loading... Saving… Loading... Saving… SOPREMA_Etancheur_PO_521515 _95488_005_01…" at bounding box center [784, 443] width 817 height 1533
copy p "[STREET_ADDRESS][PERSON_NAME]"
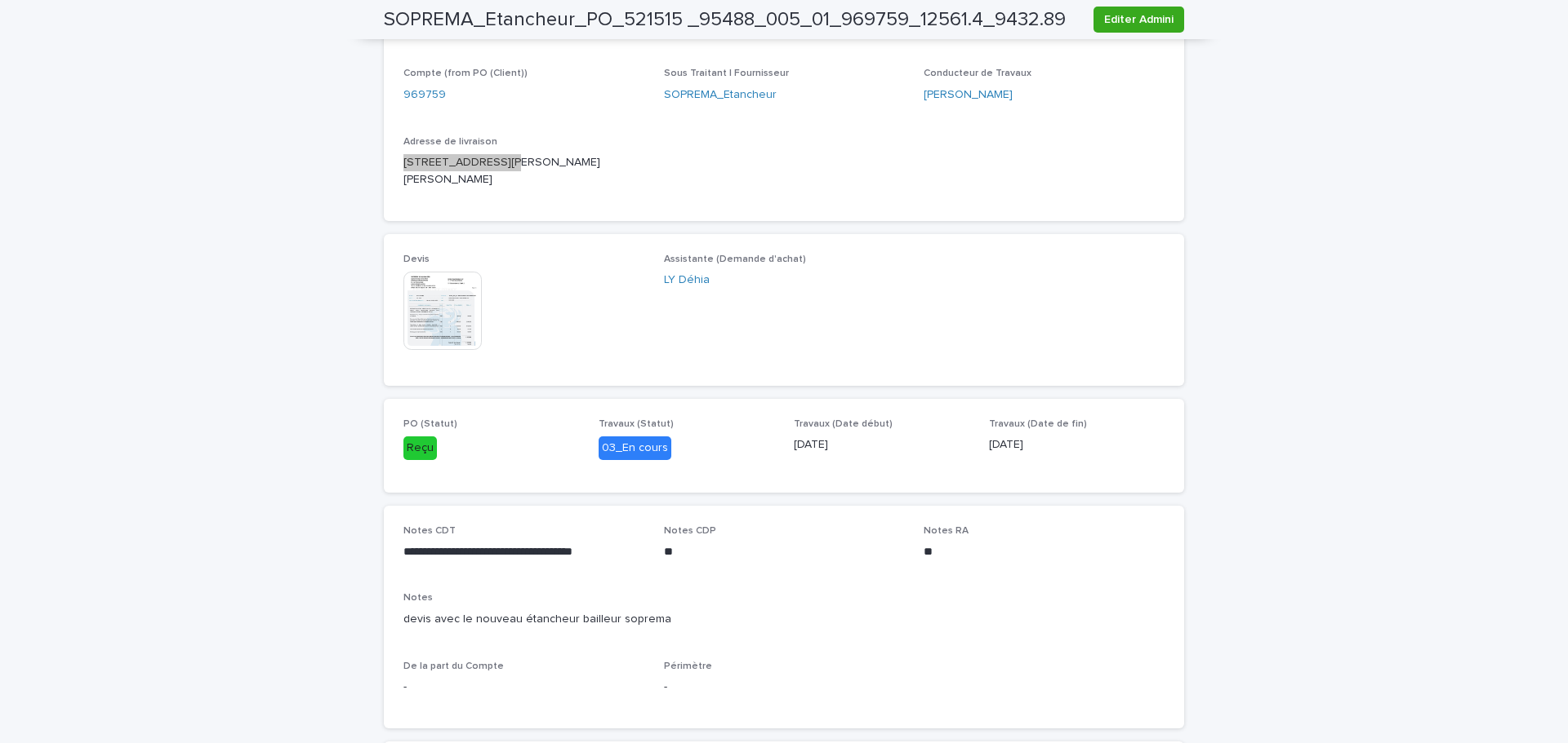
scroll to position [297, 0]
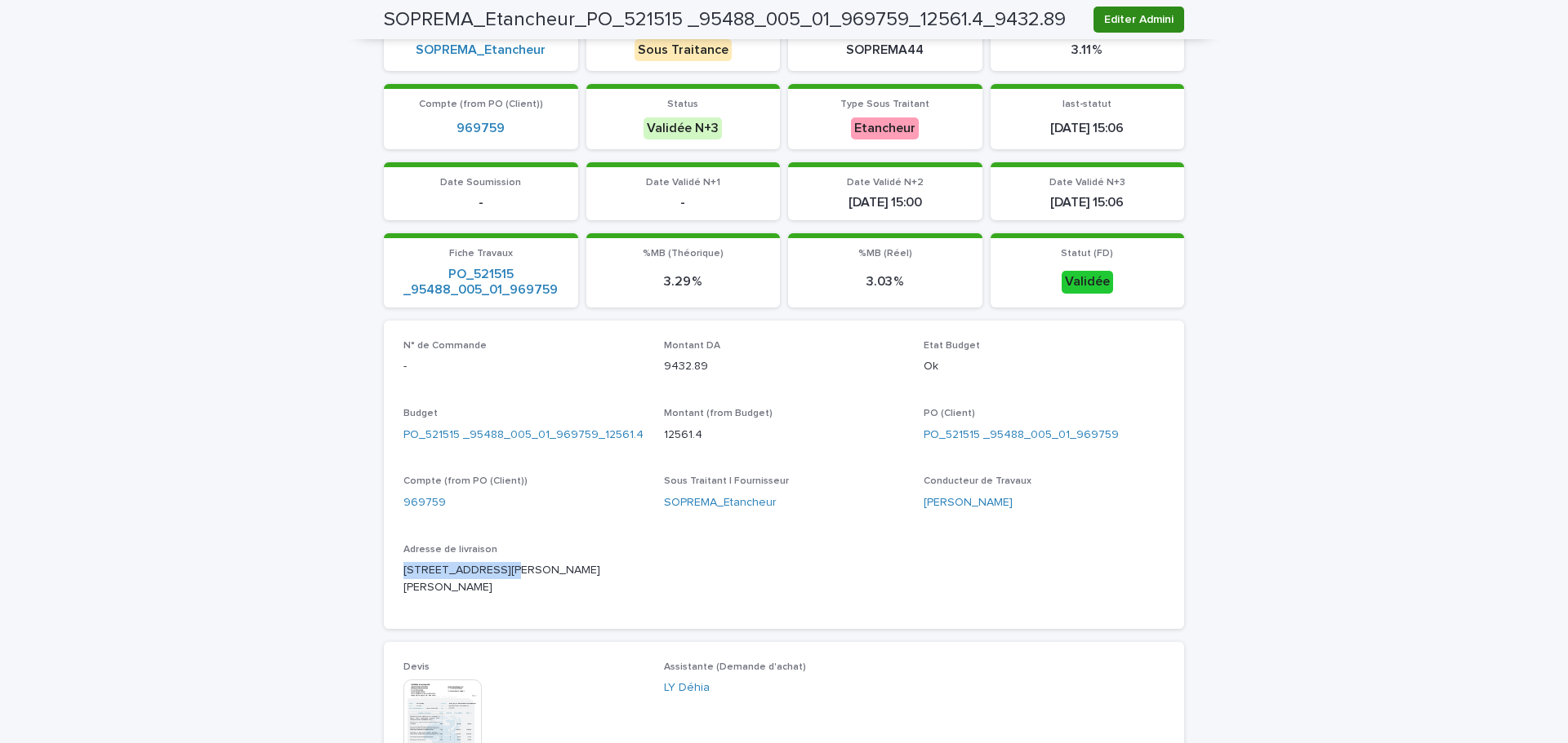
click at [1153, 18] on span "Editer Admini" at bounding box center [1139, 19] width 70 height 16
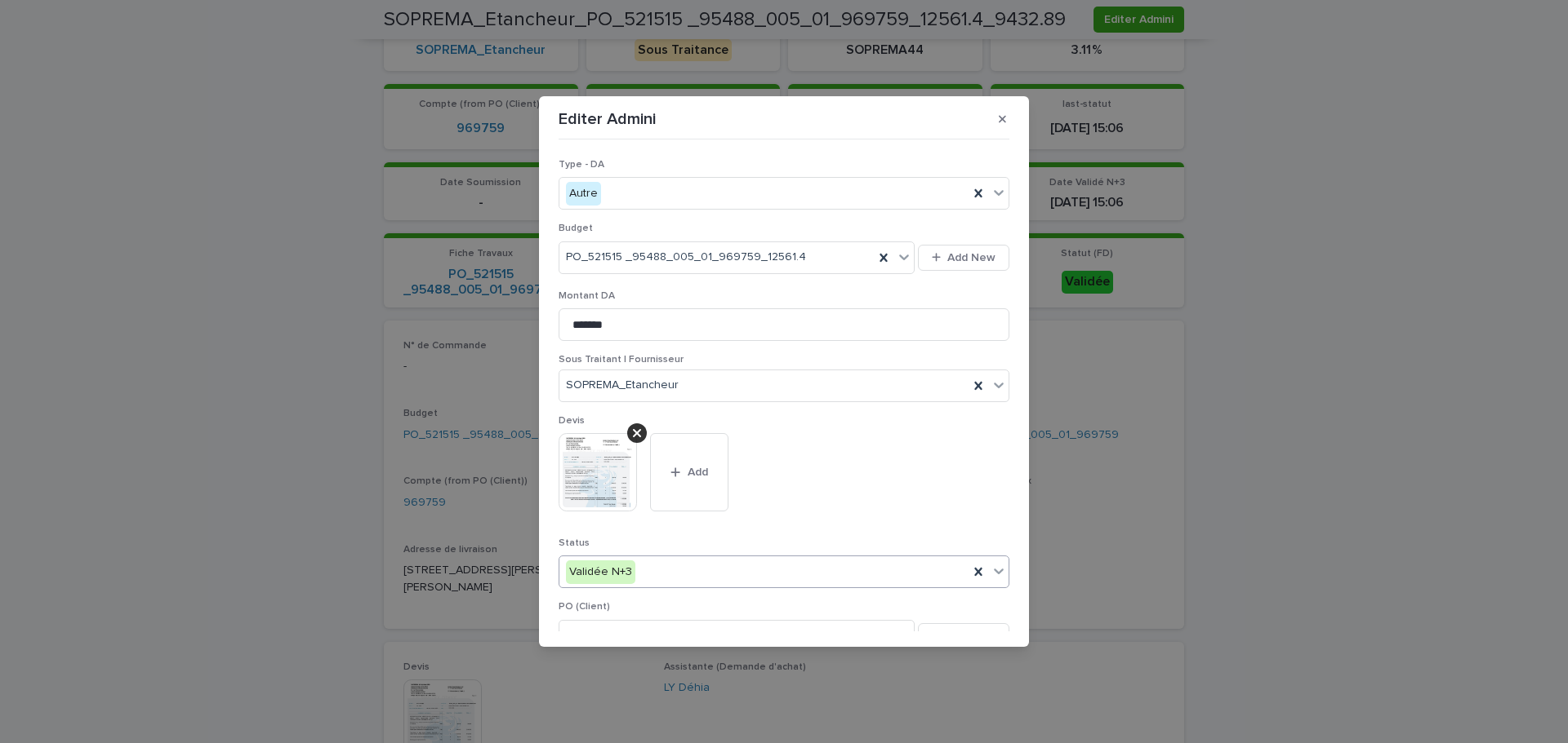
click at [668, 576] on div "Validée N+3" at bounding box center [764, 573] width 409 height 27
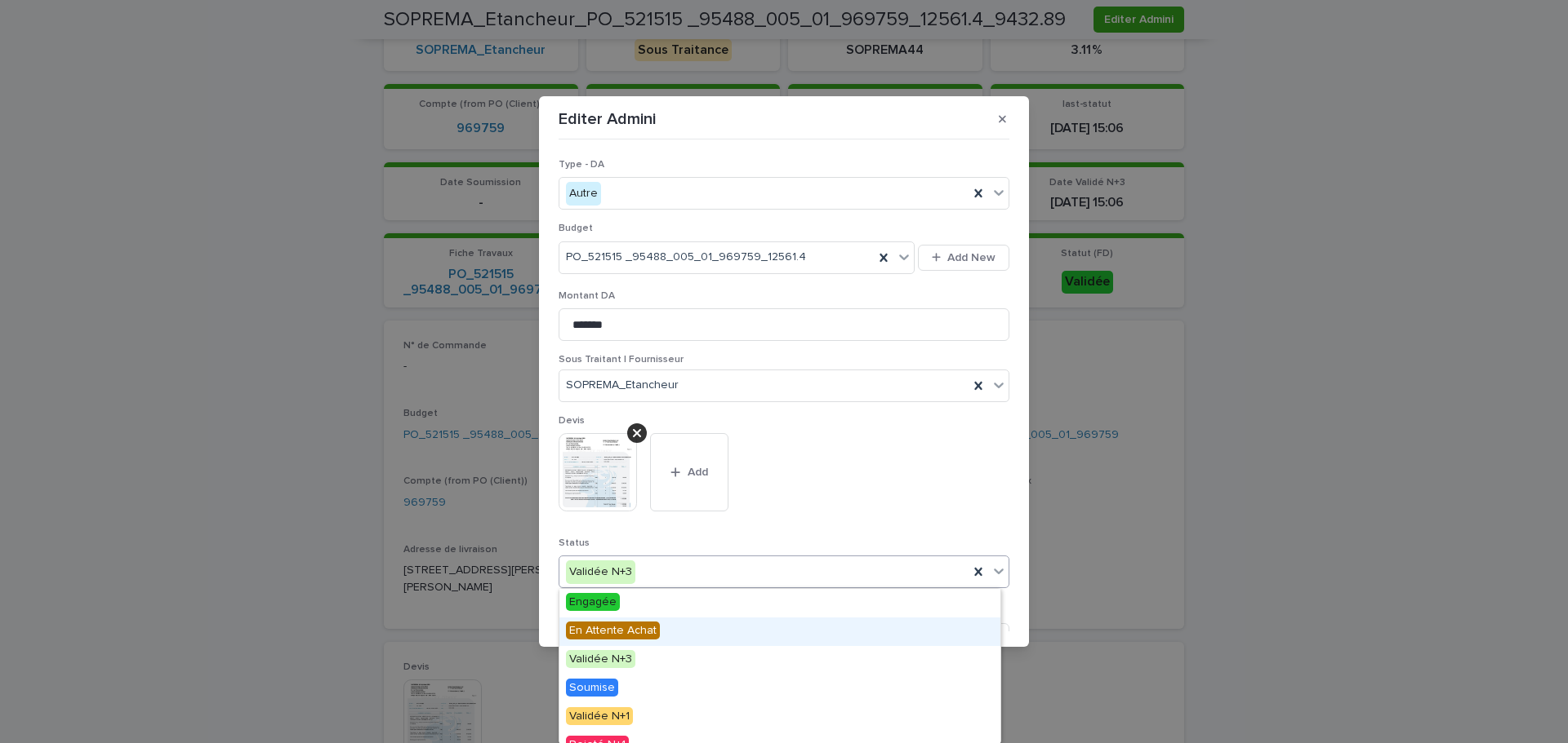
click at [689, 631] on div "En Attente Achat" at bounding box center [780, 632] width 441 height 29
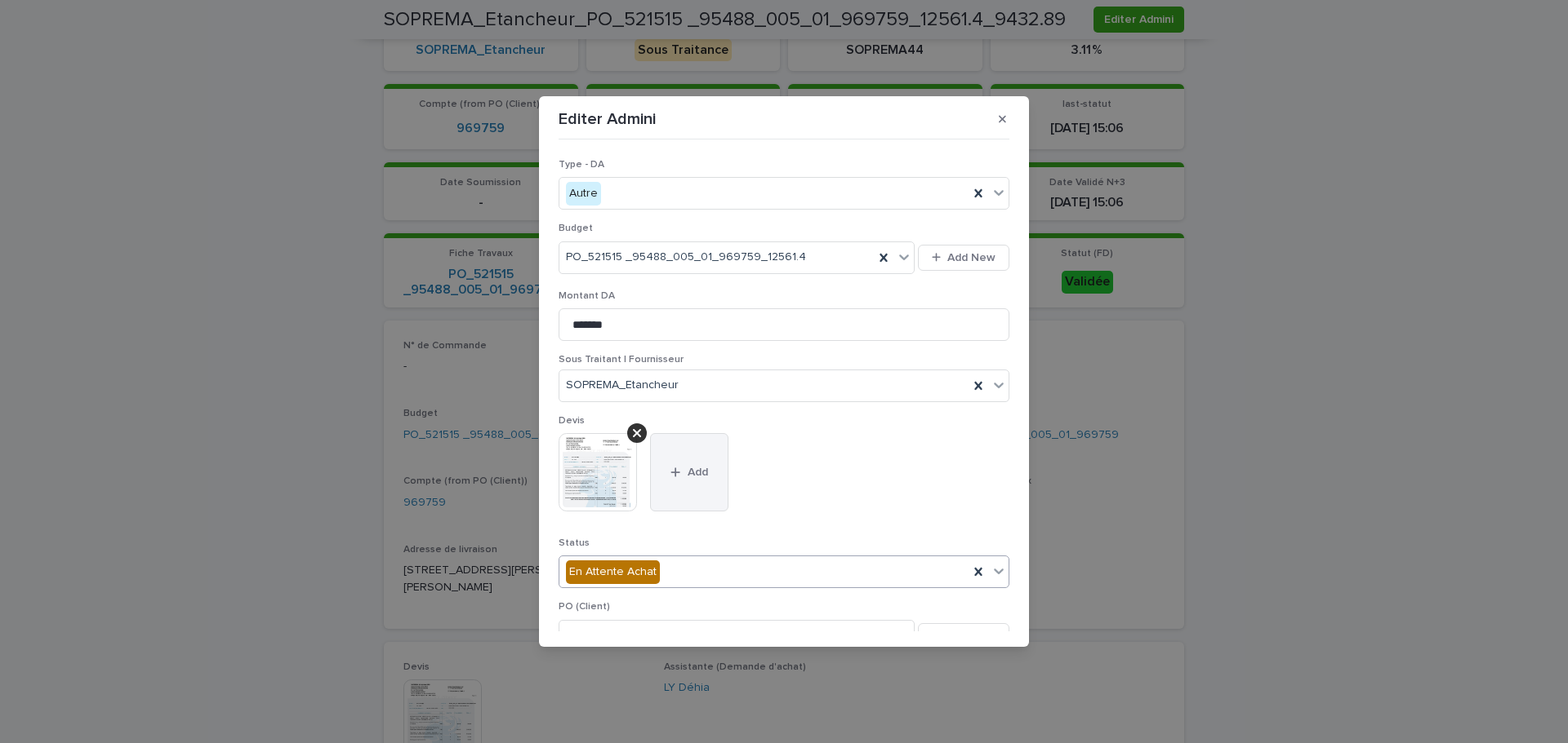
scroll to position [408, 0]
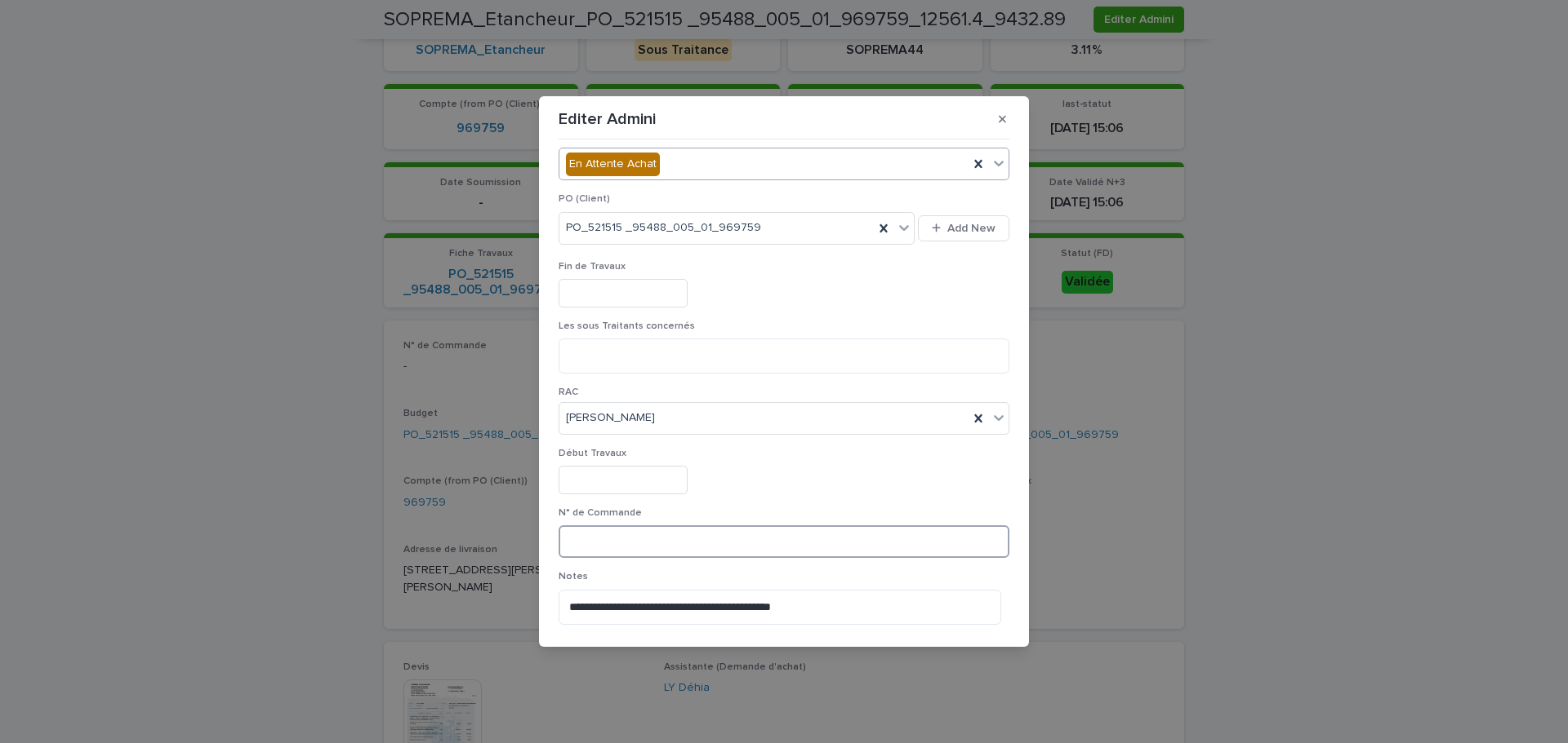
click at [636, 536] on input at bounding box center [784, 542] width 450 height 33
paste input "*******"
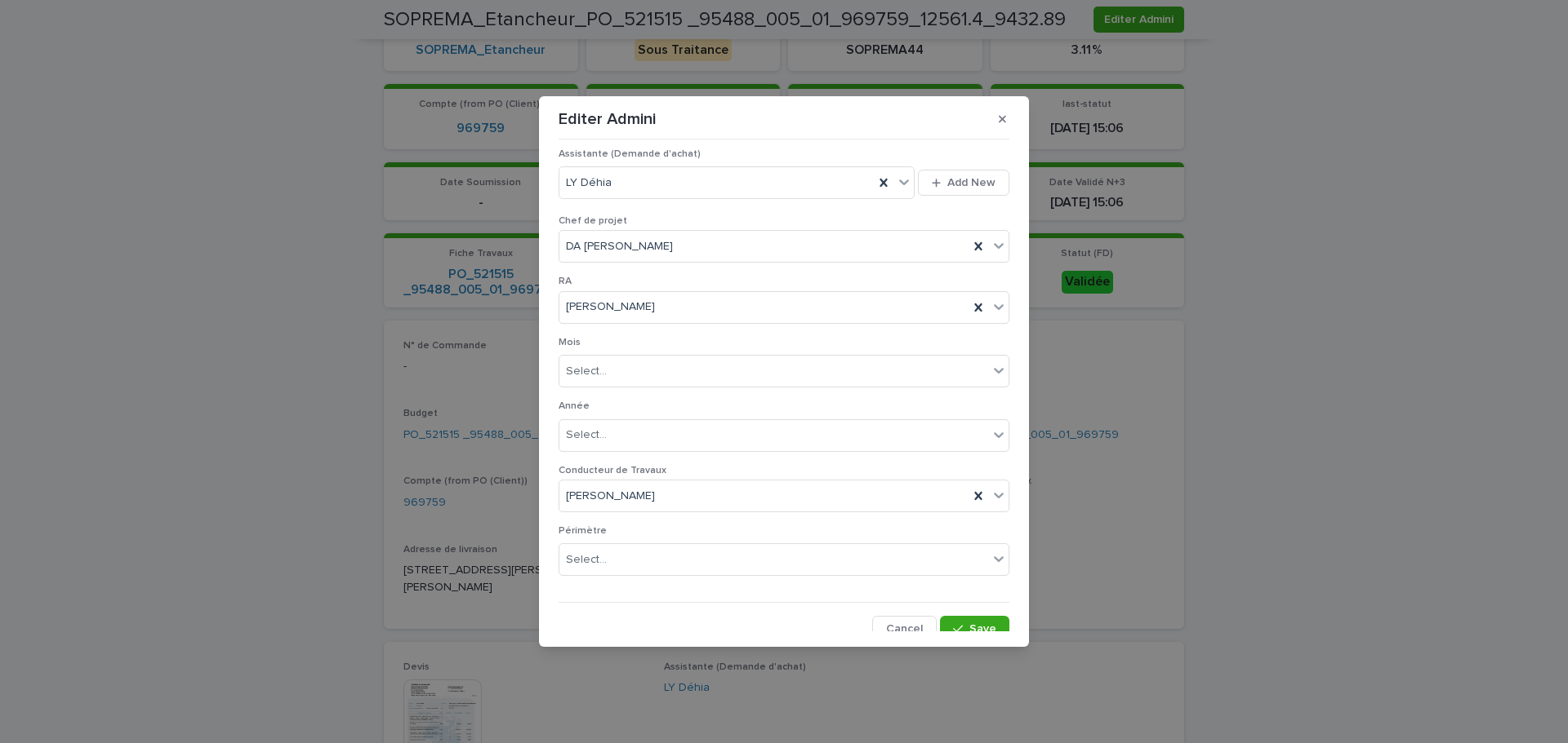
scroll to position [908, 0]
type input "*********"
click at [972, 622] on span "Save" at bounding box center [983, 618] width 27 height 12
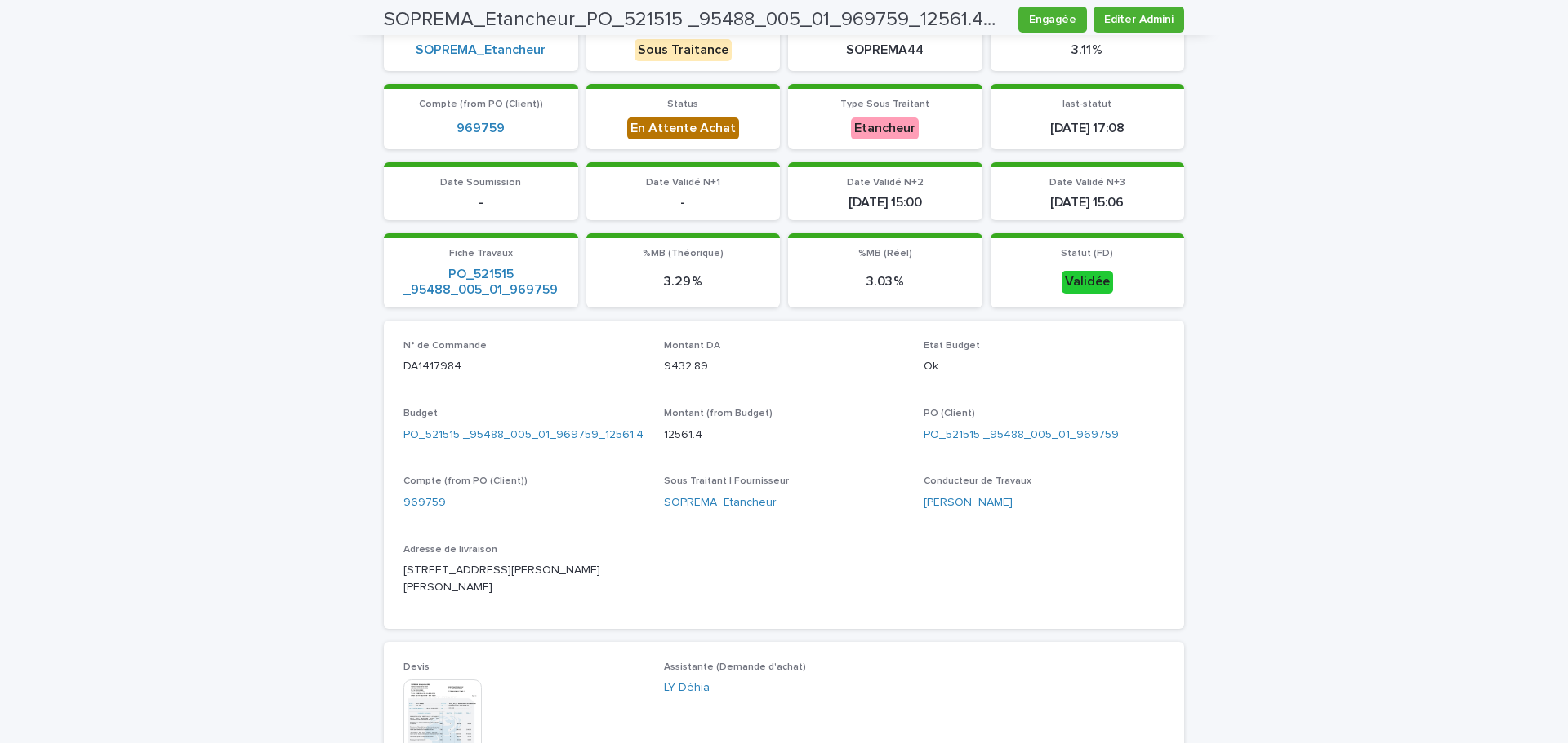
scroll to position [0, 0]
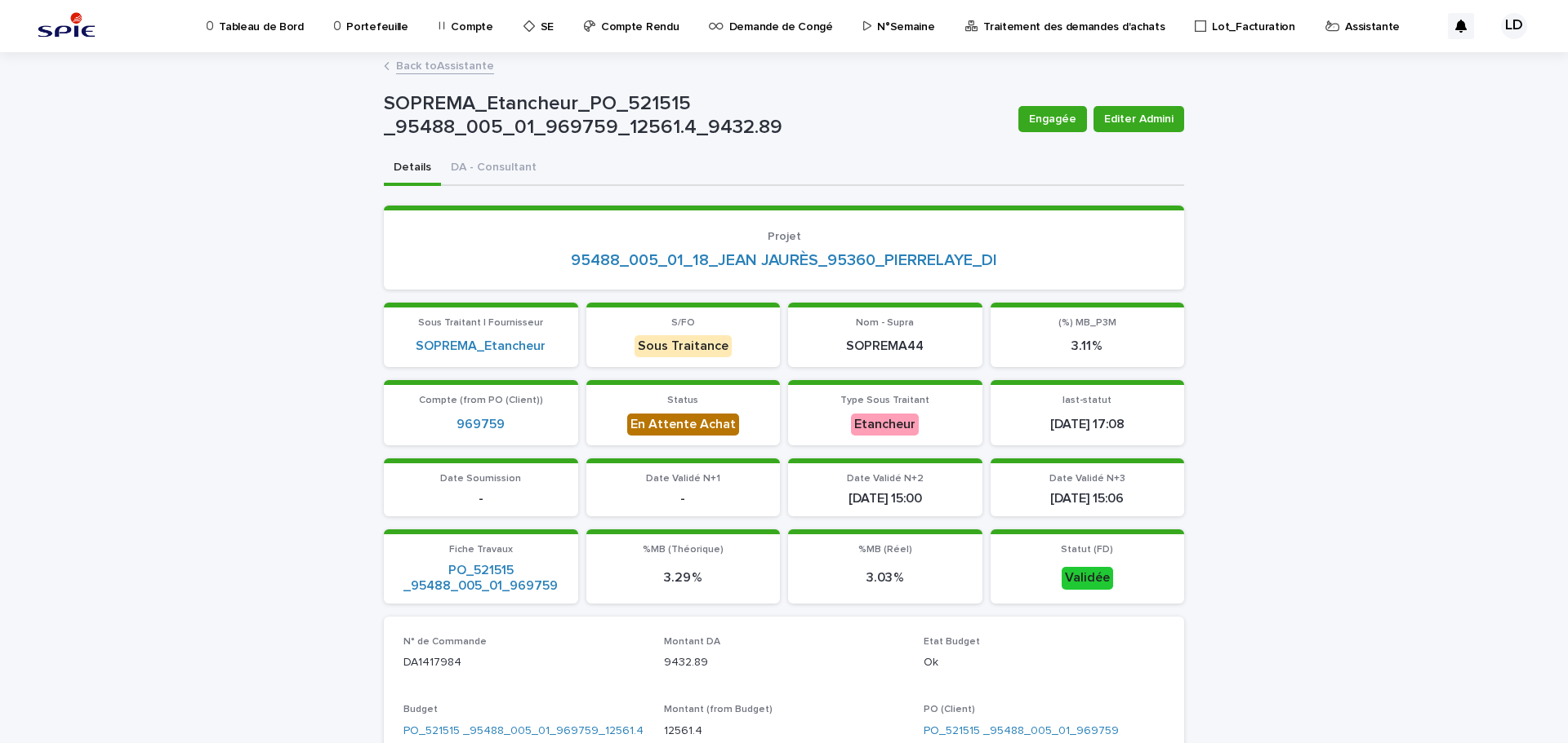
click at [442, 66] on link "Back to Assistante" at bounding box center [445, 64] width 98 height 18
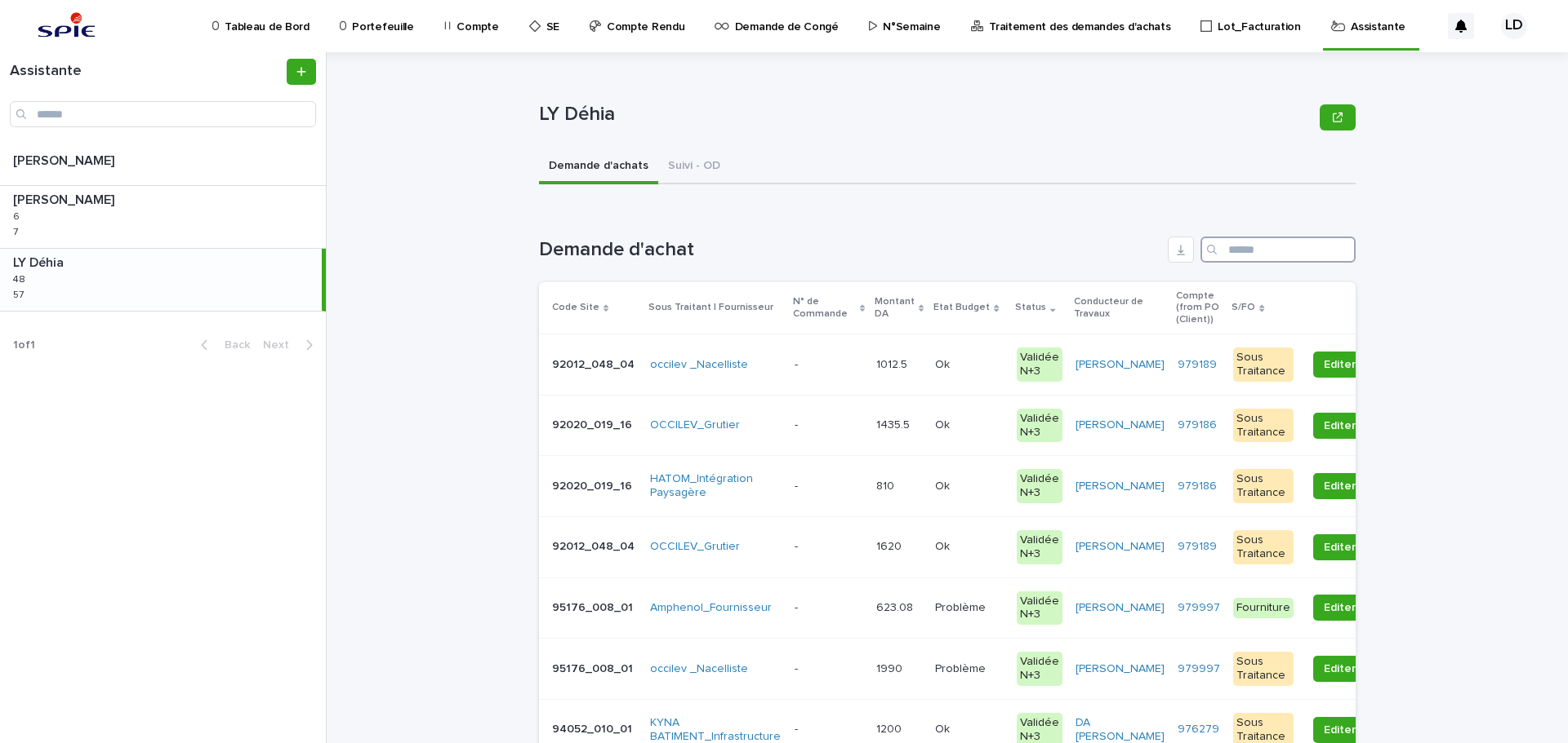
click at [1275, 250] on input "Search" at bounding box center [1278, 249] width 155 height 26
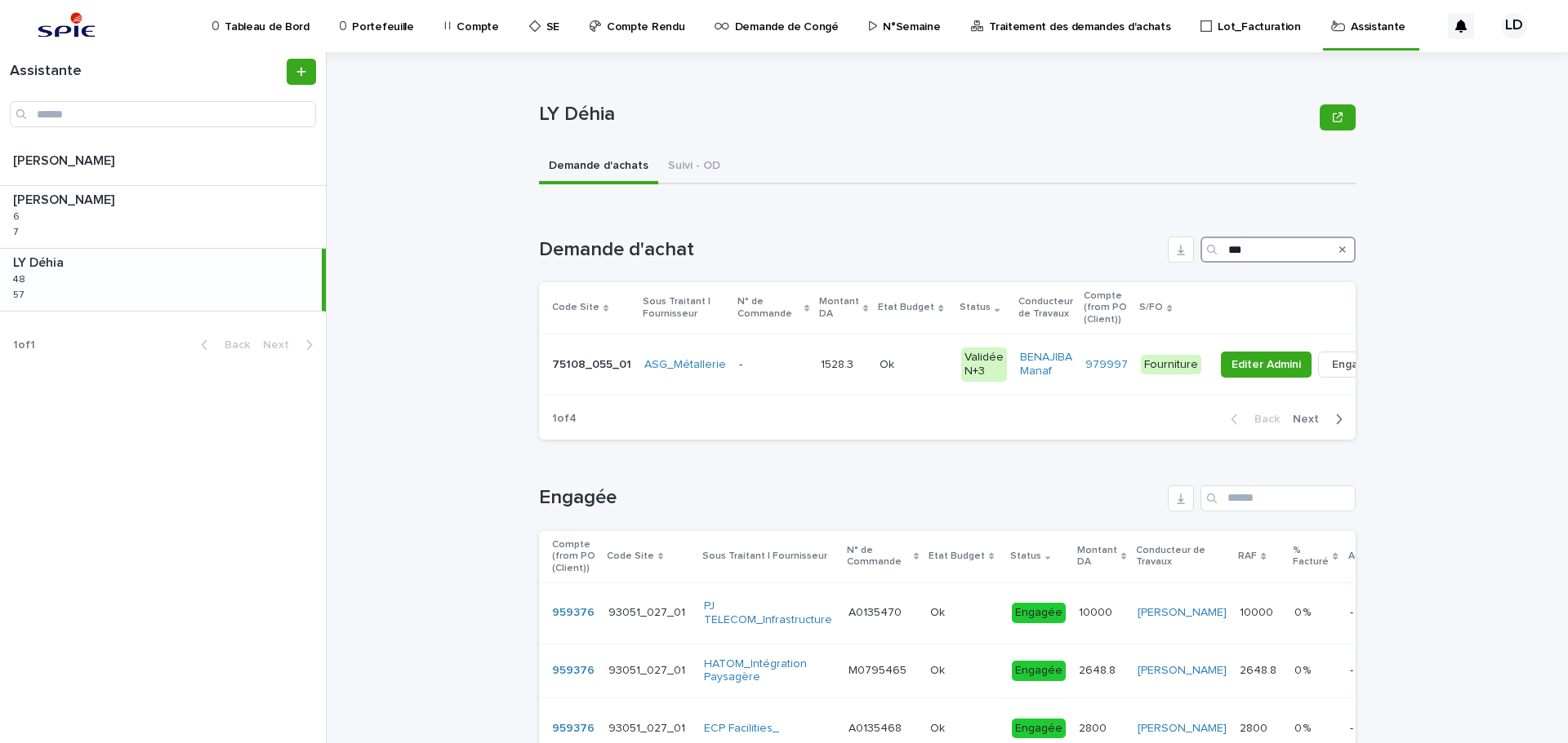
type input "***"
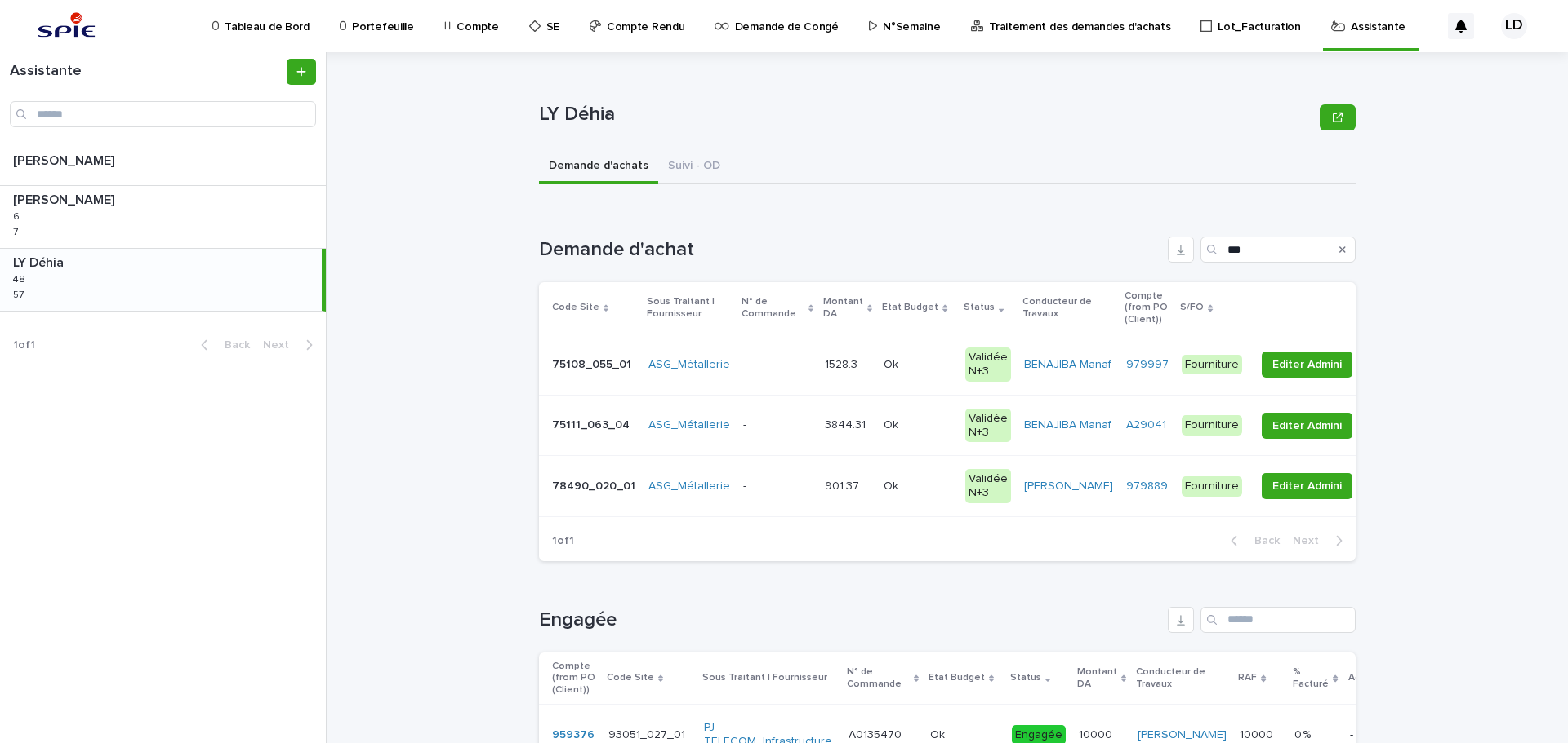
click at [769, 502] on td "- -" at bounding box center [777, 486] width 81 height 61
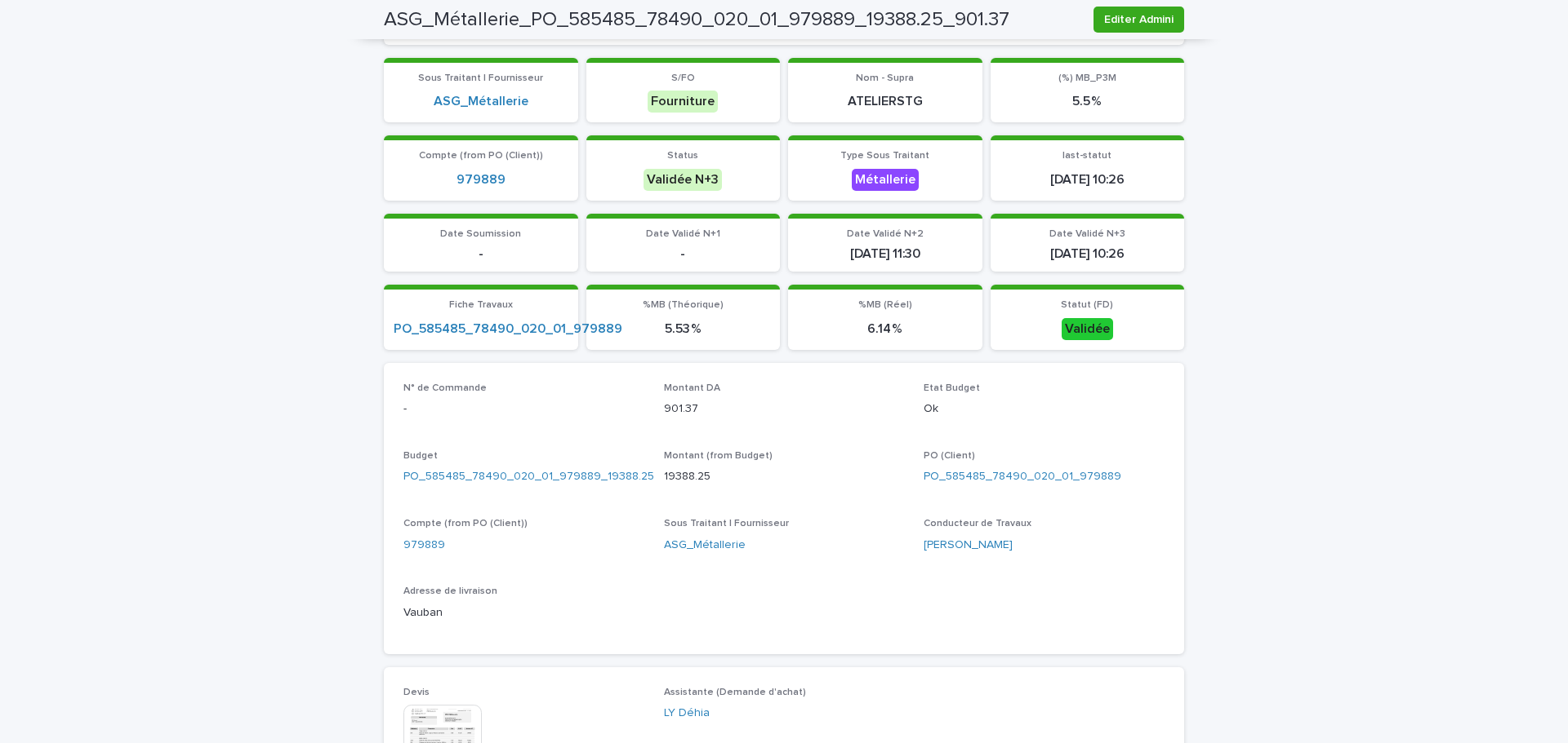
scroll to position [490, 0]
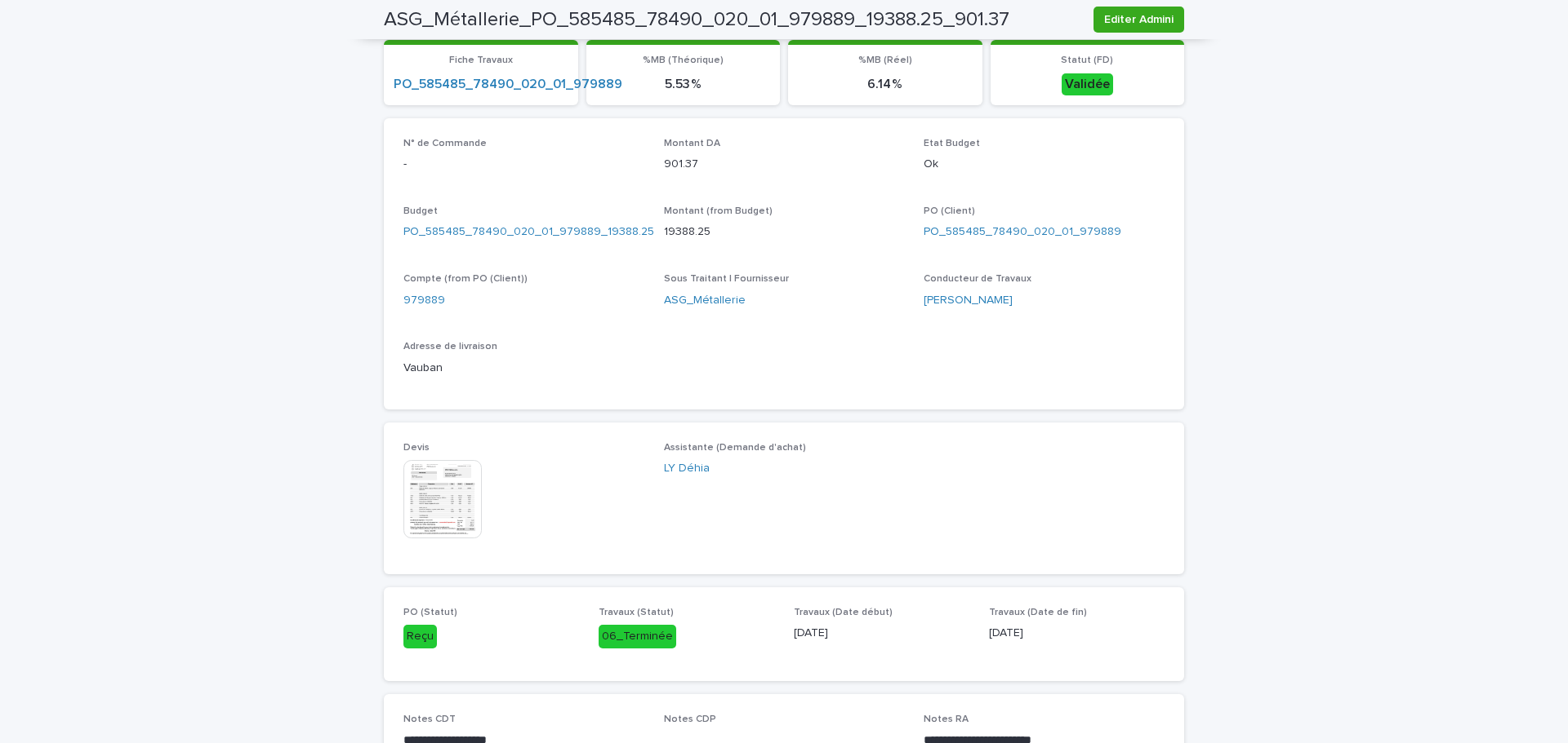
click at [462, 507] on img at bounding box center [442, 499] width 78 height 78
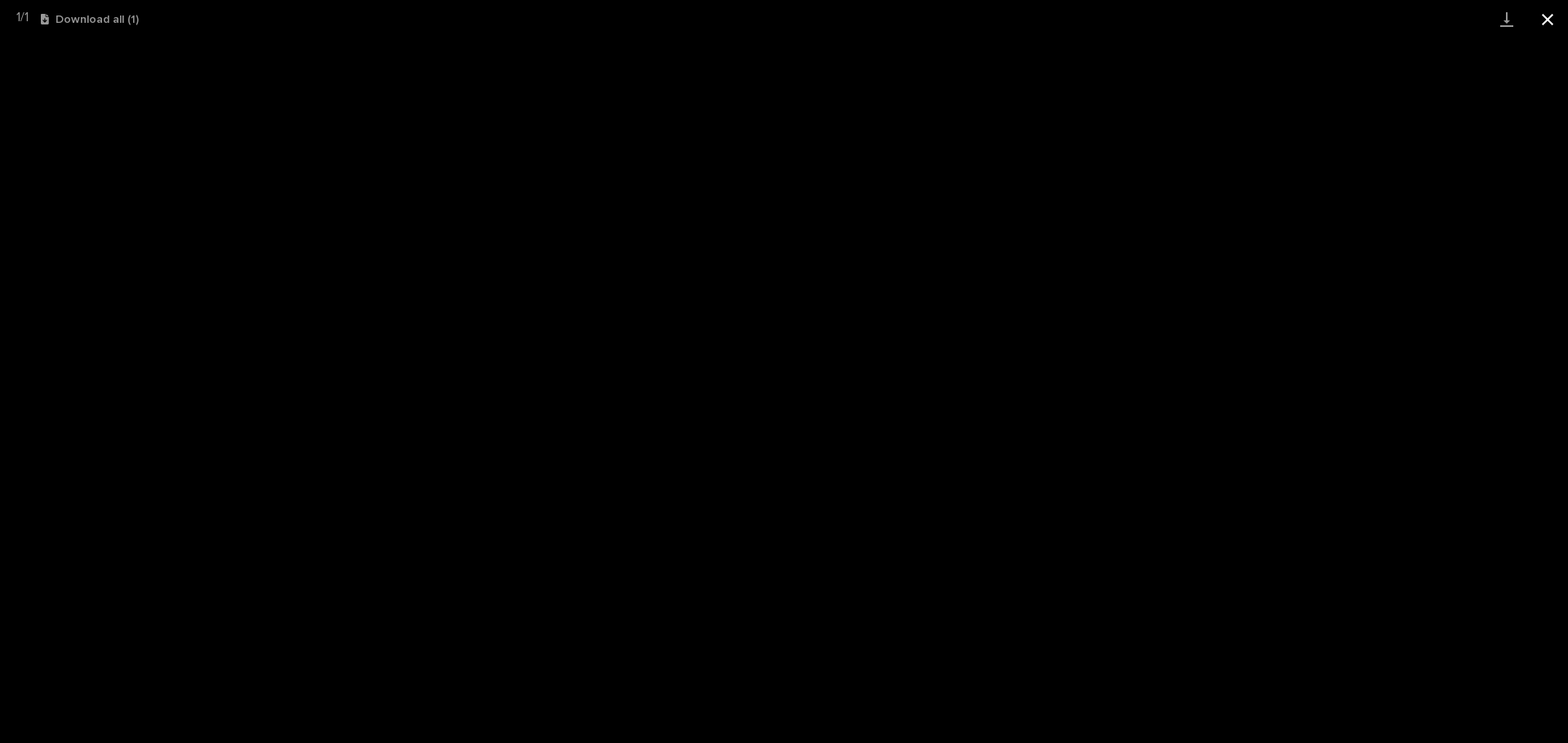
click at [1548, 19] on button "Close gallery" at bounding box center [1547, 19] width 41 height 39
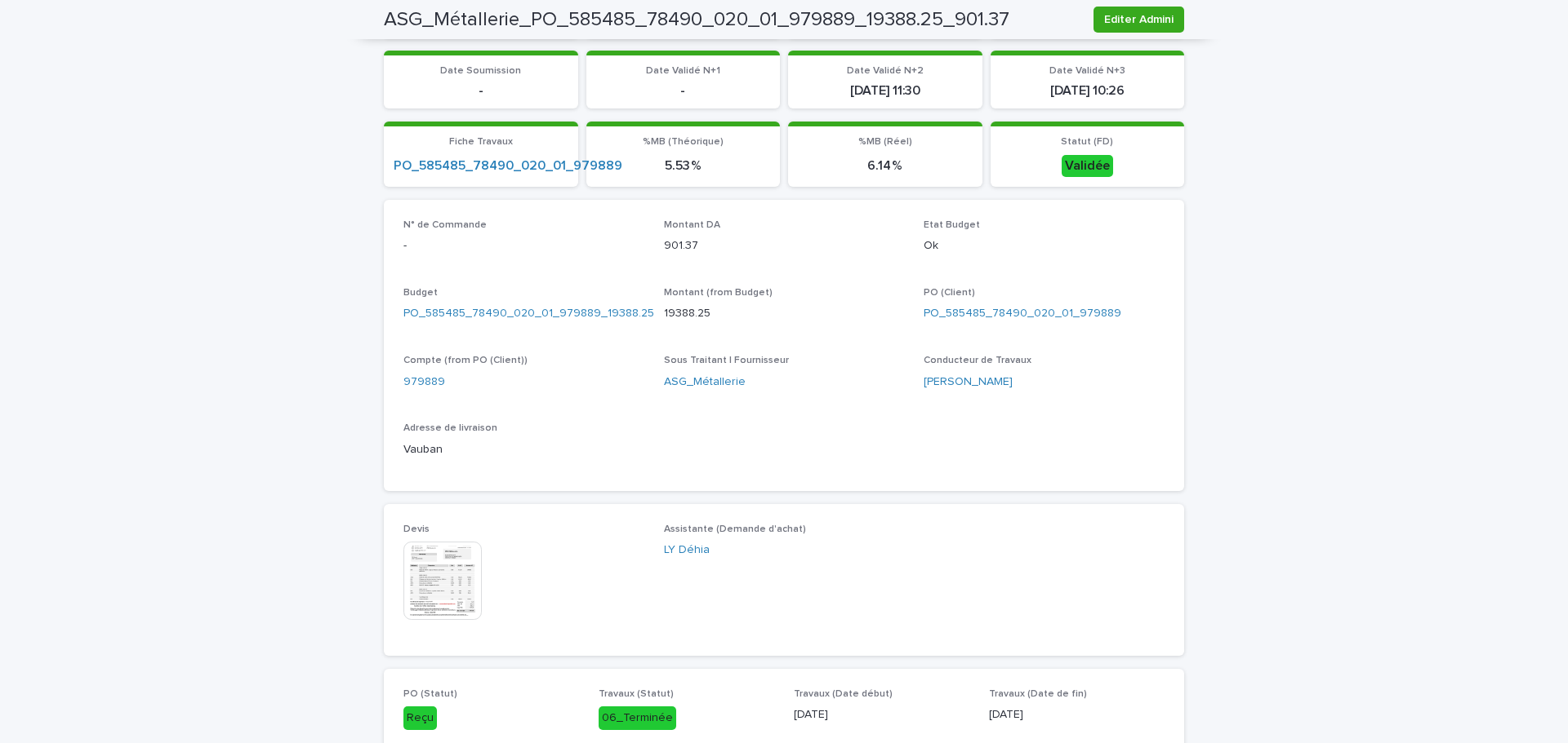
scroll to position [81, 0]
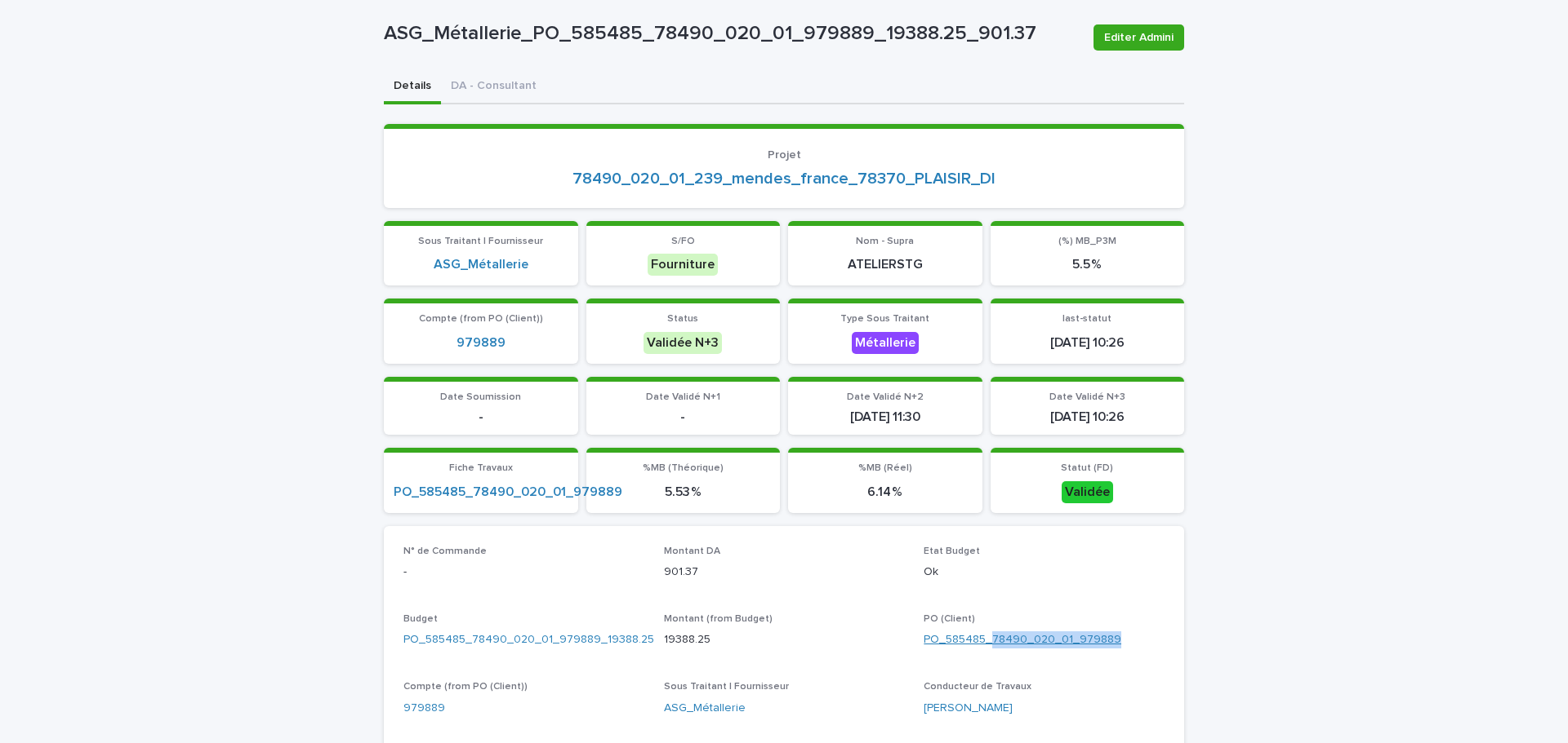
drag, startPoint x: 1071, startPoint y: 633, endPoint x: 985, endPoint y: 633, distance: 86.0
click at [985, 633] on div "PO_585485_78490_020_01_979889" at bounding box center [1043, 641] width 241 height 17
copy link "78490_020_01_979889"
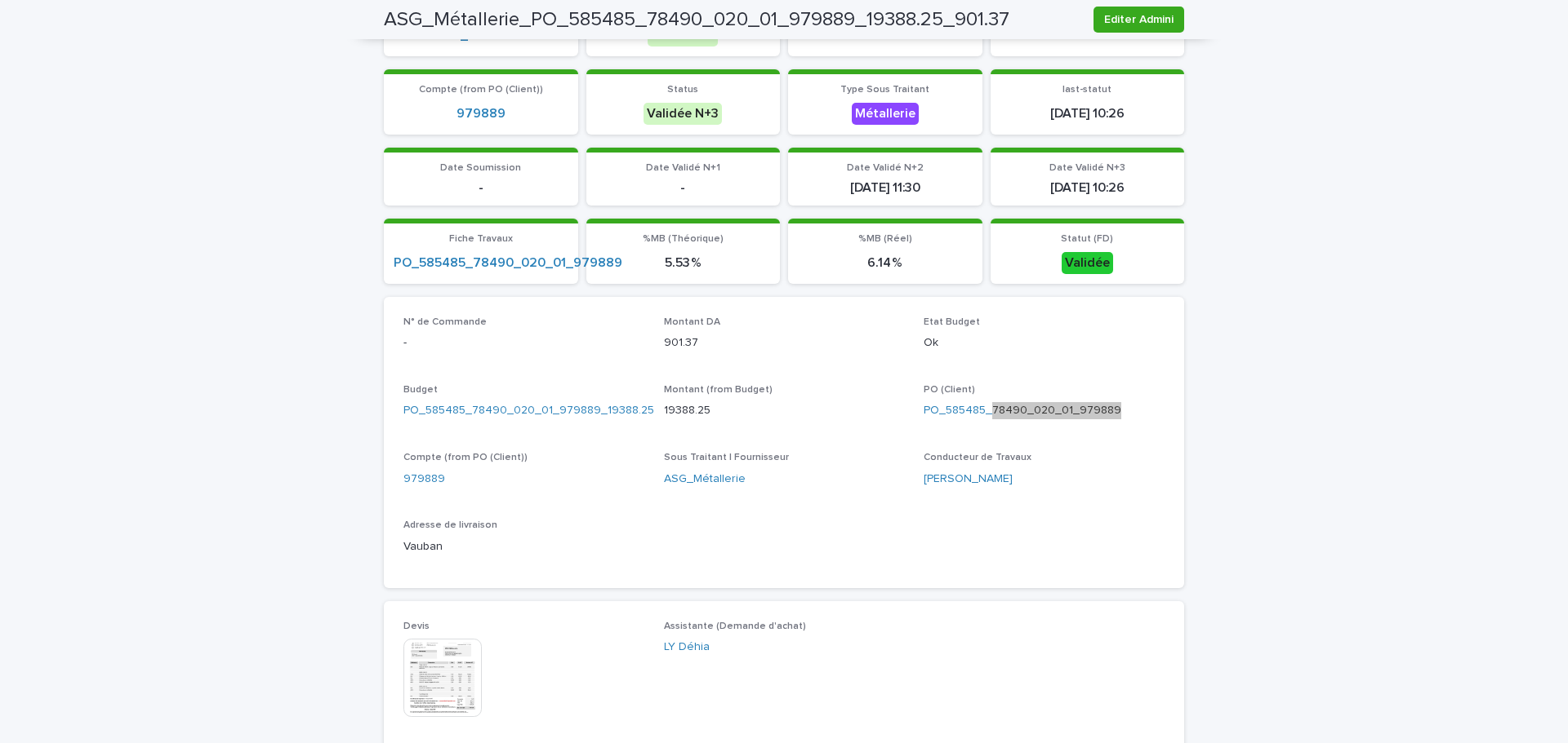
scroll to position [229, 0]
